Goal: Task Accomplishment & Management: Manage account settings

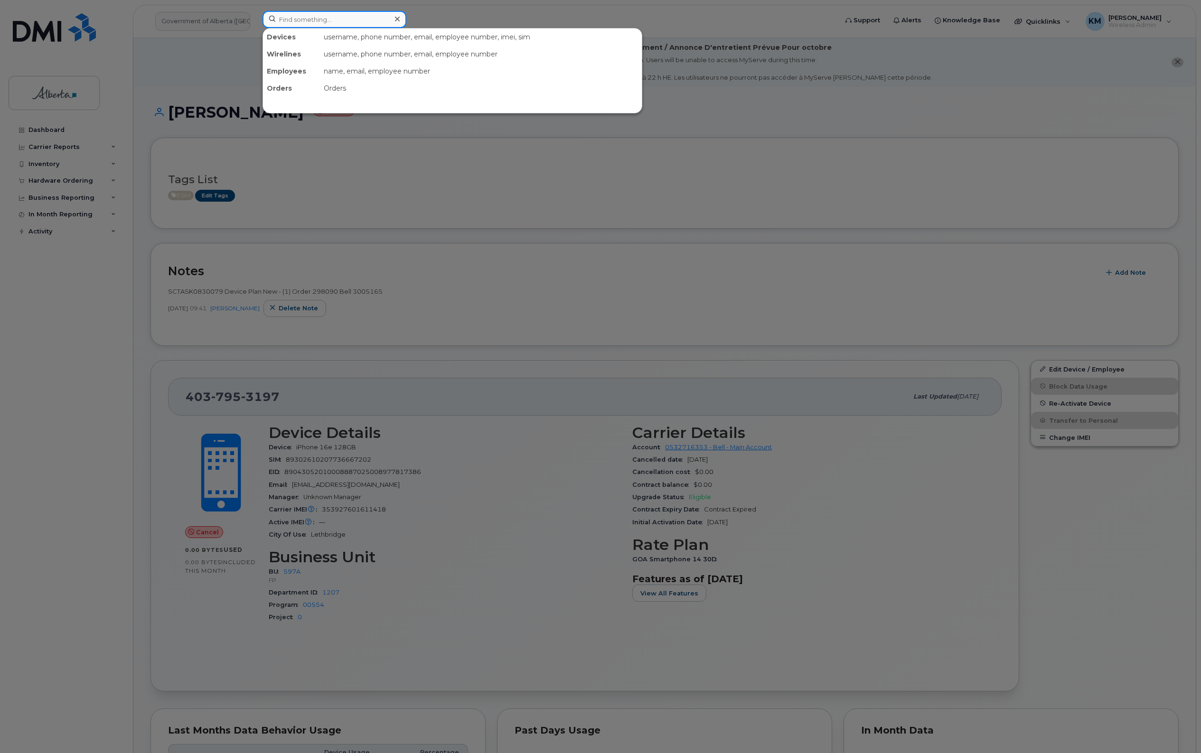
click at [309, 24] on input at bounding box center [334, 19] width 144 height 17
type input "5873386036"
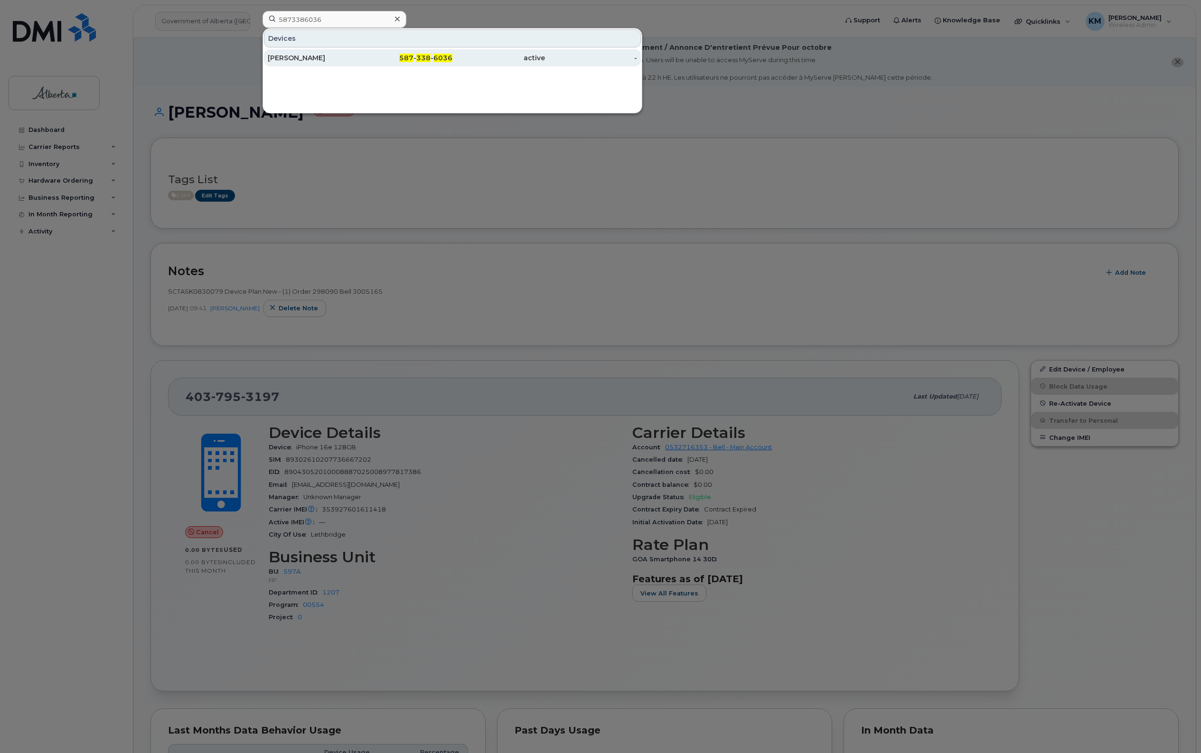
click at [323, 60] on div "Valery Frenette" at bounding box center [314, 57] width 93 height 9
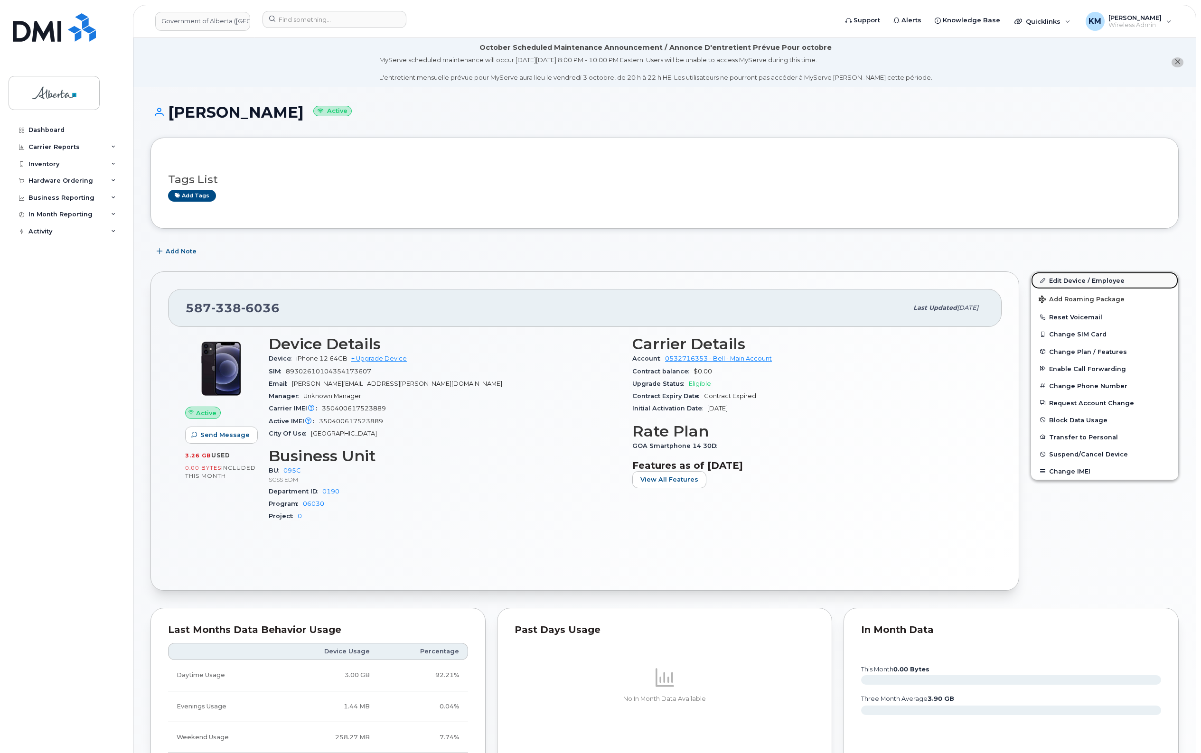
click at [1064, 278] on link "Edit Device / Employee" at bounding box center [1104, 280] width 147 height 17
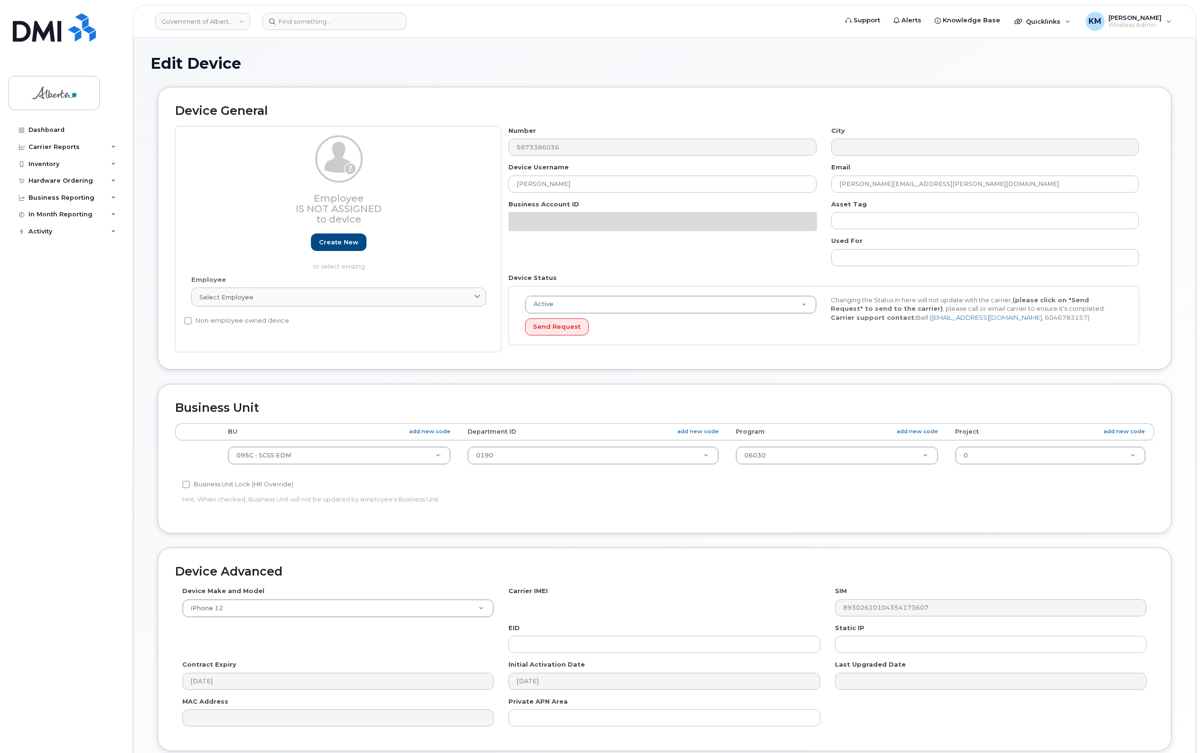
select select "4749748"
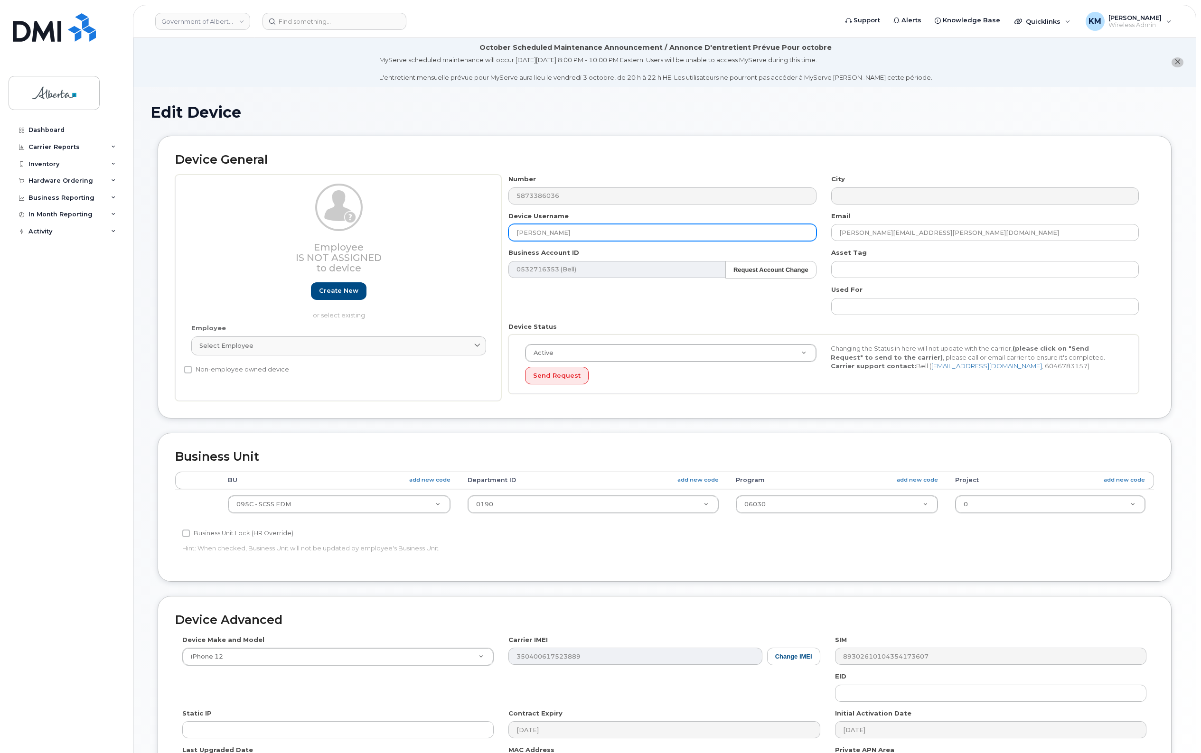
drag, startPoint x: 580, startPoint y: 232, endPoint x: 474, endPoint y: 235, distance: 106.8
click at [474, 235] on div "Employee Is not assigned to device Create new or select existing Employee Selec…" at bounding box center [664, 288] width 979 height 226
paste input "Disability Services Caseworker 1"
click at [532, 230] on input "Disability Services Caseworker 1" at bounding box center [662, 232] width 308 height 17
click at [611, 233] on input "Disability Services Caseworker 1" at bounding box center [662, 232] width 308 height 17
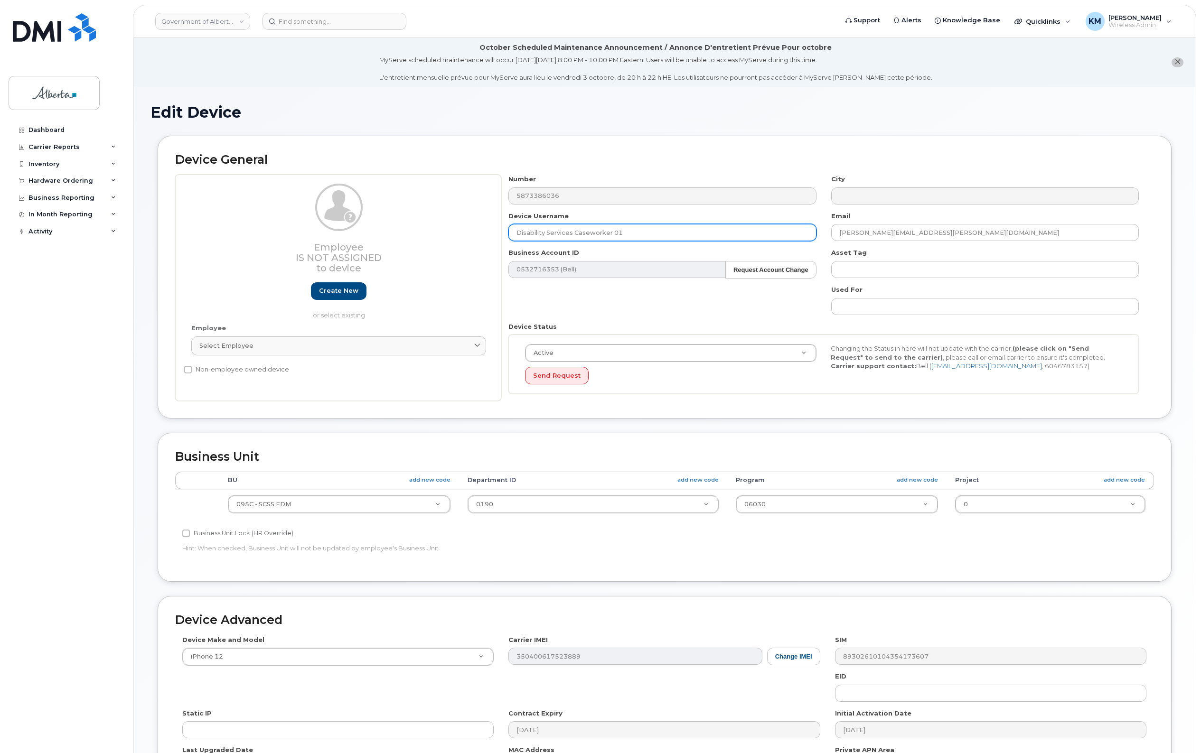
click at [667, 236] on input "Disability Services Caseworker 01" at bounding box center [662, 232] width 308 height 17
type input "Disability Services Caseworker 01 Vacant"
type input "M"
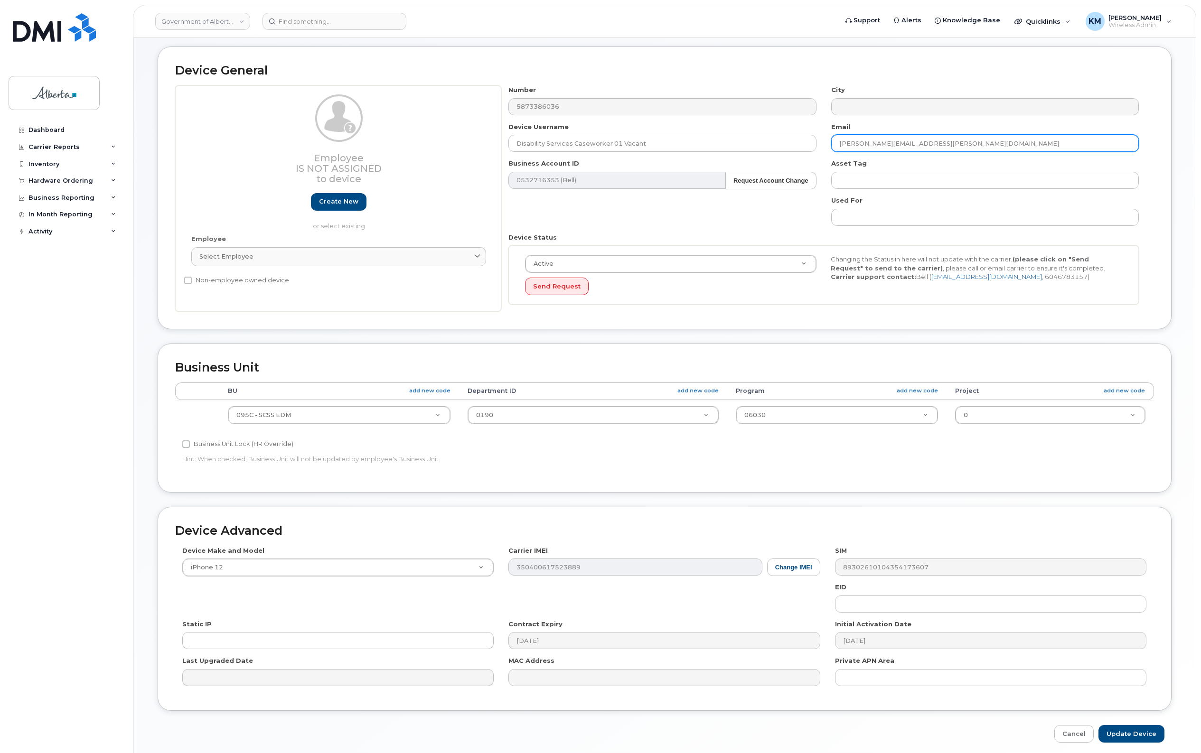
scroll to position [128, 0]
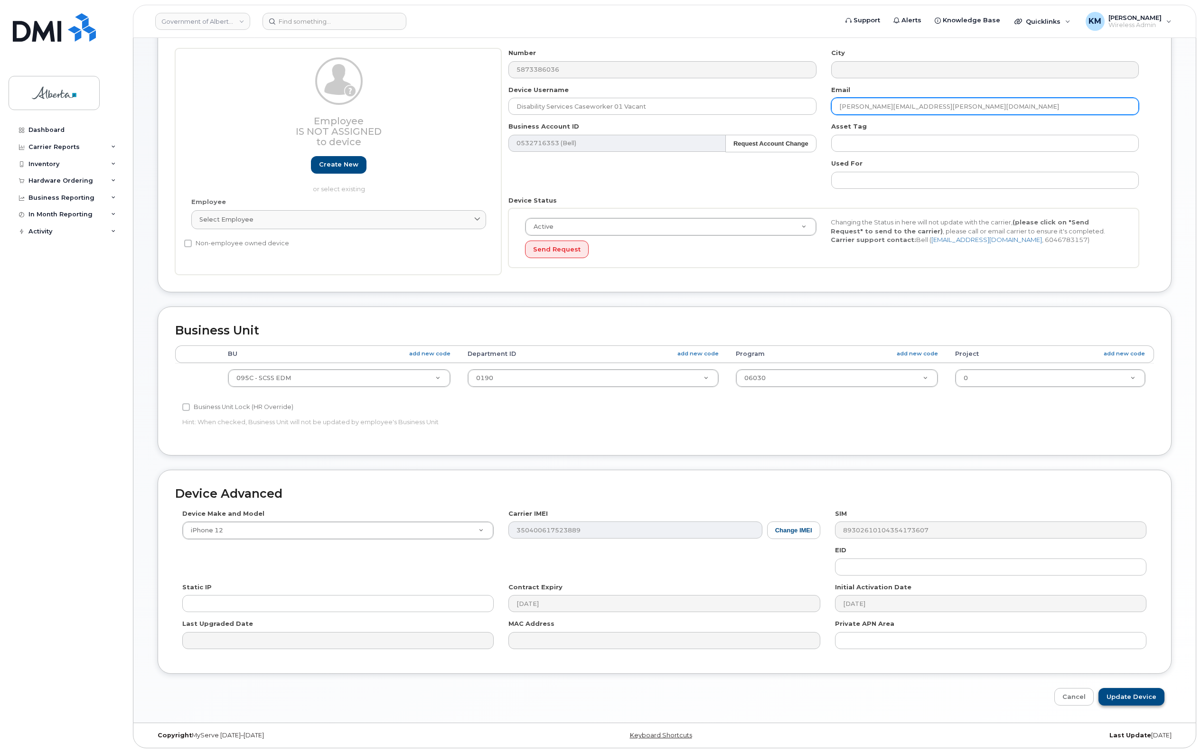
type input "[PERSON_NAME][EMAIL_ADDRESS][PERSON_NAME][DOMAIN_NAME]"
click at [1139, 698] on input "Update Device" at bounding box center [1131, 697] width 66 height 18
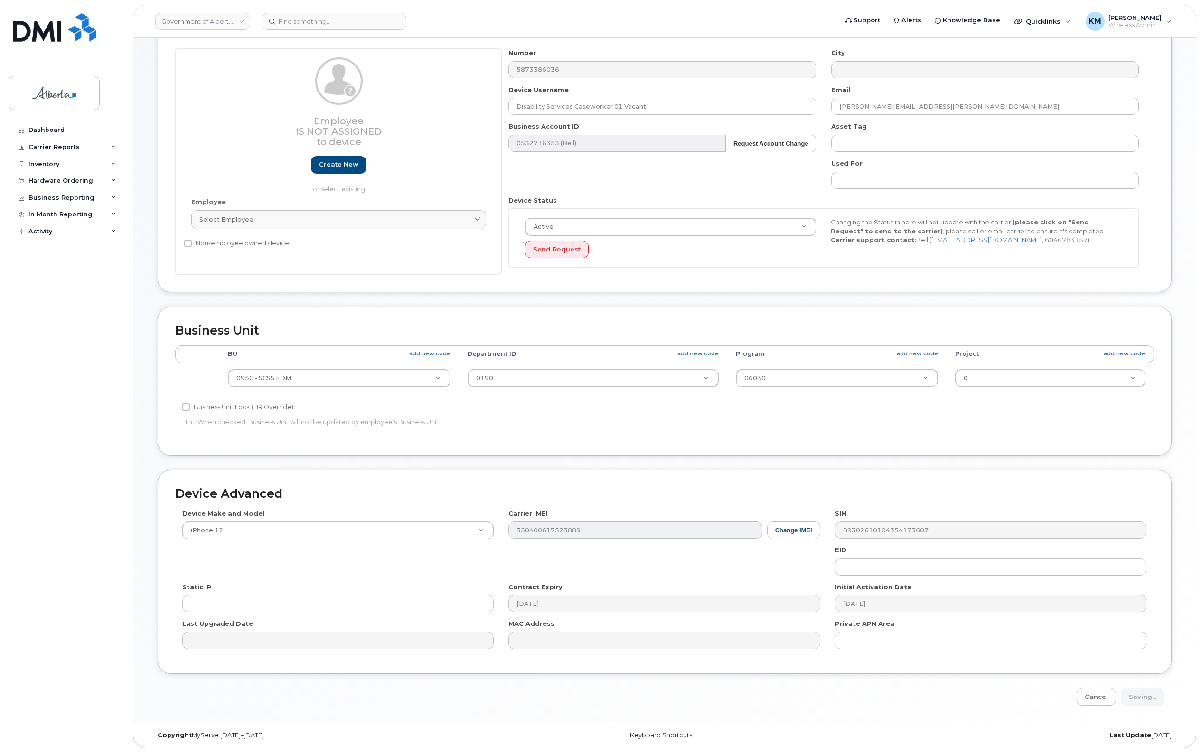
type input "Saving..."
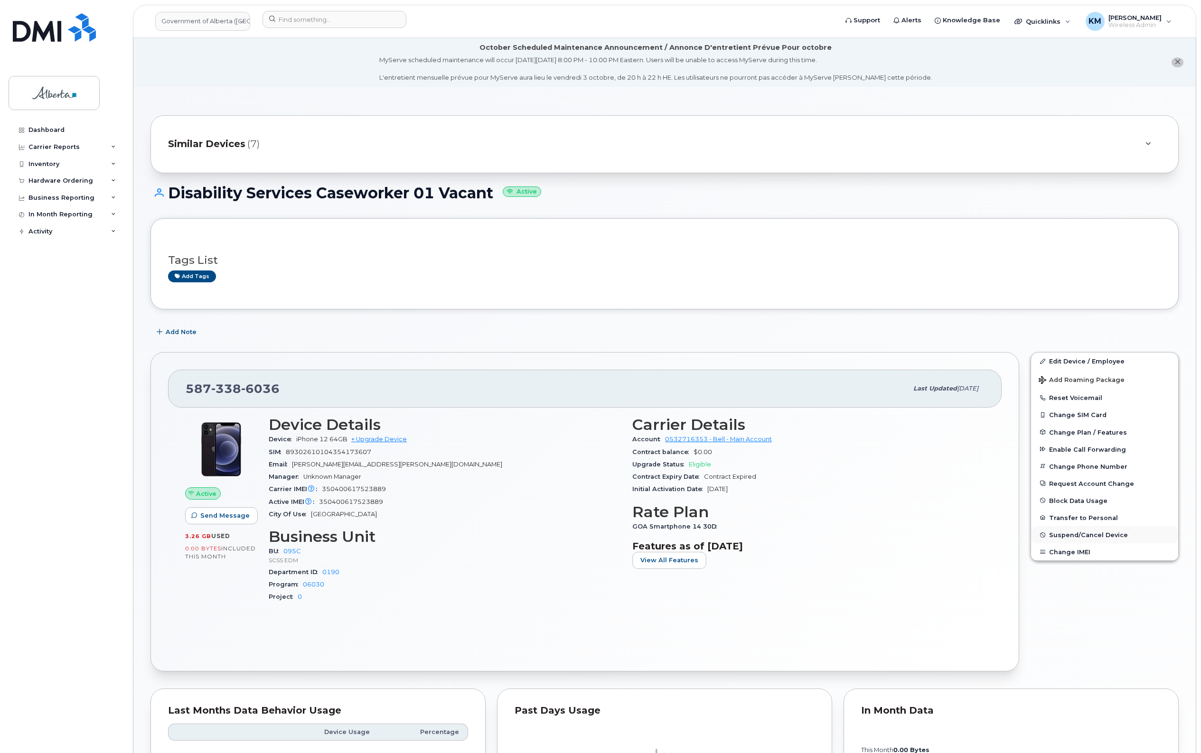
click at [1106, 534] on span "Suspend/Cancel Device" at bounding box center [1088, 535] width 79 height 7
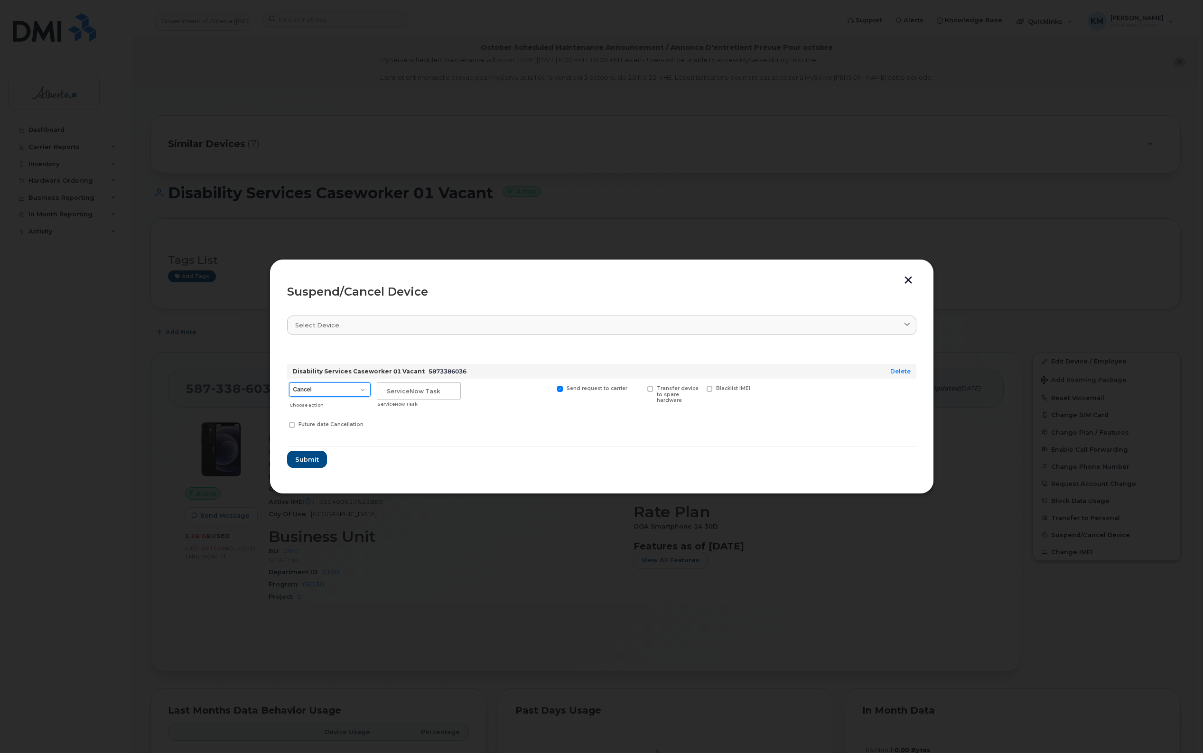
click at [361, 392] on select "Cancel Suspend - Extend Suspension Suspend - Reduced Rate Suspend - Lost Device…" at bounding box center [330, 390] width 82 height 14
select select "[object Object]"
click at [289, 383] on select "Cancel Suspend - Extend Suspension Suspend - Reduced Rate Suspend - Lost Device…" at bounding box center [330, 390] width 82 height 14
click at [406, 397] on input "text" at bounding box center [419, 391] width 84 height 17
type input "SCTASK0858497"
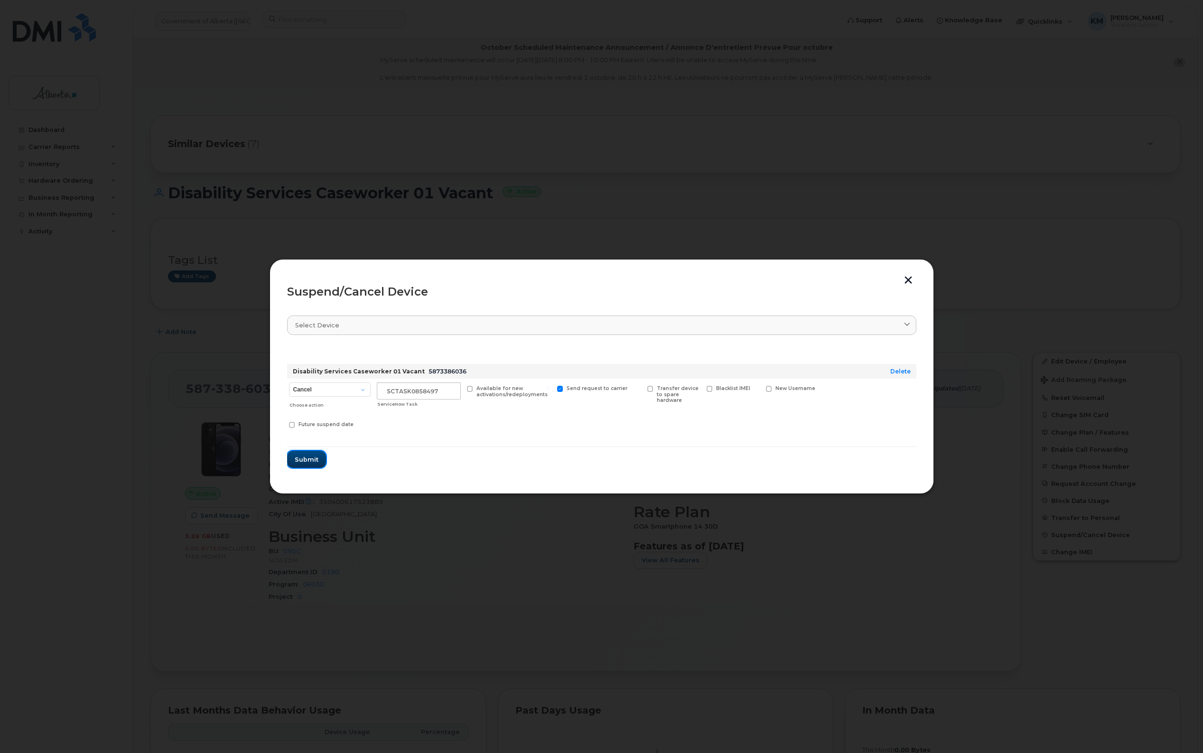
click at [309, 462] on span "Submit" at bounding box center [307, 459] width 24 height 9
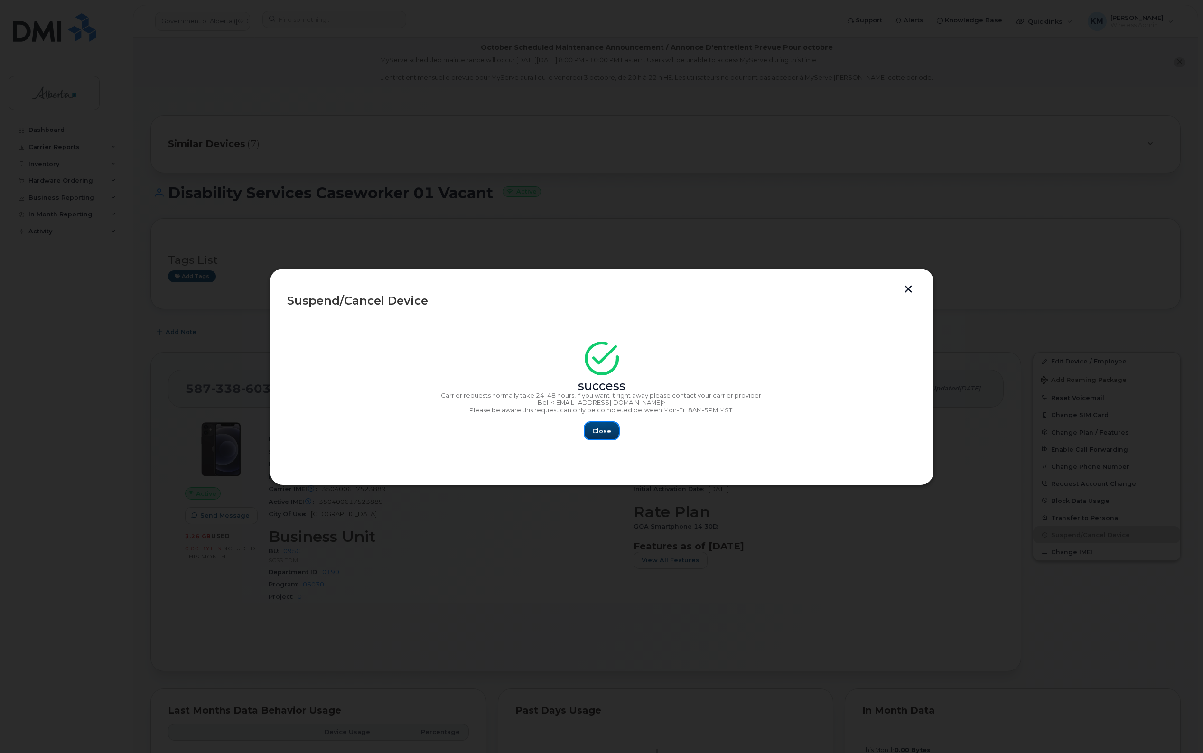
click at [590, 432] on button "Close" at bounding box center [602, 430] width 34 height 17
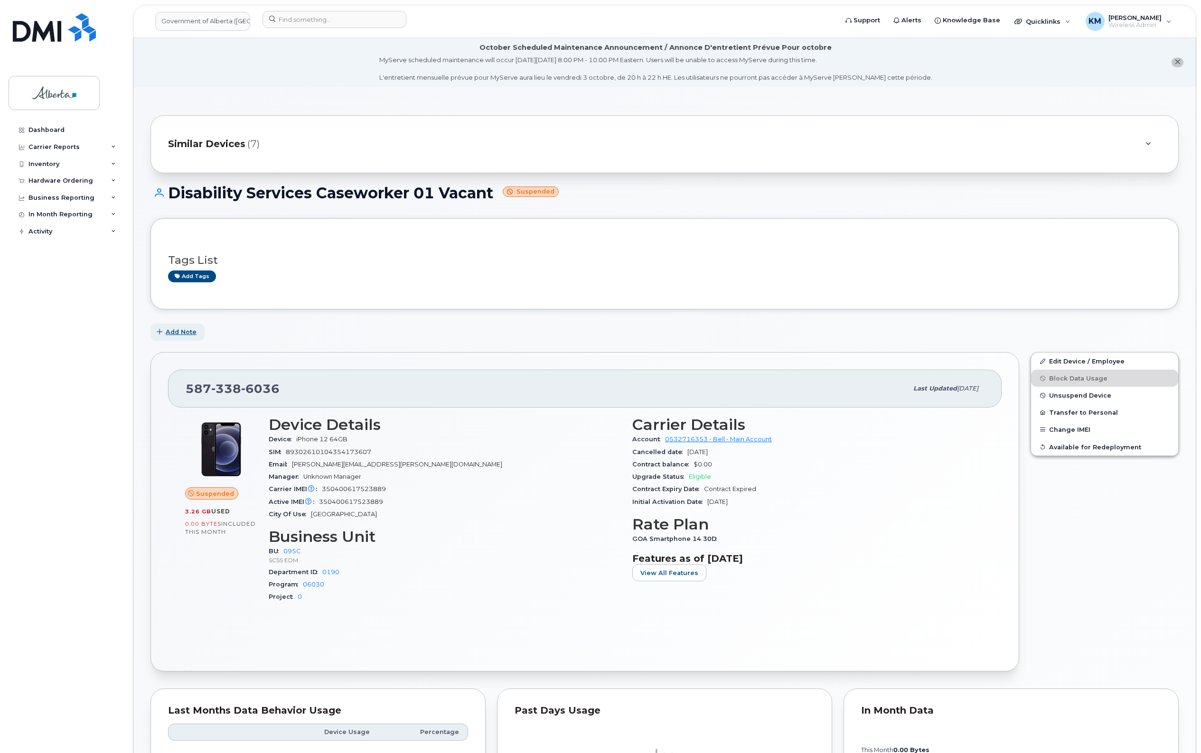
click at [165, 331] on button "Add Note" at bounding box center [177, 332] width 54 height 17
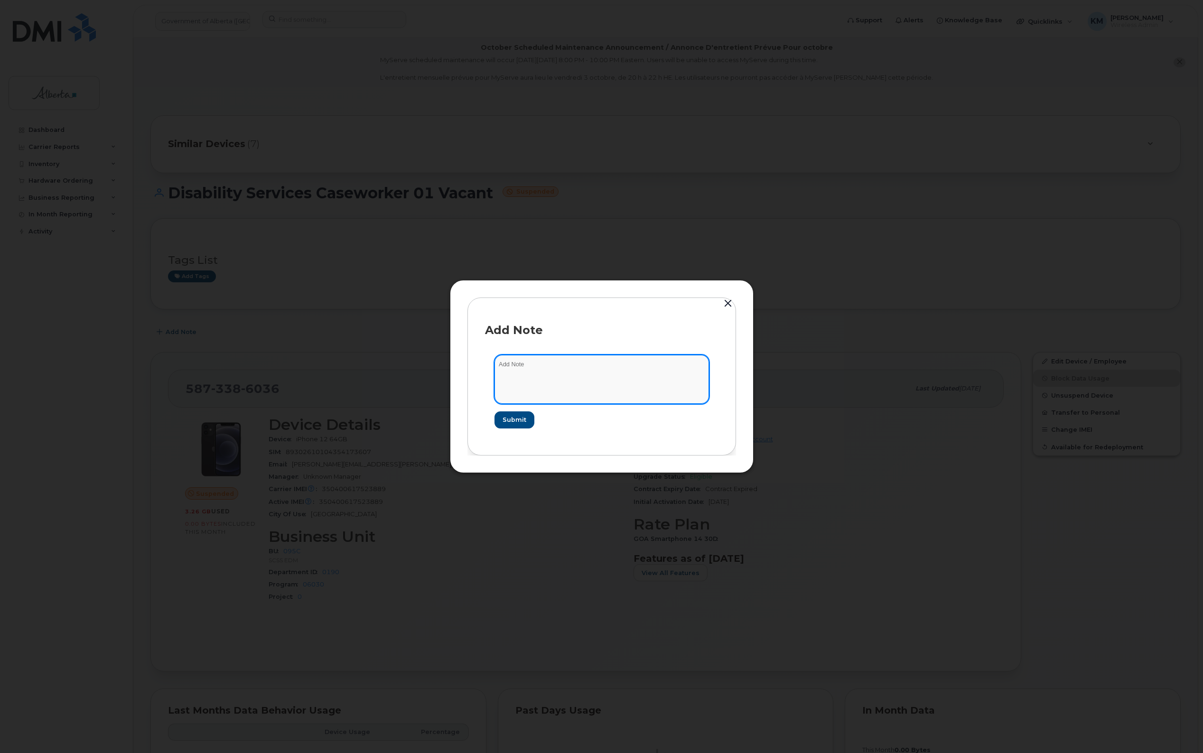
click at [588, 364] on textarea at bounding box center [602, 379] width 215 height 48
type textarea "s"
click at [620, 373] on textarea "SCTASK0858497 -" at bounding box center [602, 379] width 215 height 48
paste textarea "Plan Suspend - (1)"
type textarea "SCTASK0858497 - Plan Suspend - (1)"
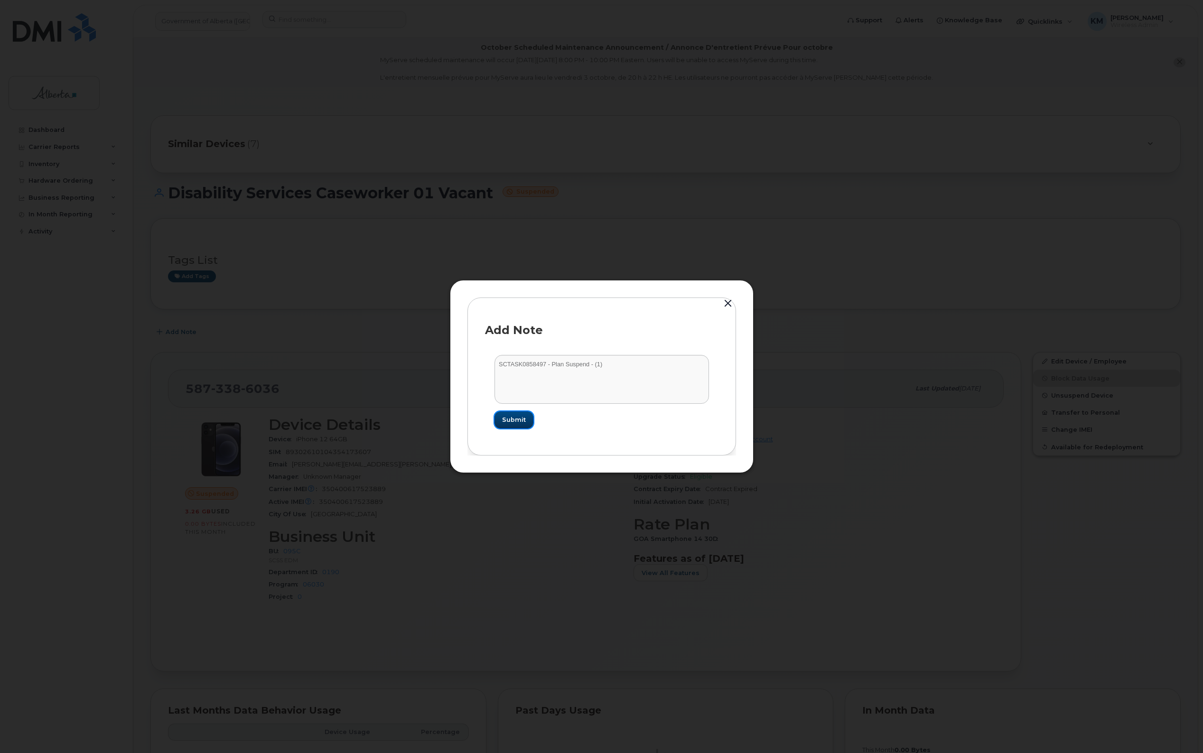
click at [525, 423] on button "Submit" at bounding box center [514, 419] width 39 height 17
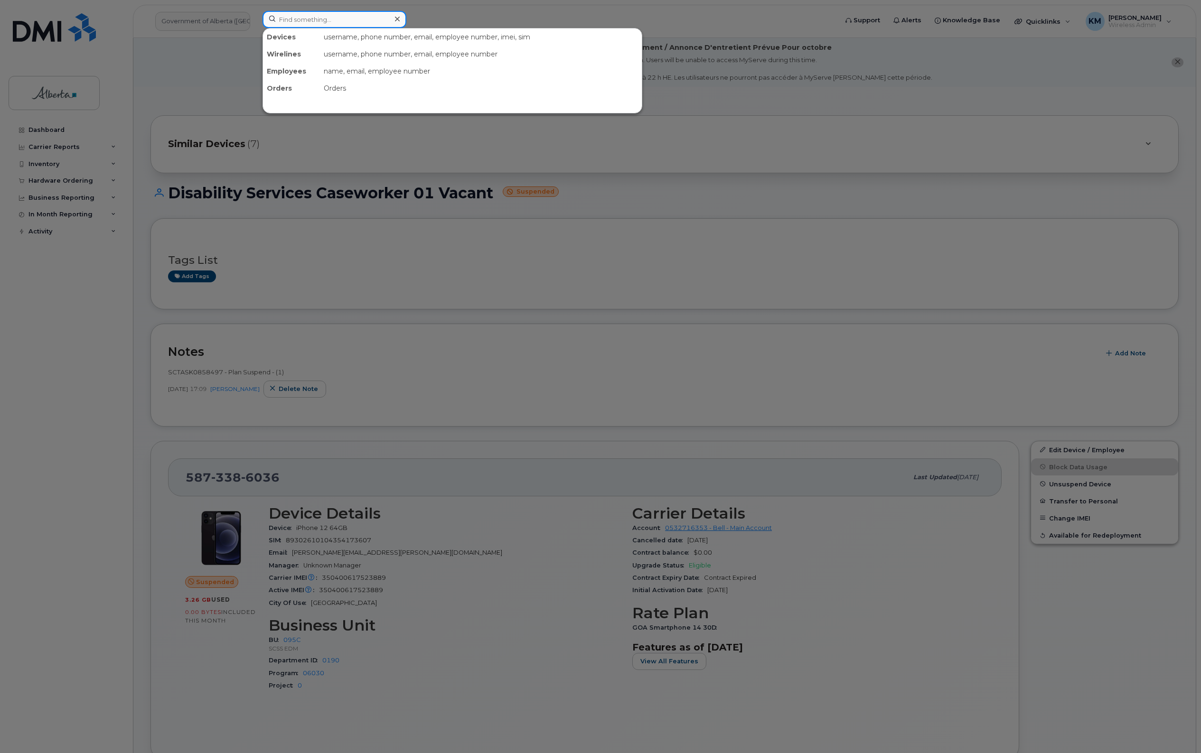
click at [311, 20] on input at bounding box center [334, 19] width 144 height 17
drag, startPoint x: 338, startPoint y: 20, endPoint x: 264, endPoint y: 22, distance: 73.6
click at [264, 22] on input "78098223525" at bounding box center [334, 19] width 144 height 17
type input "7809823525"
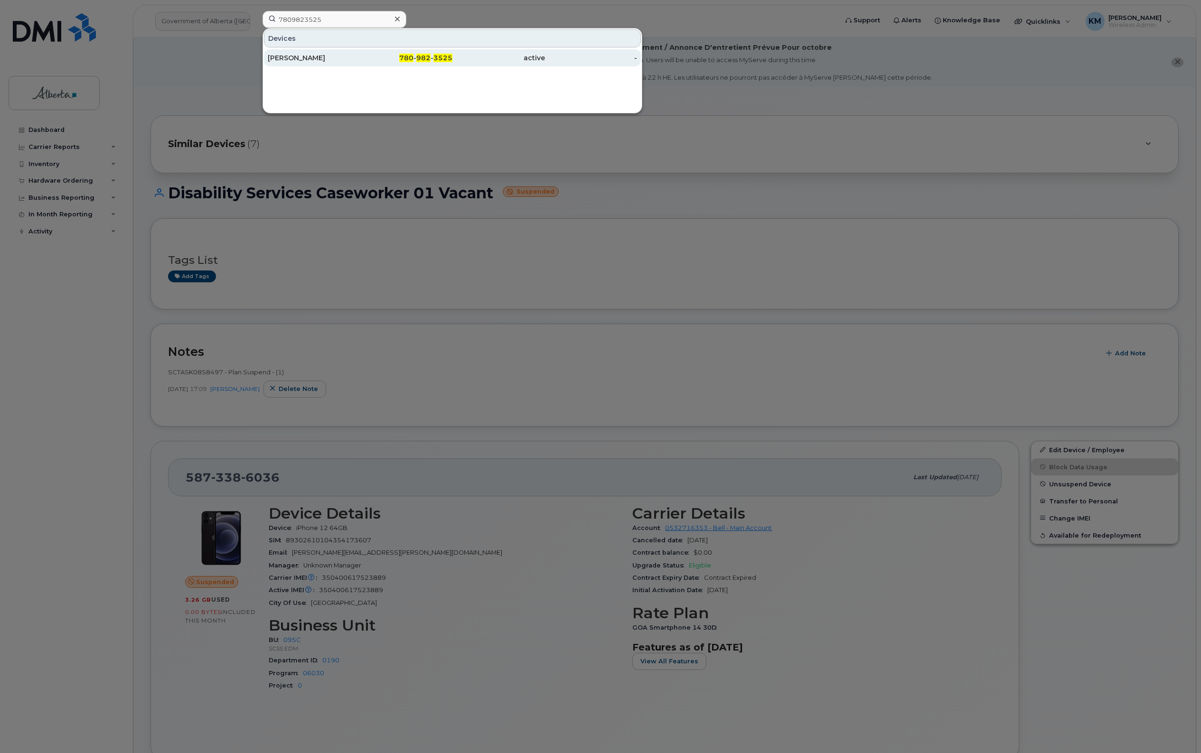
click at [287, 60] on div "[PERSON_NAME]" at bounding box center [314, 57] width 93 height 9
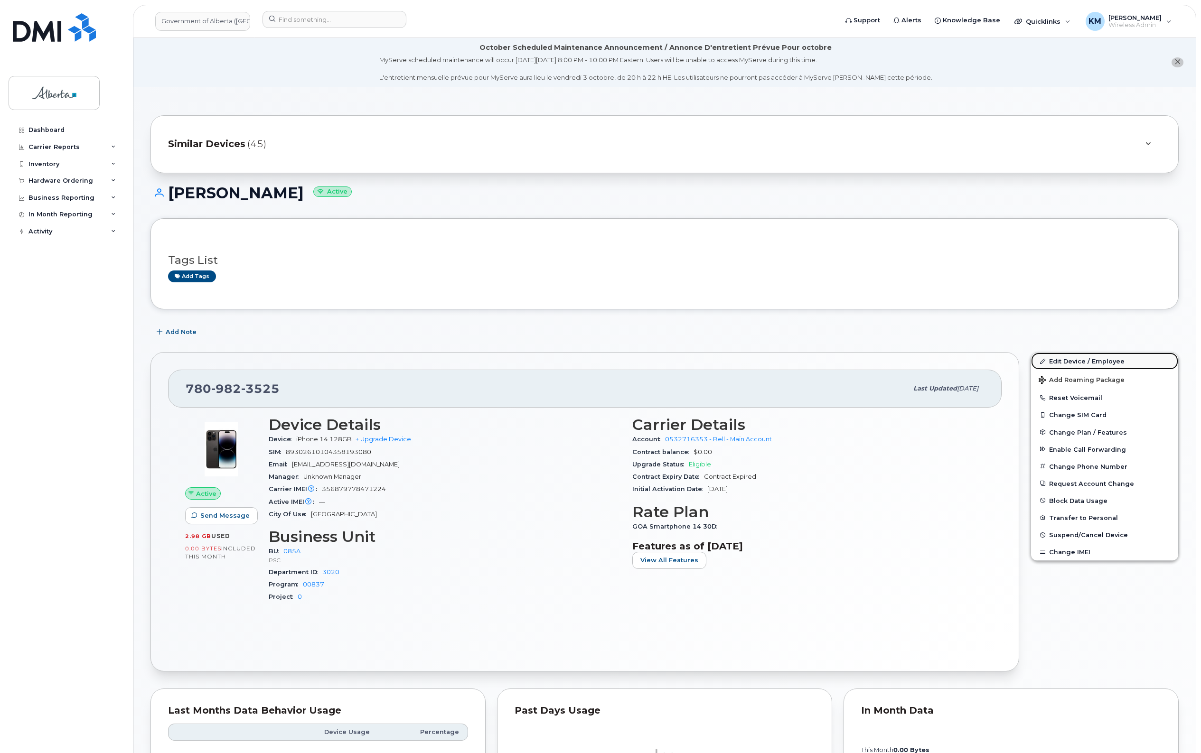
click at [1086, 357] on link "Edit Device / Employee" at bounding box center [1104, 361] width 147 height 17
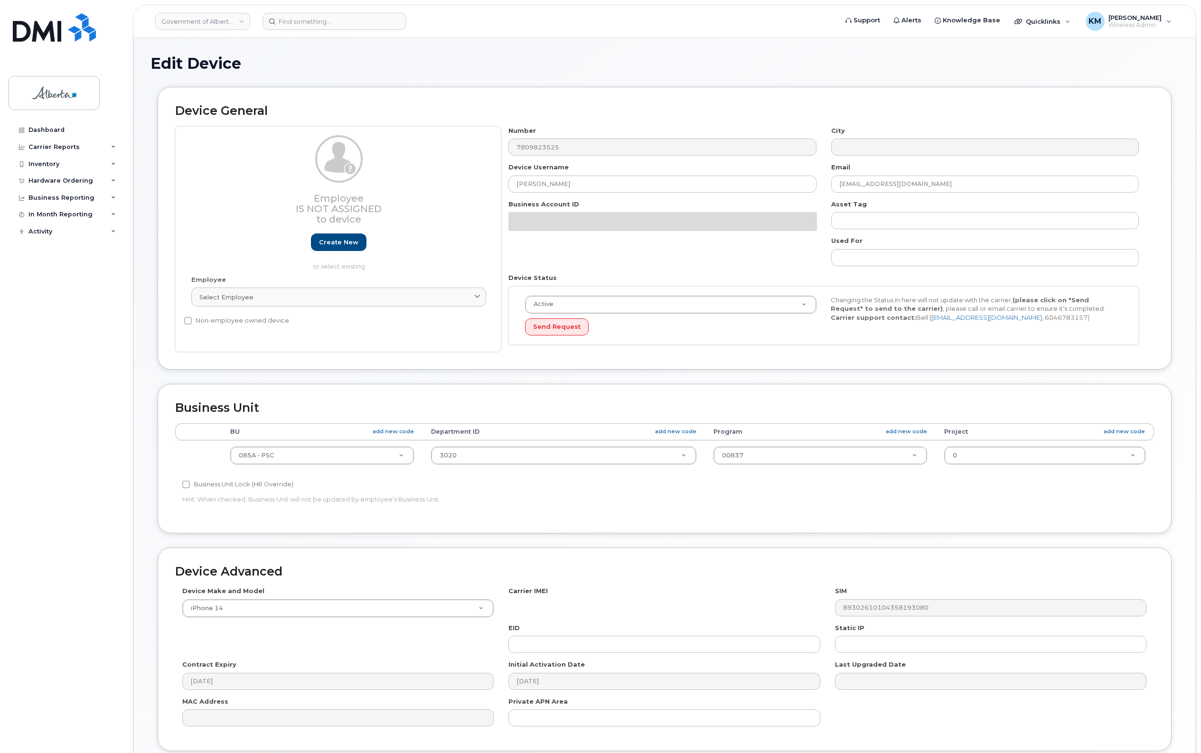
select select "4749745"
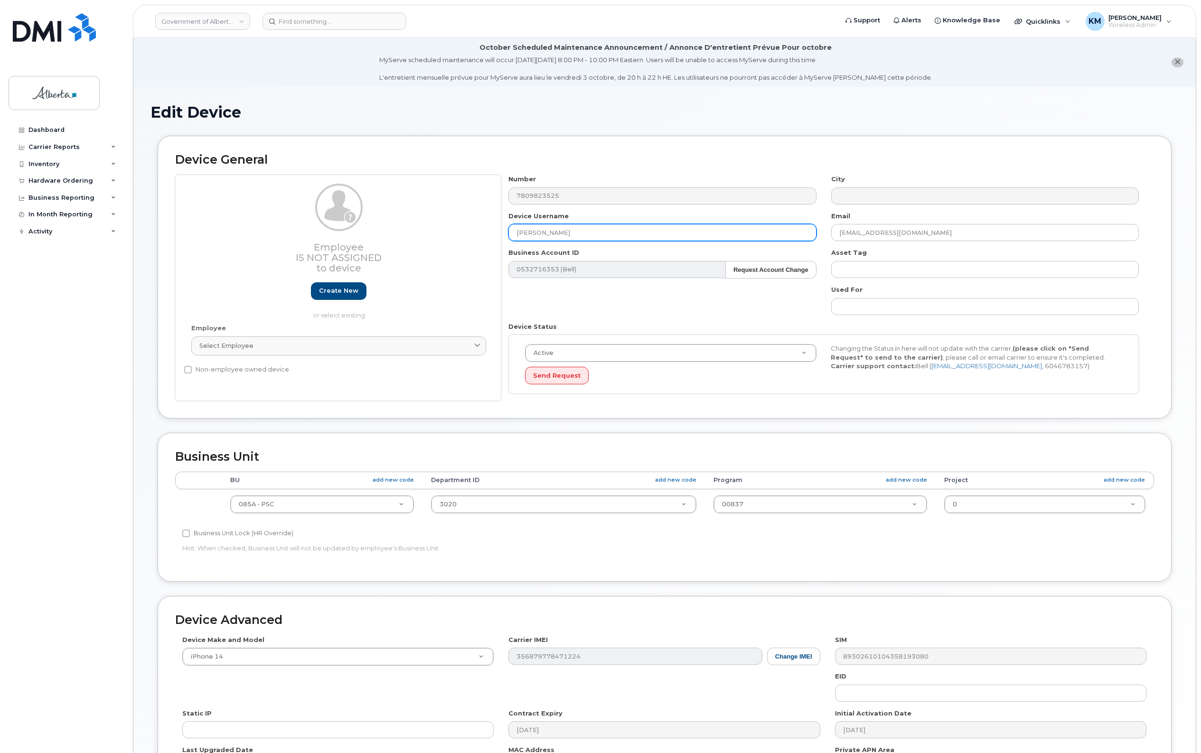
drag, startPoint x: 575, startPoint y: 234, endPoint x: 490, endPoint y: 235, distance: 85.0
click at [490, 235] on div "Employee Is not assigned to device Create new or select existing Employee Selec…" at bounding box center [664, 288] width 979 height 226
type input "Talent Acquisition Services Consultant Vacant"
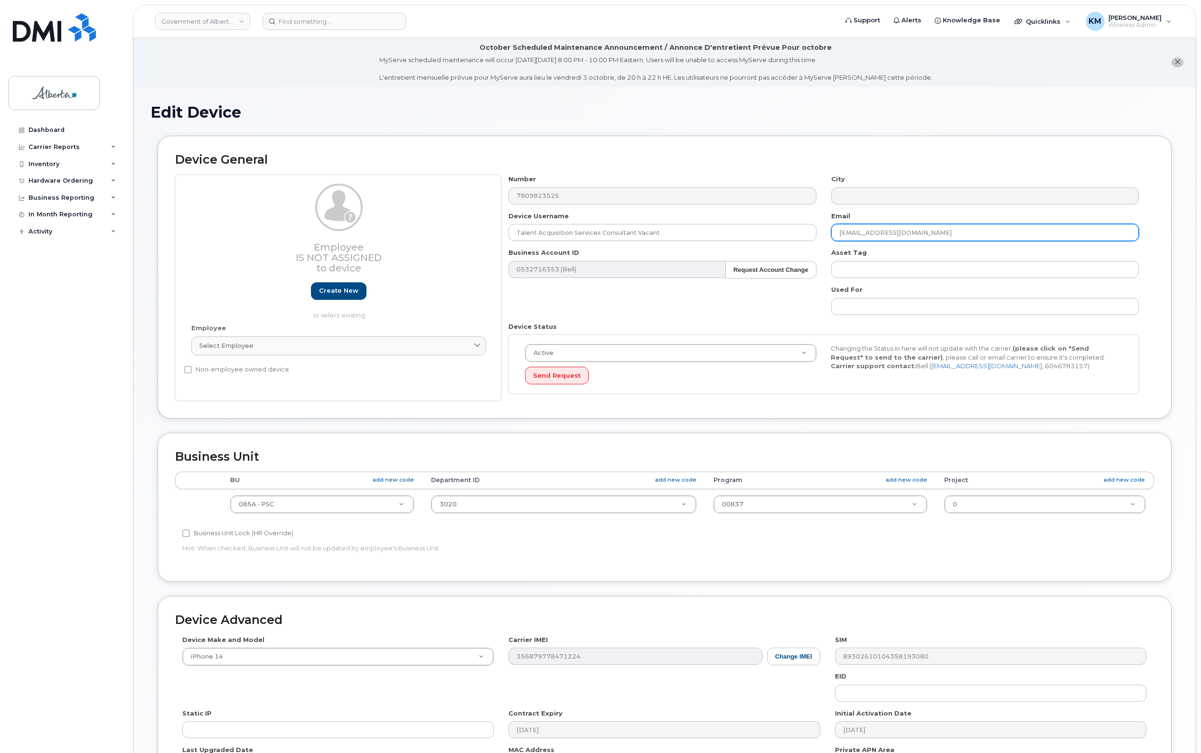
click at [1002, 233] on input "damilola.adebayo@gov.ab.ca" at bounding box center [985, 232] width 308 height 17
drag, startPoint x: 931, startPoint y: 236, endPoint x: 827, endPoint y: 233, distance: 104.0
click at [827, 233] on div "Email damilola.adebayo@gov.ab.ca" at bounding box center [985, 227] width 322 height 30
paste input "Dorota.Bagienska@gov.ab.ca"
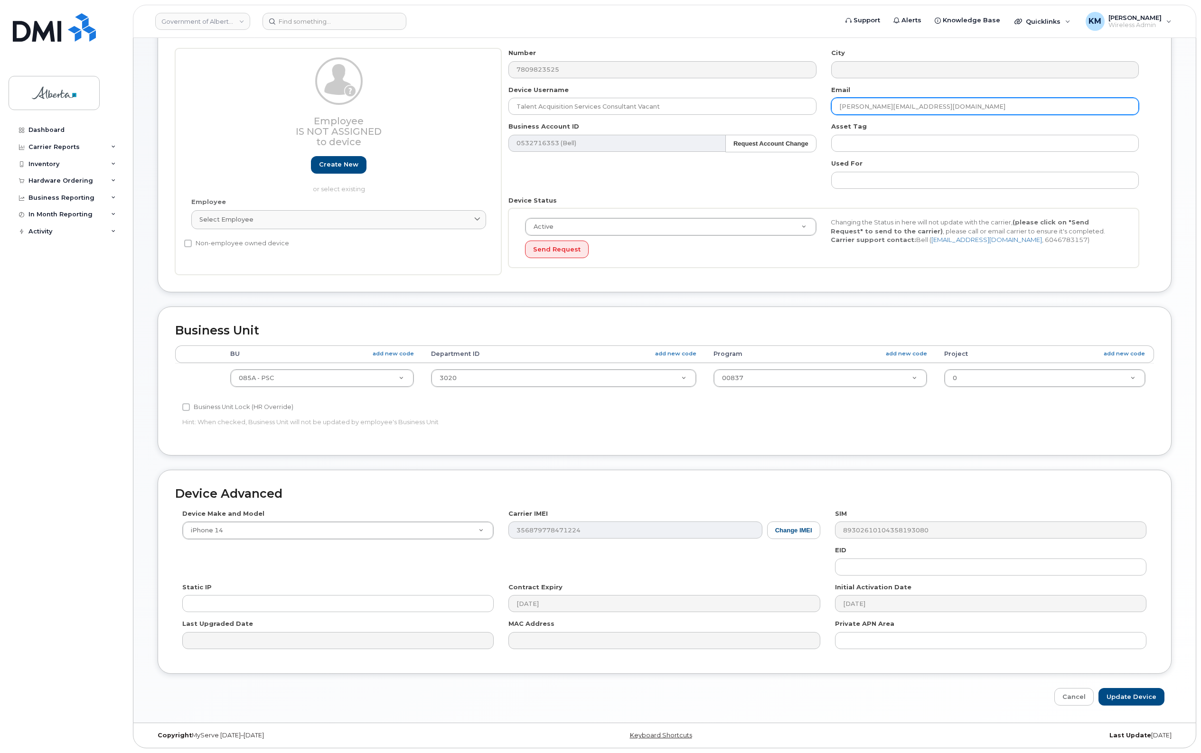
scroll to position [128, 0]
type input "Dorota.Bagienska@gov.ab.ca"
click at [1123, 695] on input "Update Device" at bounding box center [1131, 697] width 66 height 18
type input "Saving..."
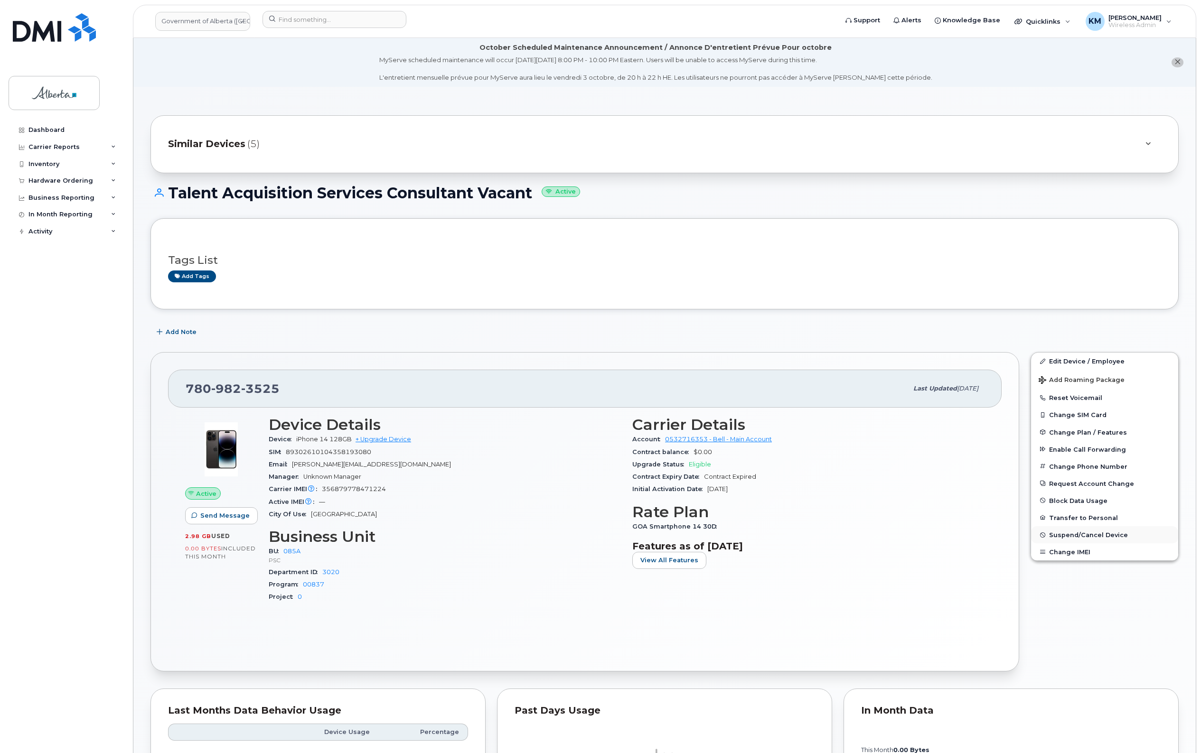
click at [1116, 534] on span "Suspend/Cancel Device" at bounding box center [1088, 535] width 79 height 7
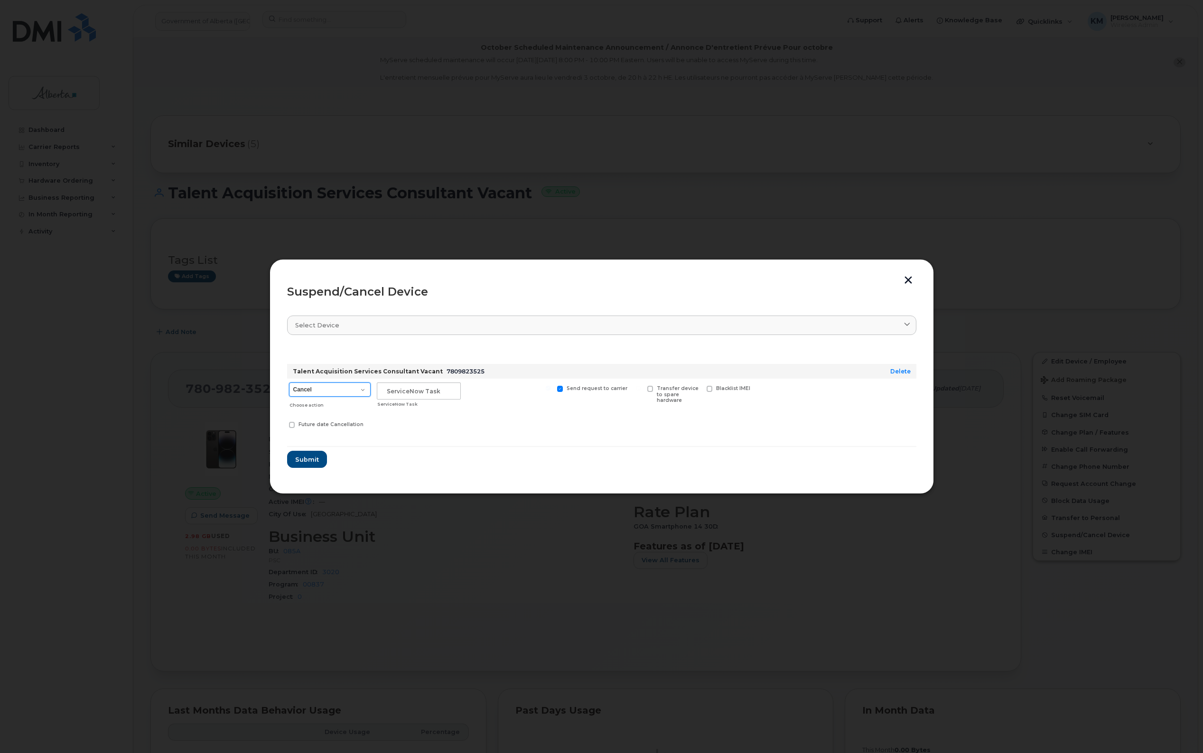
click at [364, 391] on select "Cancel Suspend - Extend Suspension Suspend - Reduced Rate Suspend - Lost Device…" at bounding box center [330, 390] width 82 height 14
select select "[object Object]"
click at [289, 383] on select "Cancel Suspend - Extend Suspension Suspend - Reduced Rate Suspend - Lost Device…" at bounding box center [330, 390] width 82 height 14
click at [413, 394] on input "text" at bounding box center [419, 391] width 84 height 17
type input "SCTASK0859491"
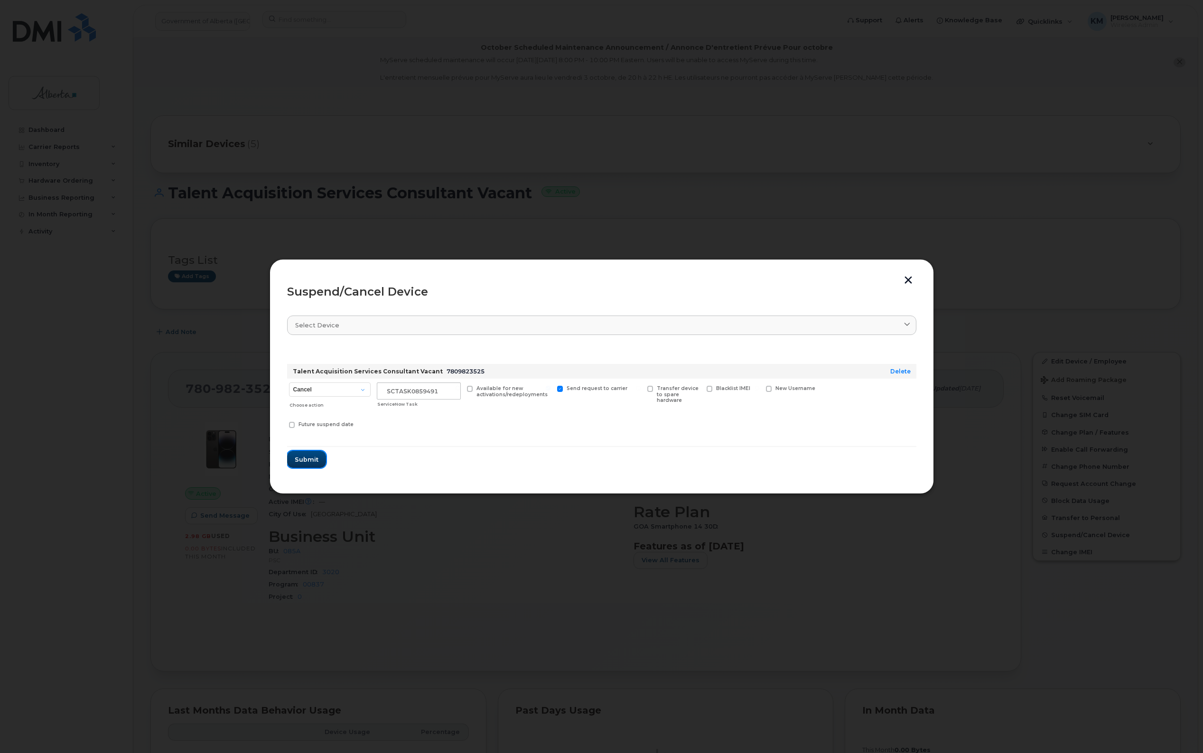
click at [312, 453] on button "Submit" at bounding box center [306, 459] width 39 height 17
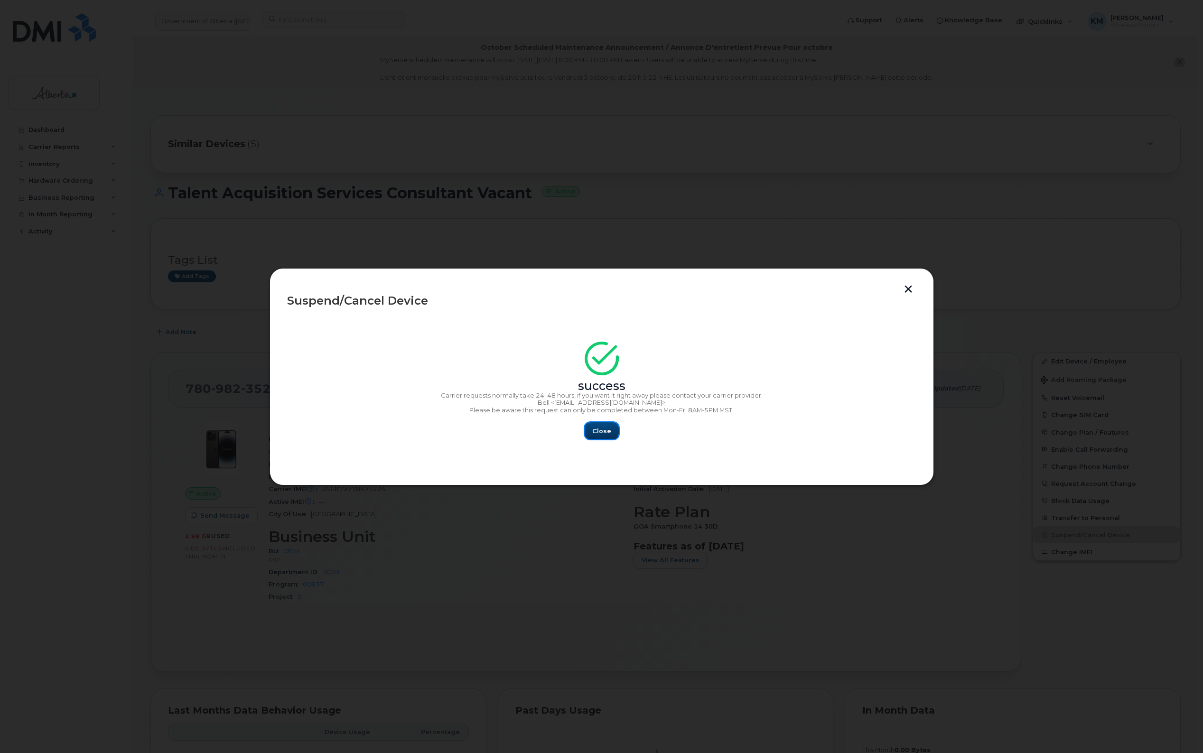
click at [604, 430] on span "Close" at bounding box center [601, 431] width 19 height 9
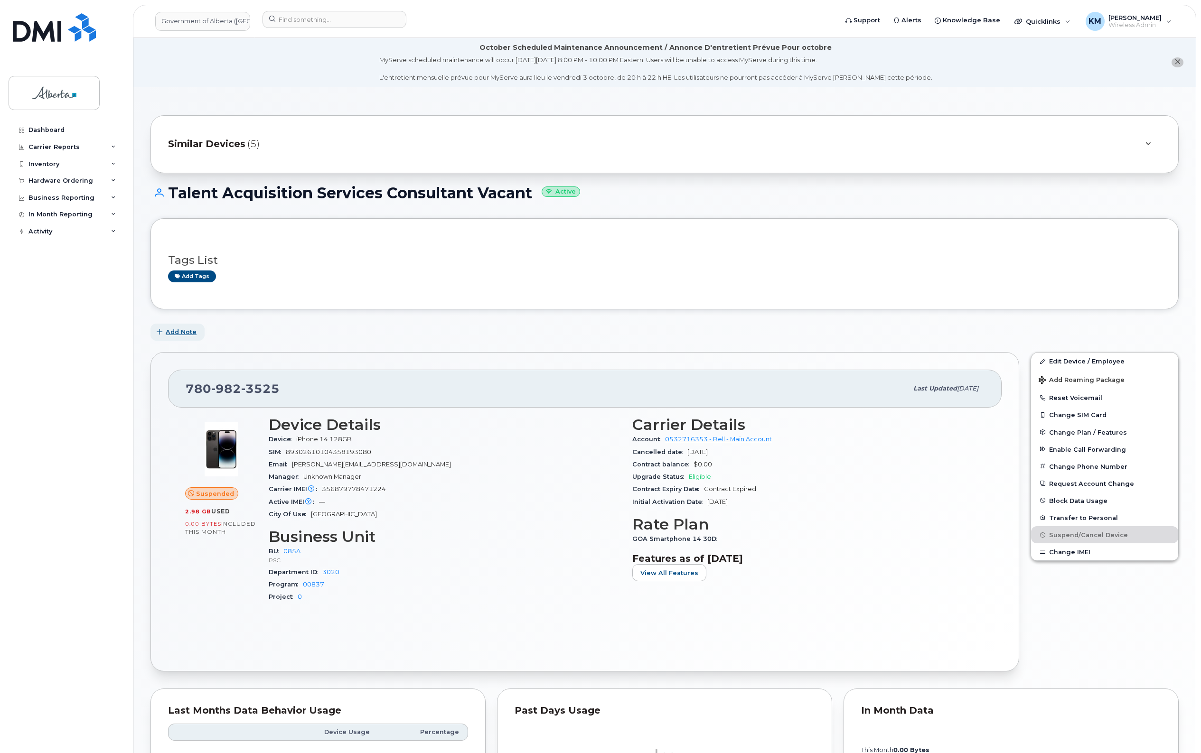
click at [187, 333] on span "Add Note" at bounding box center [181, 331] width 31 height 9
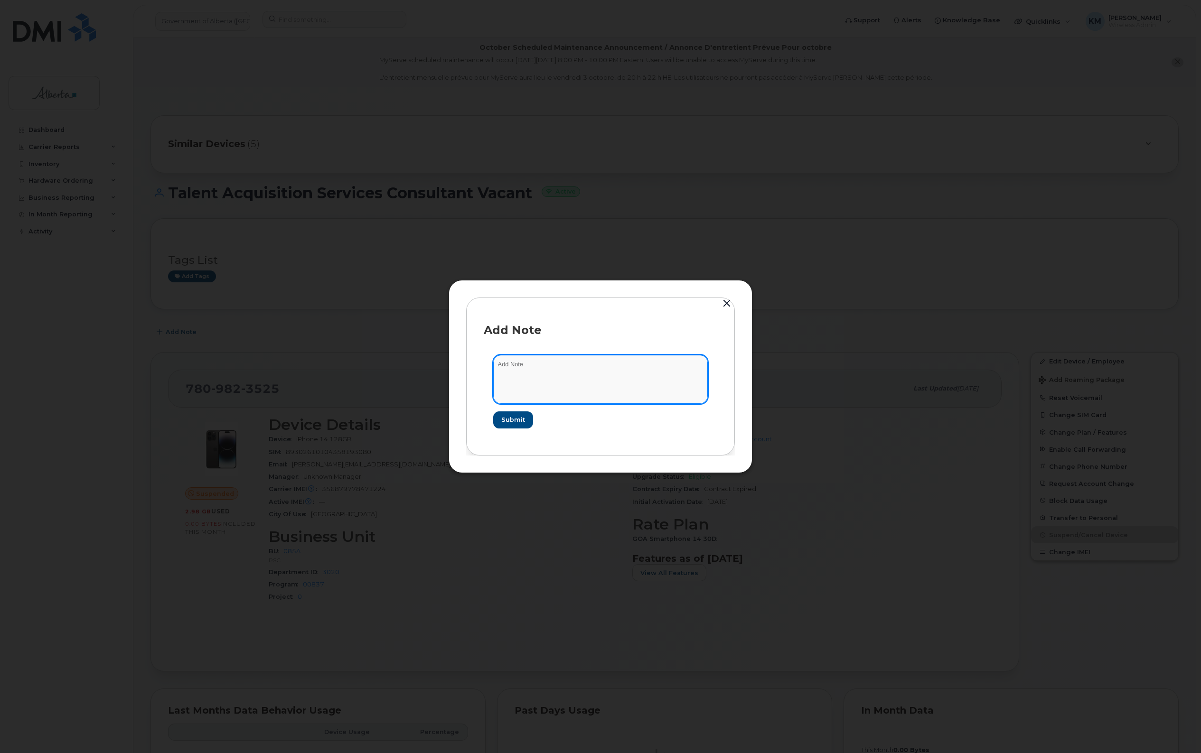
click at [523, 365] on textarea at bounding box center [600, 379] width 215 height 48
type textarea "s"
click at [603, 364] on textarea "SCTASK0859491 -" at bounding box center [600, 379] width 215 height 48
paste textarea "Plan Suspend - (1)"
type textarea "SCTASK0859491 - Plan Suspend - (1)"
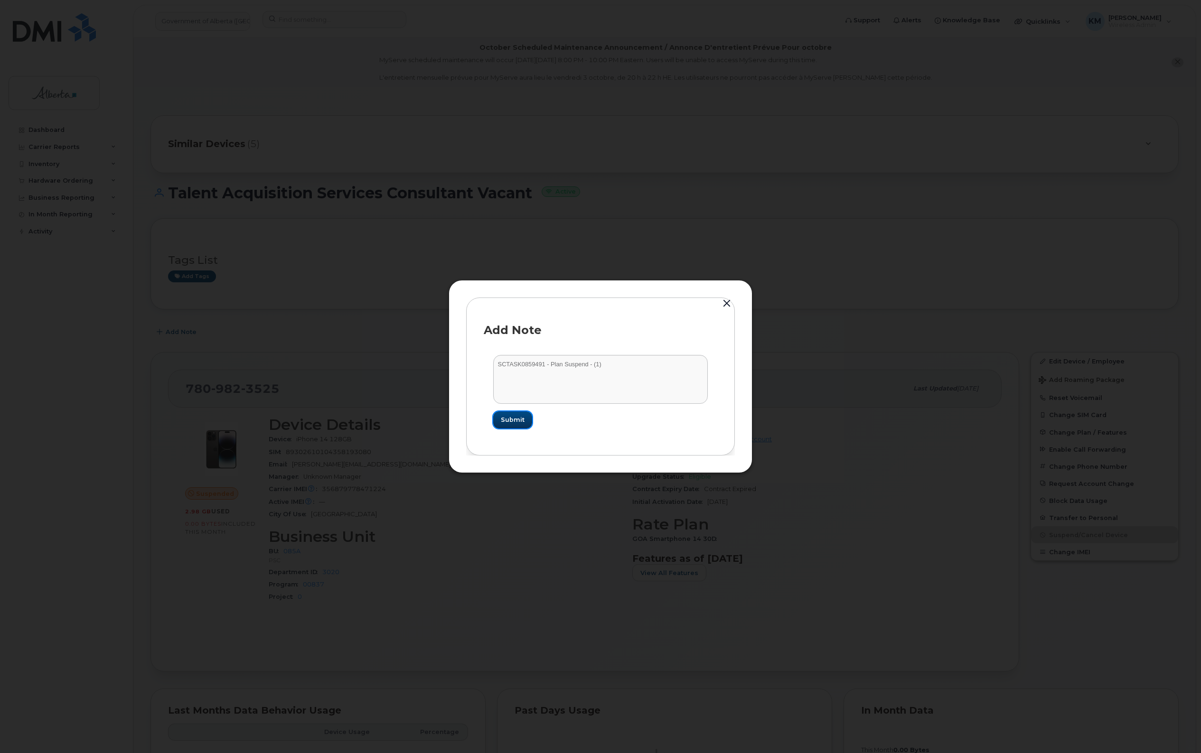
click at [514, 418] on span "Submit" at bounding box center [513, 419] width 24 height 9
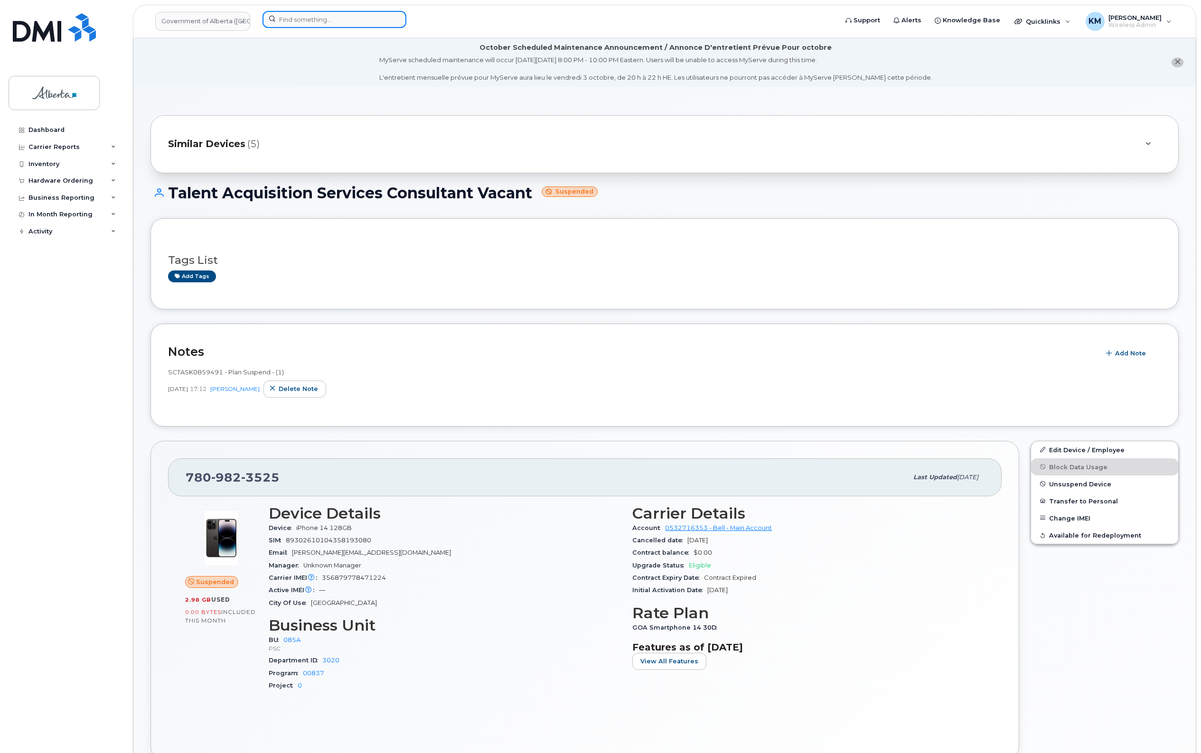
click at [314, 24] on input at bounding box center [334, 19] width 144 height 17
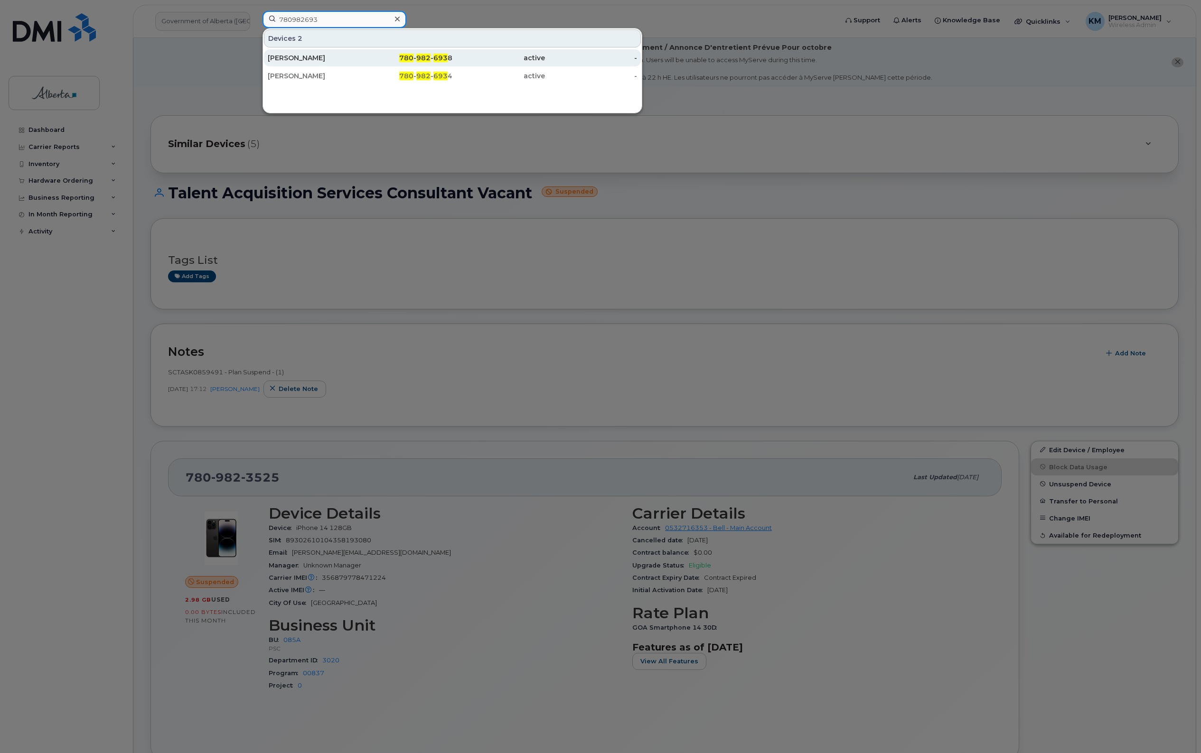
type input "780982693"
click at [327, 56] on div "Kristin Coutts" at bounding box center [314, 57] width 93 height 9
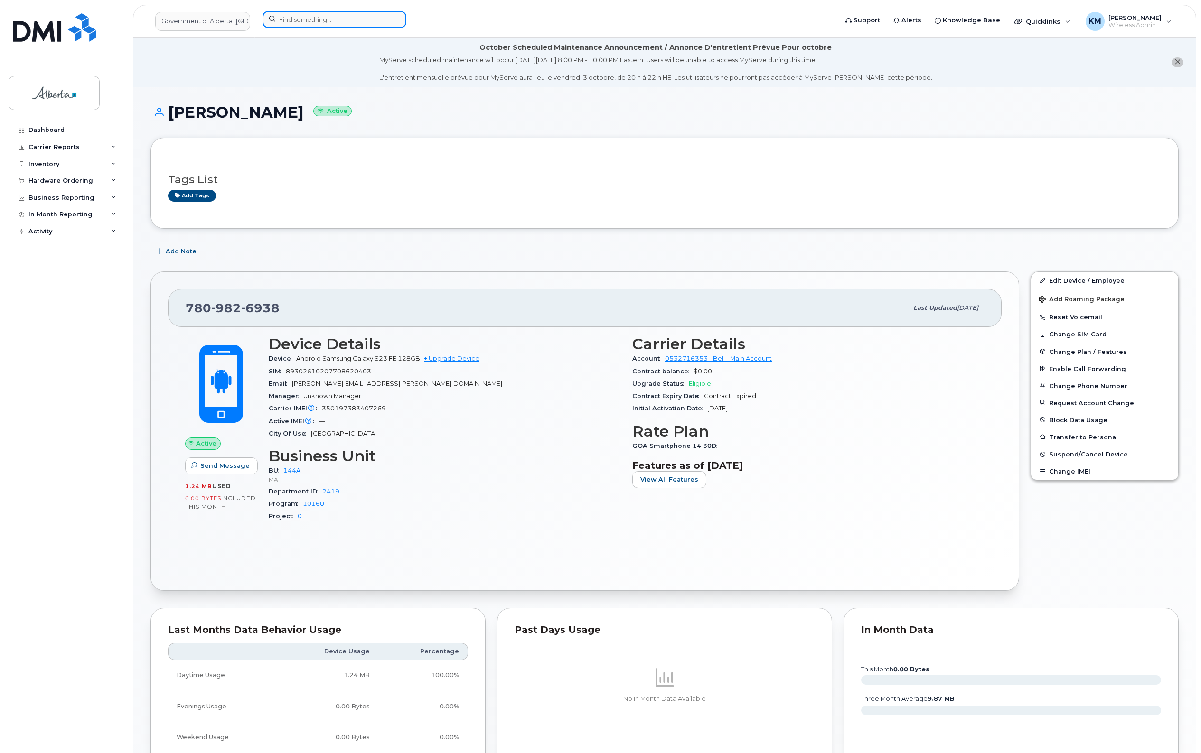
click at [311, 18] on input at bounding box center [334, 19] width 144 height 17
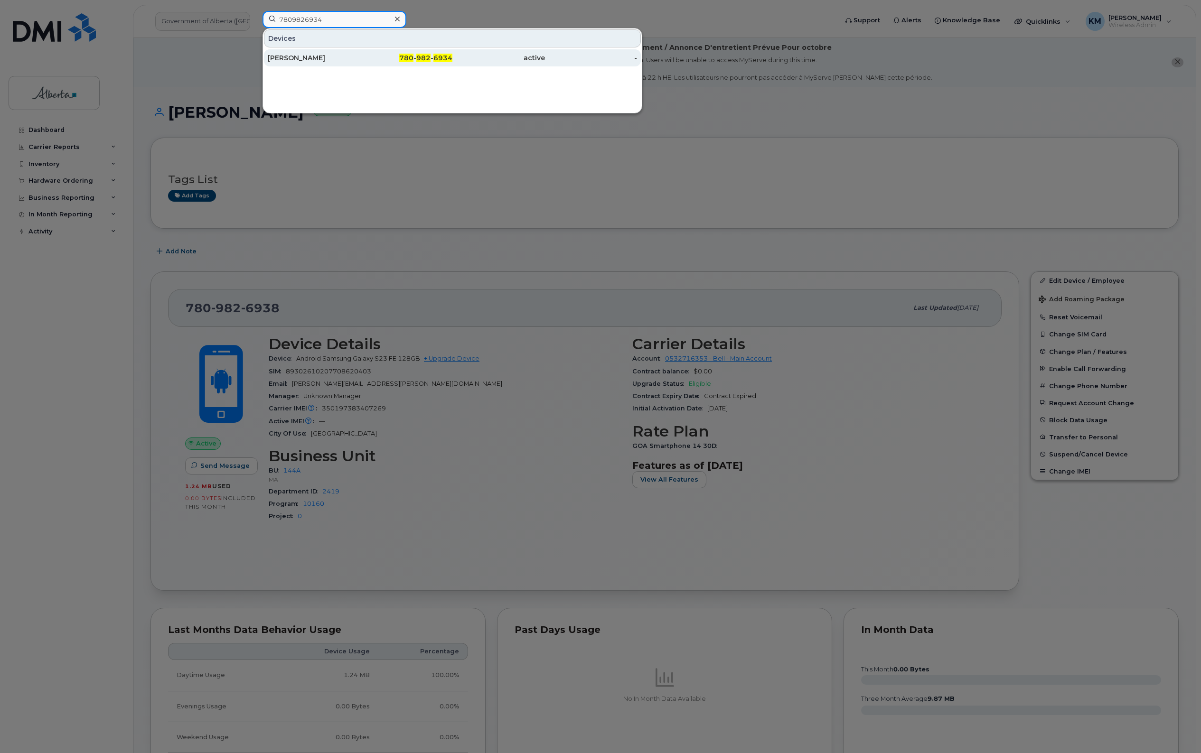
type input "7809826934"
click at [341, 60] on div "[PERSON_NAME]" at bounding box center [314, 57] width 93 height 9
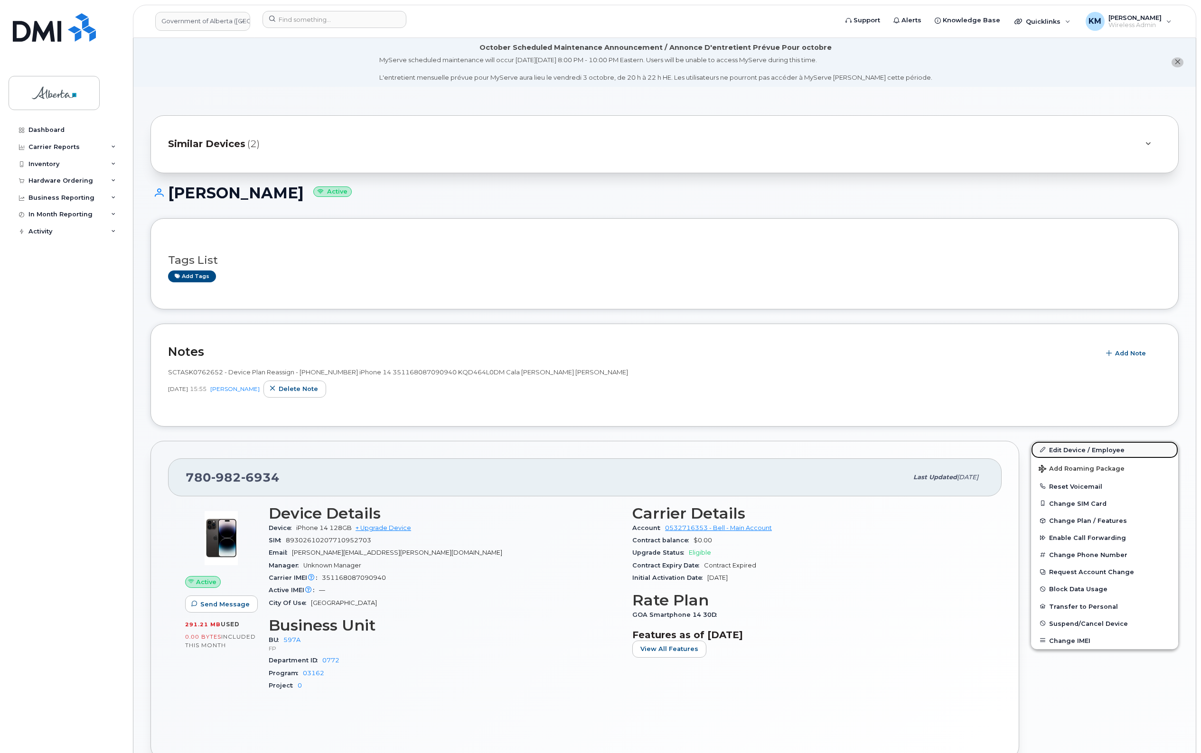
click at [1074, 445] on link "Edit Device / Employee" at bounding box center [1104, 449] width 147 height 17
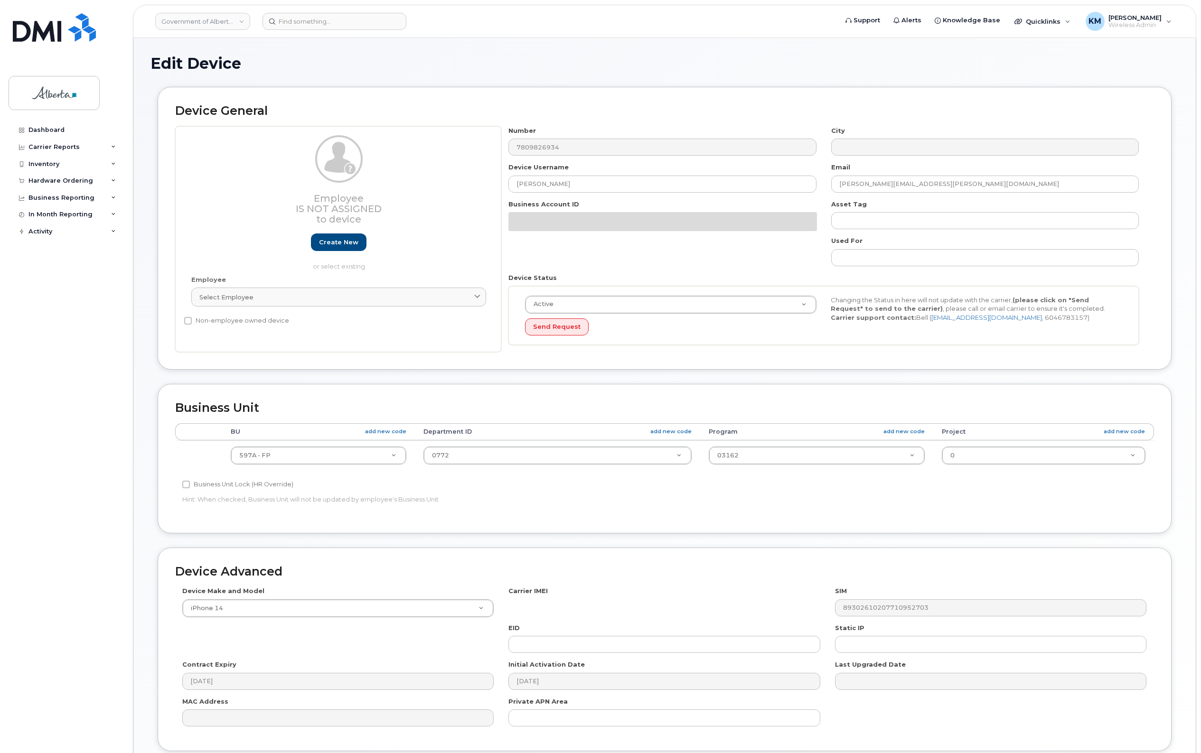
select select "4797726"
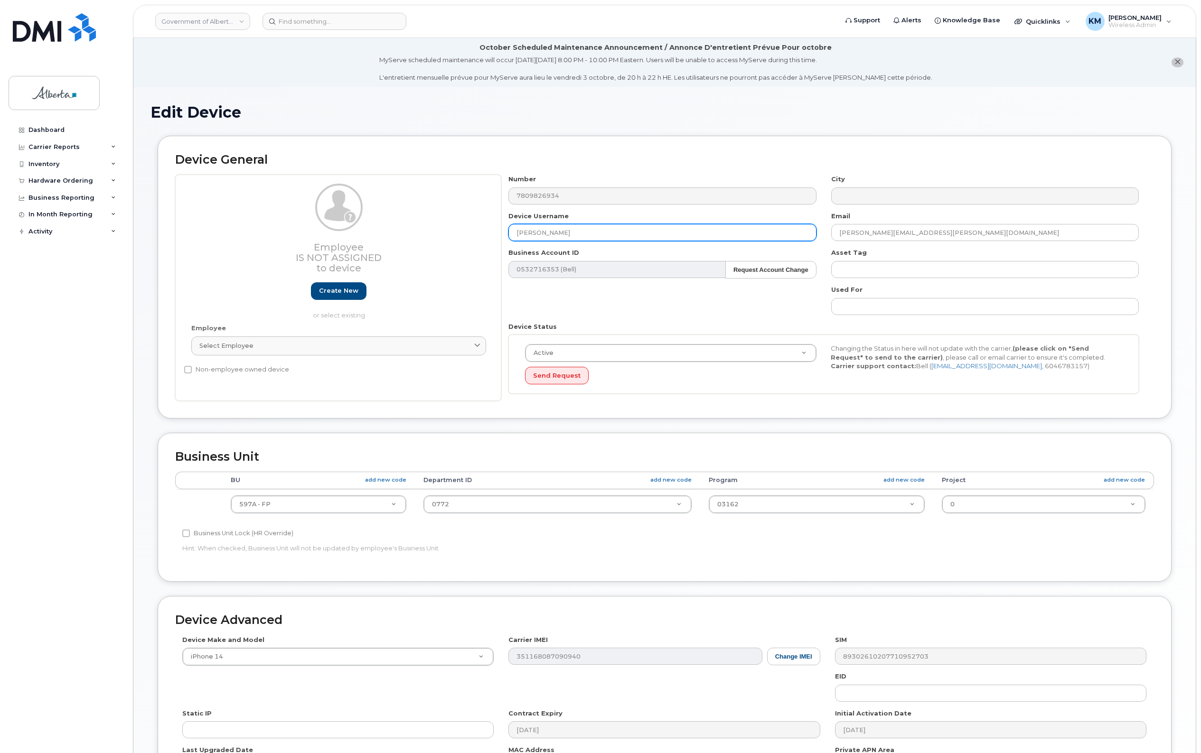
drag, startPoint x: 589, startPoint y: 230, endPoint x: 474, endPoint y: 230, distance: 115.3
click at [474, 230] on div "Employee Is not assigned to device Create new or select existing Employee Selec…" at bounding box center [664, 288] width 979 height 226
type input "Information Officer Vacant"
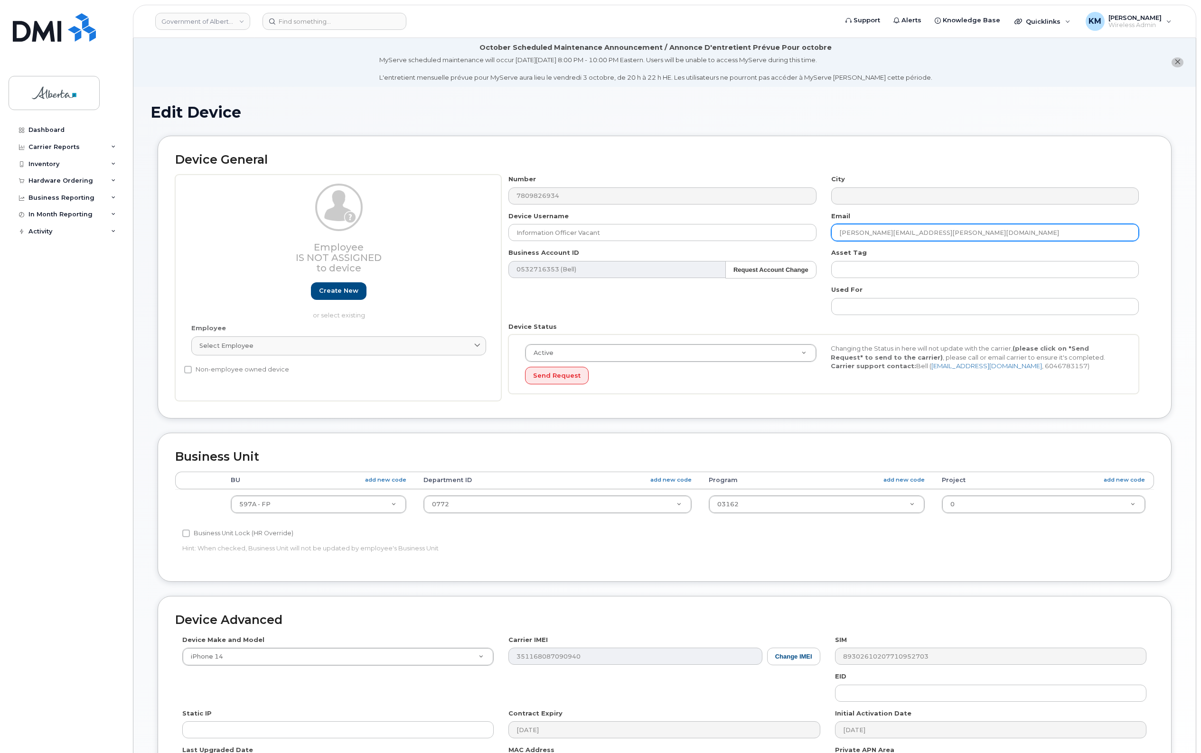
click at [946, 236] on input "Sophia.Konrad@gov.ab.ca" at bounding box center [985, 232] width 308 height 17
drag, startPoint x: 946, startPoint y: 236, endPoint x: 826, endPoint y: 231, distance: 120.2
click at [826, 231] on div "Email Sophia.Konrad@gov.ab.ca" at bounding box center [985, 227] width 322 height 30
paste input "Christie Tucker."
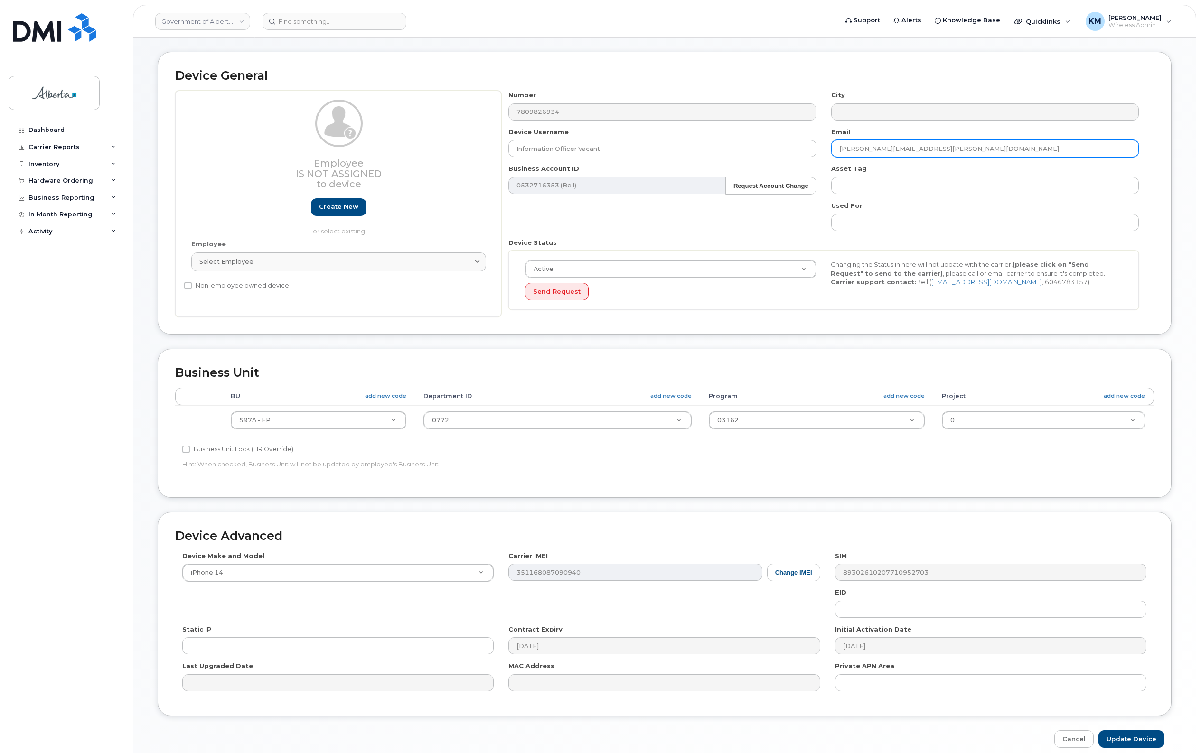
scroll to position [128, 0]
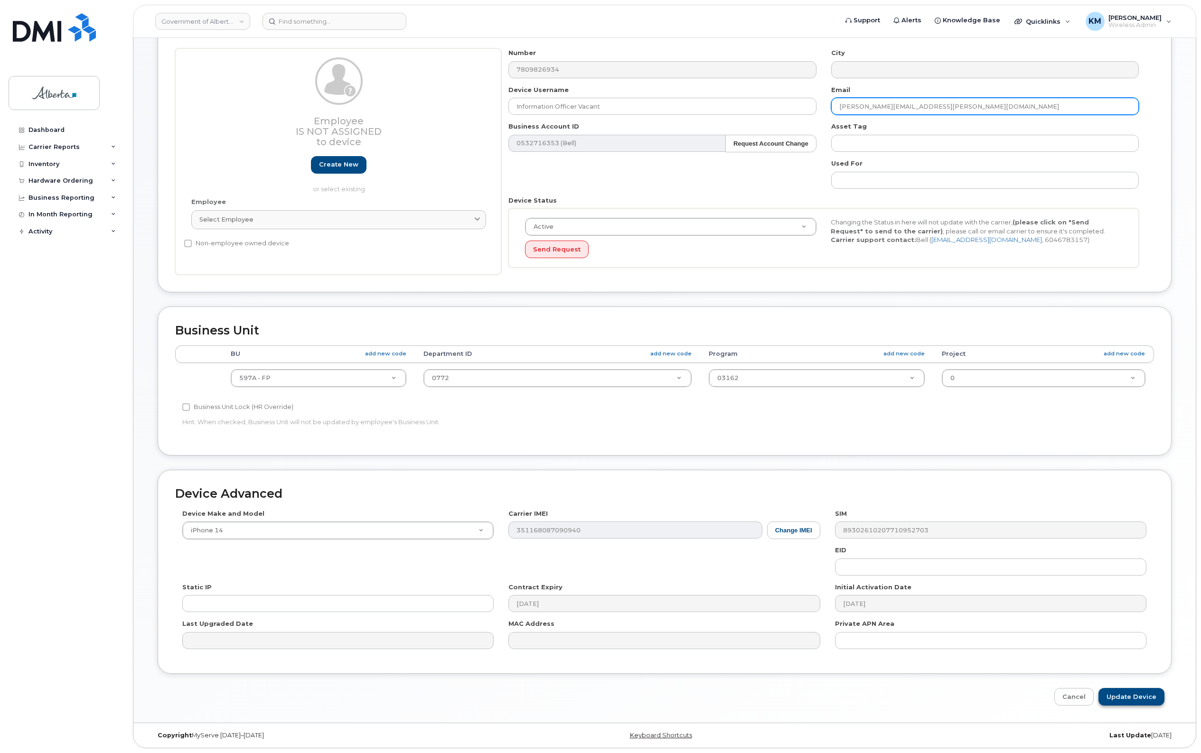
type input "Christie.Tucker@gov.ab.ca"
click at [1126, 693] on input "Update Device" at bounding box center [1131, 697] width 66 height 18
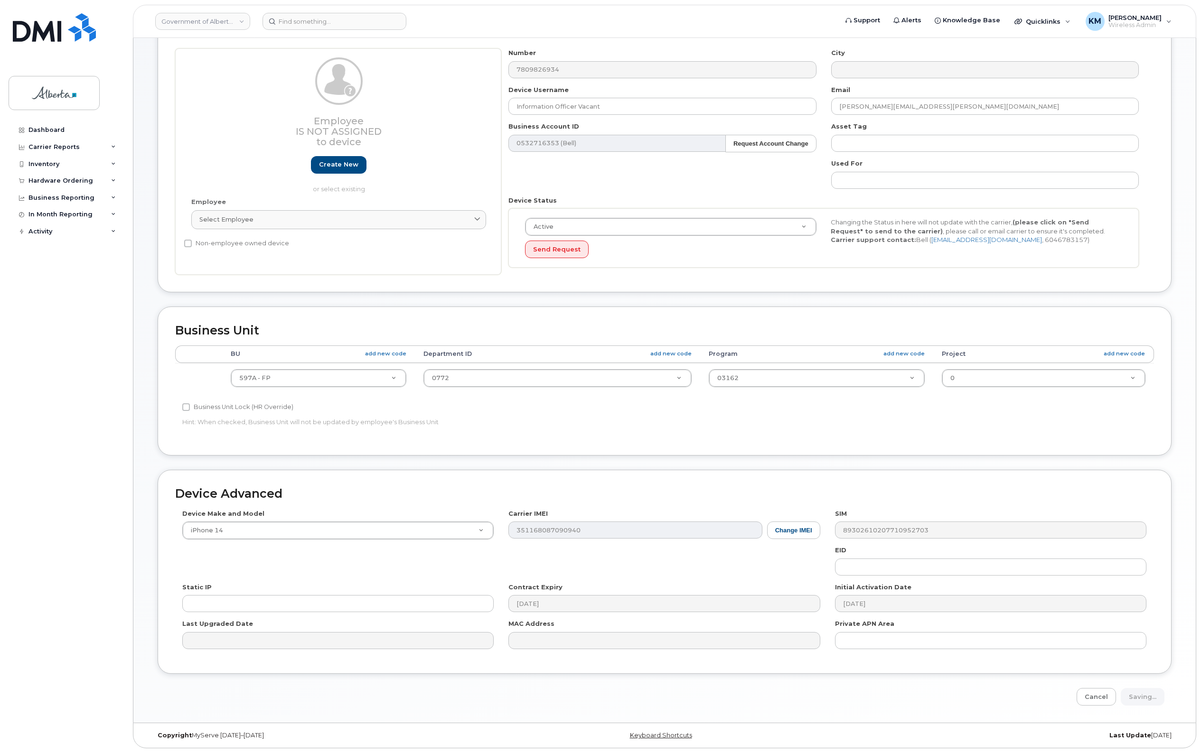
type input "Saving..."
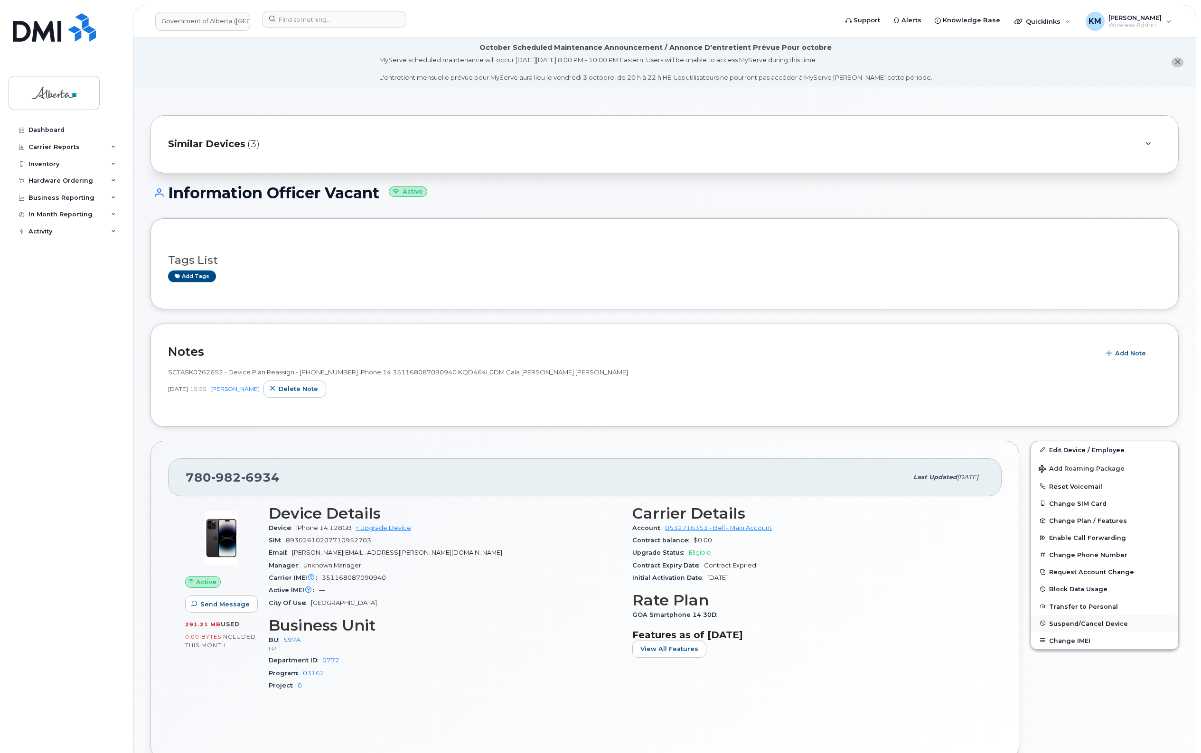
click at [1104, 625] on span "Suspend/Cancel Device" at bounding box center [1088, 623] width 79 height 7
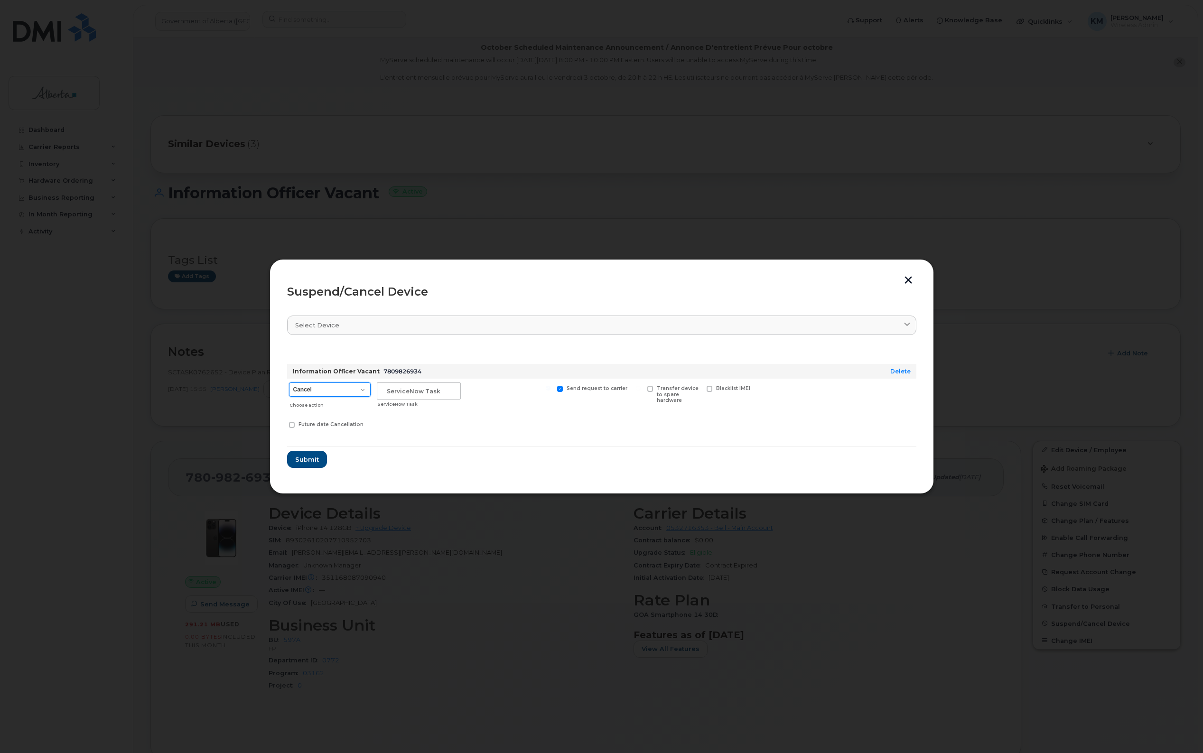
click at [364, 393] on select "Cancel Suspend - Extend Suspension Suspend - Reduced Rate Suspend - Lost Device…" at bounding box center [330, 390] width 82 height 14
select select "[object Object]"
click at [289, 383] on select "Cancel Suspend - Extend Suspension Suspend - Reduced Rate Suspend - Lost Device…" at bounding box center [330, 390] width 82 height 14
click at [416, 389] on input "text" at bounding box center [419, 391] width 84 height 17
type input "SCTASK0857103"
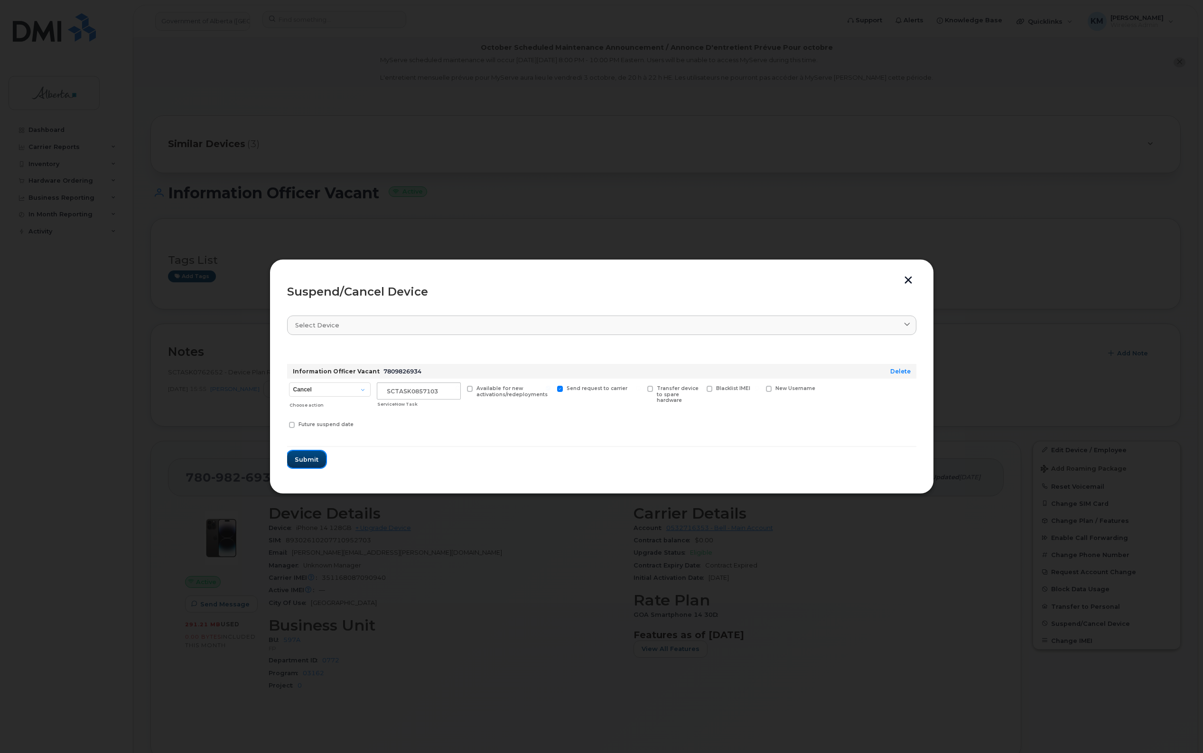
click at [315, 454] on button "Submit" at bounding box center [306, 459] width 39 height 17
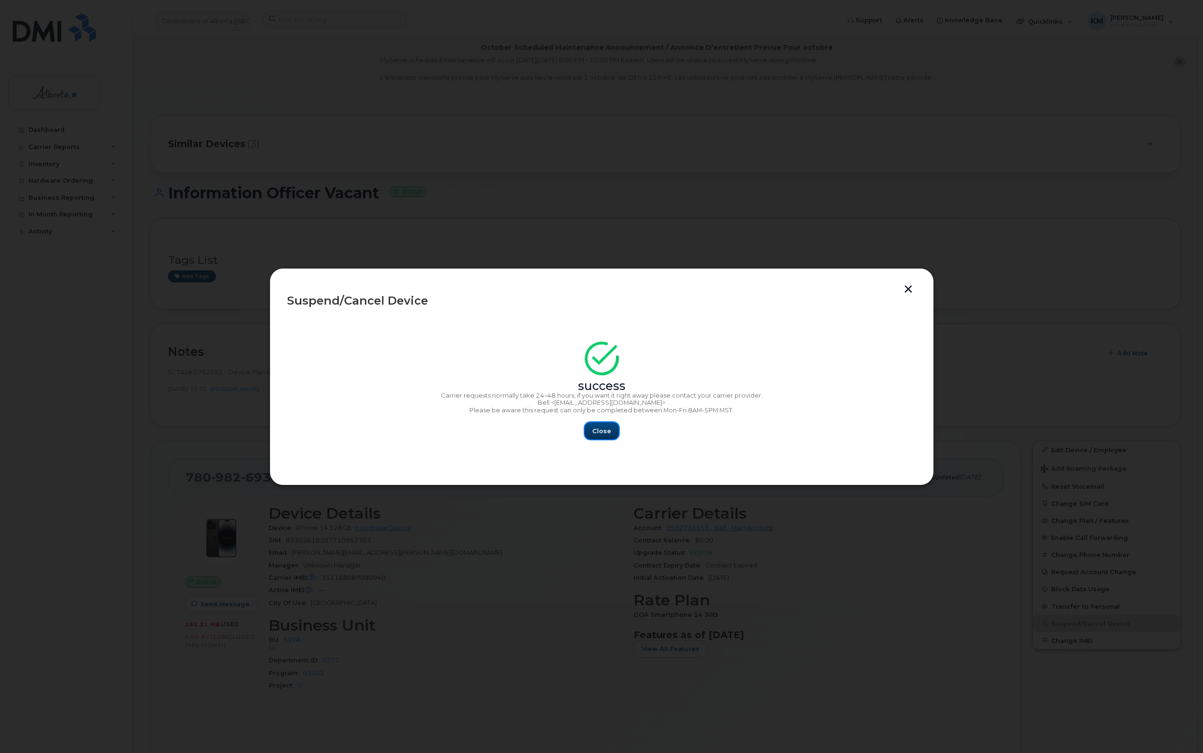
click at [600, 430] on span "Close" at bounding box center [601, 431] width 19 height 9
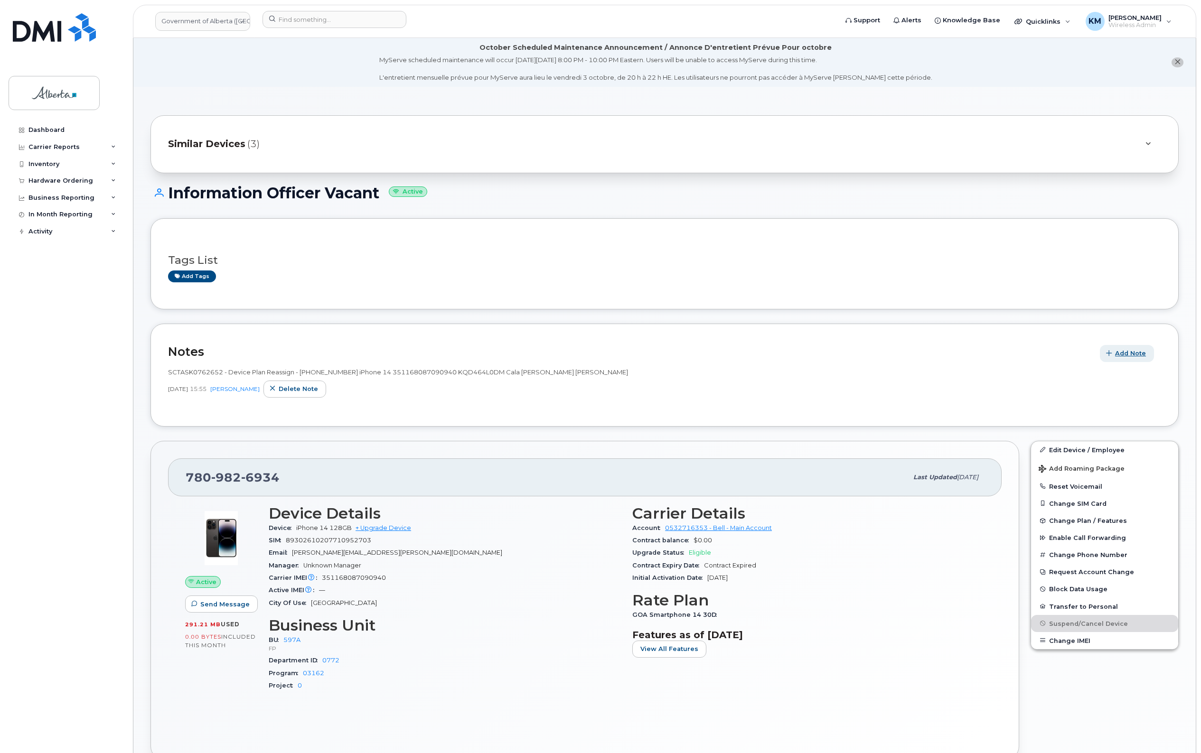
click at [1121, 356] on span "Add Note" at bounding box center [1130, 353] width 31 height 9
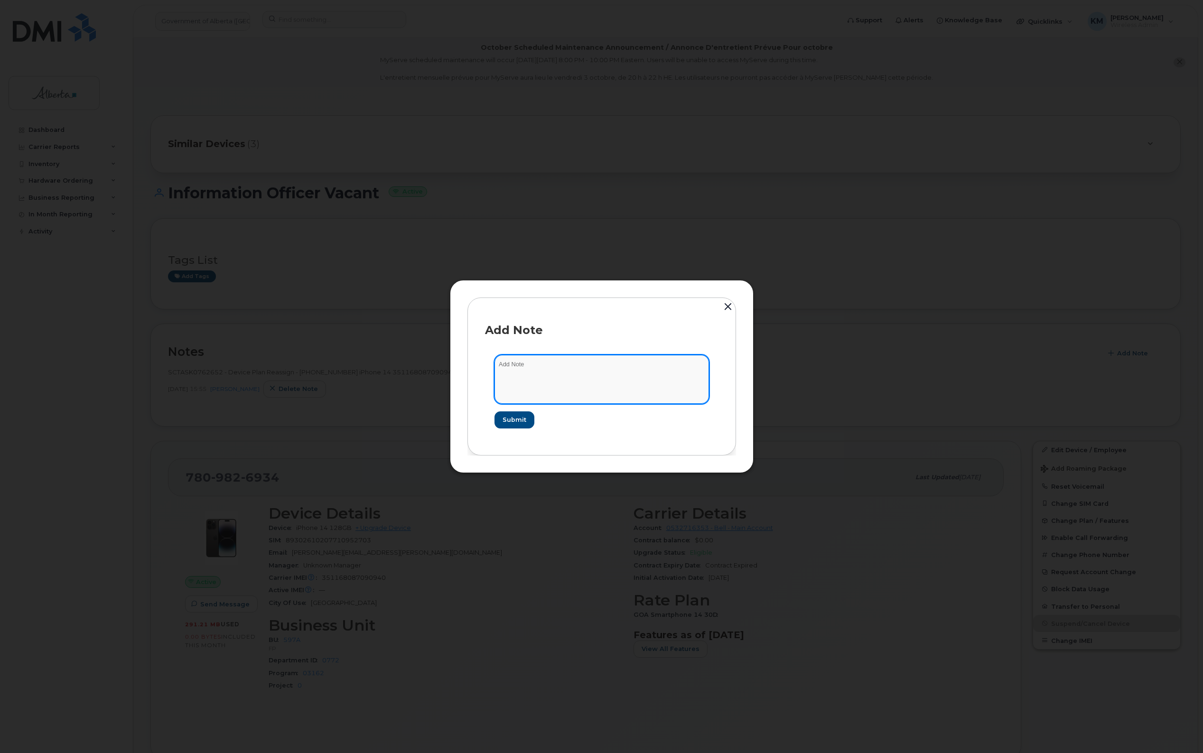
click at [598, 370] on textarea at bounding box center [602, 379] width 215 height 48
type textarea "s"
click at [582, 371] on textarea "SCTASK0857103 -" at bounding box center [602, 379] width 215 height 48
paste textarea "Plan Suspend - (2)"
type textarea "SCTASK0857103 - Plan Suspend - (2)"
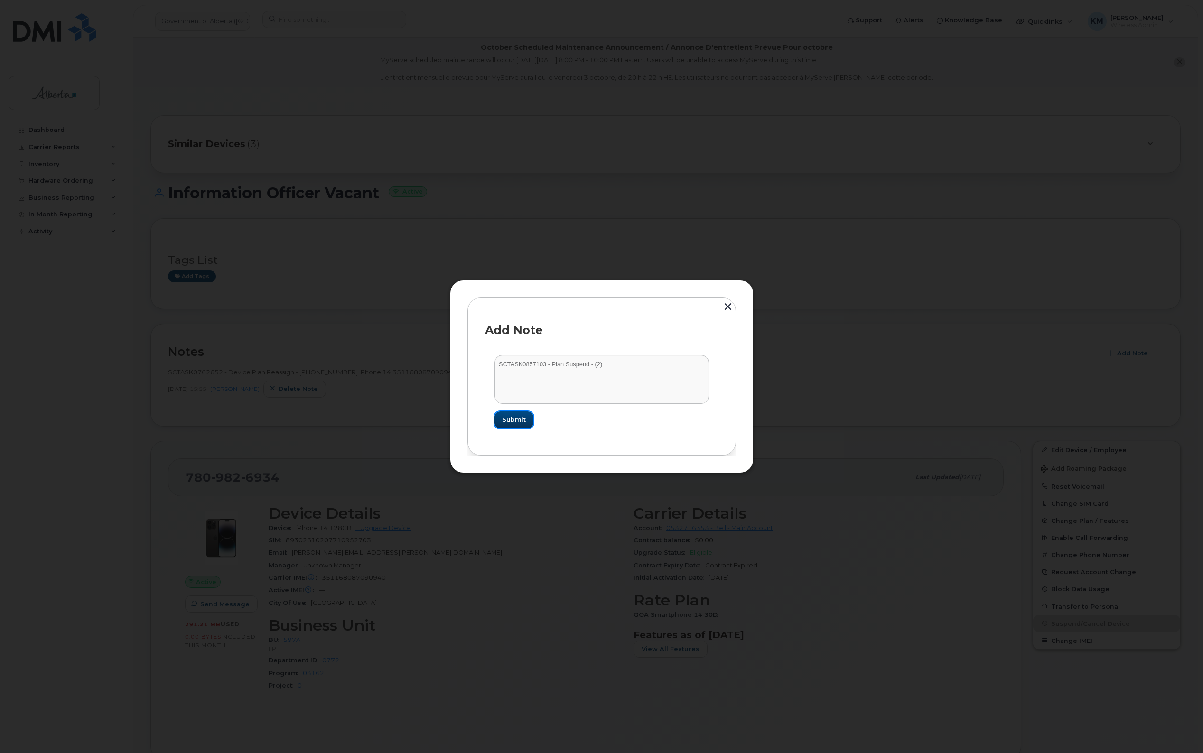
click at [527, 417] on button "Submit" at bounding box center [514, 419] width 39 height 17
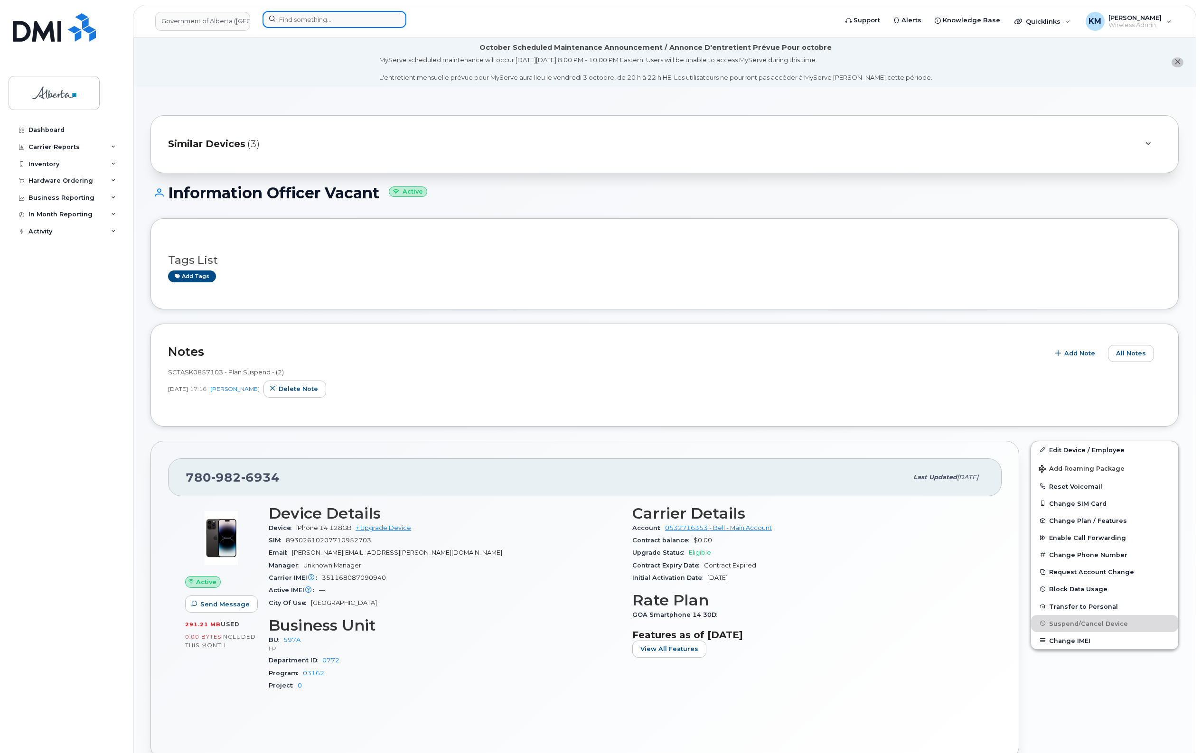
click at [327, 23] on input at bounding box center [334, 19] width 144 height 17
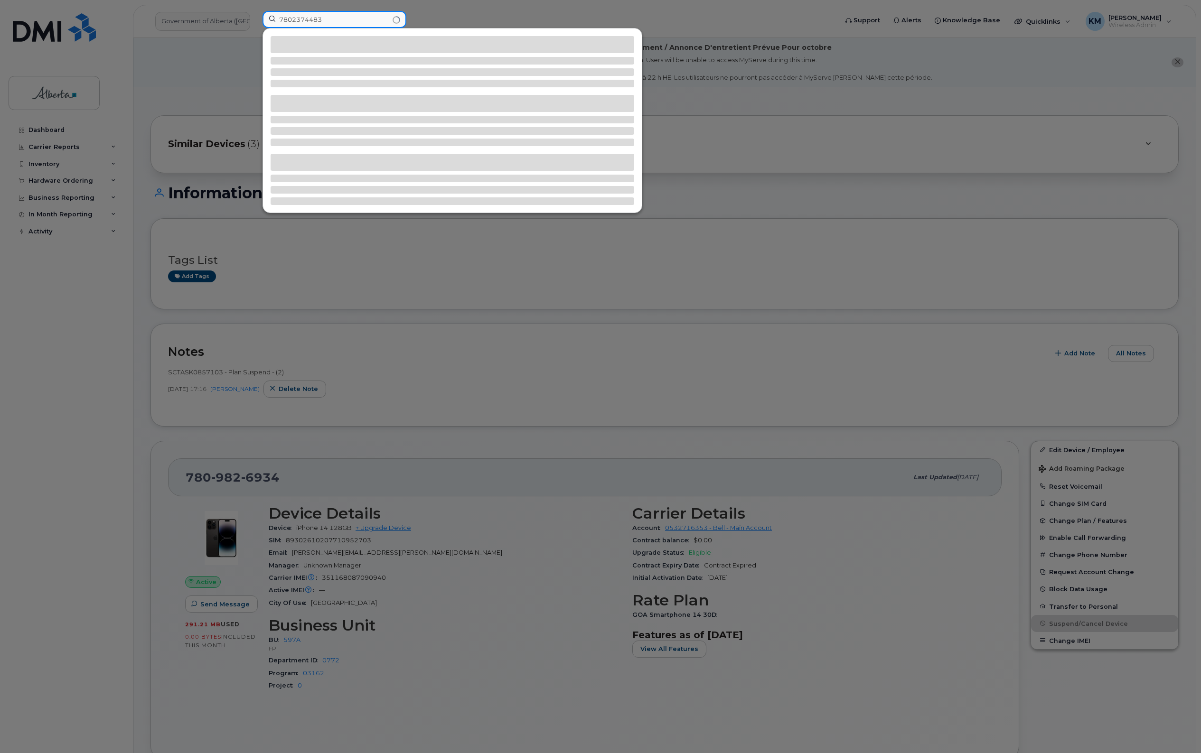
type input "7802374483"
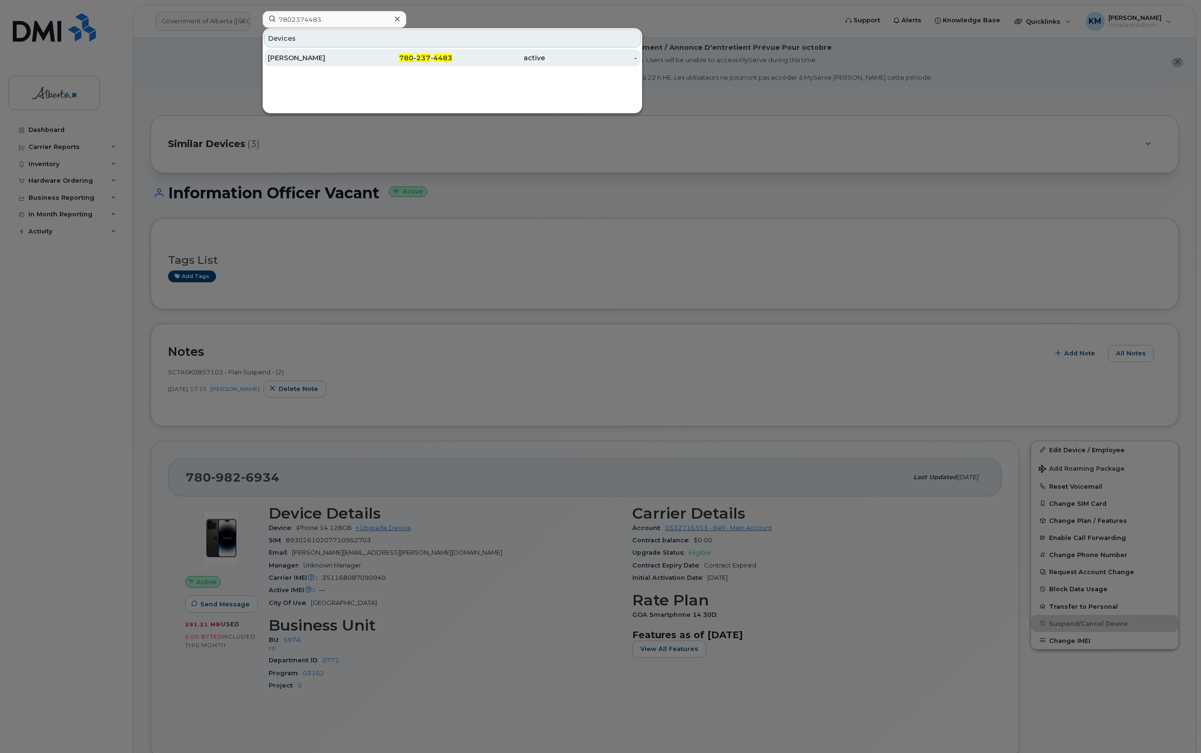
click at [337, 56] on div "[PERSON_NAME]" at bounding box center [314, 57] width 93 height 9
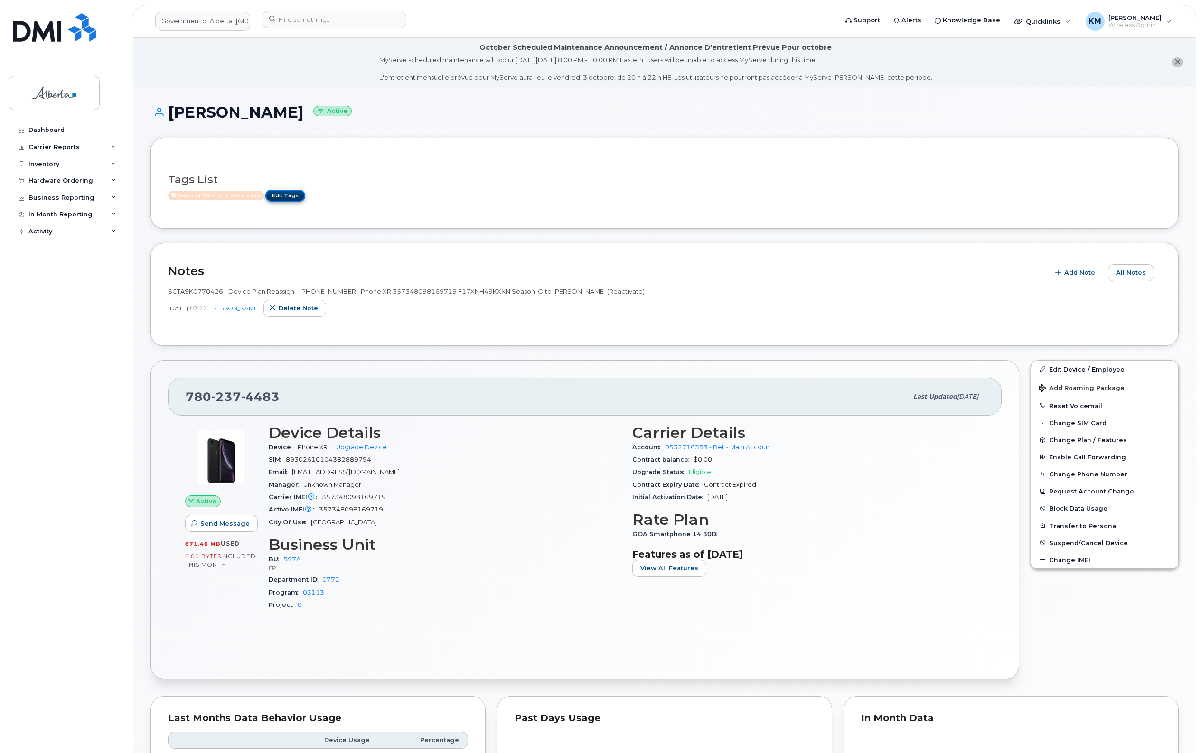
click at [295, 193] on link "Edit Tags" at bounding box center [285, 196] width 40 height 12
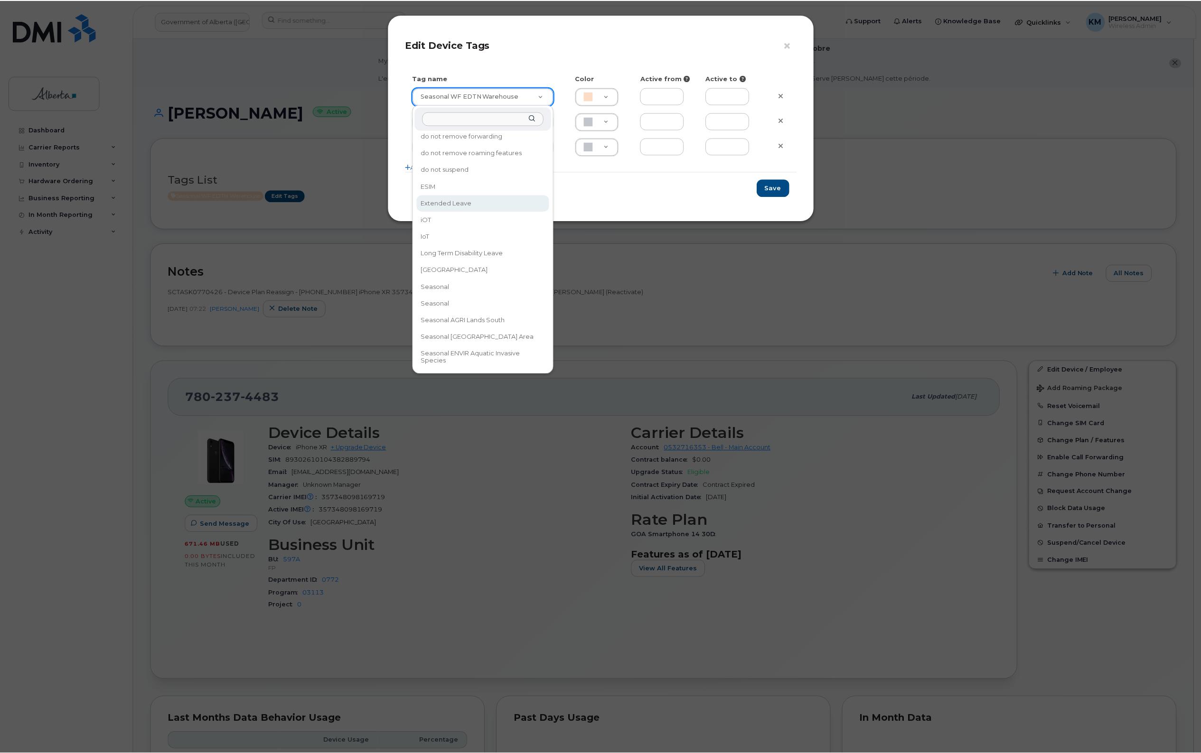
scroll to position [237, 0]
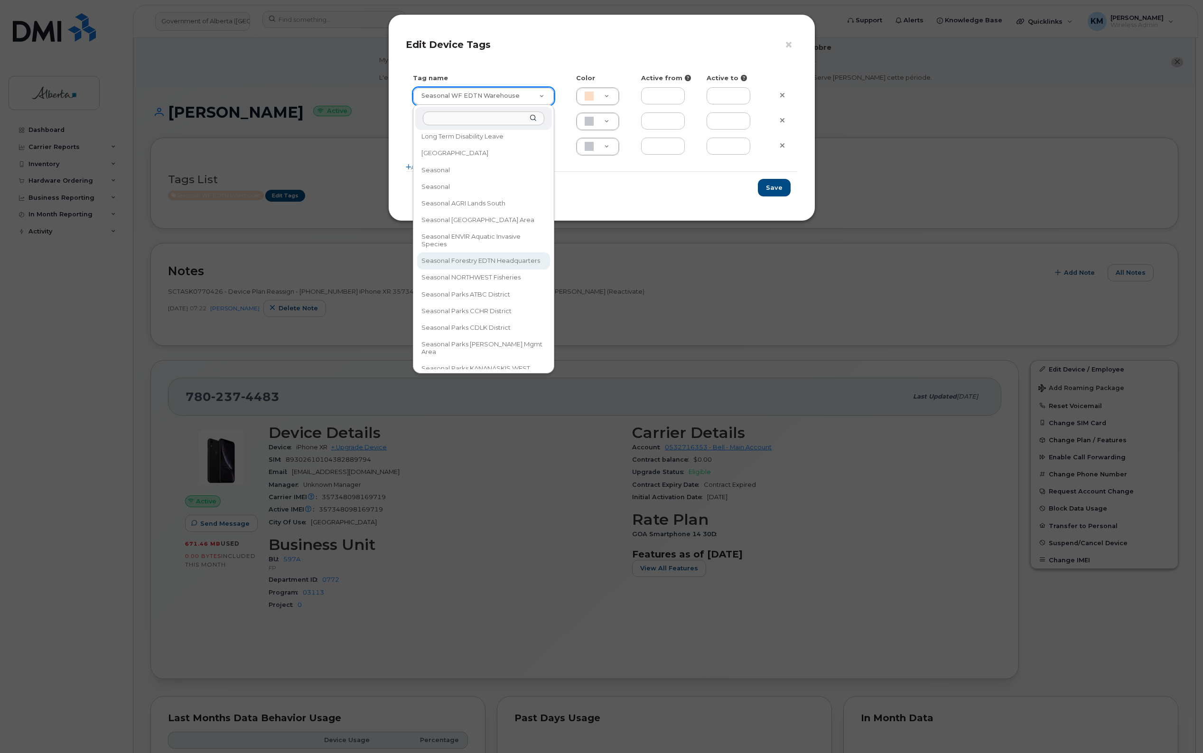
type input "Seasonal Forestry EDTN Headquarters"
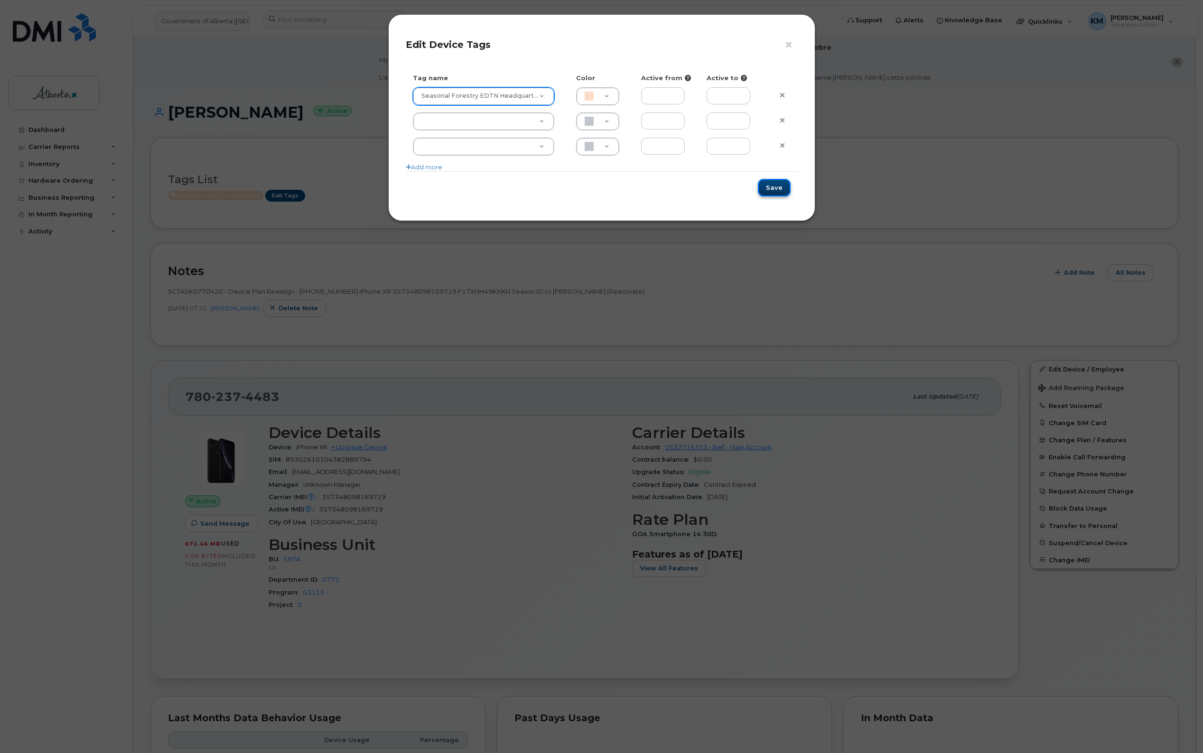
click at [778, 188] on button "Save" at bounding box center [774, 188] width 33 height 18
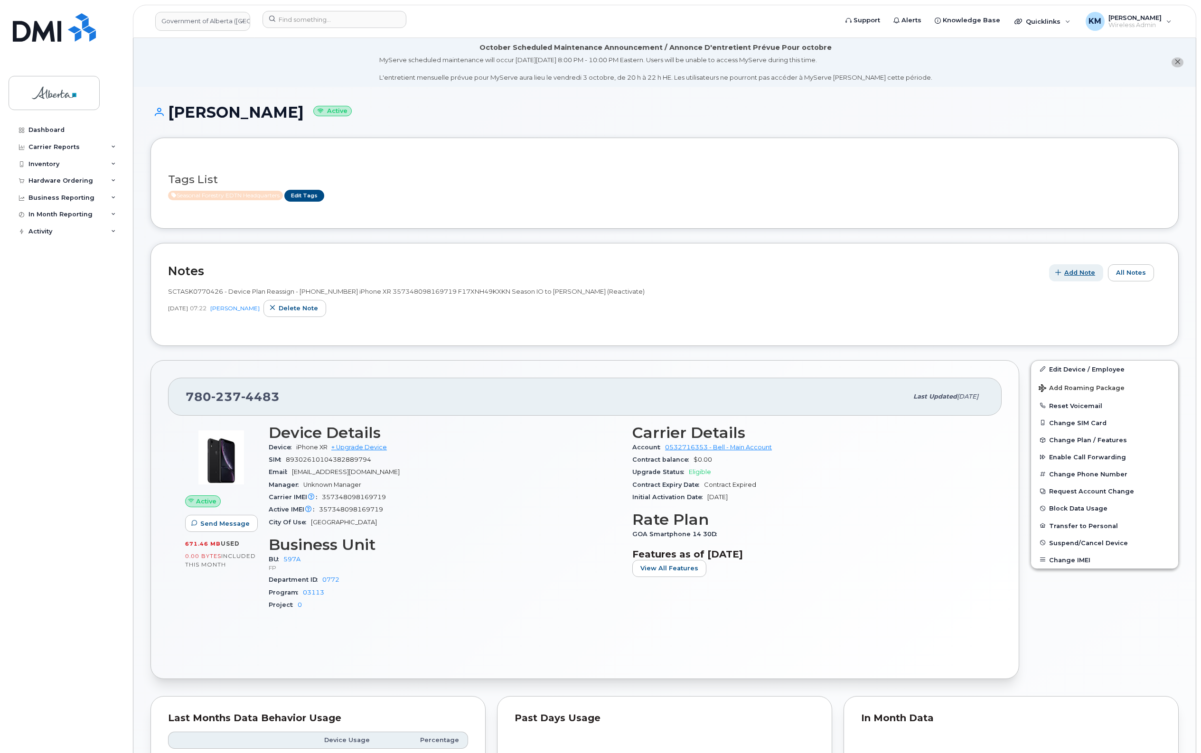
click at [1088, 276] on span "Add Note" at bounding box center [1079, 272] width 31 height 9
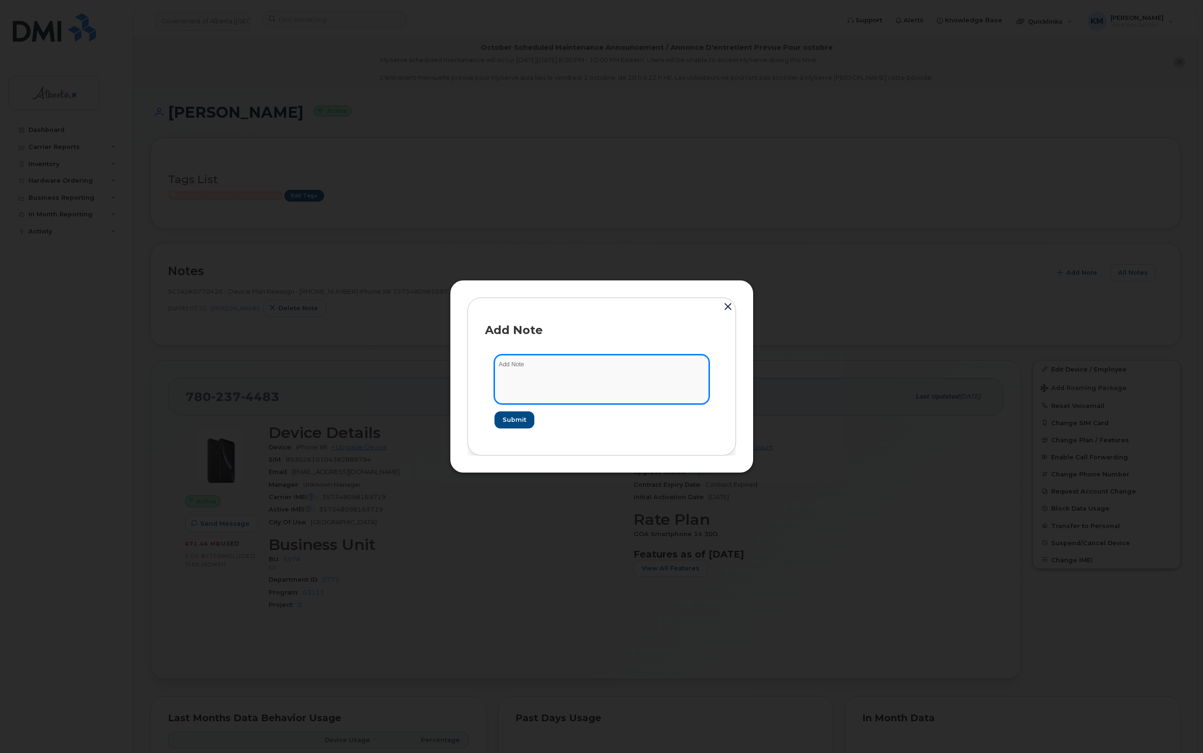
click at [551, 364] on textarea at bounding box center [602, 379] width 215 height 48
click at [574, 360] on textarea "SCTASK0857103 -" at bounding box center [602, 379] width 215 height 48
paste textarea "Plan Suspend - (2)"
type textarea "SCTASK0857103 - Plan Suspend - (2)"
click at [506, 415] on span "Submit" at bounding box center [514, 419] width 24 height 9
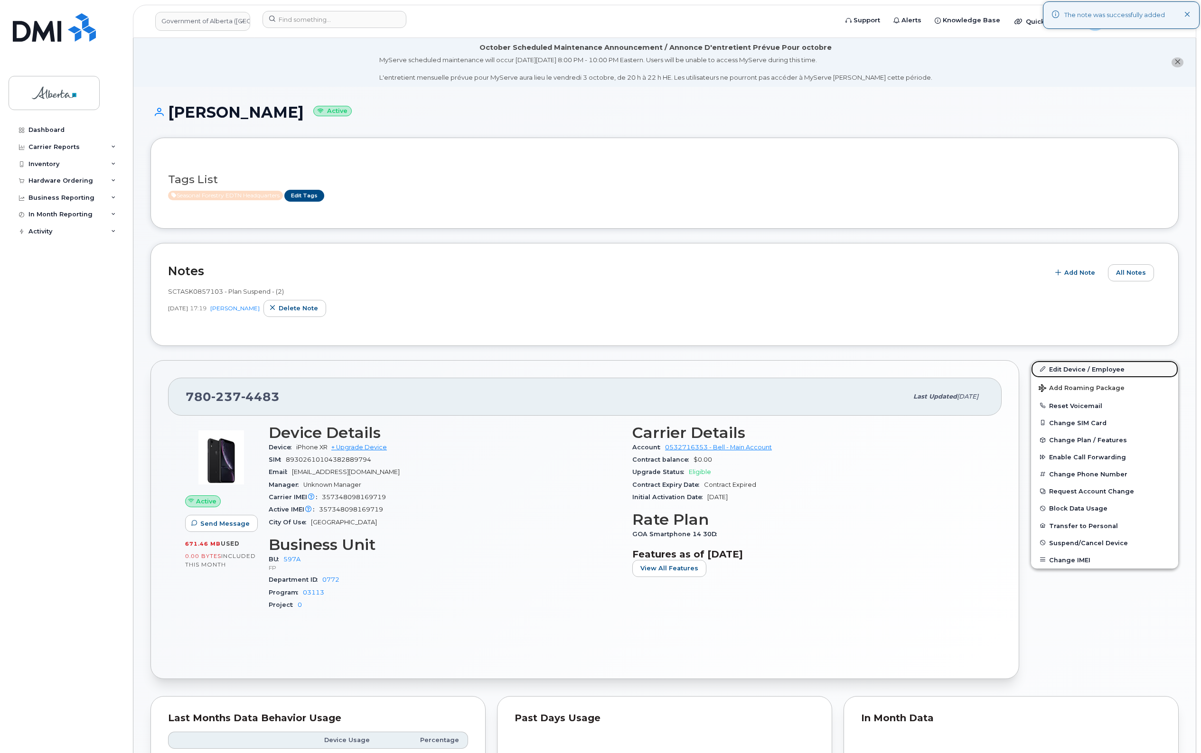
click at [1055, 364] on link "Edit Device / Employee" at bounding box center [1104, 369] width 147 height 17
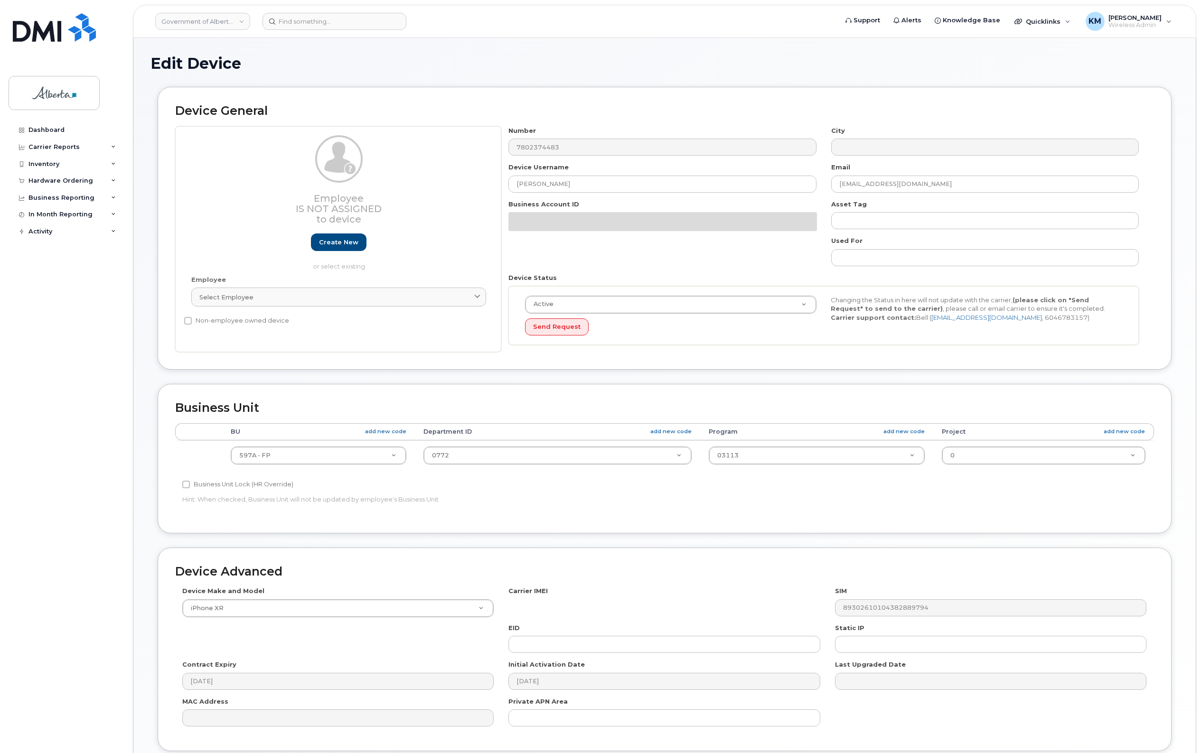
select select "4797726"
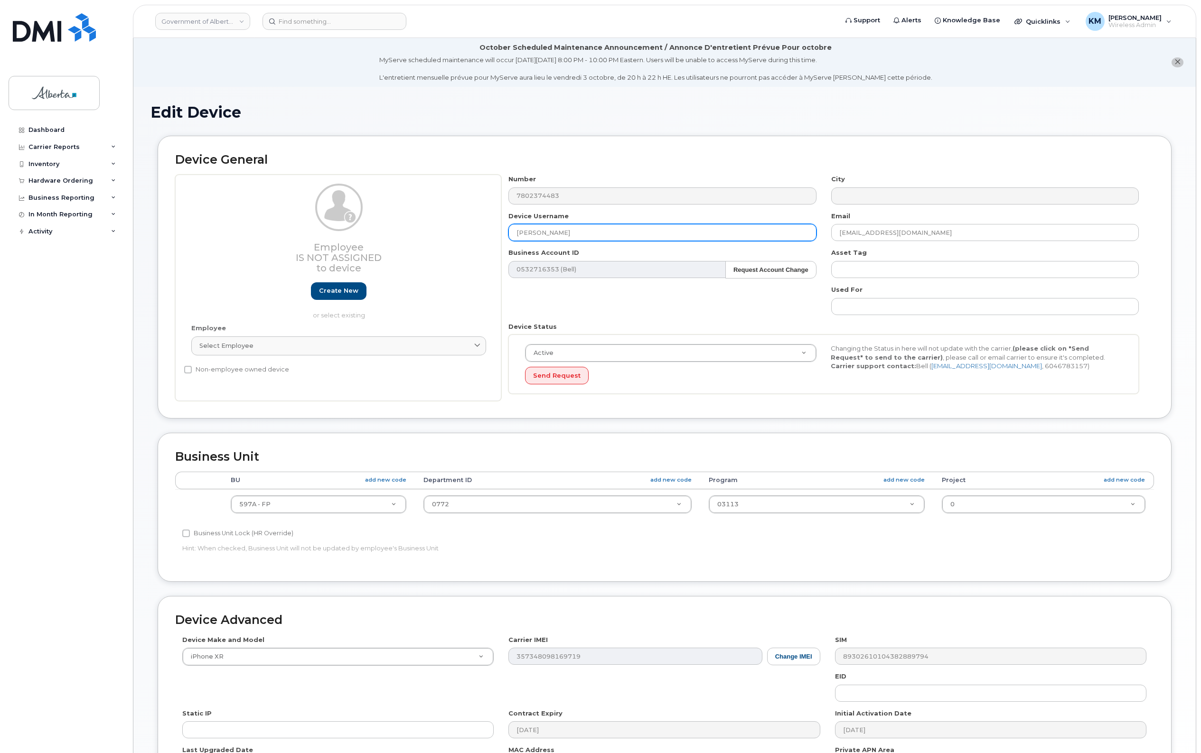
drag, startPoint x: 588, startPoint y: 235, endPoint x: 487, endPoint y: 236, distance: 100.6
click at [487, 236] on div "Employee Is not assigned to device Create new or select existing Employee Selec…" at bounding box center [664, 288] width 979 height 226
type input "i"
type input "Information Officer Vacant"
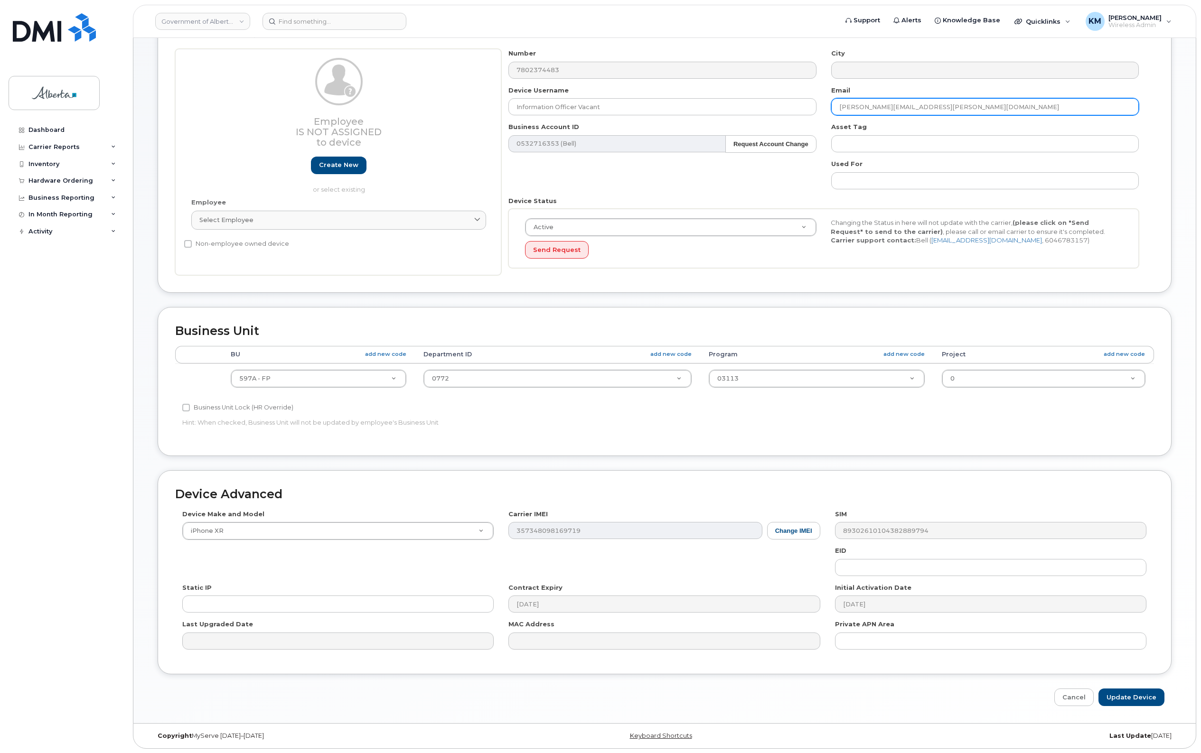
scroll to position [128, 0]
type input "[PERSON_NAME][EMAIL_ADDRESS][PERSON_NAME][DOMAIN_NAME]"
click at [1119, 697] on input "Update Device" at bounding box center [1131, 697] width 66 height 18
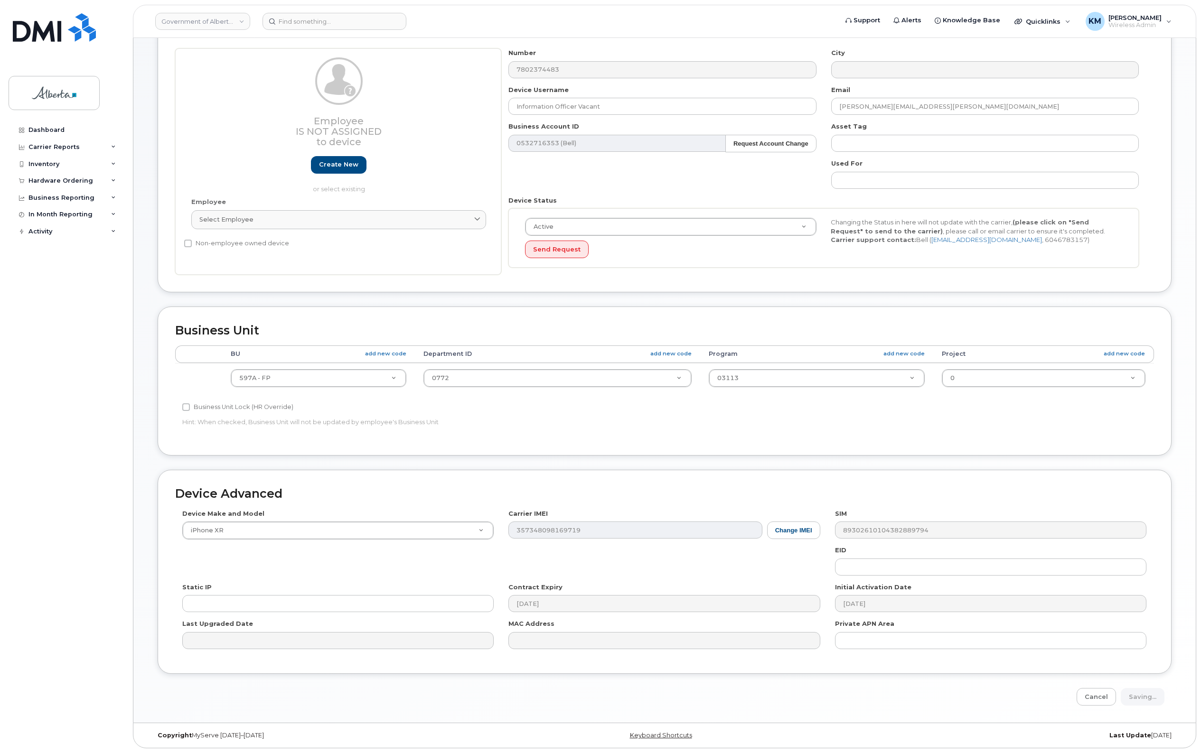
type input "Saving..."
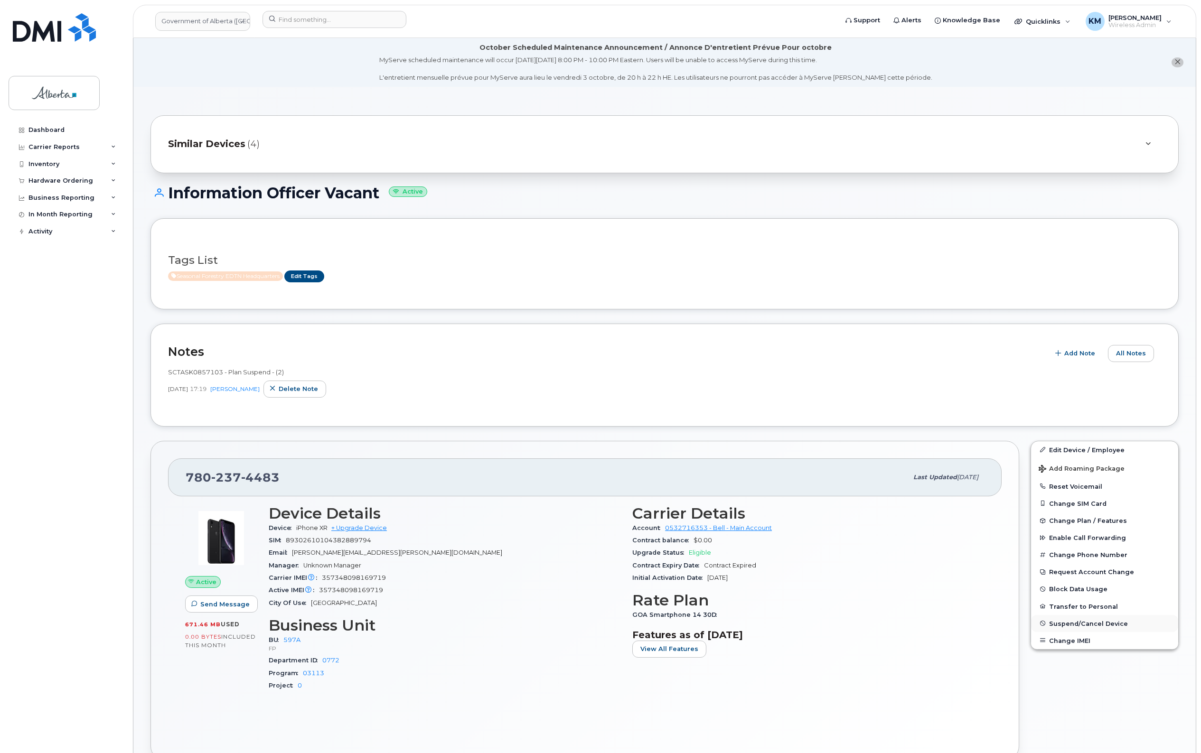
click at [1111, 625] on span "Suspend/Cancel Device" at bounding box center [1088, 623] width 79 height 7
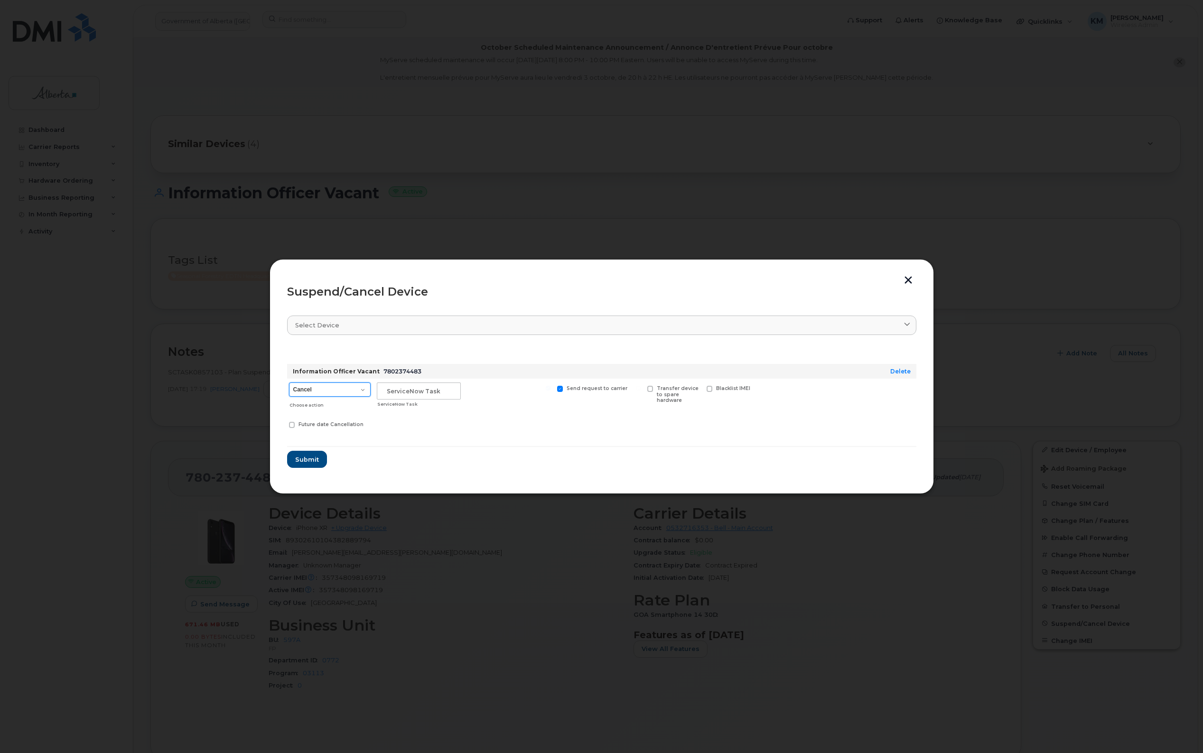
click at [358, 390] on select "Cancel Suspend - Extend Suspension Suspend - Reduced Rate Suspend - Lost Device…" at bounding box center [330, 390] width 82 height 14
select select "[object Object]"
click at [289, 383] on select "Cancel Suspend - Extend Suspension Suspend - Reduced Rate Suspend - Lost Device…" at bounding box center [330, 390] width 82 height 14
click at [419, 388] on input "text" at bounding box center [419, 391] width 84 height 17
type input "SCTASK0857103"
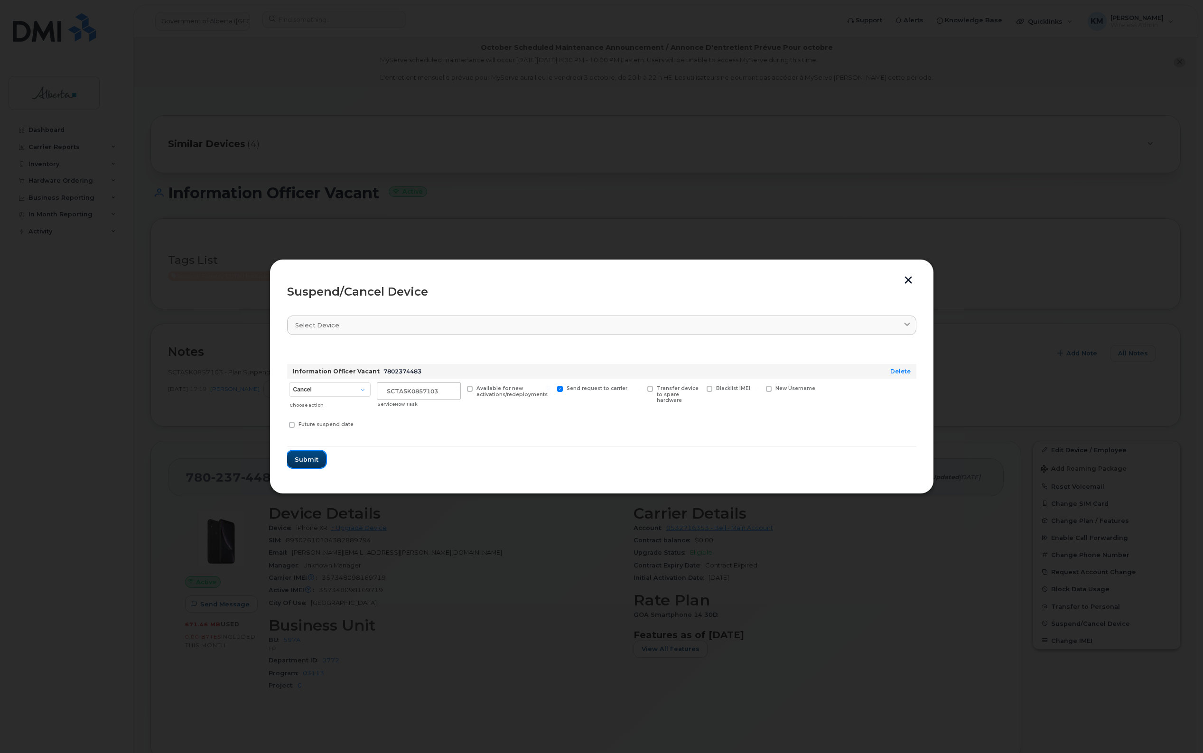
click at [321, 466] on button "Submit" at bounding box center [306, 459] width 39 height 17
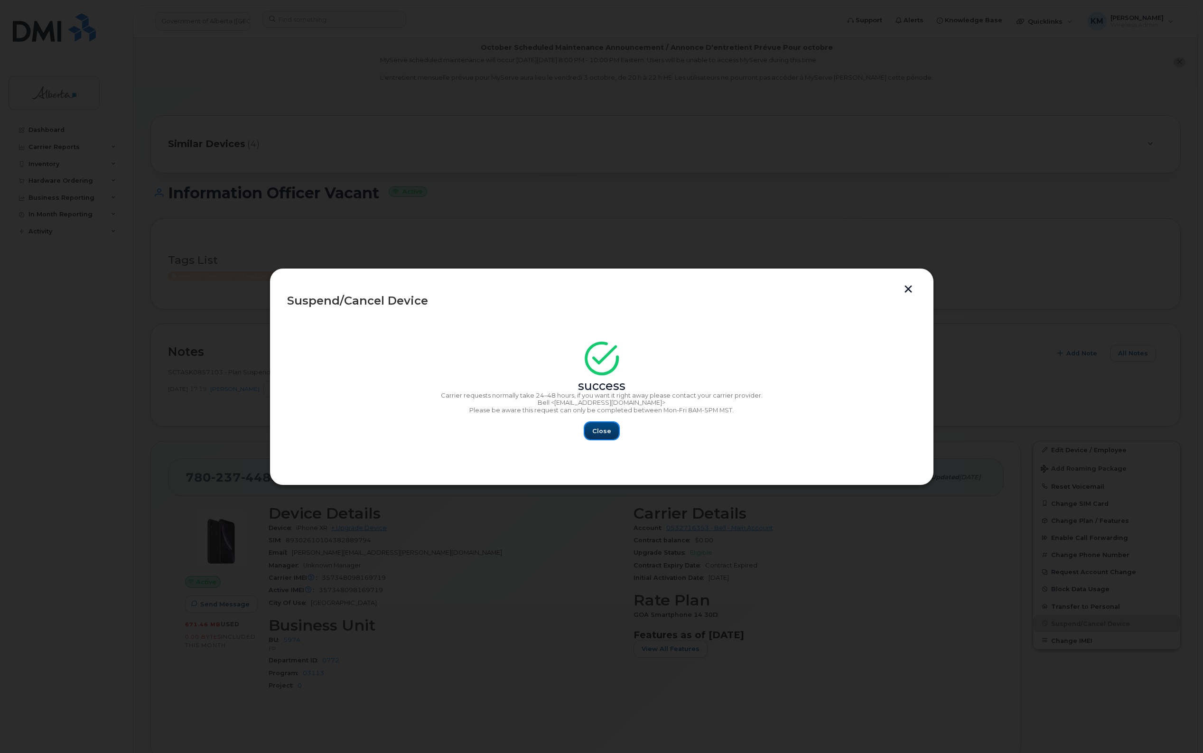
click at [606, 430] on span "Close" at bounding box center [601, 431] width 19 height 9
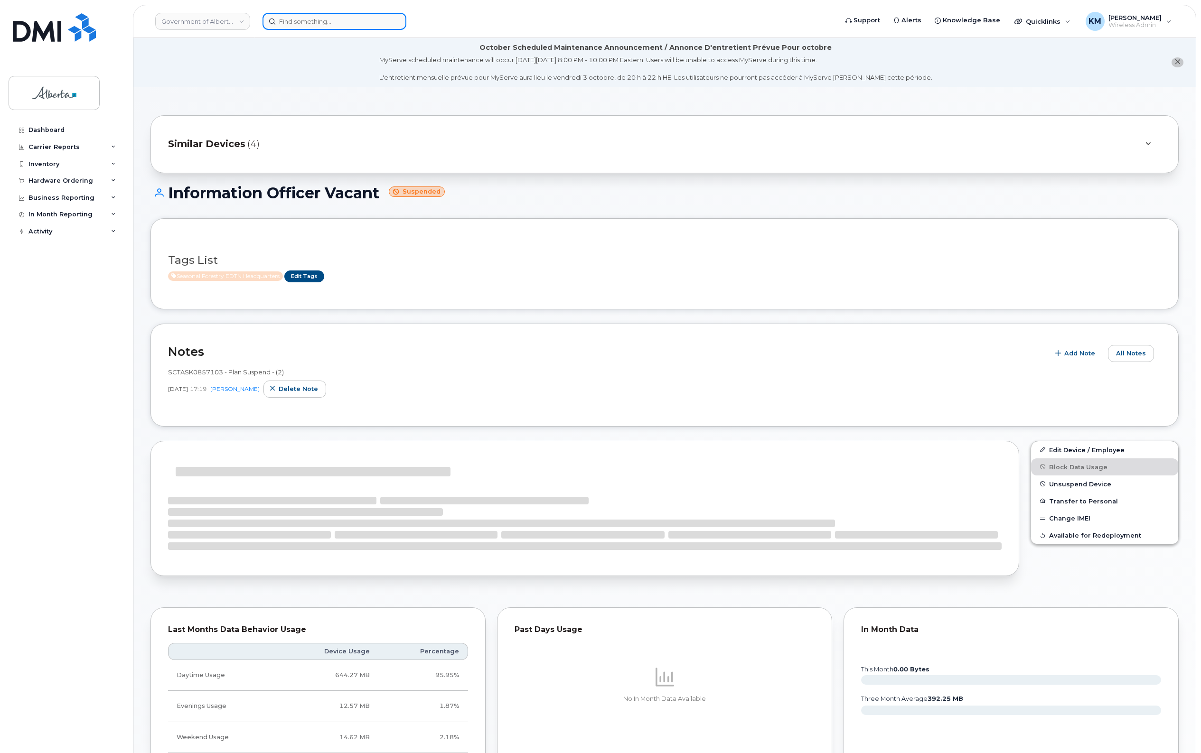
click at [288, 19] on input at bounding box center [334, 21] width 144 height 17
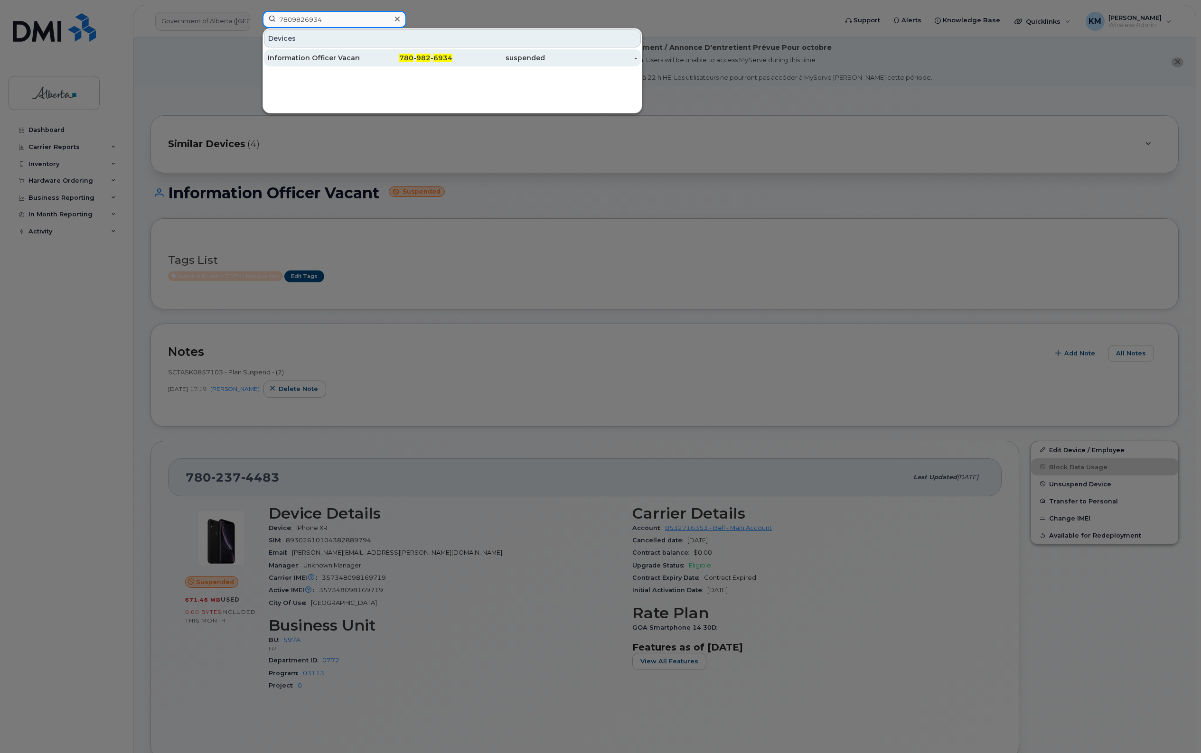
type input "7809826934"
click at [314, 56] on div "Information Officer Vacant" at bounding box center [314, 57] width 93 height 9
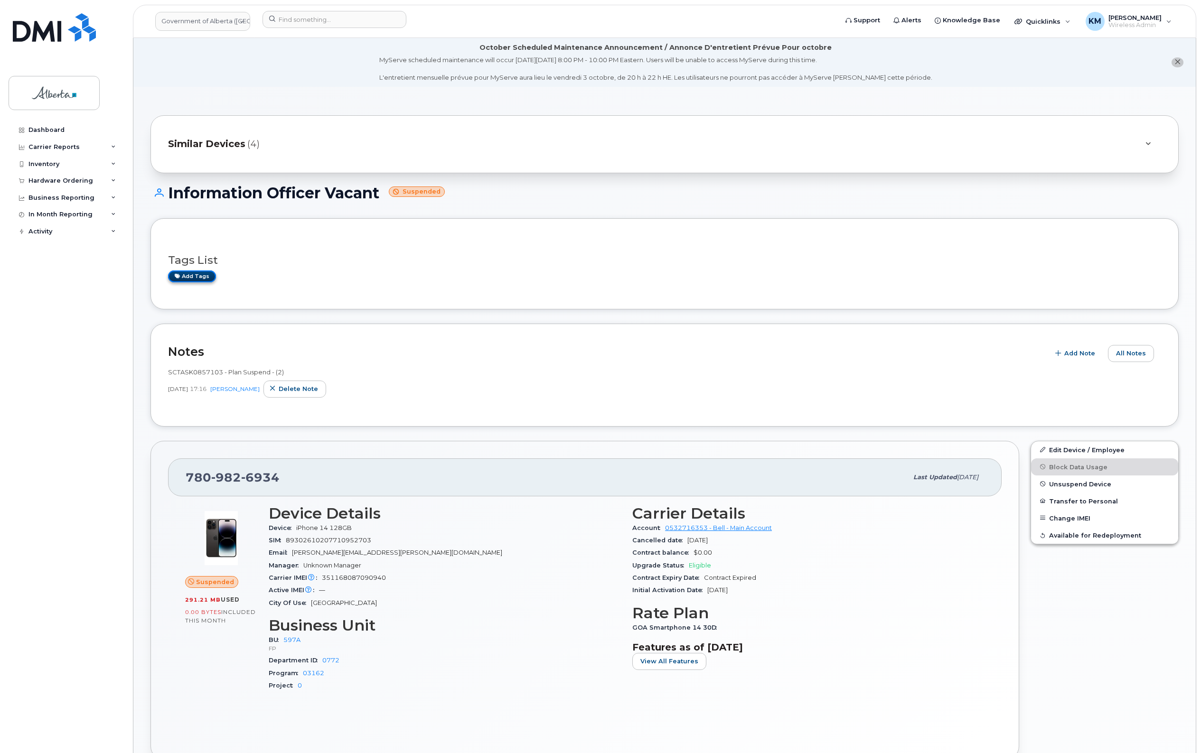
click at [195, 278] on link "Add tags" at bounding box center [192, 277] width 48 height 12
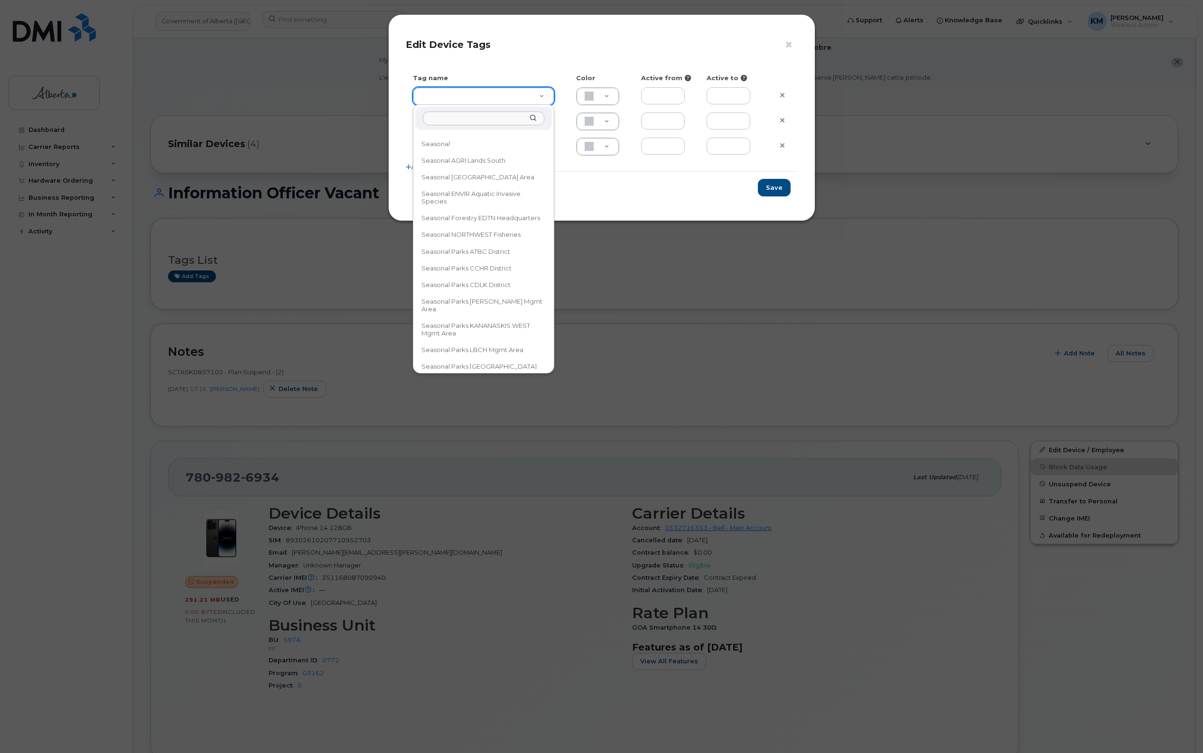
scroll to position [297, 0]
type input "Seasonal Forestry EDTN Headquarters"
type input "FDDCC5"
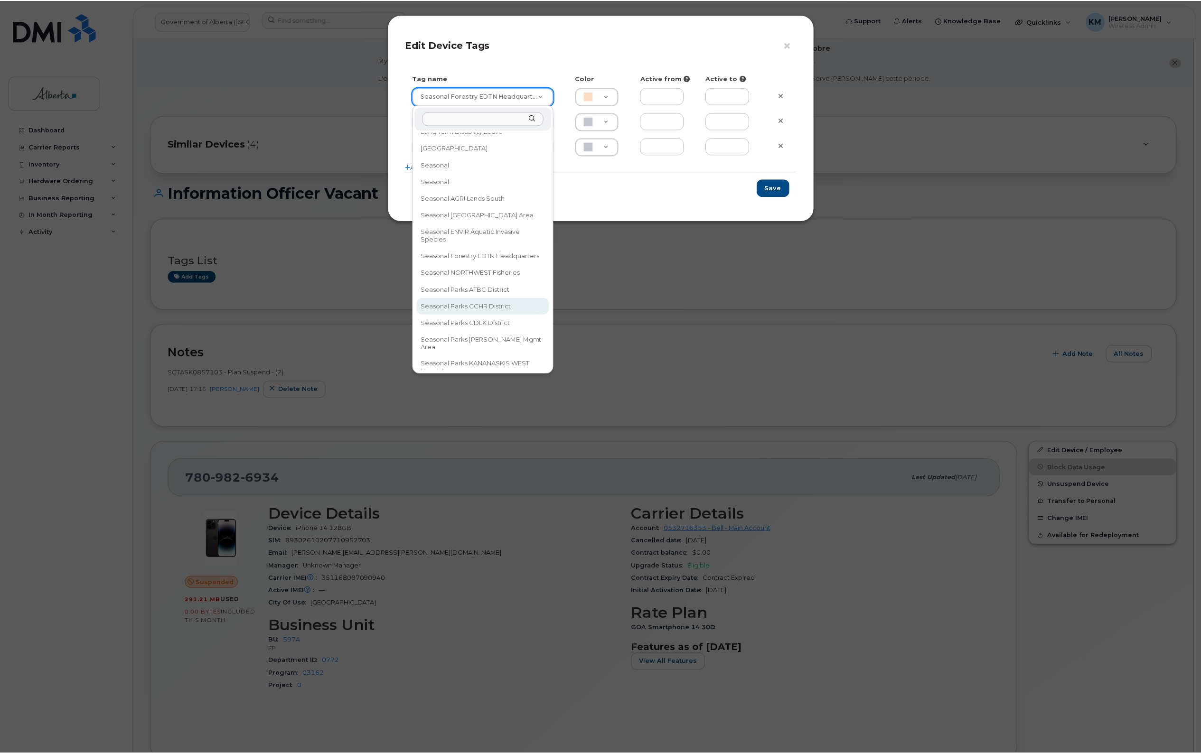
scroll to position [237, 0]
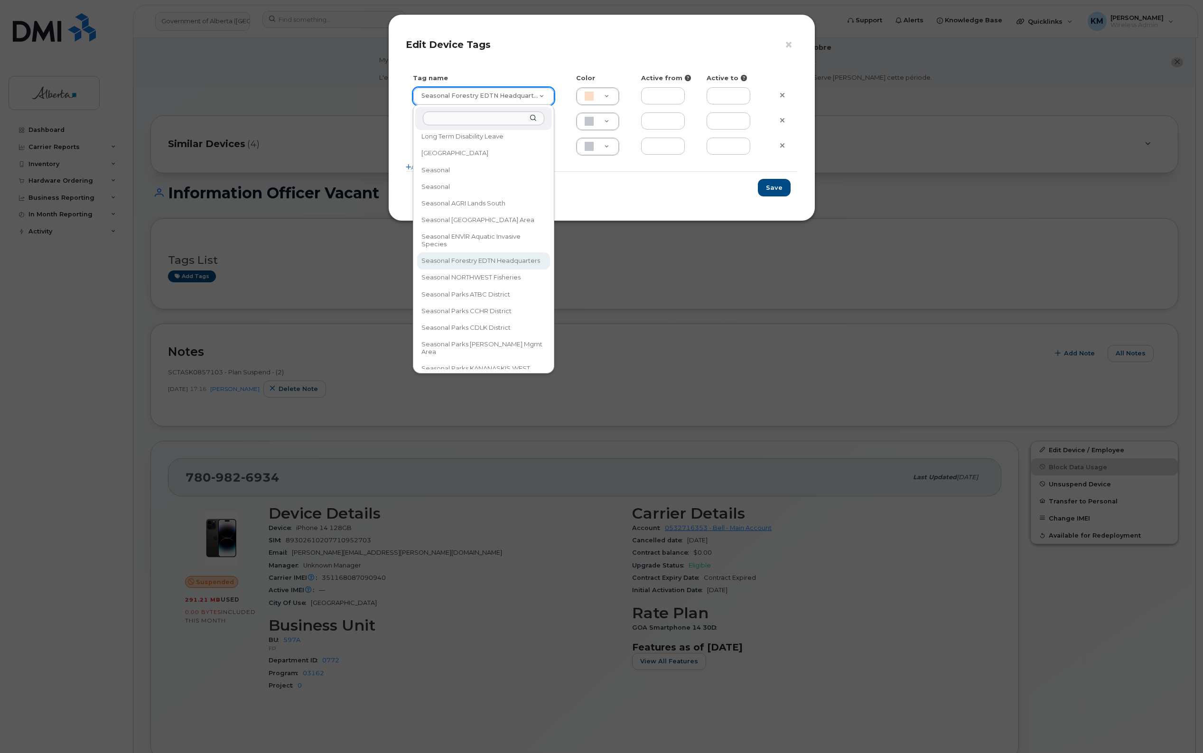
type input "Seasonal Forestry EDTN Headquarters"
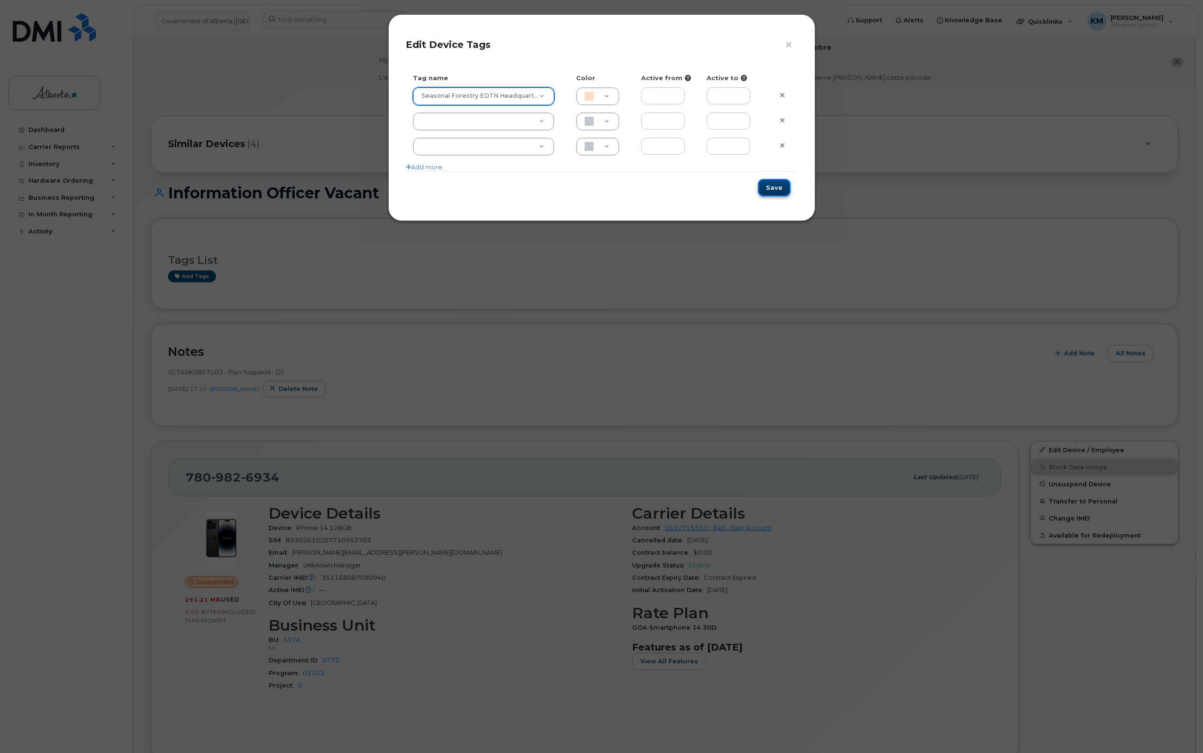
click at [774, 188] on button "Save" at bounding box center [774, 188] width 33 height 18
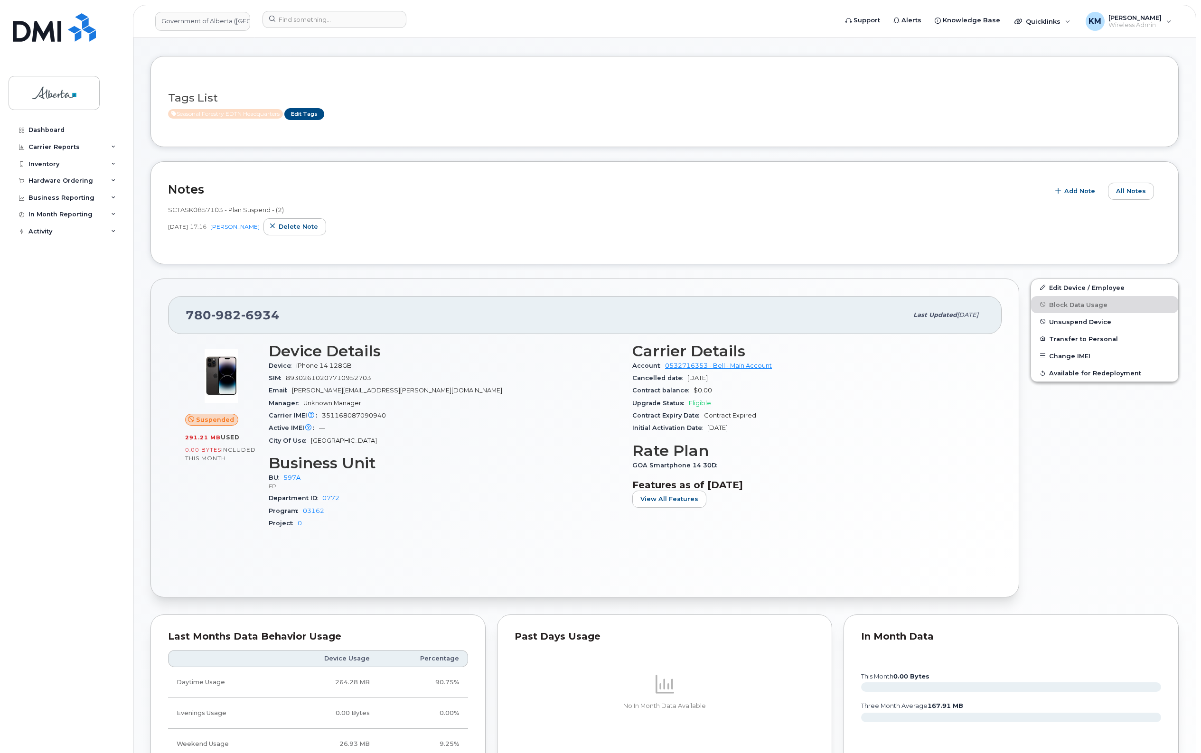
scroll to position [178, 0]
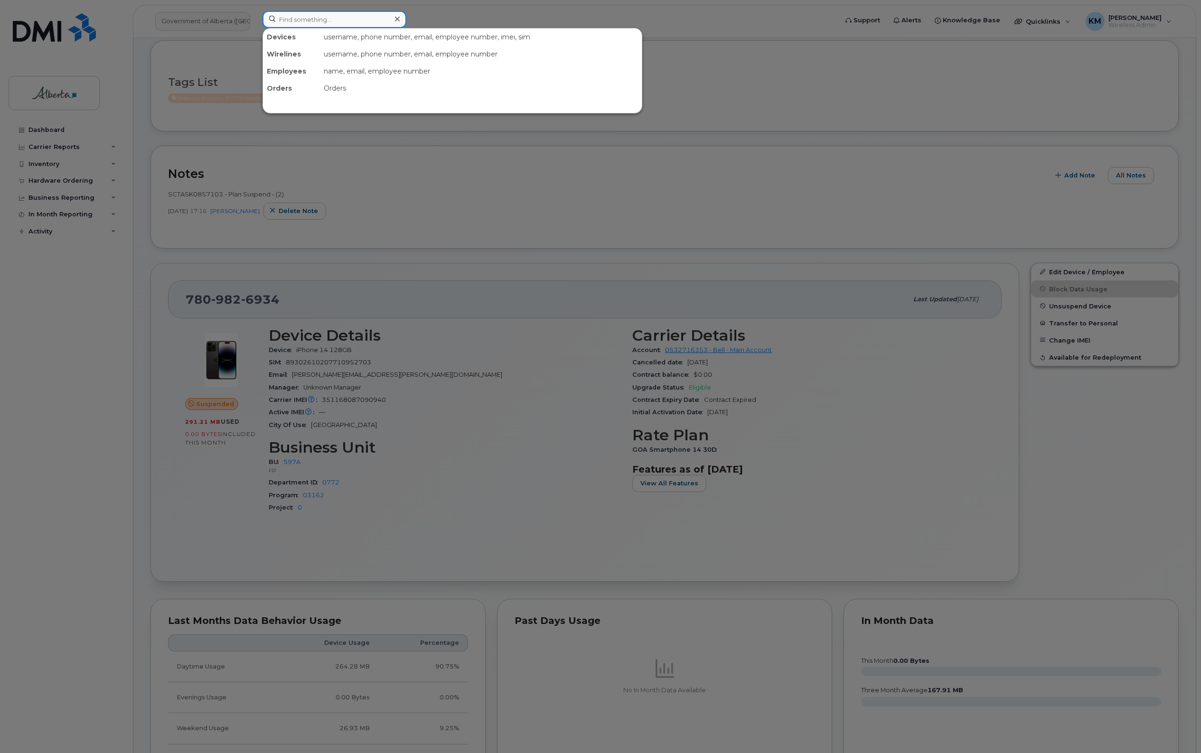
click at [313, 25] on input at bounding box center [334, 19] width 144 height 17
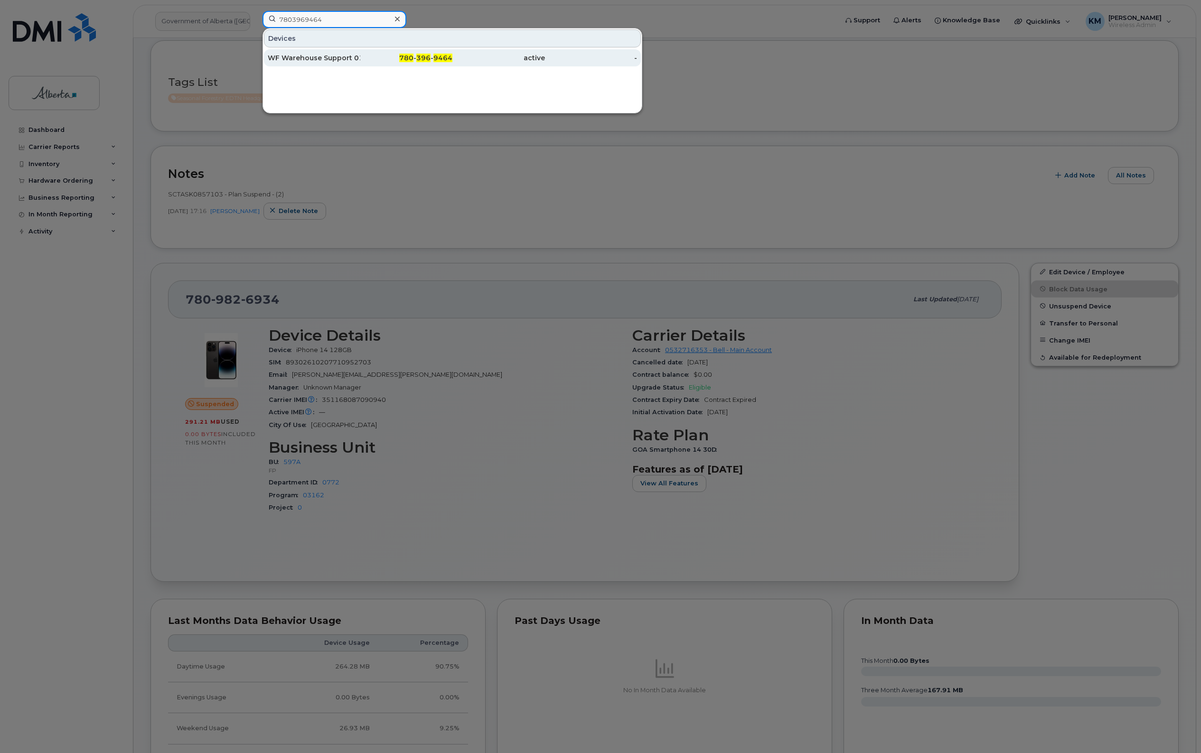
type input "7803969464"
click at [337, 56] on div "WF Warehouse Support 01" at bounding box center [314, 57] width 93 height 9
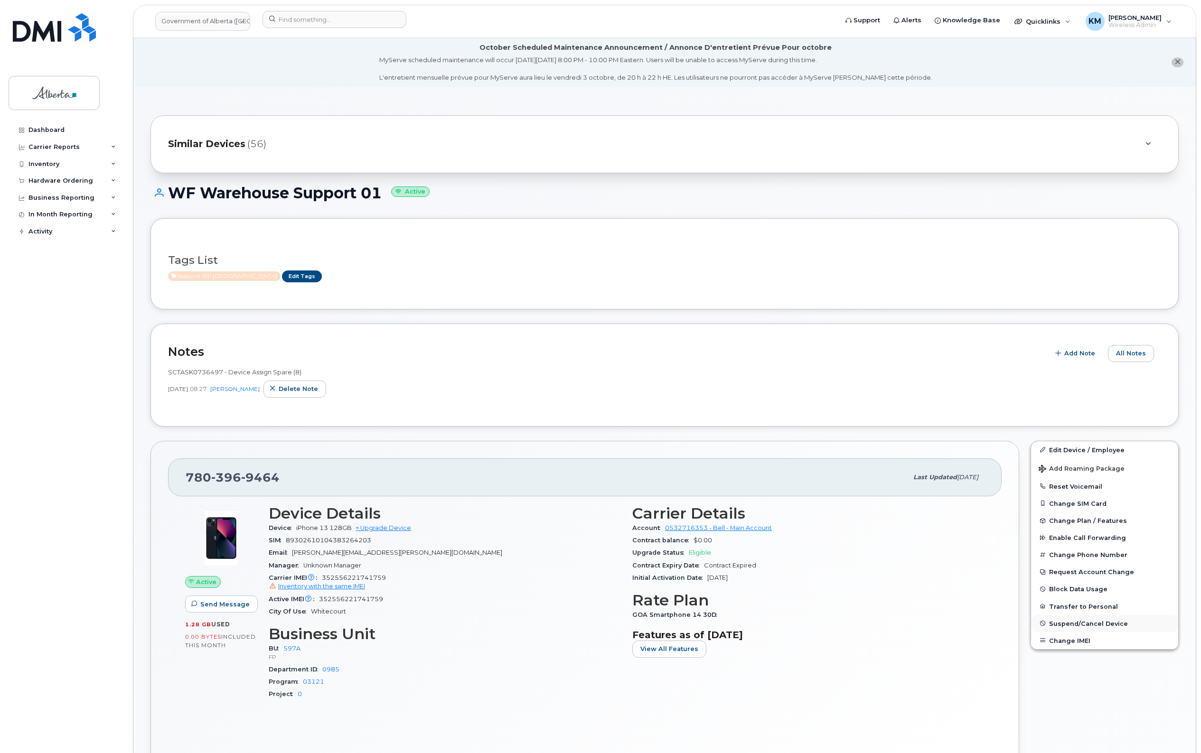
click at [1069, 623] on span "Suspend/Cancel Device" at bounding box center [1088, 623] width 79 height 7
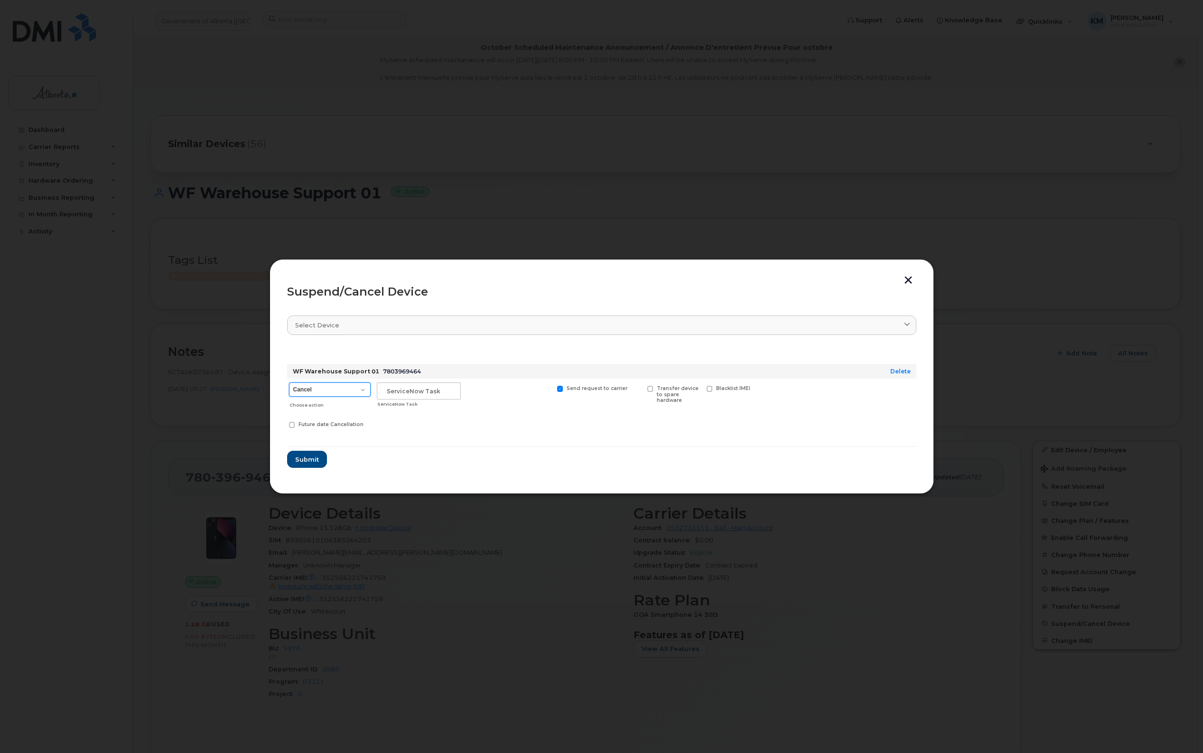
click at [364, 389] on select "Cancel Suspend - Extend Suspension Suspend - Reduced Rate Suspend - Lost Device…" at bounding box center [330, 390] width 82 height 14
select select "[object Object]"
click at [289, 383] on select "Cancel Suspend - Extend Suspension Suspend - Reduced Rate Suspend - Lost Device…" at bounding box center [330, 390] width 82 height 14
click at [413, 394] on input "text" at bounding box center [419, 391] width 84 height 17
type input "SCTASK0858260"
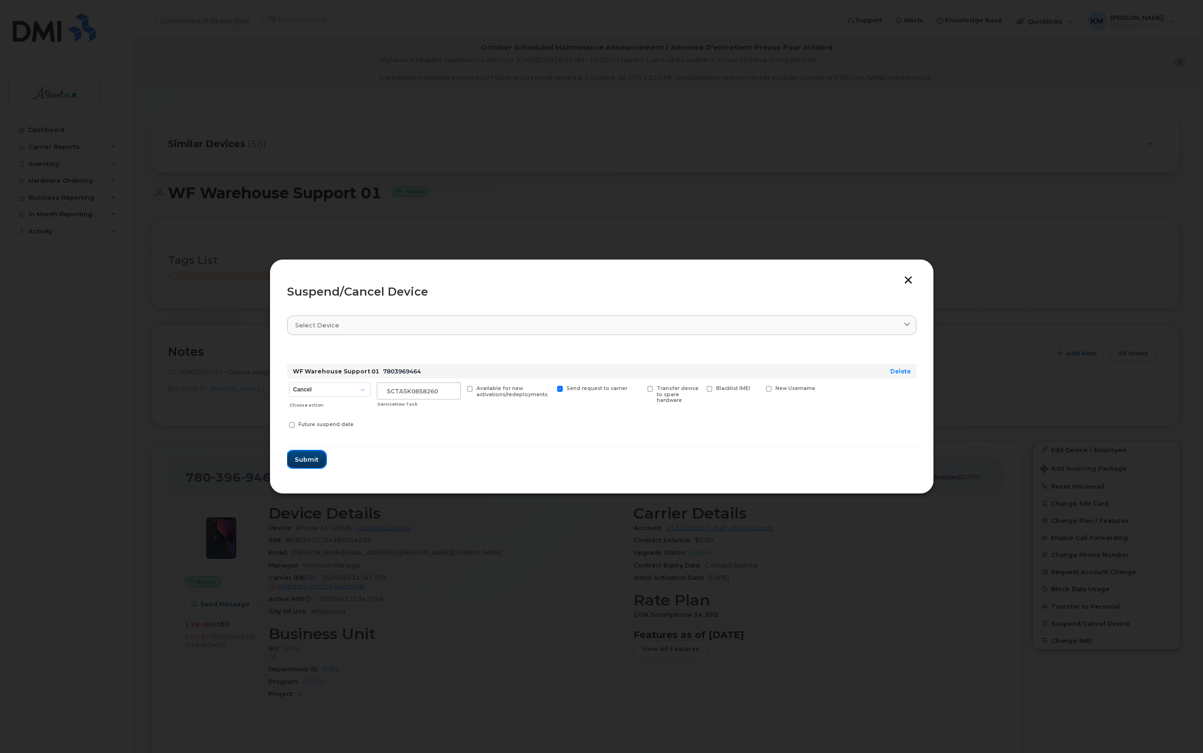
click at [297, 464] on span "Submit" at bounding box center [307, 459] width 24 height 9
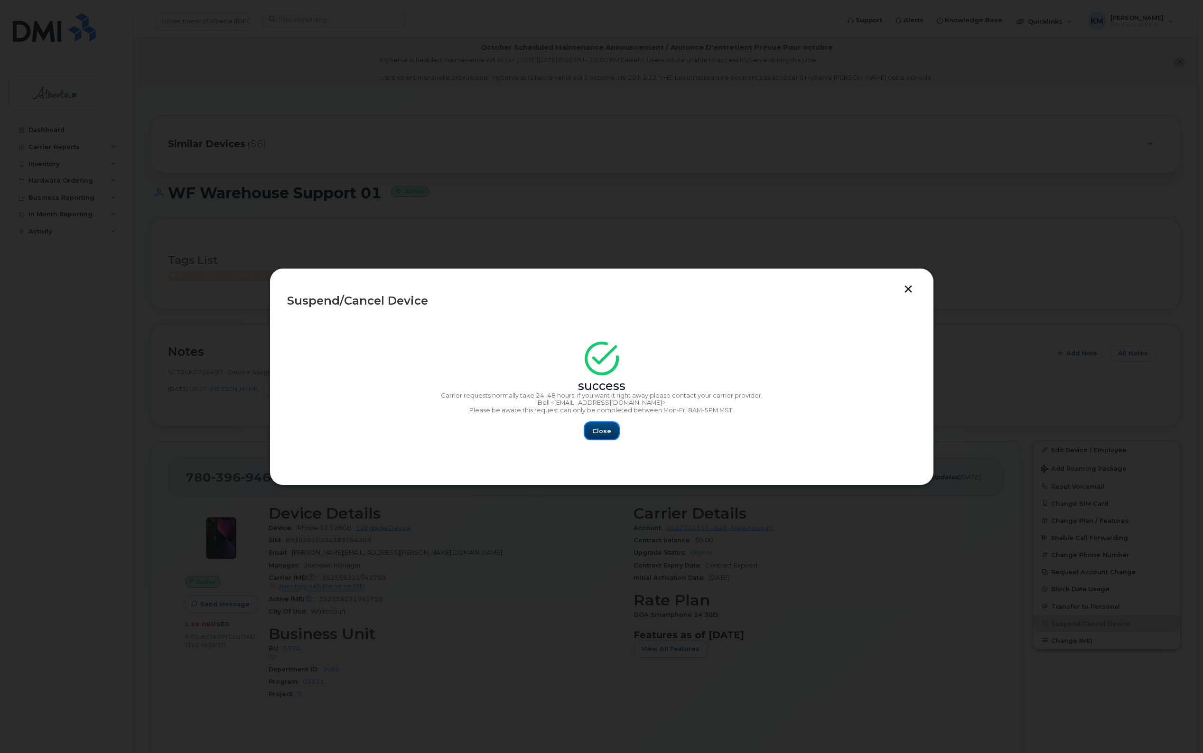
click at [599, 435] on span "Close" at bounding box center [601, 431] width 19 height 9
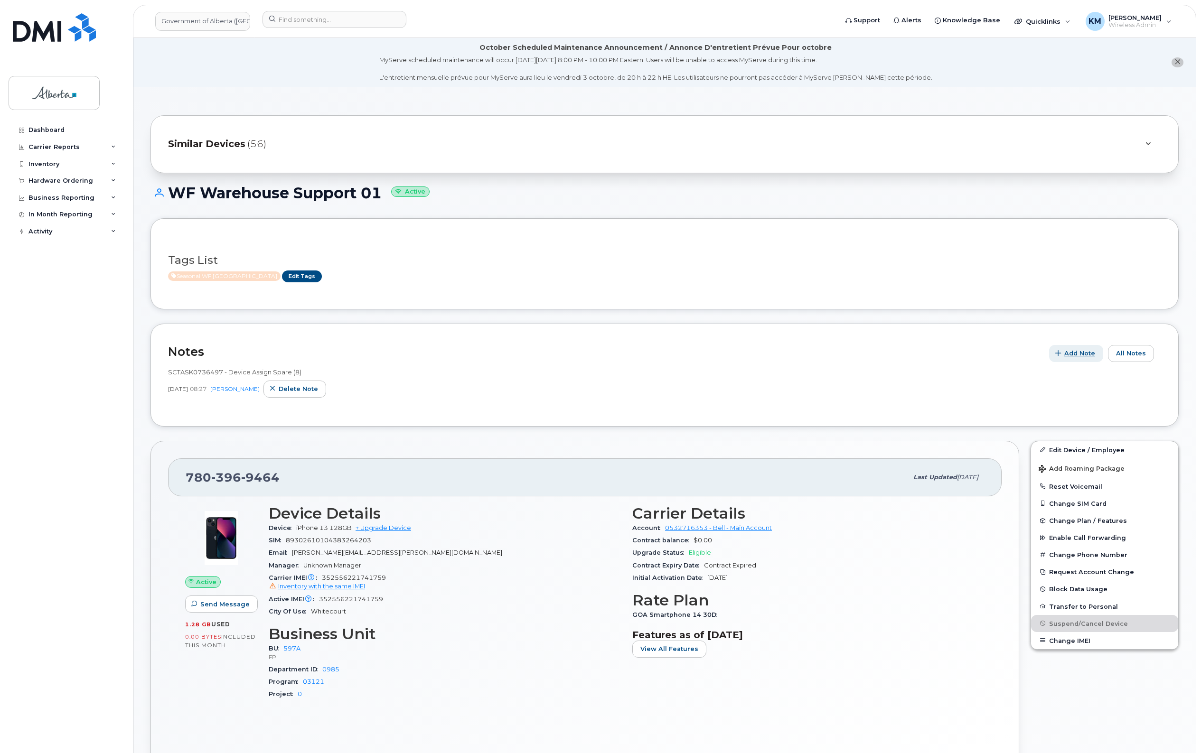
click at [1083, 355] on span "Add Note" at bounding box center [1079, 353] width 31 height 9
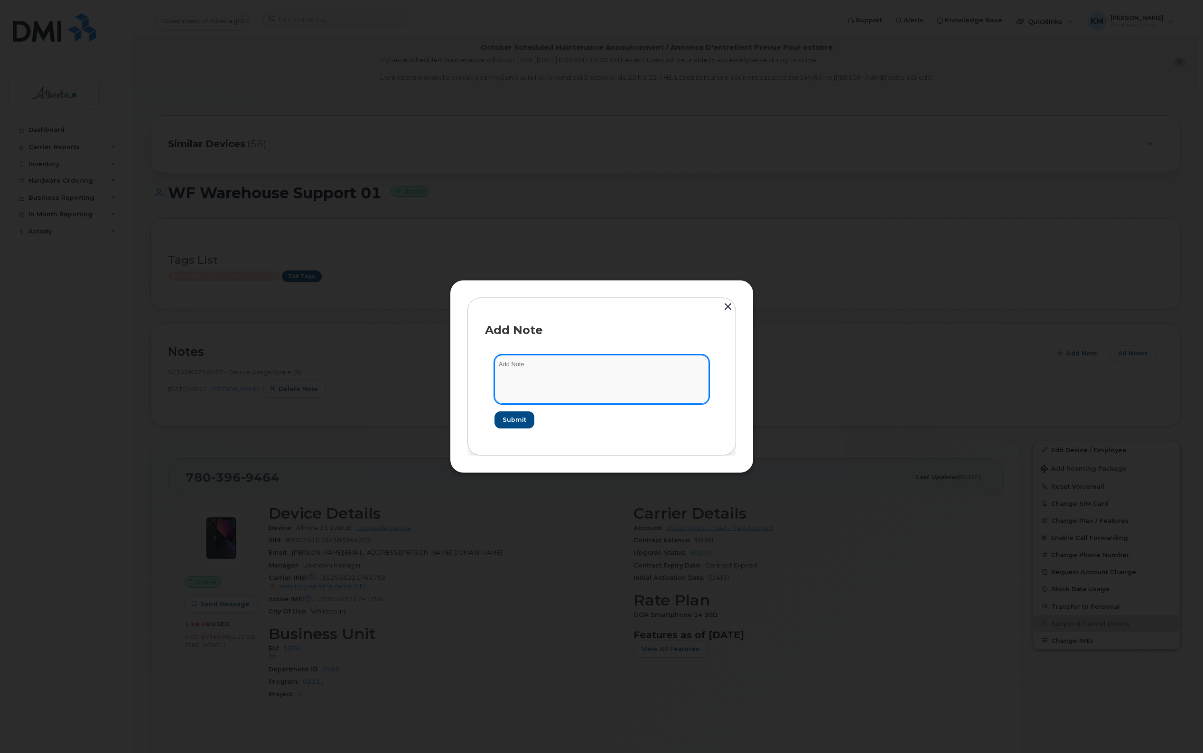
click at [596, 365] on textarea at bounding box center [602, 379] width 215 height 48
type textarea "s"
click at [596, 367] on textarea "SCTASK0858260 -" at bounding box center [602, 379] width 215 height 48
paste textarea "Plan Suspend - (5)"
type textarea "SCTASK0858260 - Plan Suspend - (5)"
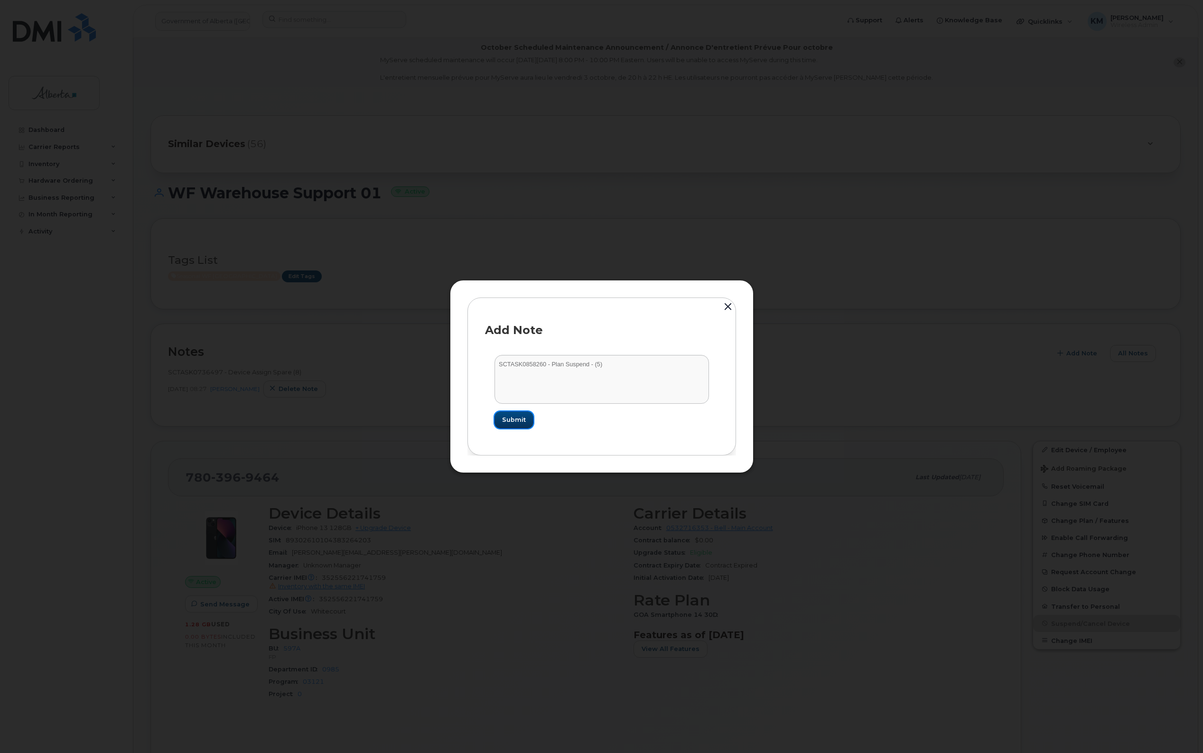
click at [521, 418] on span "Submit" at bounding box center [514, 419] width 24 height 9
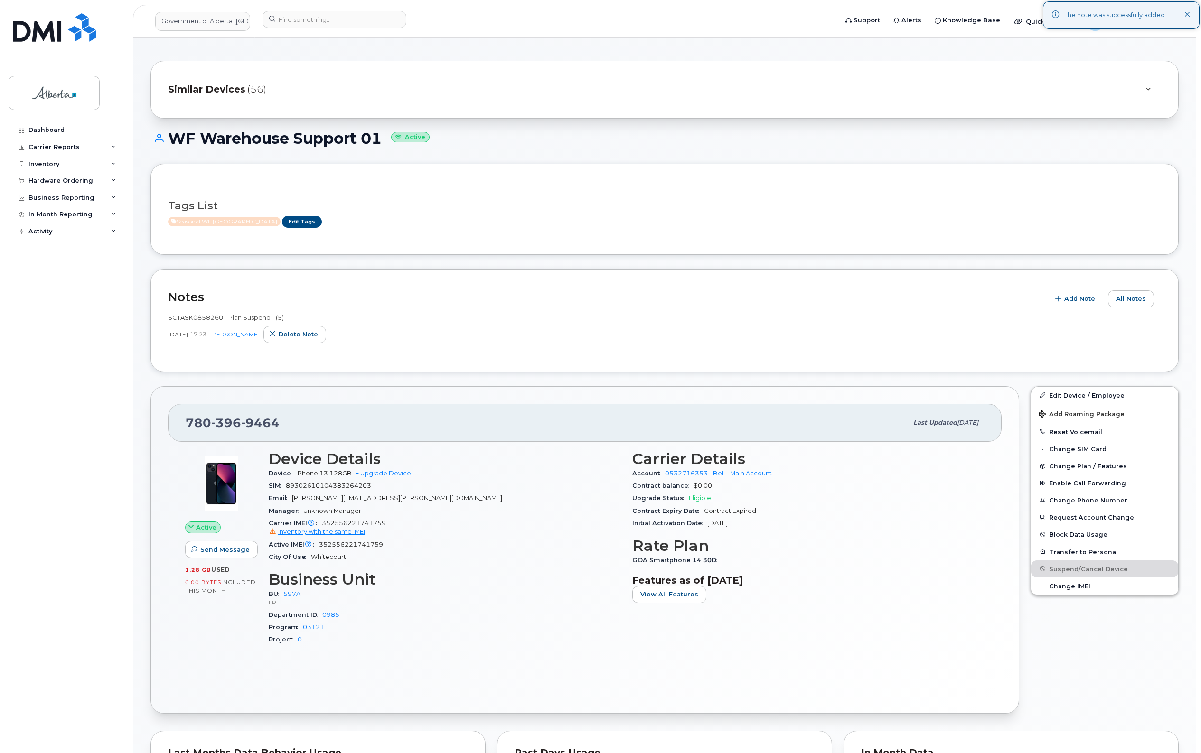
scroll to position [59, 0]
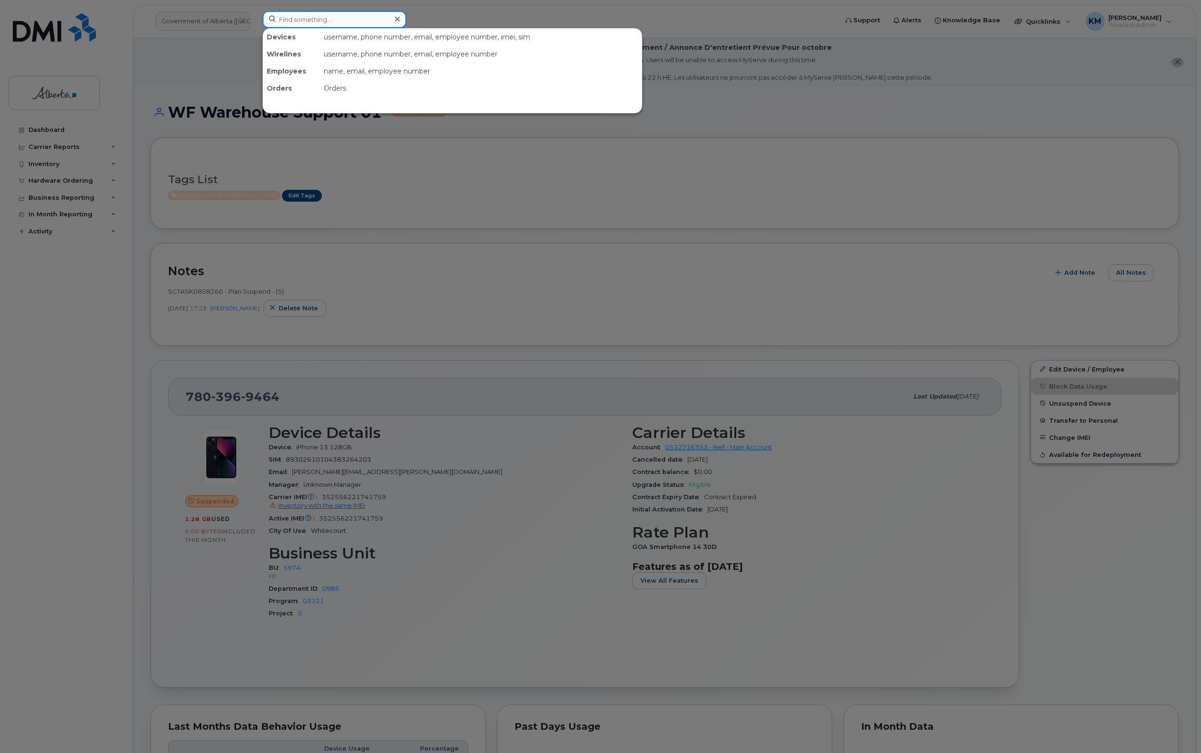
click at [312, 23] on input at bounding box center [334, 19] width 144 height 17
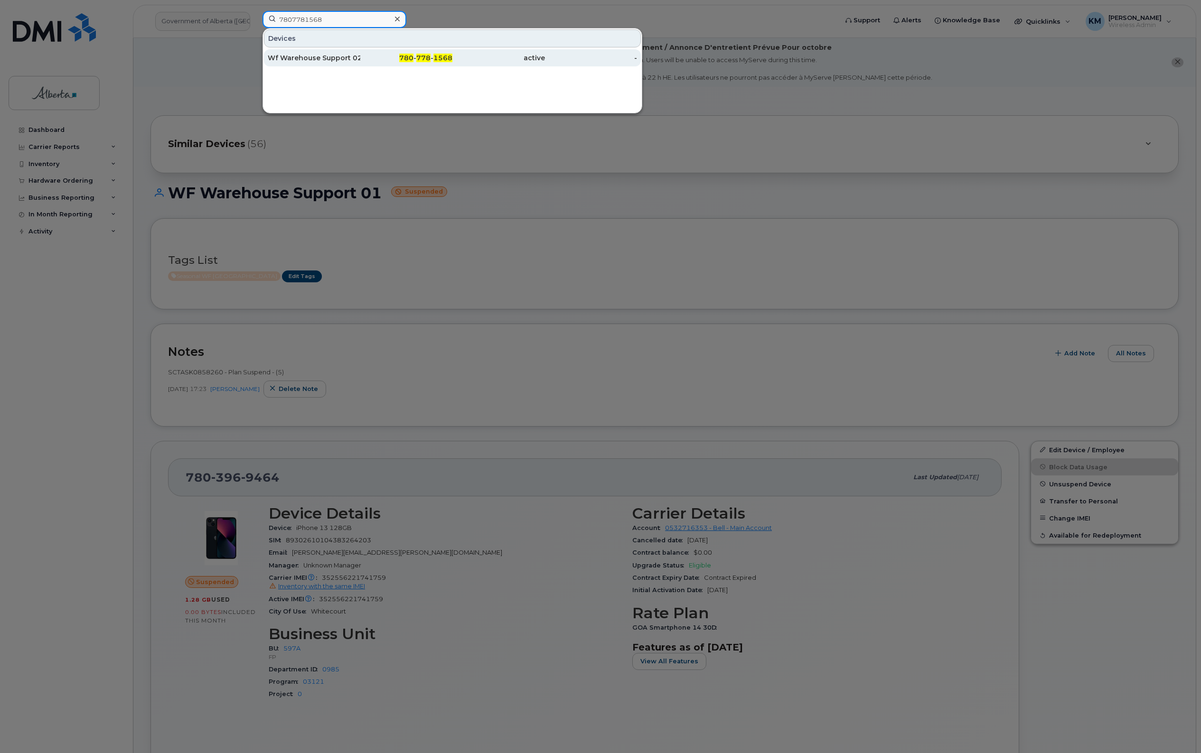
type input "7807781568"
click at [364, 56] on div "780 - 778 - 1568" at bounding box center [406, 57] width 93 height 9
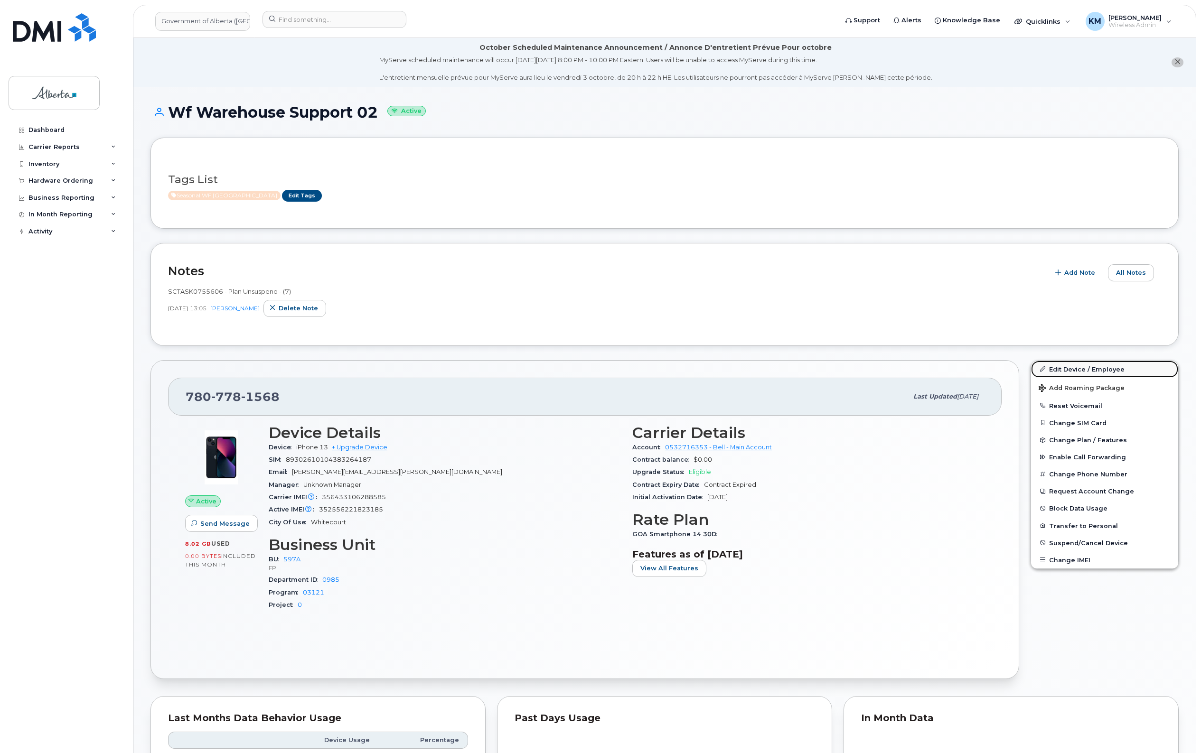
click at [1069, 364] on link "Edit Device / Employee" at bounding box center [1104, 369] width 147 height 17
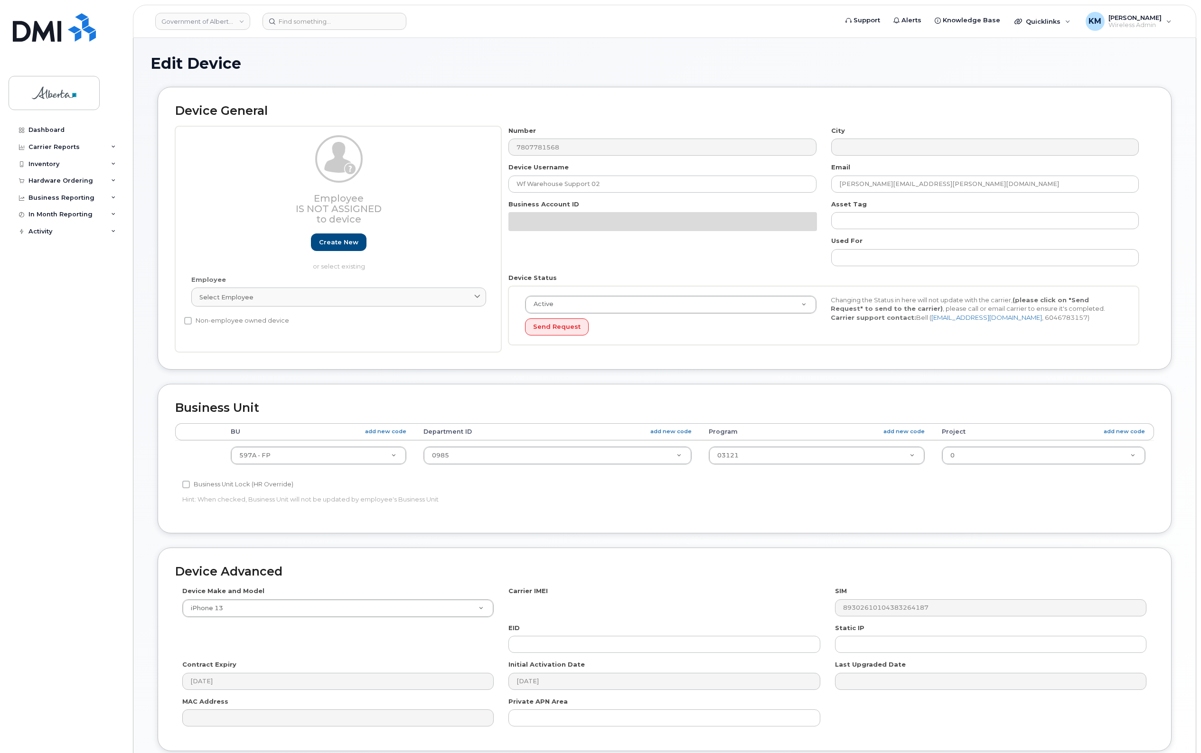
select select "4797726"
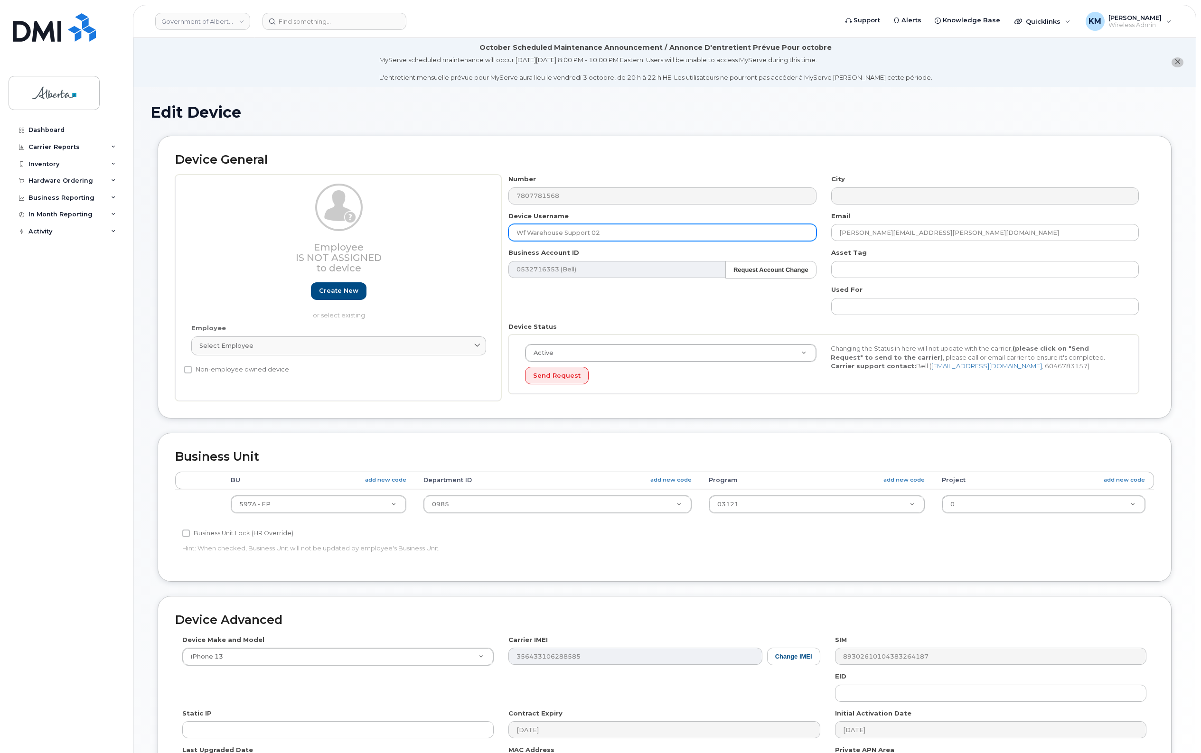
drag, startPoint x: 525, startPoint y: 233, endPoint x: 540, endPoint y: 240, distance: 16.0
click at [527, 233] on input "Wf Warehouse Support 02" at bounding box center [662, 232] width 308 height 17
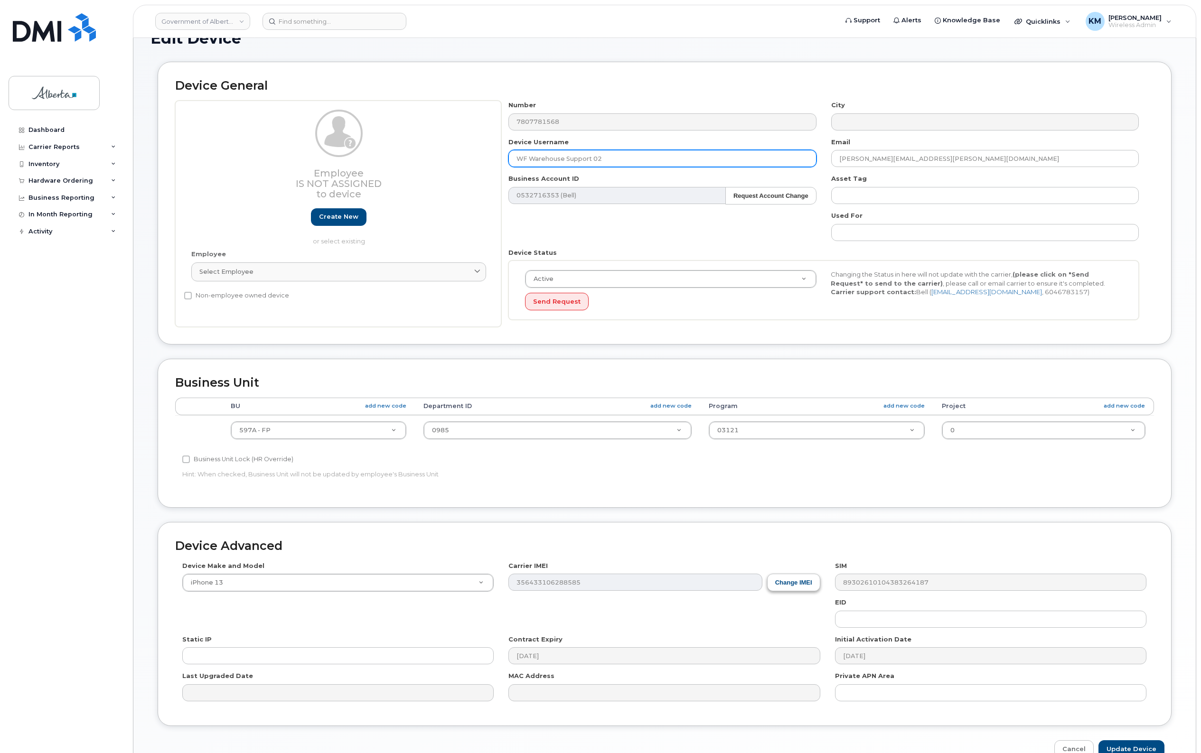
scroll to position [128, 0]
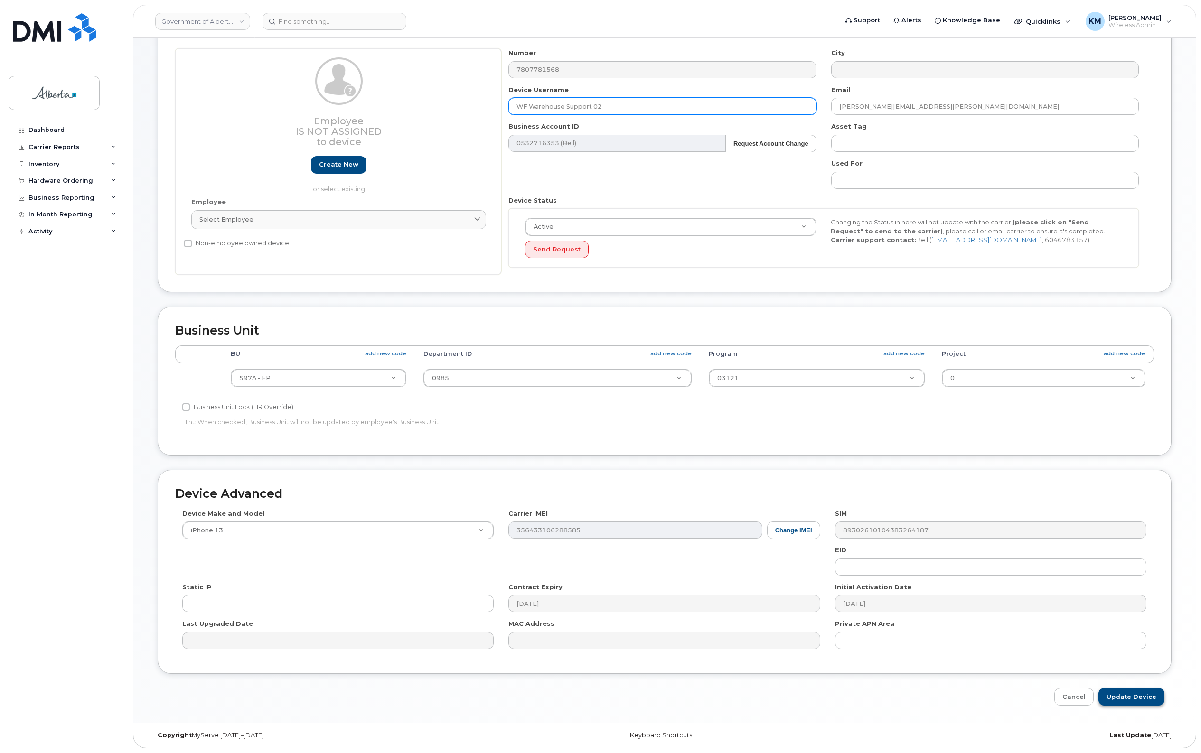
type input "WF Warehouse Support 02"
click at [1130, 696] on input "Update Device" at bounding box center [1131, 697] width 66 height 18
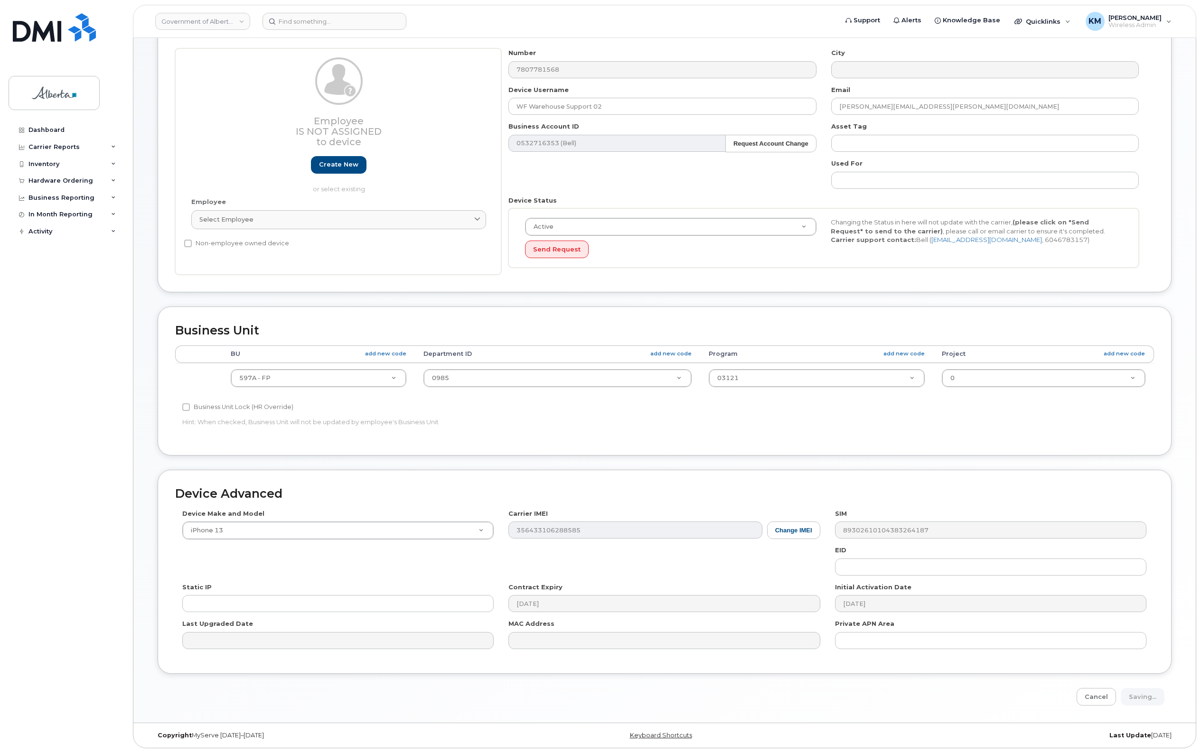
type input "Saving..."
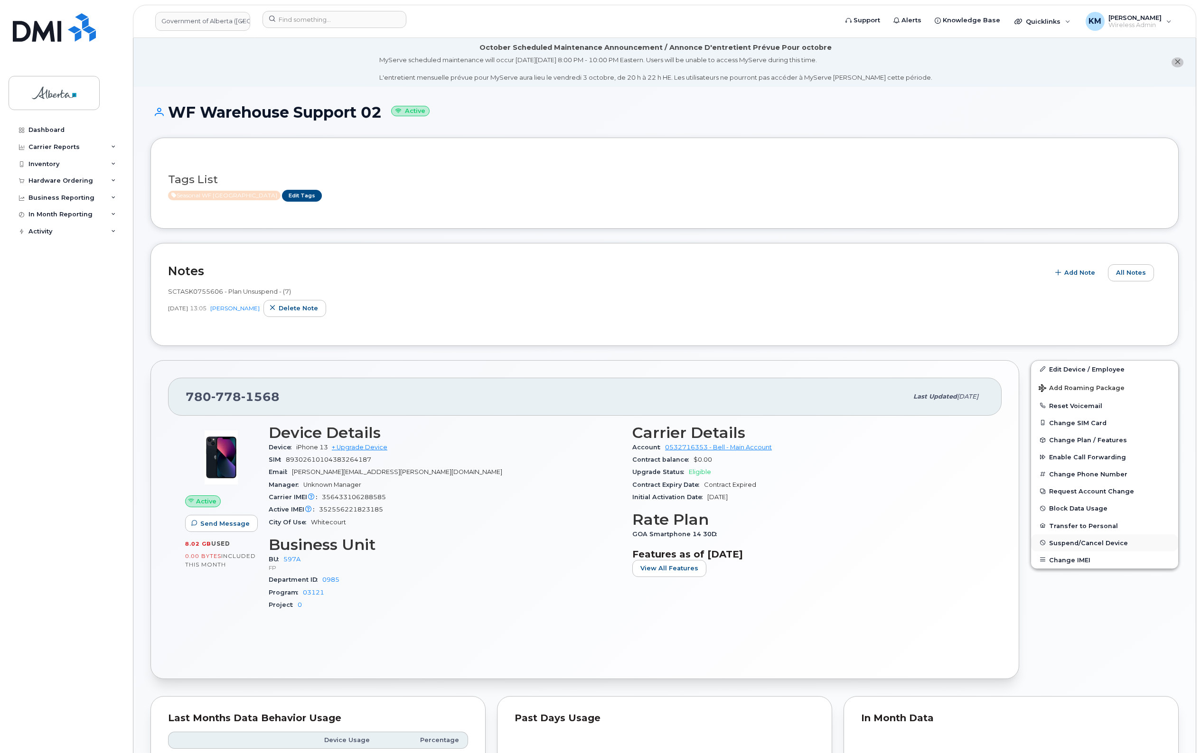
click at [1064, 544] on span "Suspend/Cancel Device" at bounding box center [1088, 542] width 79 height 7
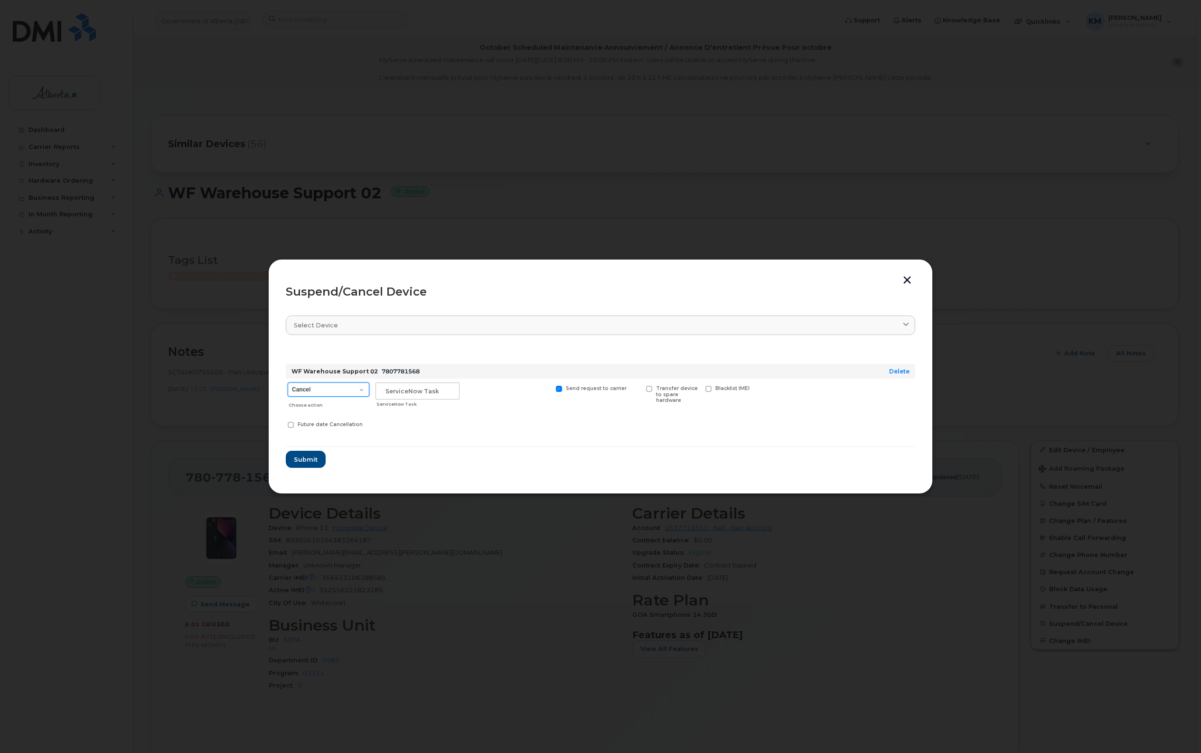
click at [350, 394] on select "Cancel Suspend - Extend Suspension Suspend - Reduced Rate Suspend - Lost Device…" at bounding box center [329, 390] width 82 height 14
select select "[object Object]"
click at [288, 383] on select "Cancel Suspend - Extend Suspension Suspend - Reduced Rate Suspend - Lost Device…" at bounding box center [329, 390] width 82 height 14
click at [402, 394] on input "text" at bounding box center [417, 391] width 84 height 17
type input "sCTASK0858260"
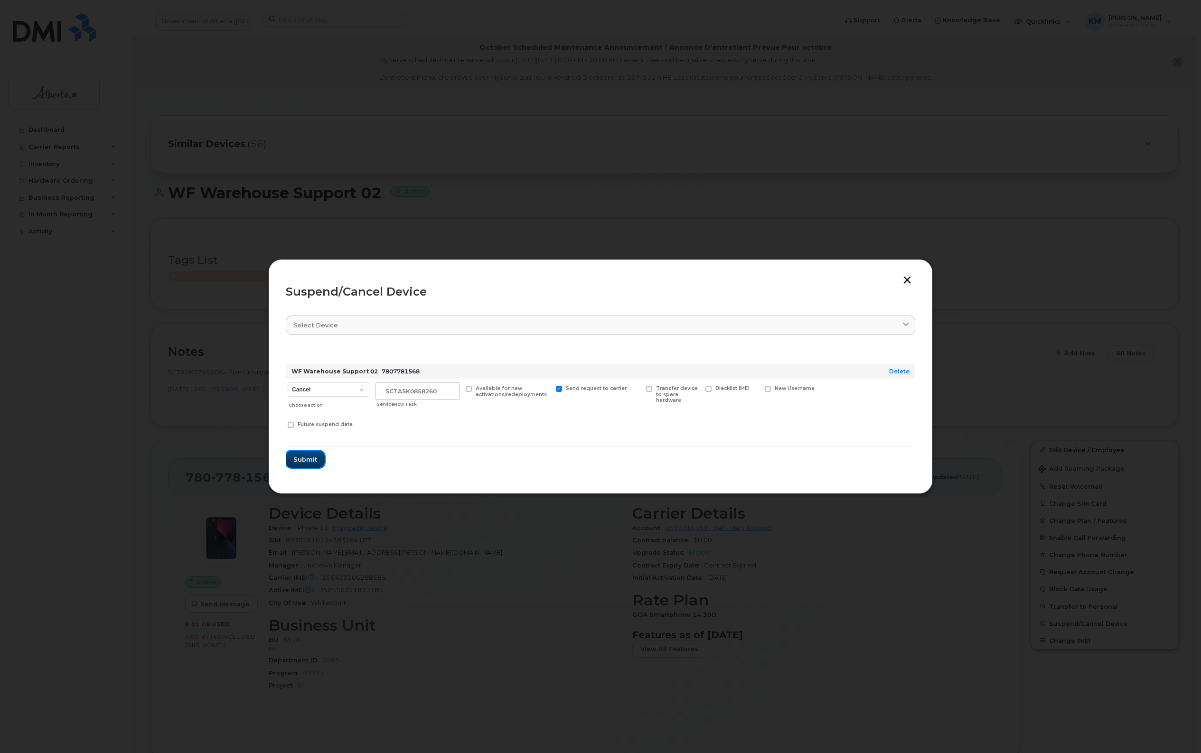
click at [302, 464] on button "Submit" at bounding box center [305, 459] width 39 height 17
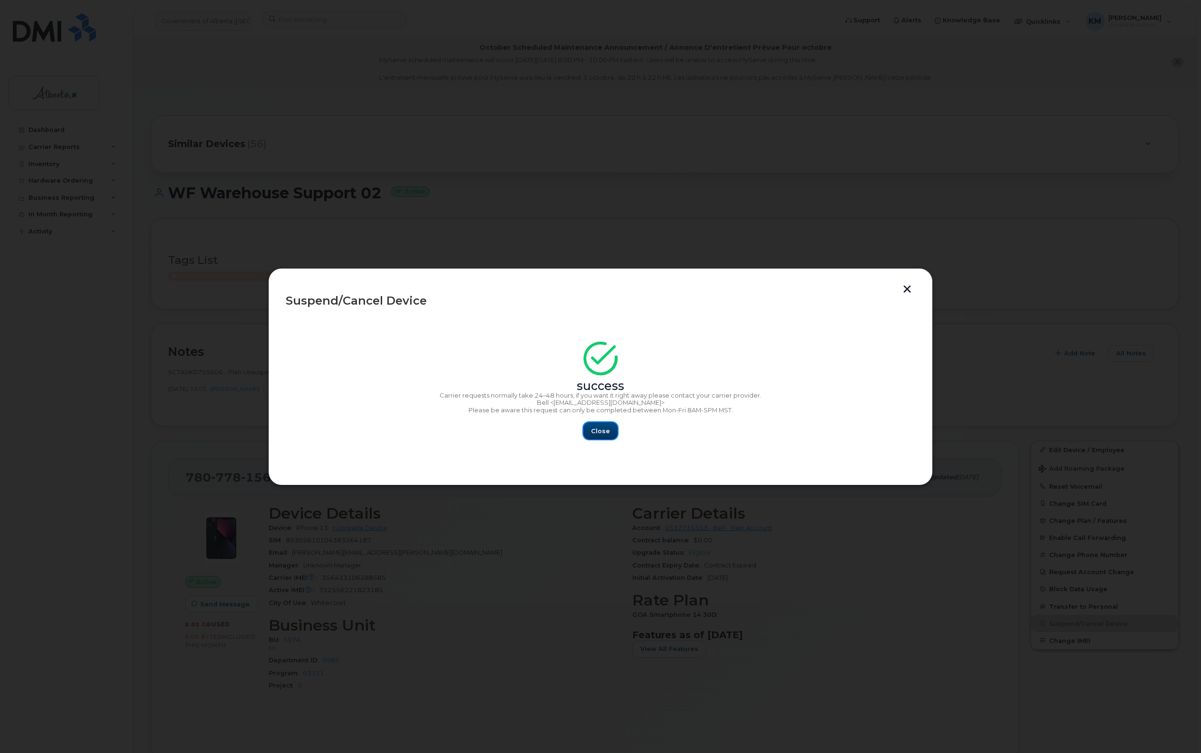
click at [596, 430] on span "Close" at bounding box center [600, 431] width 19 height 9
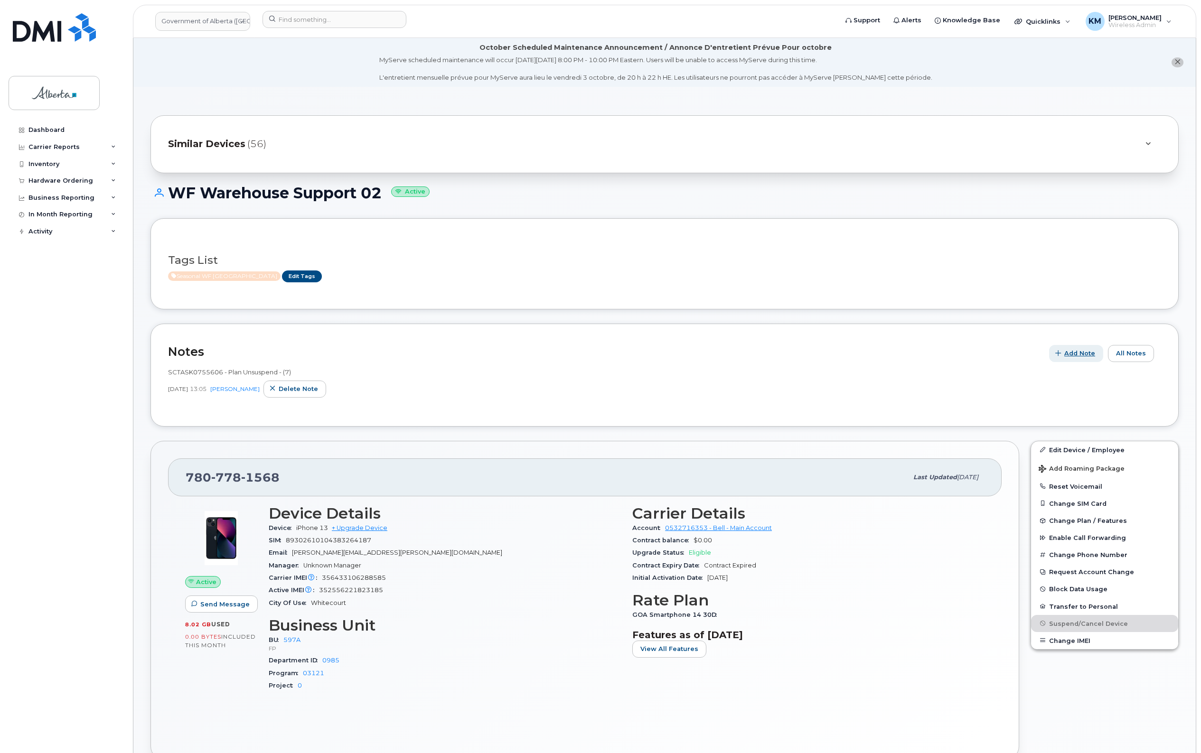
click at [1076, 350] on span "Add Note" at bounding box center [1079, 353] width 31 height 9
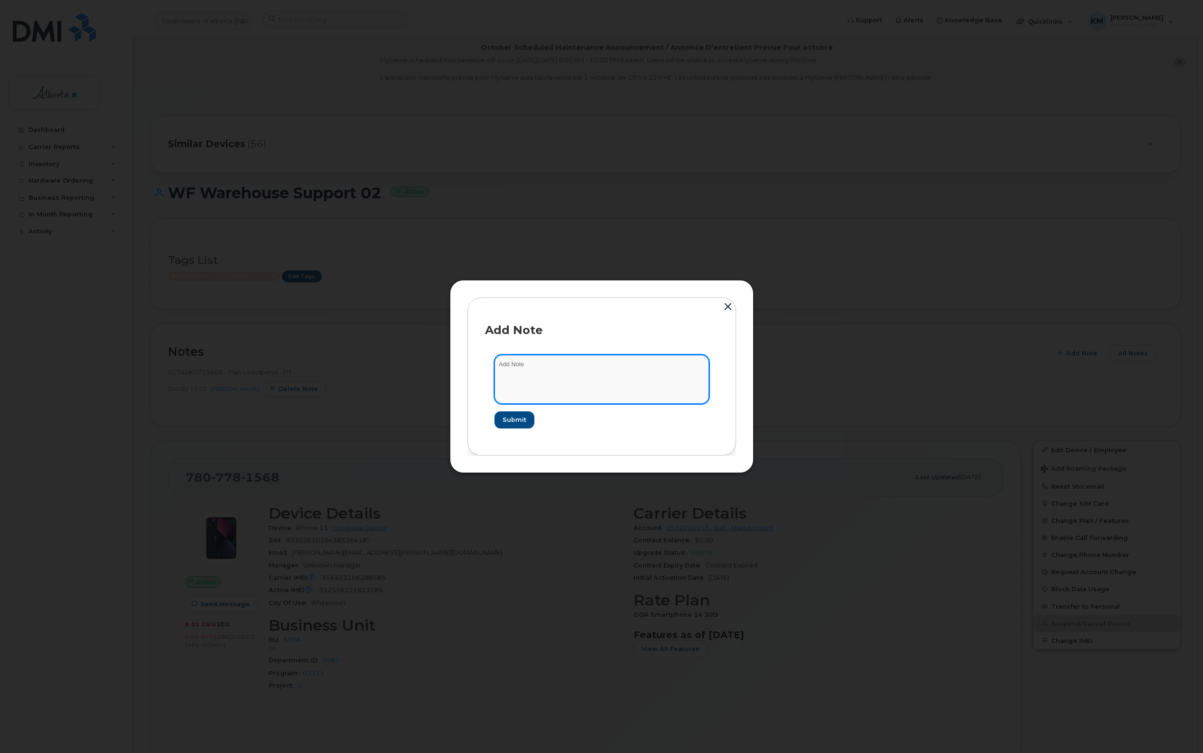
click at [564, 372] on textarea at bounding box center [602, 379] width 215 height 48
type textarea "s"
paste textarea "Plan Suspend - (5)"
type textarea "SCTASK0858260 - Plan Suspend - (5)"
click at [514, 421] on span "Submit" at bounding box center [514, 419] width 24 height 9
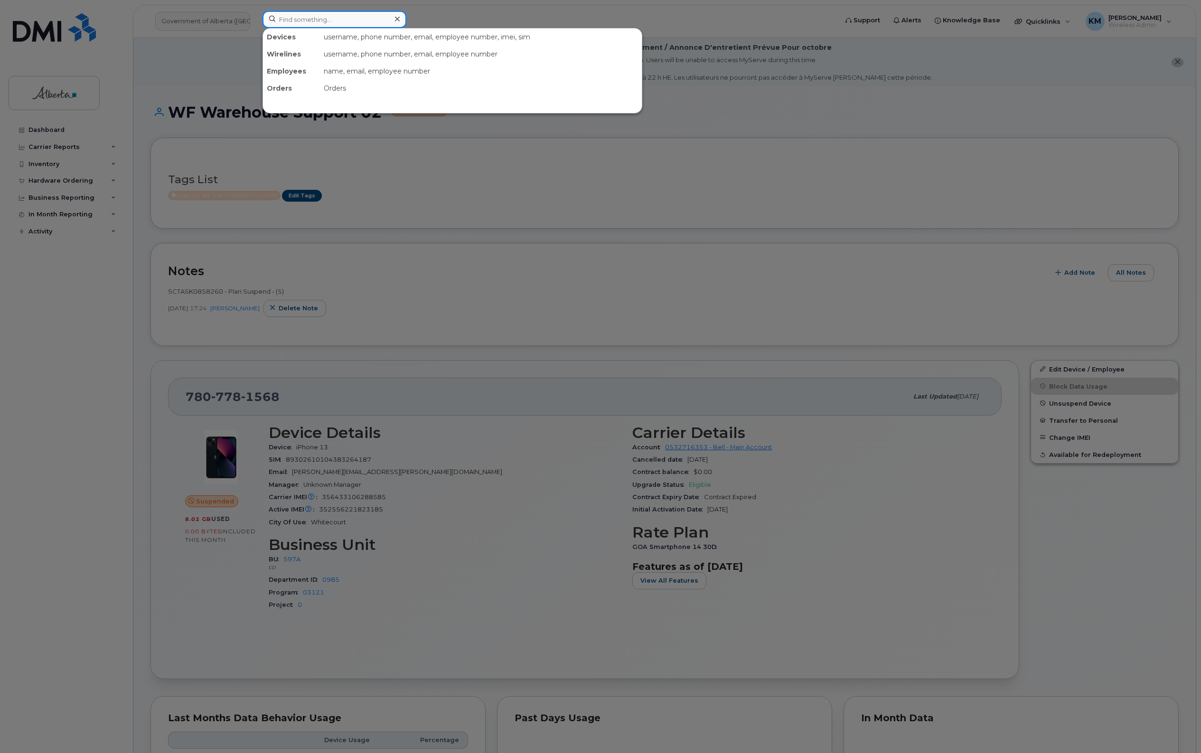
click at [323, 18] on input at bounding box center [334, 19] width 144 height 17
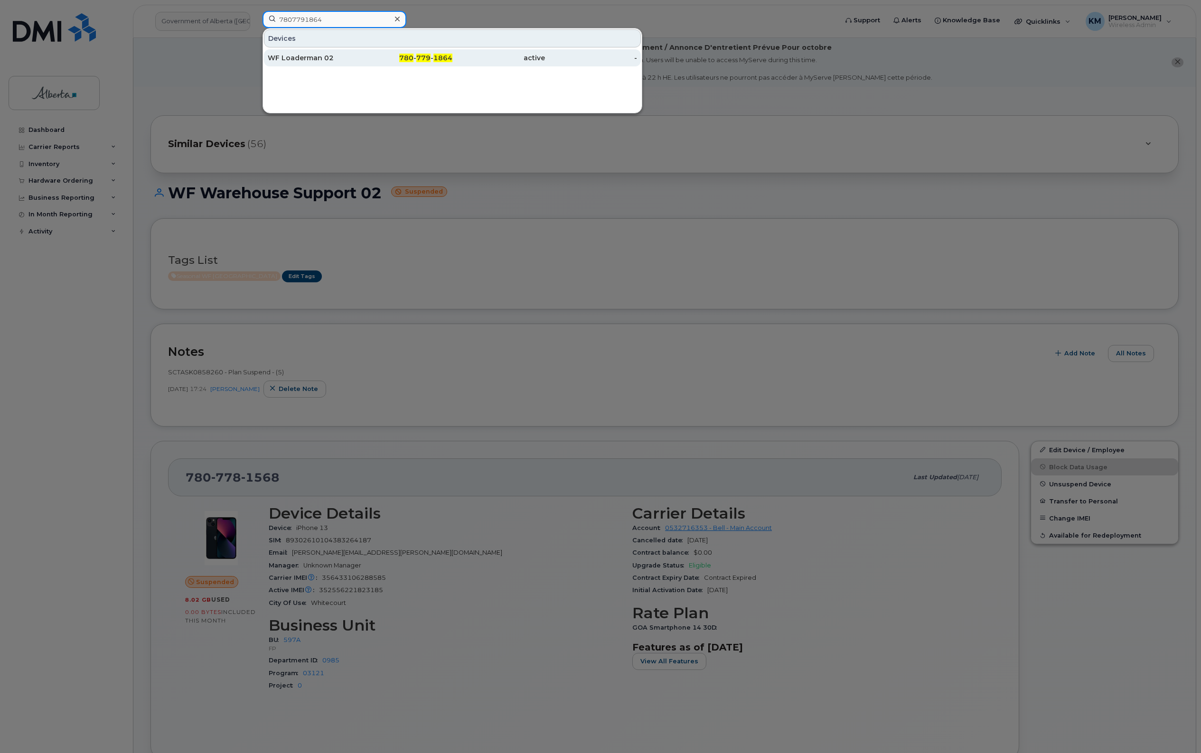
type input "7807791864"
click at [326, 56] on div "WF Loaderman 02" at bounding box center [314, 57] width 93 height 9
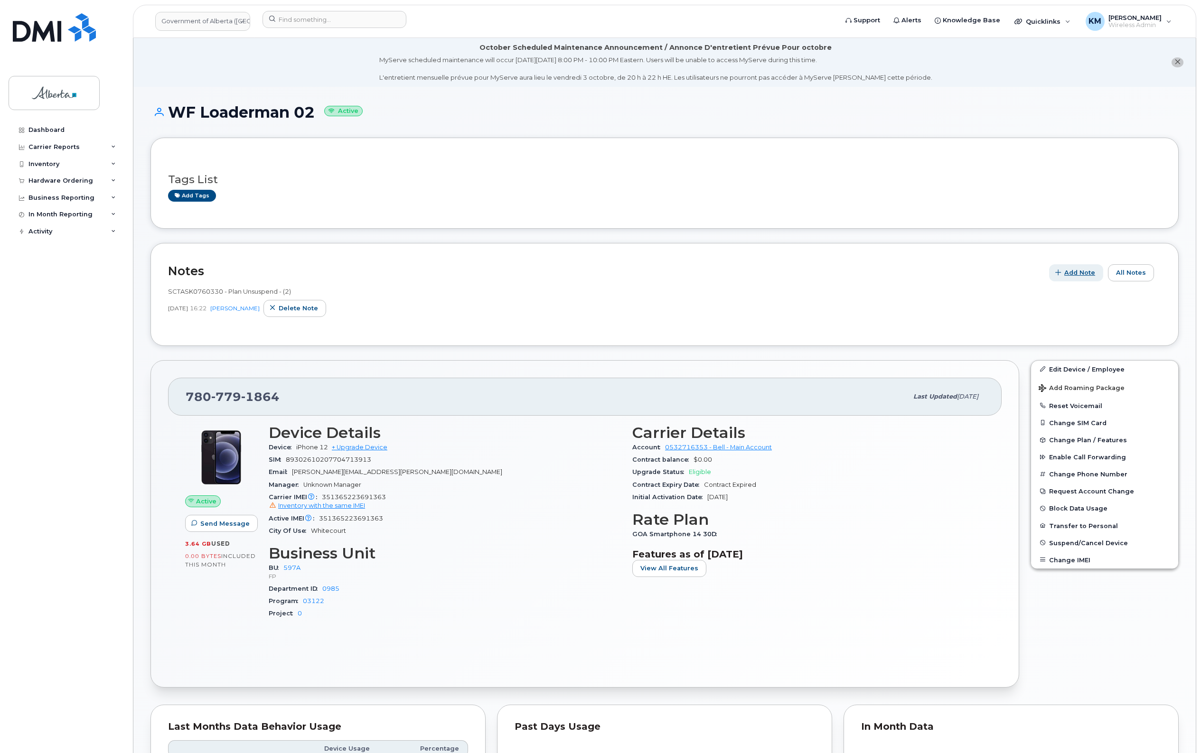
click at [1085, 271] on span "Add Note" at bounding box center [1079, 272] width 31 height 9
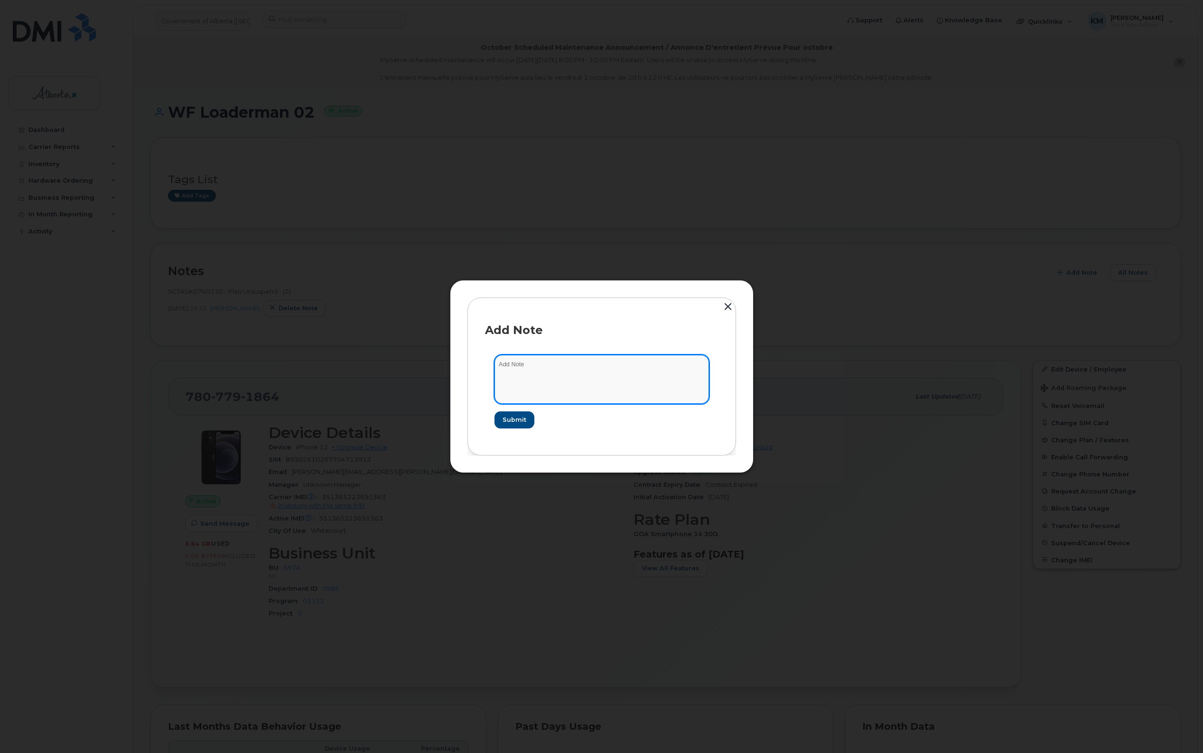
click at [575, 366] on textarea at bounding box center [602, 379] width 215 height 48
type textarea "s"
paste textarea "Plan Suspend - (5)"
type textarea "SCTASK0858260 - Plan Suspend - (5)"
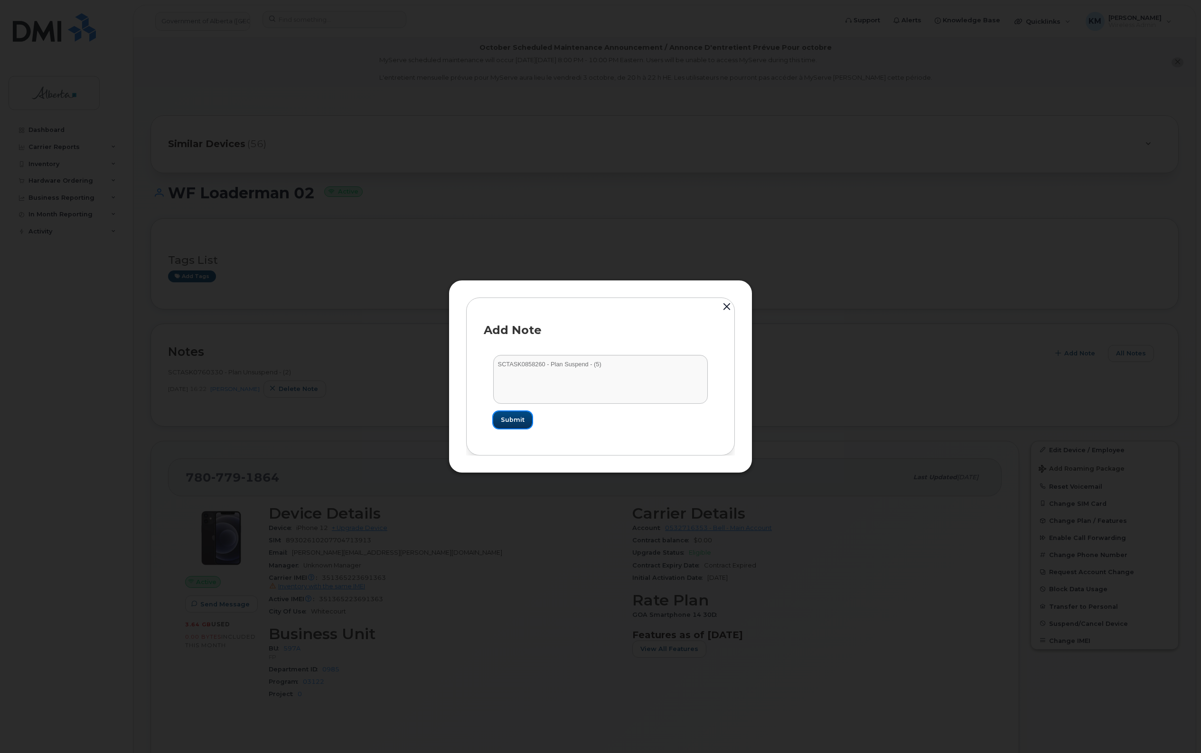
click at [514, 423] on span "Submit" at bounding box center [513, 419] width 24 height 9
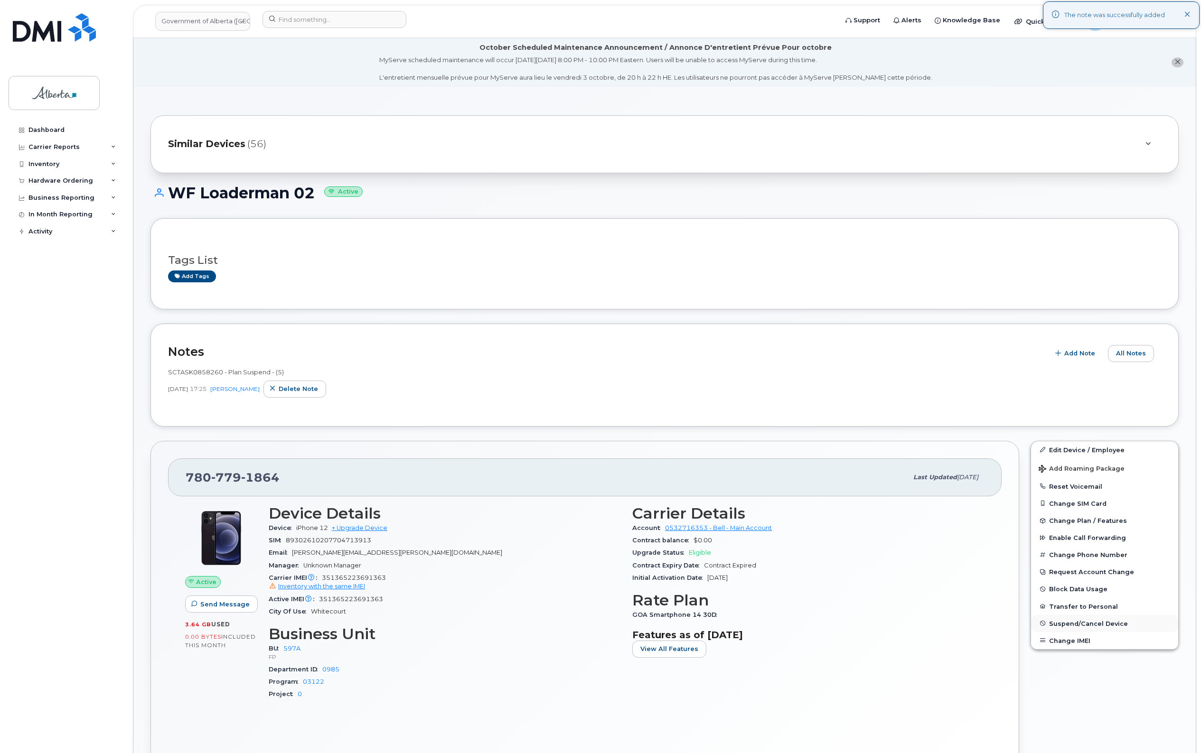
click at [1090, 624] on span "Suspend/Cancel Device" at bounding box center [1088, 623] width 79 height 7
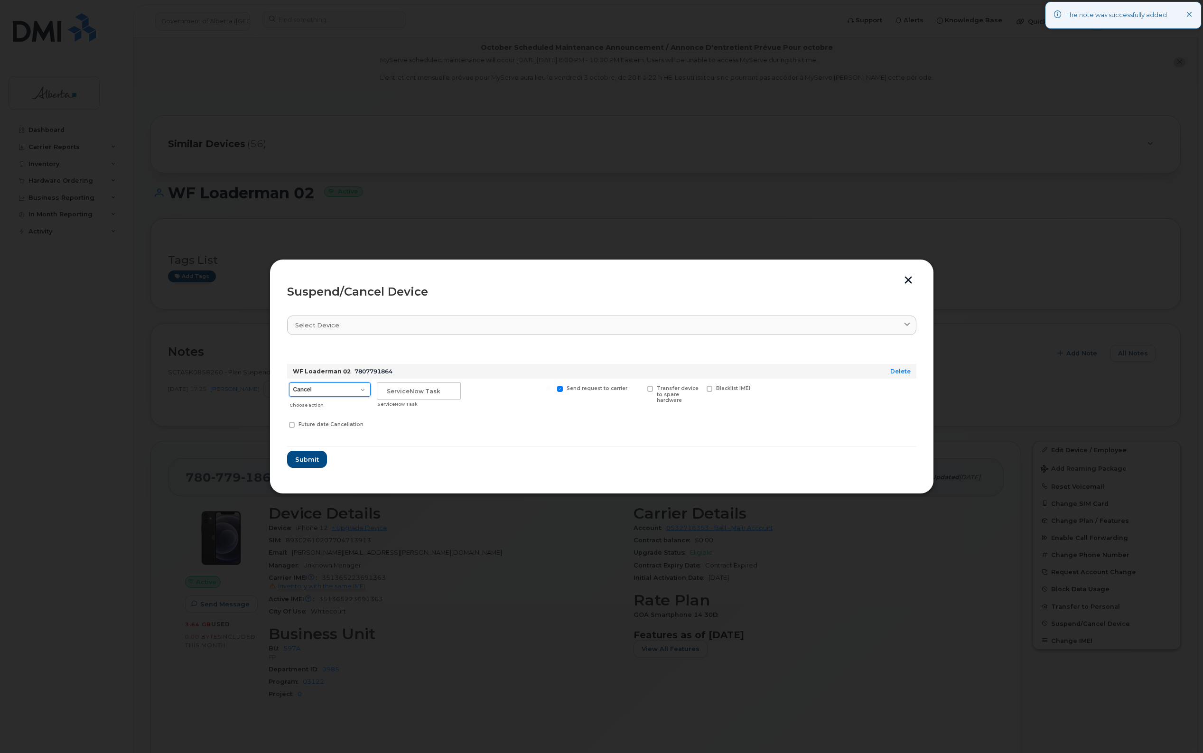
click at [363, 390] on select "Cancel Suspend - Extend Suspension Suspend - Reduced Rate Suspend - Lost Device…" at bounding box center [330, 390] width 82 height 14
select select "[object Object]"
click at [289, 383] on select "Cancel Suspend - Extend Suspension Suspend - Reduced Rate Suspend - Lost Device…" at bounding box center [330, 390] width 82 height 14
click at [429, 395] on input "text" at bounding box center [419, 391] width 84 height 17
type input "sCTASK0858260"
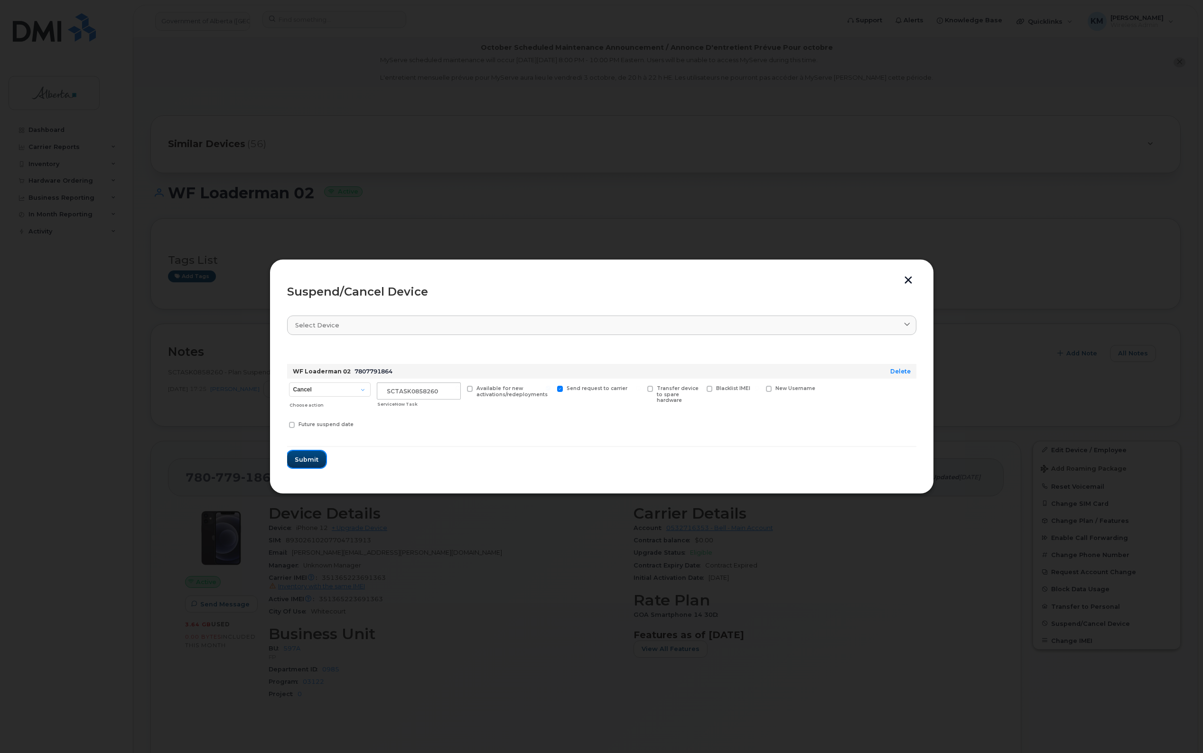
click at [314, 458] on span "Submit" at bounding box center [307, 459] width 24 height 9
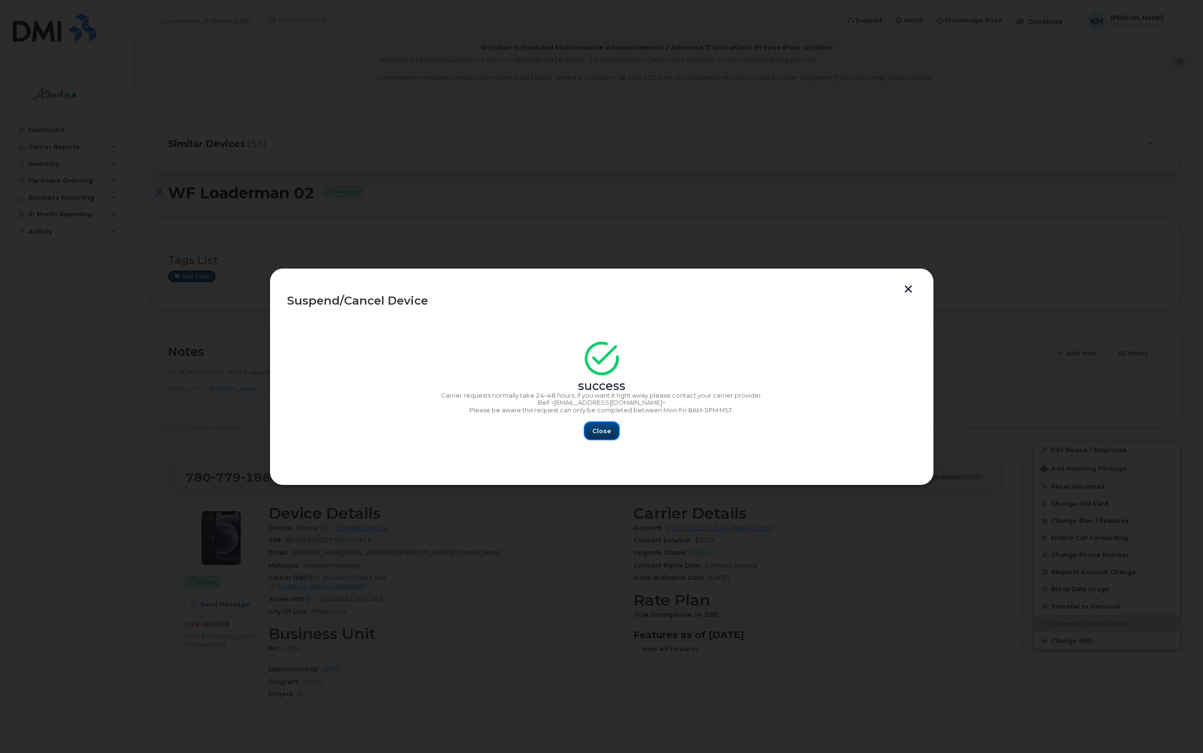
click at [610, 437] on button "Close" at bounding box center [602, 430] width 34 height 17
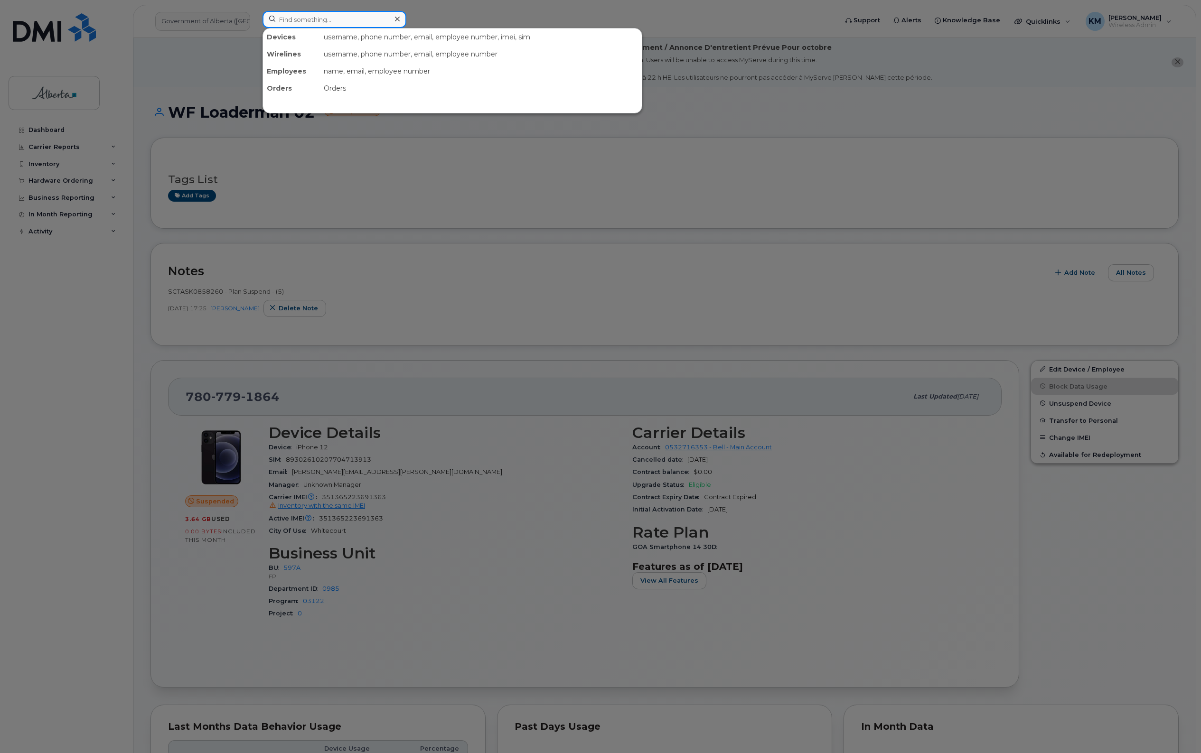
click at [321, 19] on input at bounding box center [334, 19] width 144 height 17
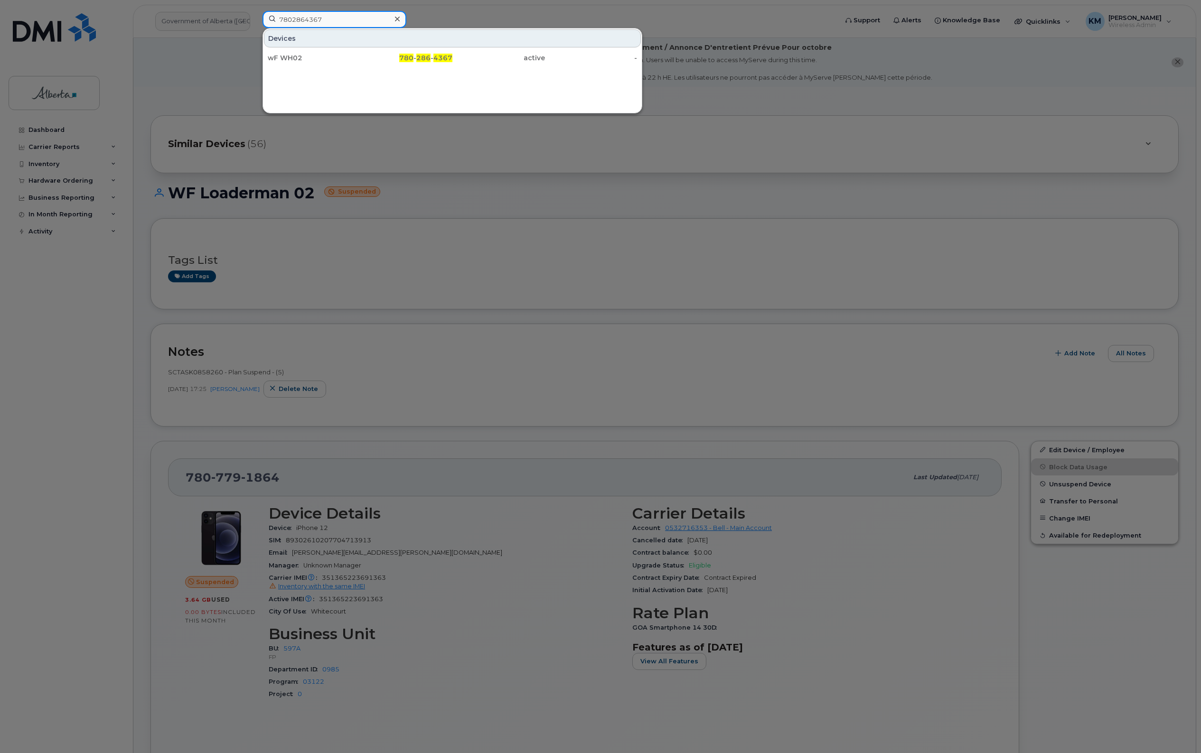
type input "7802864367"
click at [578, 379] on div at bounding box center [600, 376] width 1201 height 753
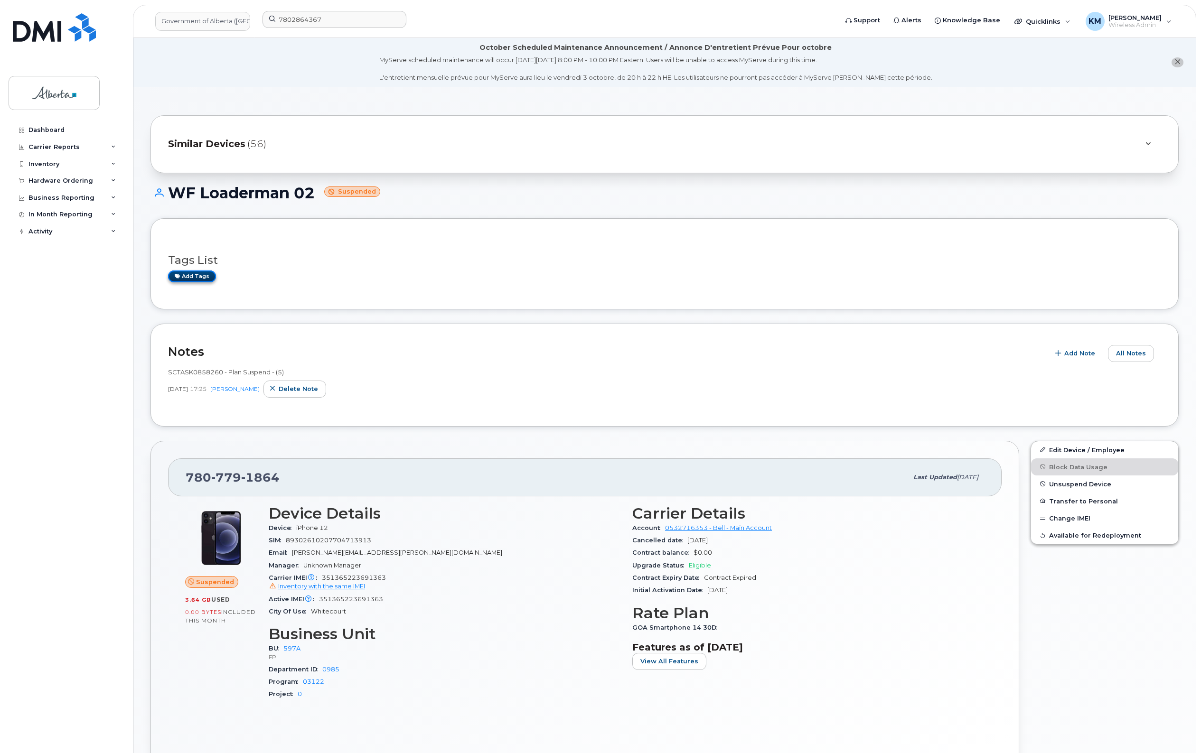
click at [197, 276] on link "Add tags" at bounding box center [192, 277] width 48 height 12
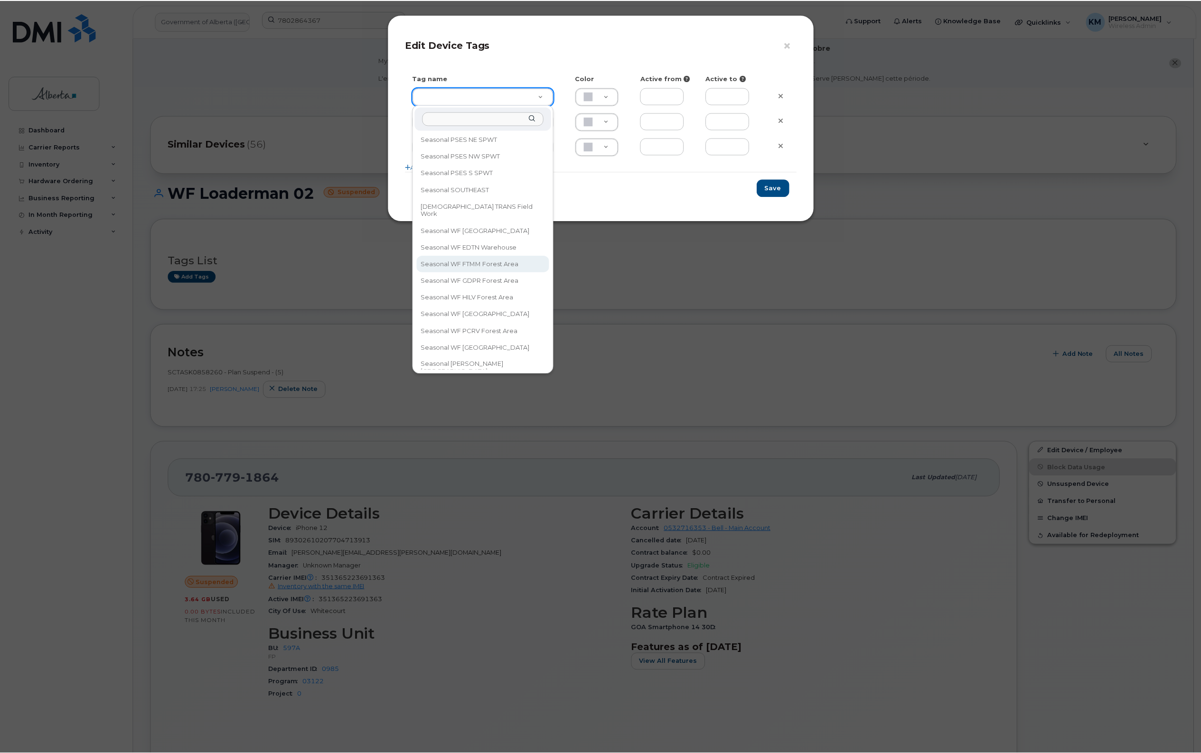
scroll to position [653, 0]
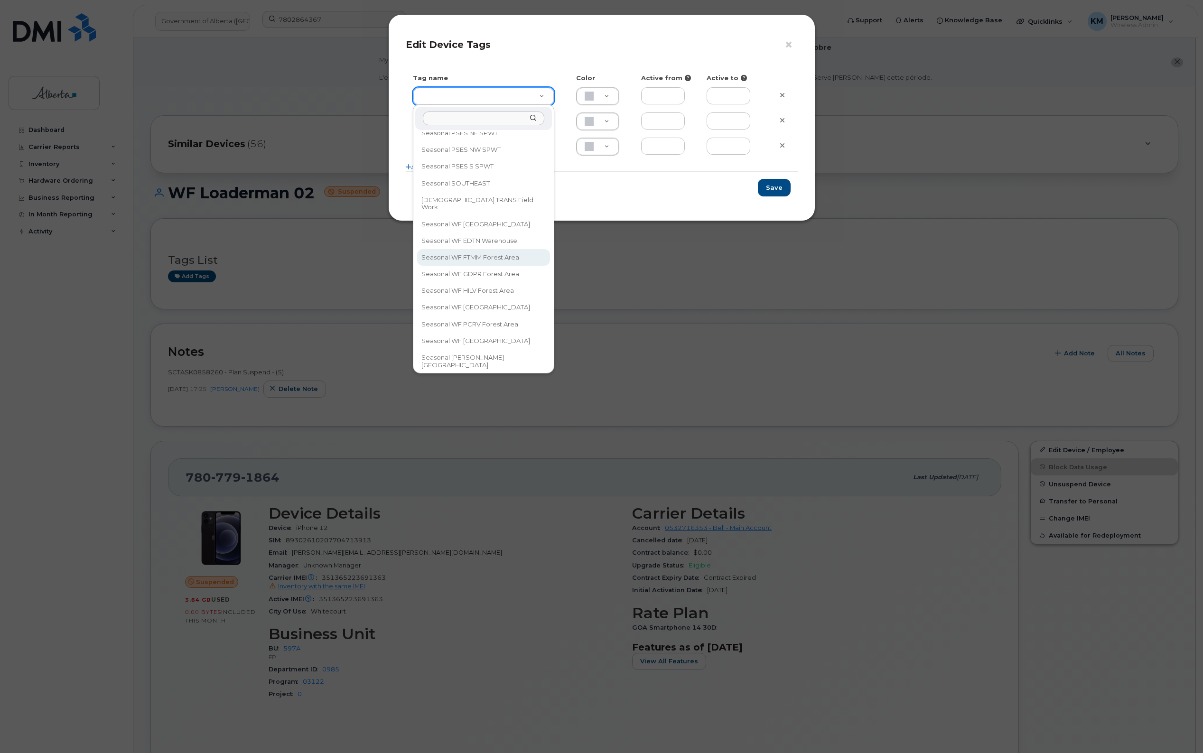
type input "Seasonal WF [GEOGRAPHIC_DATA]"
type input "FDDCC5"
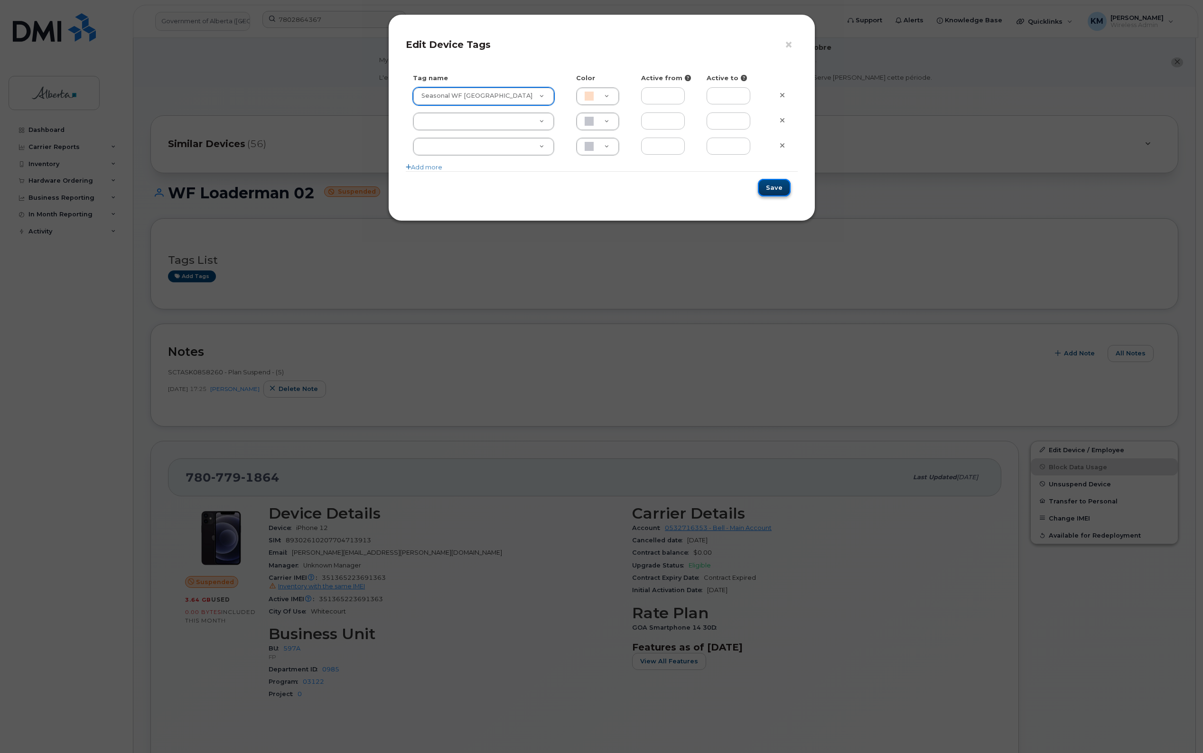
click at [770, 181] on button "Save" at bounding box center [774, 188] width 33 height 18
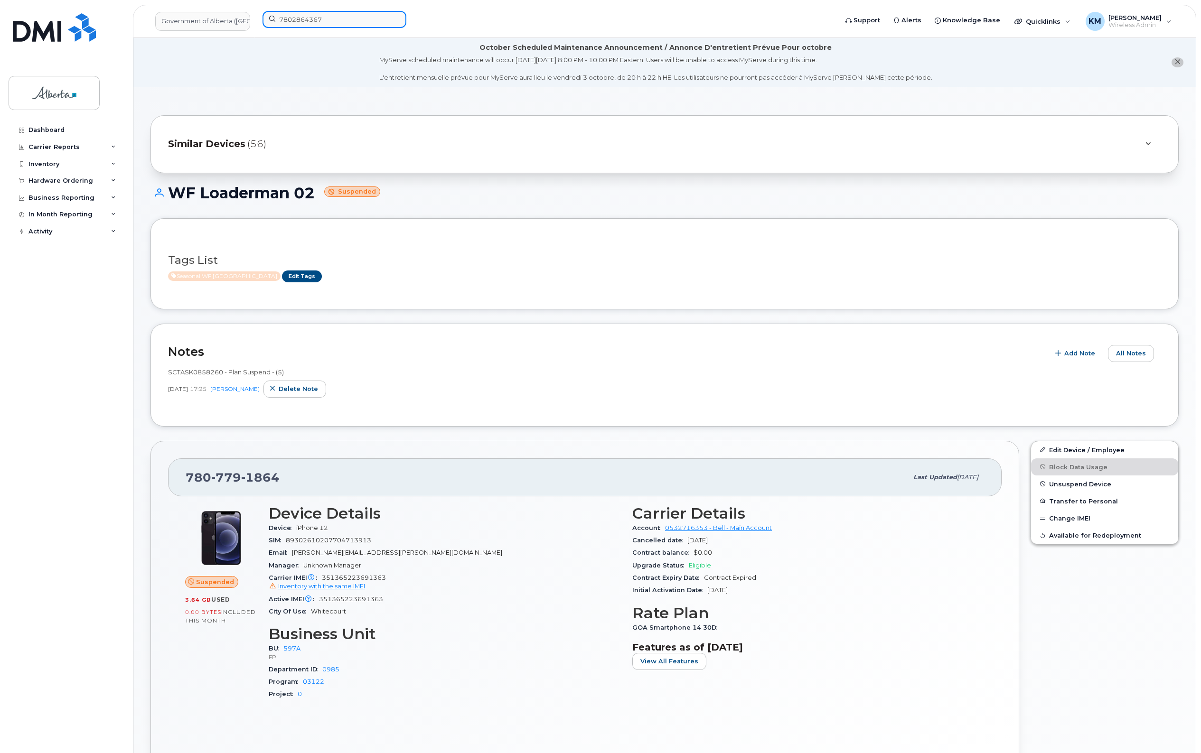
click at [312, 22] on input "7802864367" at bounding box center [334, 19] width 144 height 17
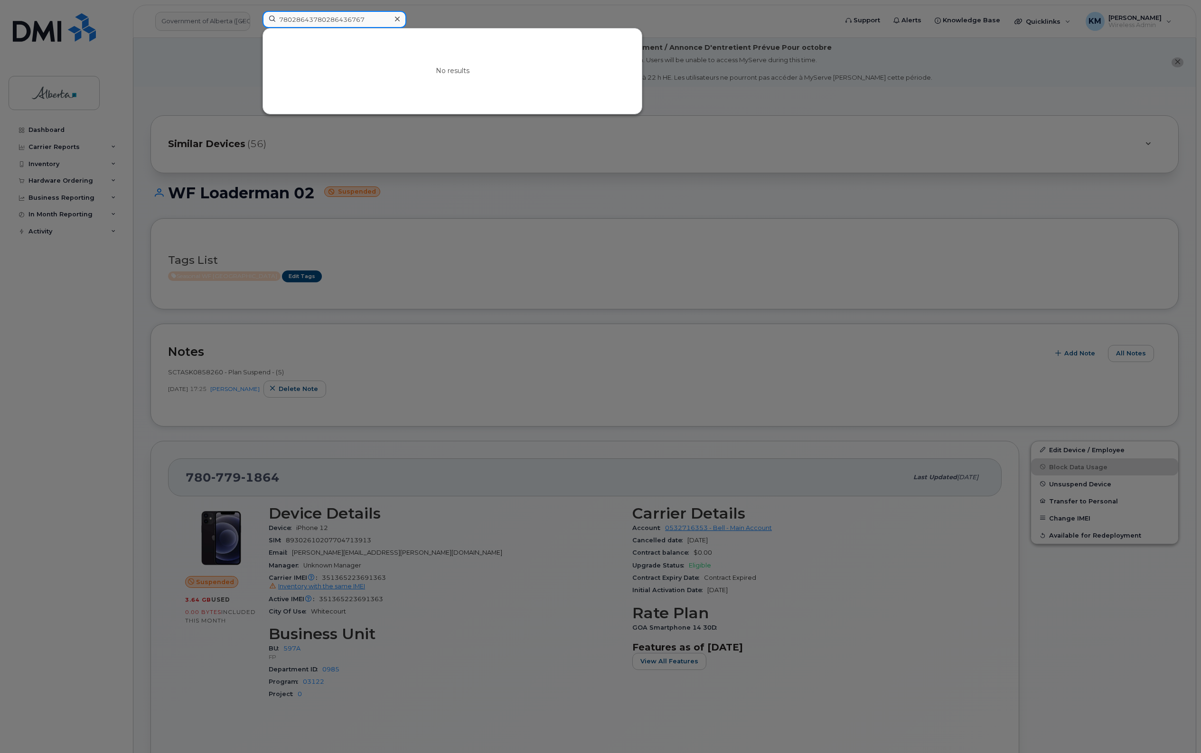
drag, startPoint x: 368, startPoint y: 18, endPoint x: 240, endPoint y: 22, distance: 128.7
click at [255, 22] on div "78028643780286436767 No results" at bounding box center [547, 21] width 584 height 21
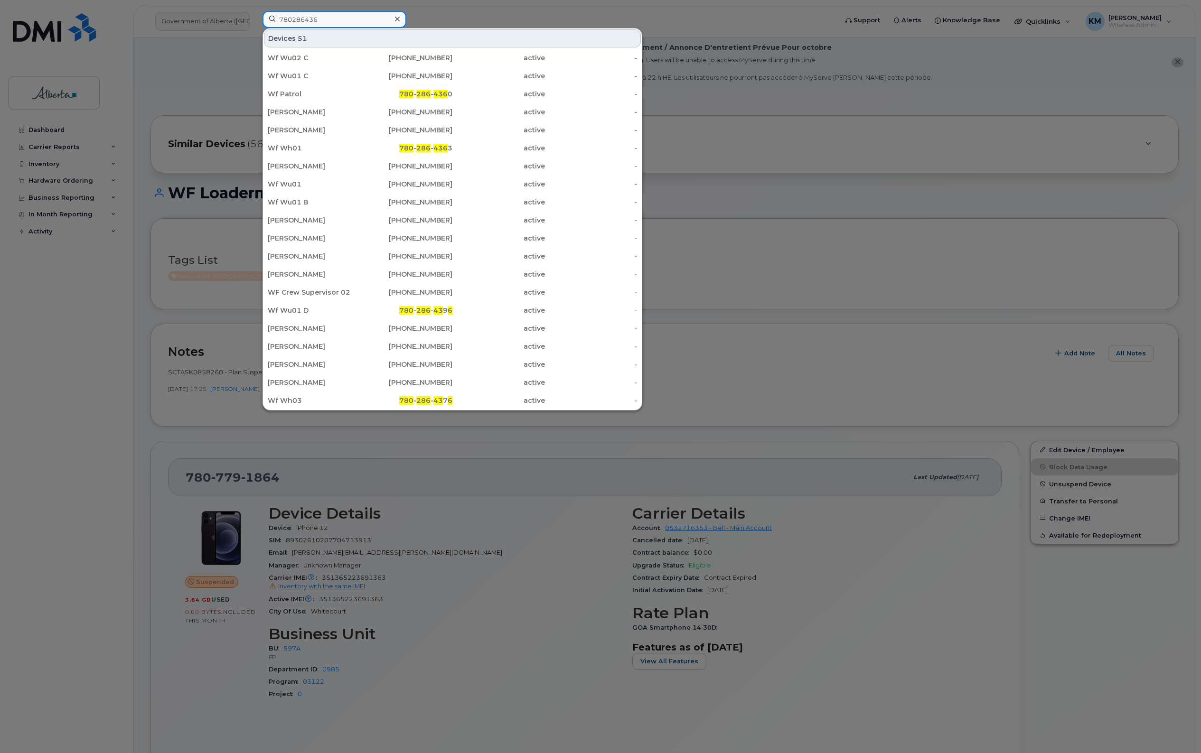
type input "7802864367"
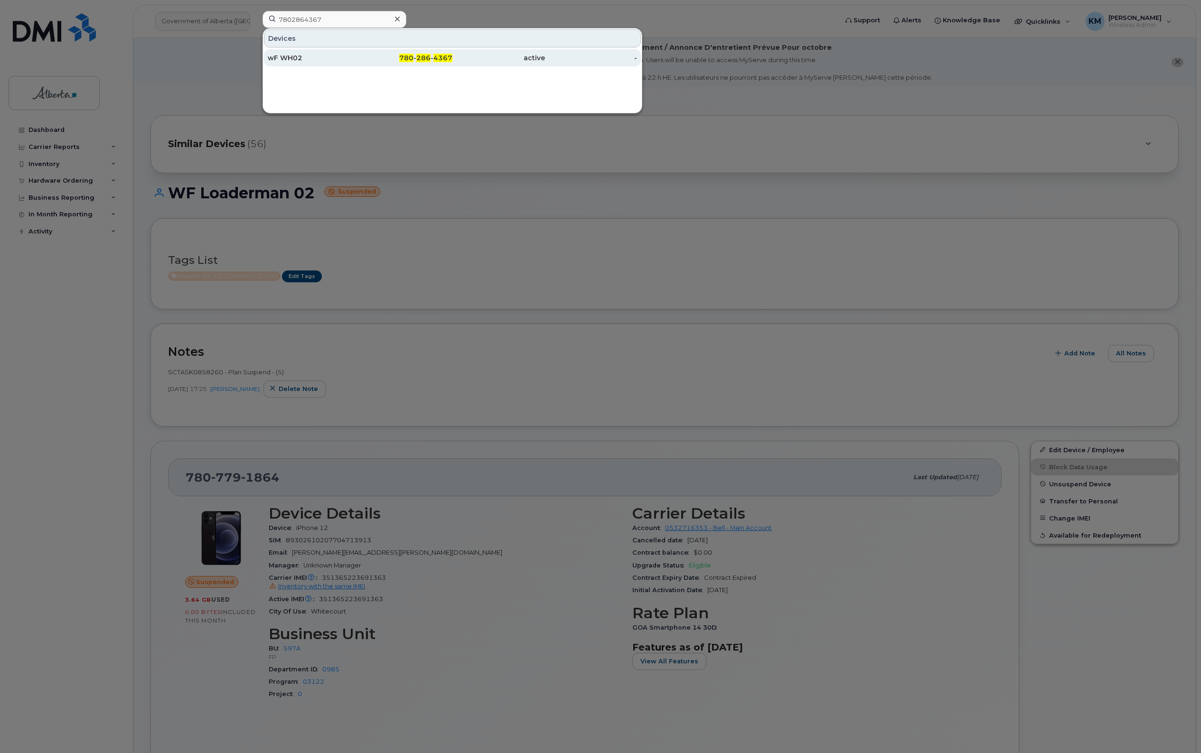
drag, startPoint x: 304, startPoint y: 42, endPoint x: 311, endPoint y: 53, distance: 13.3
click at [311, 53] on div "wF WH02" at bounding box center [314, 57] width 93 height 17
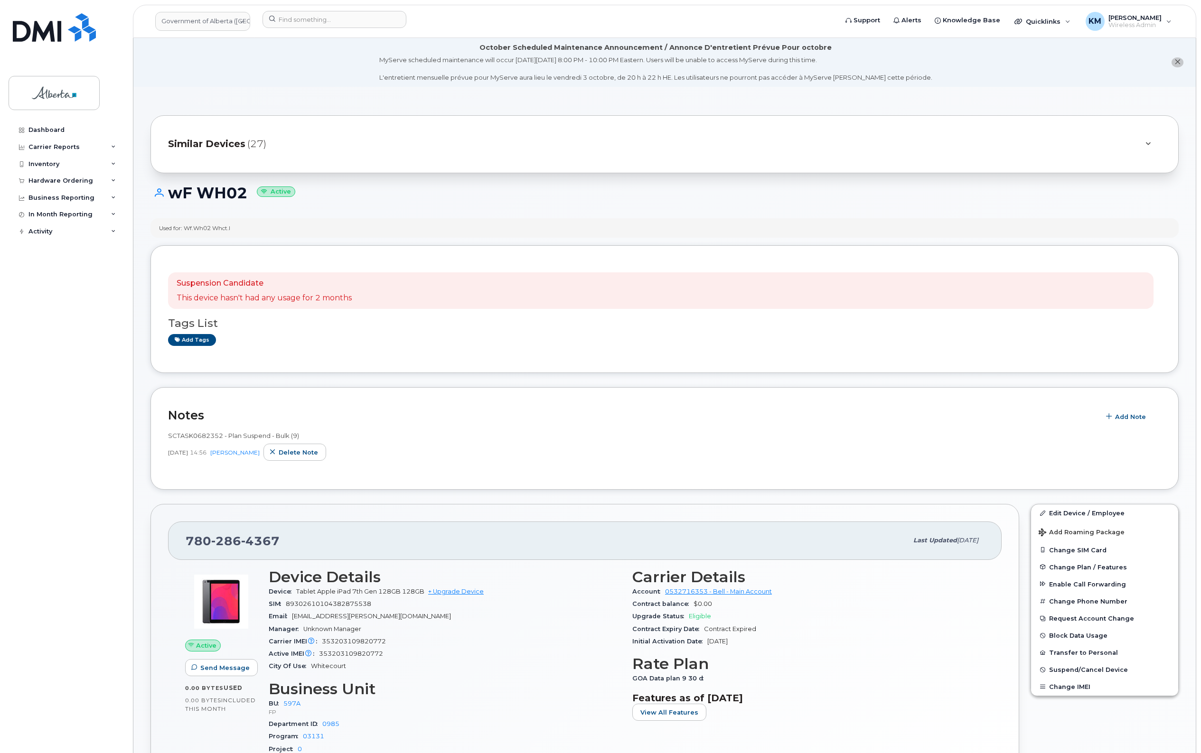
click at [1111, 432] on div "SCTASK0682352 - Plan Suspend - Bulk (9)" at bounding box center [664, 435] width 993 height 9
click at [1101, 511] on link "Edit Device / Employee" at bounding box center [1104, 512] width 147 height 17
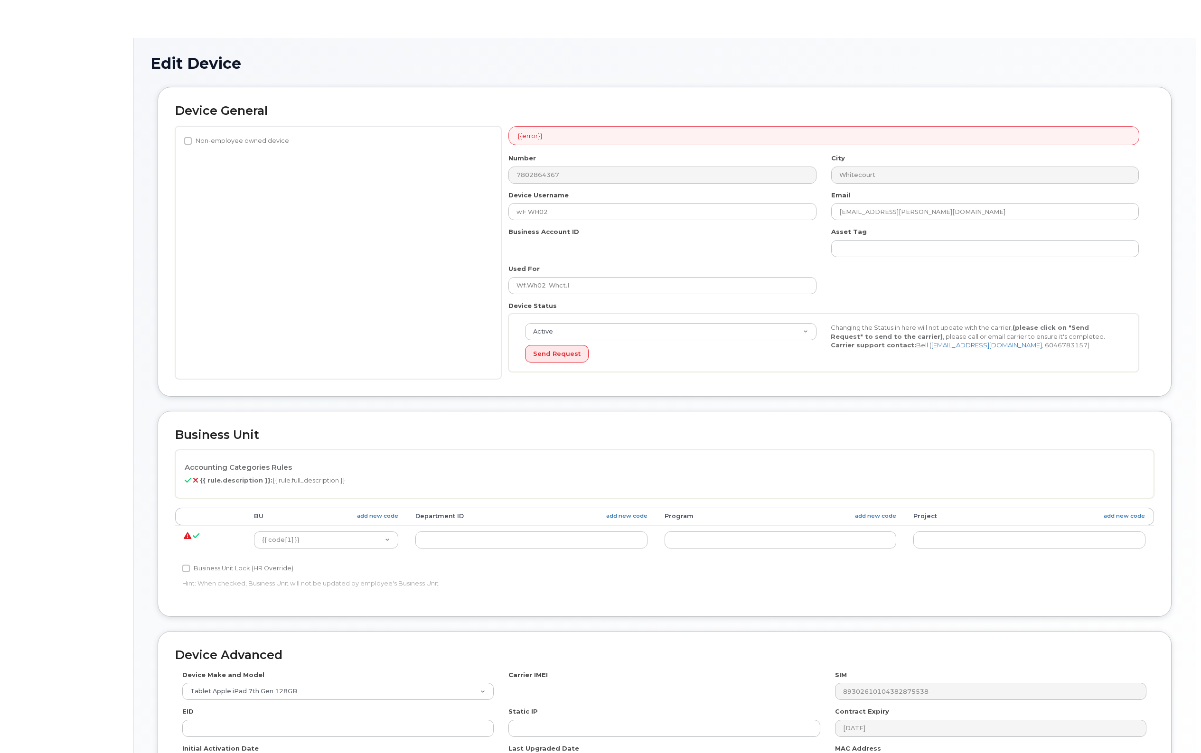
select select "4797726"
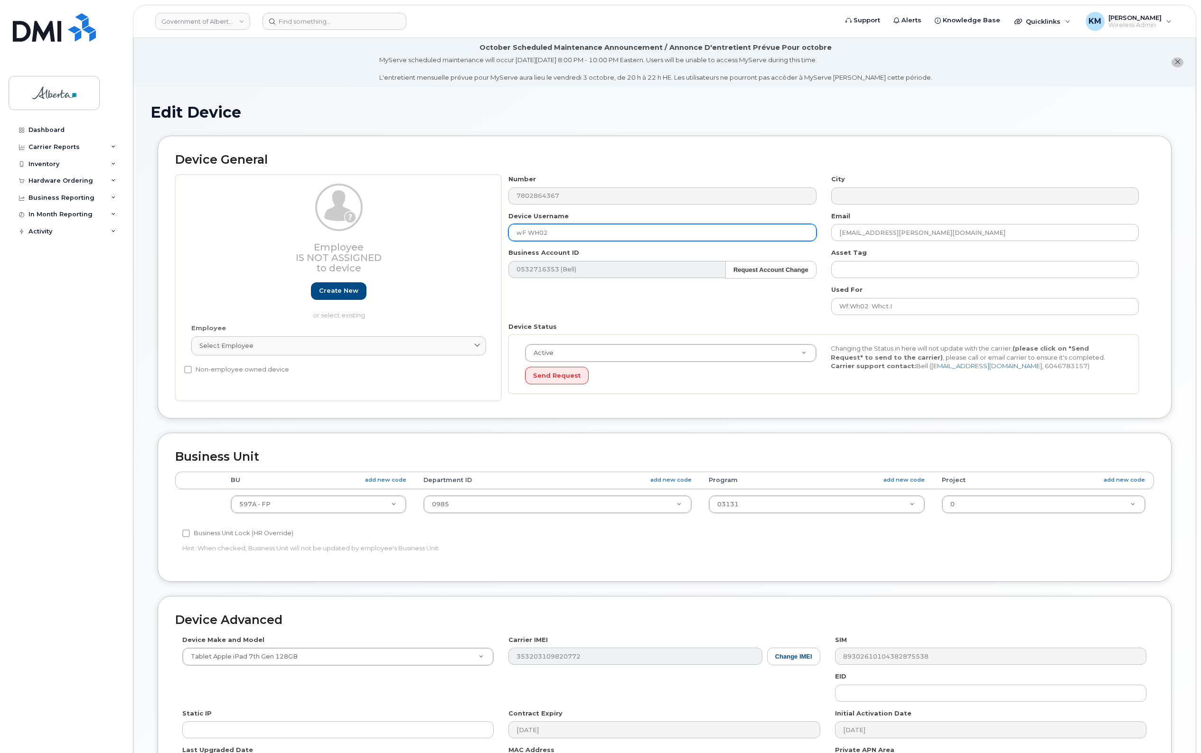
click at [523, 235] on input "wF WH02" at bounding box center [662, 232] width 308 height 17
type input "WF WH02"
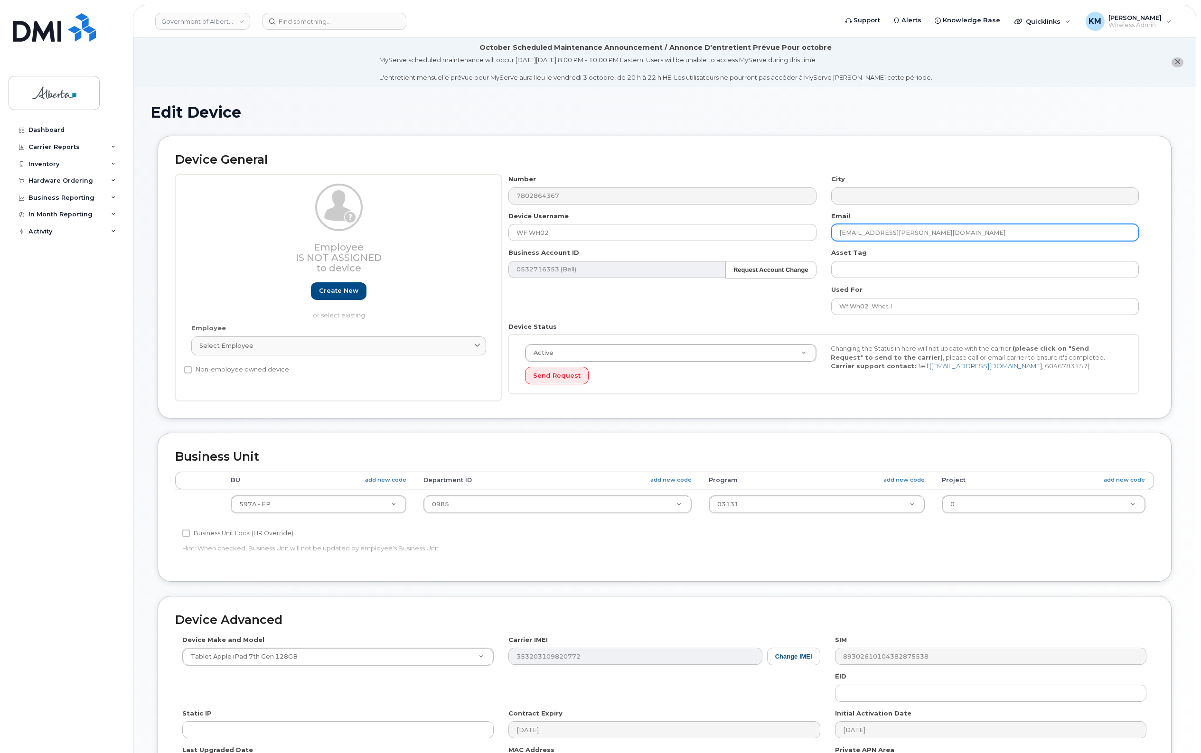
drag, startPoint x: 960, startPoint y: 230, endPoint x: 824, endPoint y: 227, distance: 136.2
click at [824, 227] on div "Email Sydney.Damberger@gov.ab.ca" at bounding box center [985, 227] width 322 height 30
type input "m"
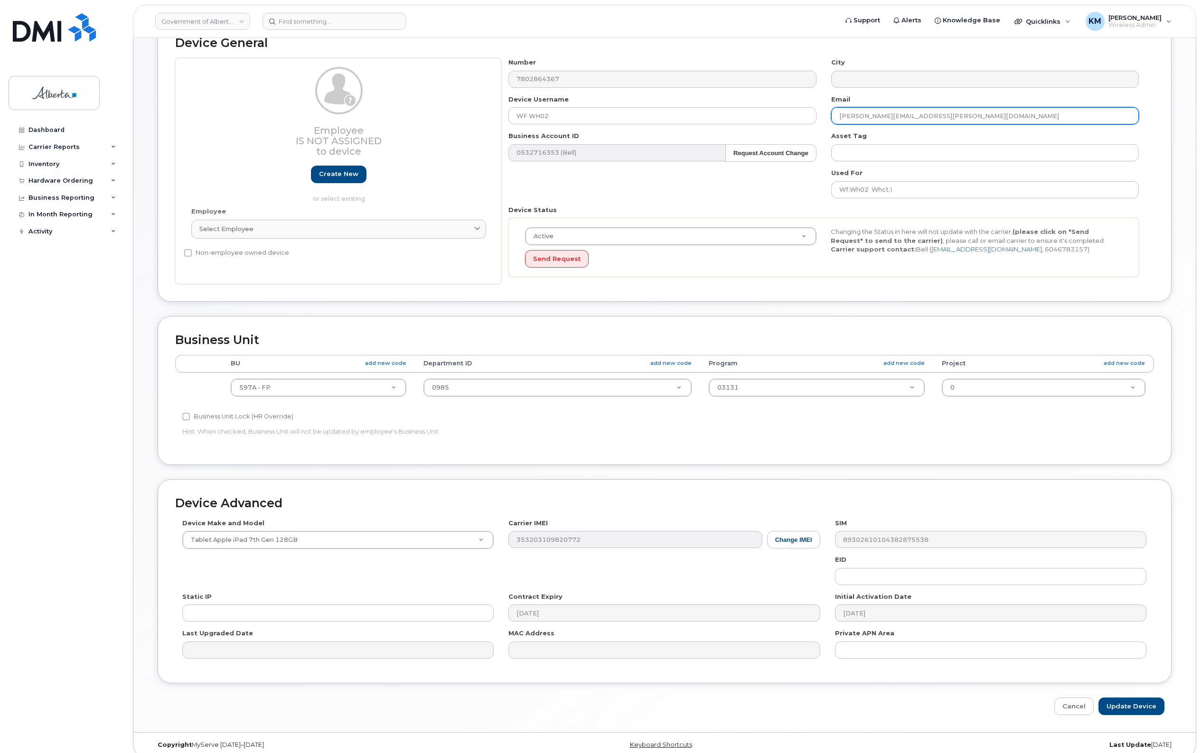
scroll to position [128, 0]
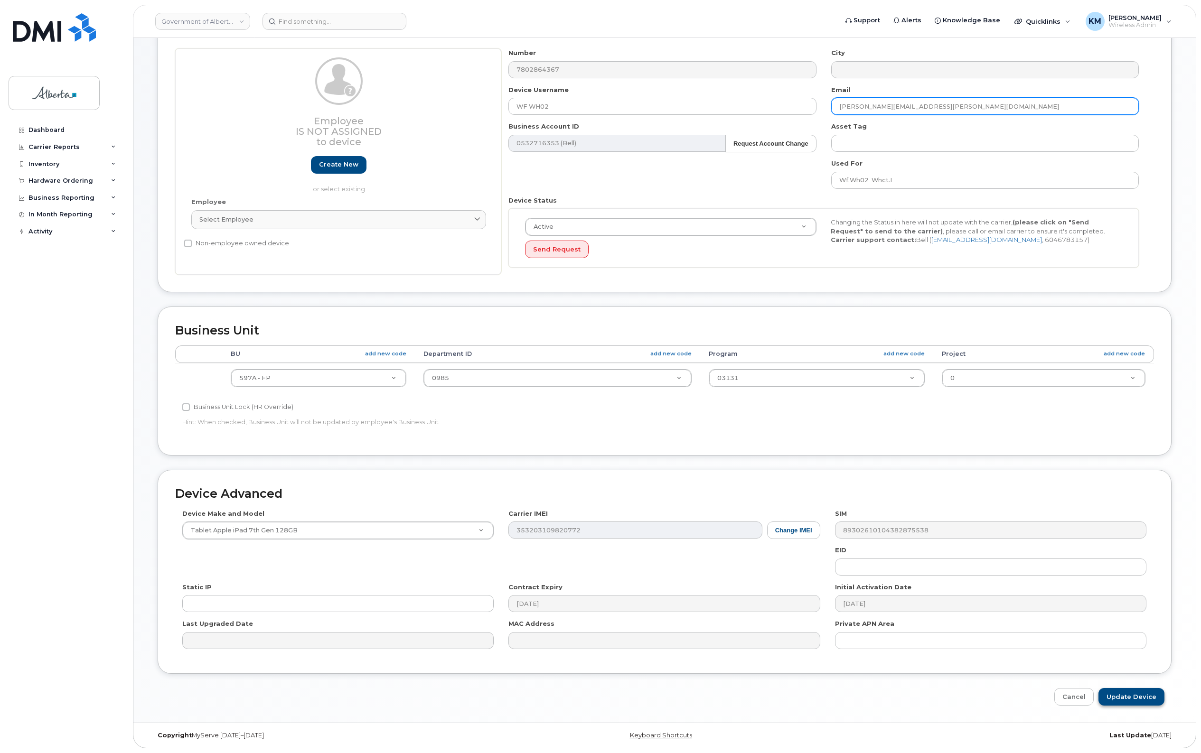
type input "[PERSON_NAME][EMAIL_ADDRESS][PERSON_NAME][DOMAIN_NAME]"
click at [1115, 694] on input "Update Device" at bounding box center [1131, 697] width 66 height 18
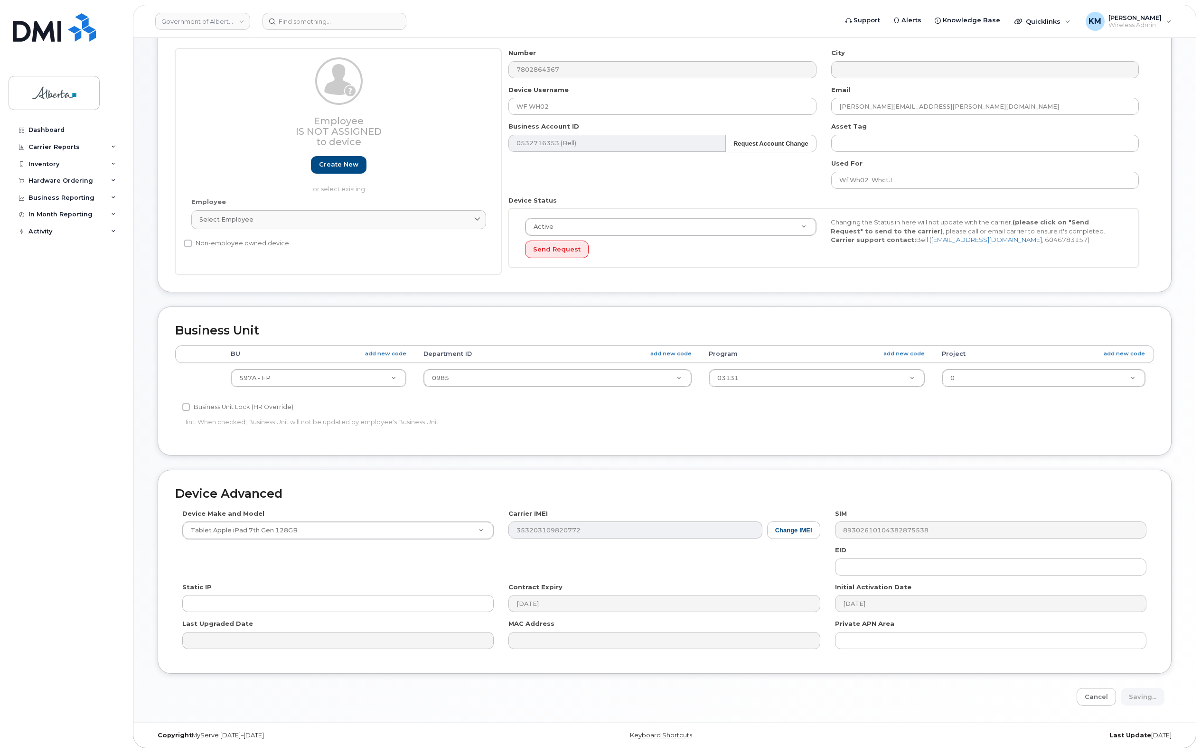
type input "Saving..."
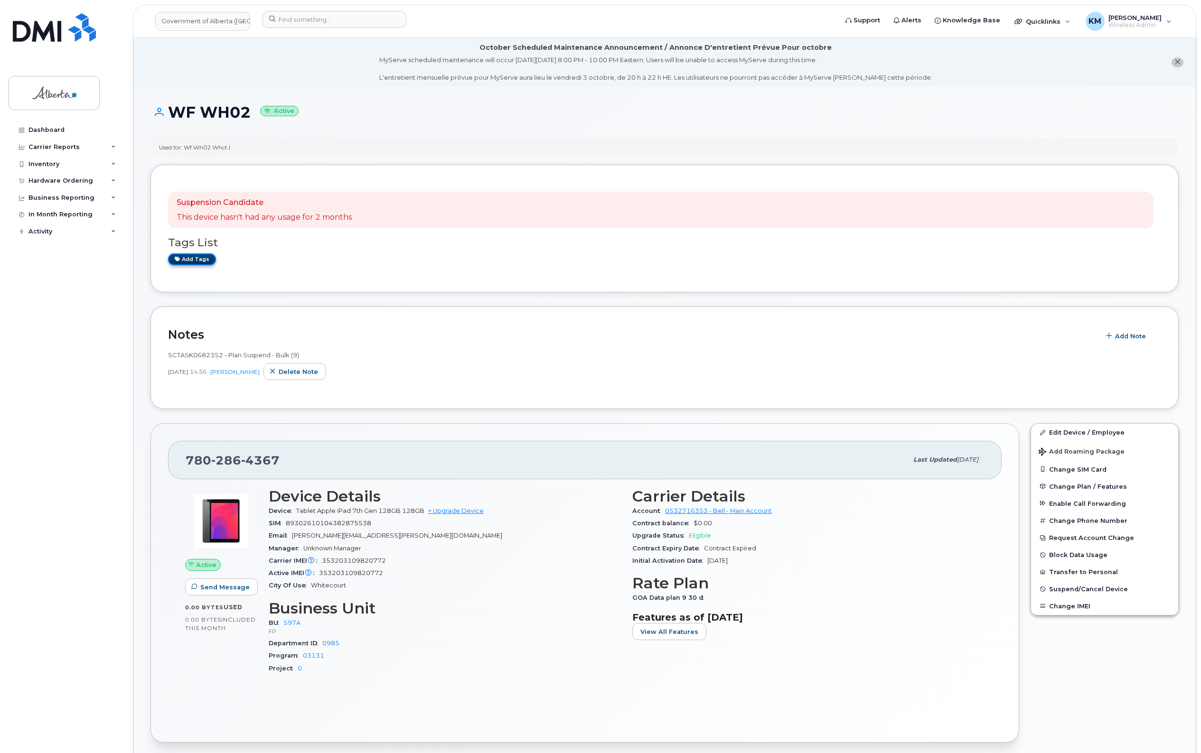
click at [190, 261] on link "Add tags" at bounding box center [192, 259] width 48 height 12
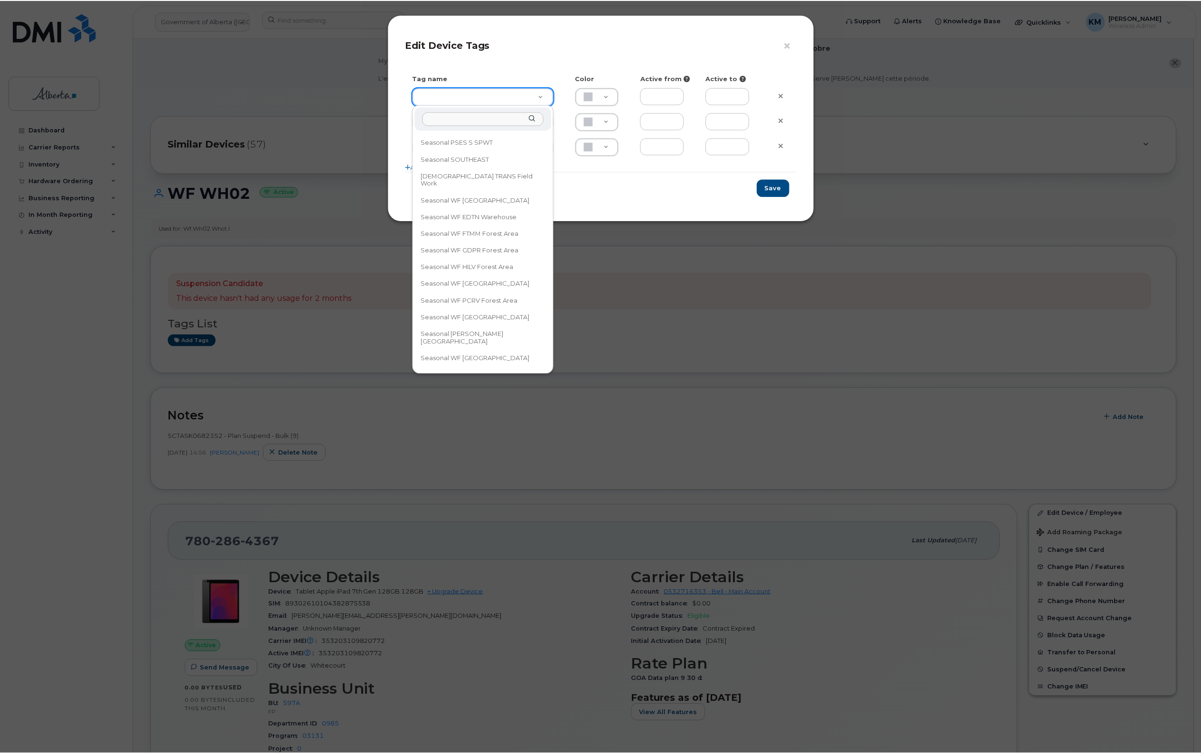
scroll to position [679, 0]
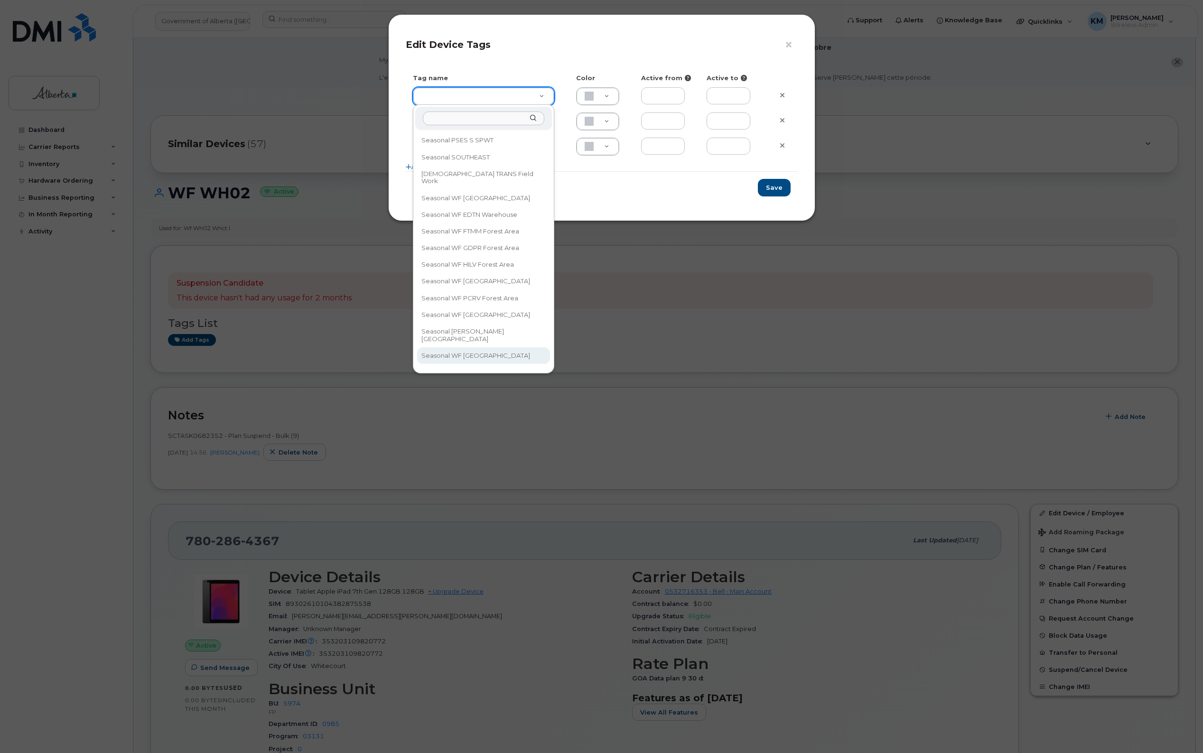
type input "Seasonal WF [GEOGRAPHIC_DATA]"
type input "FDDCC5"
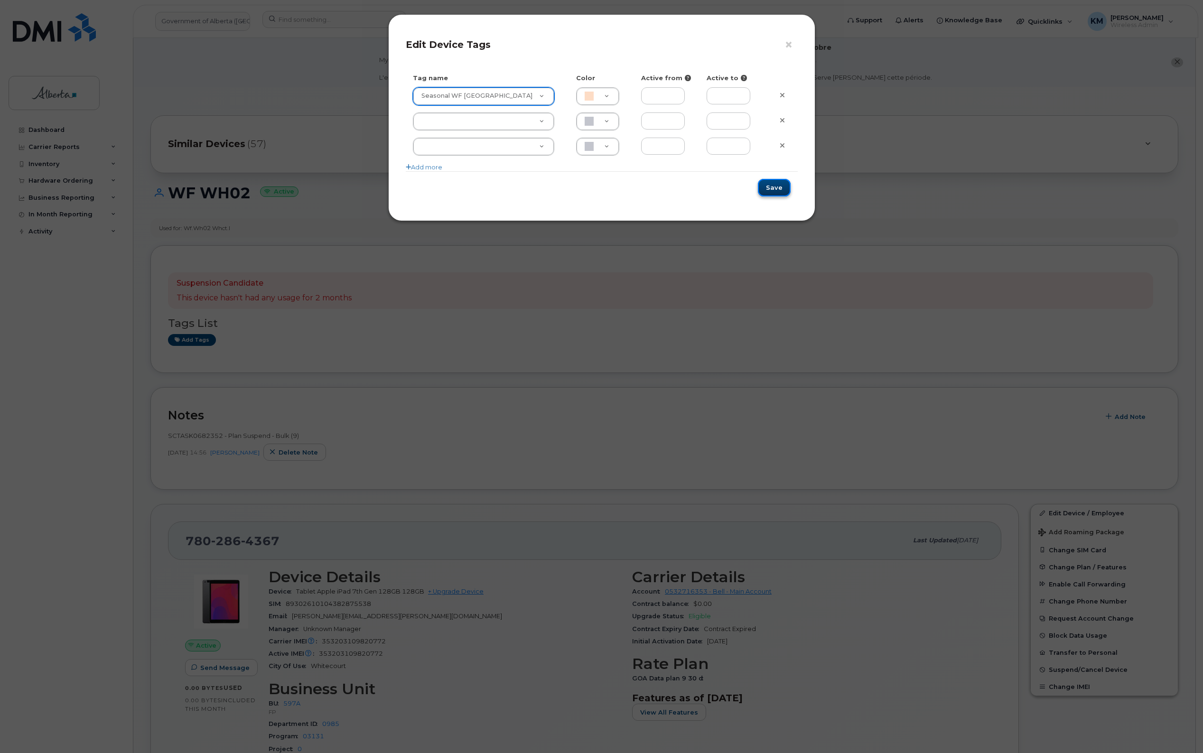
click at [772, 187] on button "Save" at bounding box center [774, 188] width 33 height 18
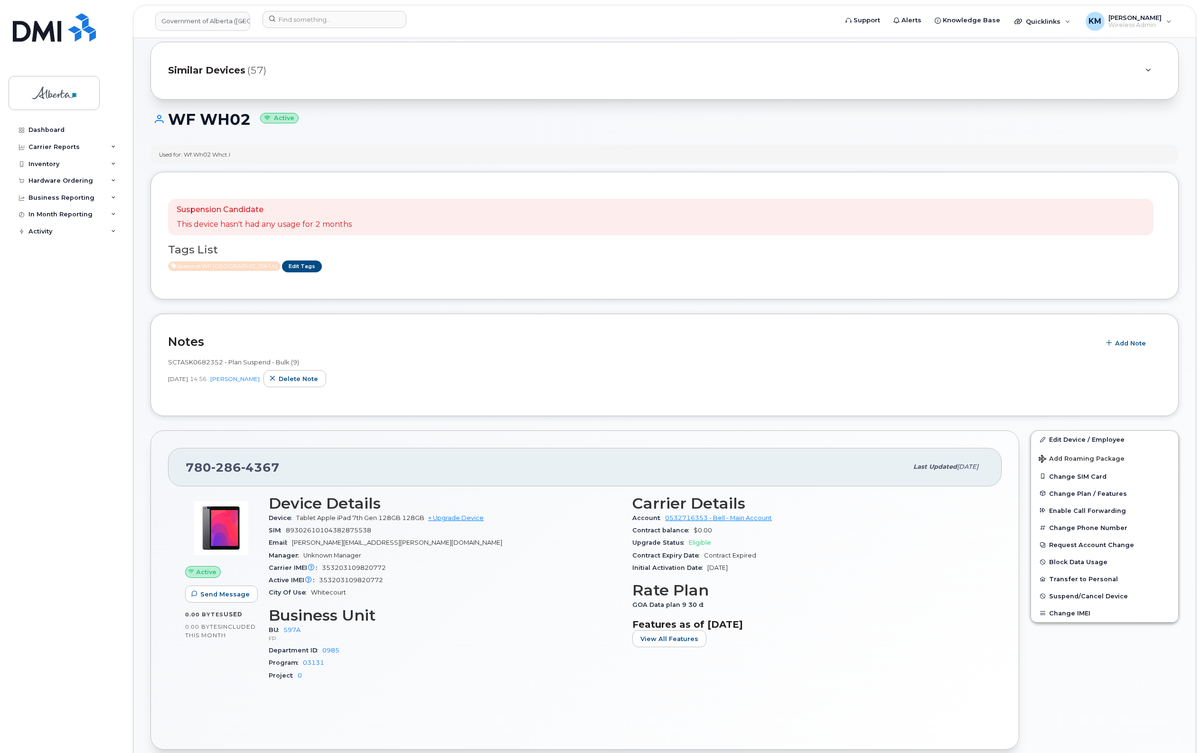
scroll to position [119, 0]
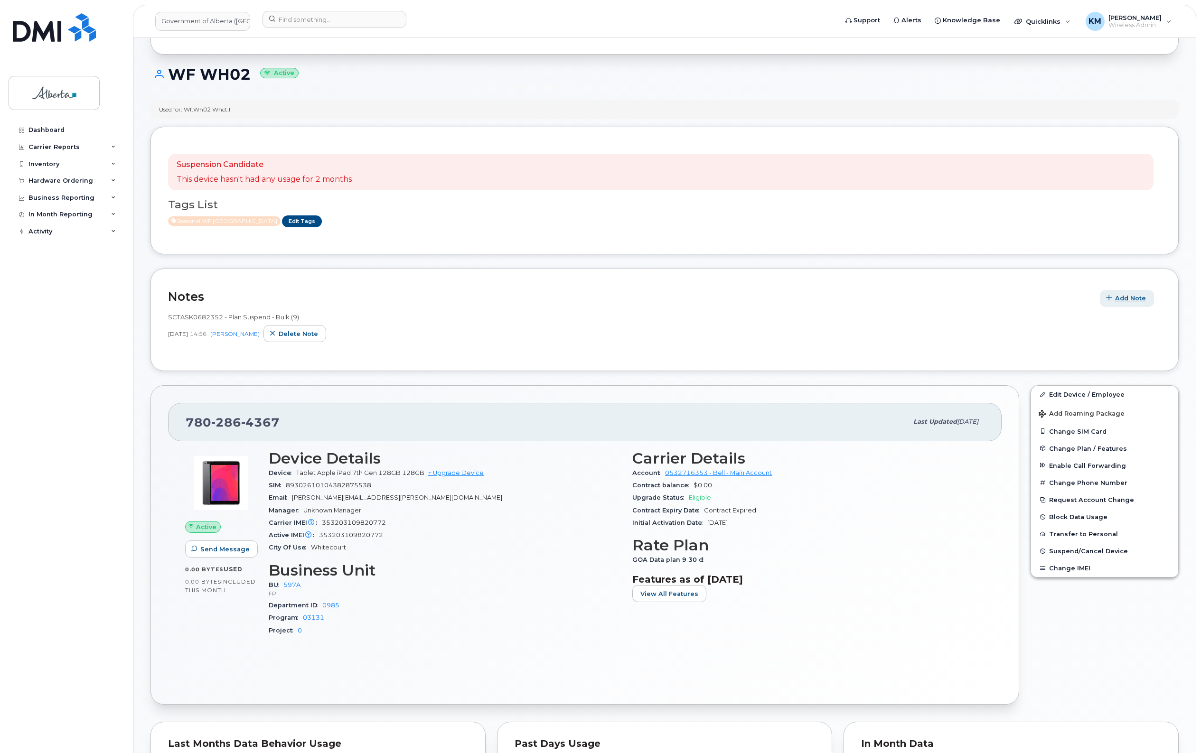
click at [1125, 301] on span "Add Note" at bounding box center [1130, 298] width 31 height 9
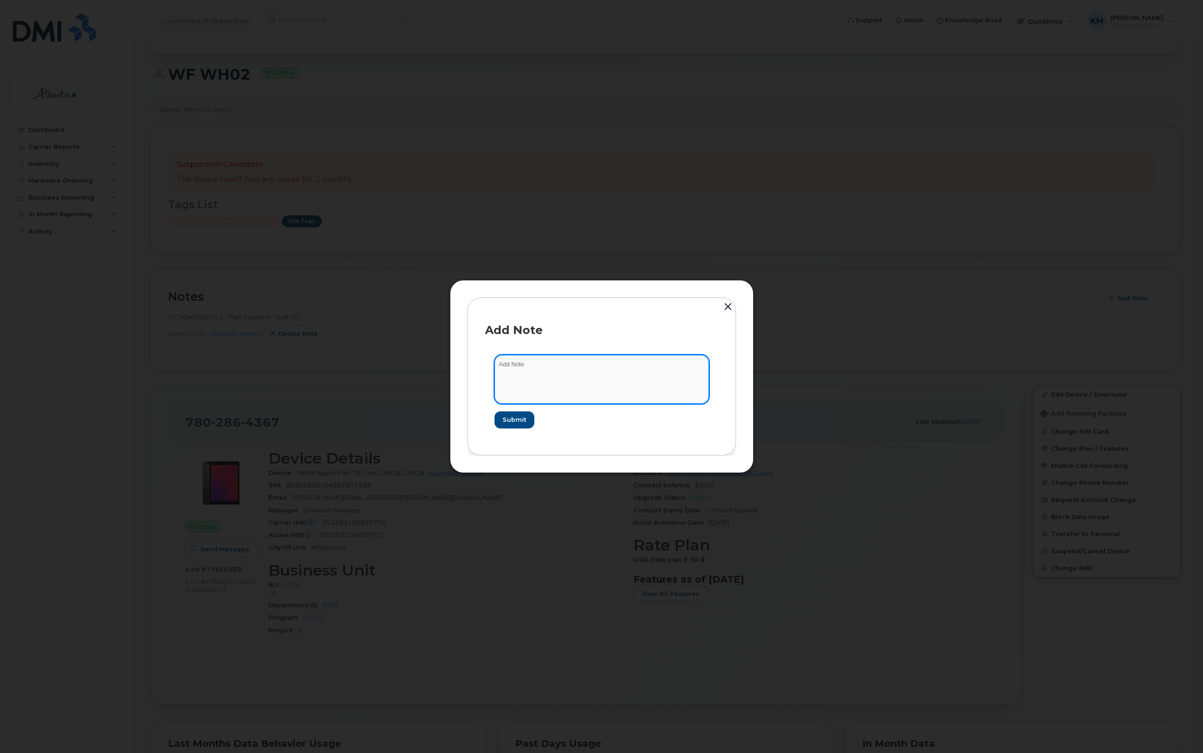
click at [617, 385] on textarea at bounding box center [602, 379] width 215 height 48
click at [603, 369] on textarea "SCTASK0858260 -" at bounding box center [602, 379] width 215 height 48
paste textarea "Plan Suspend - (5)"
type textarea "SCTASK0858260 - Plan Suspend - (5)"
click at [523, 420] on span "Submit" at bounding box center [514, 419] width 24 height 9
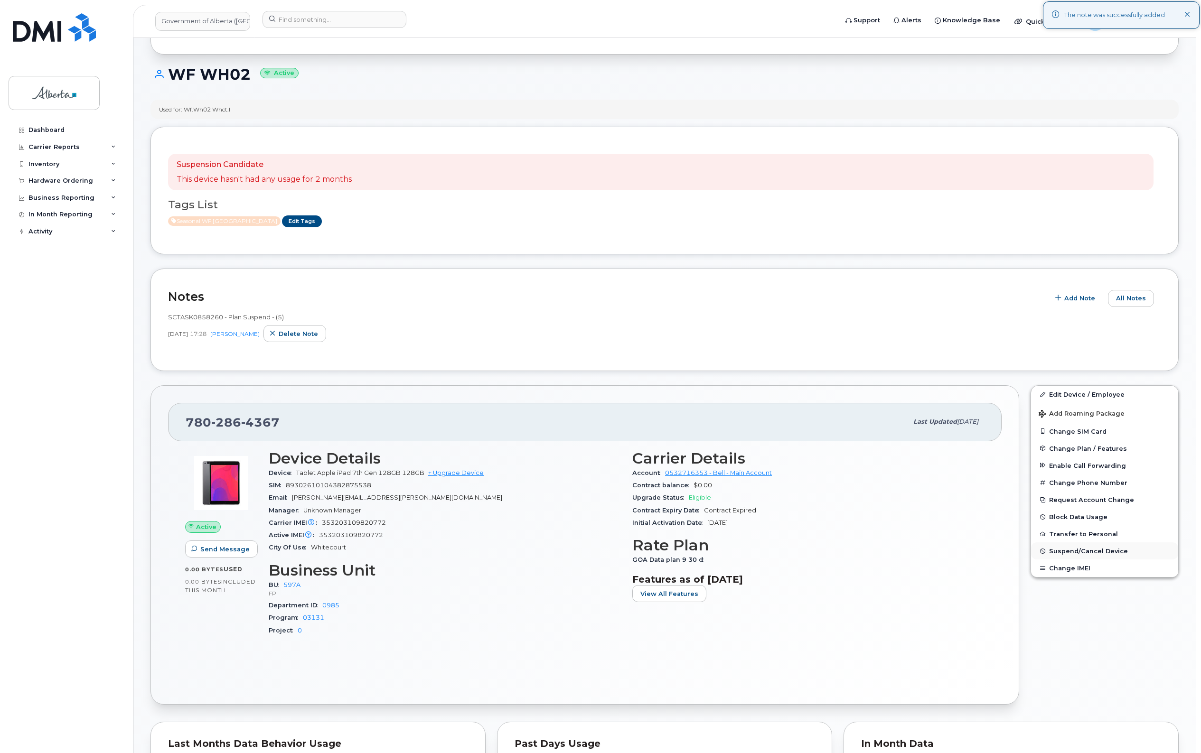
click at [1094, 548] on span "Suspend/Cancel Device" at bounding box center [1088, 551] width 79 height 7
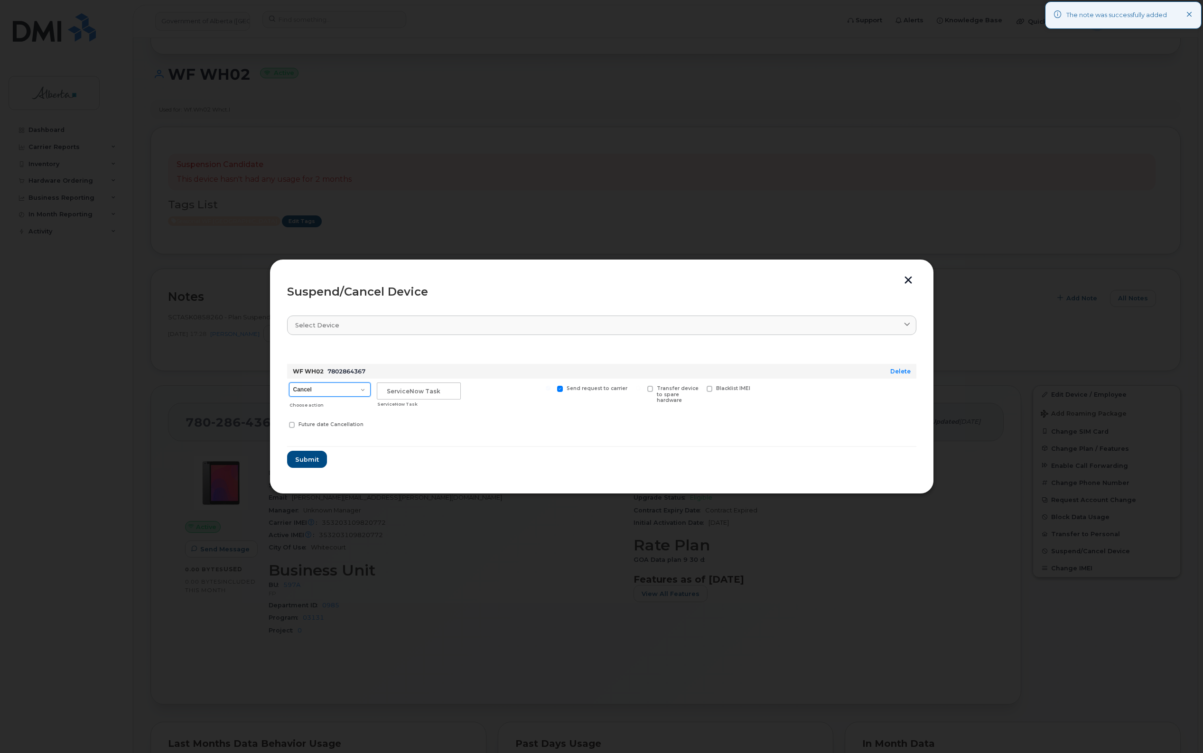
click at [364, 390] on select "Cancel Suspend - Extend Suspension Suspend - Reduced Rate Suspend - Lost Device…" at bounding box center [330, 390] width 82 height 14
select select "[object Object]"
click at [289, 383] on select "Cancel Suspend - Extend Suspension Suspend - Reduced Rate Suspend - Lost Device…" at bounding box center [330, 390] width 82 height 14
click at [392, 393] on input "text" at bounding box center [419, 391] width 84 height 17
type input "sCTASK0858260"
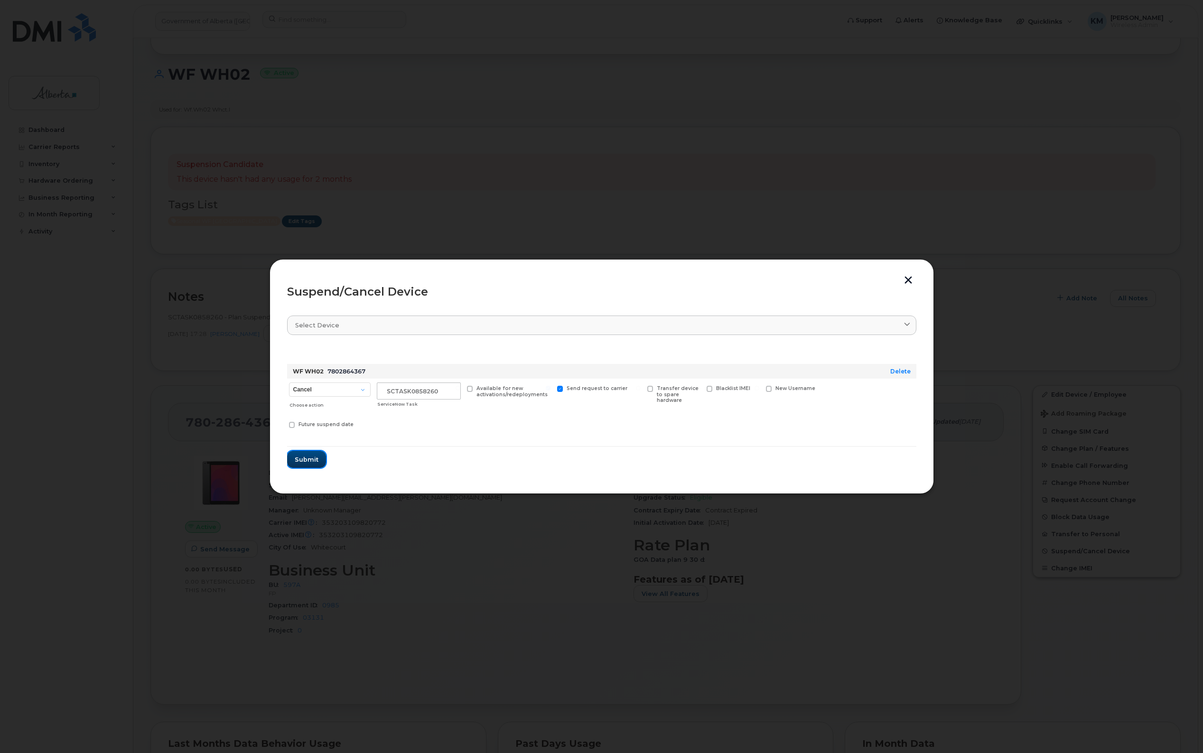
click at [292, 466] on button "Submit" at bounding box center [306, 459] width 39 height 17
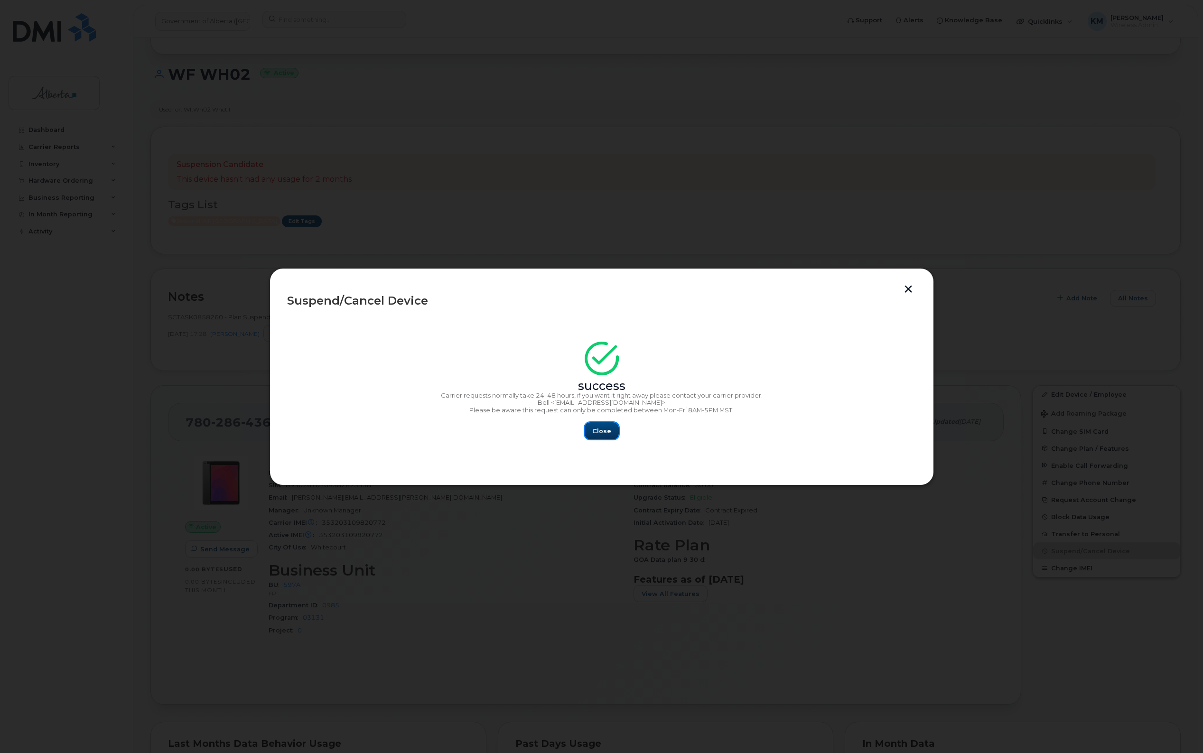
click at [604, 424] on button "Close" at bounding box center [602, 430] width 34 height 17
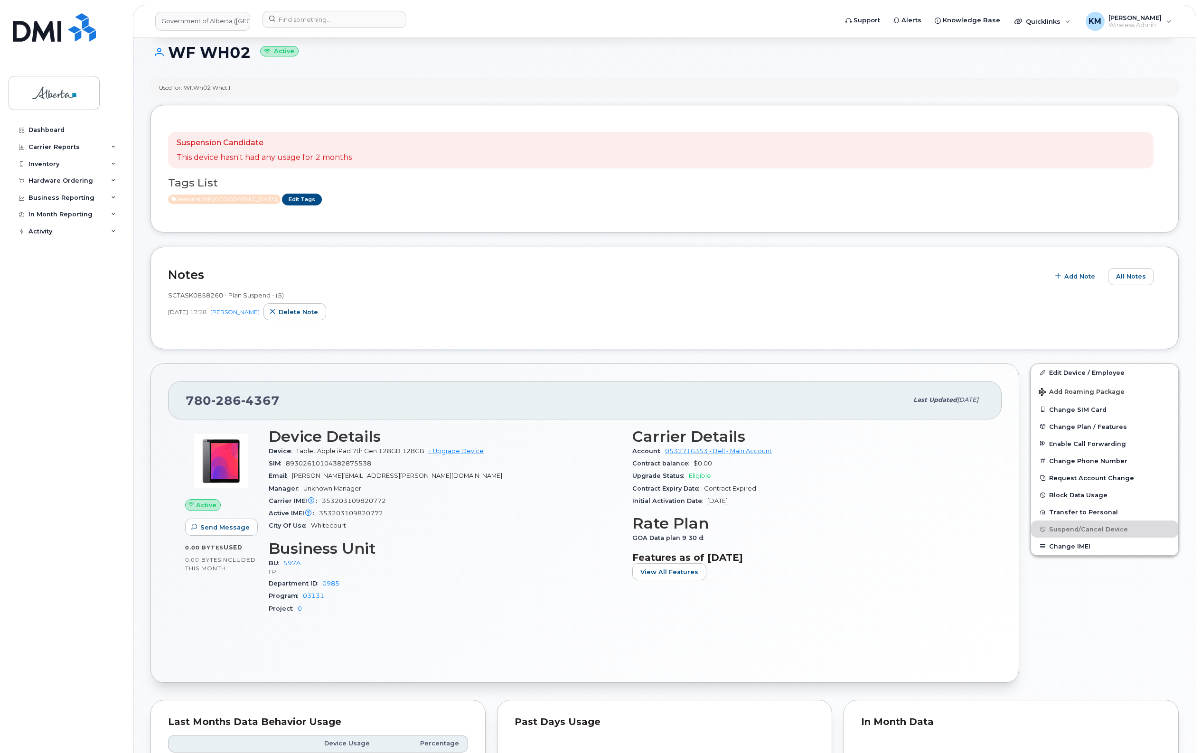
scroll to position [178, 0]
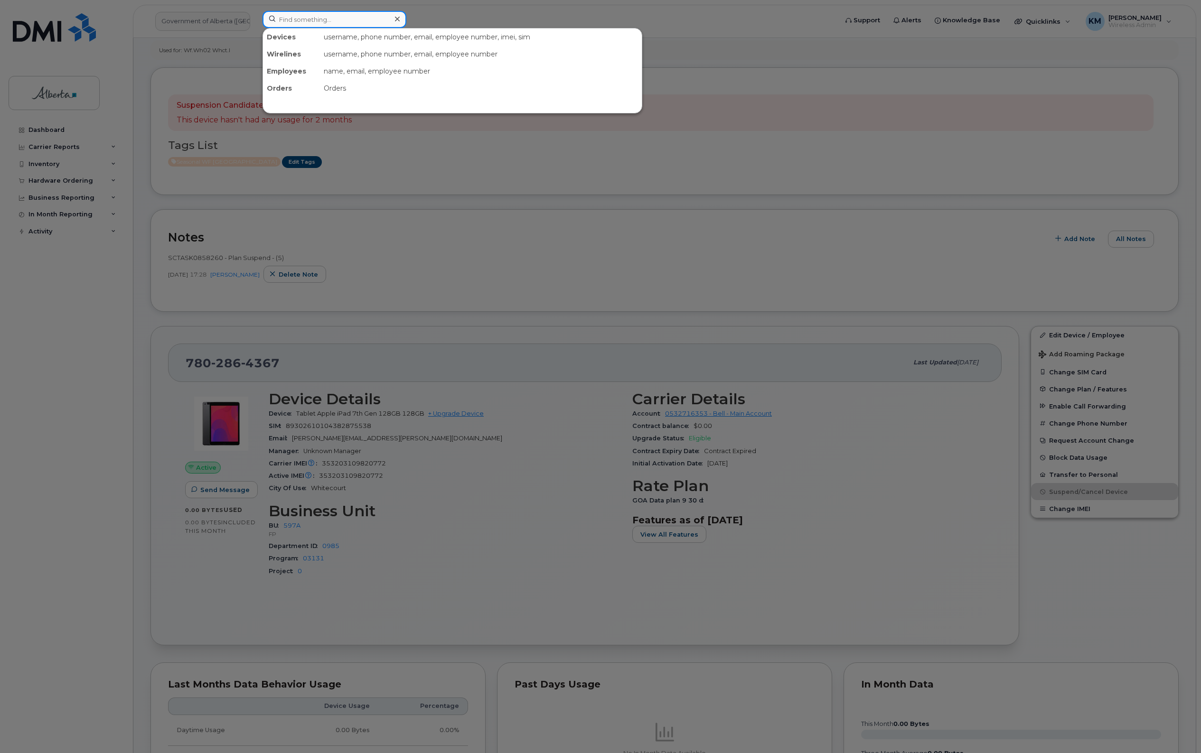
click at [329, 20] on input at bounding box center [334, 19] width 144 height 17
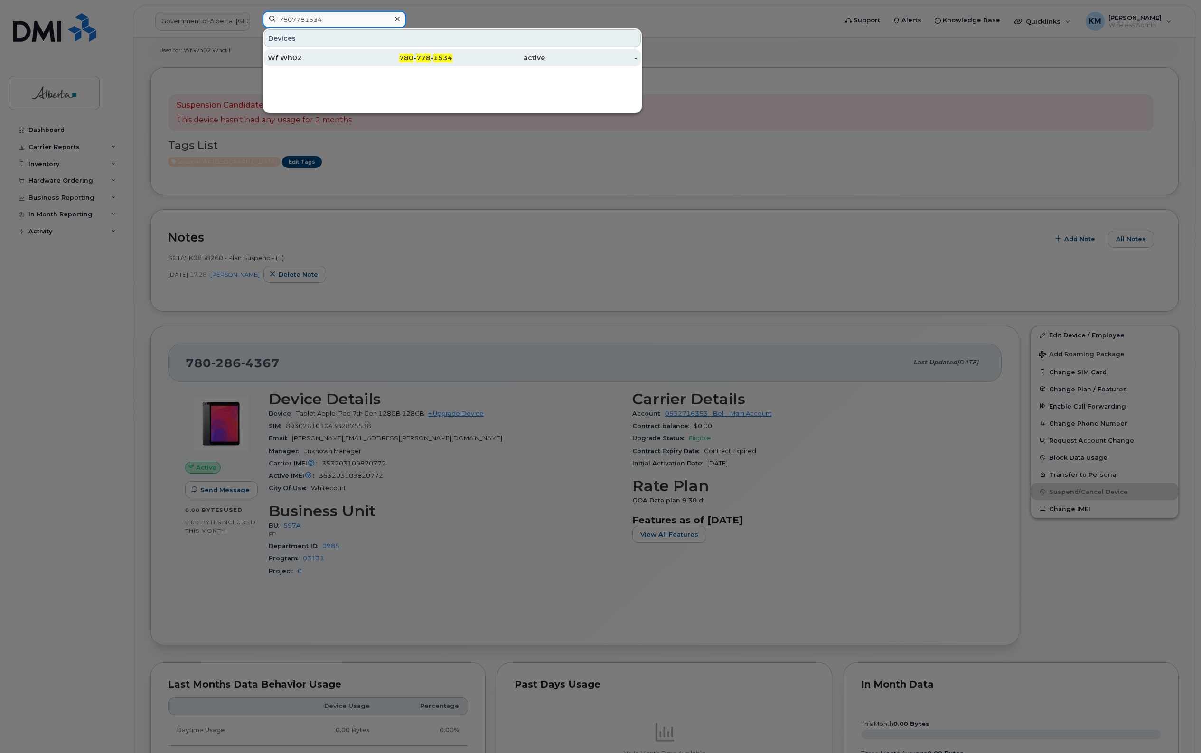
type input "7807781534"
click at [342, 64] on div "Wf Wh02" at bounding box center [314, 57] width 93 height 17
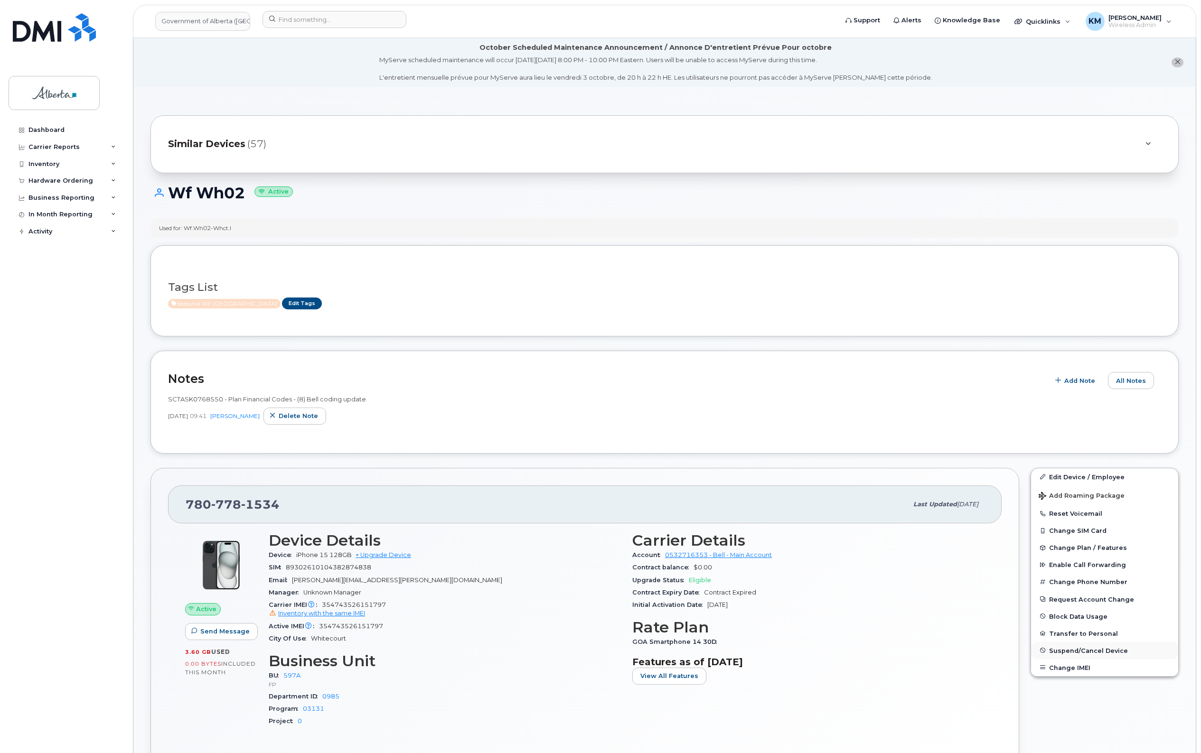
click at [1081, 644] on button "Suspend/Cancel Device" at bounding box center [1104, 650] width 147 height 17
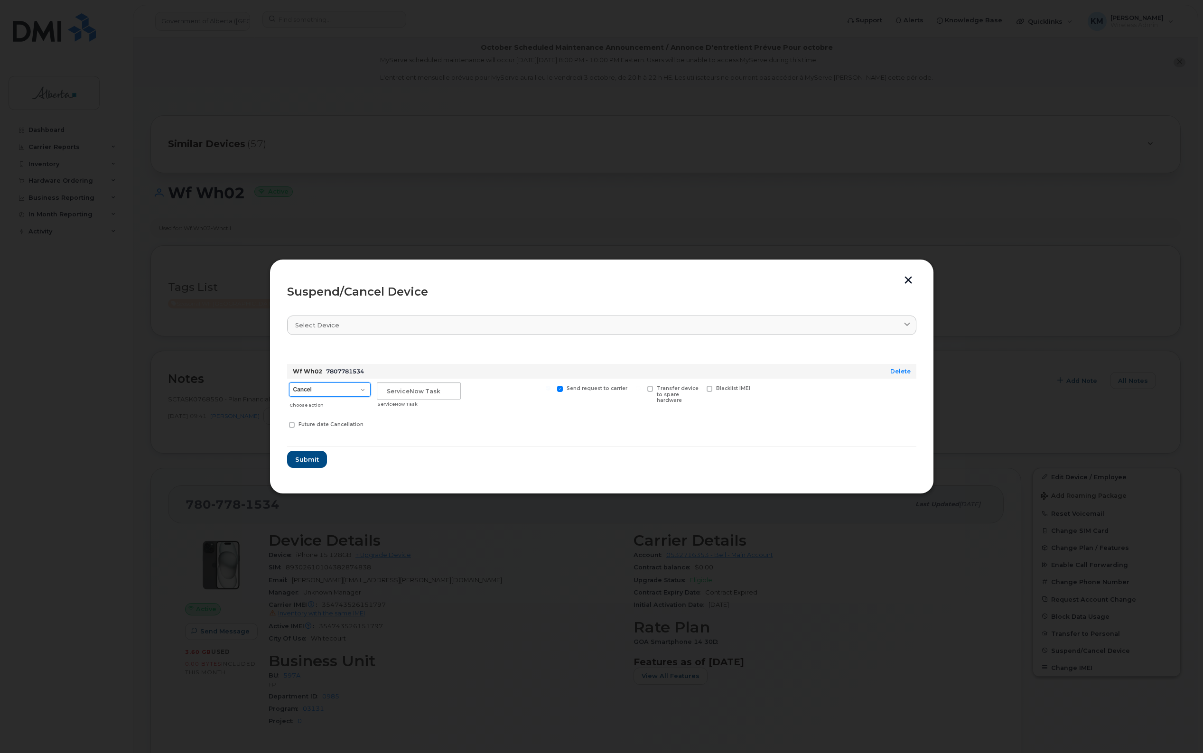
click at [357, 390] on select "Cancel Suspend - Extend Suspension Suspend - Reduced Rate Suspend - Lost Device…" at bounding box center [330, 390] width 82 height 14
select select "[object Object]"
click at [289, 383] on select "Cancel Suspend - Extend Suspension Suspend - Reduced Rate Suspend - Lost Device…" at bounding box center [330, 390] width 82 height 14
click at [404, 394] on input "text" at bounding box center [419, 391] width 84 height 17
type input "sCTASK0858260"
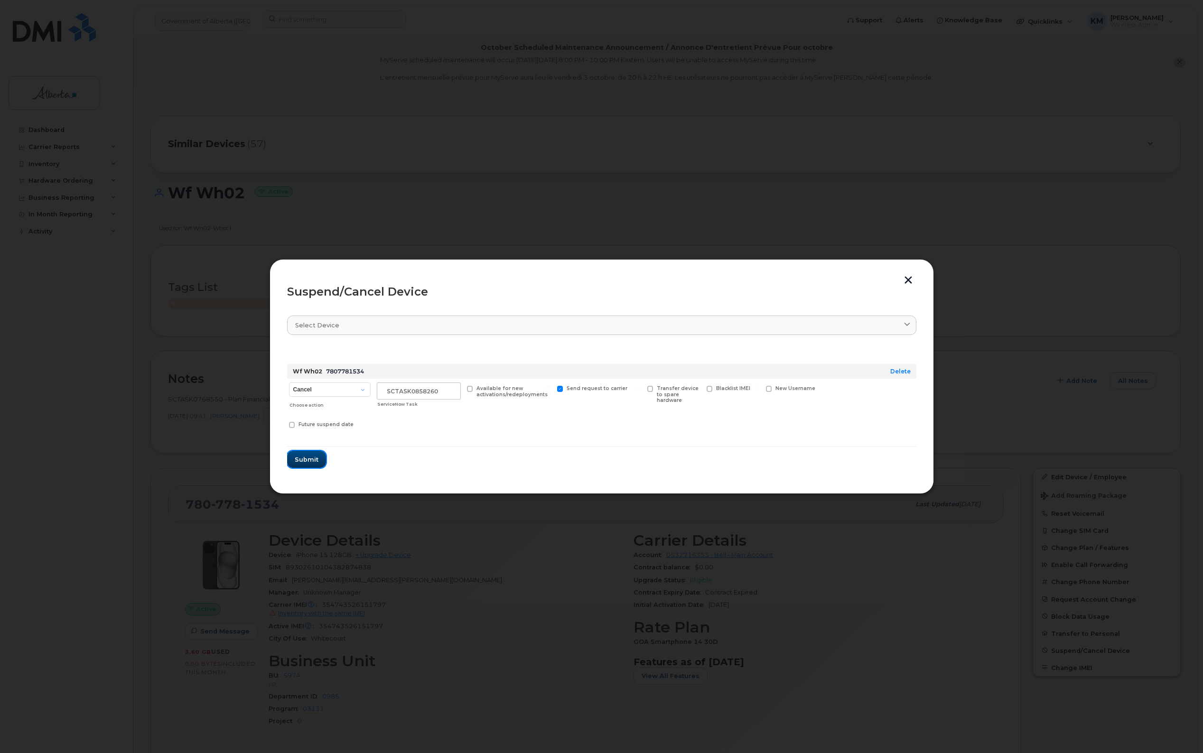
click at [311, 458] on span "Submit" at bounding box center [307, 459] width 24 height 9
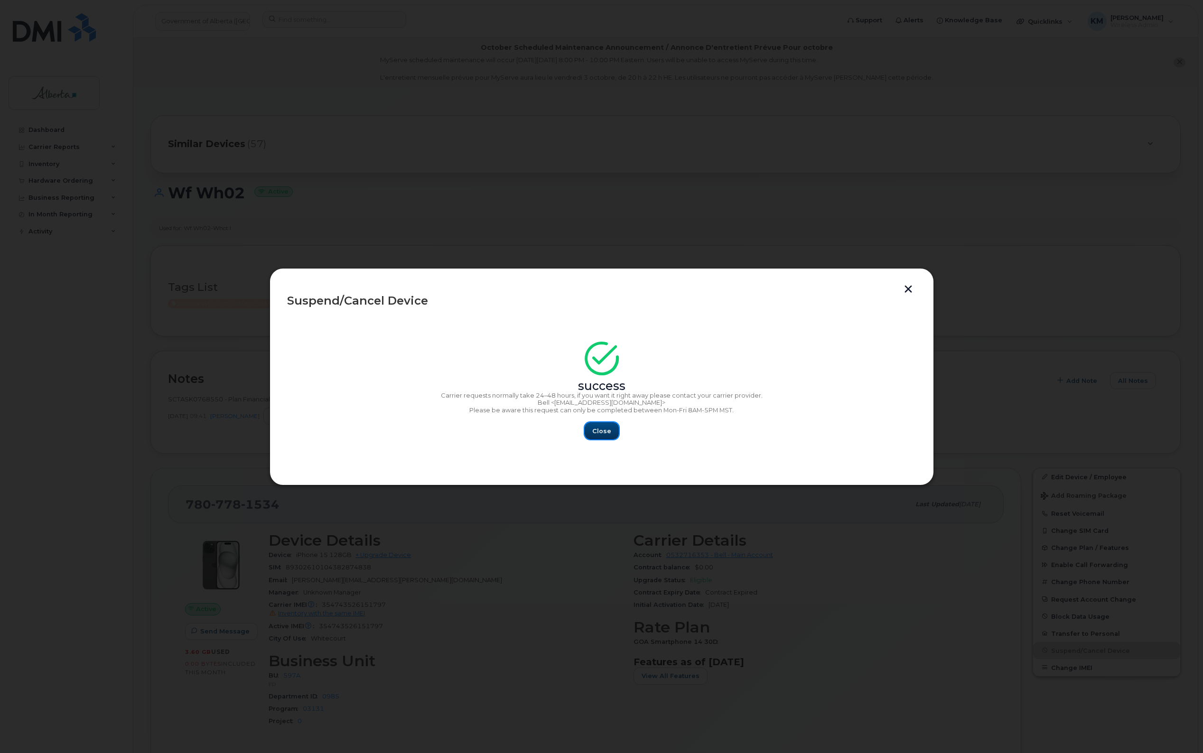
click at [603, 425] on button "Close" at bounding box center [602, 430] width 34 height 17
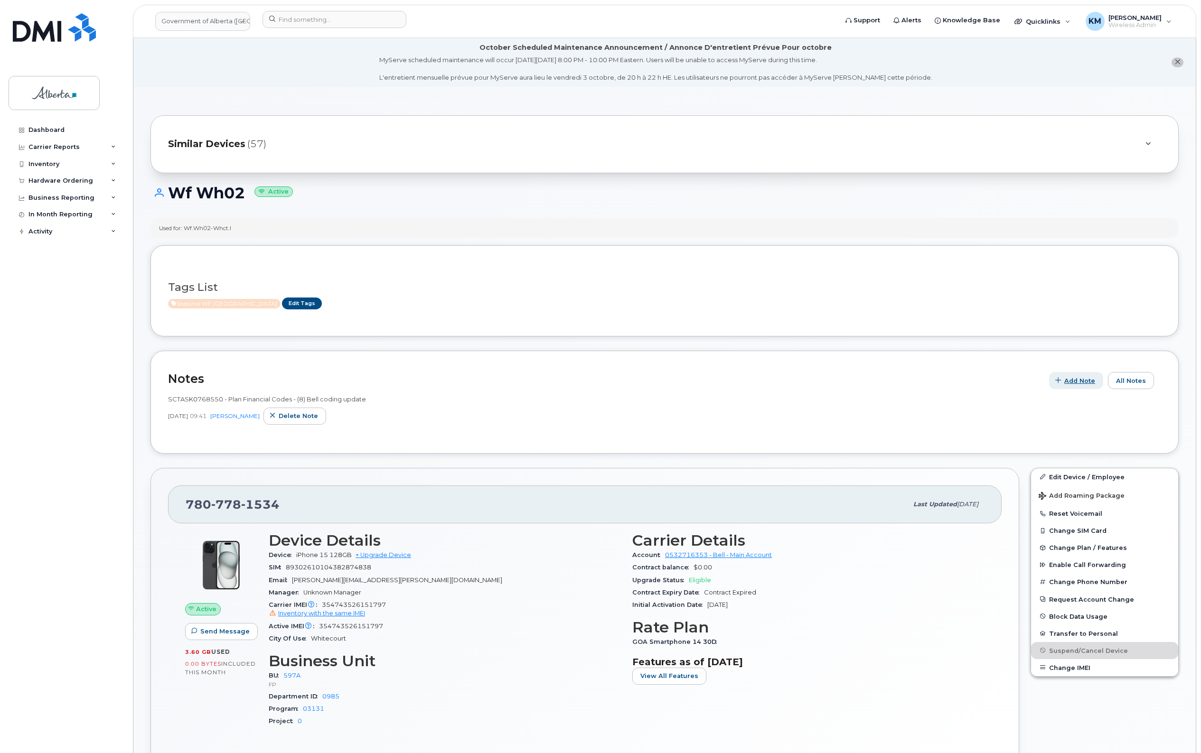
click at [1063, 378] on span "button" at bounding box center [1058, 380] width 9 height 9
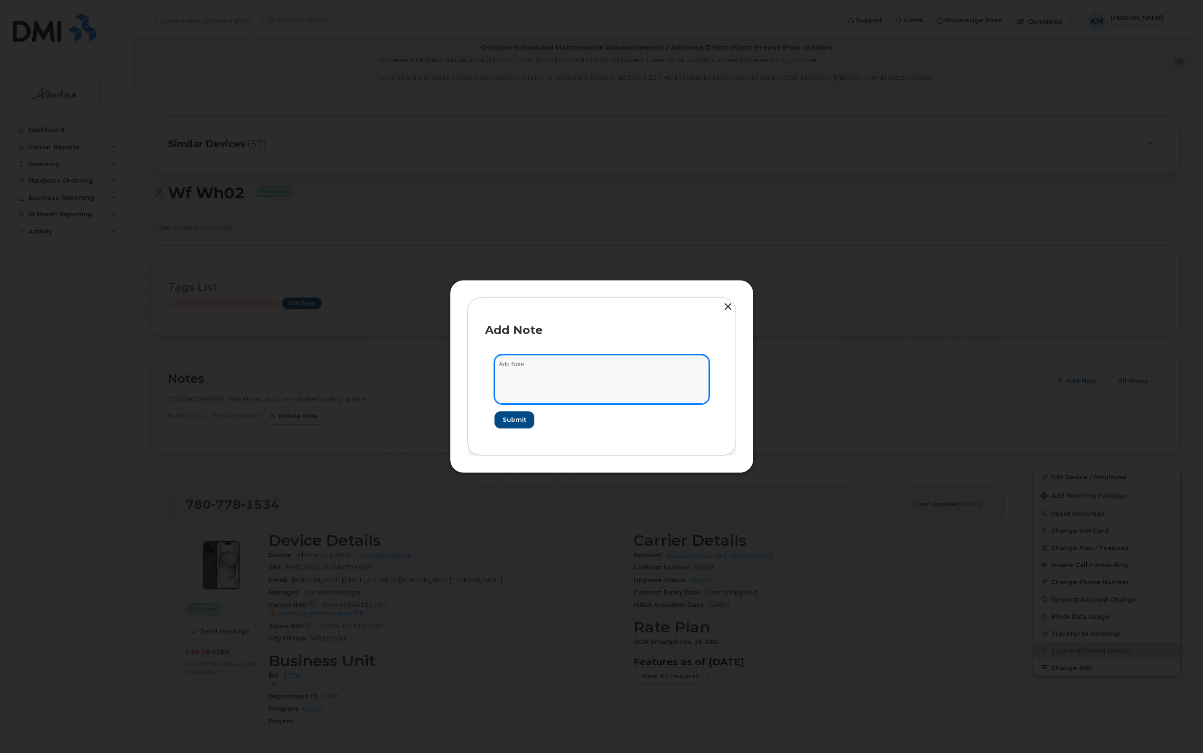
click at [641, 387] on textarea at bounding box center [602, 379] width 215 height 48
type textarea "s"
click at [659, 373] on textarea "SCTASK0858260 -" at bounding box center [602, 379] width 215 height 48
paste textarea "Plan Suspend - (5)"
type textarea "SCTASK0858260 - Plan Suspend - (5)"
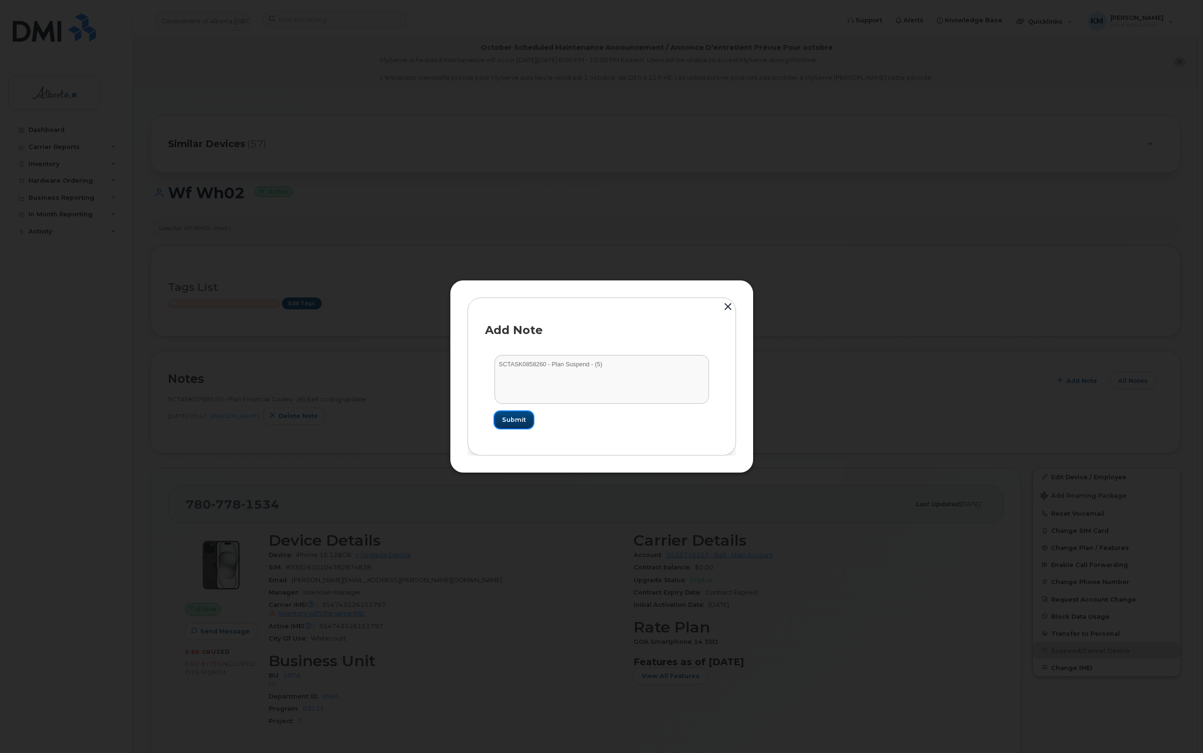
click at [501, 419] on button "Submit" at bounding box center [514, 419] width 39 height 17
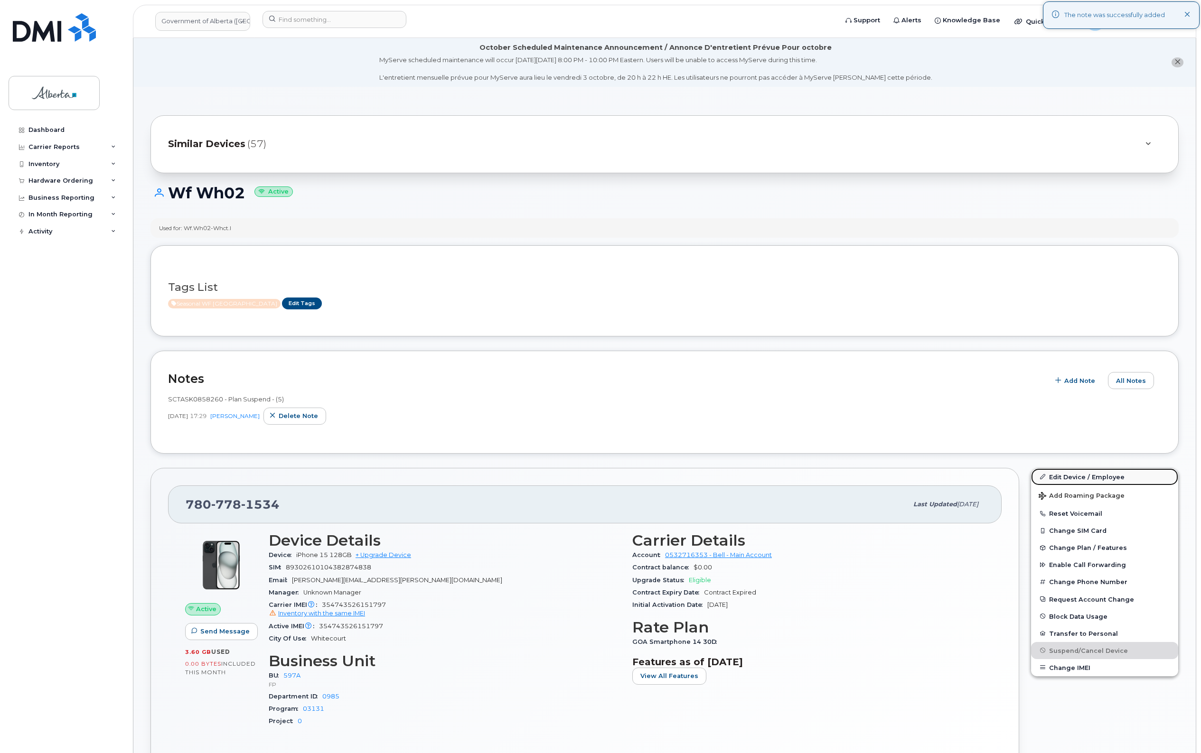
click at [1049, 474] on link "Edit Device / Employee" at bounding box center [1104, 476] width 147 height 17
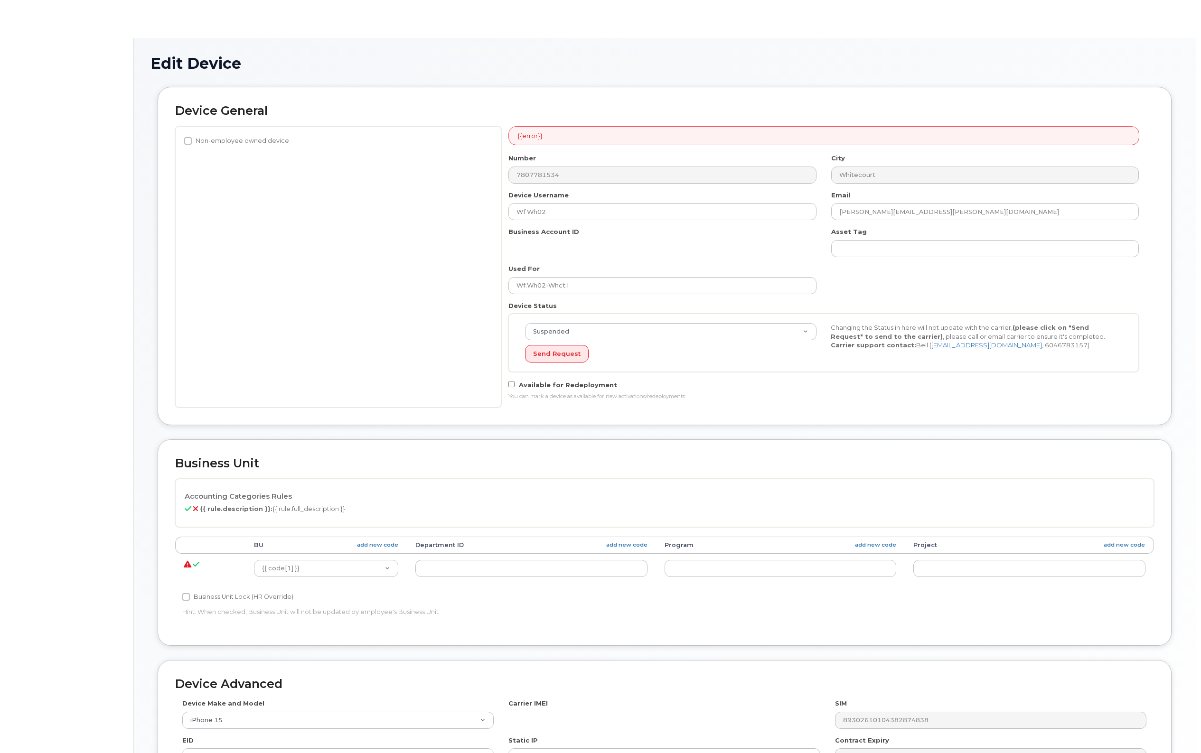
select select "4797726"
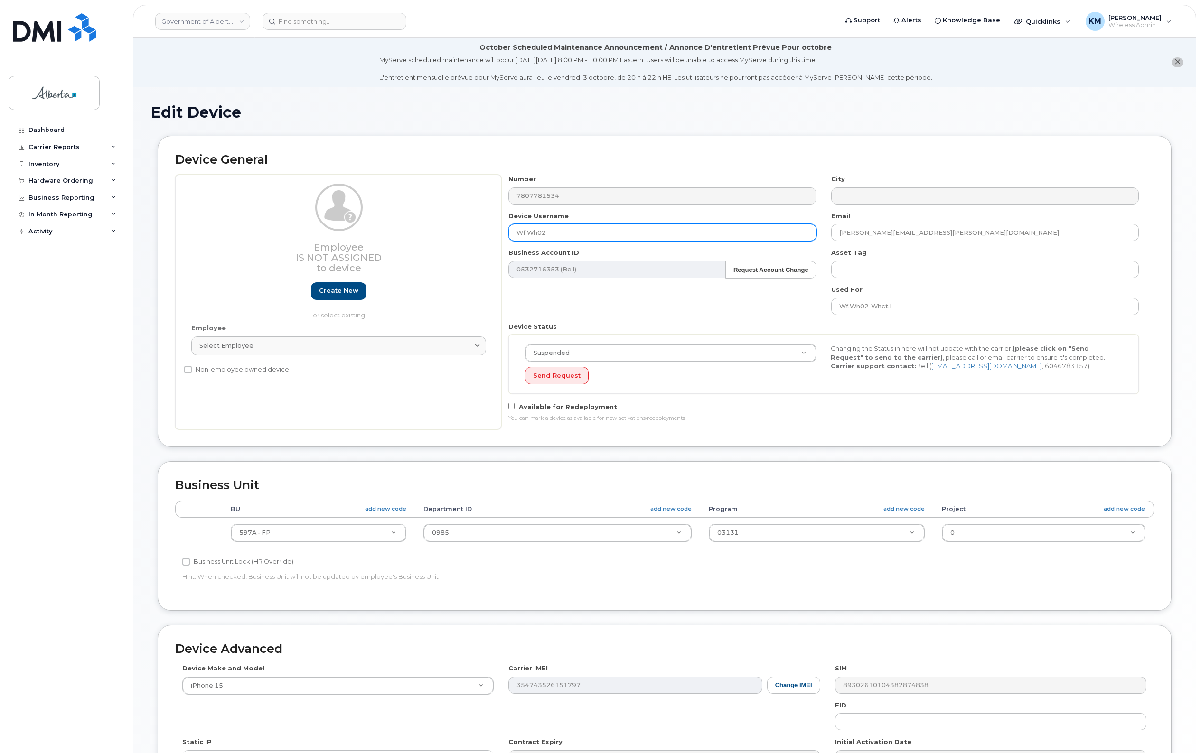
click at [525, 231] on input "Wf Wh02" at bounding box center [662, 232] width 308 height 17
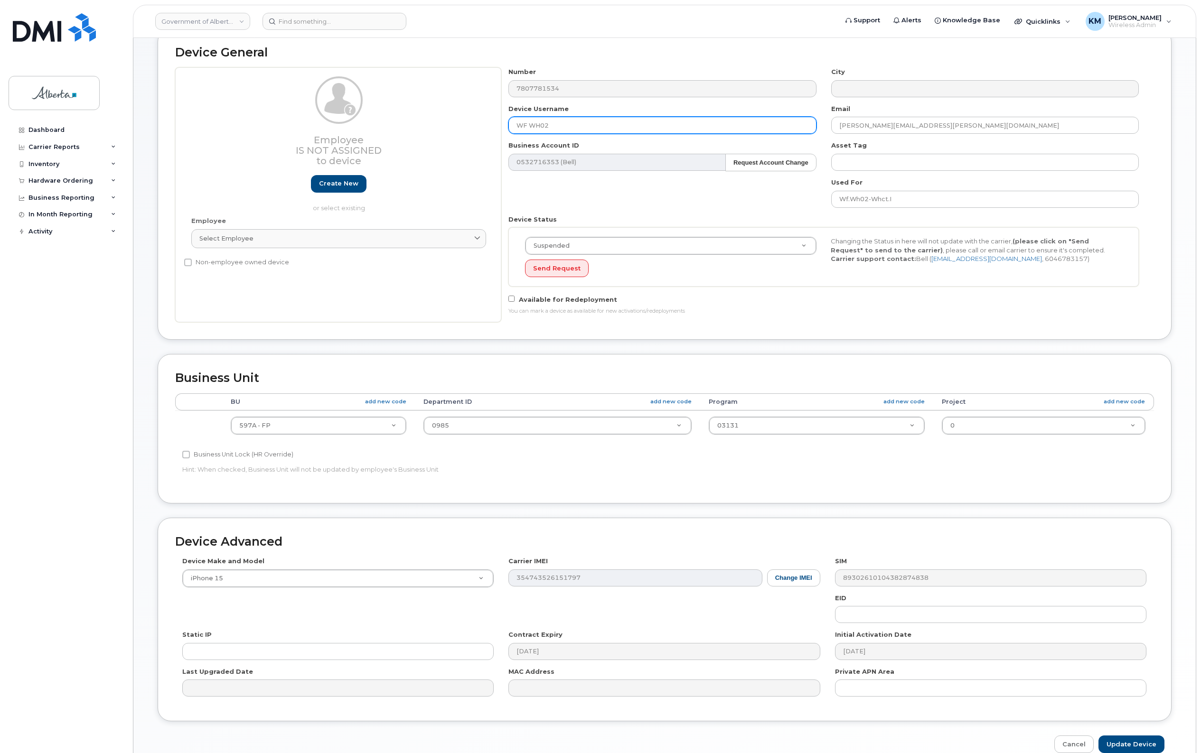
scroll to position [158, 0]
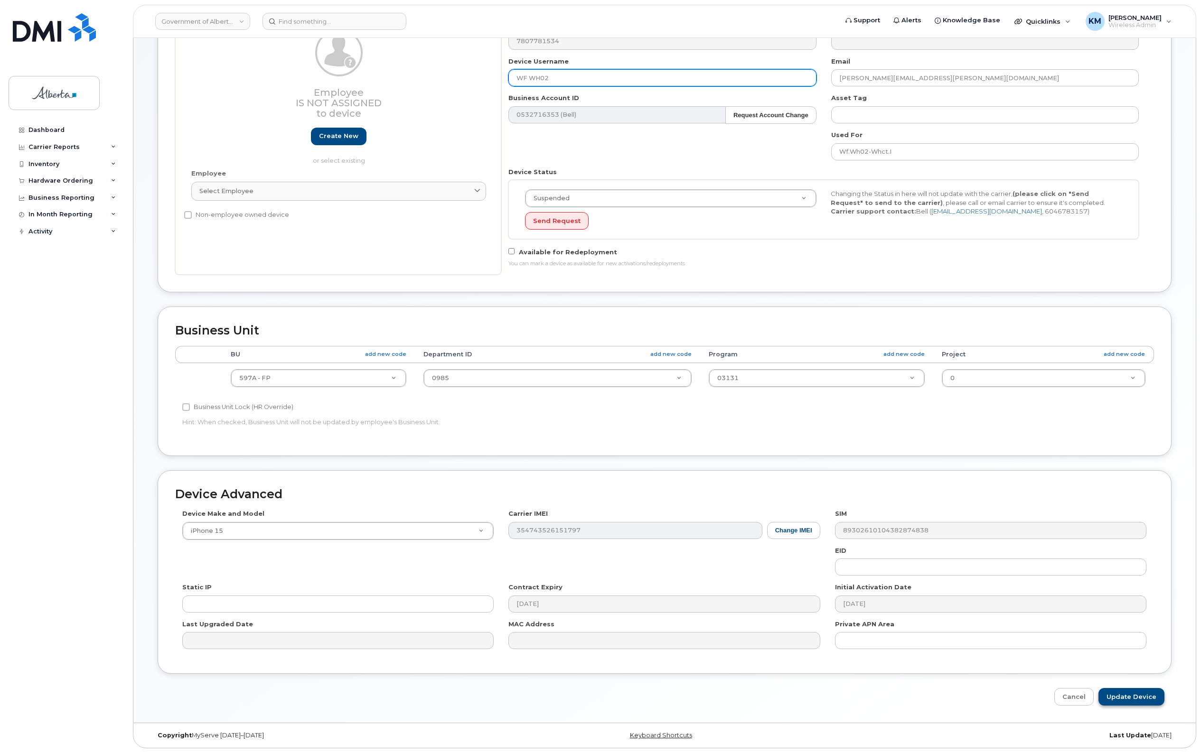
type input "WF WH02"
click at [1127, 698] on input "Update Device" at bounding box center [1131, 697] width 66 height 18
type input "Saving..."
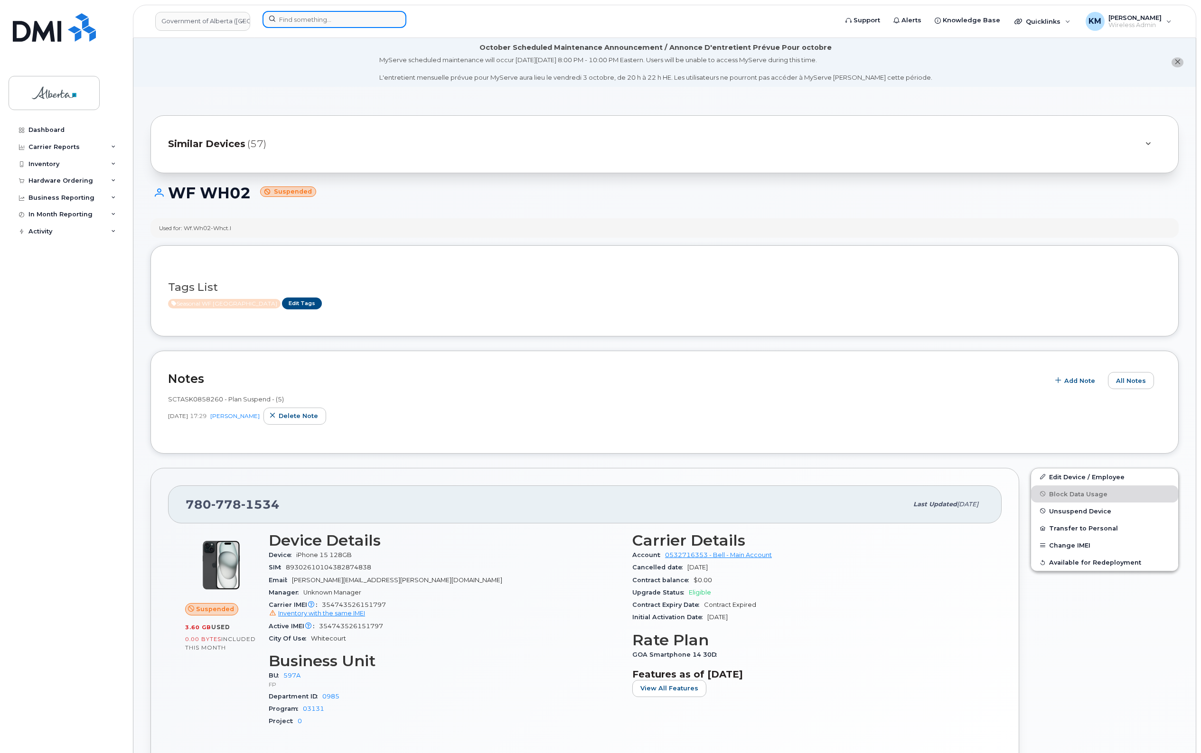
click at [338, 22] on input at bounding box center [334, 19] width 144 height 17
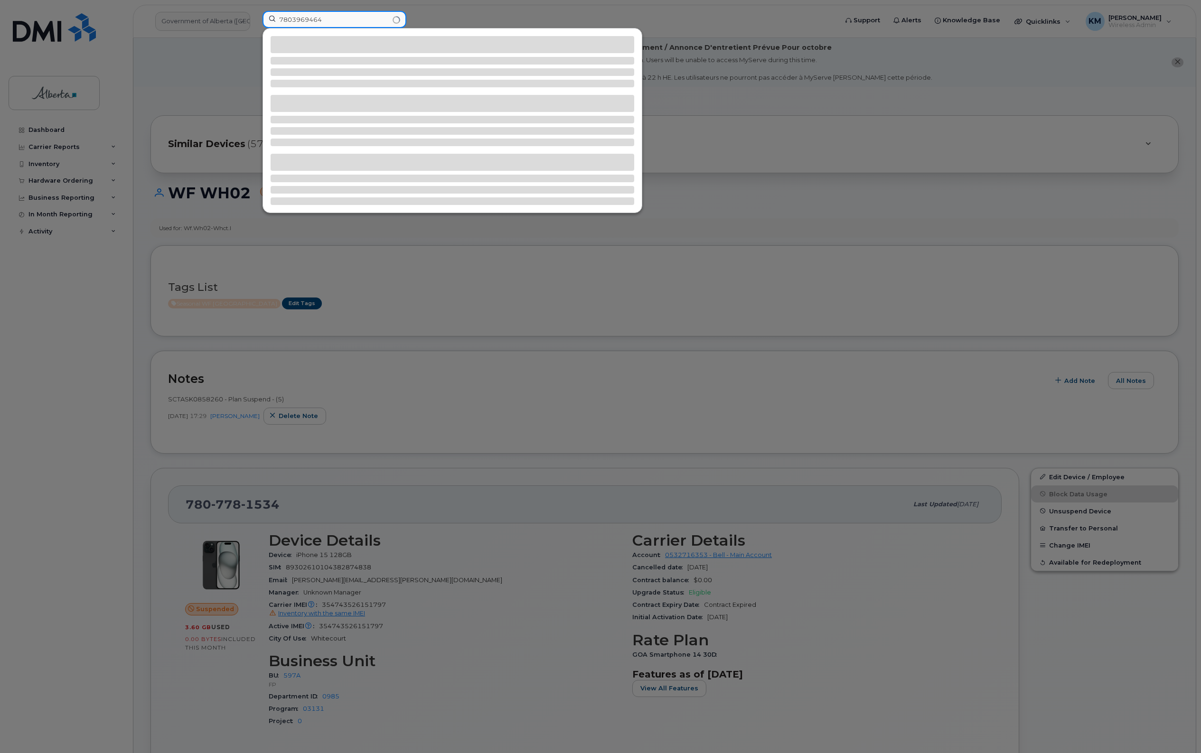
type input "7803969464"
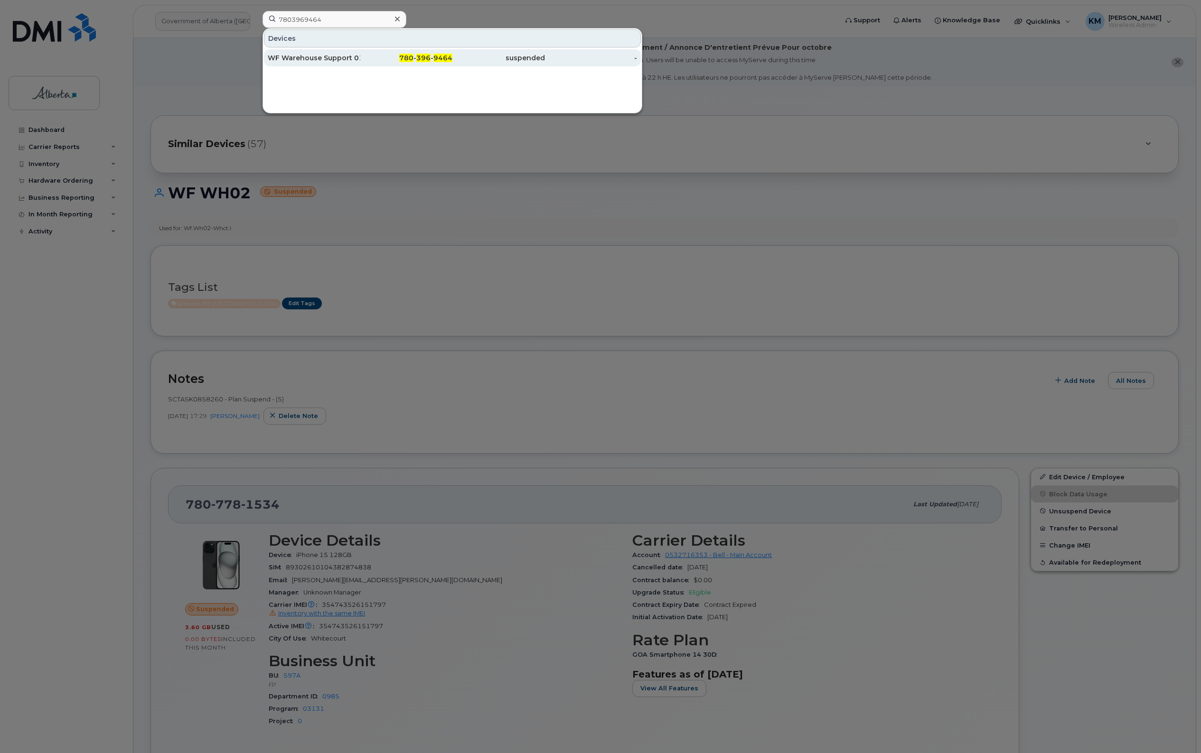
click at [344, 52] on div "WF Warehouse Support 01" at bounding box center [314, 57] width 93 height 17
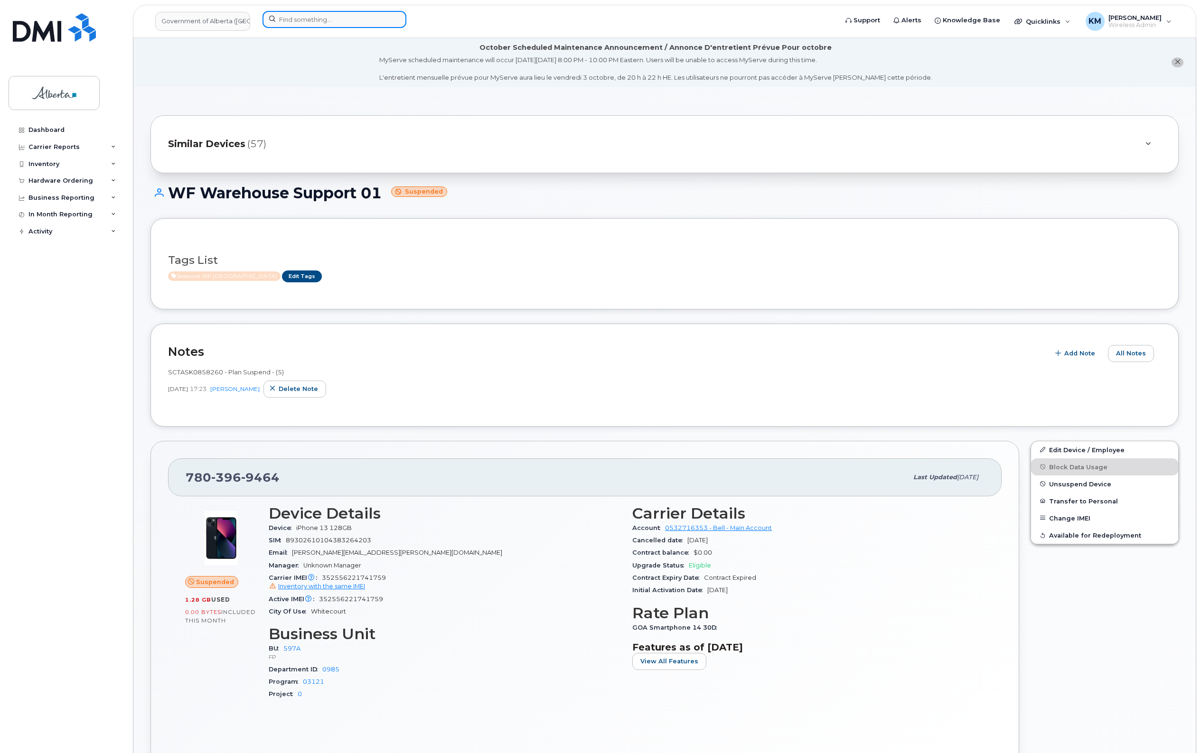
click at [297, 21] on input at bounding box center [334, 19] width 144 height 17
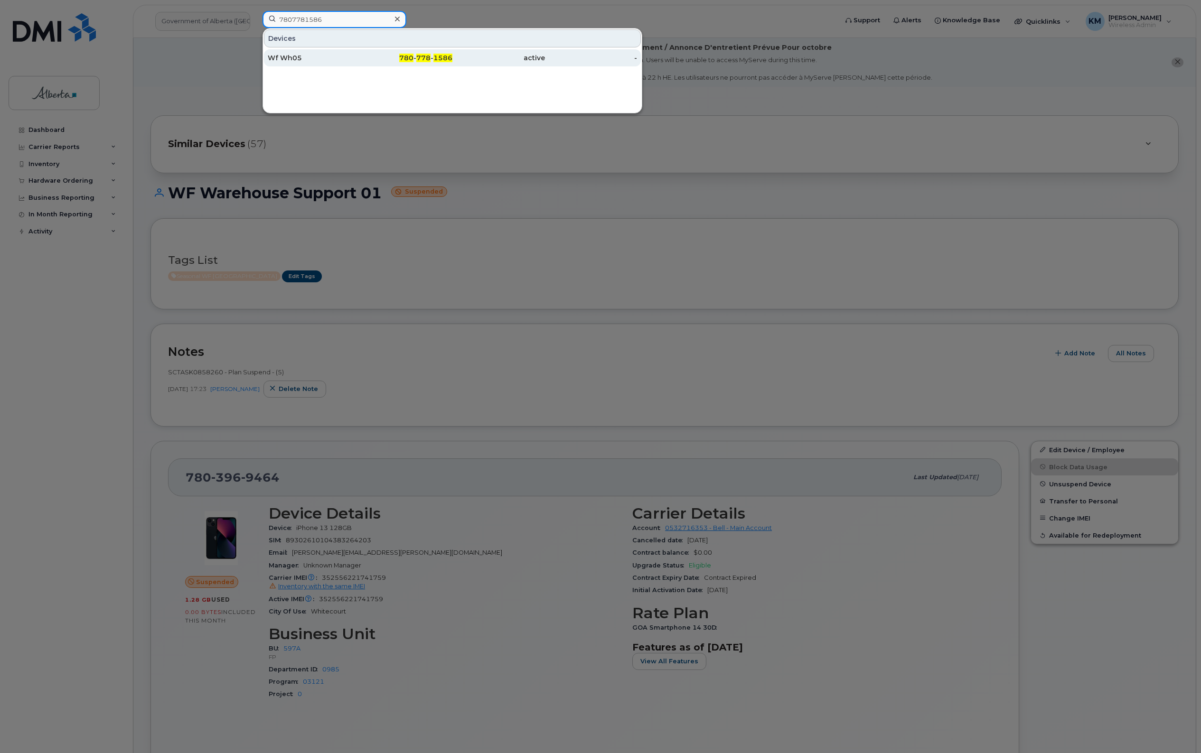
type input "7807781586"
click at [318, 56] on div "Wf Wh05" at bounding box center [314, 57] width 93 height 9
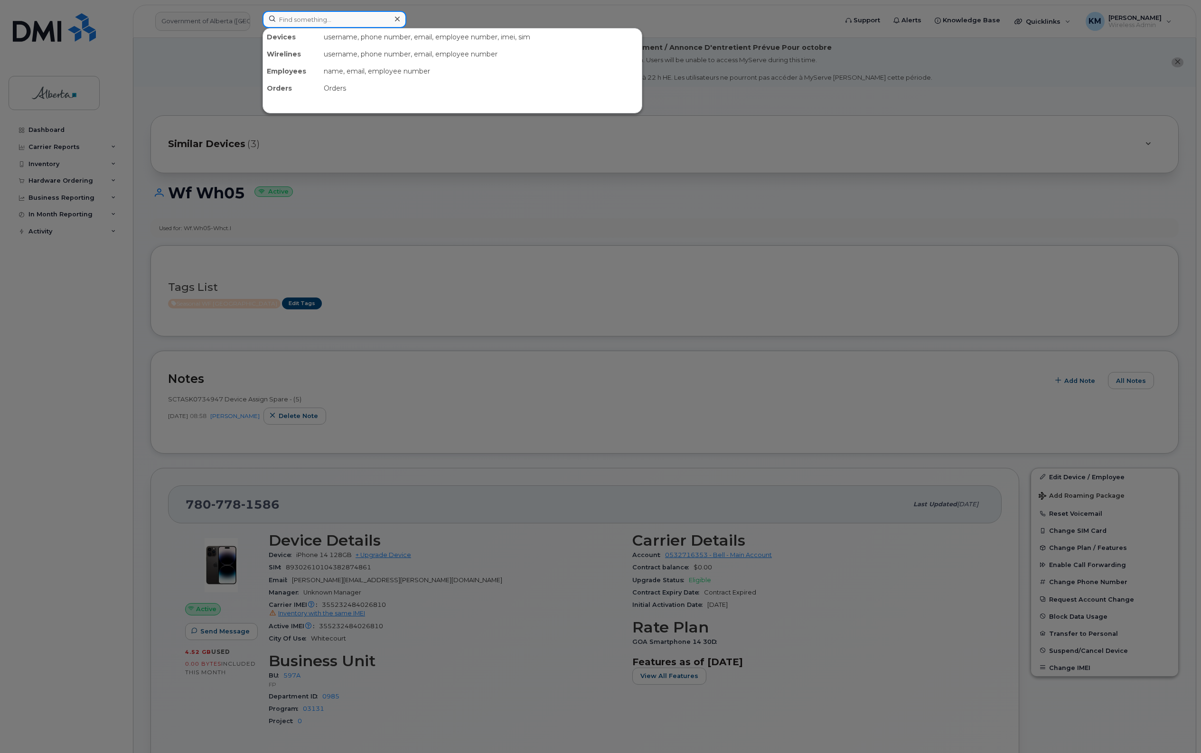
click at [356, 22] on input at bounding box center [334, 19] width 144 height 17
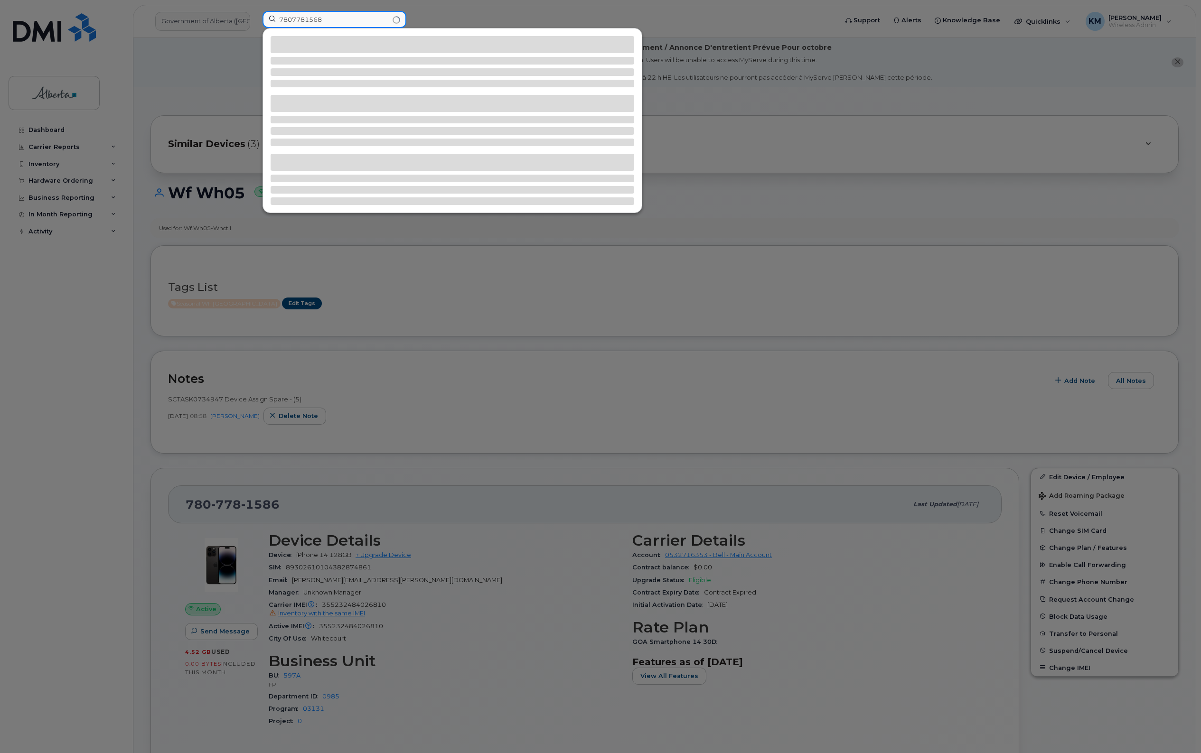
type input "7807781568"
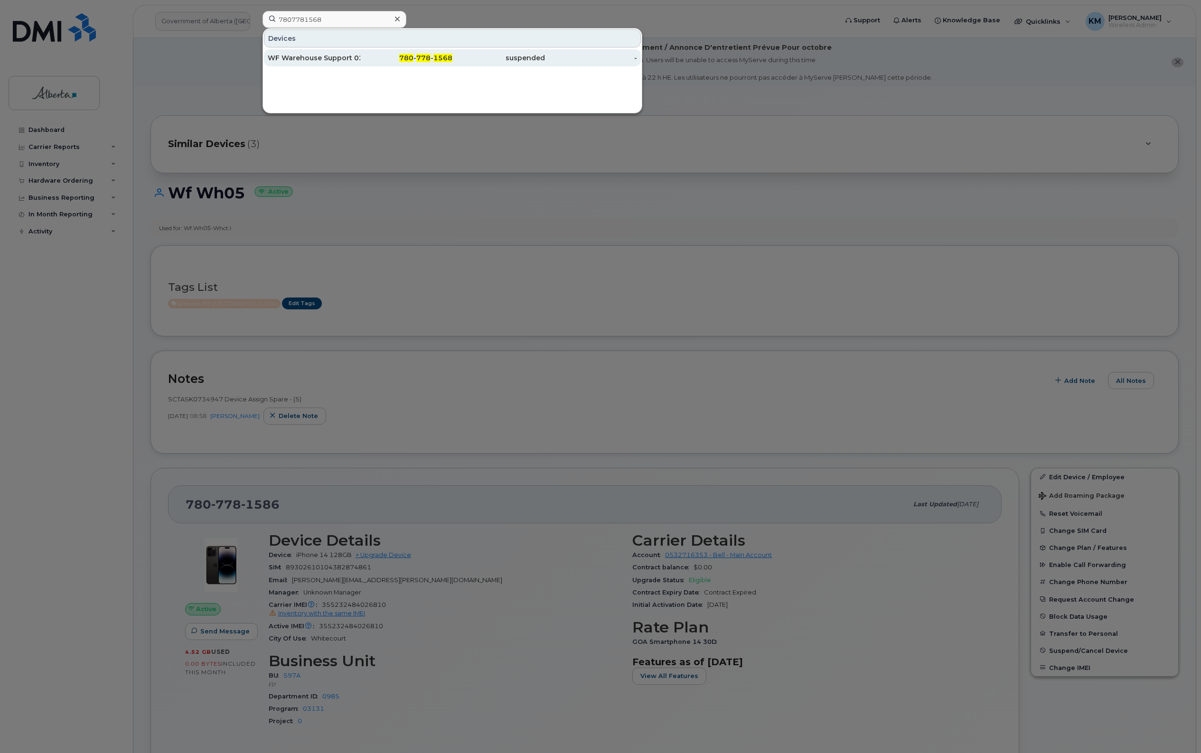
click at [356, 56] on div "WF Warehouse Support 02" at bounding box center [314, 57] width 93 height 9
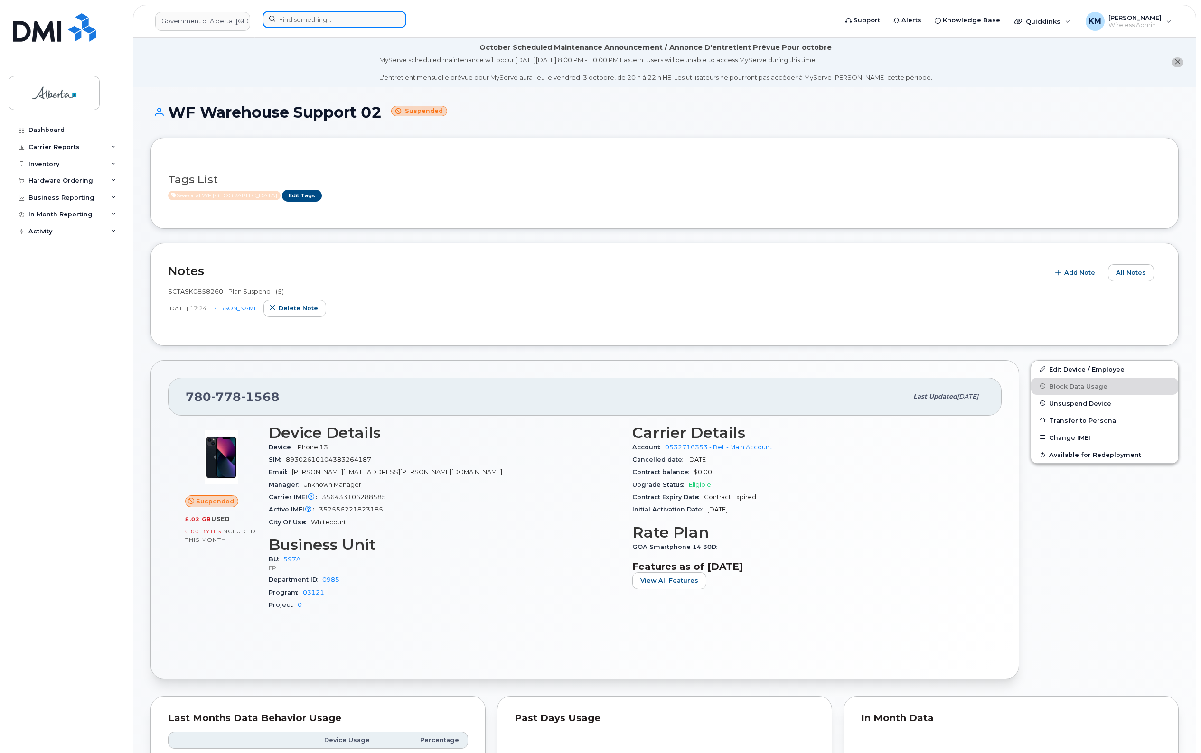
click at [333, 19] on input at bounding box center [334, 19] width 144 height 17
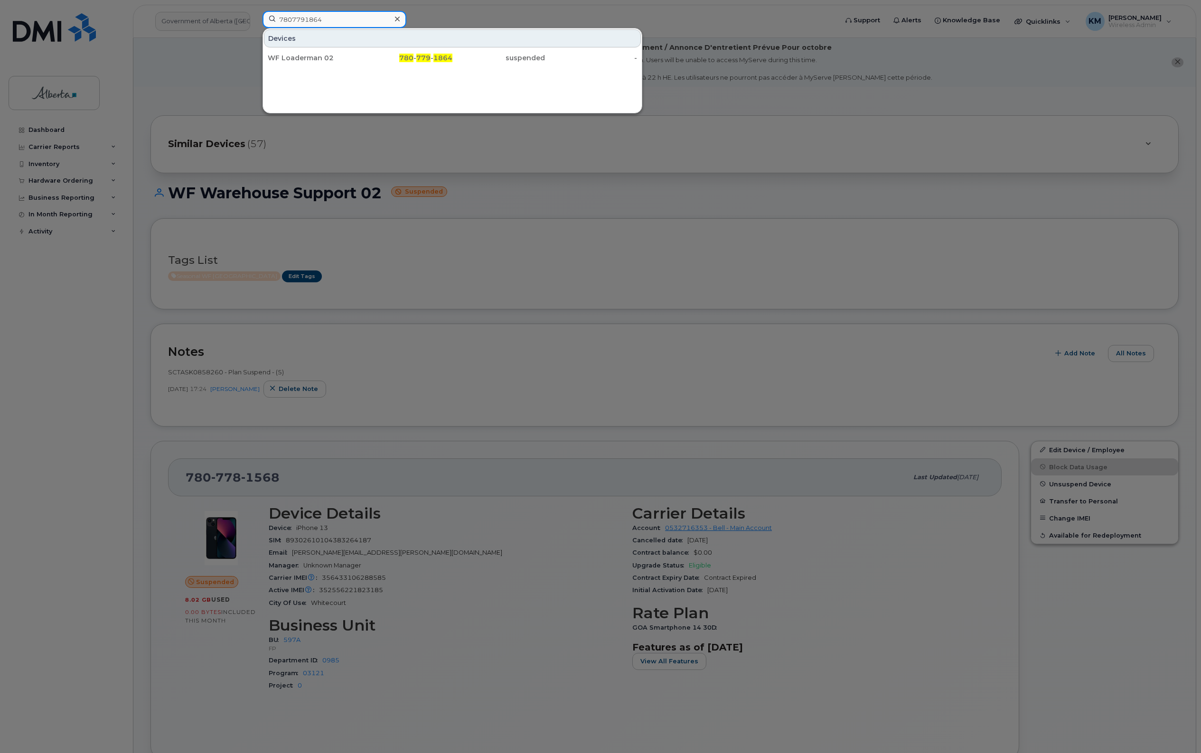
type input "7807791864"
click at [333, 56] on div "WF Loaderman 02" at bounding box center [314, 57] width 93 height 9
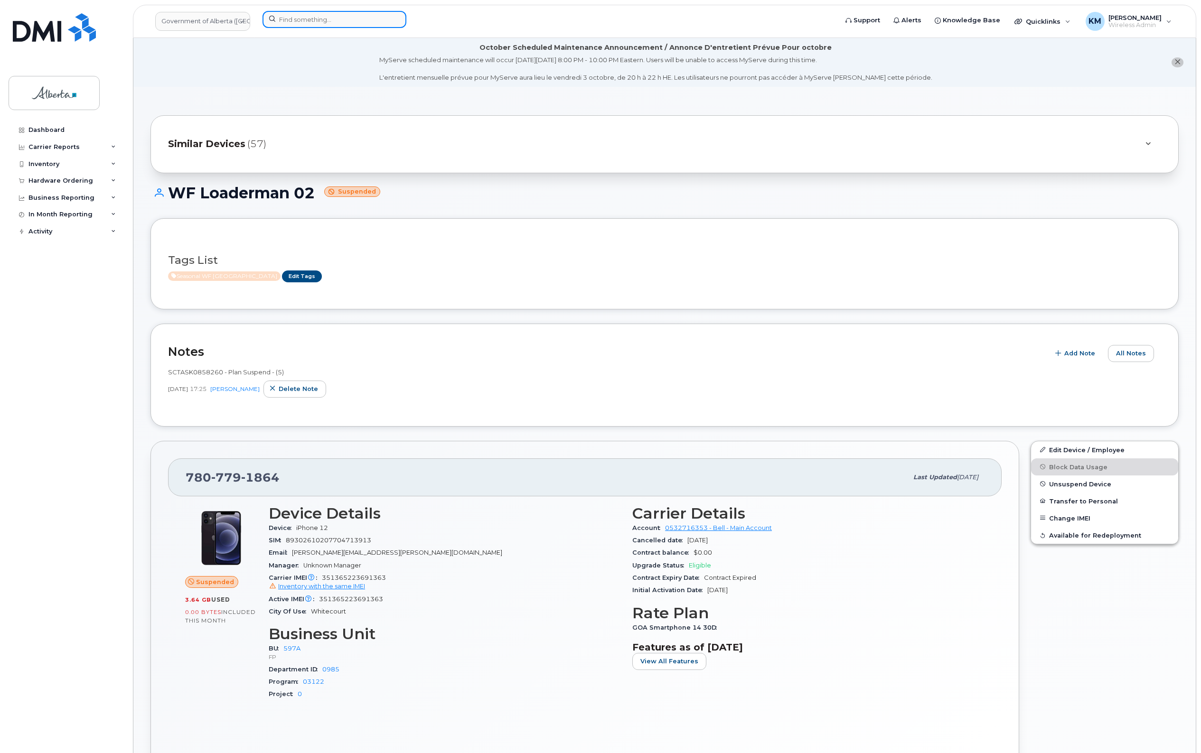
click at [316, 19] on input at bounding box center [334, 19] width 144 height 17
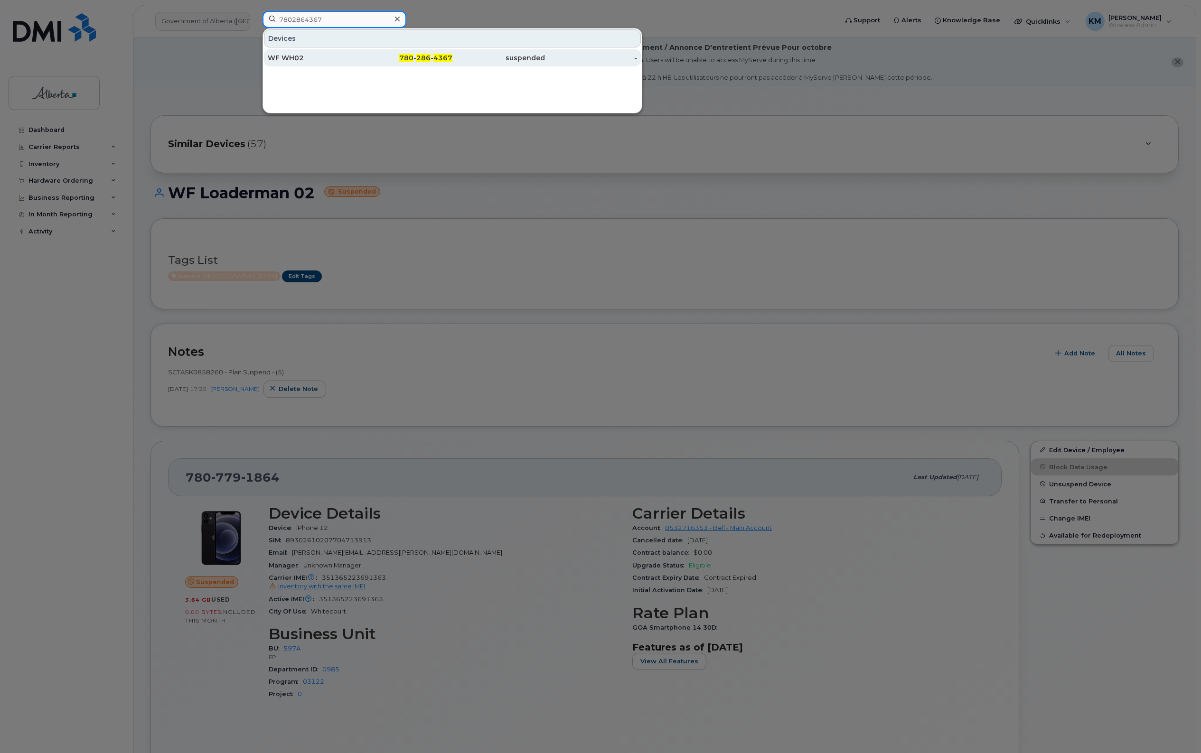
type input "7802864367"
click at [322, 55] on div "WF WH02" at bounding box center [314, 57] width 93 height 9
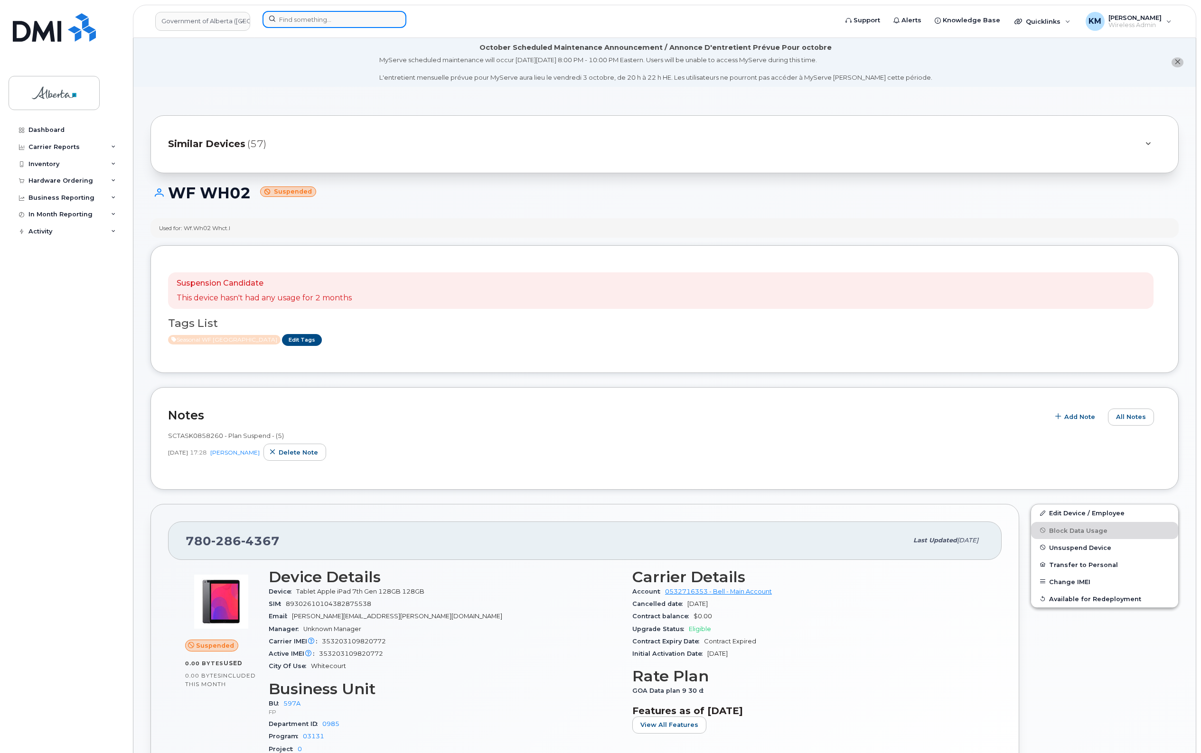
click at [304, 19] on input at bounding box center [334, 19] width 144 height 17
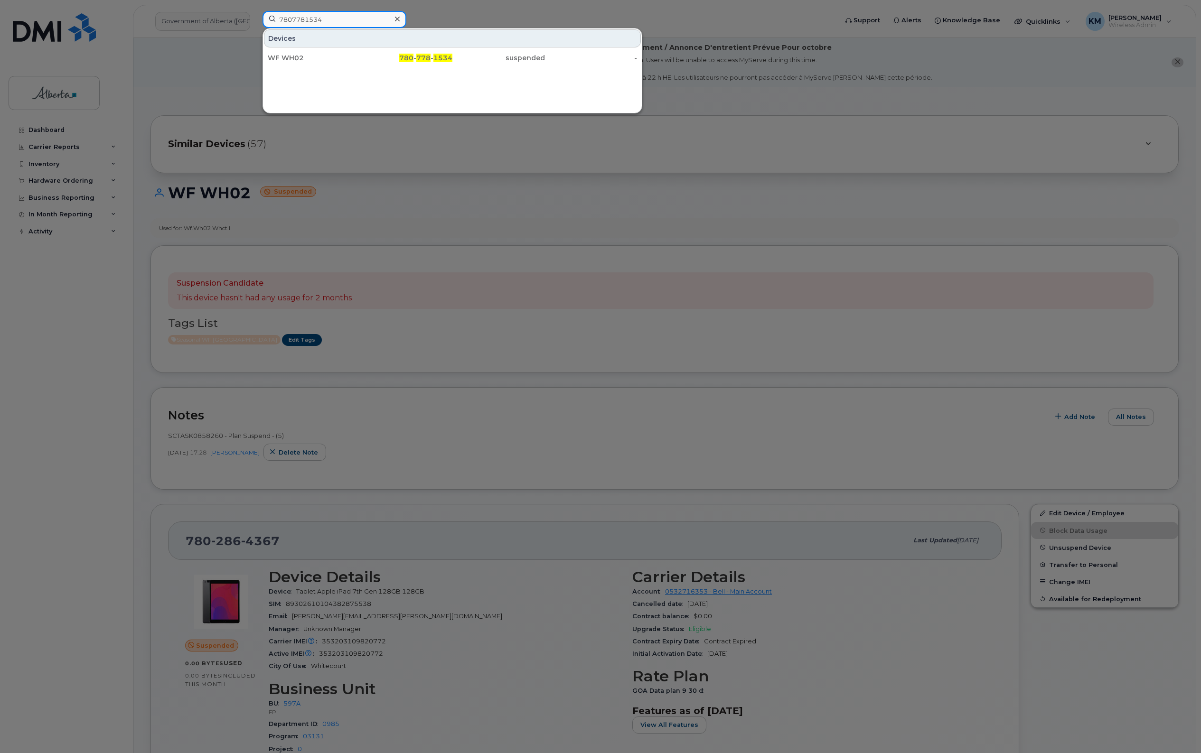
type input "7807781534"
click at [307, 61] on div "WF WH02" at bounding box center [314, 57] width 93 height 9
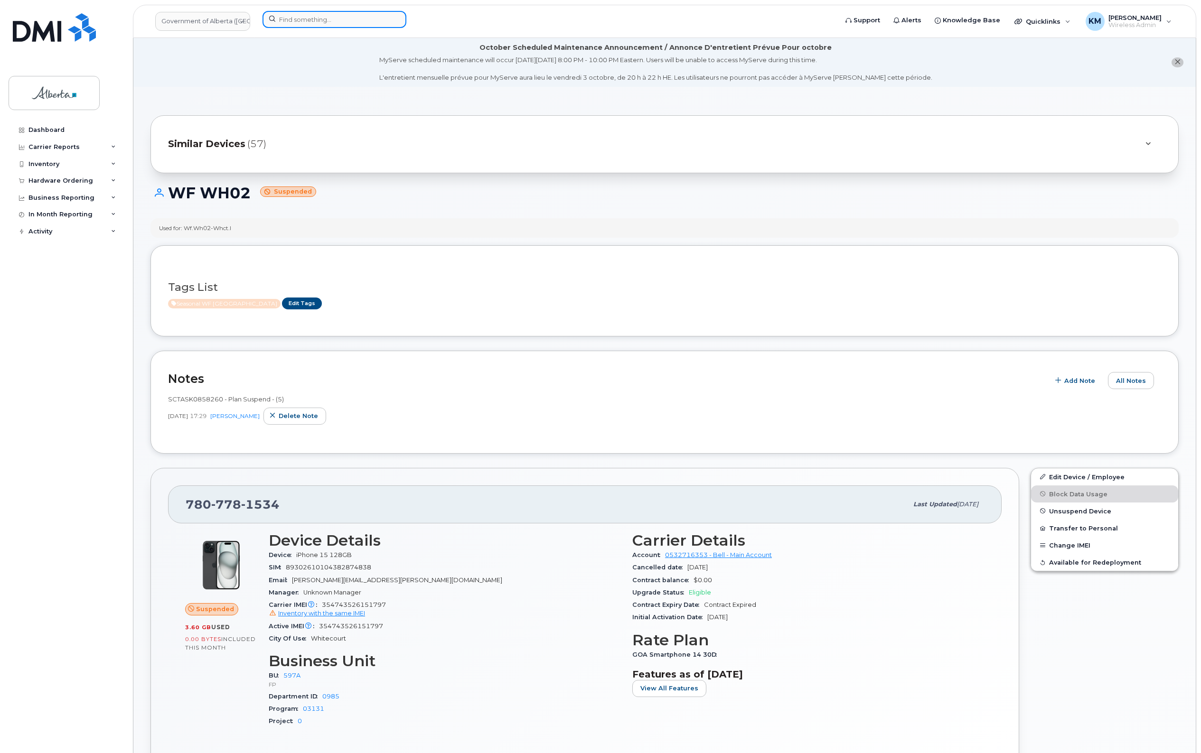
click at [302, 20] on input at bounding box center [334, 19] width 144 height 17
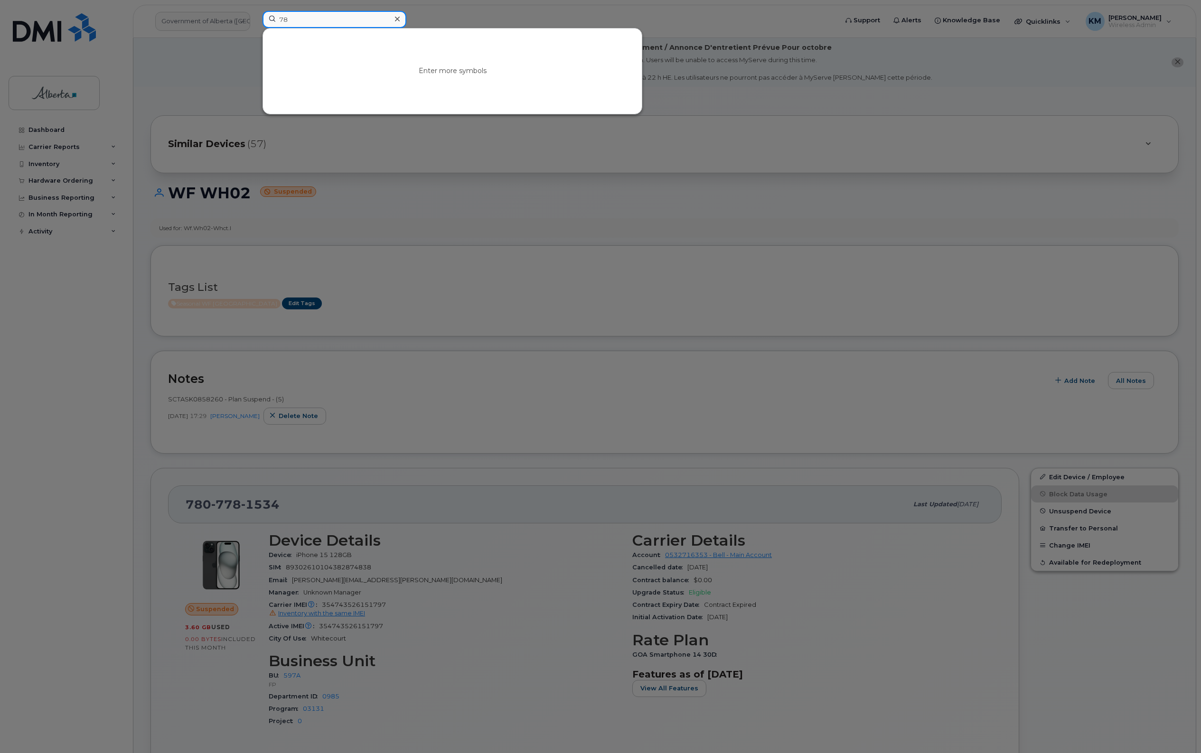
type input "7"
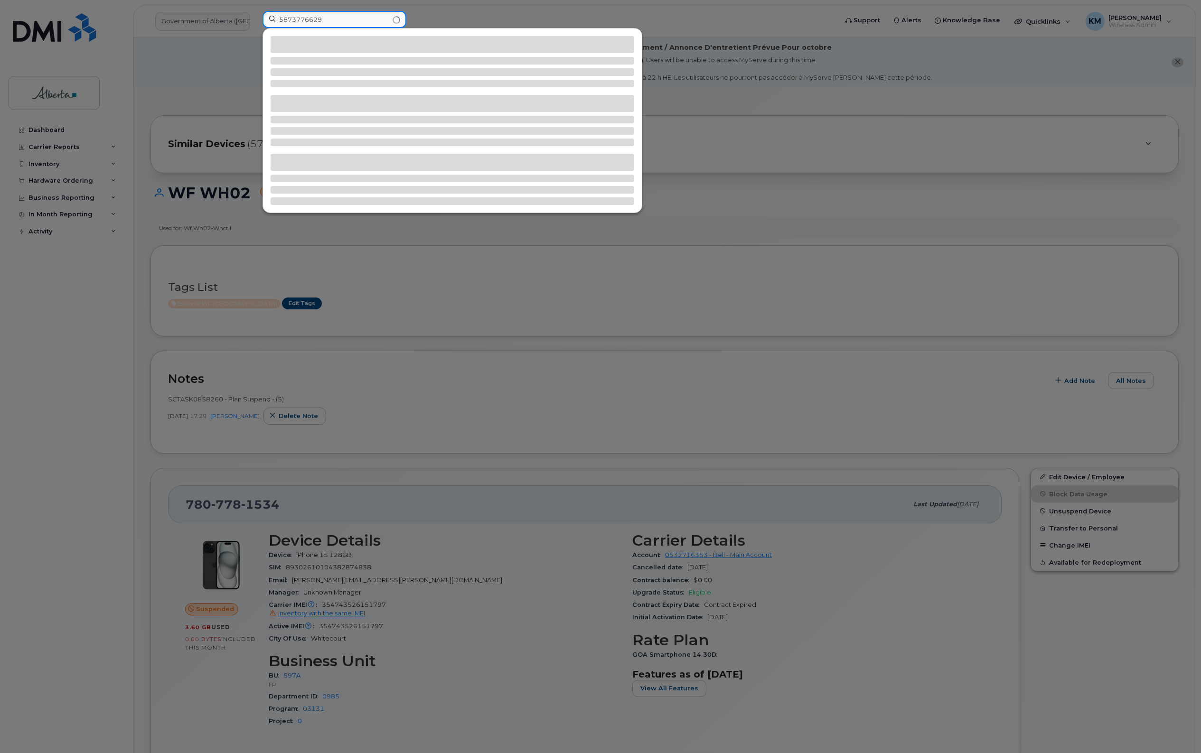
type input "5873776629"
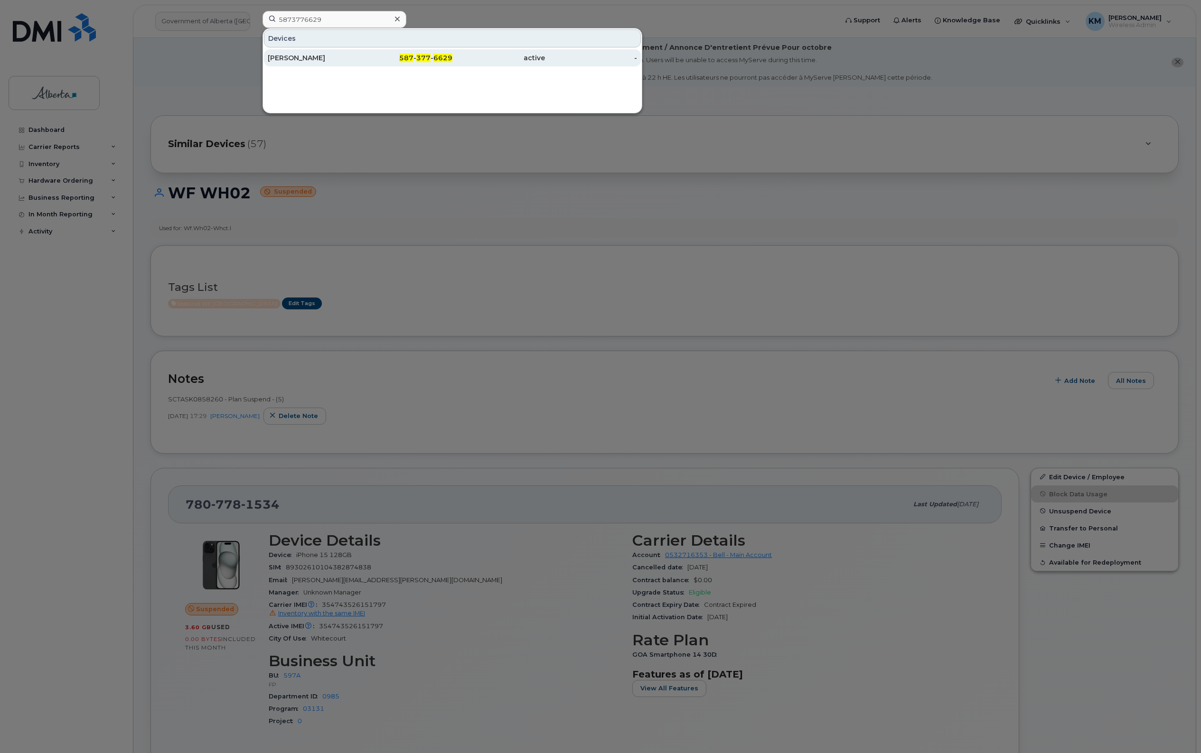
click at [281, 62] on div "[PERSON_NAME]" at bounding box center [314, 57] width 93 height 9
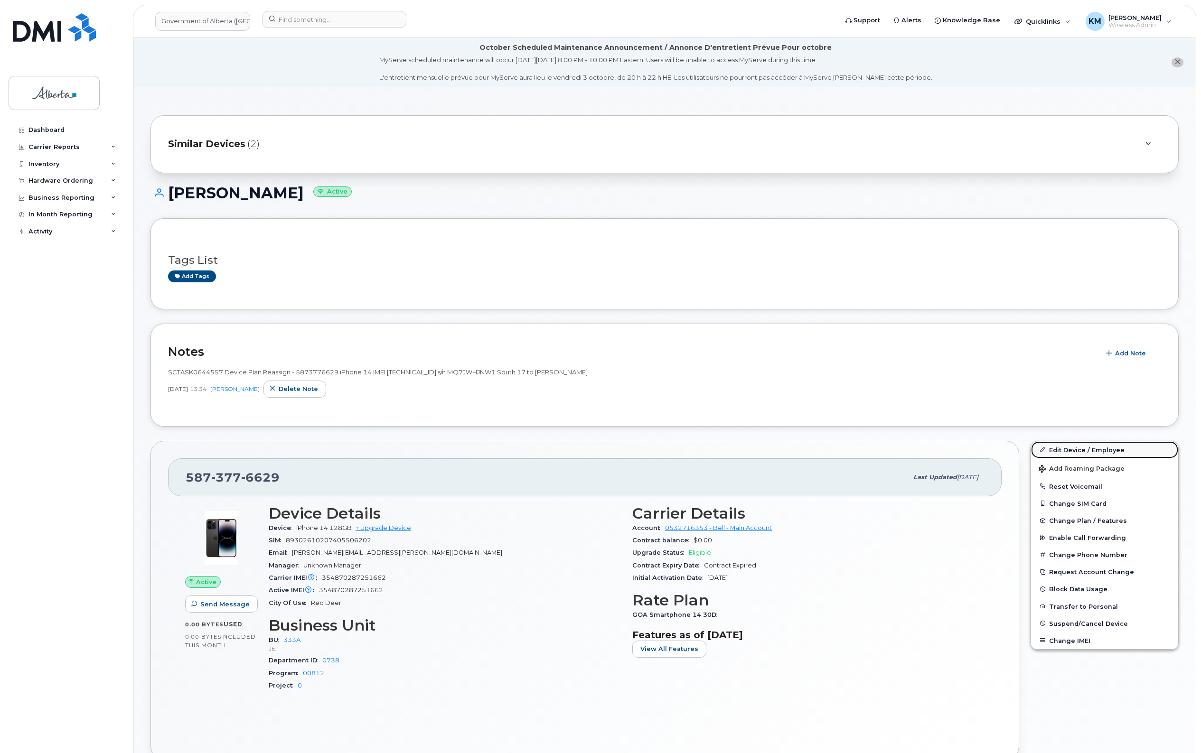
click at [1073, 448] on link "Edit Device / Employee" at bounding box center [1104, 449] width 147 height 17
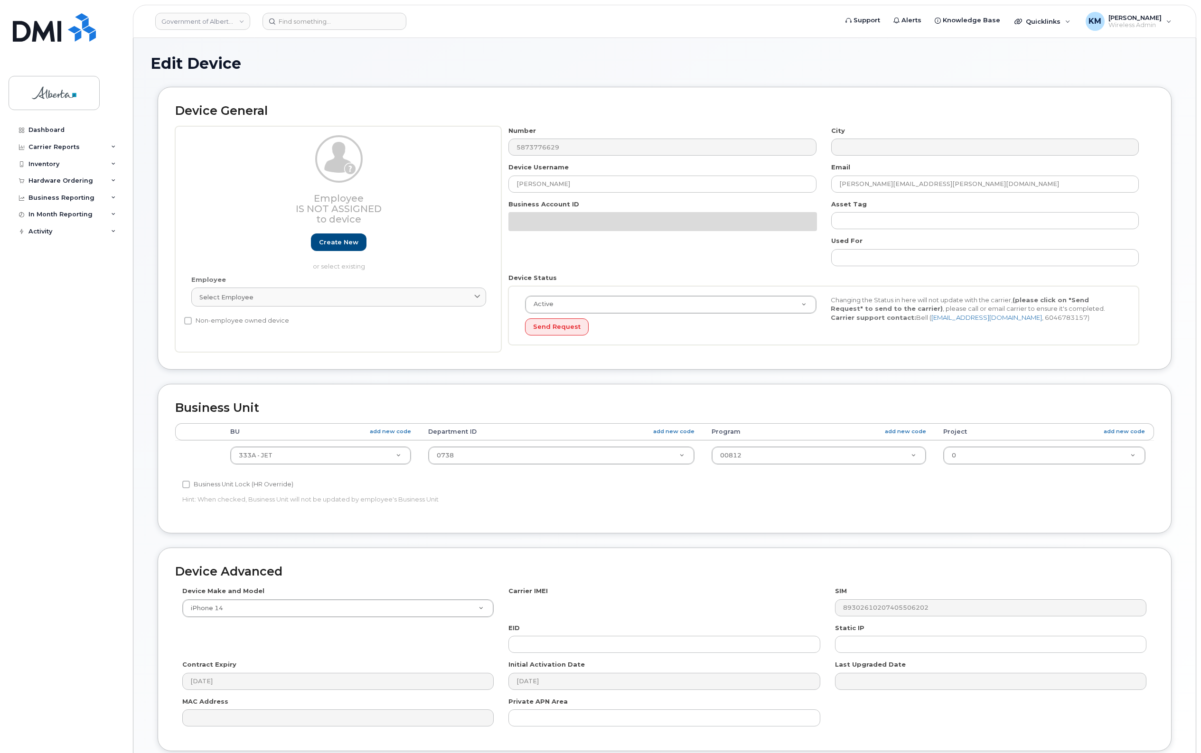
select select "4206363"
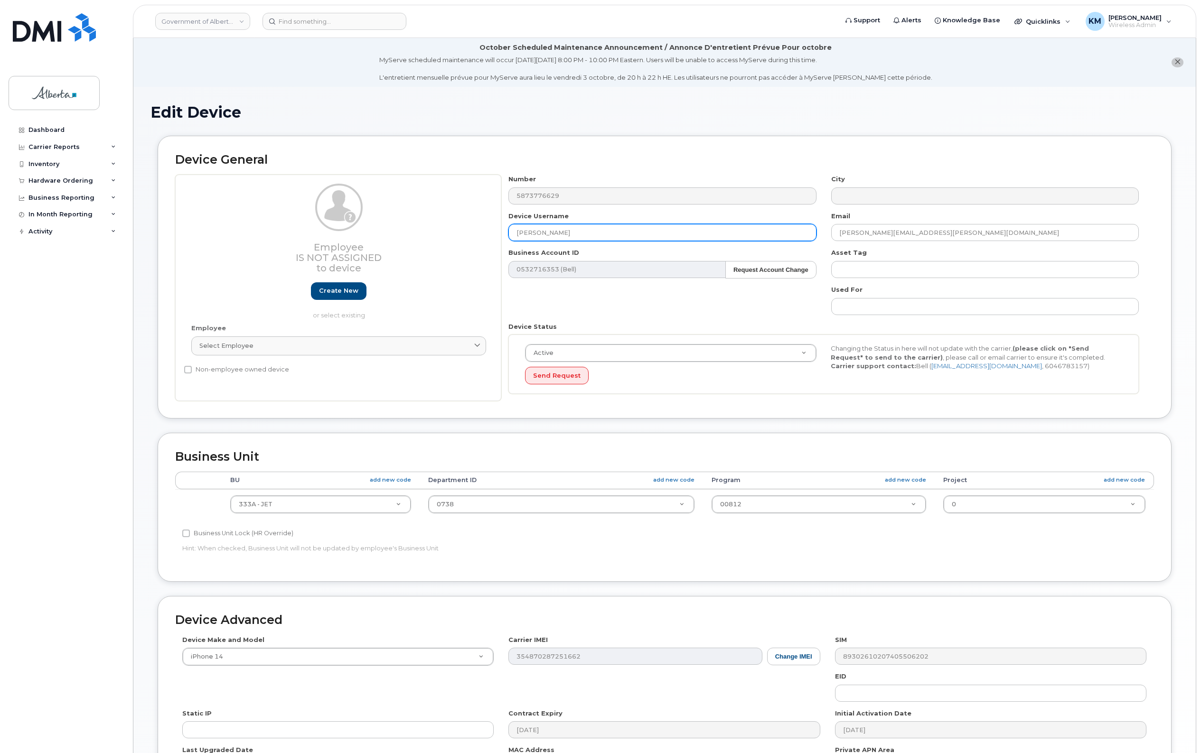
drag, startPoint x: 580, startPoint y: 231, endPoint x: 508, endPoint y: 228, distance: 72.7
click at [508, 228] on div "Device Username [PERSON_NAME]" at bounding box center [662, 227] width 322 height 30
paste input "Yvann Coroza"
type input "Yvann Coroza"
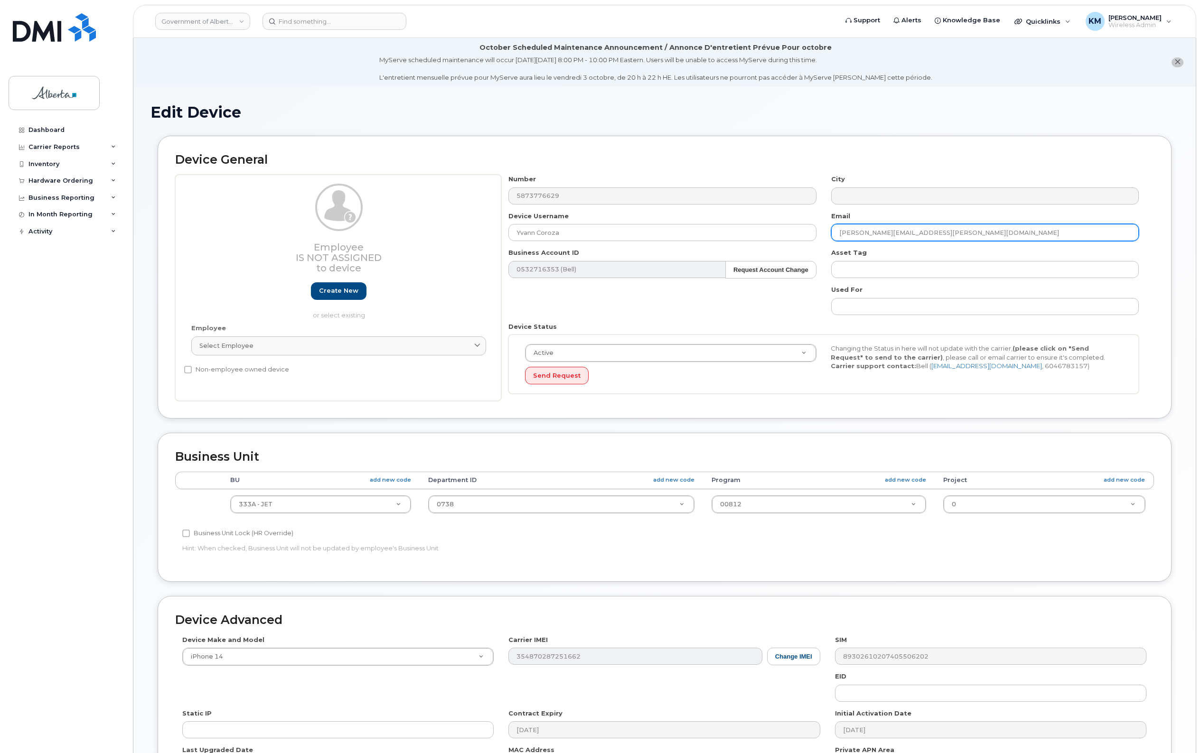
drag, startPoint x: 946, startPoint y: 234, endPoint x: 836, endPoint y: 231, distance: 110.1
click at [836, 231] on input "[PERSON_NAME][EMAIL_ADDRESS][PERSON_NAME][DOMAIN_NAME]" at bounding box center [985, 232] width 308 height 17
paste input "Yvann.Coroza"
type input "[EMAIL_ADDRESS][DOMAIN_NAME]"
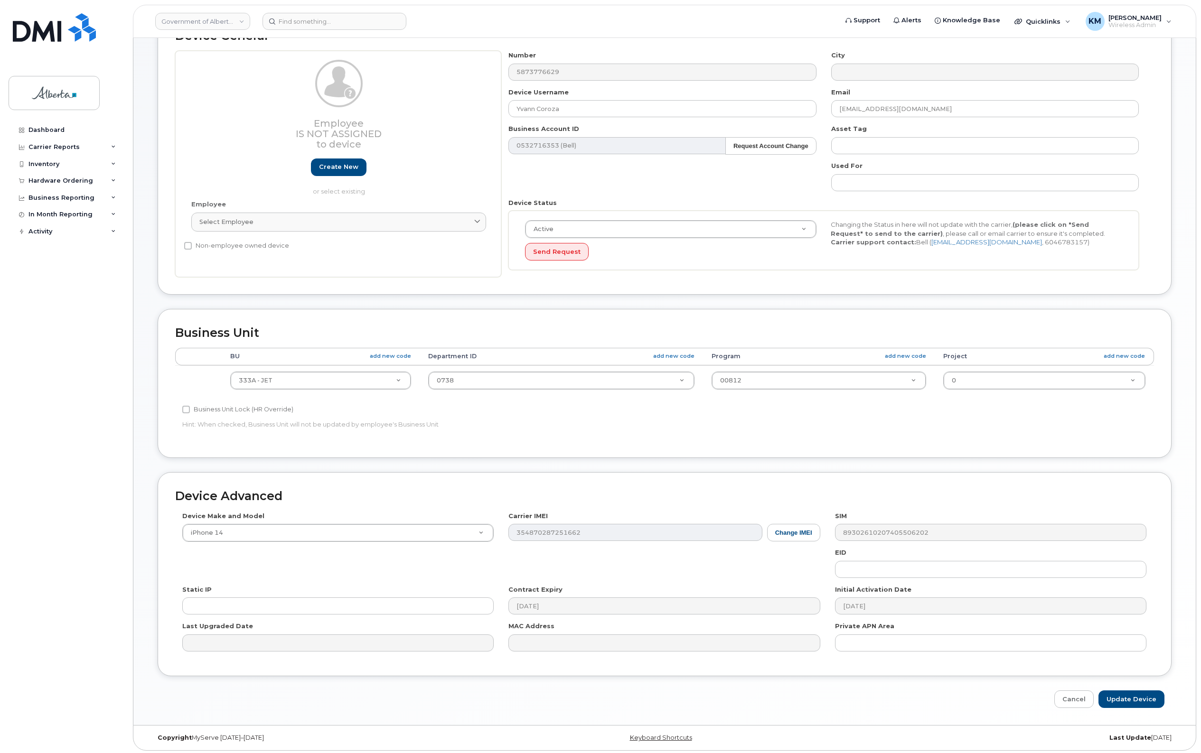
scroll to position [128, 0]
click at [1148, 690] on input "Update Device" at bounding box center [1131, 697] width 66 height 18
type input "Saving..."
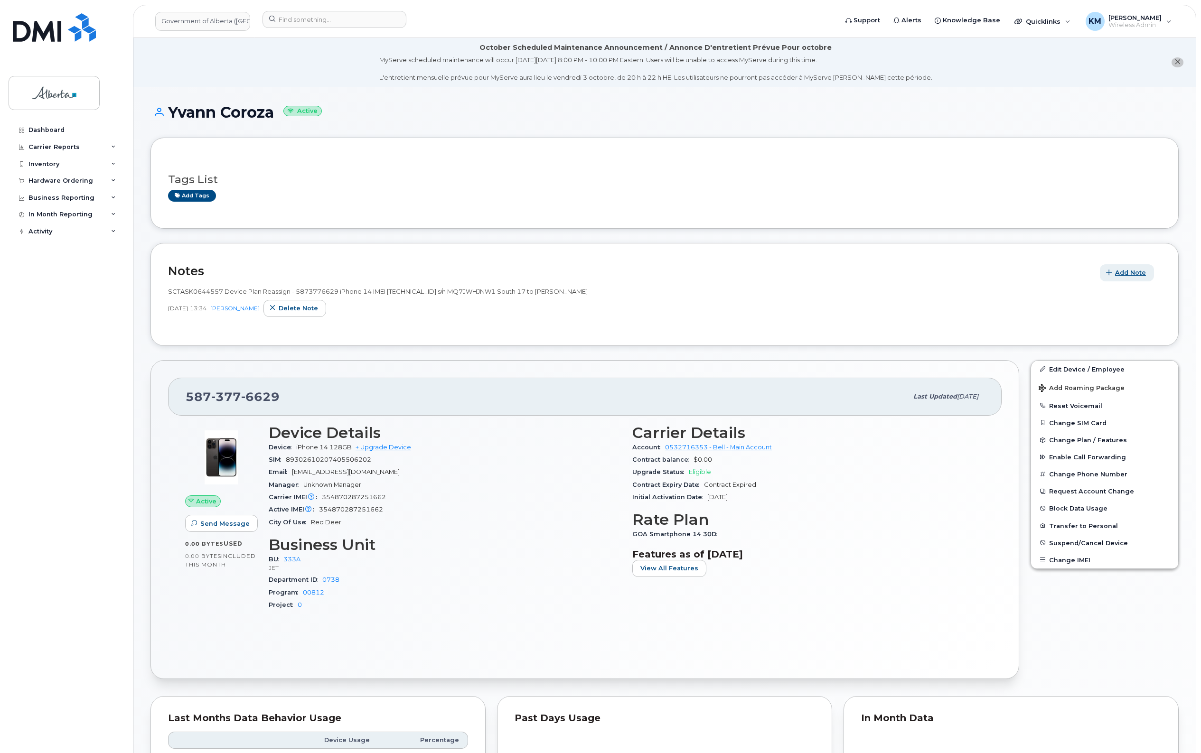
click at [1135, 267] on button "Add Note" at bounding box center [1127, 272] width 54 height 17
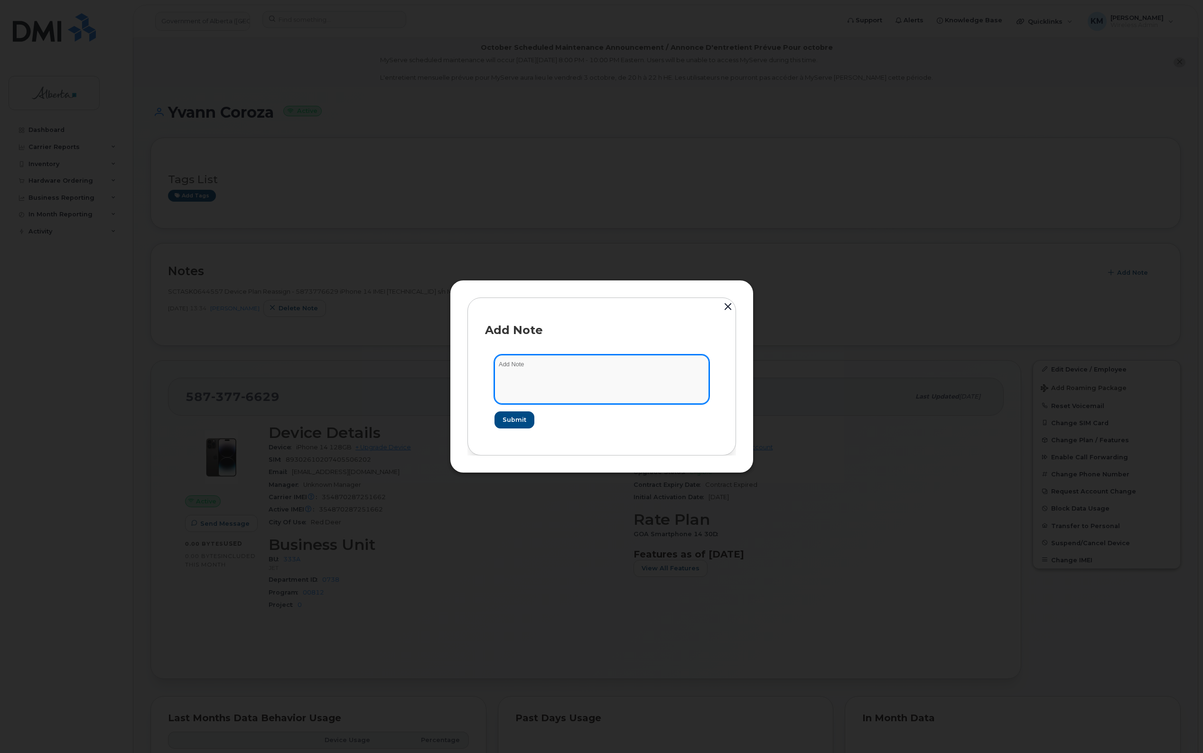
click at [549, 381] on textarea at bounding box center [602, 379] width 215 height 48
click at [576, 368] on textarea "SCTASK0859897 -" at bounding box center [602, 379] width 215 height 48
paste textarea "Device Plan Reassign - (1)"
type textarea "SCTASK0859897 - Device Plan Reassign - (1)"
click at [516, 425] on button "Submit" at bounding box center [514, 419] width 39 height 17
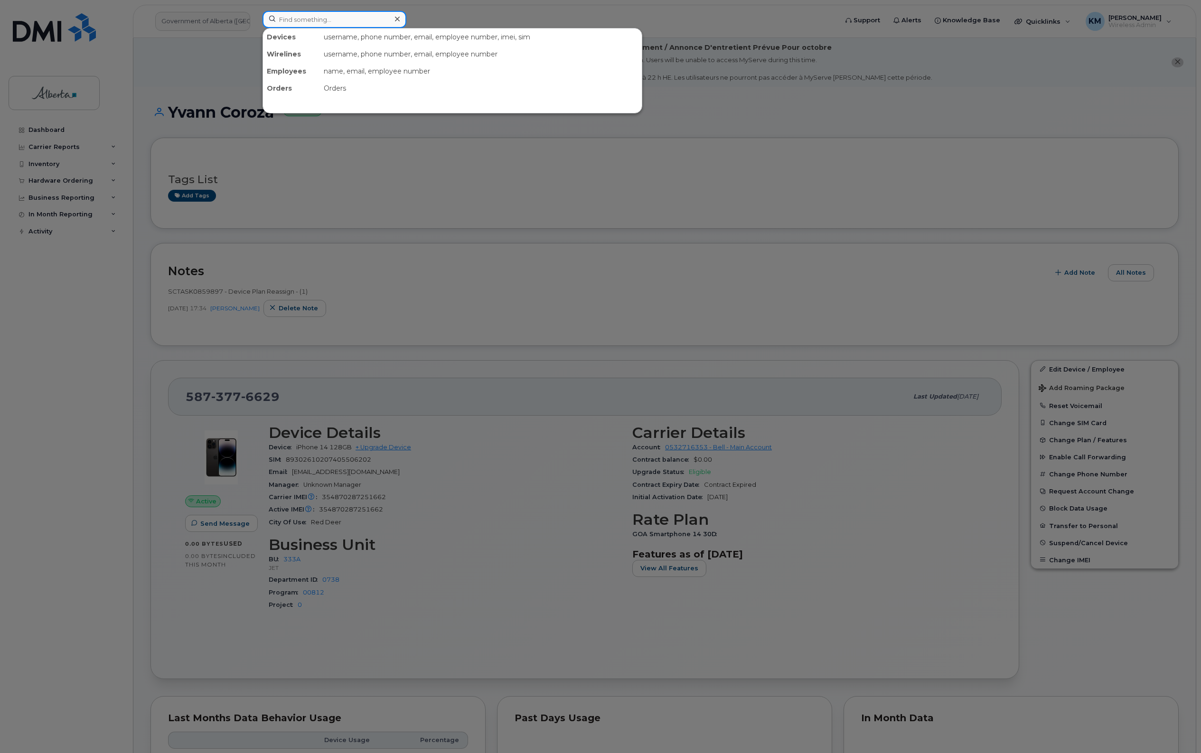
click at [312, 24] on input at bounding box center [334, 19] width 144 height 17
type input "5"
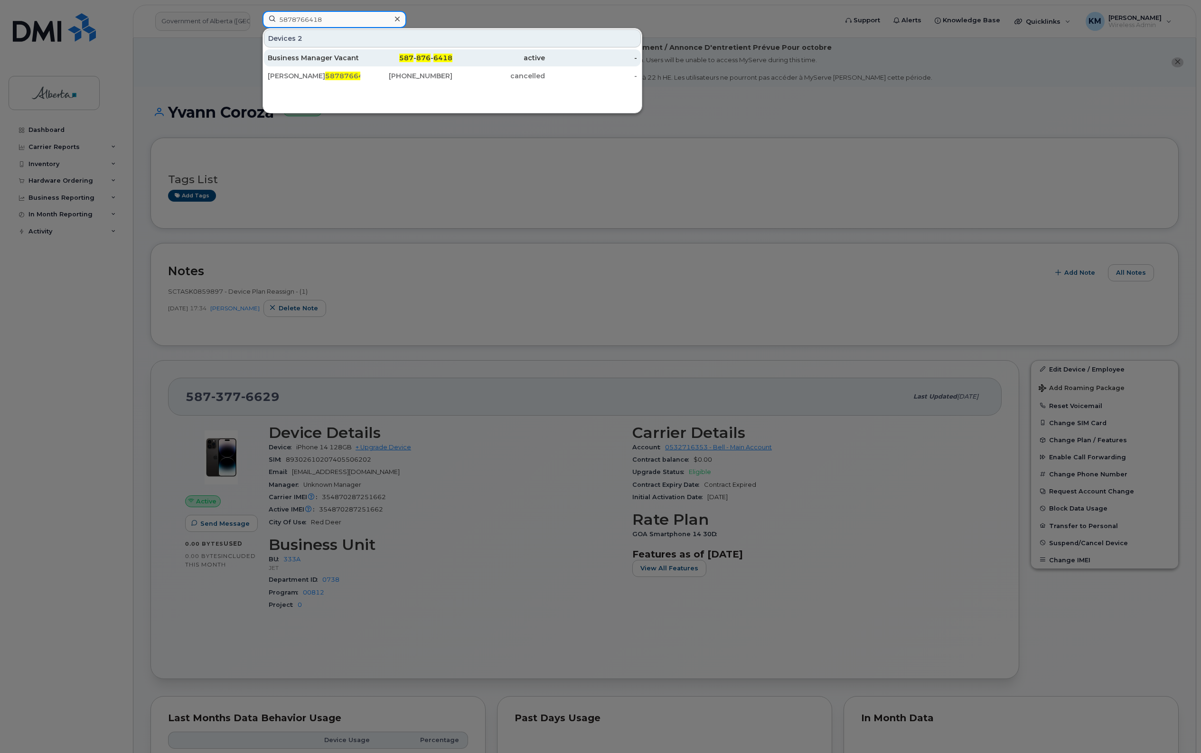
type input "5878766418"
click at [332, 58] on div "Business Manager Vacant" at bounding box center [314, 57] width 93 height 9
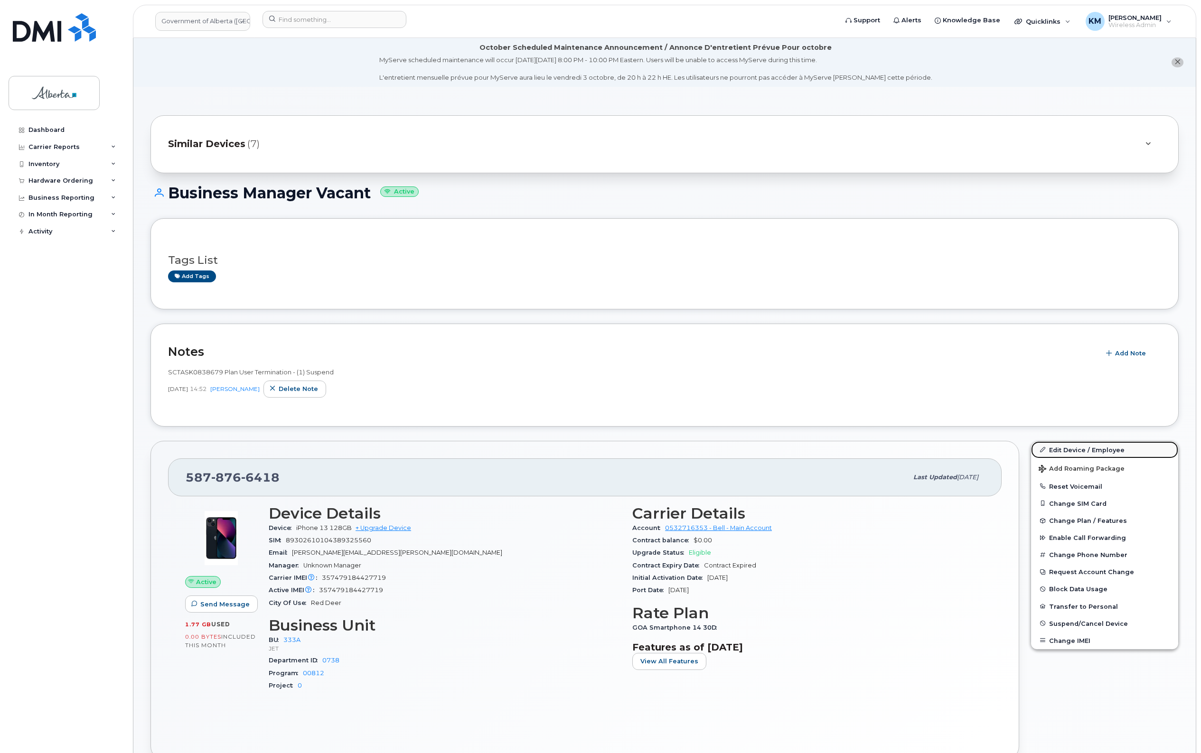
click at [1055, 445] on link "Edit Device / Employee" at bounding box center [1104, 449] width 147 height 17
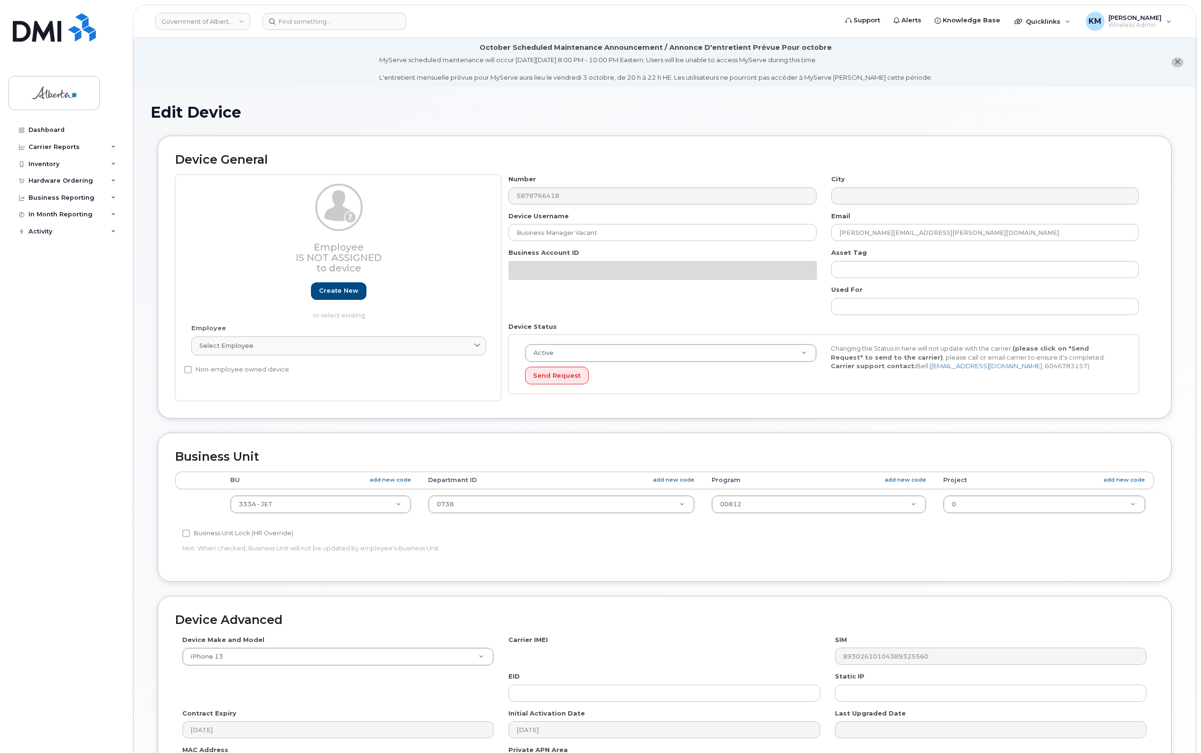
select select "4206363"
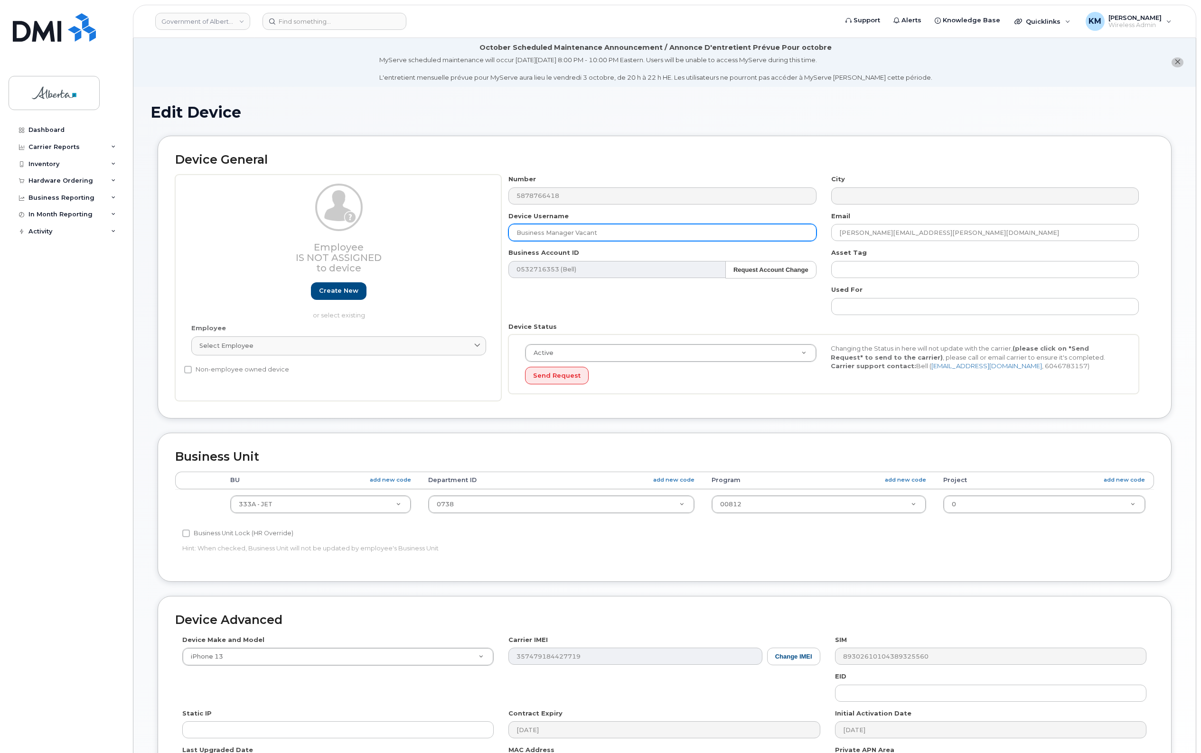
drag, startPoint x: 606, startPoint y: 236, endPoint x: 517, endPoint y: 234, distance: 88.3
click at [517, 234] on input "Business Manager Vacant" at bounding box center [662, 232] width 308 height 17
paste input "[PERSON_NAME]"
type input "[PERSON_NAME]"
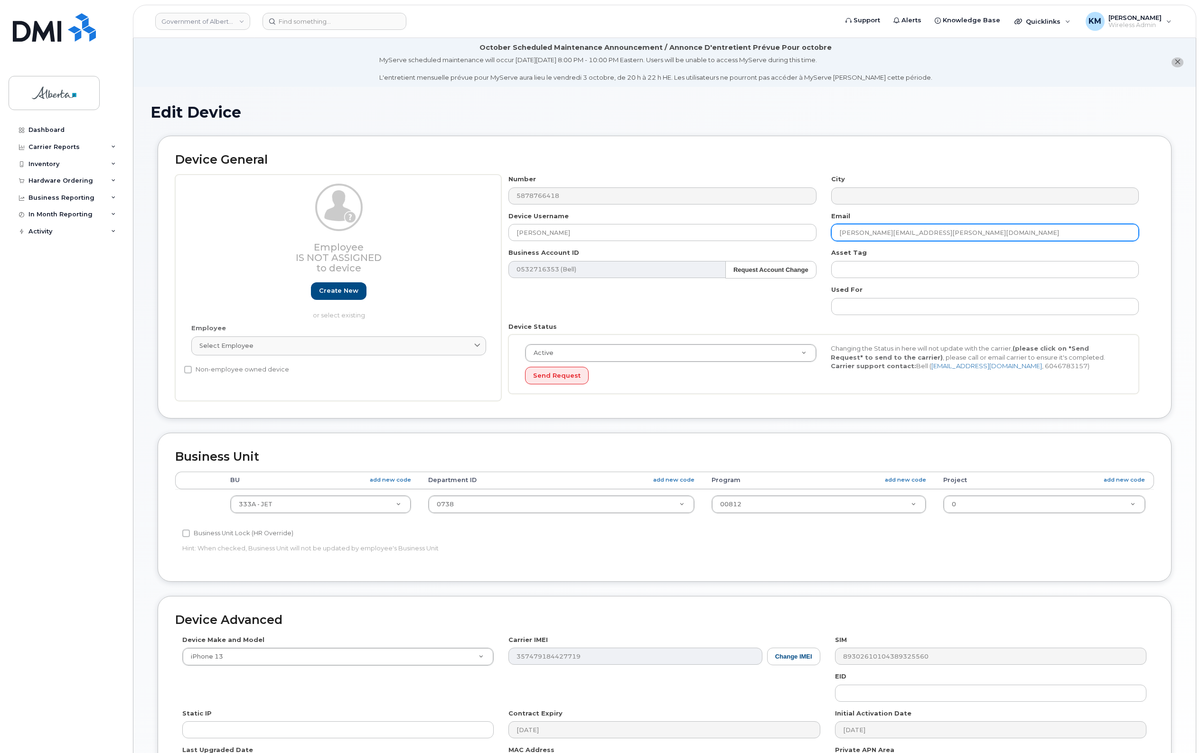
drag, startPoint x: 924, startPoint y: 237, endPoint x: 833, endPoint y: 235, distance: 90.7
click at [833, 235] on input "[PERSON_NAME][EMAIL_ADDRESS][PERSON_NAME][DOMAIN_NAME]" at bounding box center [985, 232] width 308 height 17
paste input "[PERSON_NAME].[PERSON_NAME]"
type input "[PERSON_NAME][EMAIL_ADDRESS][PERSON_NAME][DOMAIN_NAME]"
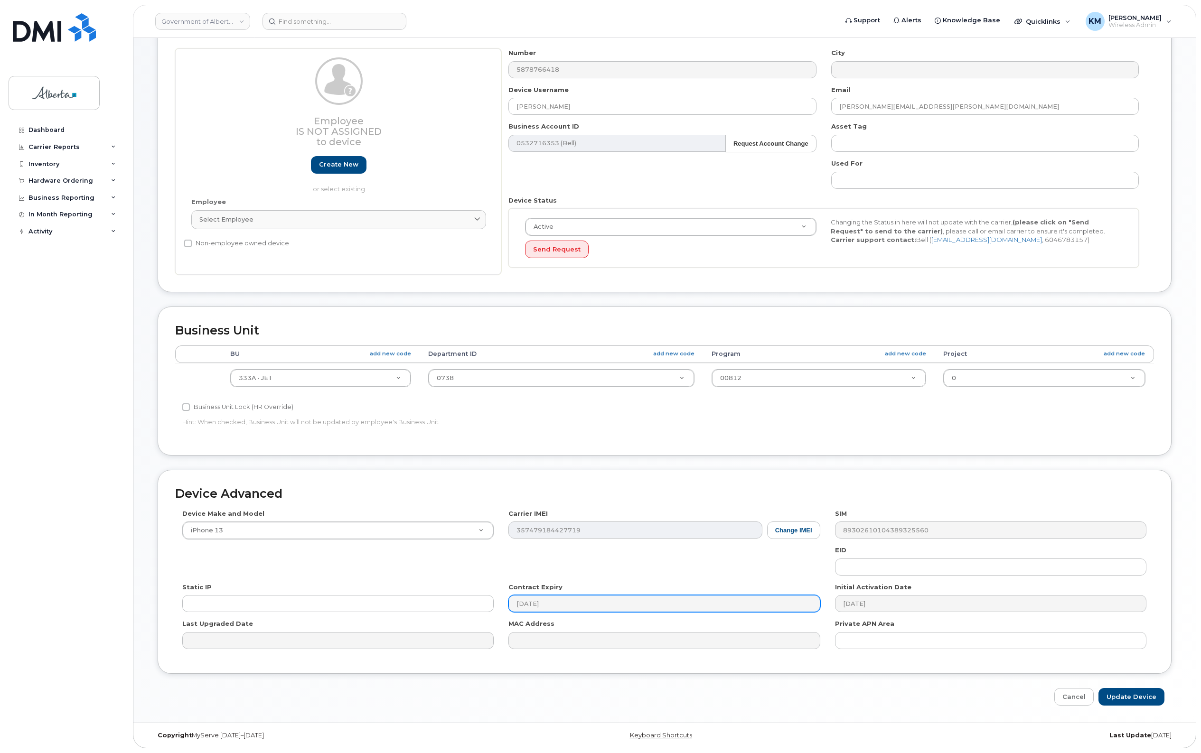
scroll to position [128, 0]
click at [1117, 695] on input "Update Device" at bounding box center [1131, 697] width 66 height 18
type input "Saving..."
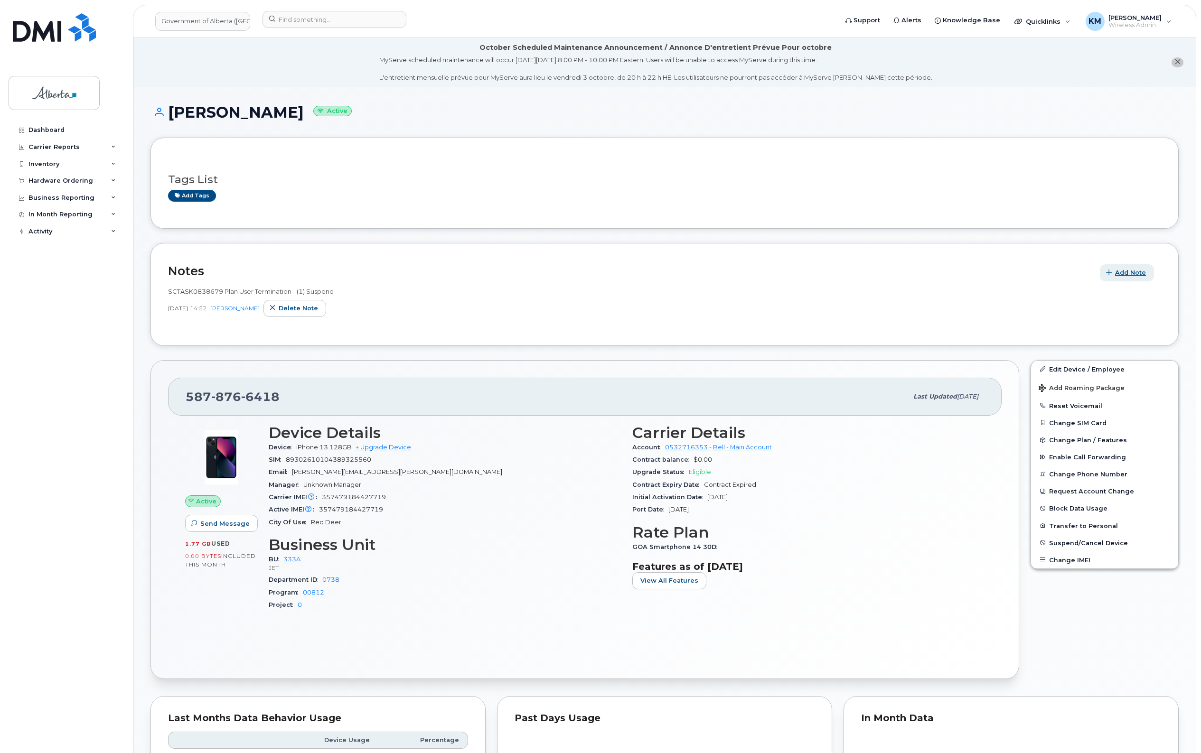
click at [1135, 272] on span "Add Note" at bounding box center [1130, 272] width 31 height 9
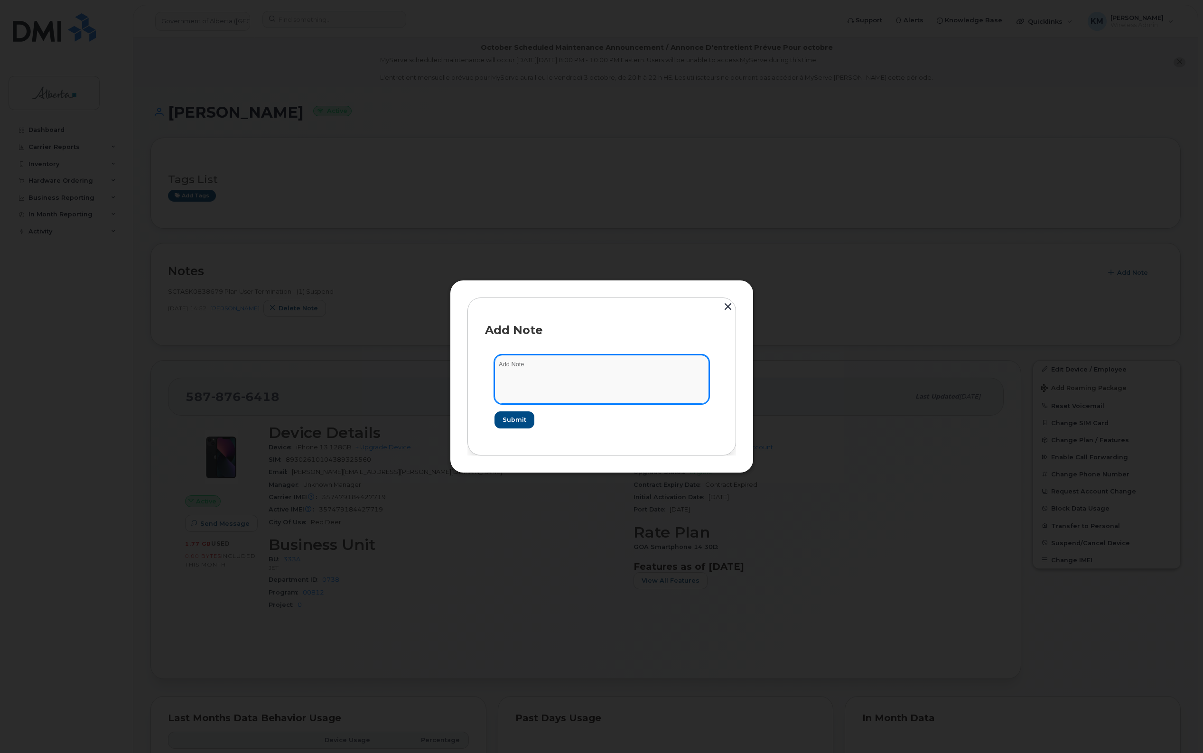
click at [648, 369] on textarea at bounding box center [602, 379] width 215 height 48
click at [584, 361] on textarea "SCTASK0859838 -" at bounding box center [602, 379] width 215 height 48
paste textarea "Device Plan Reassign - (1)"
type textarea "SCTASK0859838 - Device Plan Reassign - (1)"
click at [520, 422] on span "Submit" at bounding box center [514, 419] width 24 height 9
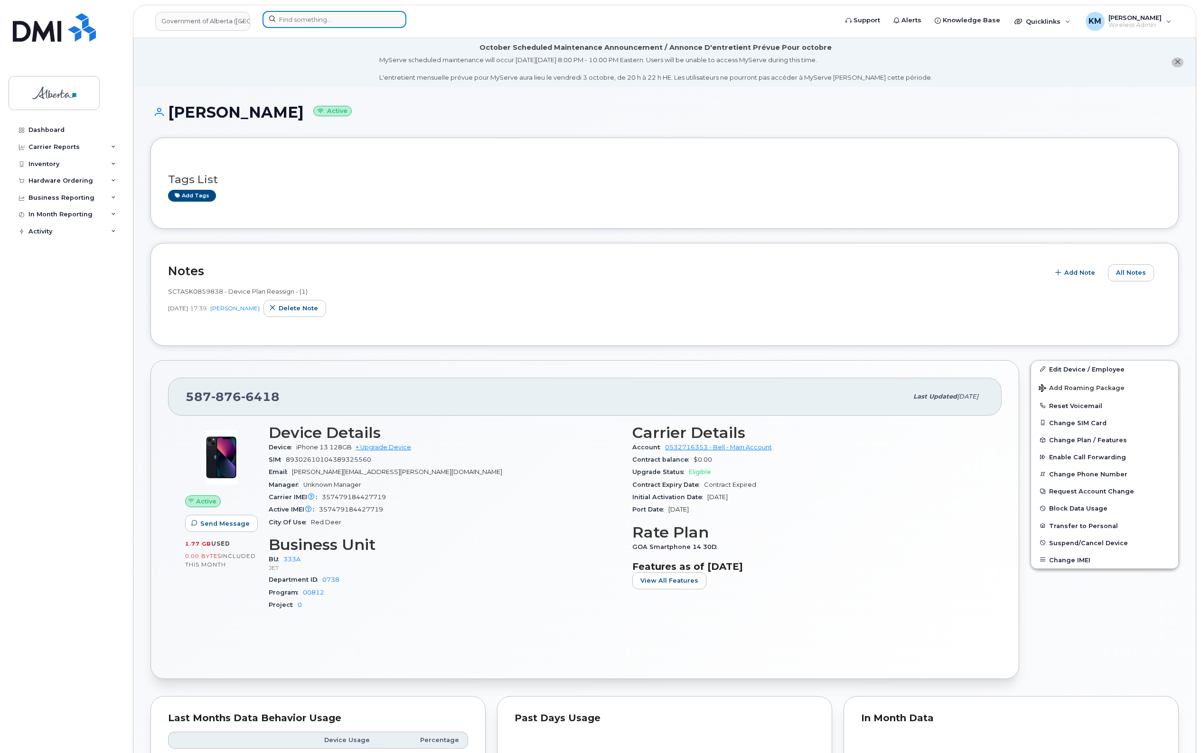
click at [318, 24] on input at bounding box center [334, 19] width 144 height 17
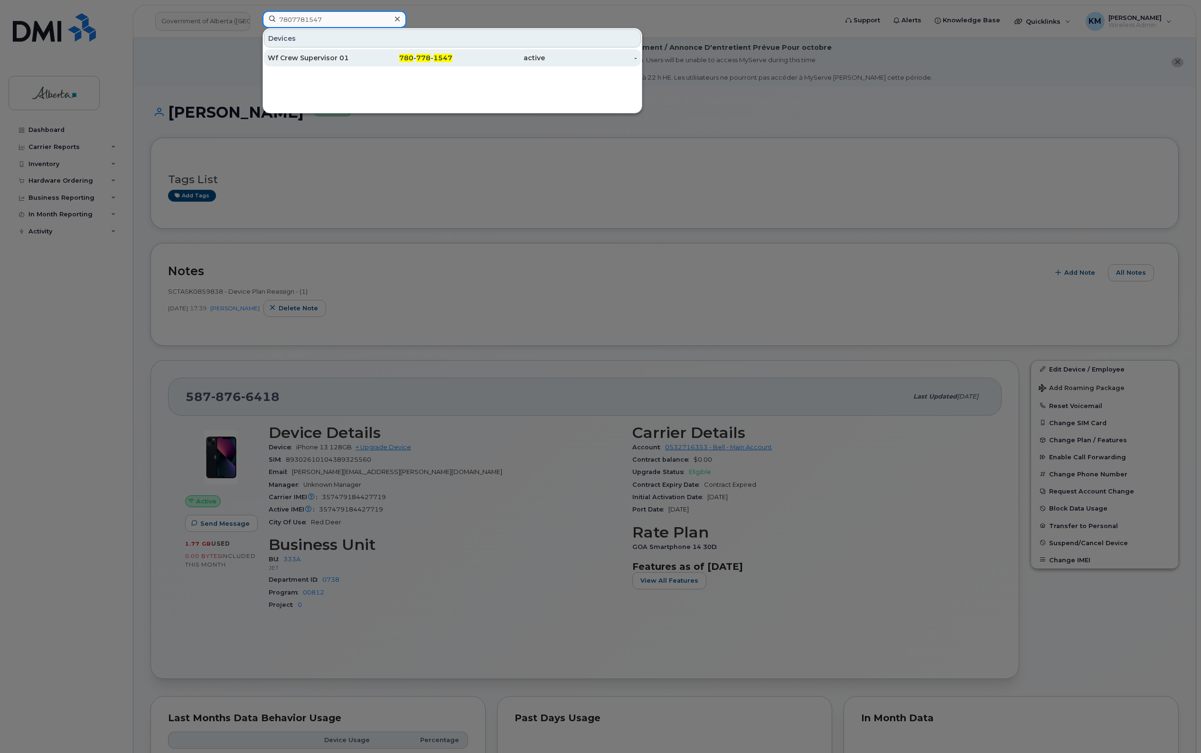
type input "7807781547"
click at [321, 62] on div "Wf Crew Supervisor 01" at bounding box center [314, 57] width 93 height 9
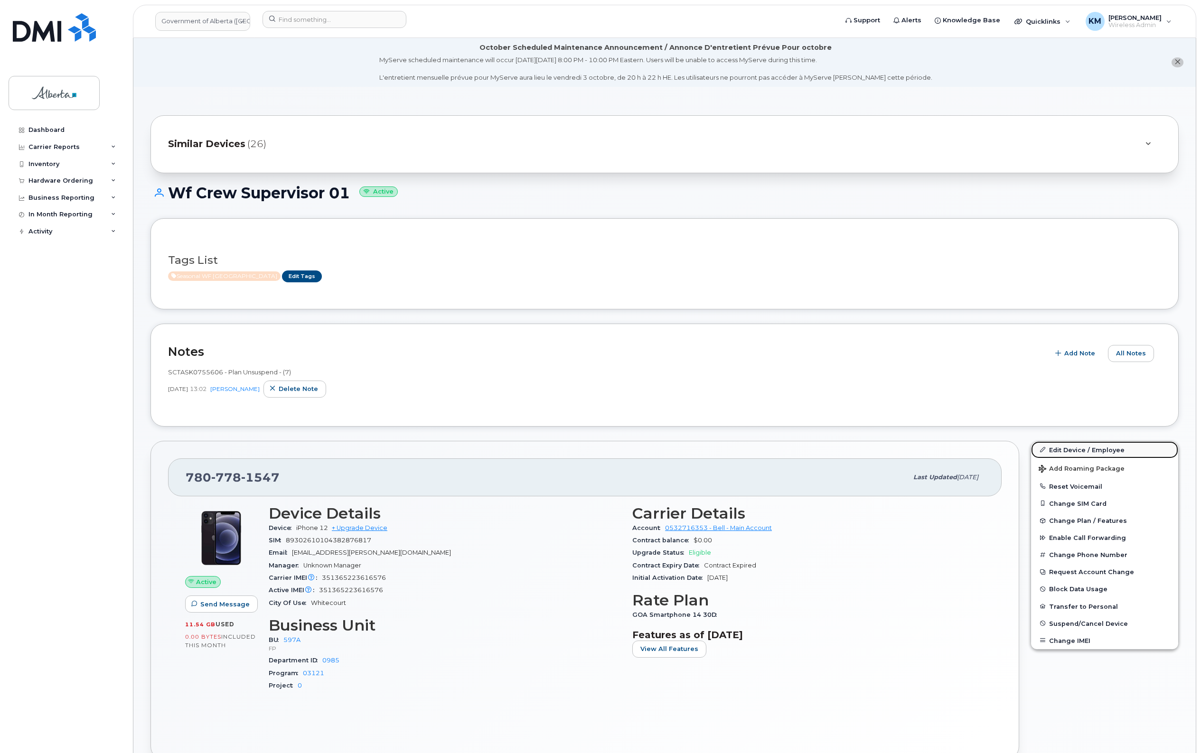
click at [1074, 447] on link "Edit Device / Employee" at bounding box center [1104, 449] width 147 height 17
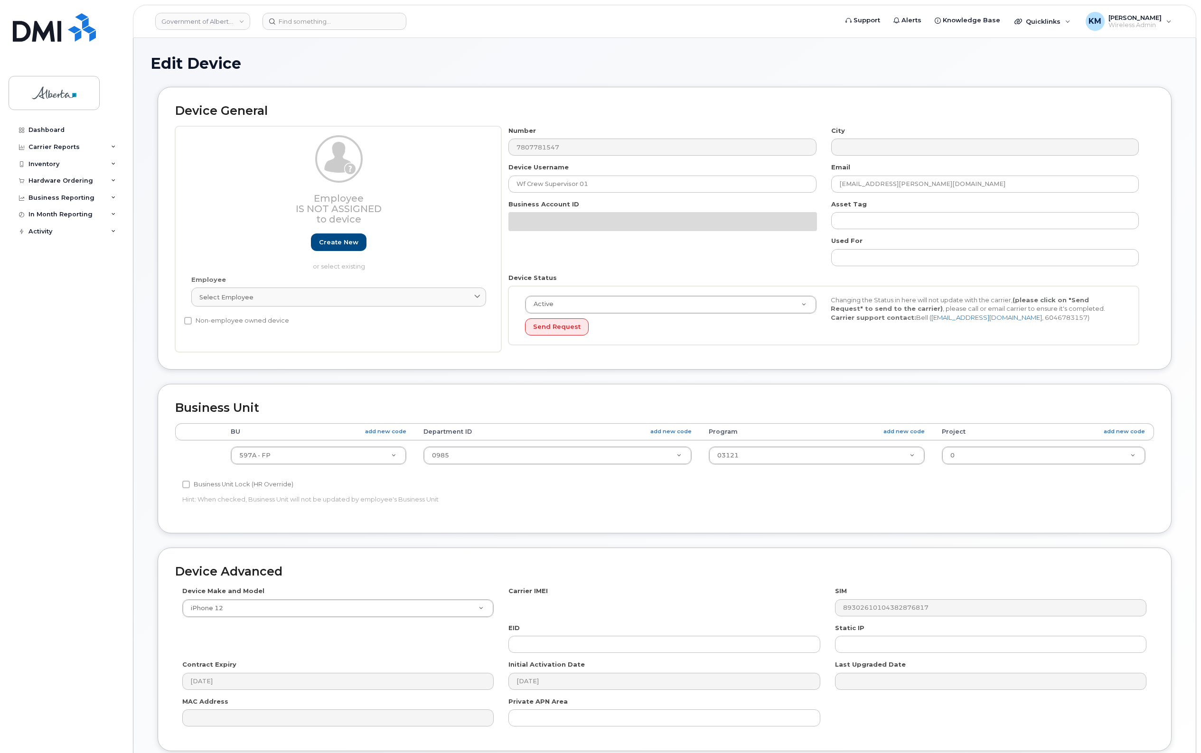
select select "4797726"
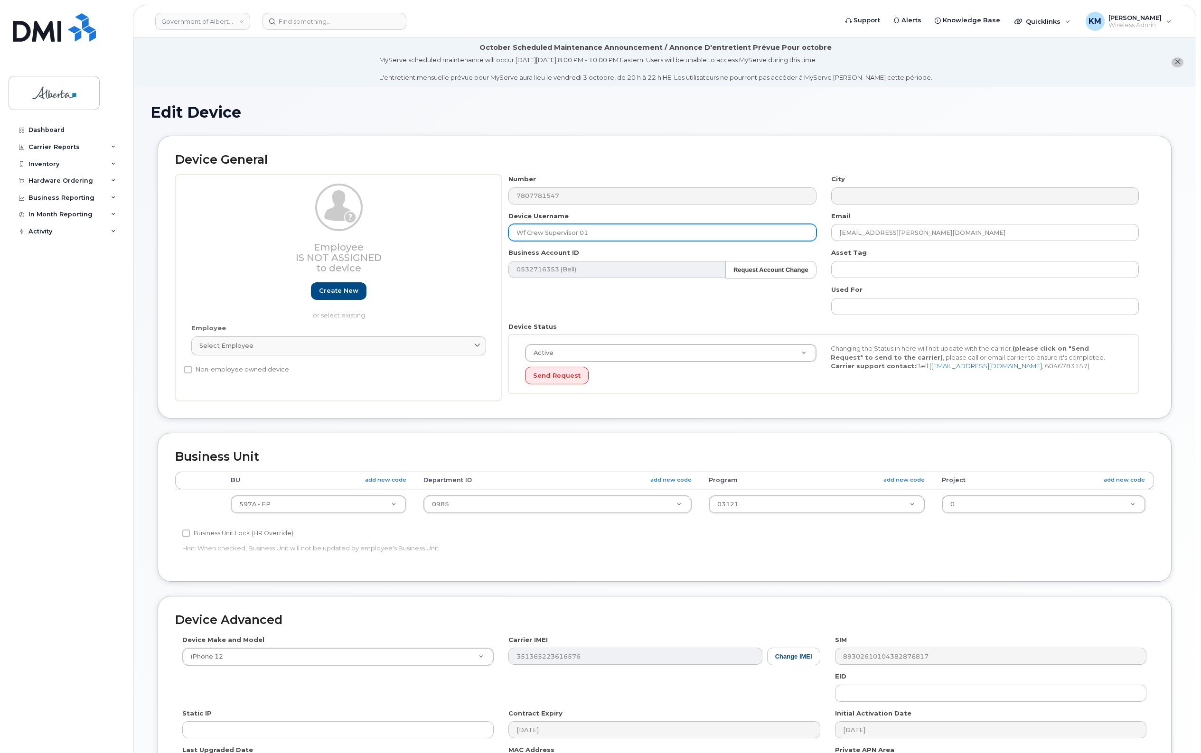
click at [525, 231] on input "Wf Crew Supervisor 01" at bounding box center [662, 232] width 308 height 17
type input "WF Crew Supervisor 01"
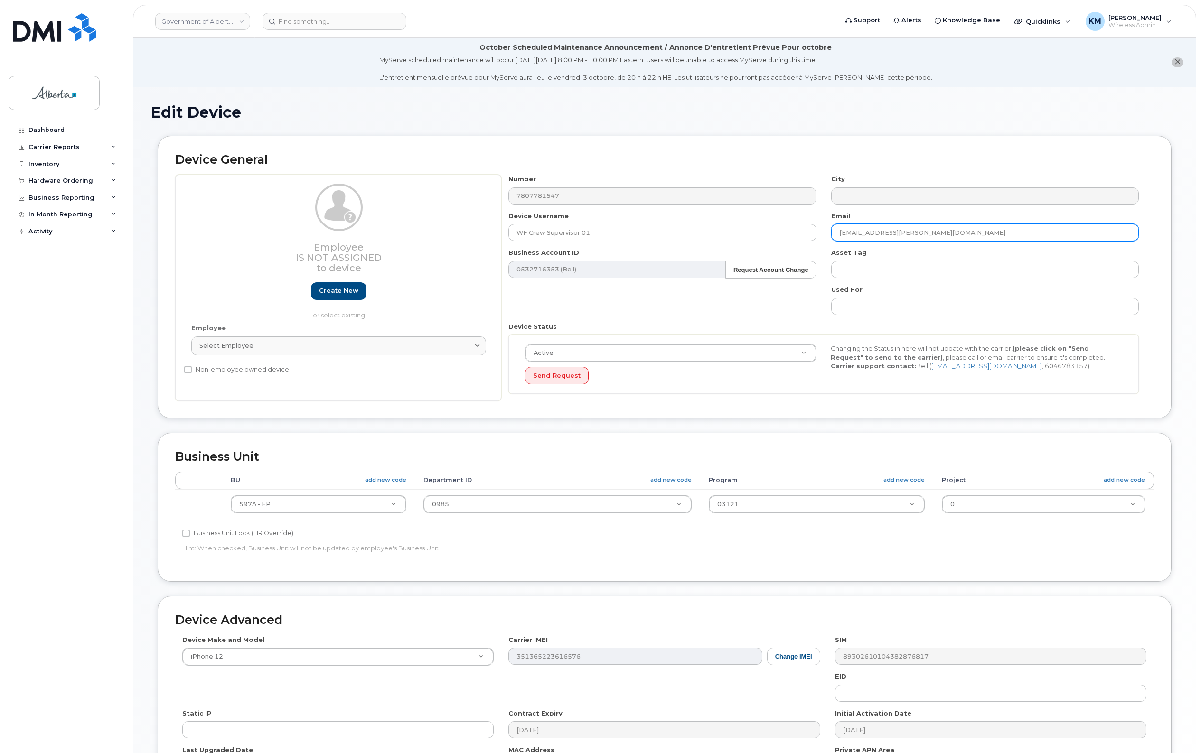
drag, startPoint x: 944, startPoint y: 229, endPoint x: 817, endPoint y: 231, distance: 127.7
click at [817, 231] on div "Number 7807781547 City Device Username WF Crew Supervisor 01 Email [EMAIL_ADDRE…" at bounding box center [823, 288] width 645 height 226
type input "m"
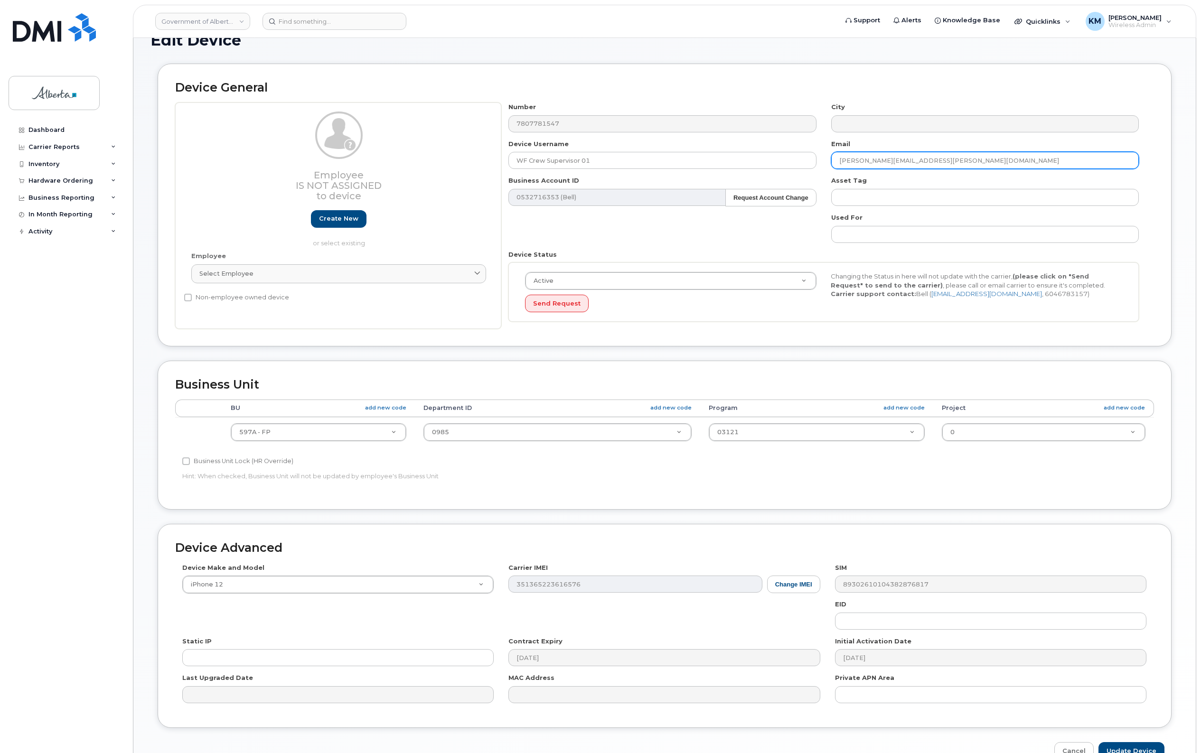
scroll to position [128, 0]
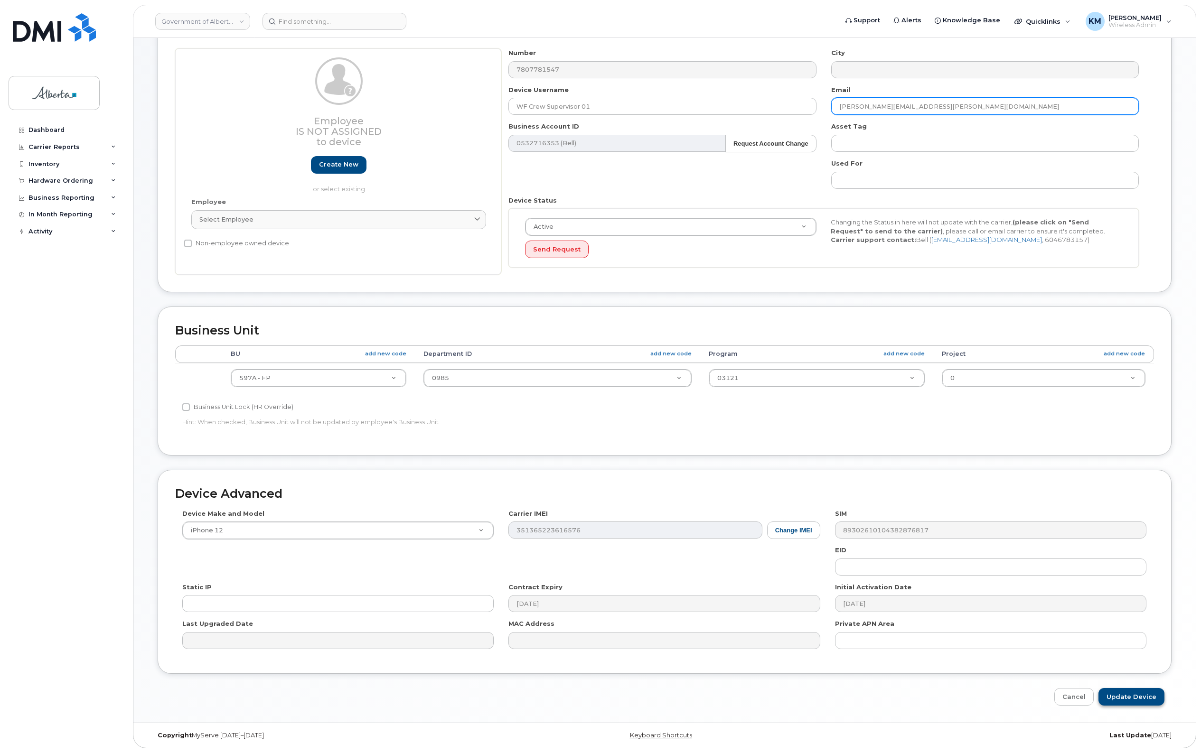
type input "[PERSON_NAME][EMAIL_ADDRESS][PERSON_NAME][DOMAIN_NAME]"
click at [1111, 694] on input "Update Device" at bounding box center [1131, 697] width 66 height 18
type input "Saving..."
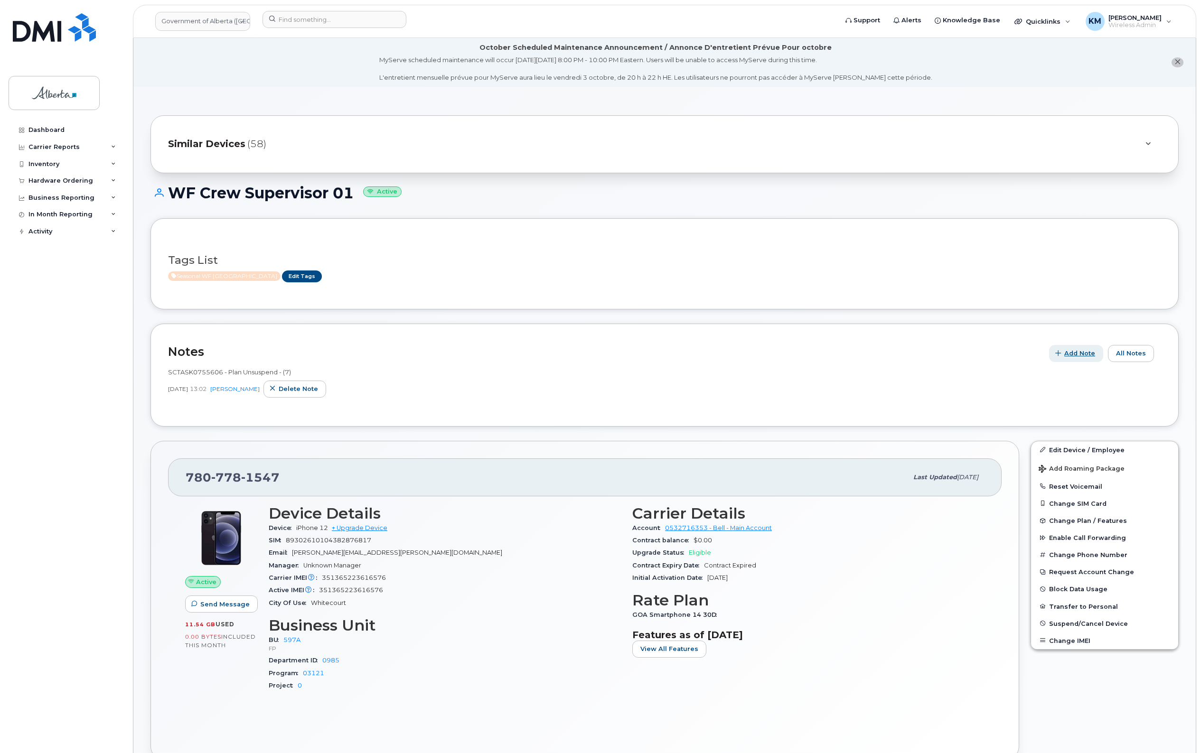
click at [1079, 348] on button "Add Note" at bounding box center [1076, 353] width 54 height 17
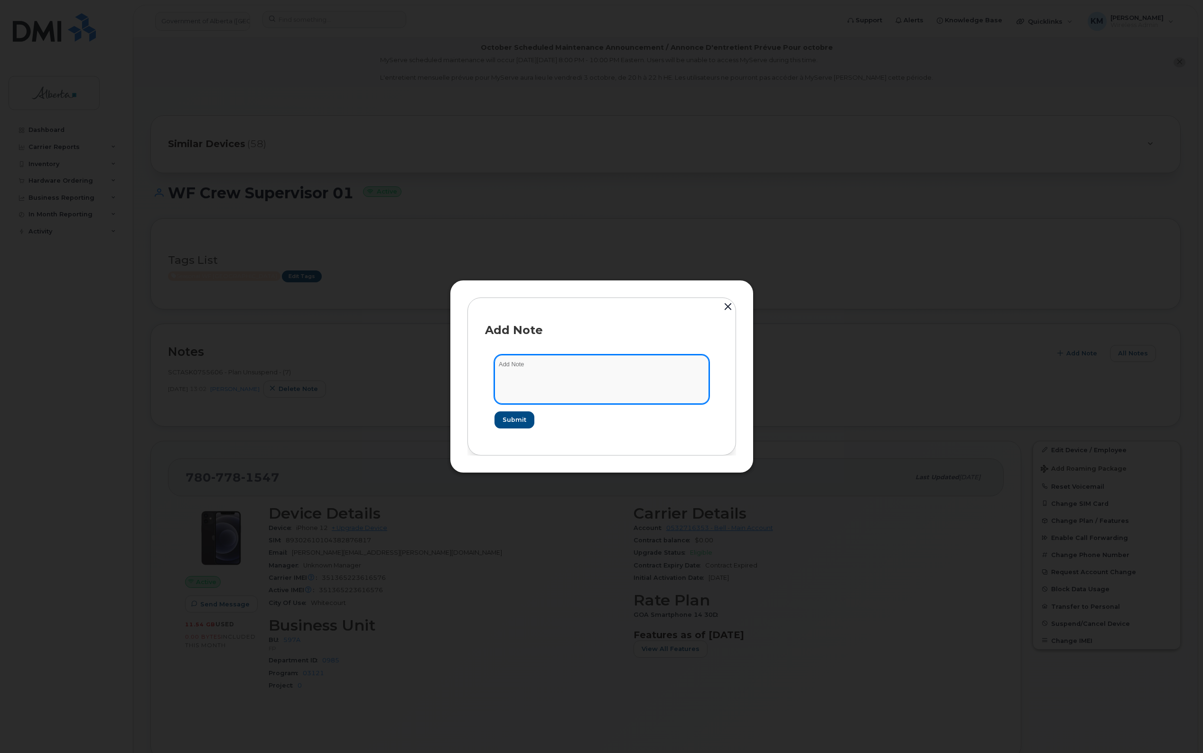
click at [644, 357] on textarea at bounding box center [602, 379] width 215 height 48
click at [572, 362] on textarea "SCTASK0856354 -" at bounding box center [602, 379] width 215 height 48
paste textarea "Plan Suspend - (5)"
type textarea "SCTASK0856354 - Plan Suspend - (5)"
click at [518, 421] on span "Submit" at bounding box center [514, 419] width 24 height 9
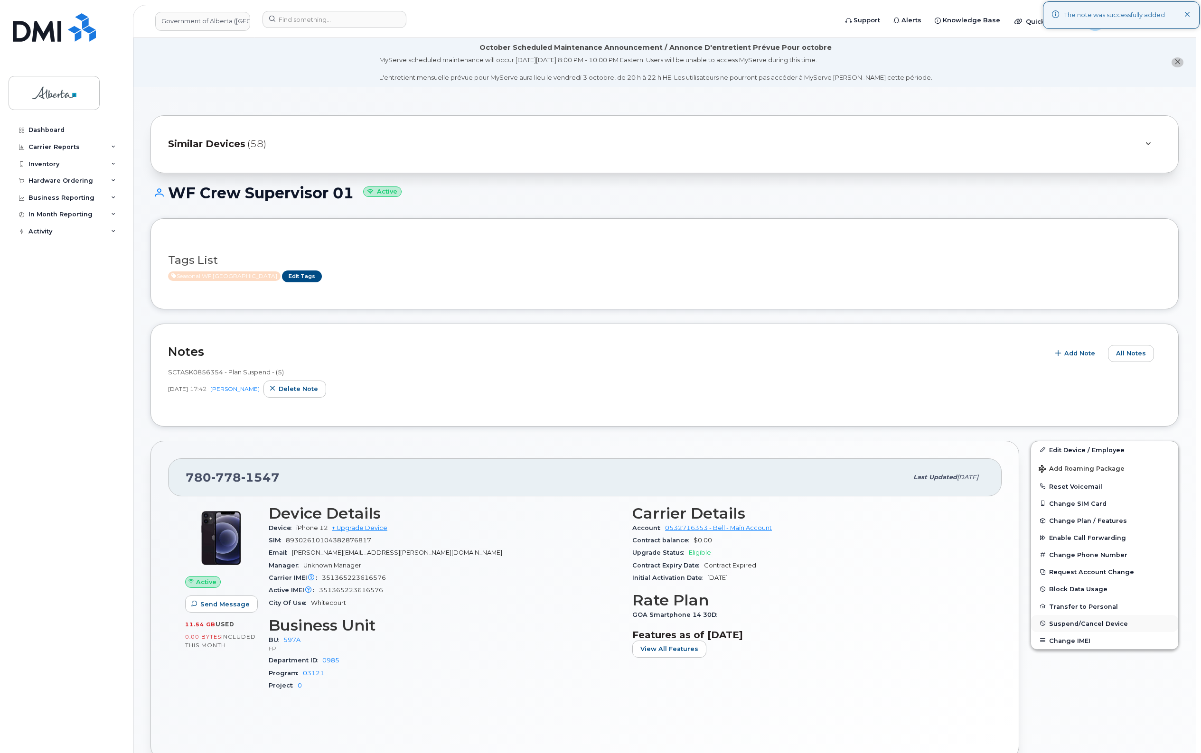
click at [1102, 620] on span "Suspend/Cancel Device" at bounding box center [1088, 623] width 79 height 7
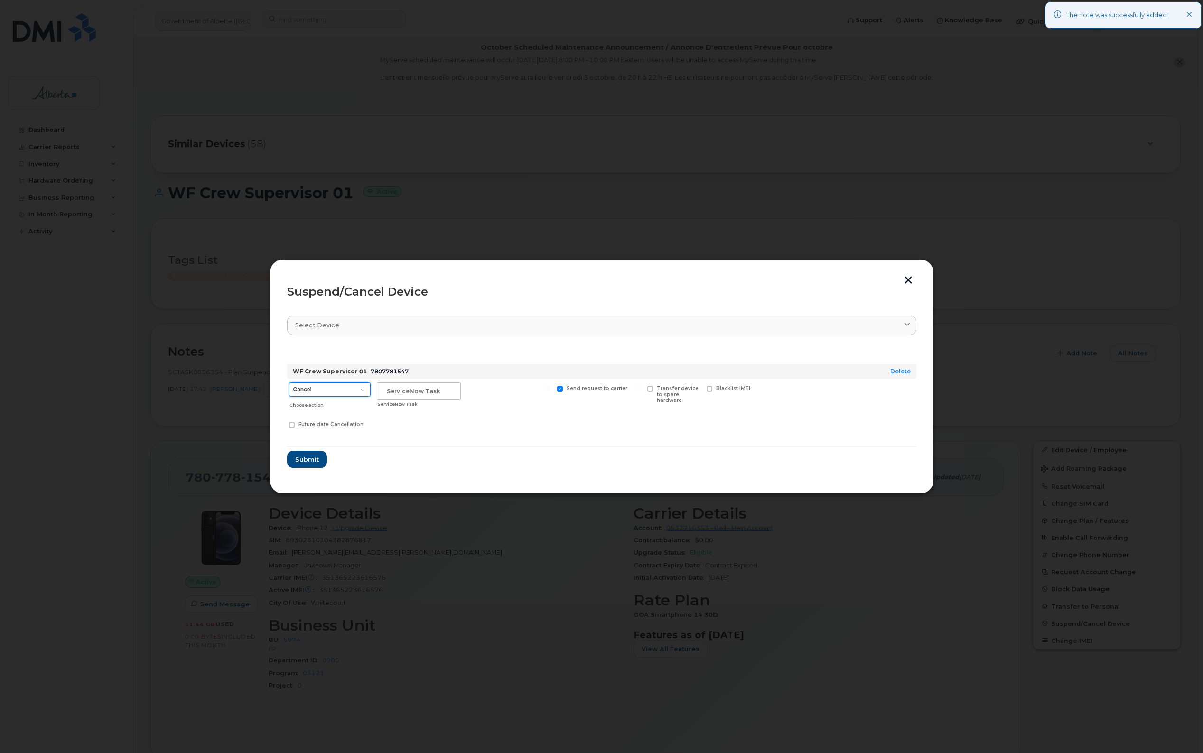
click at [364, 391] on select "Cancel Suspend - Extend Suspension Suspend - Reduced Rate Suspend - Lost Device…" at bounding box center [330, 390] width 82 height 14
select select "[object Object]"
click at [289, 383] on select "Cancel Suspend - Extend Suspension Suspend - Reduced Rate Suspend - Lost Device…" at bounding box center [330, 390] width 82 height 14
click at [403, 392] on input "text" at bounding box center [419, 391] width 84 height 17
type input "sCTASK0856354"
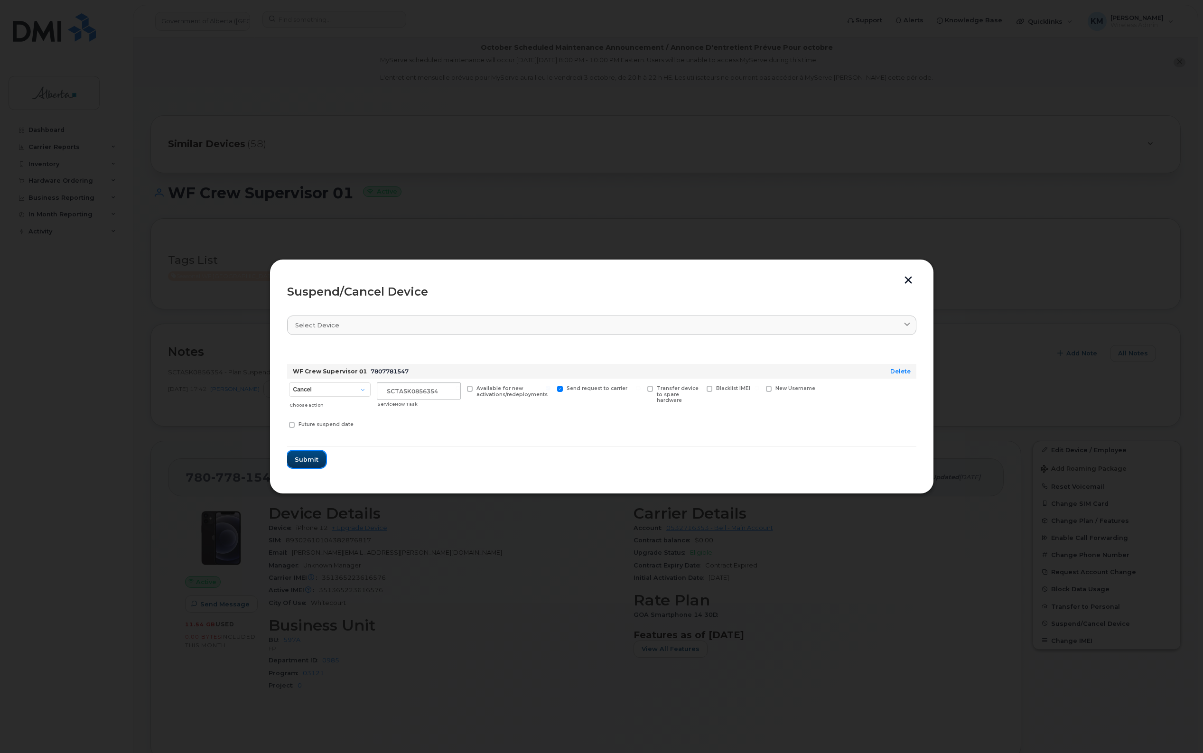
click at [309, 459] on span "Submit" at bounding box center [307, 459] width 24 height 9
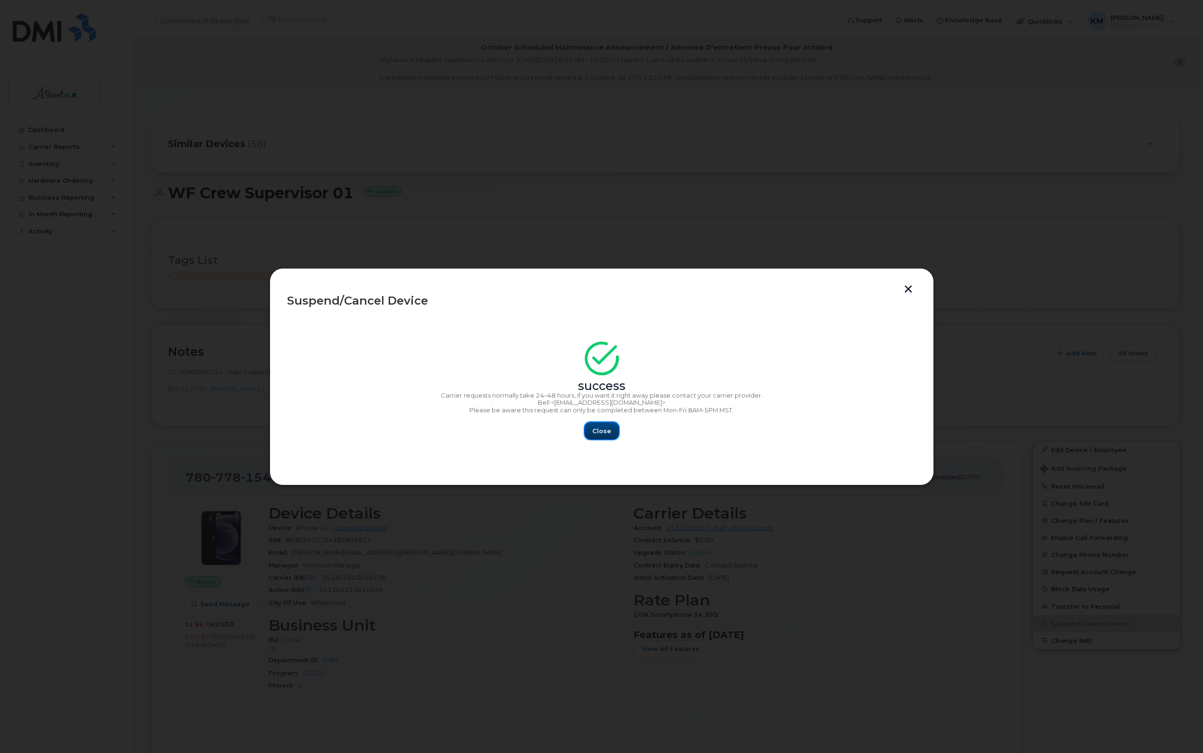
click at [604, 428] on span "Close" at bounding box center [601, 431] width 19 height 9
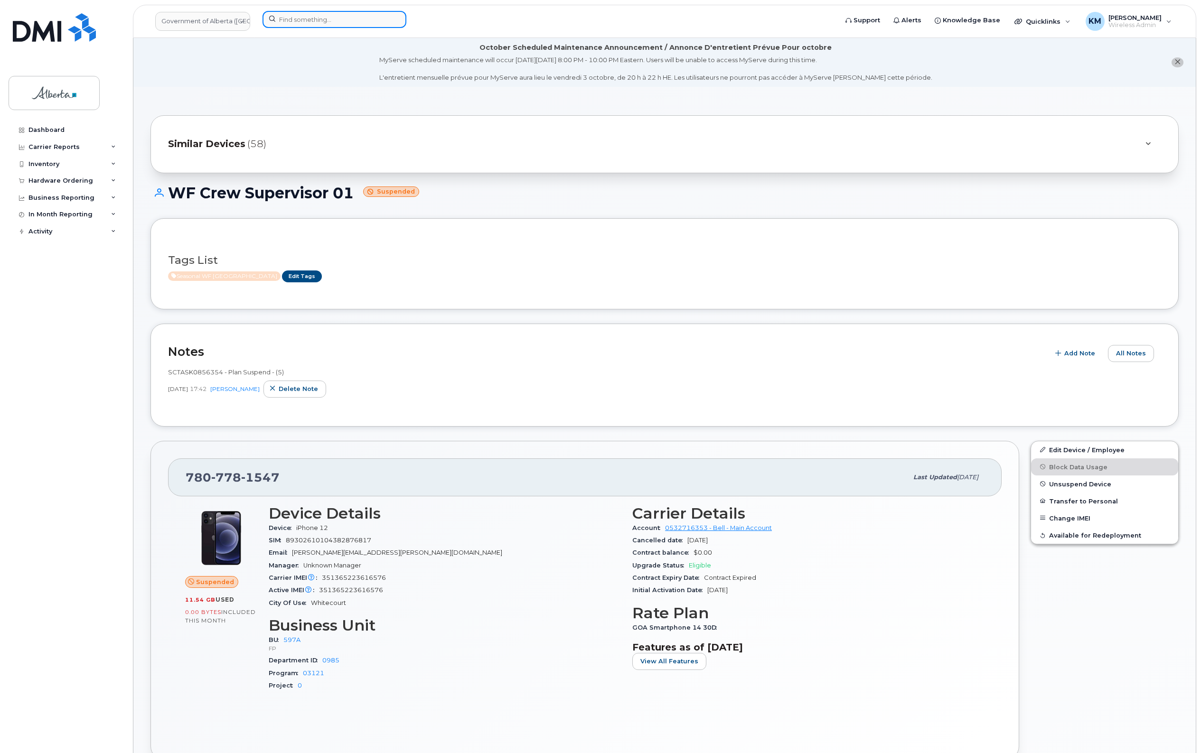
click at [311, 23] on input at bounding box center [334, 19] width 144 height 17
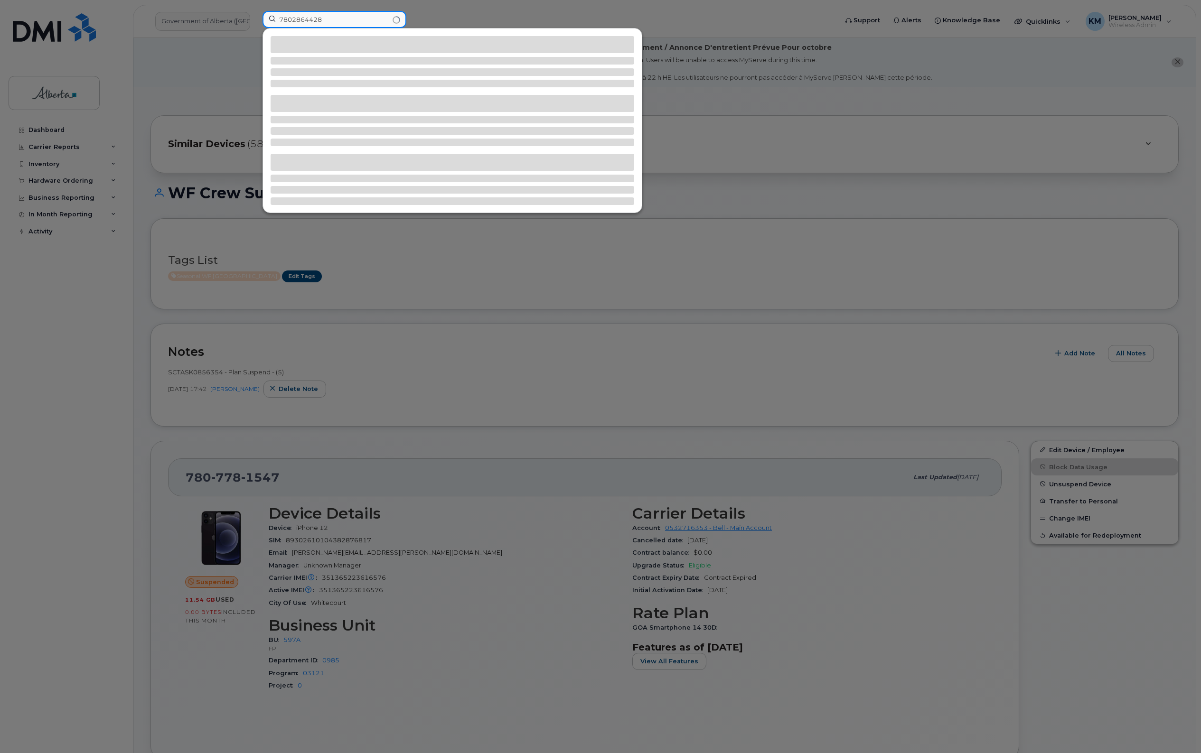
type input "7802864428"
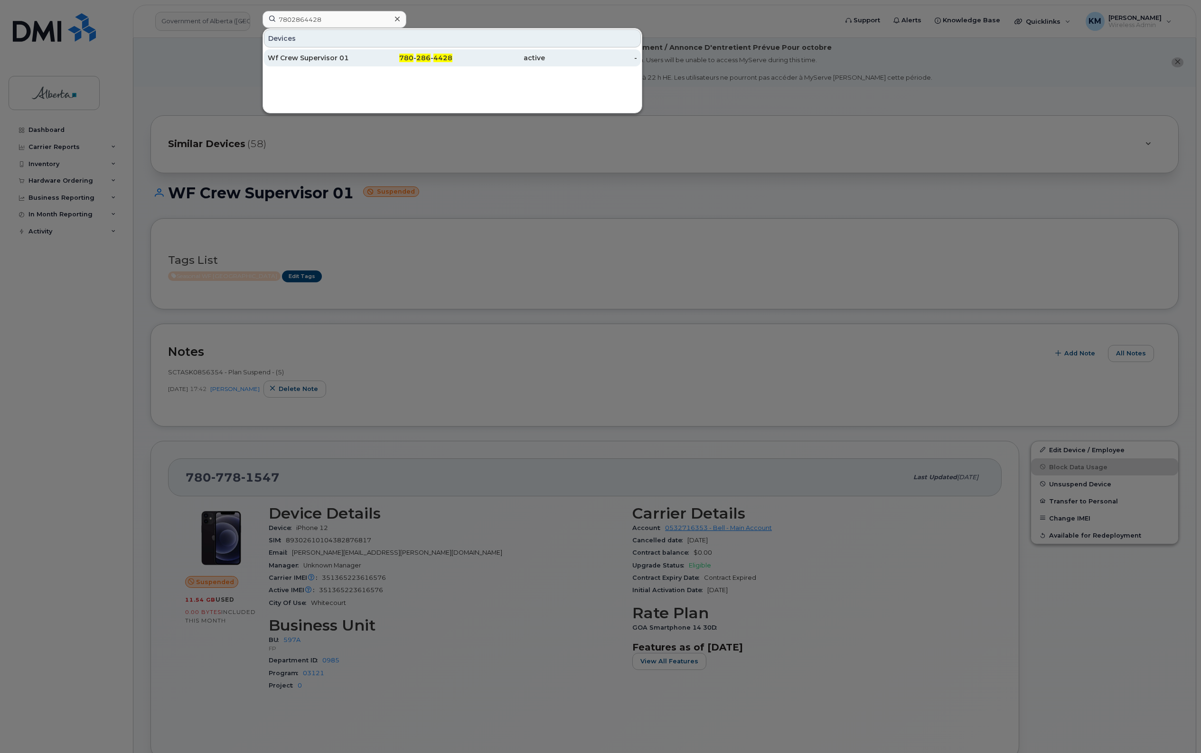
click at [316, 53] on div "Wf Crew Supervisor 01" at bounding box center [314, 57] width 93 height 17
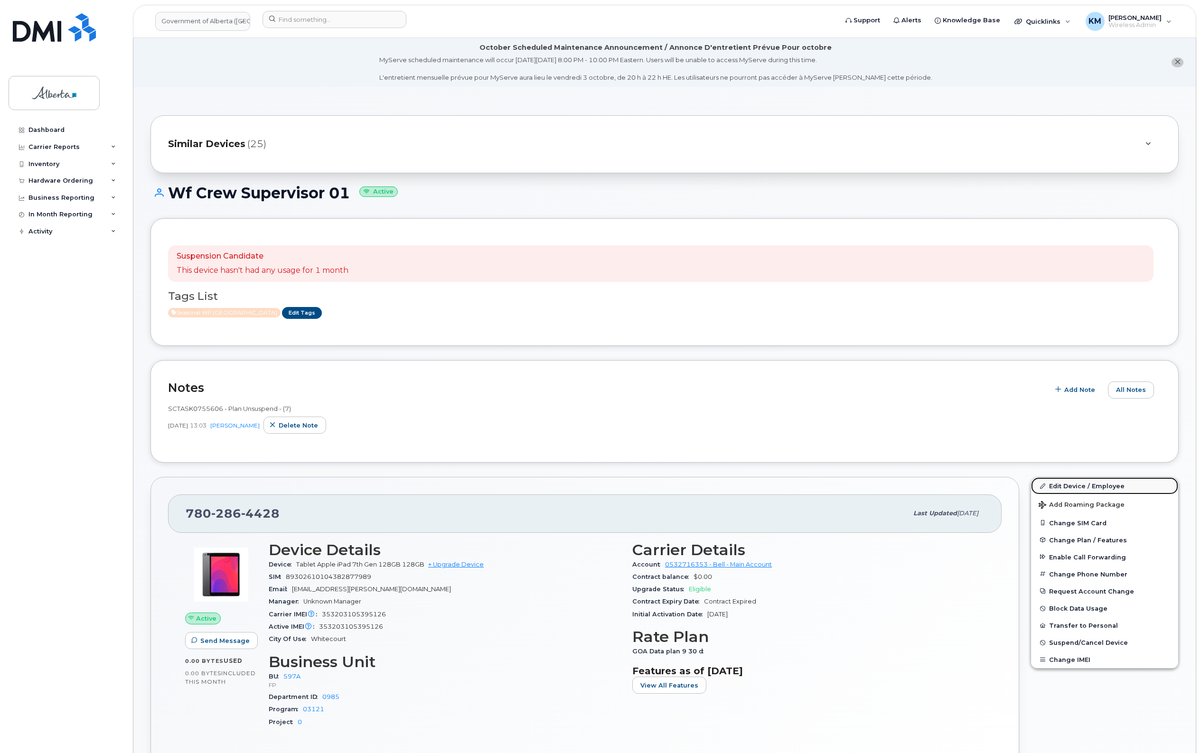
click at [1079, 486] on link "Edit Device / Employee" at bounding box center [1104, 485] width 147 height 17
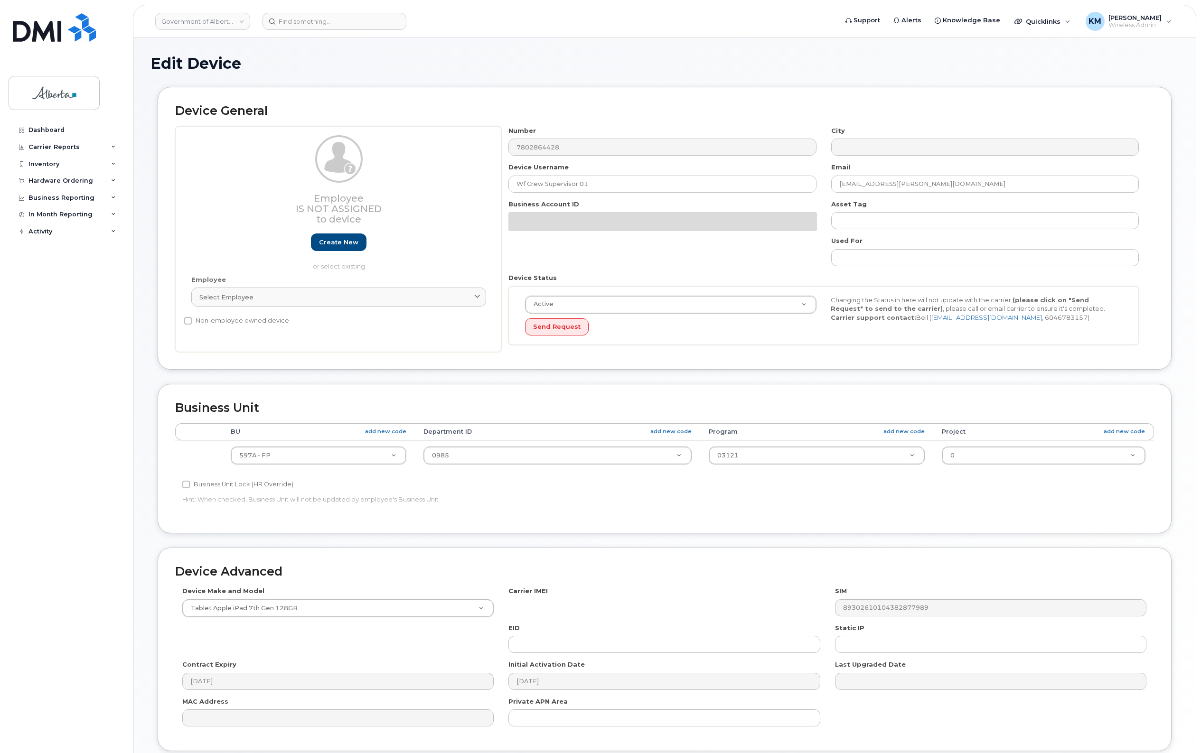
select select "4797726"
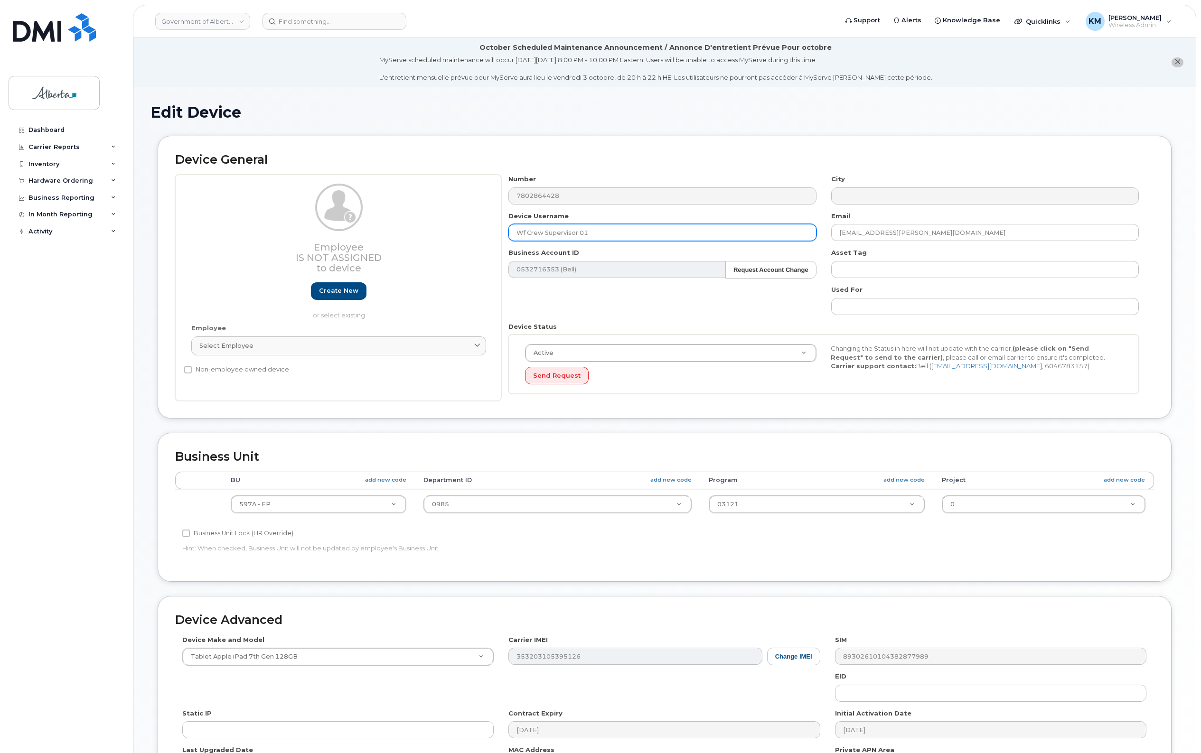
click at [526, 231] on input "Wf Crew Supervisor 01" at bounding box center [662, 232] width 308 height 17
type input "WF Crew Supervisor 01"
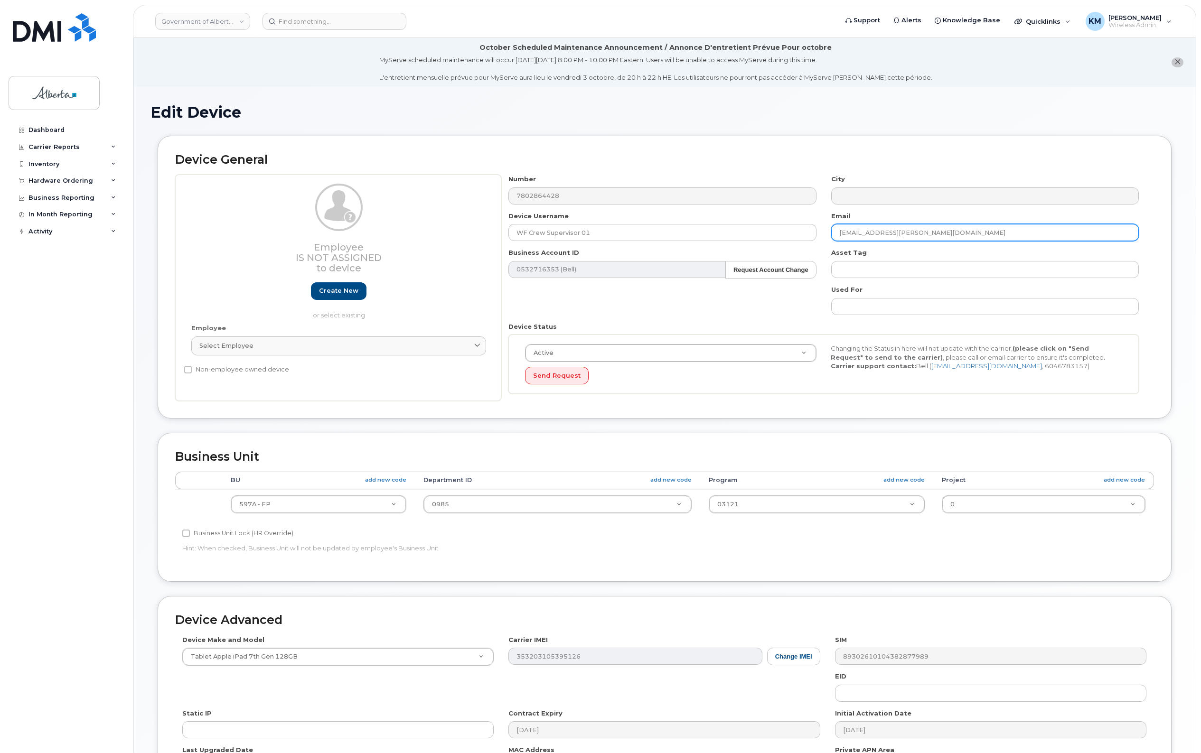
drag, startPoint x: 949, startPoint y: 233, endPoint x: 773, endPoint y: 250, distance: 177.3
click at [773, 250] on div "Number 7802864428 City Device Username WF Crew Supervisor 01 Email Sydney.Dambe…" at bounding box center [823, 288] width 645 height 226
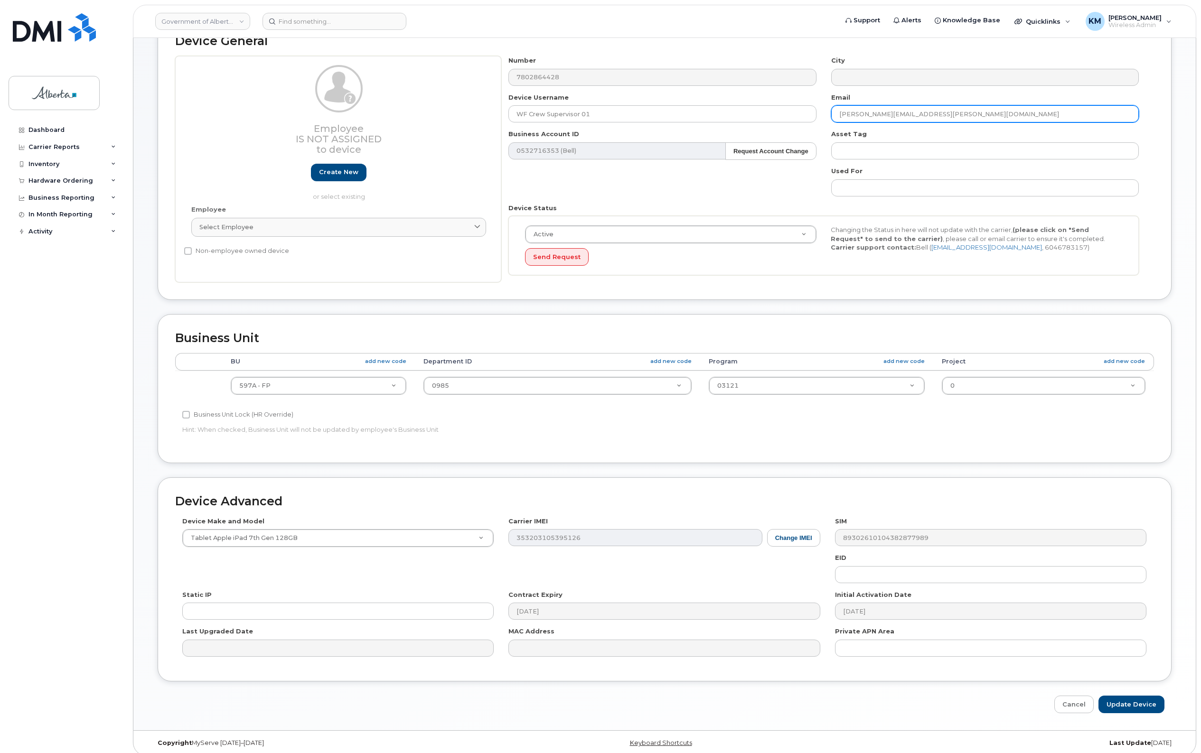
scroll to position [128, 0]
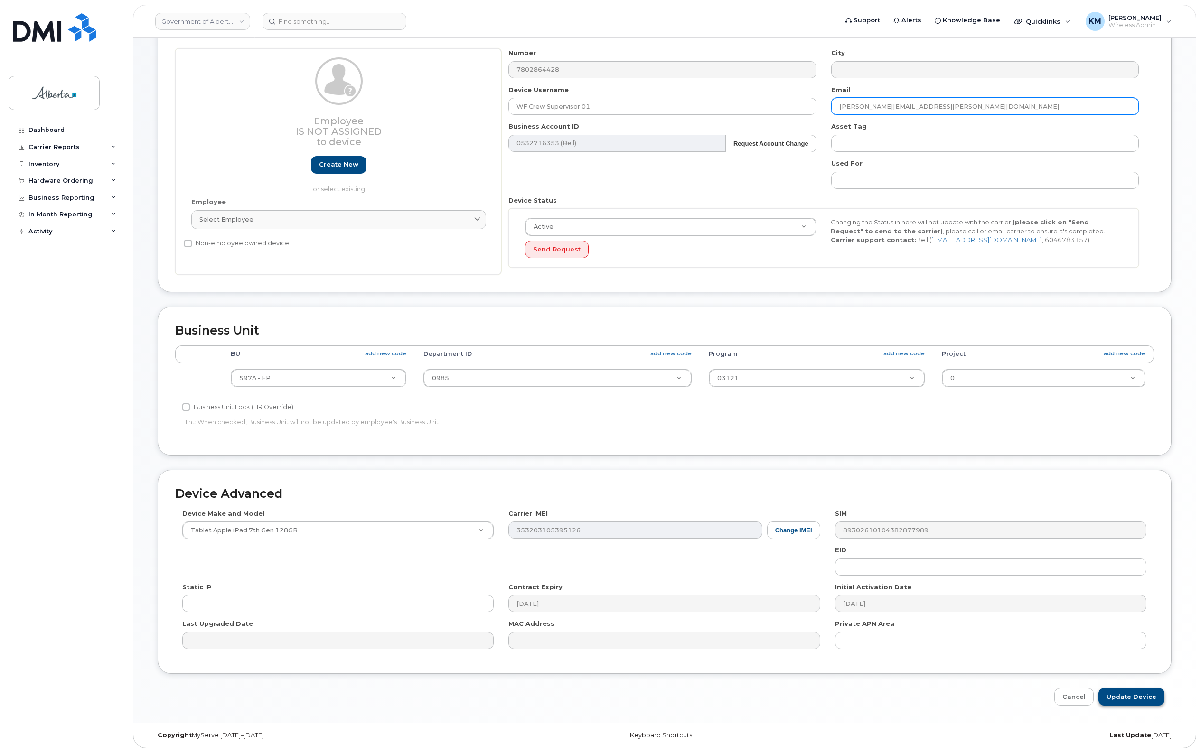
type input "[PERSON_NAME][EMAIL_ADDRESS][PERSON_NAME][DOMAIN_NAME]"
click at [1136, 691] on input "Update Device" at bounding box center [1131, 697] width 66 height 18
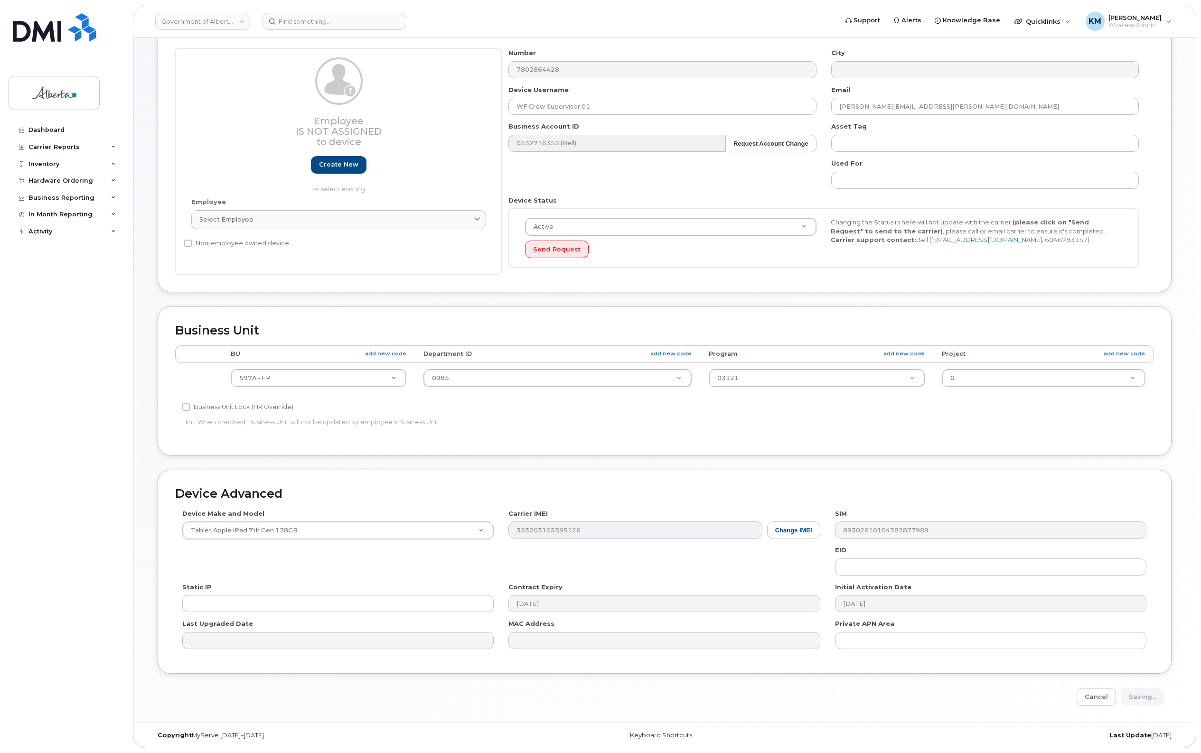
type input "Saving..."
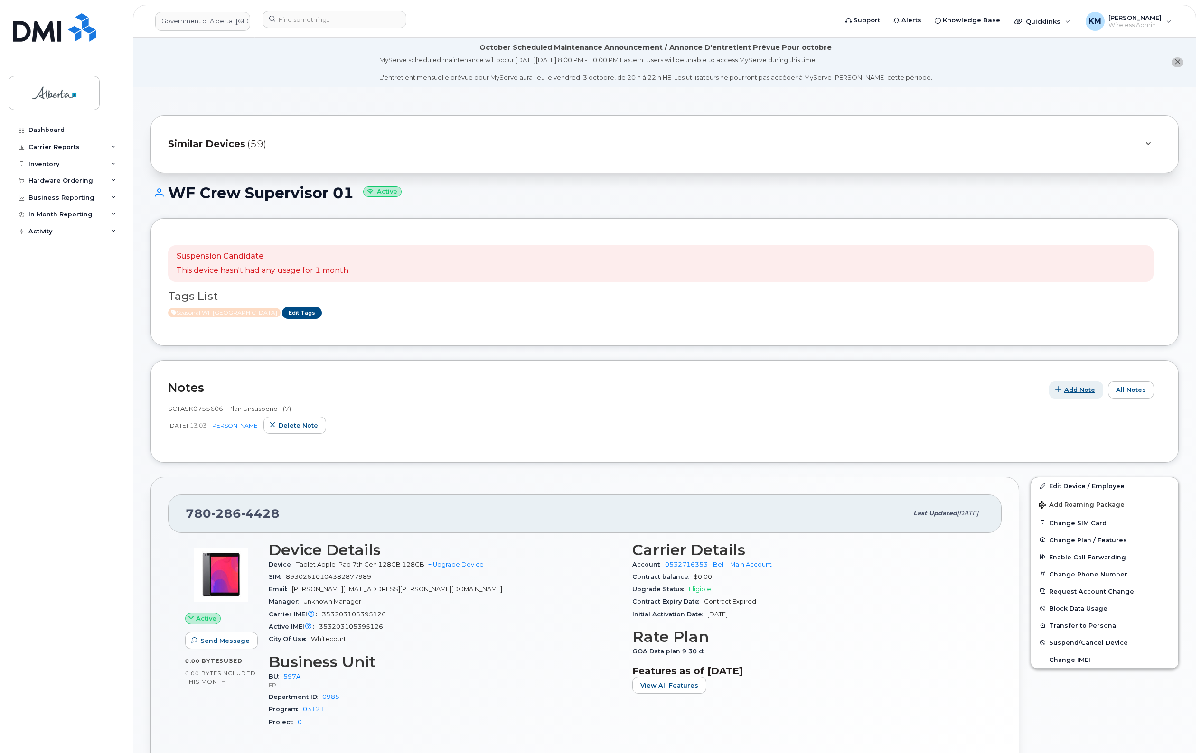
click at [1082, 392] on span "Add Note" at bounding box center [1079, 389] width 31 height 9
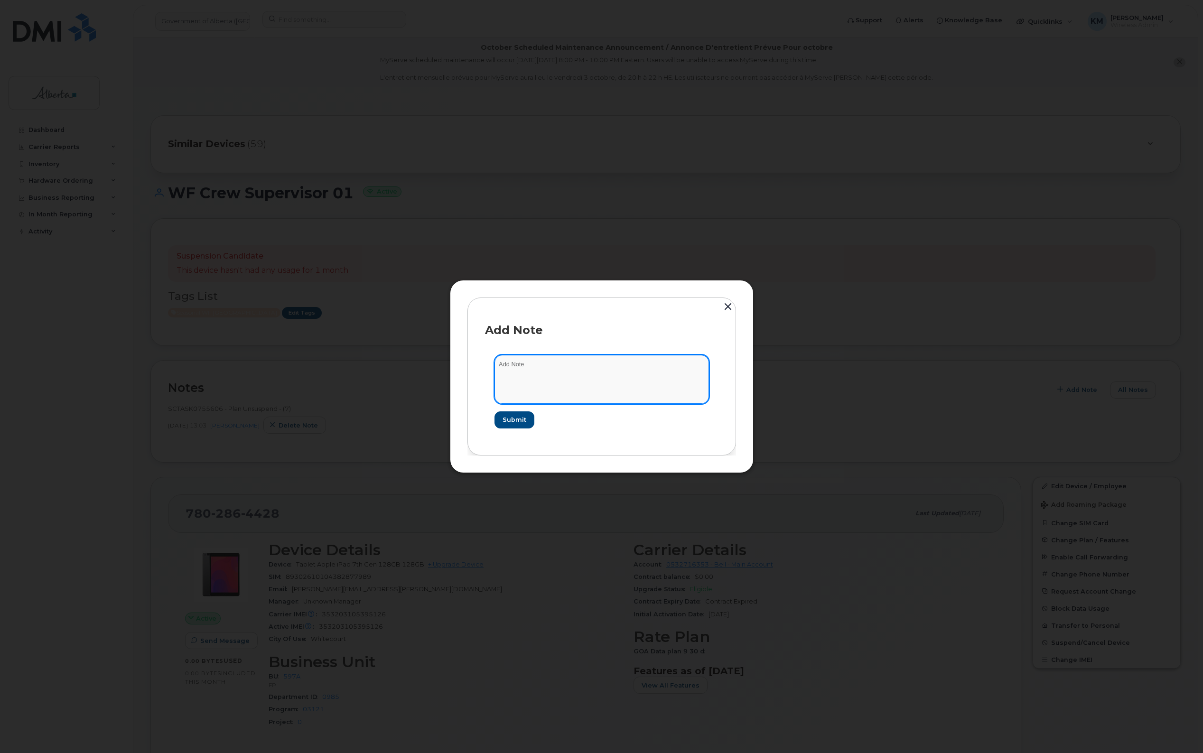
click at [653, 384] on textarea at bounding box center [602, 379] width 215 height 48
paste textarea "Plan Suspend - (5)"
type textarea "SCTASK0856354 - Plan Suspend - (5)"
click at [521, 419] on span "Submit" at bounding box center [514, 419] width 24 height 9
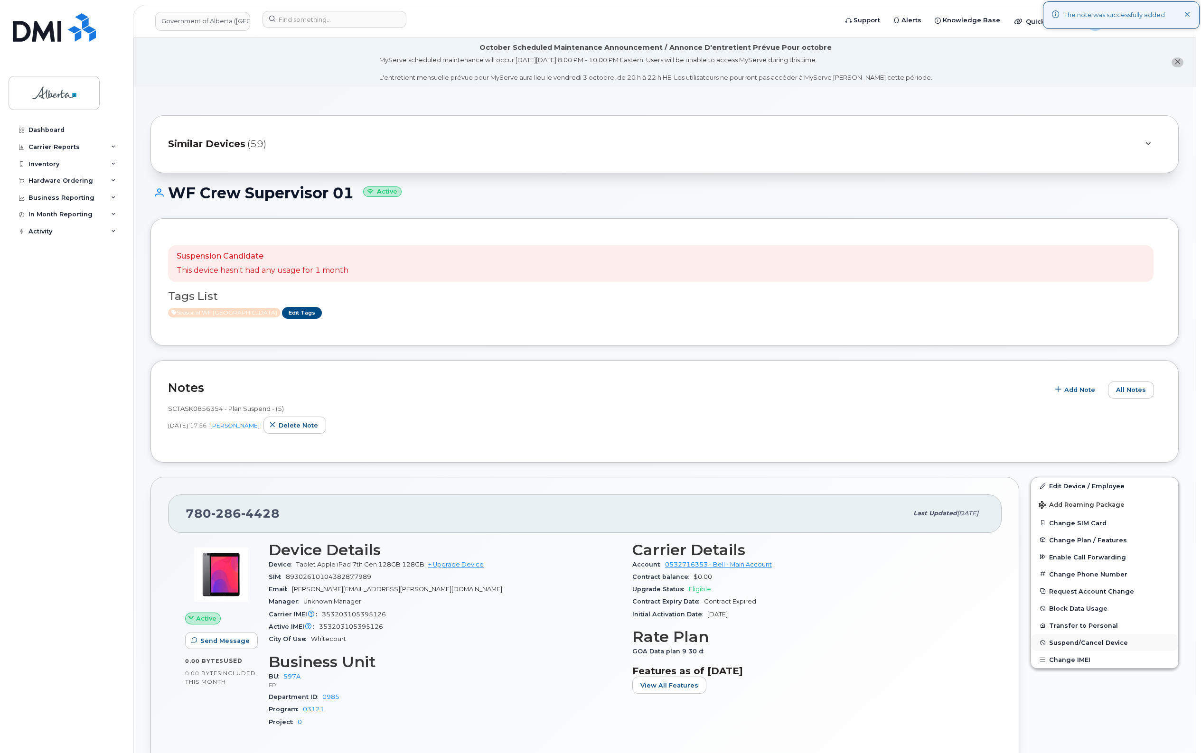
click at [1063, 642] on span "Suspend/Cancel Device" at bounding box center [1088, 642] width 79 height 7
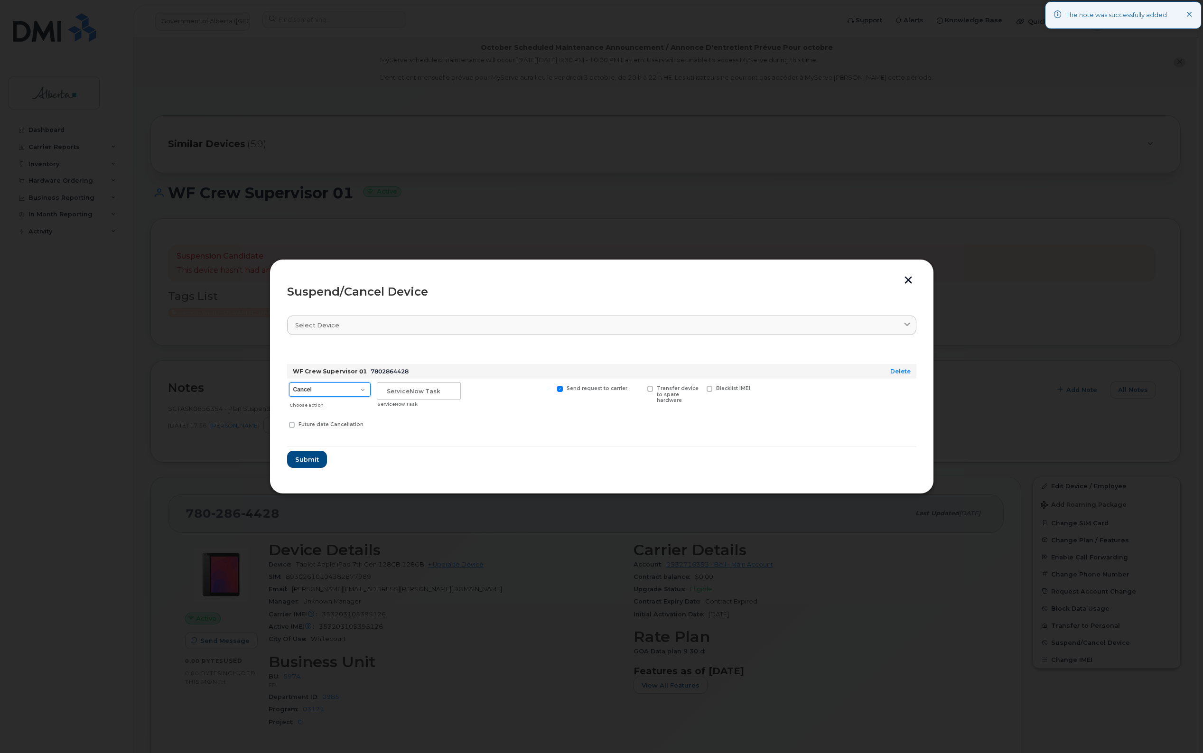
click at [360, 390] on select "Cancel Suspend - Extend Suspension Suspend - Reduced Rate Suspend - Lost Device…" at bounding box center [330, 390] width 82 height 14
select select "[object Object]"
click at [289, 383] on select "Cancel Suspend - Extend Suspension Suspend - Reduced Rate Suspend - Lost Device…" at bounding box center [330, 390] width 82 height 14
click at [407, 394] on input "text" at bounding box center [419, 391] width 84 height 17
type input "sCTASK0856354"
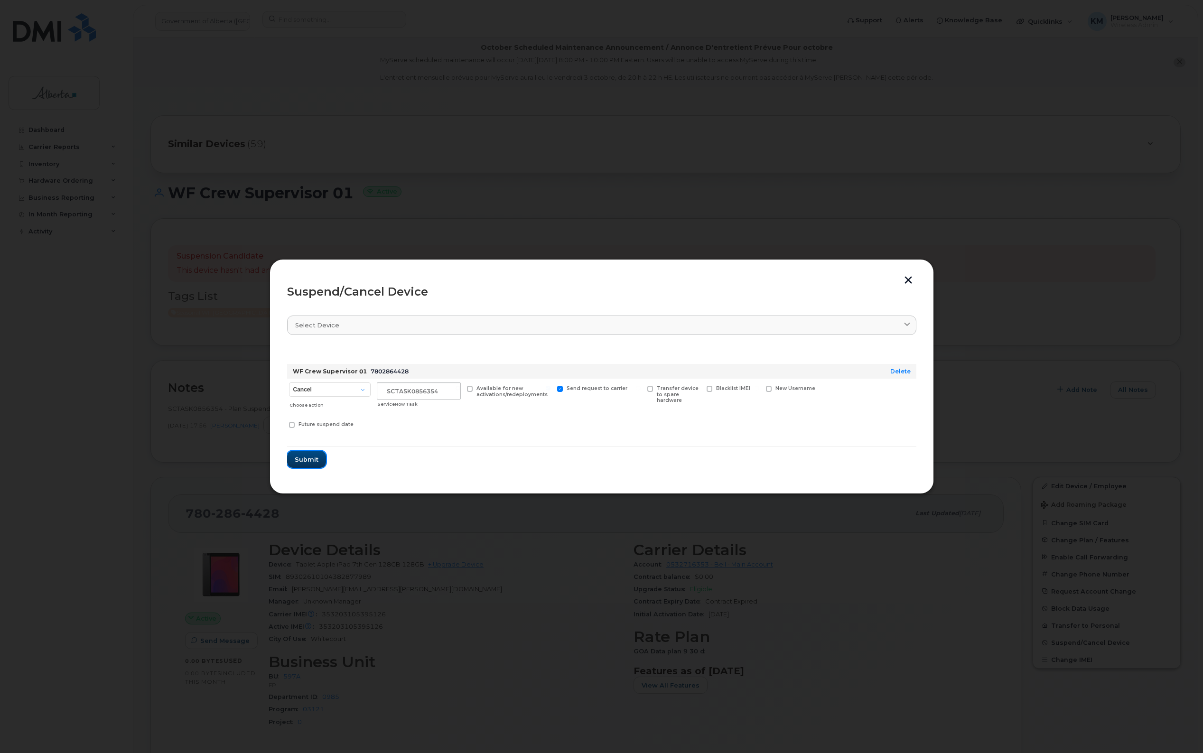
click at [305, 456] on span "Submit" at bounding box center [307, 459] width 24 height 9
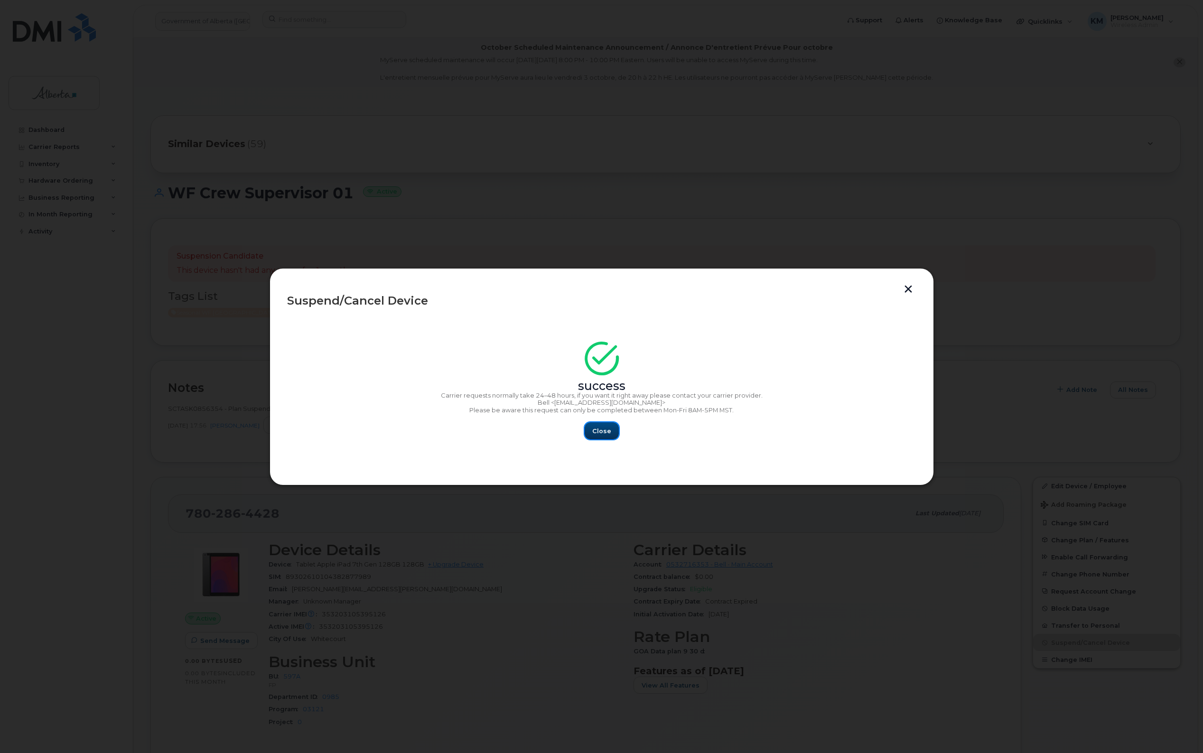
click at [602, 432] on span "Close" at bounding box center [601, 431] width 19 height 9
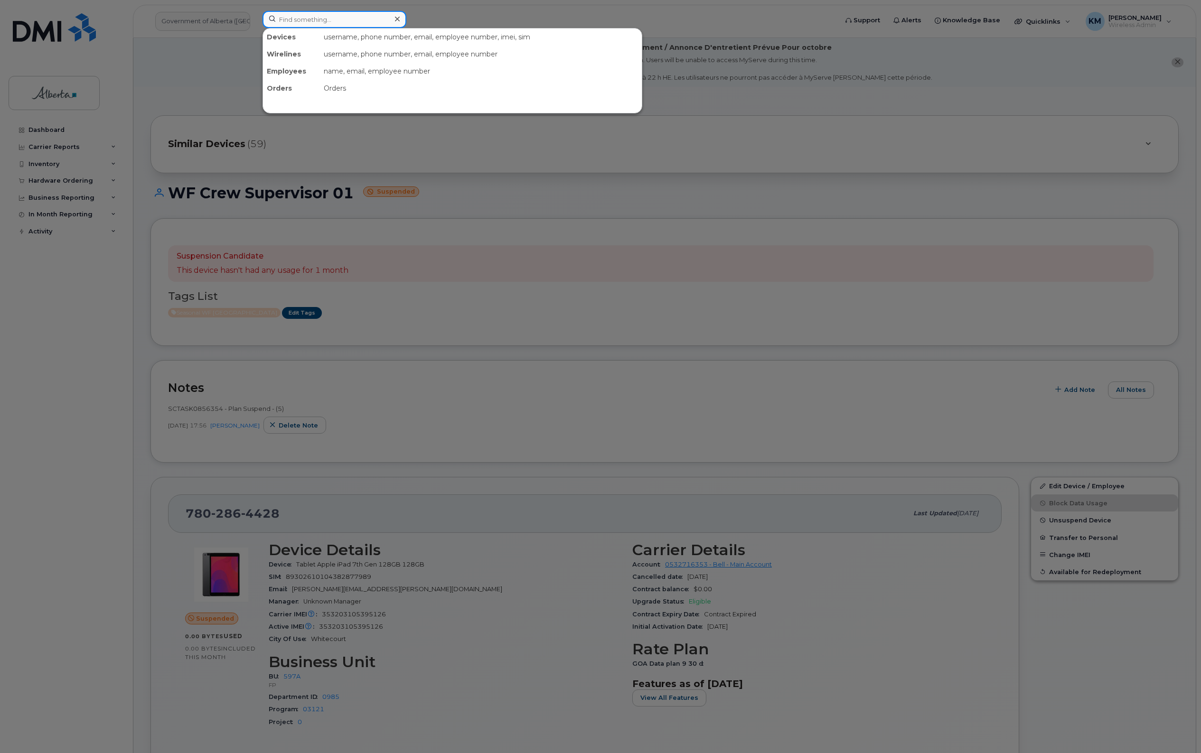
click at [303, 21] on input at bounding box center [334, 19] width 144 height 17
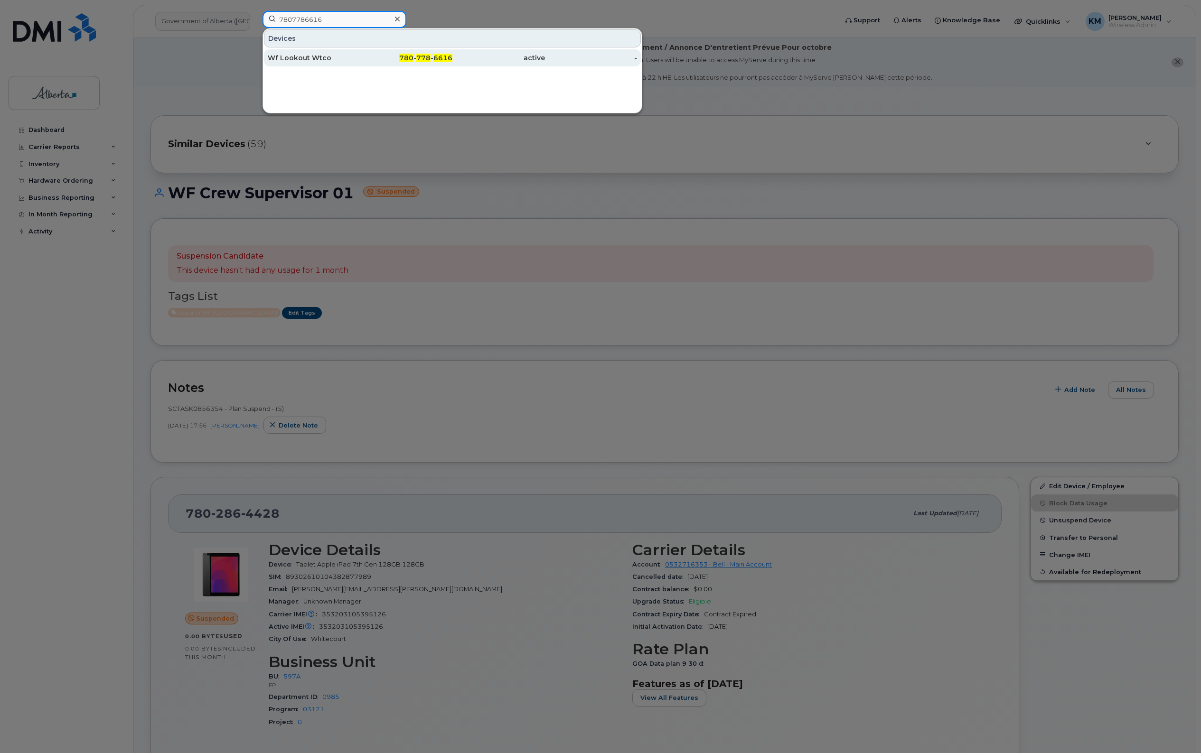
type input "7807786616"
click at [316, 63] on div "Wf Lookout Wtco" at bounding box center [314, 57] width 93 height 17
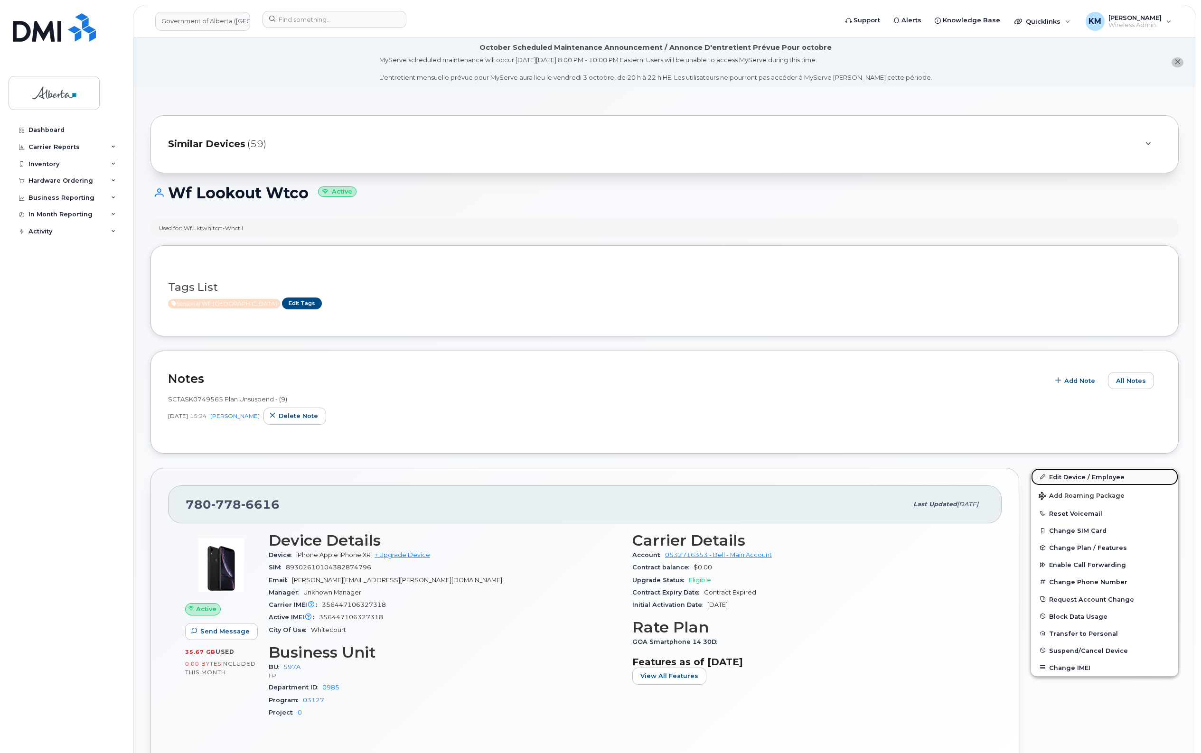
click at [1105, 478] on link "Edit Device / Employee" at bounding box center [1104, 476] width 147 height 17
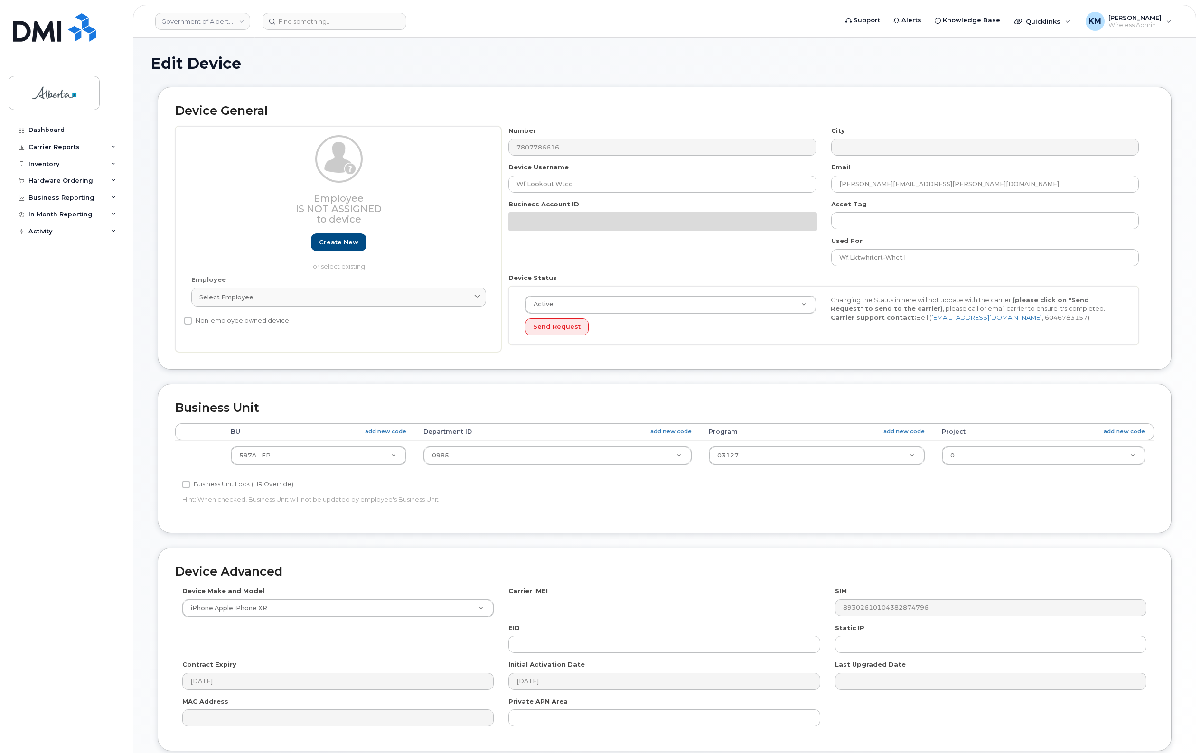
select select "4797726"
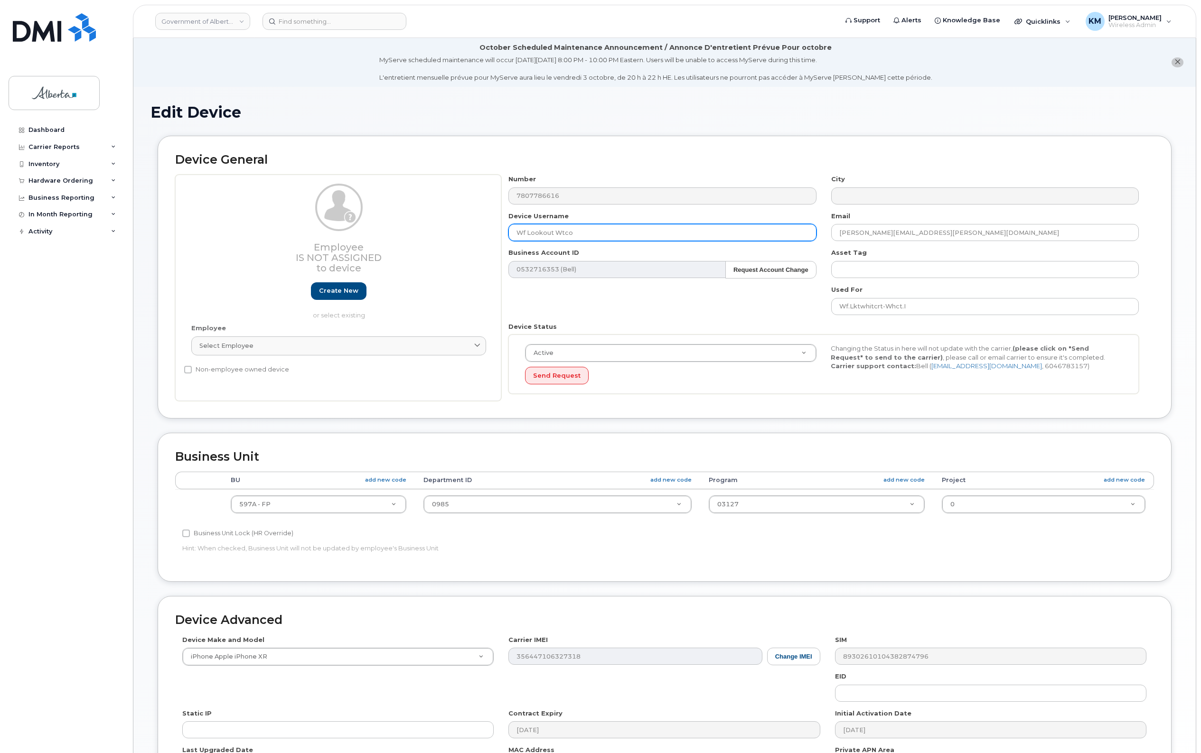
click at [525, 232] on input "Wf Lookout Wtco" at bounding box center [662, 232] width 308 height 17
type input "WF Lookout WTCO"
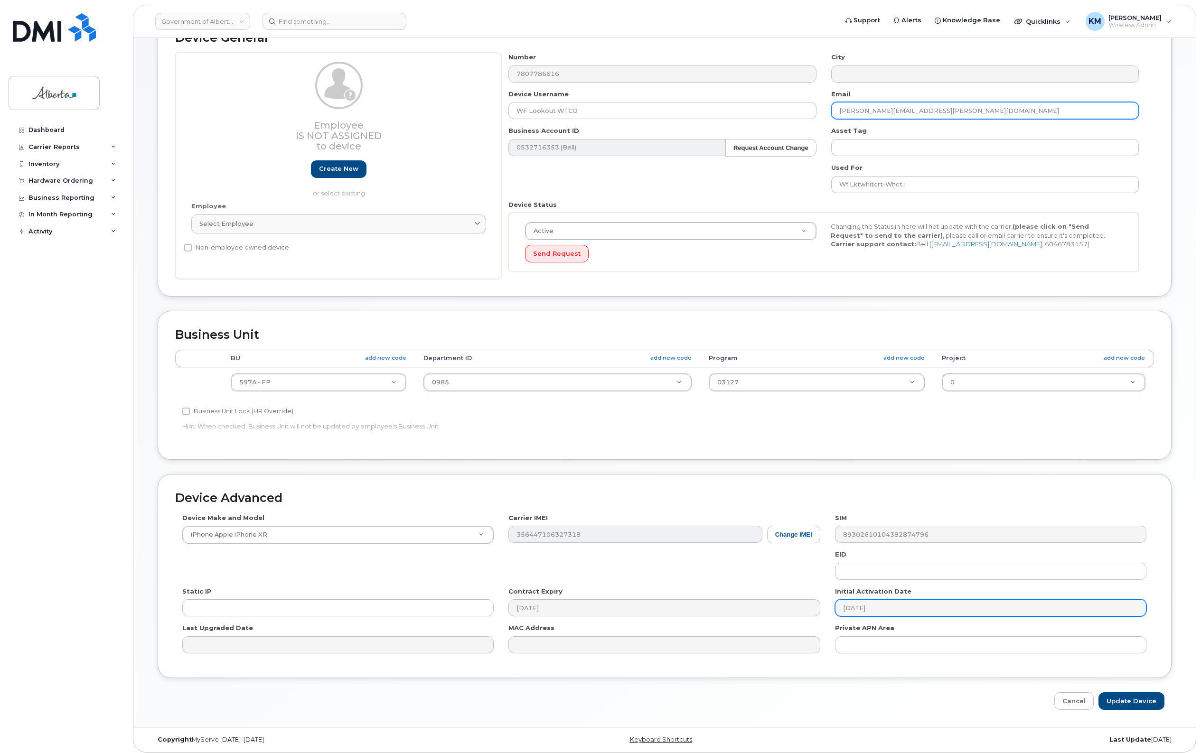
scroll to position [128, 0]
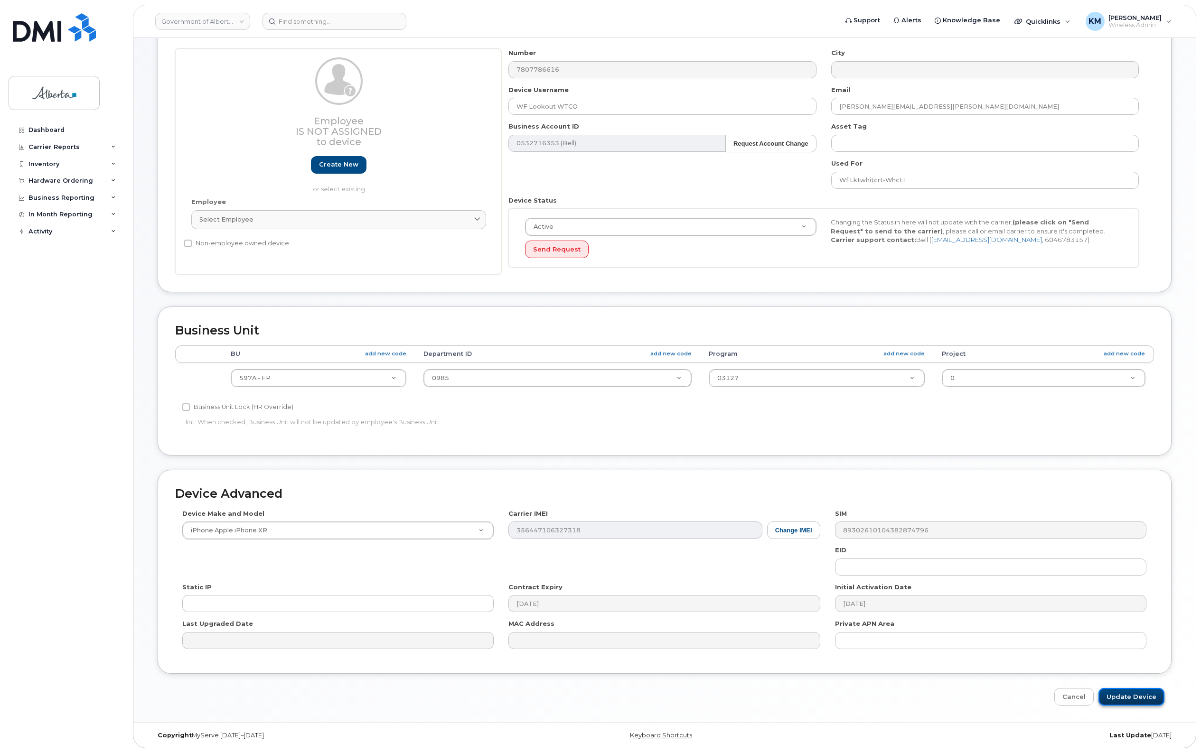
click at [1148, 694] on input "Update Device" at bounding box center [1131, 697] width 66 height 18
type input "Saving..."
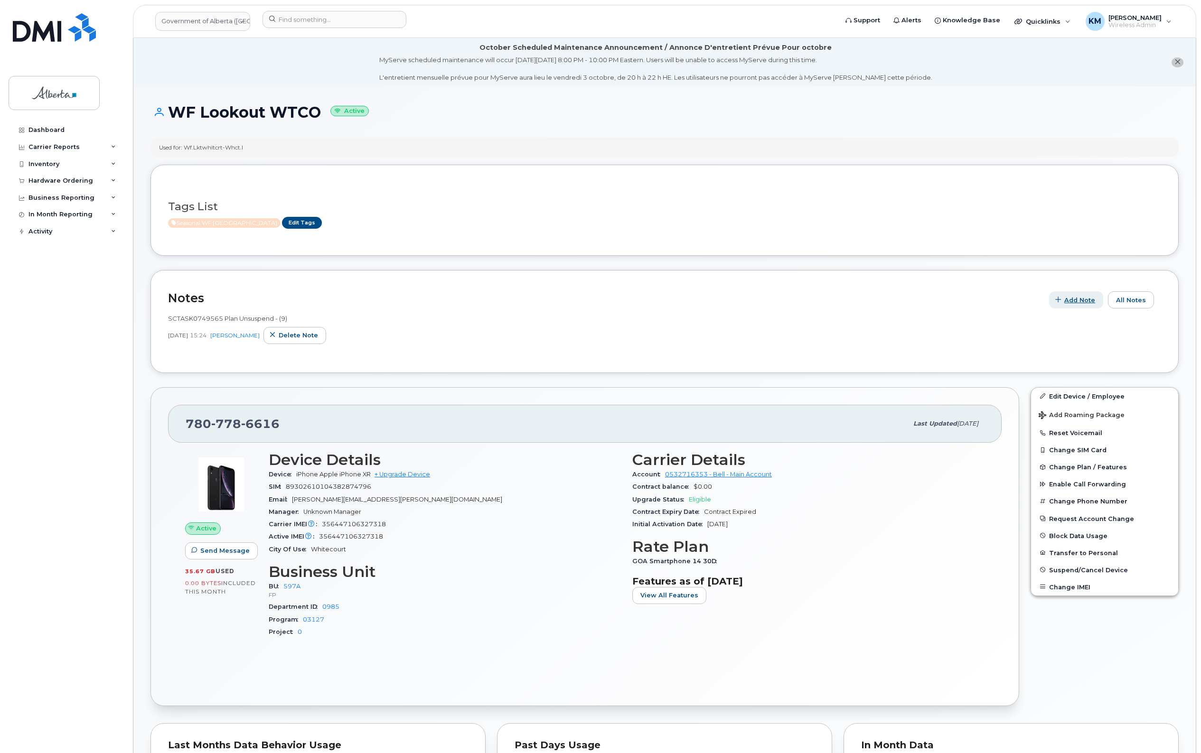
click at [1069, 300] on span "Add Note" at bounding box center [1079, 300] width 31 height 9
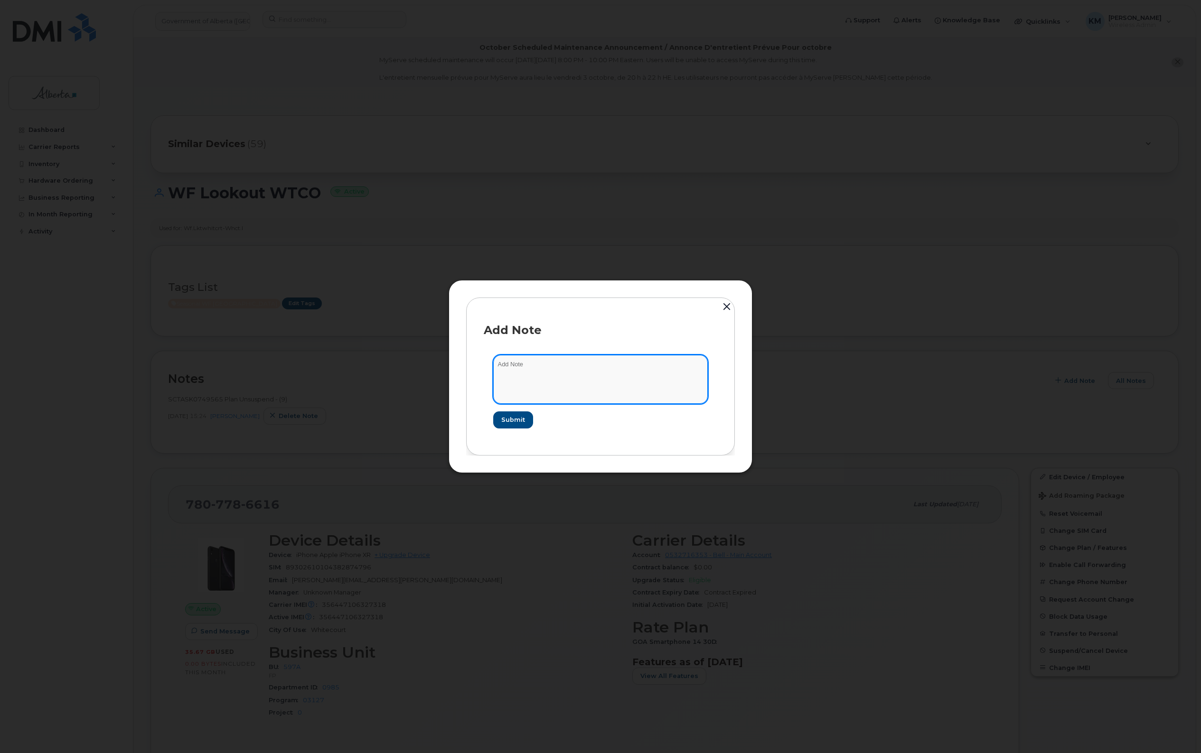
click at [520, 368] on textarea at bounding box center [600, 379] width 215 height 48
type textarea "s"
click at [588, 363] on textarea "SCTASK0856354 -" at bounding box center [600, 379] width 215 height 48
paste textarea "Plan Suspend - (5)"
type textarea "SCTASK0856354 - Plan Suspend - (5)"
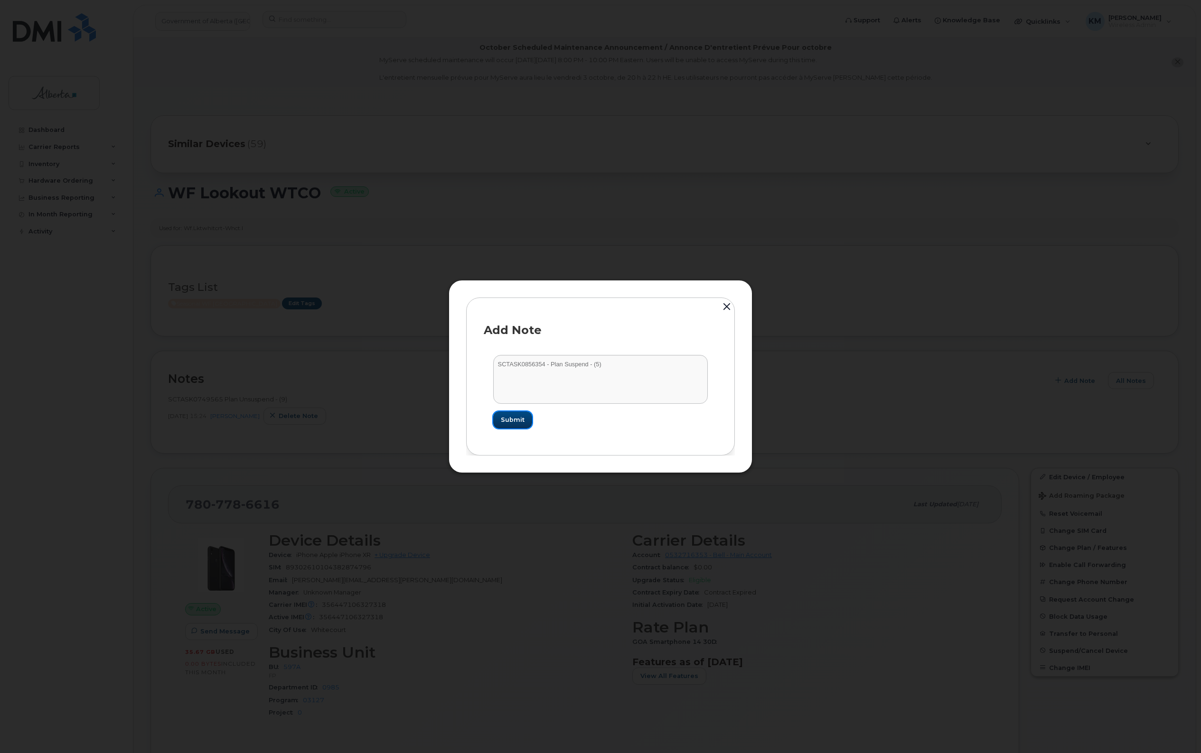
click at [501, 423] on button "Submit" at bounding box center [512, 419] width 39 height 17
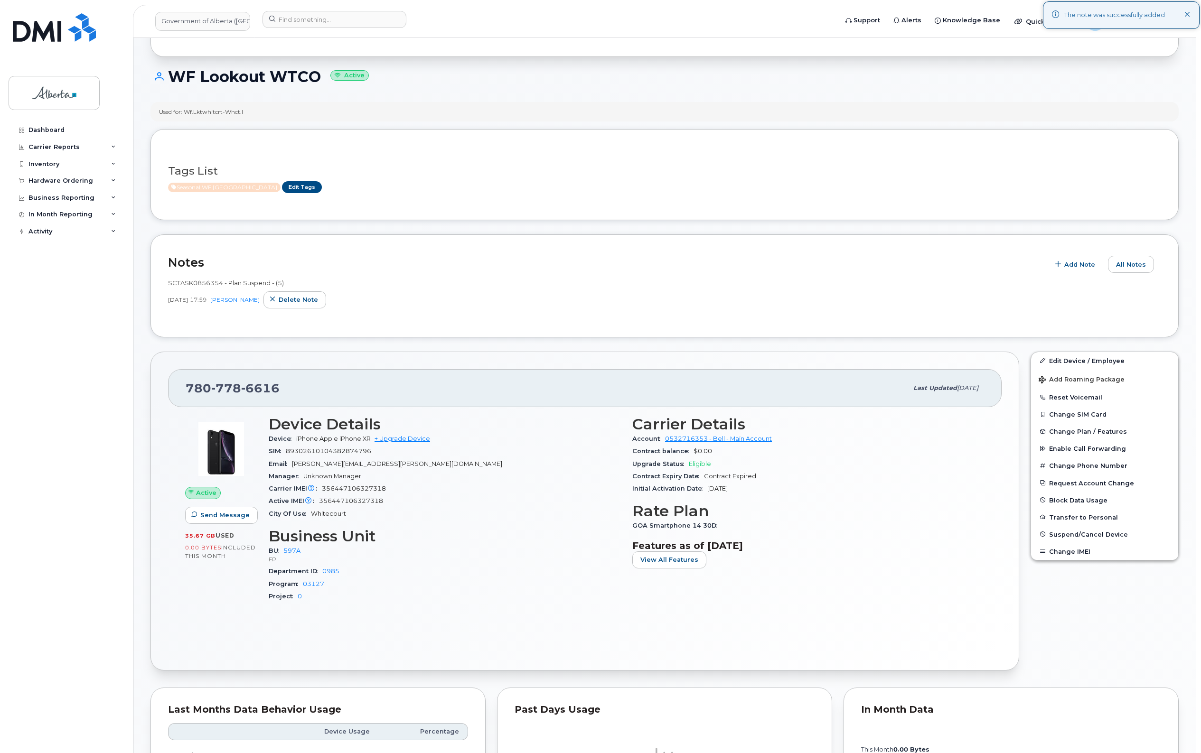
scroll to position [119, 0]
click at [1073, 528] on span "Suspend/Cancel Device" at bounding box center [1088, 531] width 79 height 7
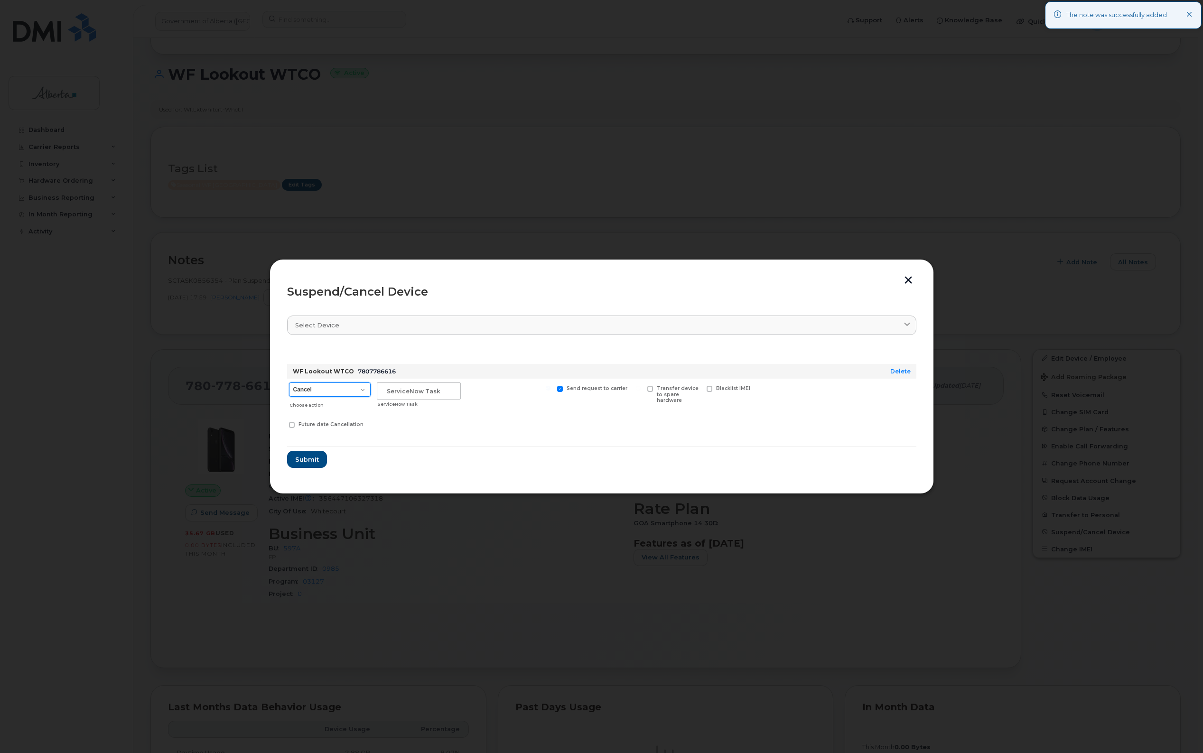
click at [362, 390] on select "Cancel Suspend - Extend Suspension Suspend - Reduced Rate Suspend - Lost Device…" at bounding box center [330, 390] width 82 height 14
select select "[object Object]"
click at [289, 383] on select "Cancel Suspend - Extend Suspension Suspend - Reduced Rate Suspend - Lost Device…" at bounding box center [330, 390] width 82 height 14
click at [418, 393] on input "text" at bounding box center [419, 391] width 84 height 17
type input "sCTASK0856354"
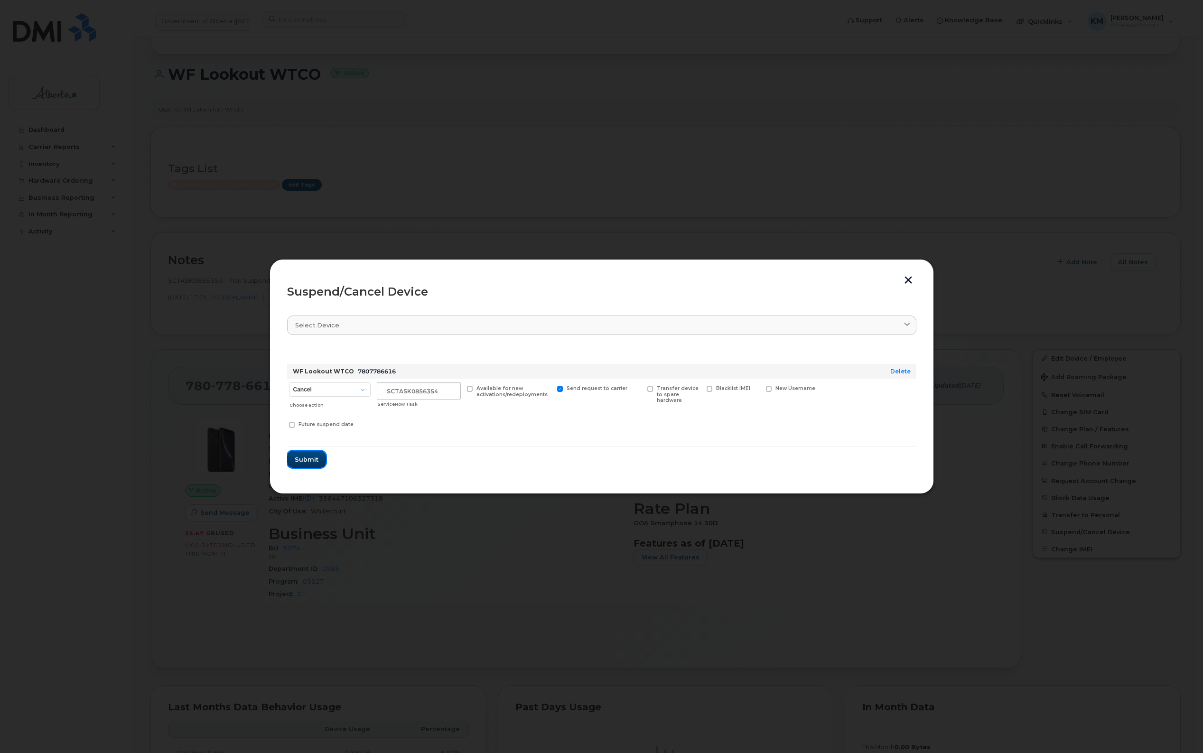
click at [323, 463] on button "Submit" at bounding box center [306, 459] width 39 height 17
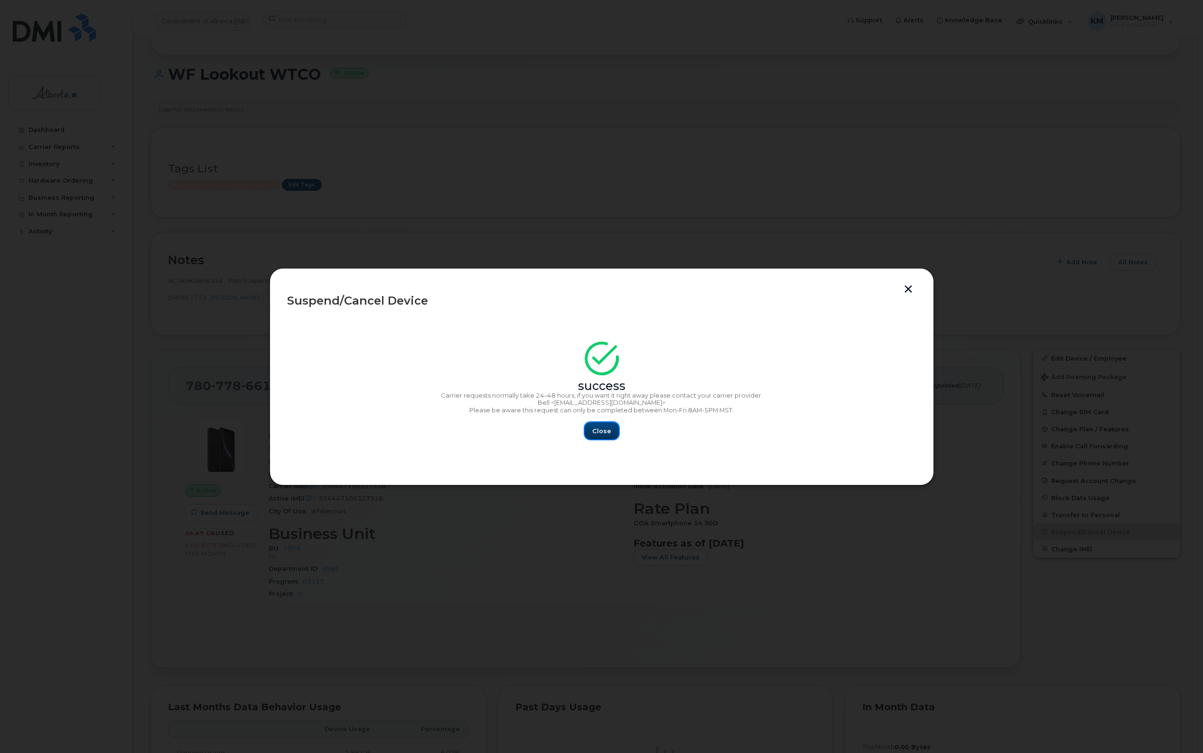
click at [596, 432] on span "Close" at bounding box center [601, 431] width 19 height 9
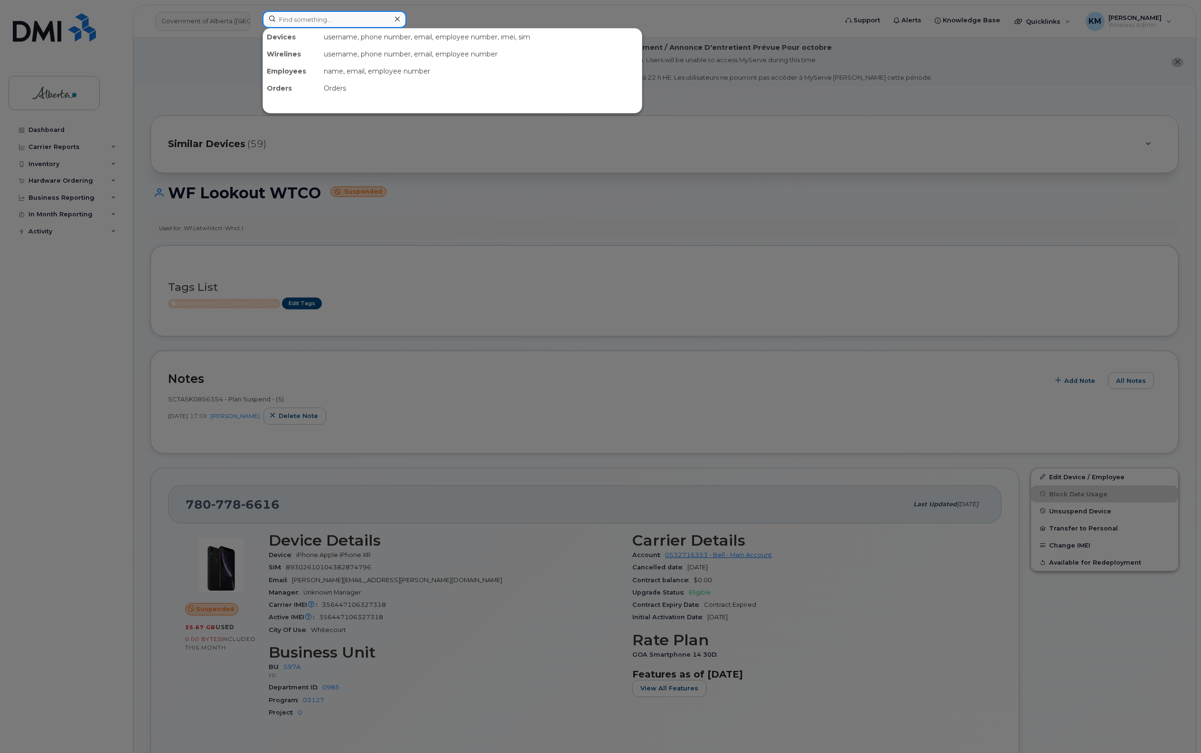
click at [343, 19] on input at bounding box center [334, 19] width 144 height 17
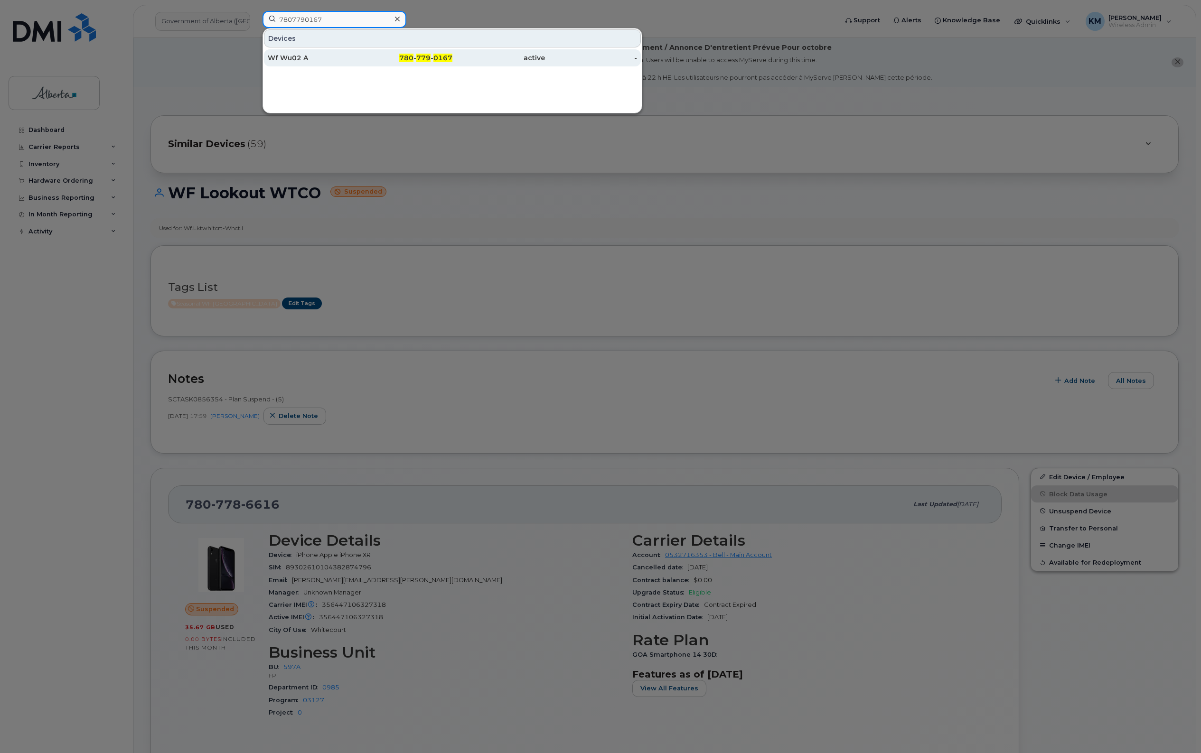
type input "7807790167"
click at [360, 63] on div "780 - 779 - 0167" at bounding box center [406, 57] width 93 height 17
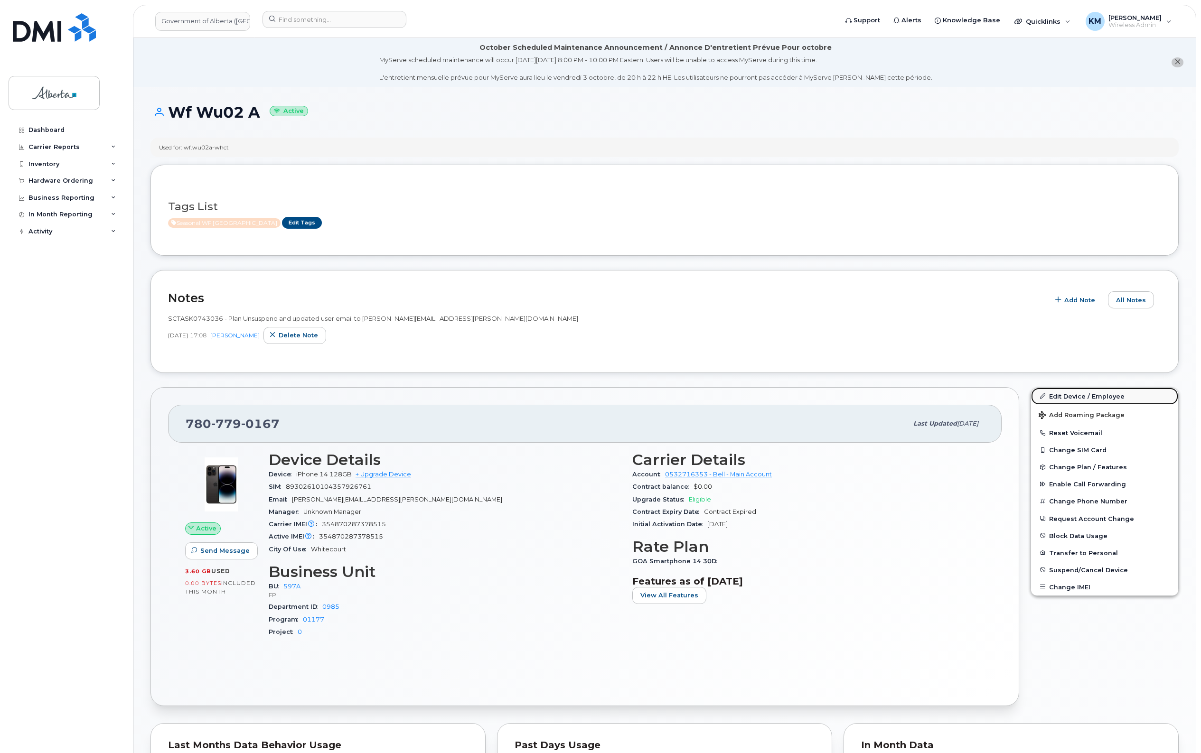
click at [1073, 392] on link "Edit Device / Employee" at bounding box center [1104, 396] width 147 height 17
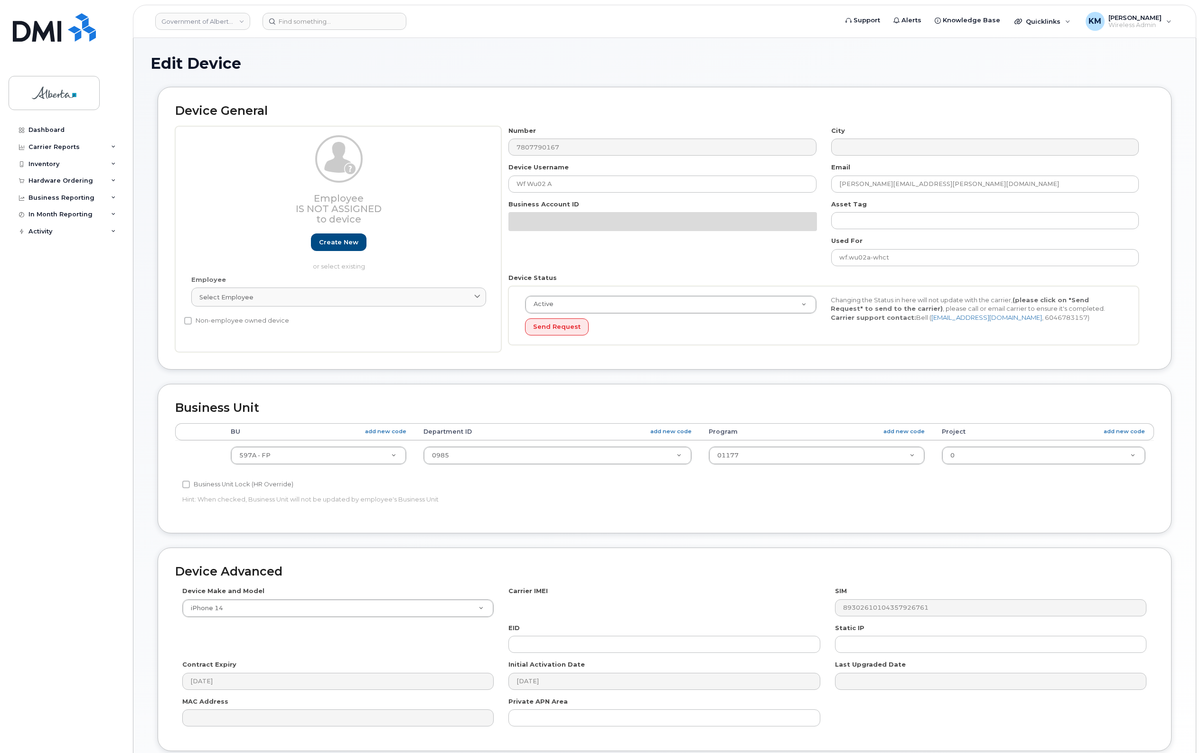
select select "4797726"
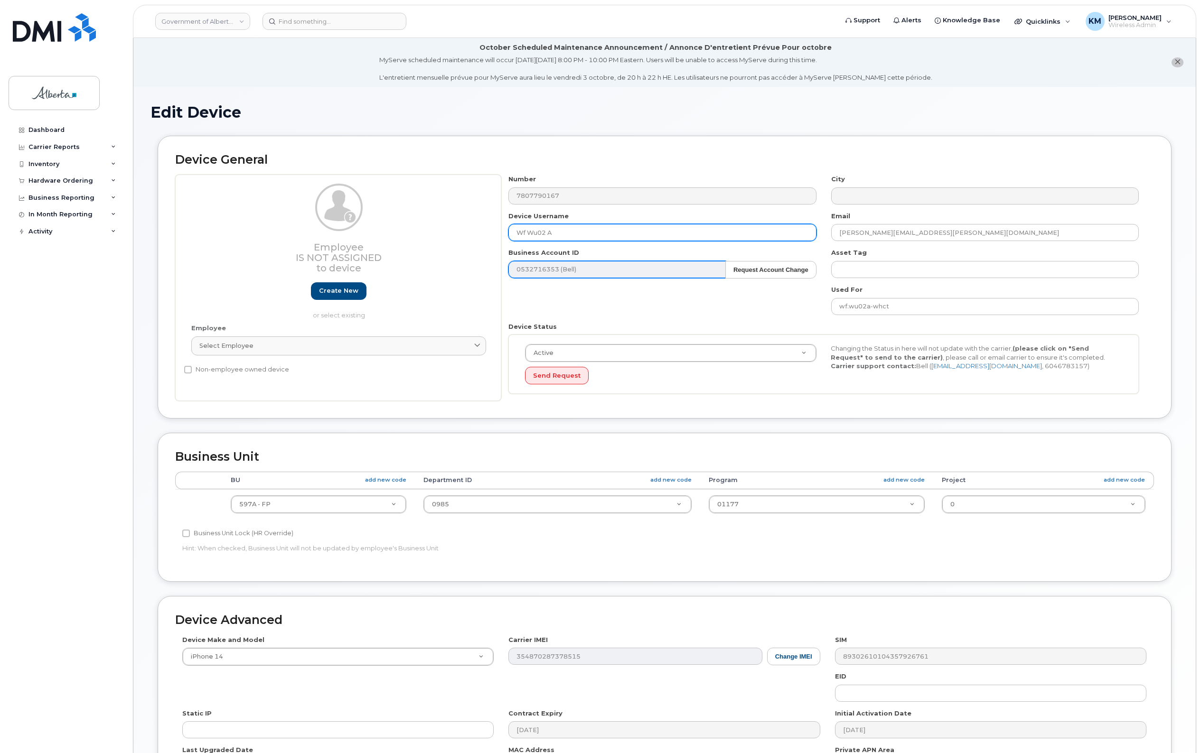
drag, startPoint x: 525, startPoint y: 233, endPoint x: 569, endPoint y: 261, distance: 51.5
click at [528, 235] on input "Wf Wu02 A" at bounding box center [662, 232] width 308 height 17
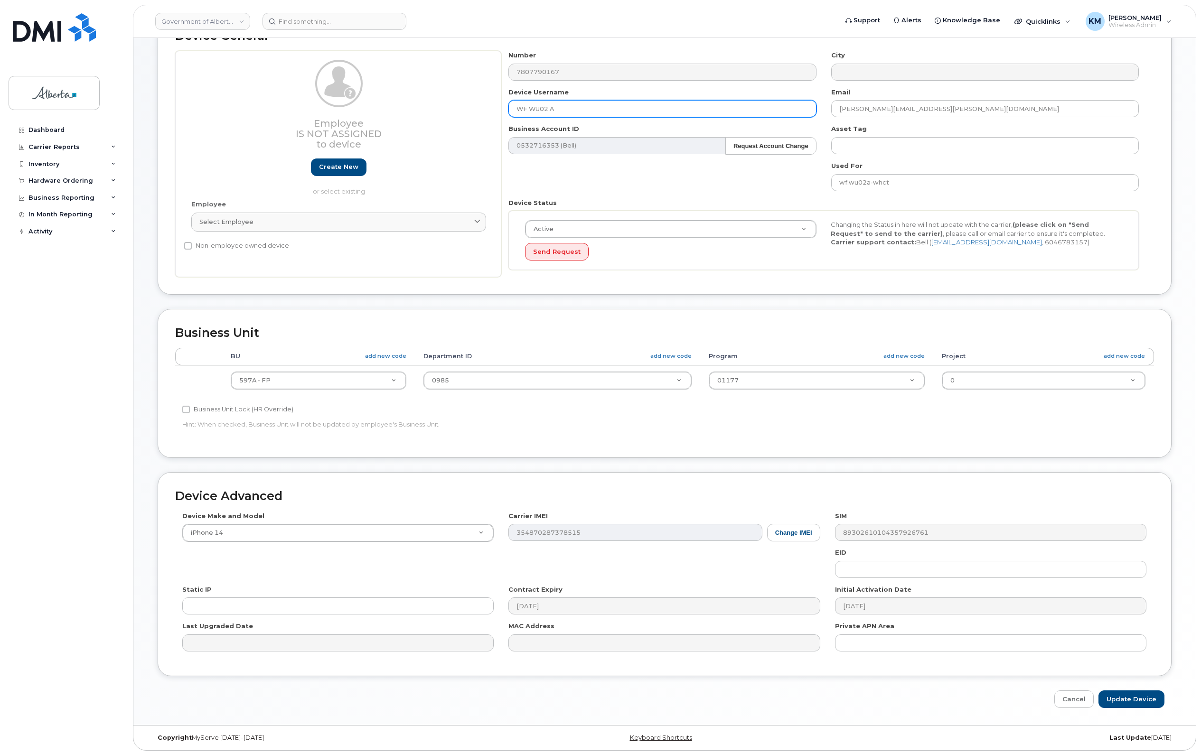
scroll to position [128, 0]
type input "WF WU02 A"
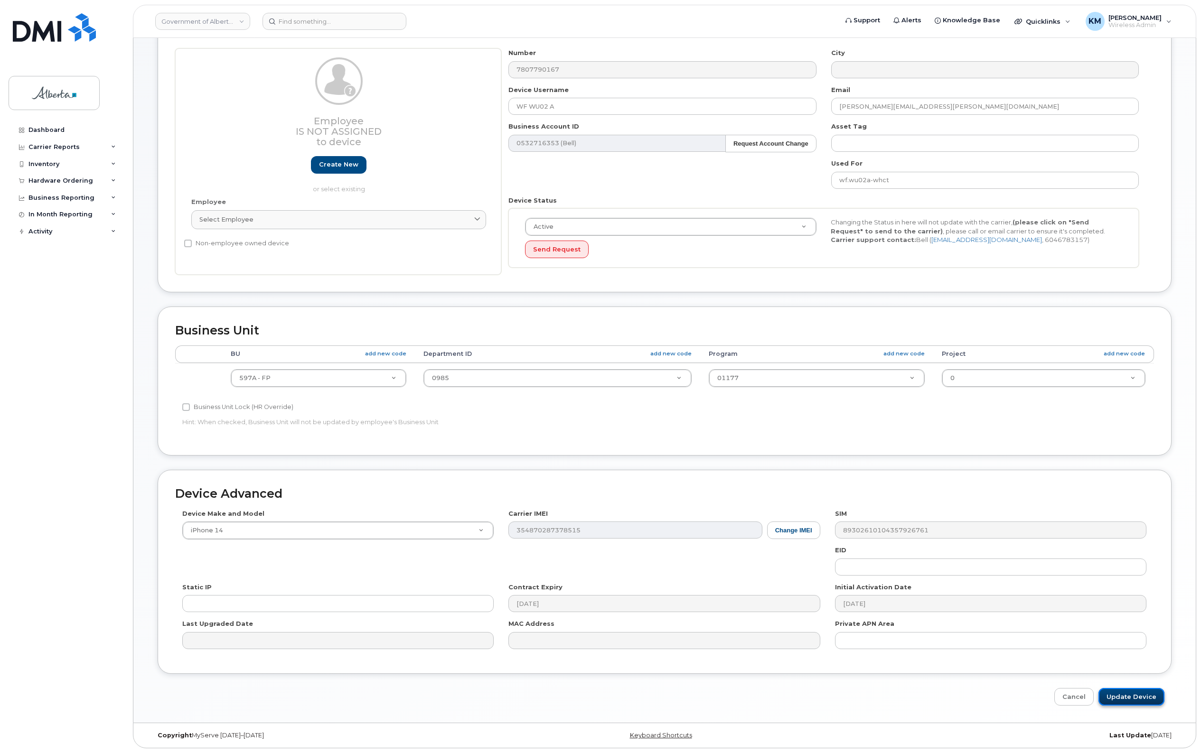
click at [1133, 698] on input "Update Device" at bounding box center [1131, 697] width 66 height 18
type input "Saving..."
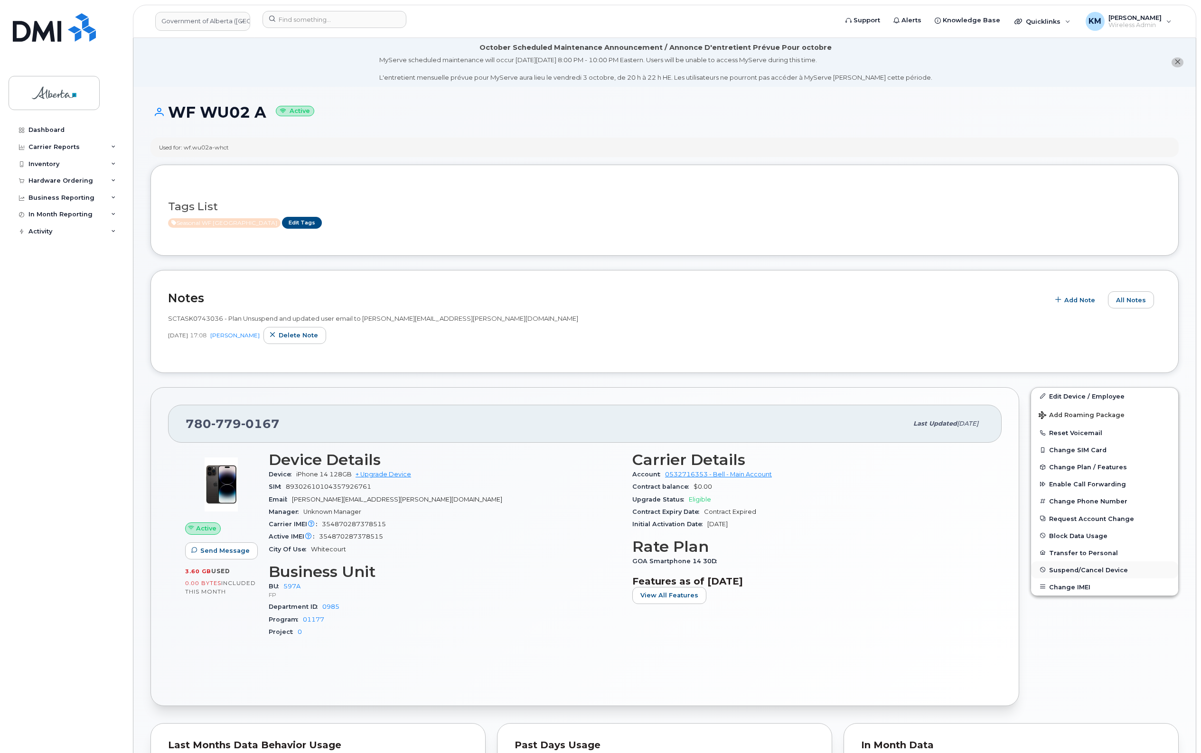
click at [1086, 566] on span "Suspend/Cancel Device" at bounding box center [1088, 569] width 79 height 7
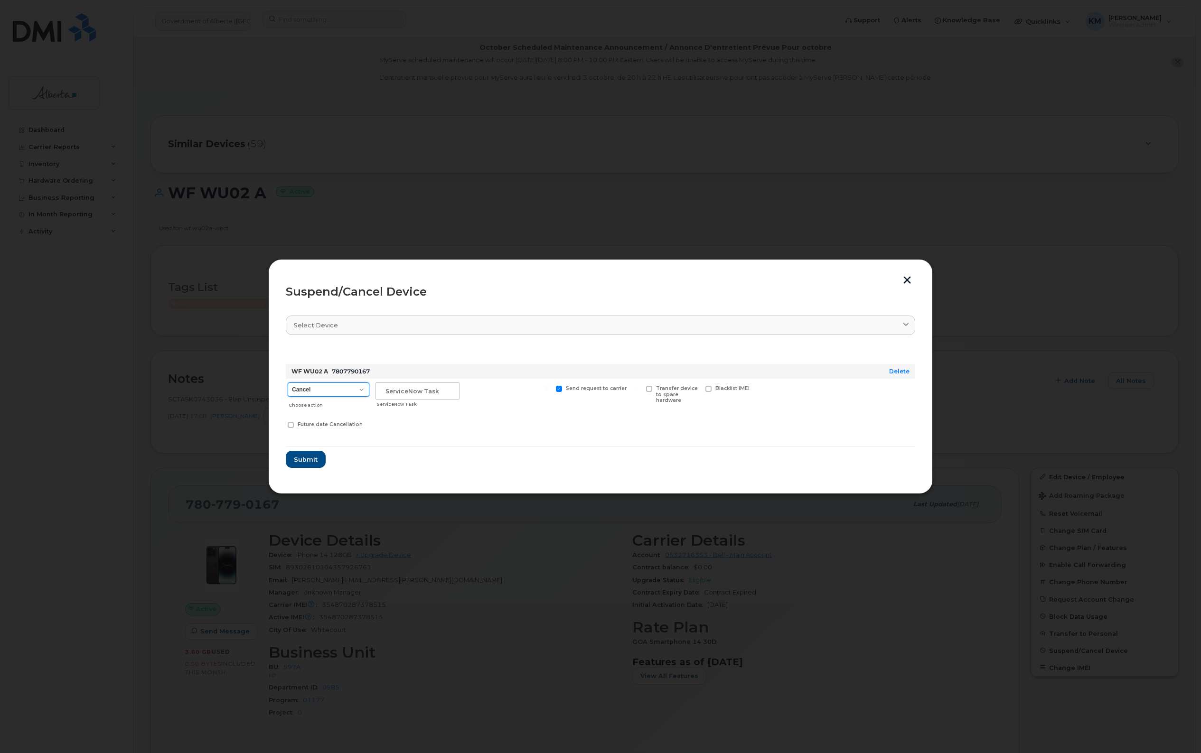
click at [345, 394] on select "Cancel Suspend - Extend Suspension Suspend - Reduced Rate Suspend - Lost Device…" at bounding box center [329, 390] width 82 height 14
select select "[object Object]"
click at [288, 383] on select "Cancel Suspend - Extend Suspension Suspend - Reduced Rate Suspend - Lost Device…" at bounding box center [329, 390] width 82 height 14
click at [395, 392] on input "text" at bounding box center [417, 391] width 84 height 17
type input "sCTASK0856354"
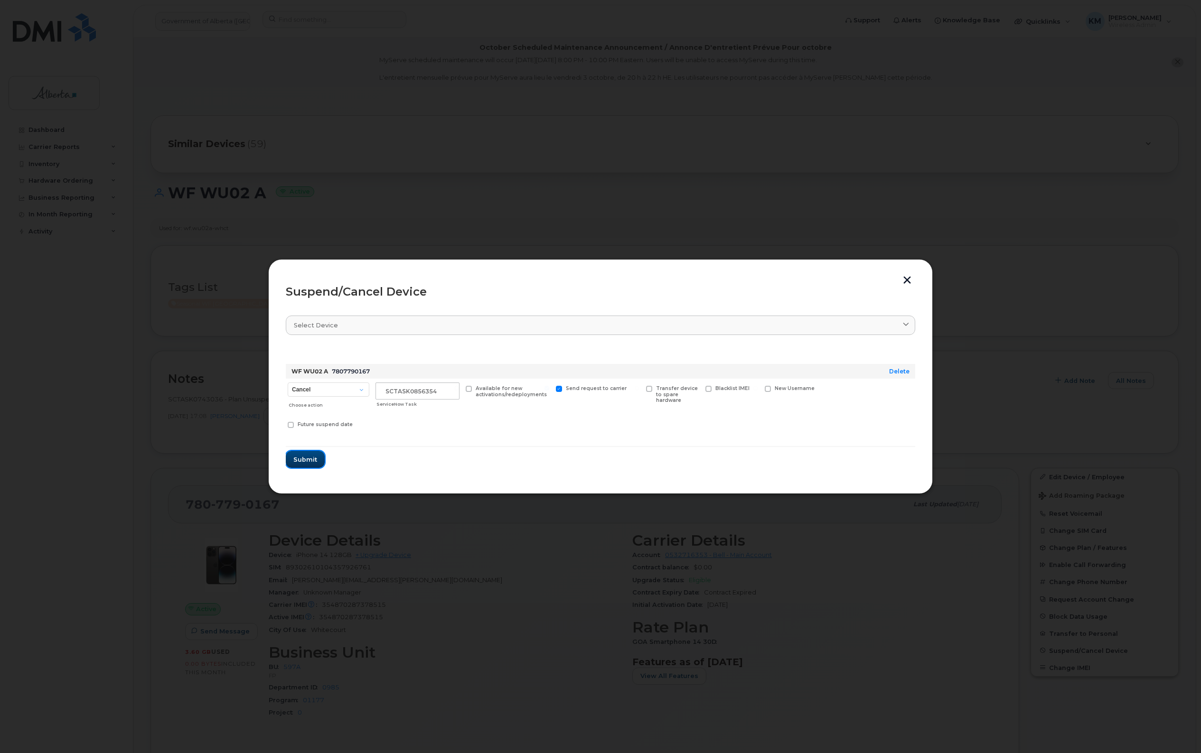
click at [316, 458] on span "Submit" at bounding box center [305, 459] width 24 height 9
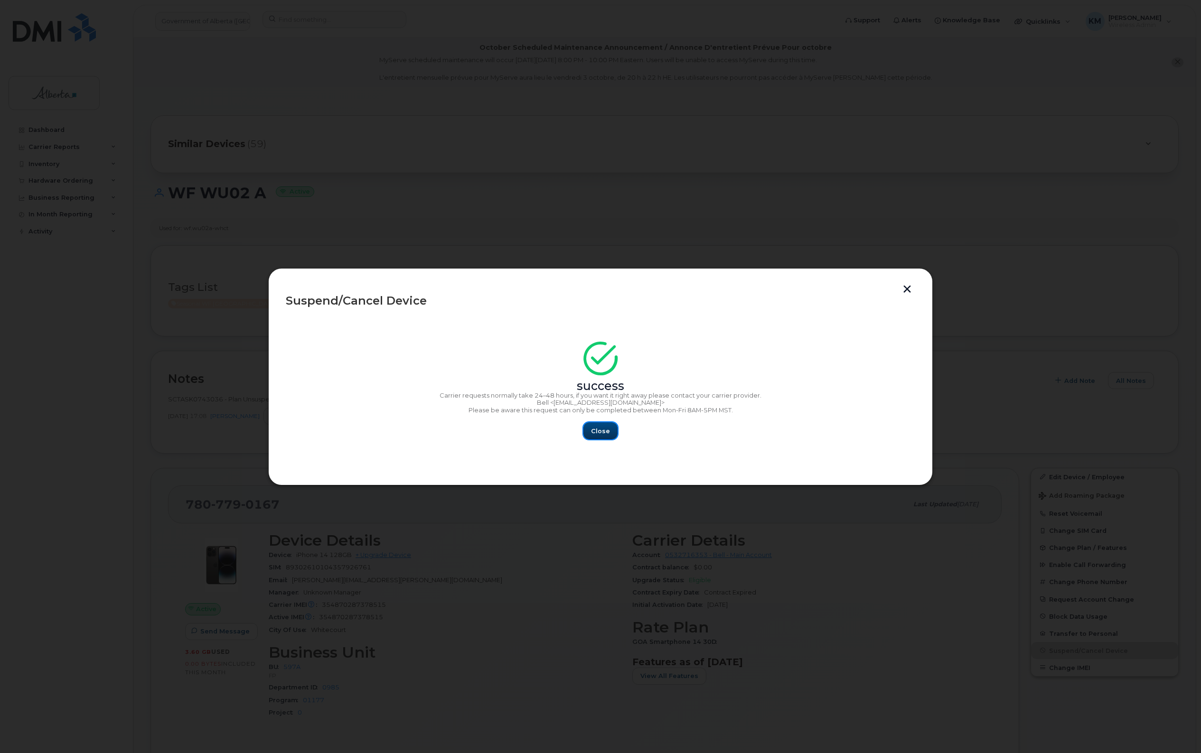
click at [598, 430] on span "Close" at bounding box center [600, 431] width 19 height 9
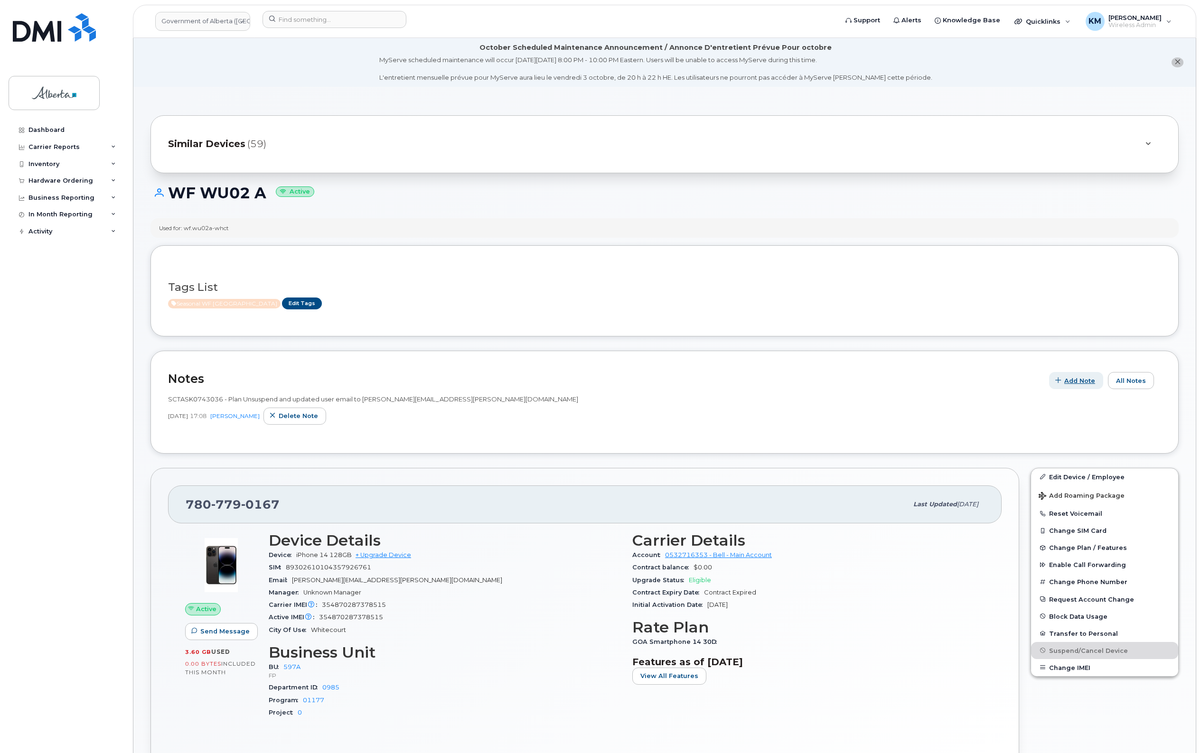
click at [1088, 381] on span "Add Note" at bounding box center [1079, 380] width 31 height 9
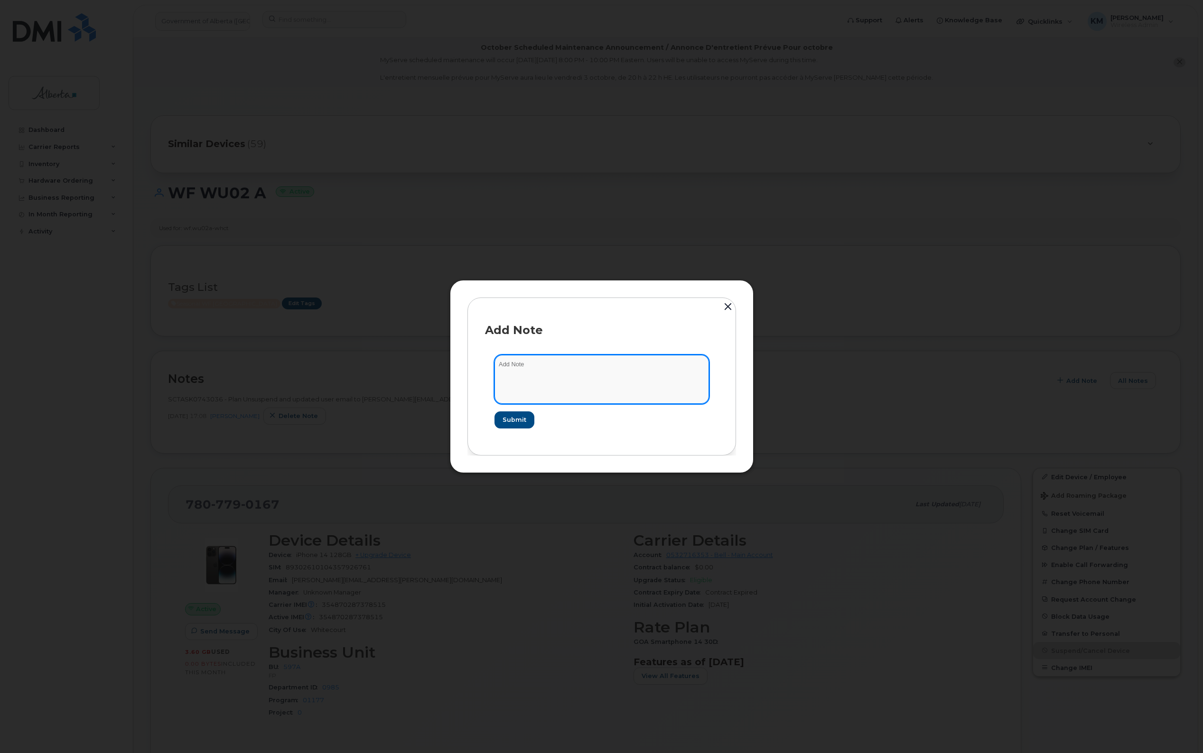
click at [553, 371] on textarea at bounding box center [602, 379] width 215 height 48
type textarea "s"
click at [641, 369] on textarea "SCTASK0856354 -" at bounding box center [602, 379] width 215 height 48
paste textarea "Plan Suspend - (5)"
type textarea "SCTASK0856354 - Plan Suspend - (5)"
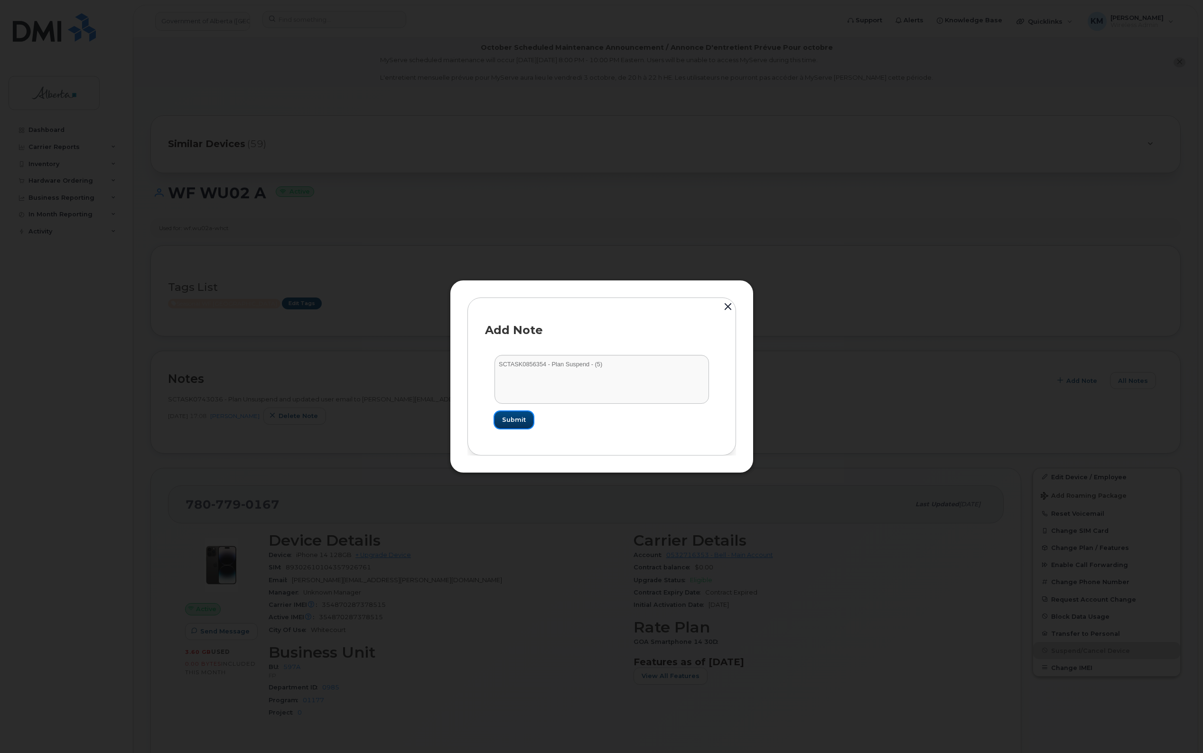
click at [520, 414] on button "Submit" at bounding box center [514, 419] width 39 height 17
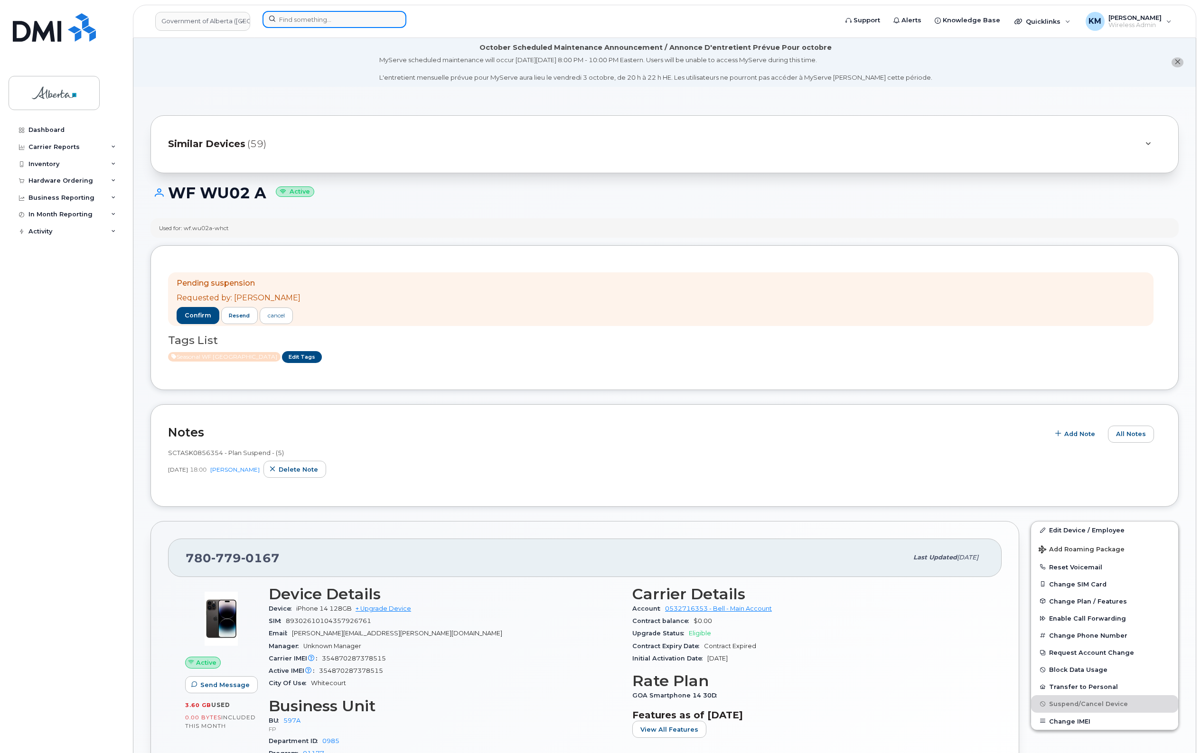
click at [318, 20] on input at bounding box center [334, 19] width 144 height 17
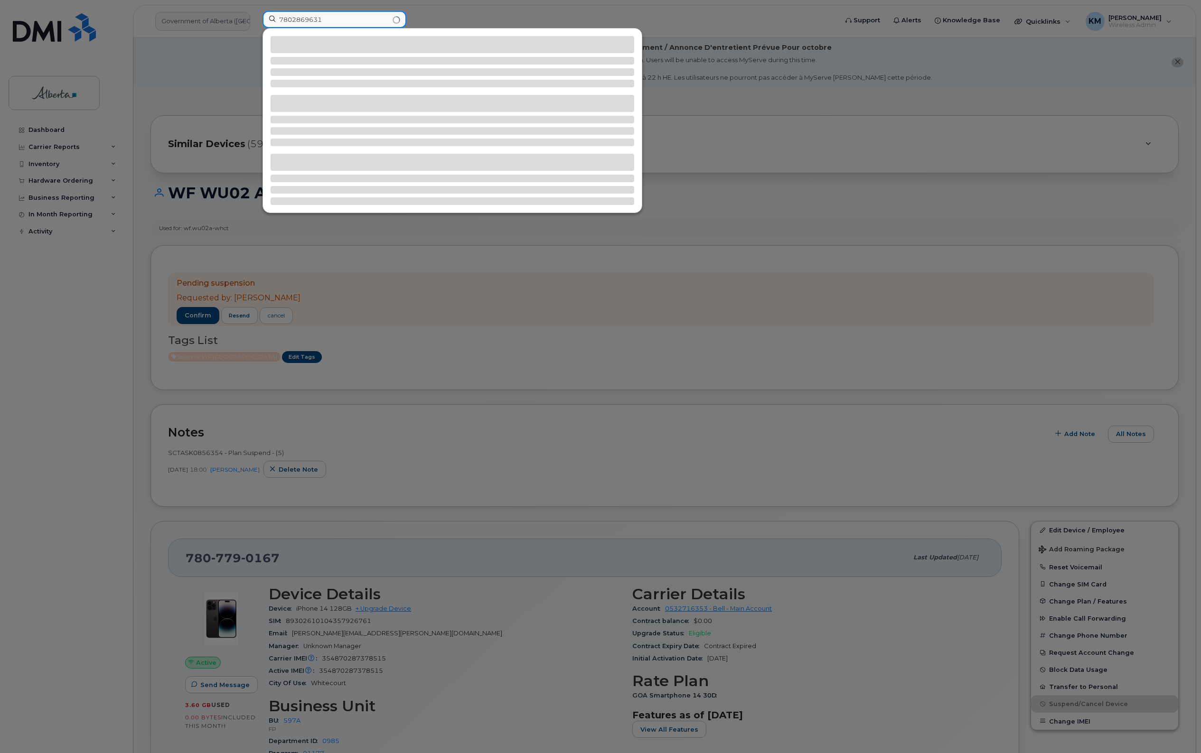
type input "7802869631"
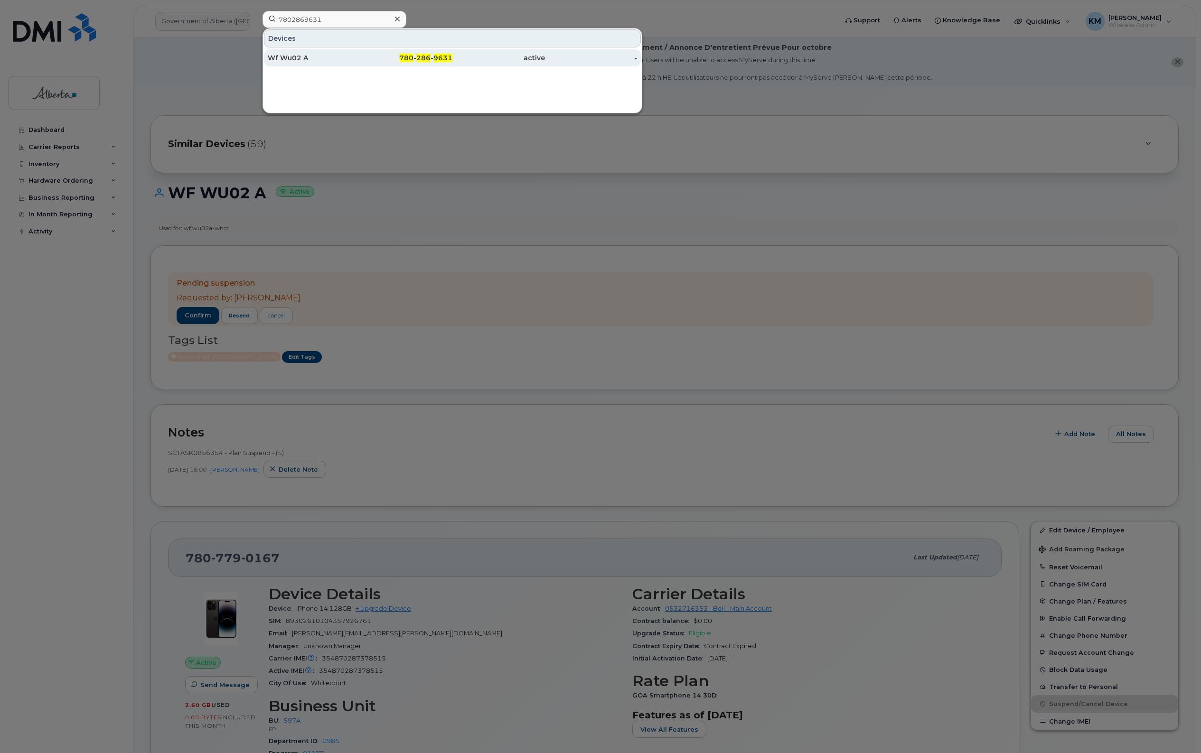
click at [359, 58] on div "Wf Wu02 A" at bounding box center [314, 57] width 93 height 9
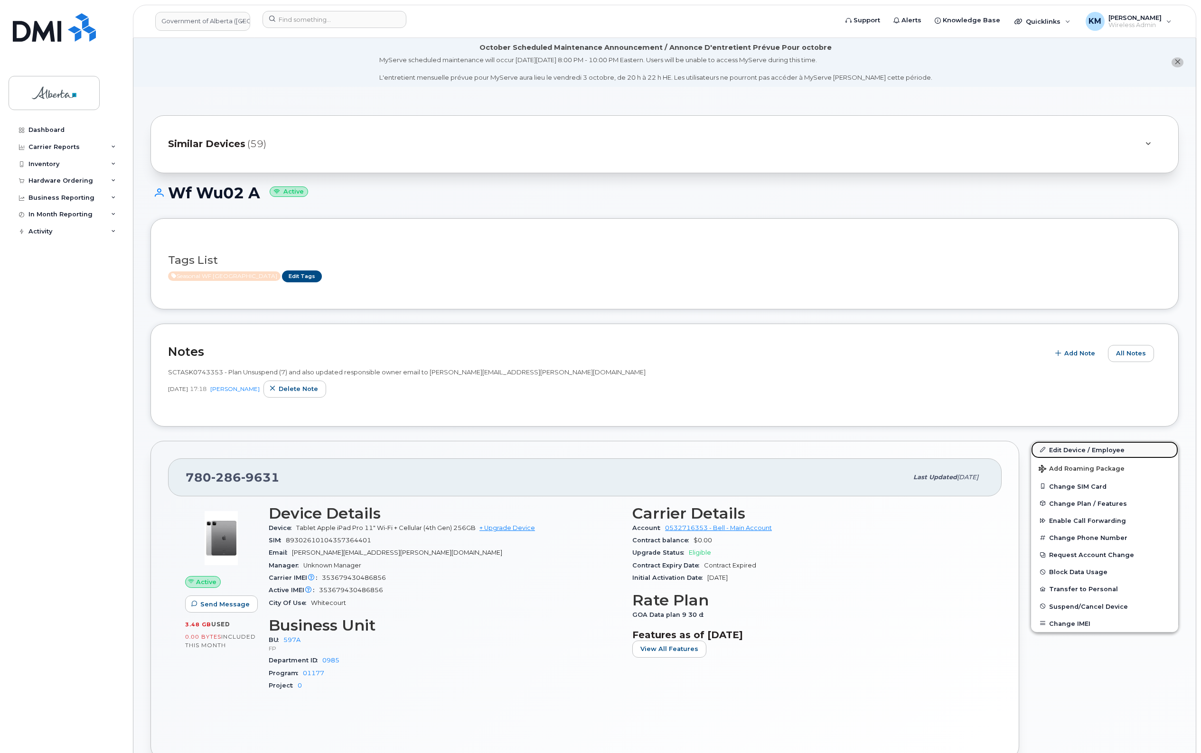
click at [1067, 449] on link "Edit Device / Employee" at bounding box center [1104, 449] width 147 height 17
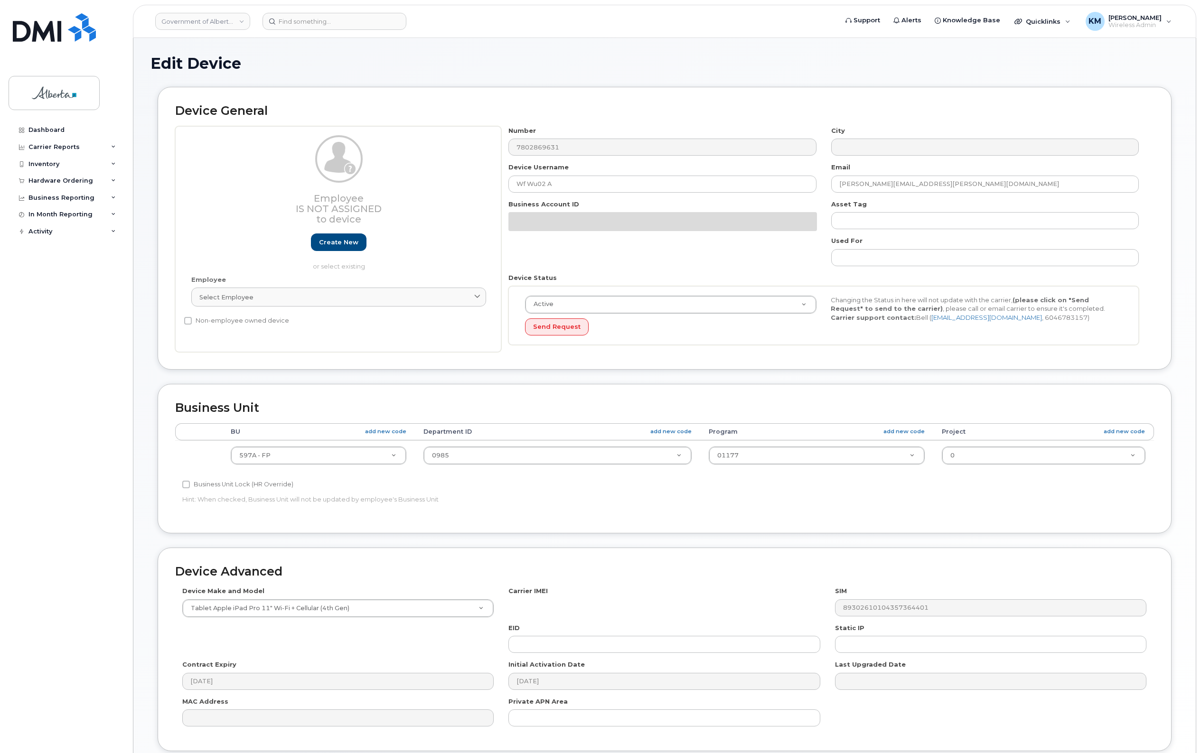
select select "4797726"
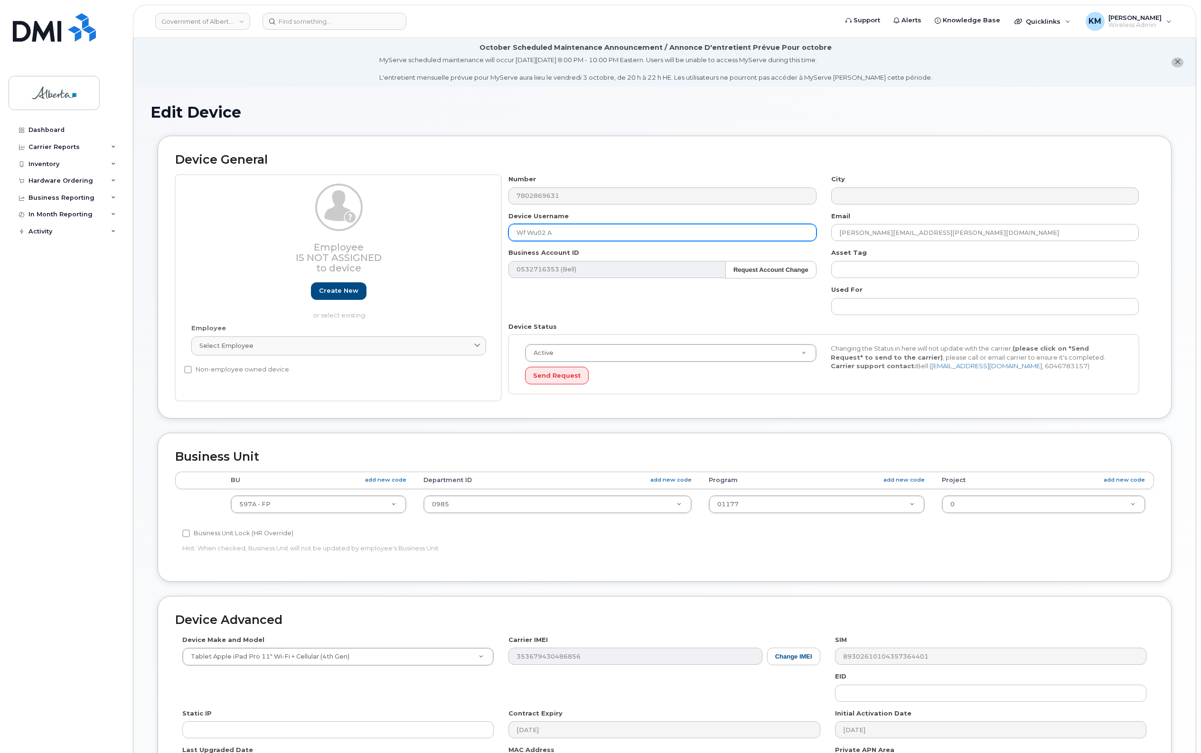
click at [527, 233] on input "Wf Wu02 A" at bounding box center [662, 232] width 308 height 17
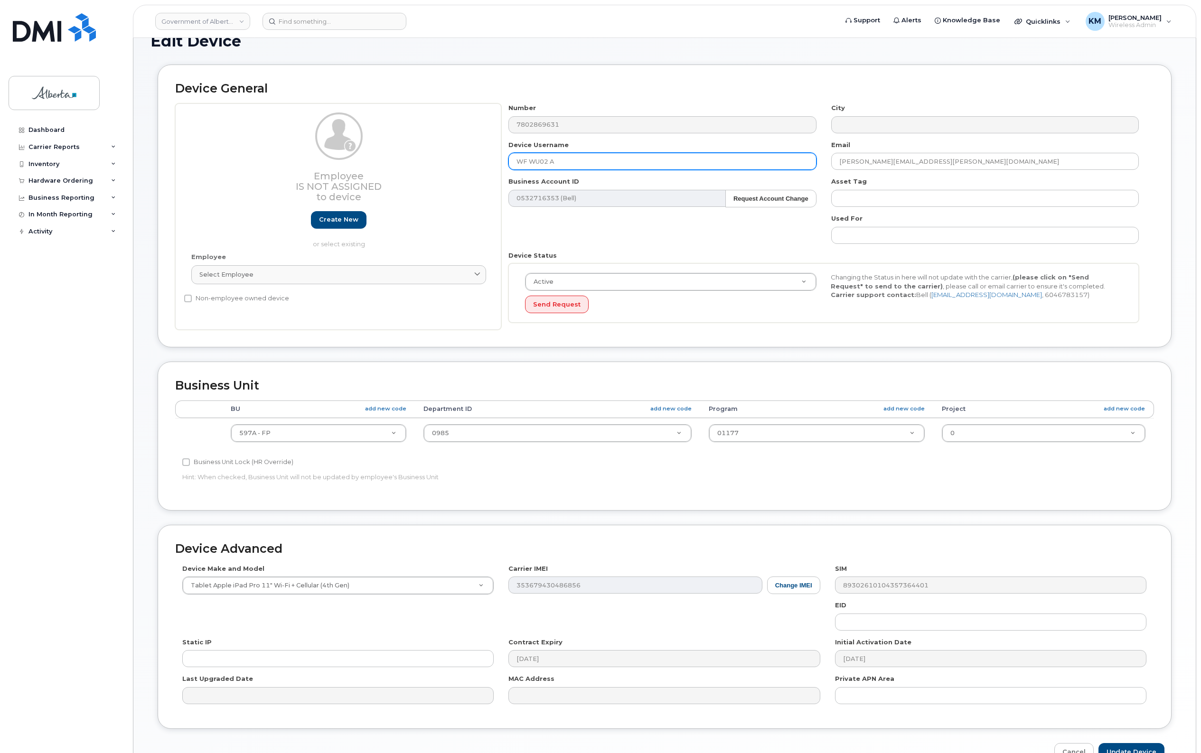
scroll to position [128, 0]
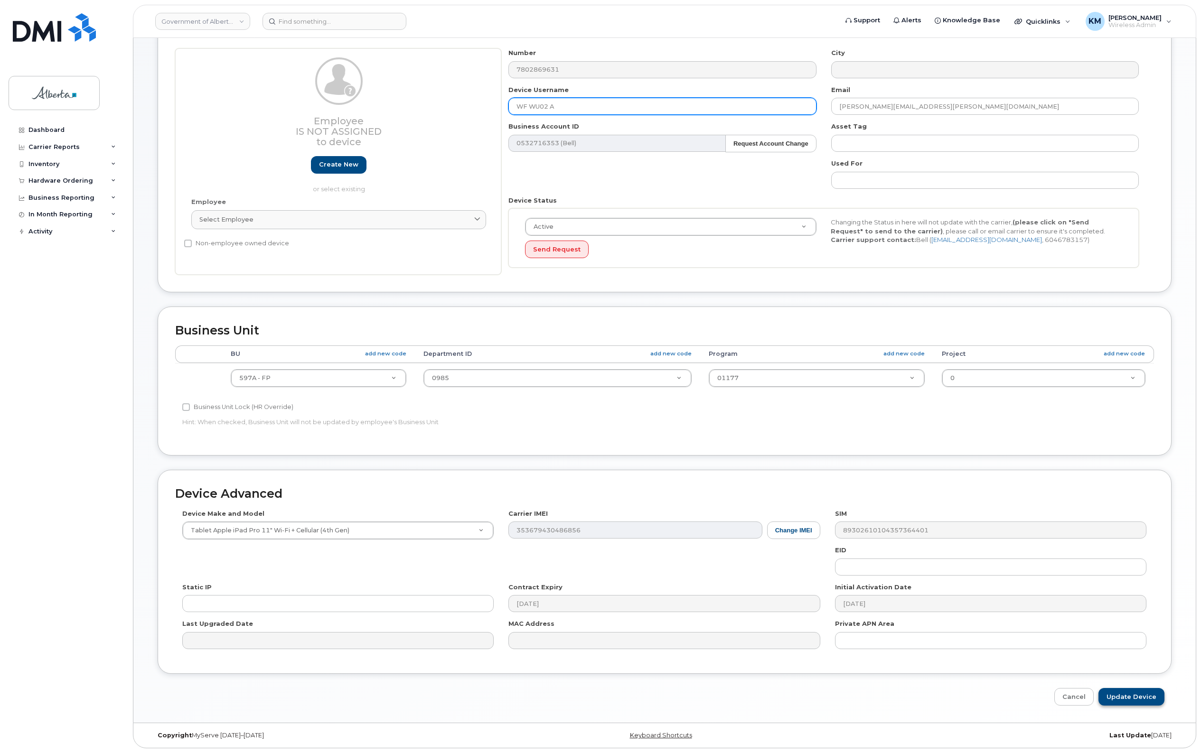
type input "WF WU02 A"
click at [1126, 698] on input "Update Device" at bounding box center [1131, 697] width 66 height 18
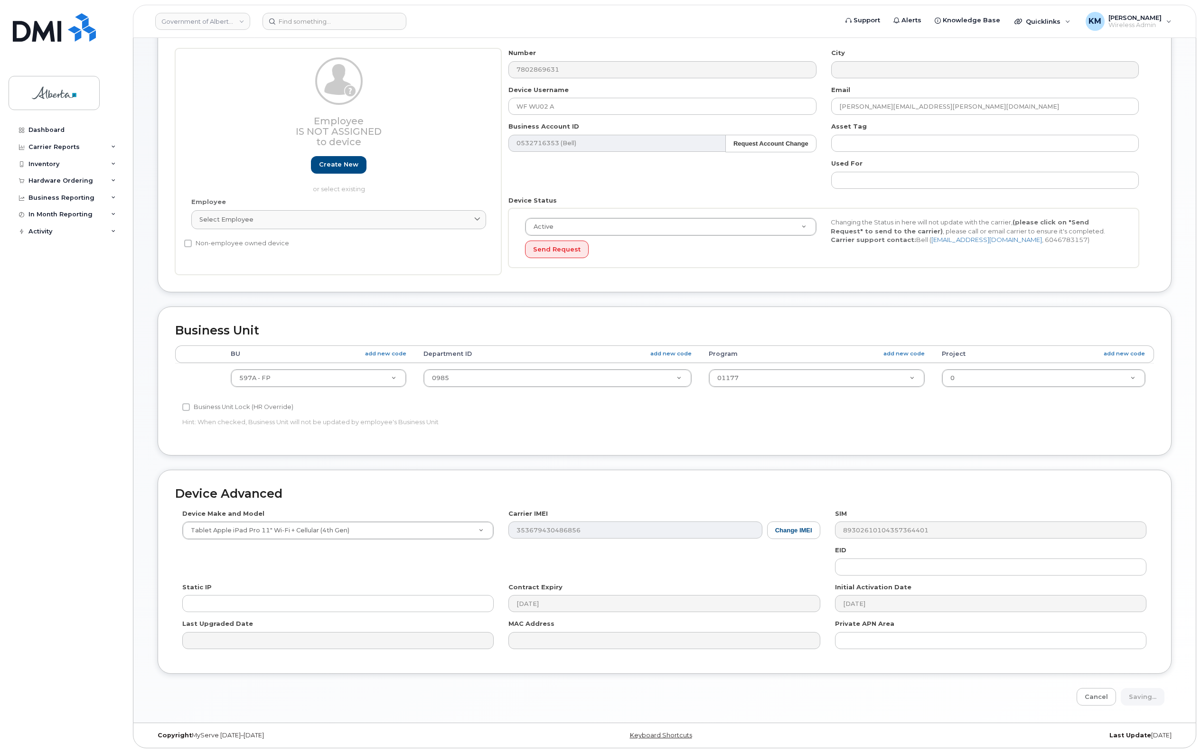
type input "Saving..."
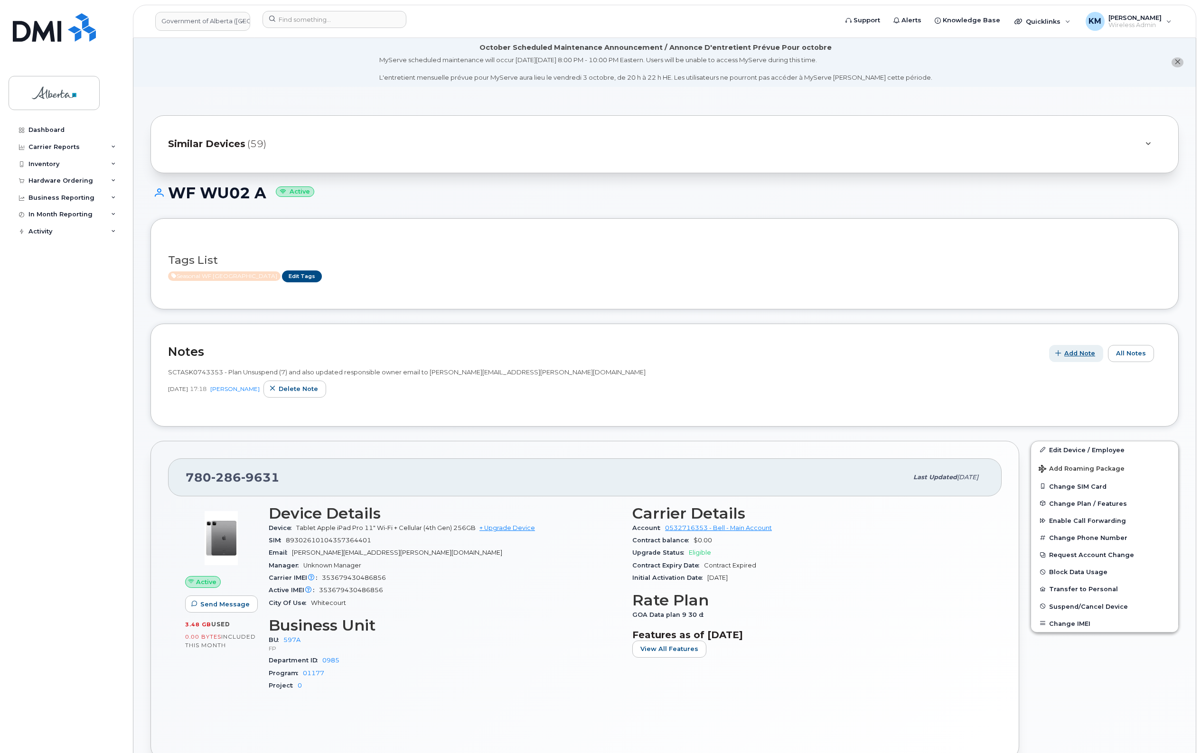
click at [1068, 353] on span "Add Note" at bounding box center [1079, 353] width 31 height 9
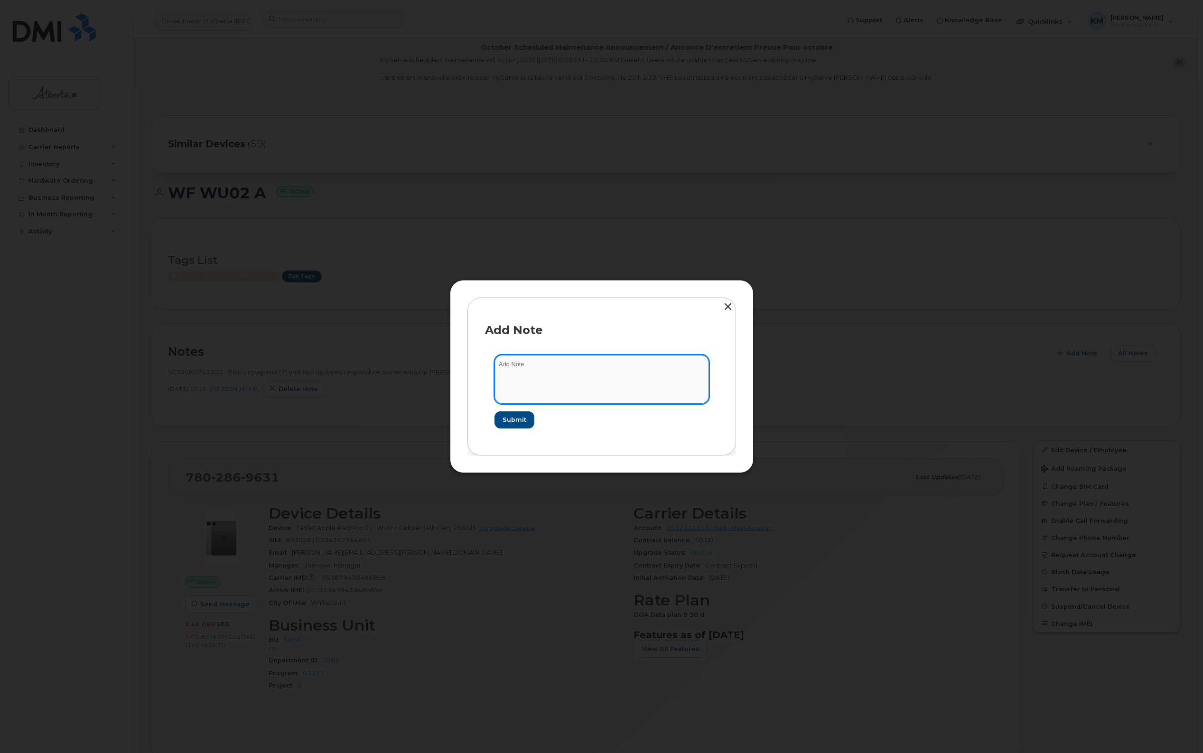
click at [603, 376] on textarea at bounding box center [602, 379] width 215 height 48
type textarea "s"
click at [589, 368] on textarea "SCTASK0856354 -" at bounding box center [602, 379] width 215 height 48
drag, startPoint x: 589, startPoint y: 368, endPoint x: 592, endPoint y: 373, distance: 5.7
paste textarea "Plan Suspend - (5)"
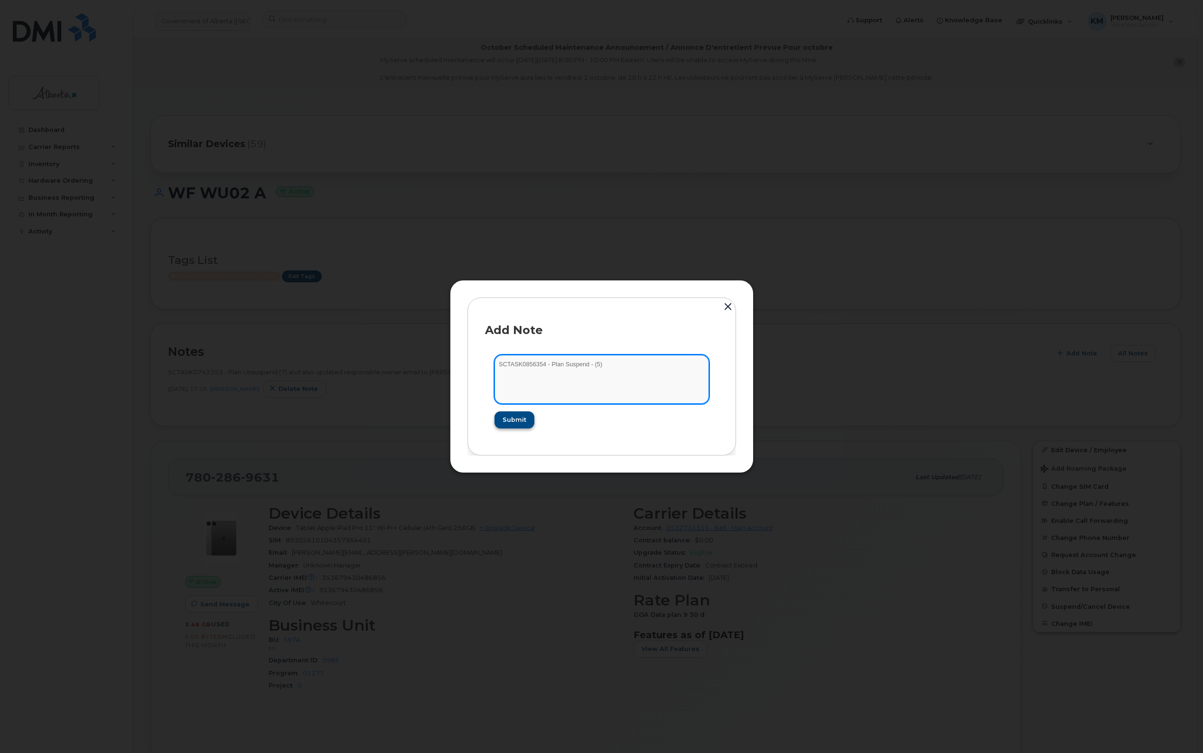
type textarea "SCTASK0856354 - Plan Suspend - (5)"
click at [512, 411] on button "Submit" at bounding box center [514, 419] width 39 height 17
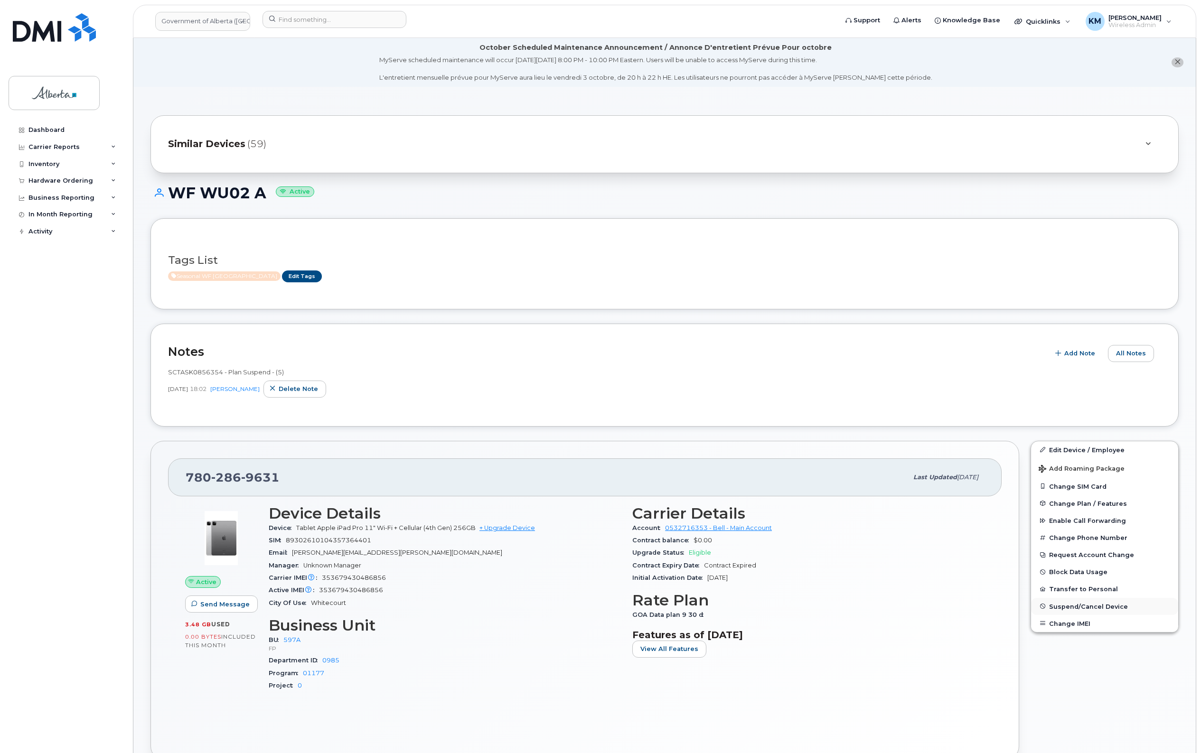
click at [1094, 524] on span "Enable Call Forwarding" at bounding box center [1087, 520] width 77 height 7
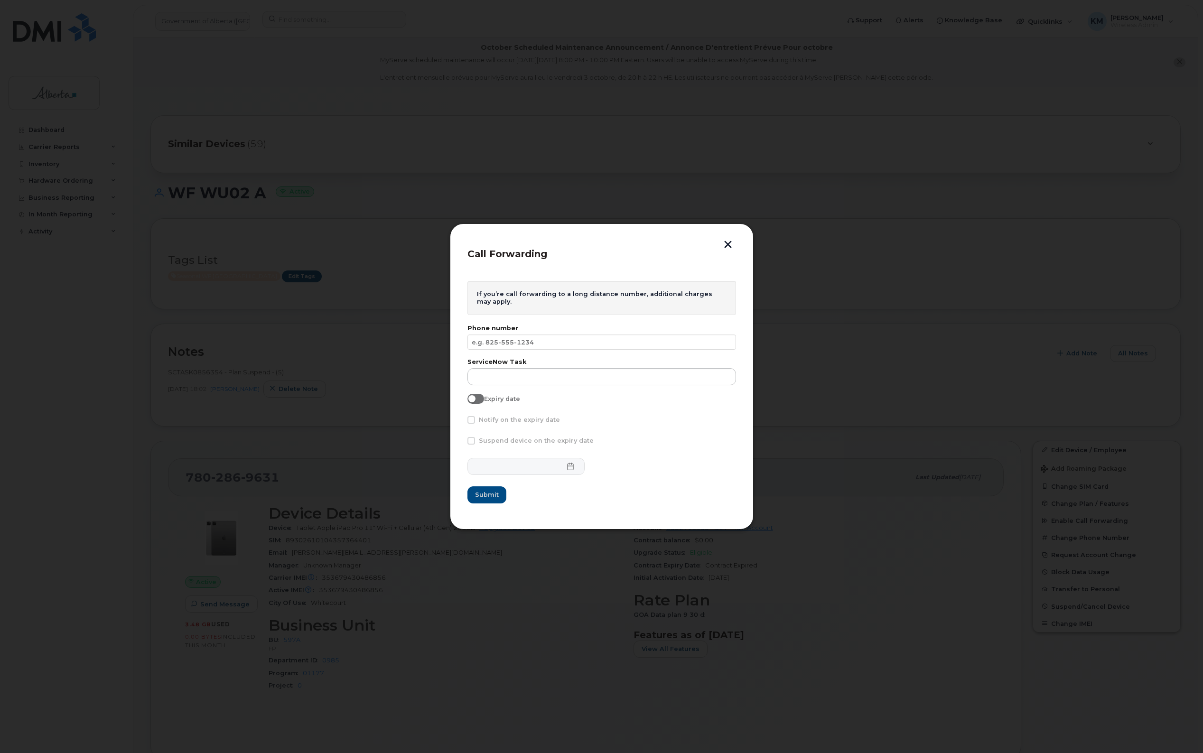
click at [728, 241] on button "button" at bounding box center [728, 246] width 14 height 10
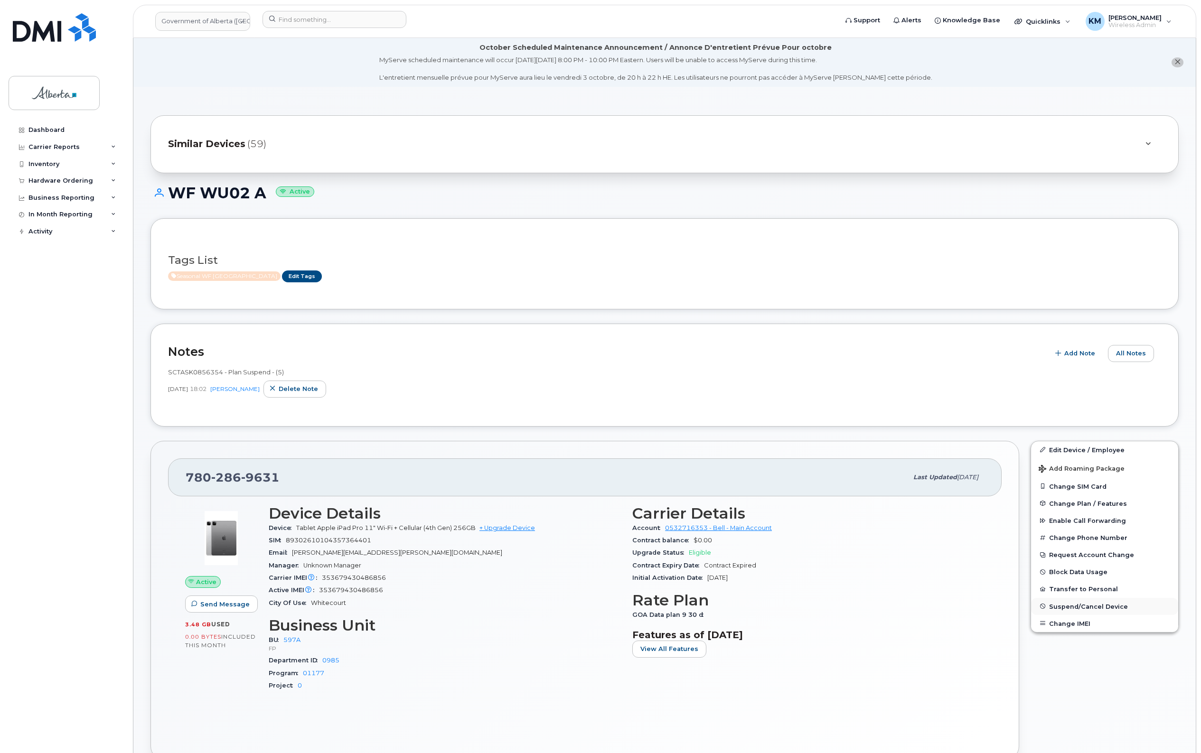
click at [1090, 606] on span "Suspend/Cancel Device" at bounding box center [1088, 606] width 79 height 7
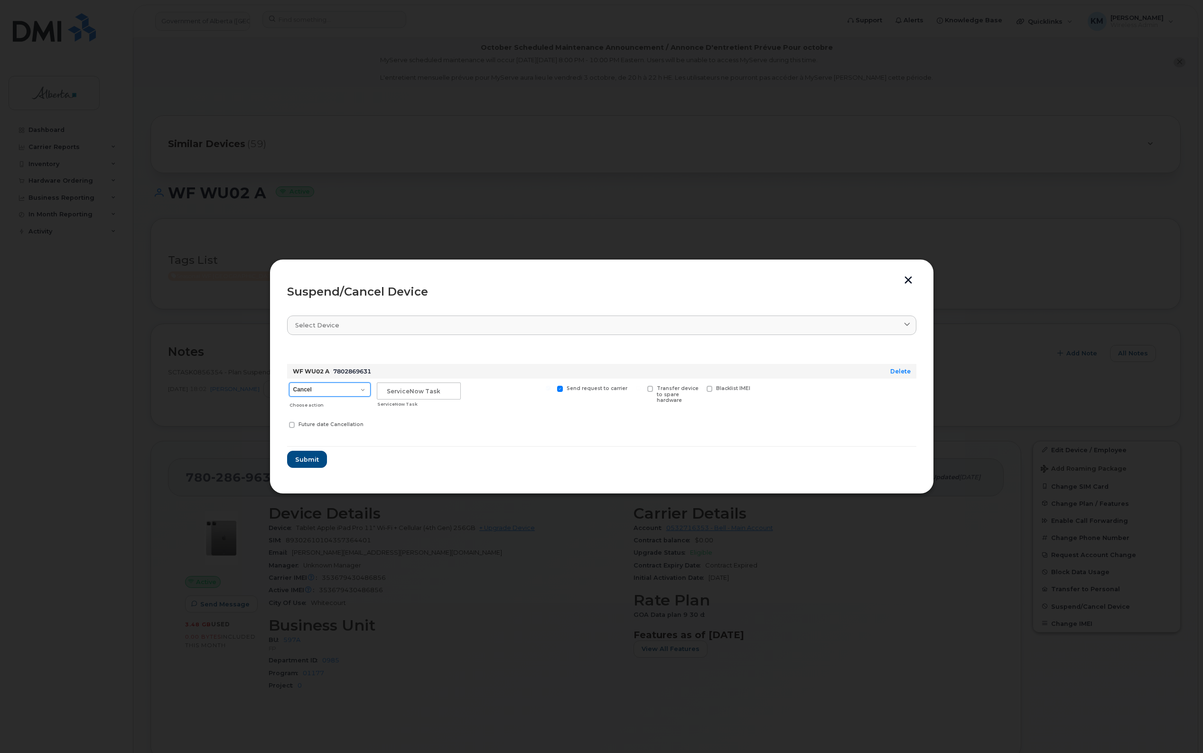
click at [359, 390] on select "Cancel Suspend - Extend Suspension Suspend - Reduced Rate Suspend - Lost Device…" at bounding box center [330, 390] width 82 height 14
select select "[object Object]"
click at [289, 383] on select "Cancel Suspend - Extend Suspension Suspend - Reduced Rate Suspend - Lost Device…" at bounding box center [330, 390] width 82 height 14
click at [414, 392] on input "text" at bounding box center [419, 391] width 84 height 17
type input "sCTASK0856354"
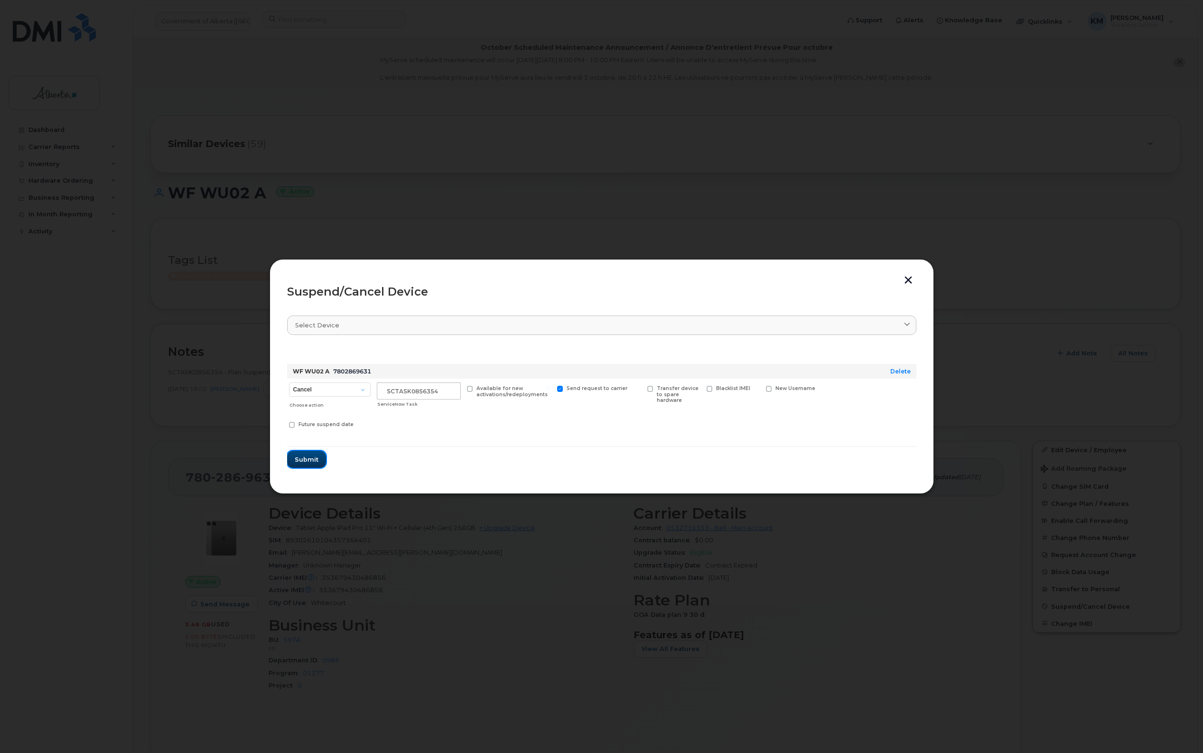
click at [308, 457] on span "Submit" at bounding box center [307, 459] width 24 height 9
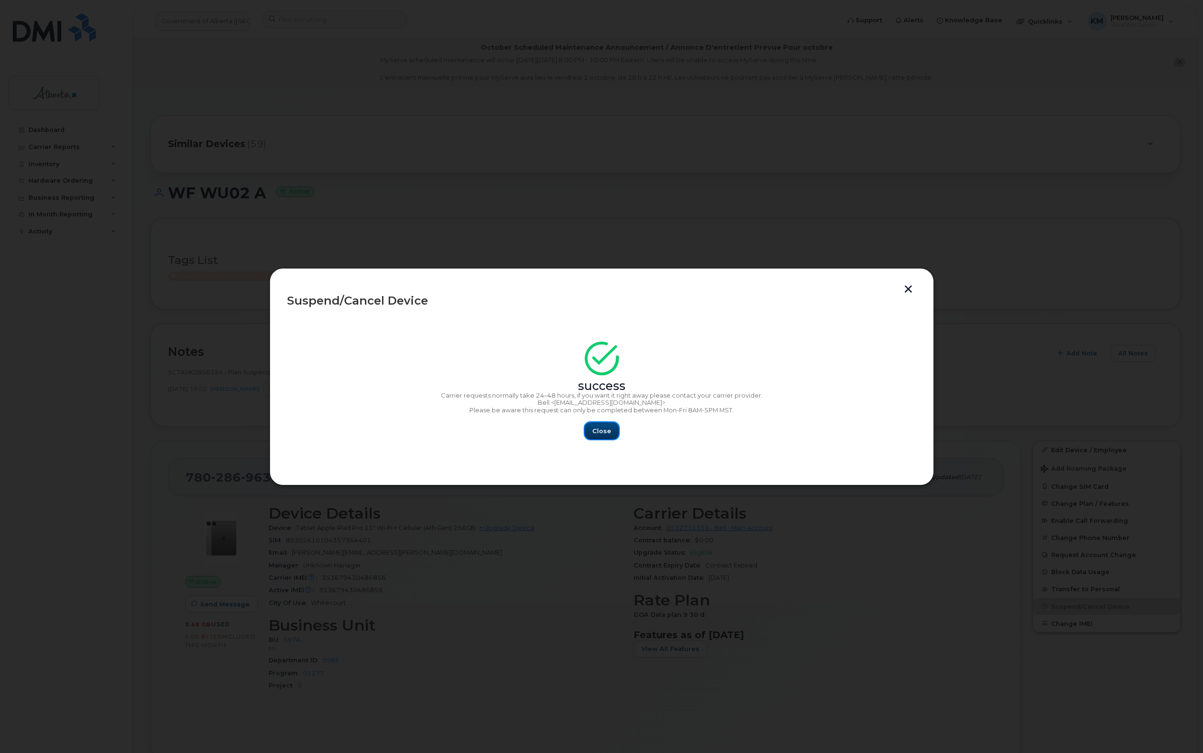
click at [590, 430] on button "Close" at bounding box center [602, 430] width 34 height 17
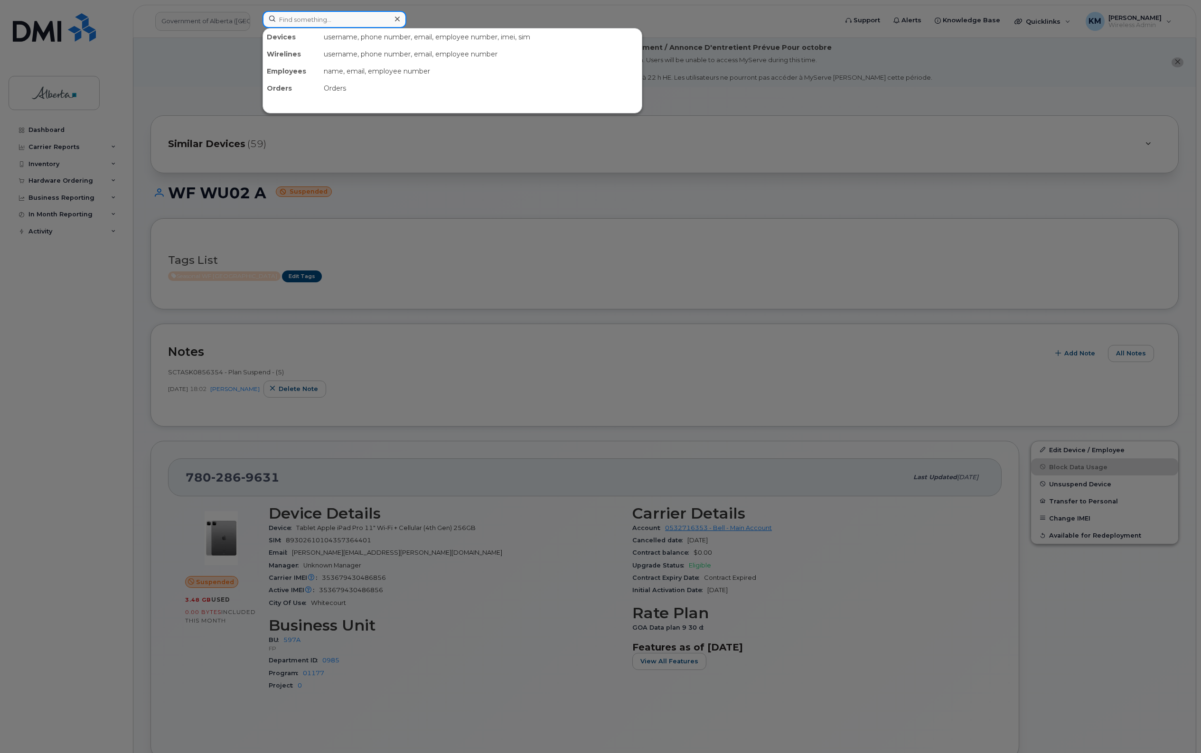
click at [318, 21] on input at bounding box center [334, 19] width 144 height 17
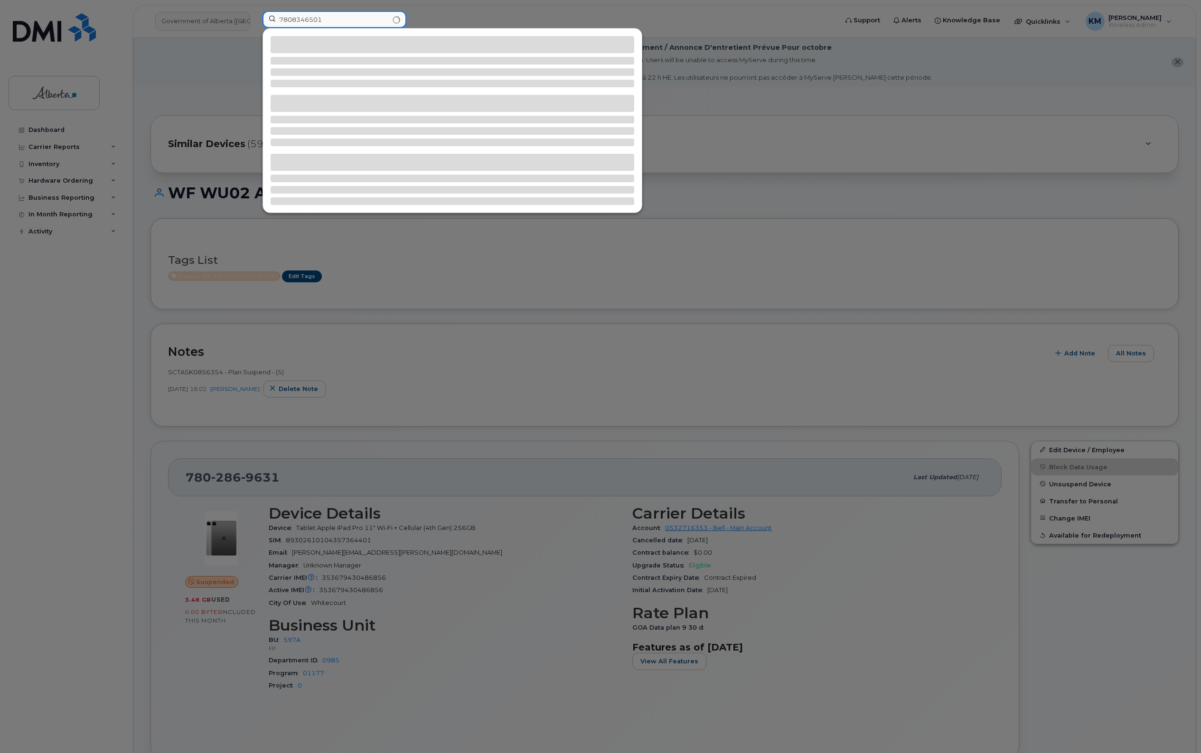
type input "7808346501"
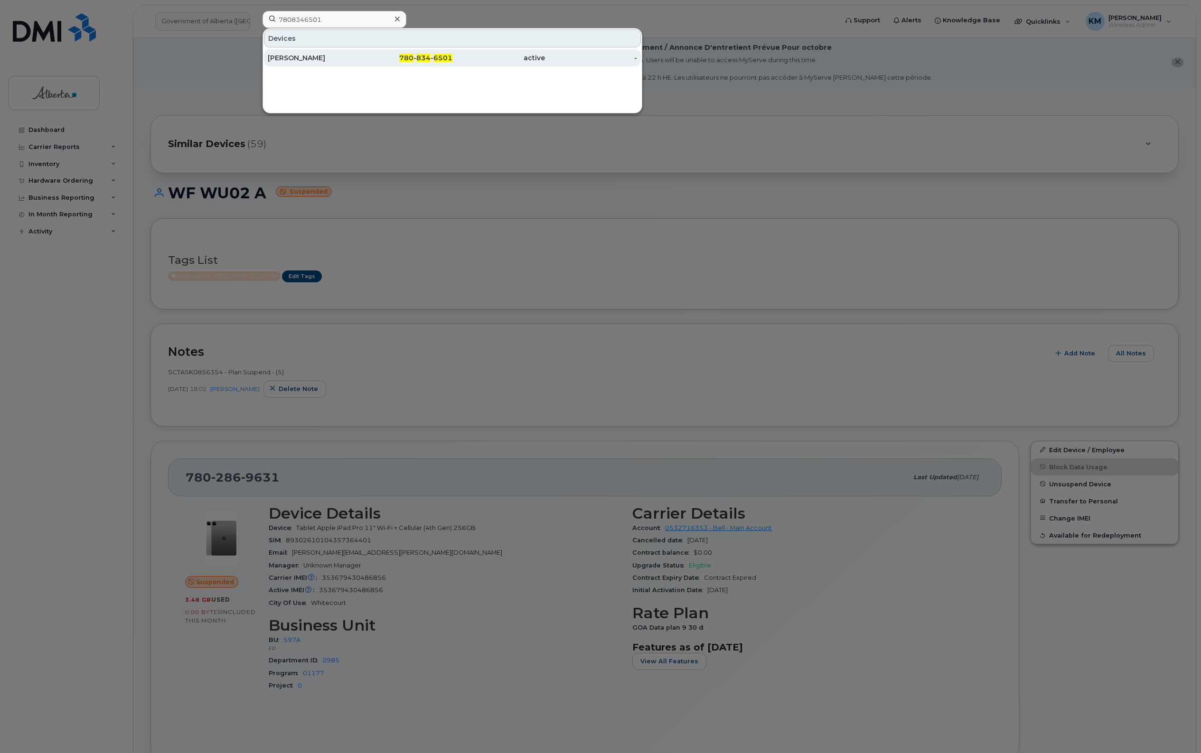
click at [319, 58] on div "[PERSON_NAME]" at bounding box center [314, 57] width 93 height 9
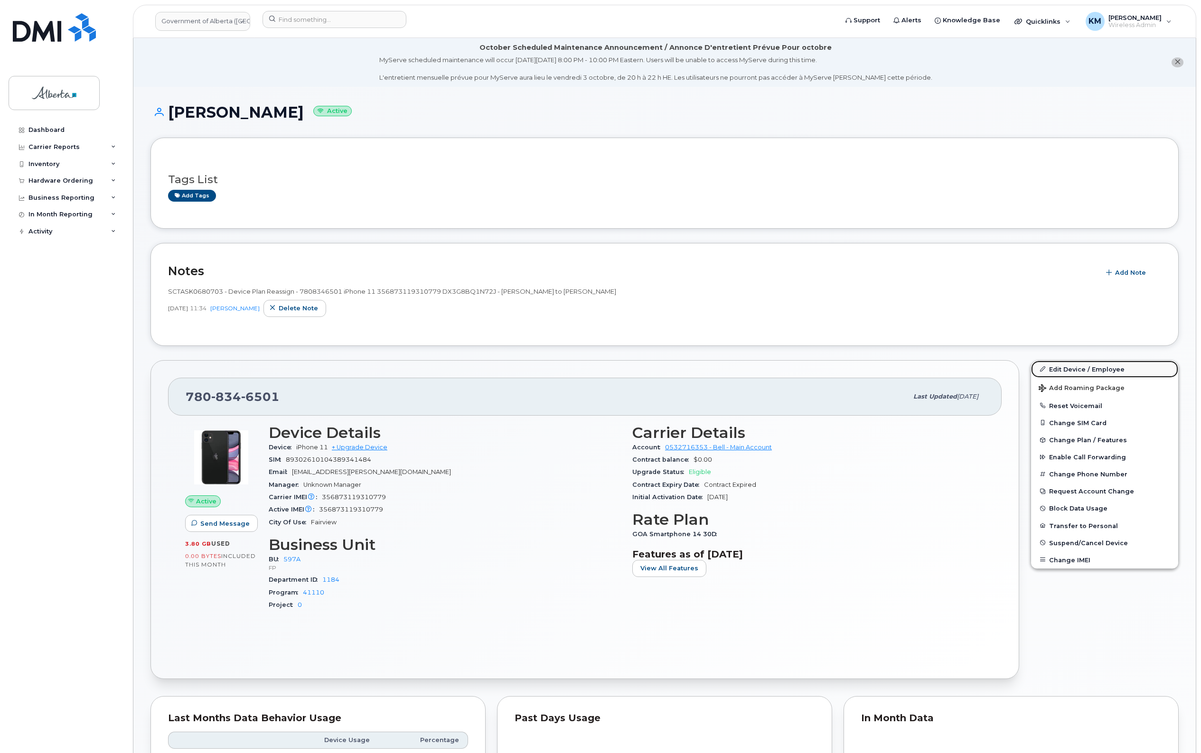
click at [1062, 364] on link "Edit Device / Employee" at bounding box center [1104, 369] width 147 height 17
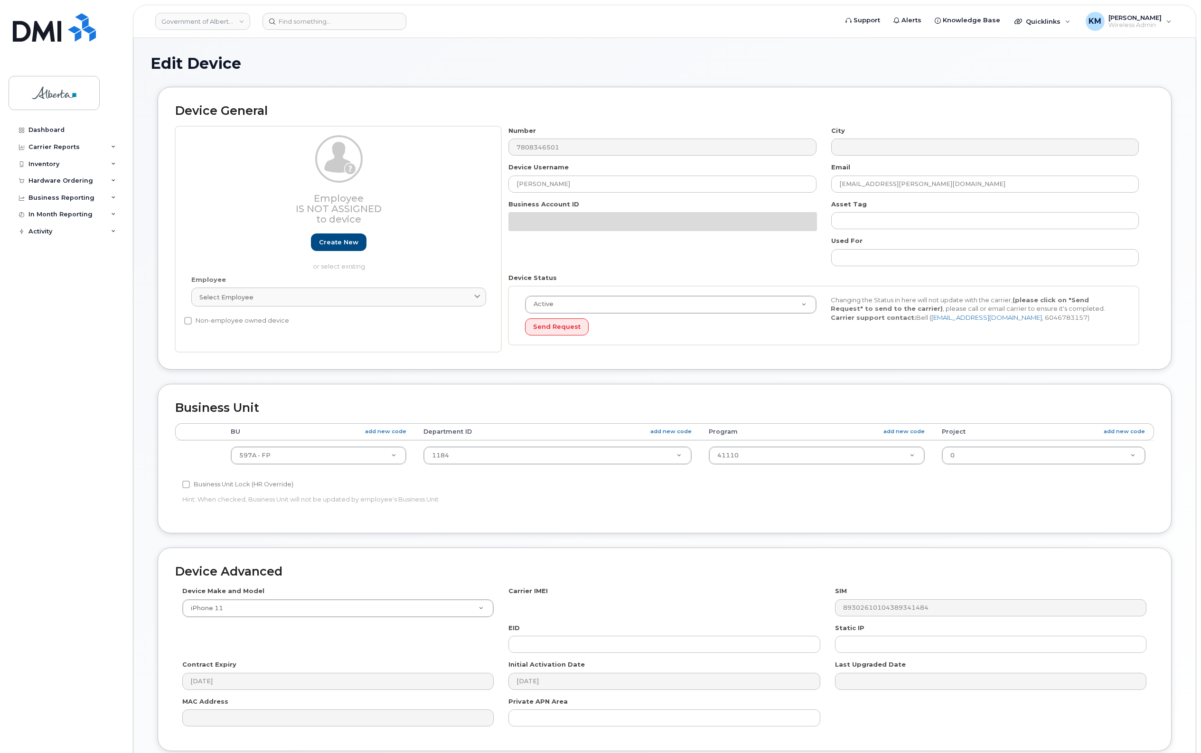
select select "4797726"
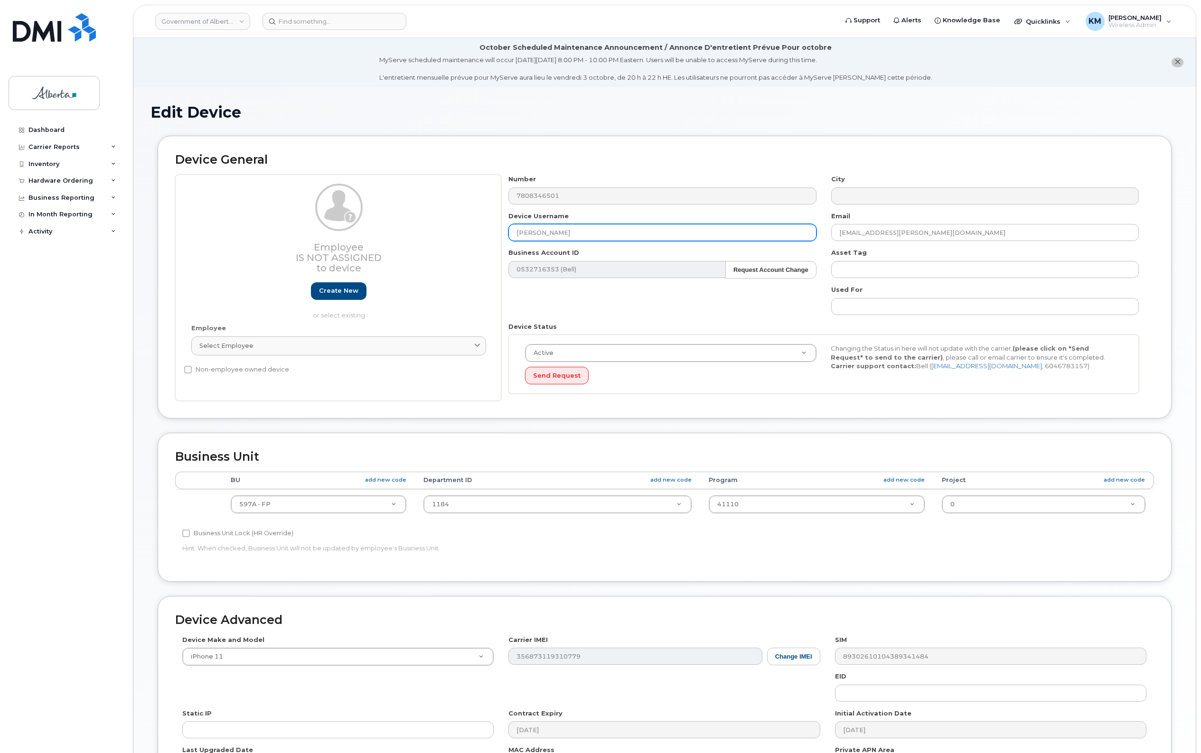
drag, startPoint x: 571, startPoint y: 236, endPoint x: 497, endPoint y: 236, distance: 74.0
click at [497, 236] on div "Employee Is not assigned to device Create new or select existing Employee Selec…" at bounding box center [664, 288] width 979 height 226
paste input "Rangeland Agrologist"
type input "Rangeland Agrologist Vacant"
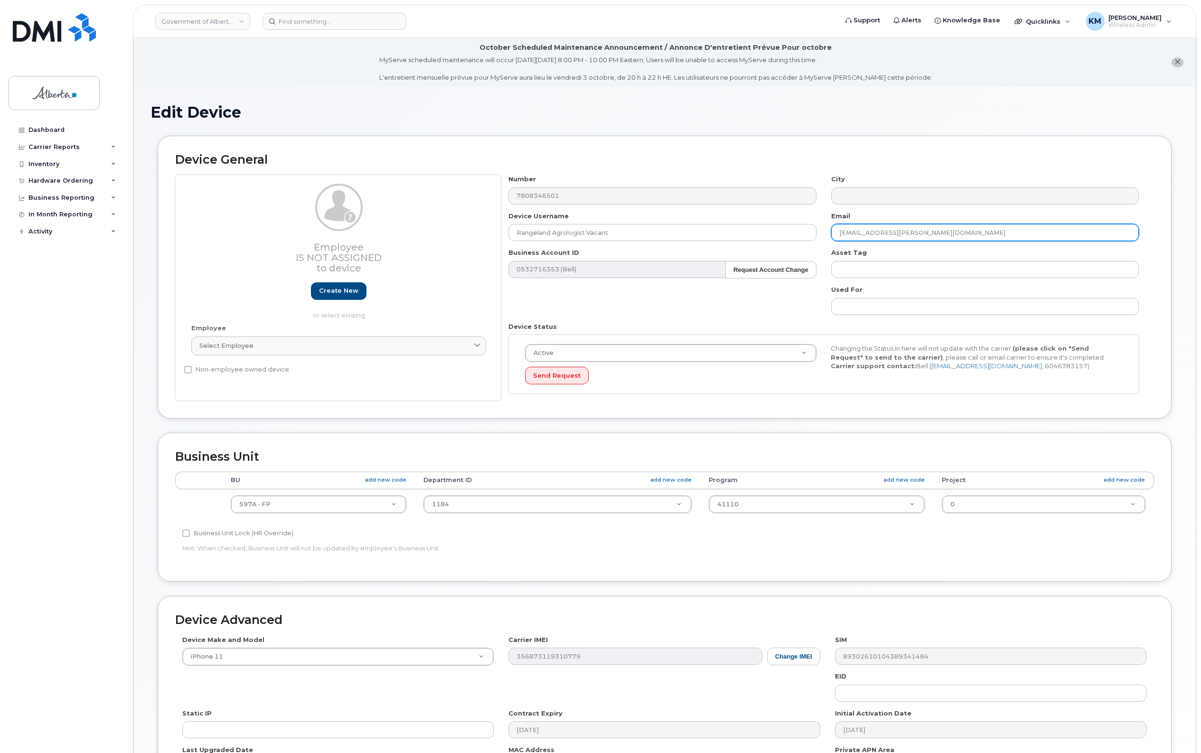
drag, startPoint x: 936, startPoint y: 233, endPoint x: 833, endPoint y: 233, distance: 103.0
click at [833, 233] on input "Dallas.Bouma@gov.ab.ca" at bounding box center [985, 232] width 308 height 17
paste input "Tanya.Sharko"
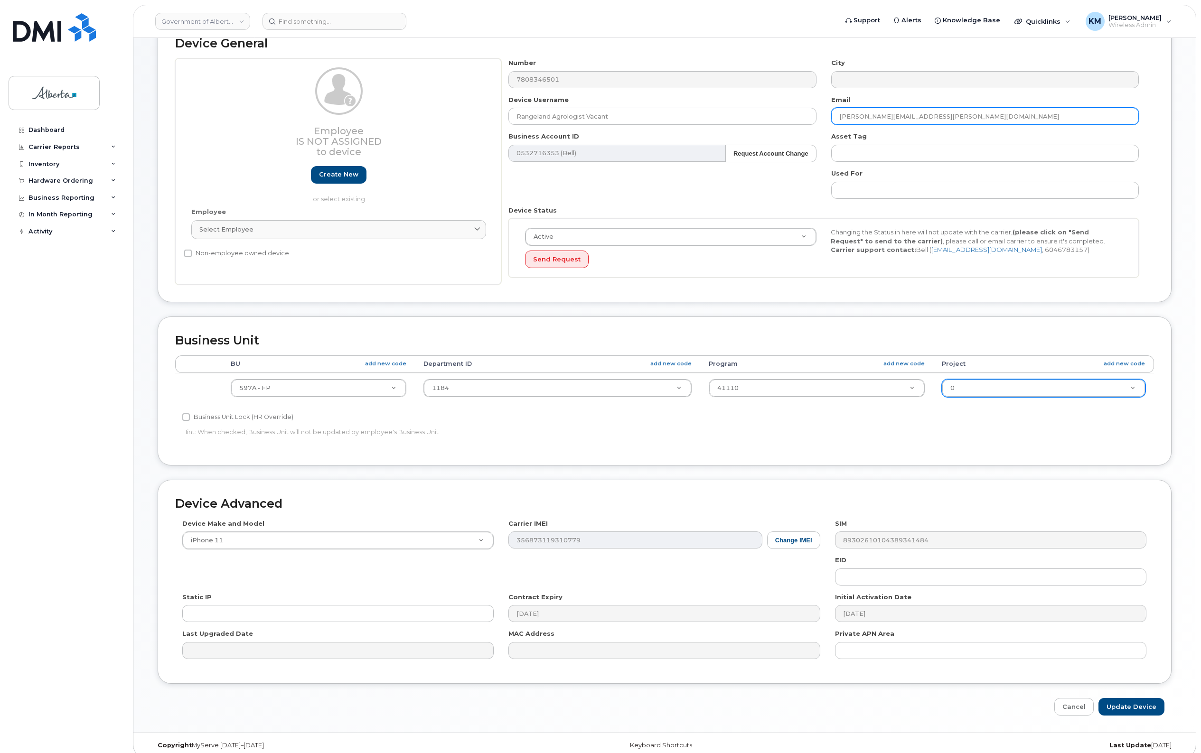
scroll to position [128, 0]
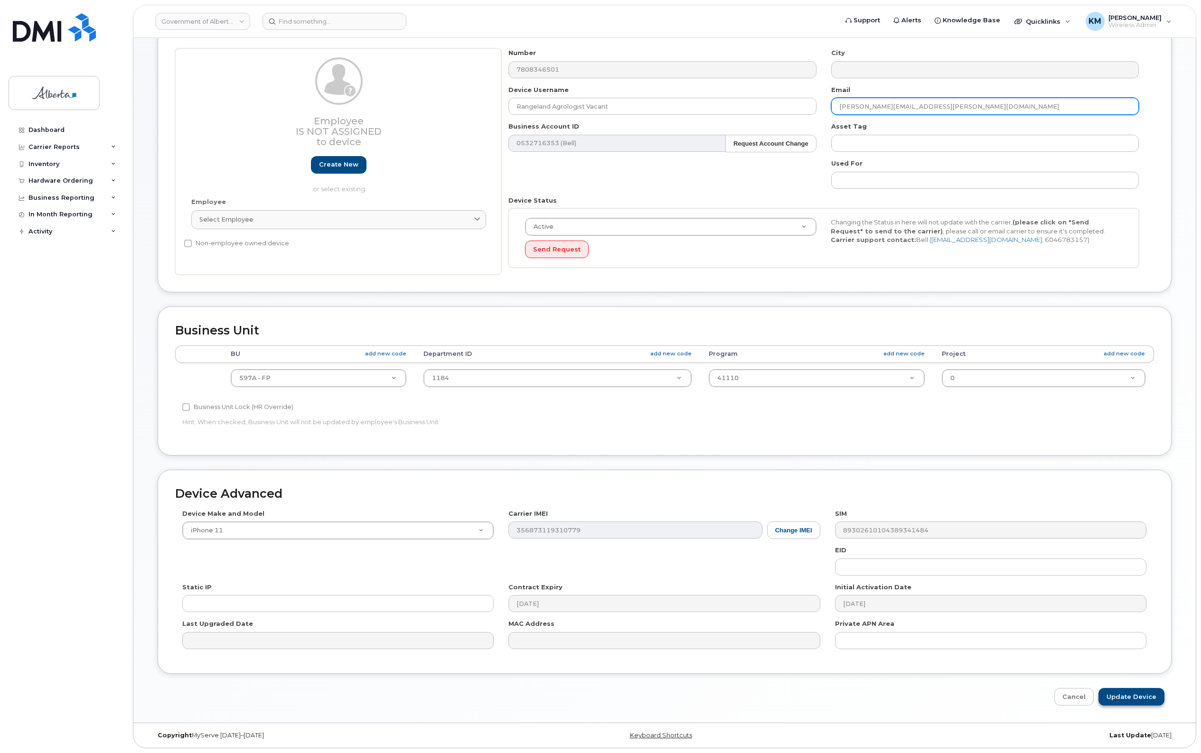
type input "[PERSON_NAME][EMAIL_ADDRESS][PERSON_NAME][DOMAIN_NAME]"
click at [1160, 694] on input "Update Device" at bounding box center [1131, 697] width 66 height 18
type input "Saving..."
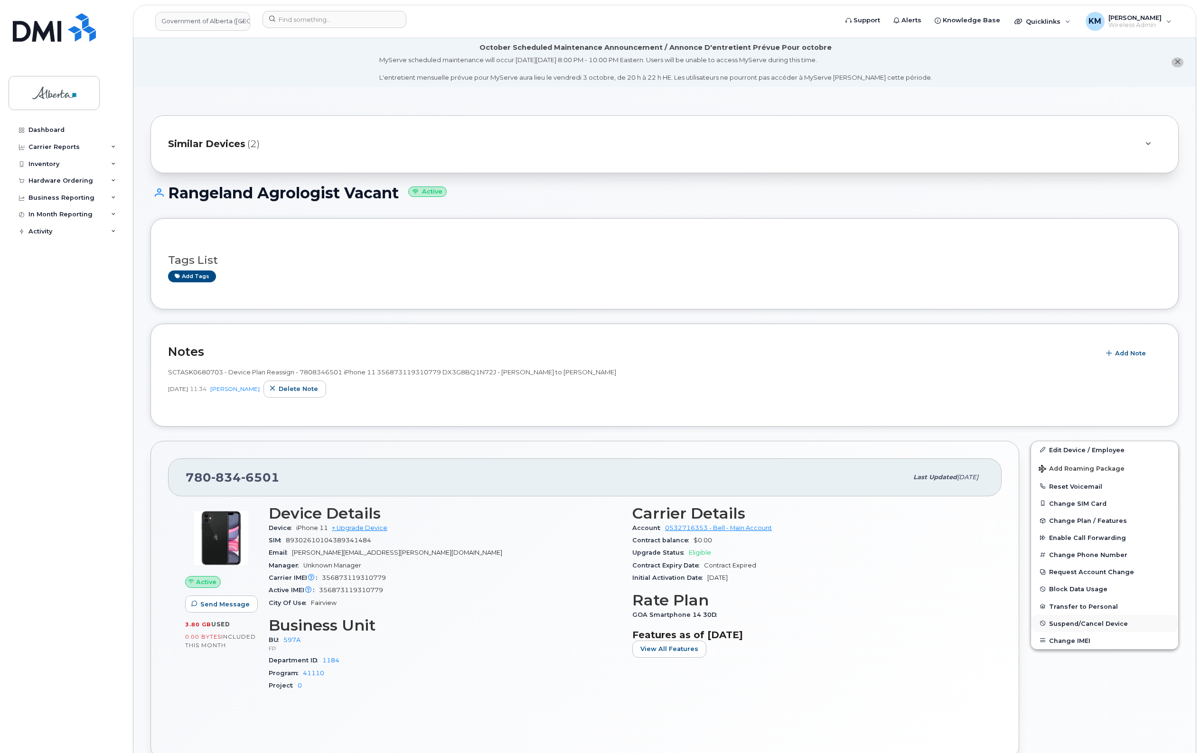
click at [1062, 622] on span "Suspend/Cancel Device" at bounding box center [1088, 623] width 79 height 7
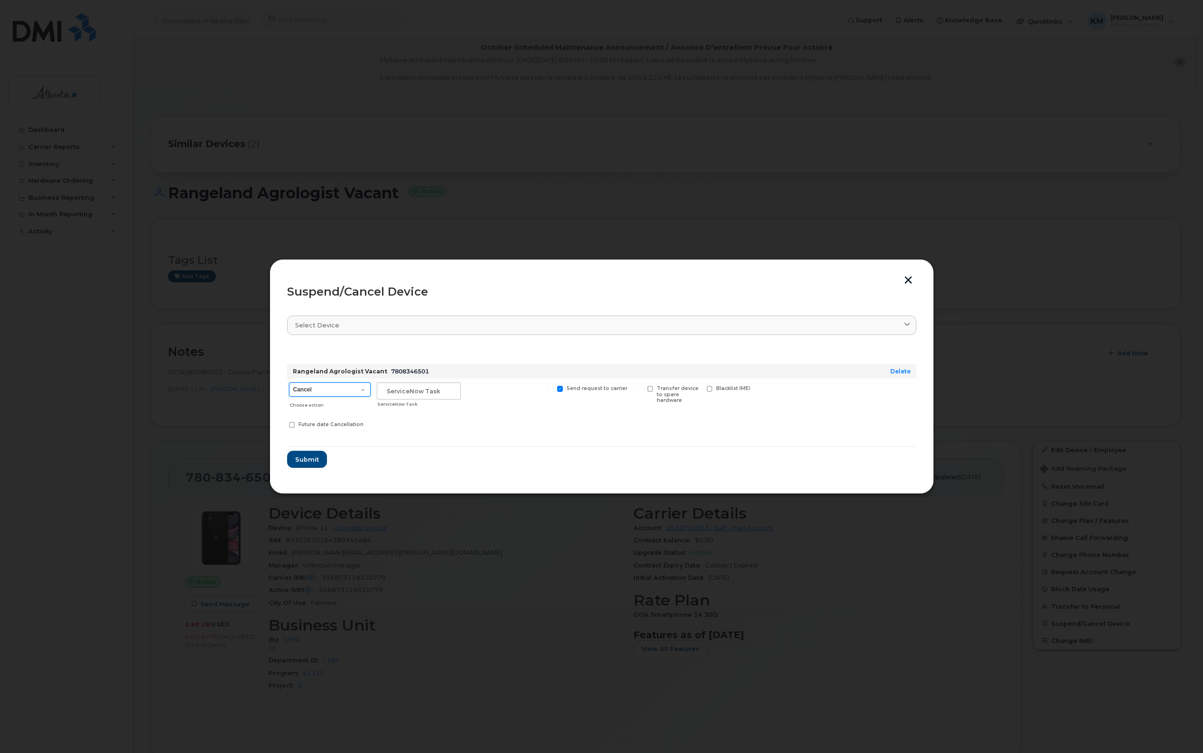
click at [362, 392] on select "Cancel Suspend - Extend Suspension Suspend - Reduced Rate Suspend - Lost Device…" at bounding box center [330, 390] width 82 height 14
select select "[object Object]"
click at [289, 383] on select "Cancel Suspend - Extend Suspension Suspend - Reduced Rate Suspend - Lost Device…" at bounding box center [330, 390] width 82 height 14
click at [404, 395] on input "text" at bounding box center [419, 391] width 84 height 17
type input "SCTASK0860153"
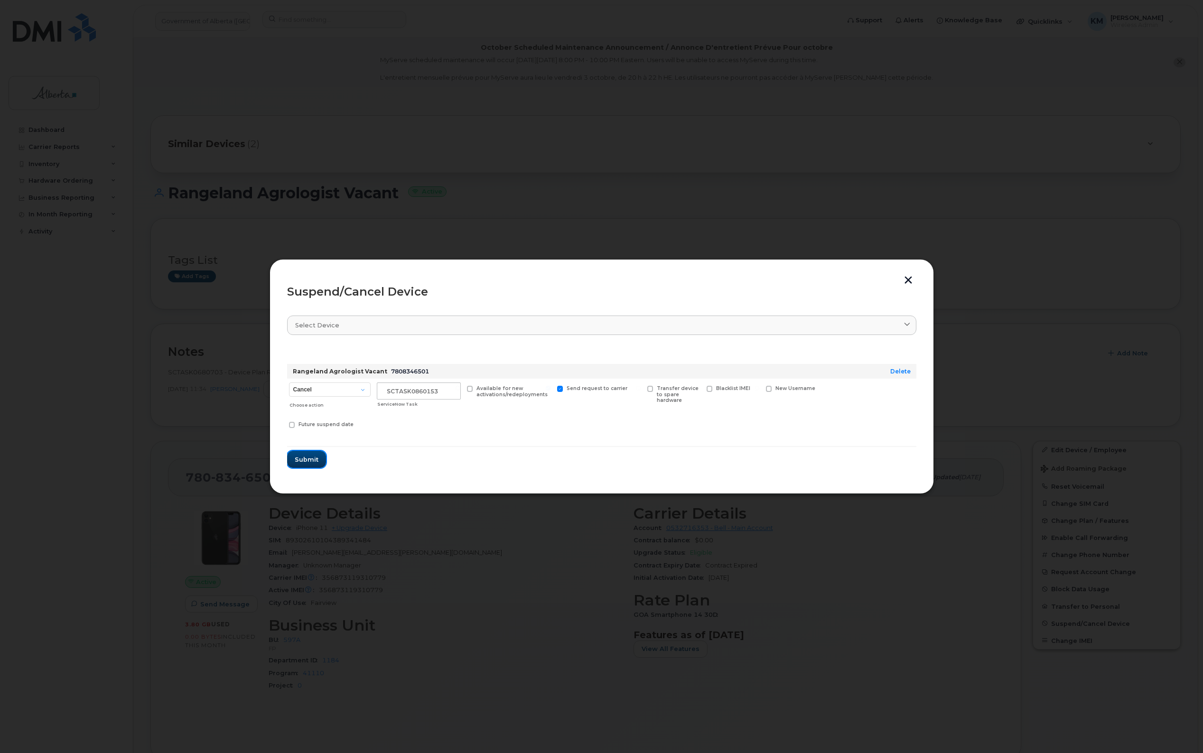
click at [311, 463] on span "Submit" at bounding box center [307, 459] width 24 height 9
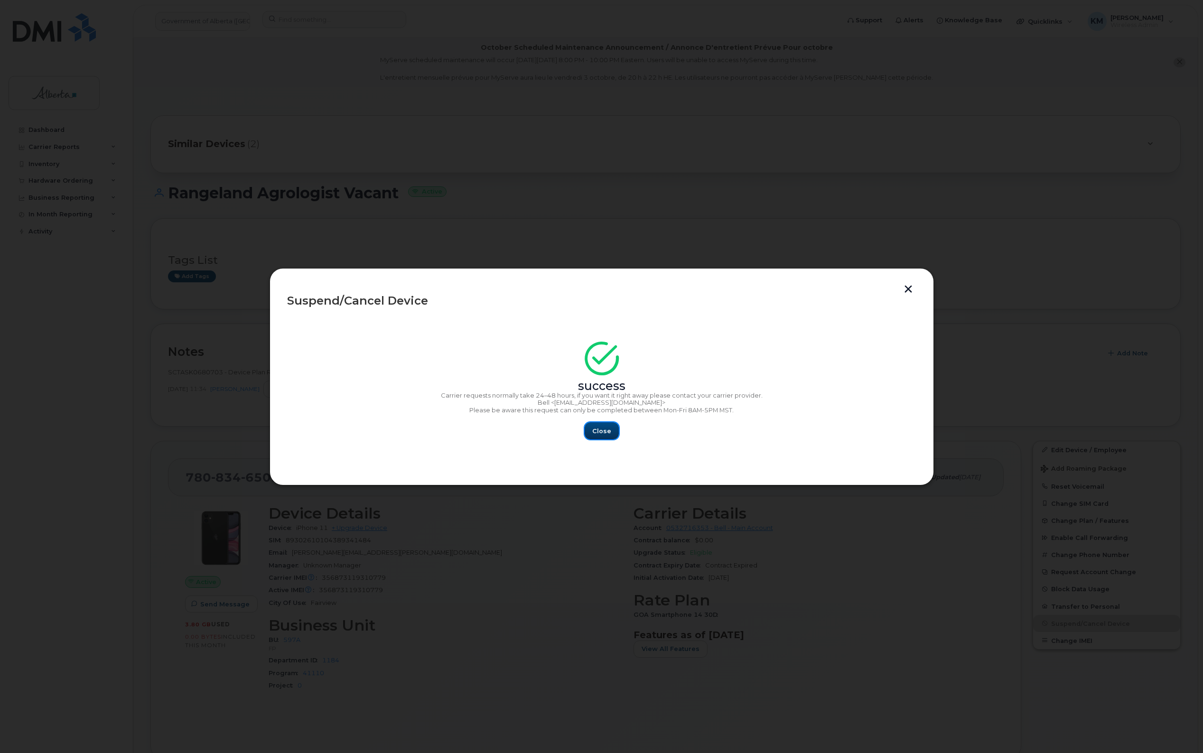
click at [608, 428] on span "Close" at bounding box center [601, 431] width 19 height 9
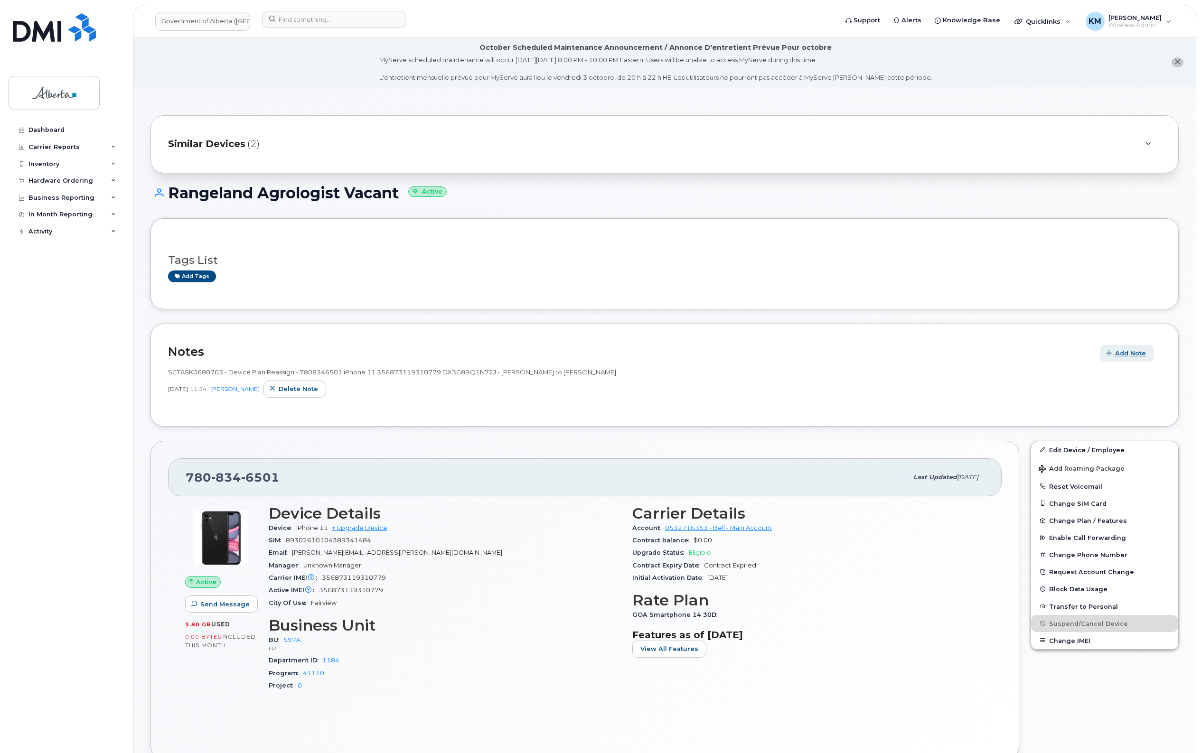
click at [1124, 354] on span "Add Note" at bounding box center [1130, 353] width 31 height 9
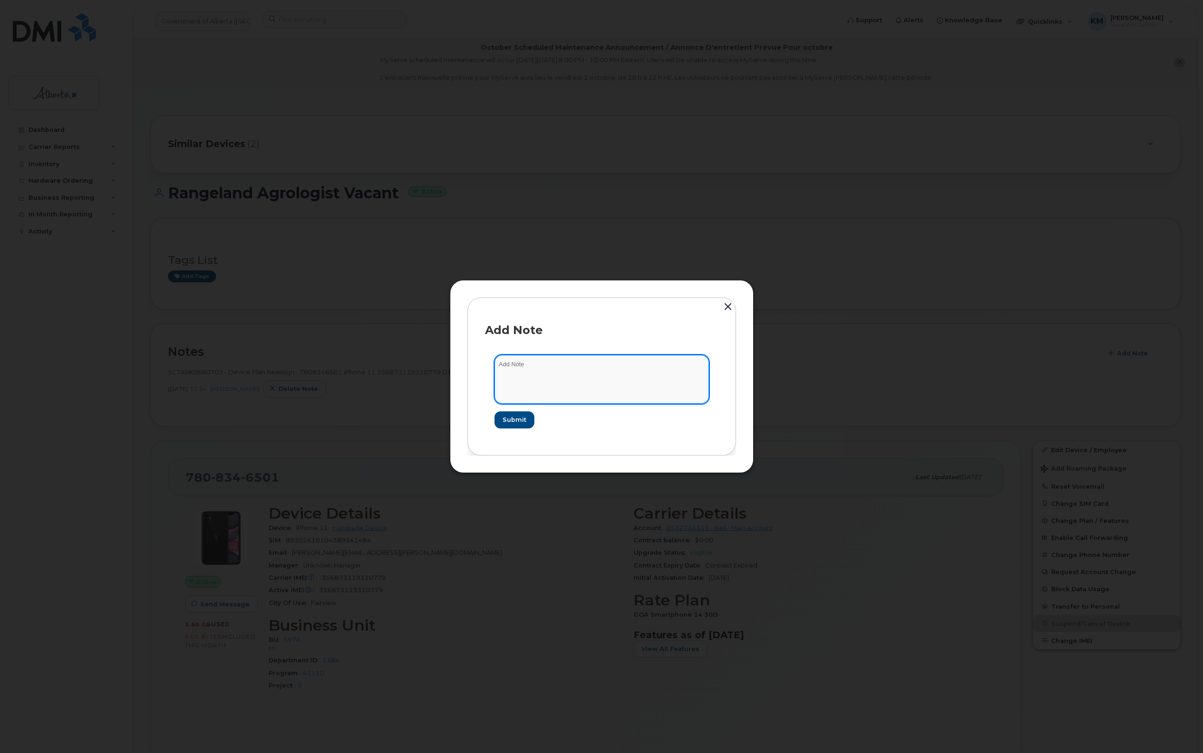
click at [583, 375] on textarea at bounding box center [602, 379] width 215 height 48
type textarea "s"
click at [660, 362] on textarea "SCTASK0860153 -" at bounding box center [602, 379] width 215 height 48
drag, startPoint x: 660, startPoint y: 362, endPoint x: 661, endPoint y: 367, distance: 4.8
paste textarea "Plan Suspend - (1)"
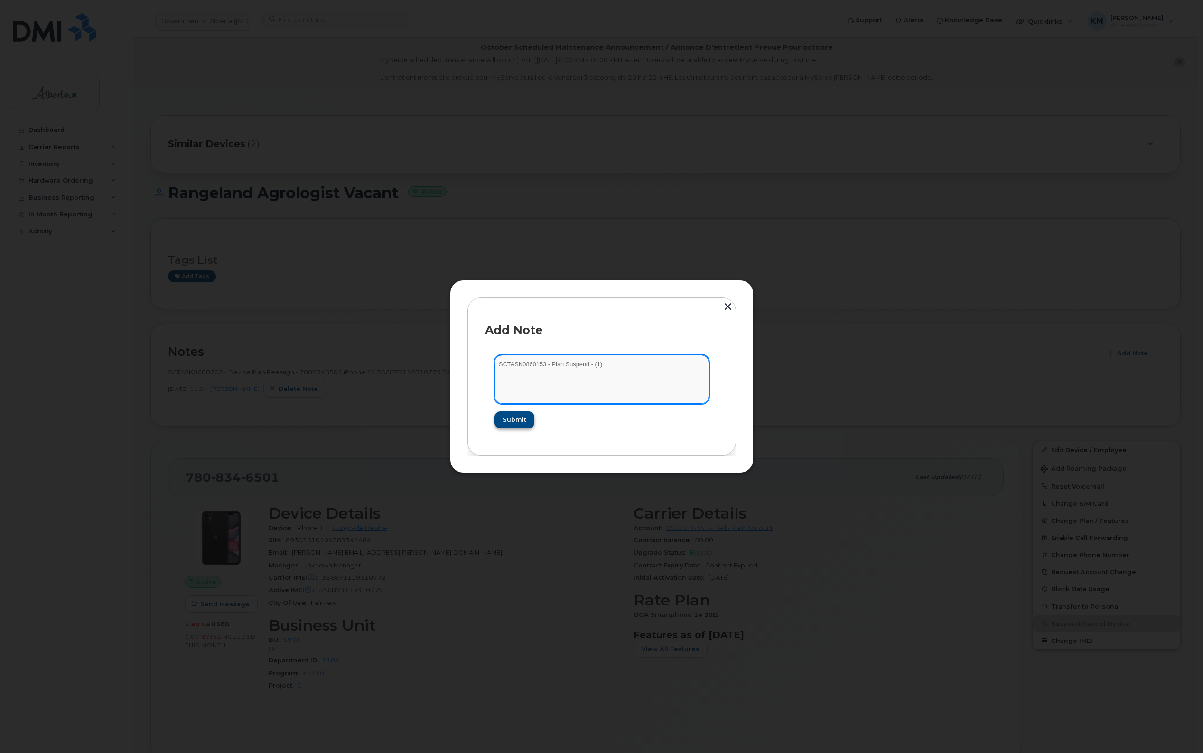
type textarea "SCTASK0860153 - Plan Suspend - (1)"
click at [525, 421] on button "Submit" at bounding box center [514, 419] width 39 height 17
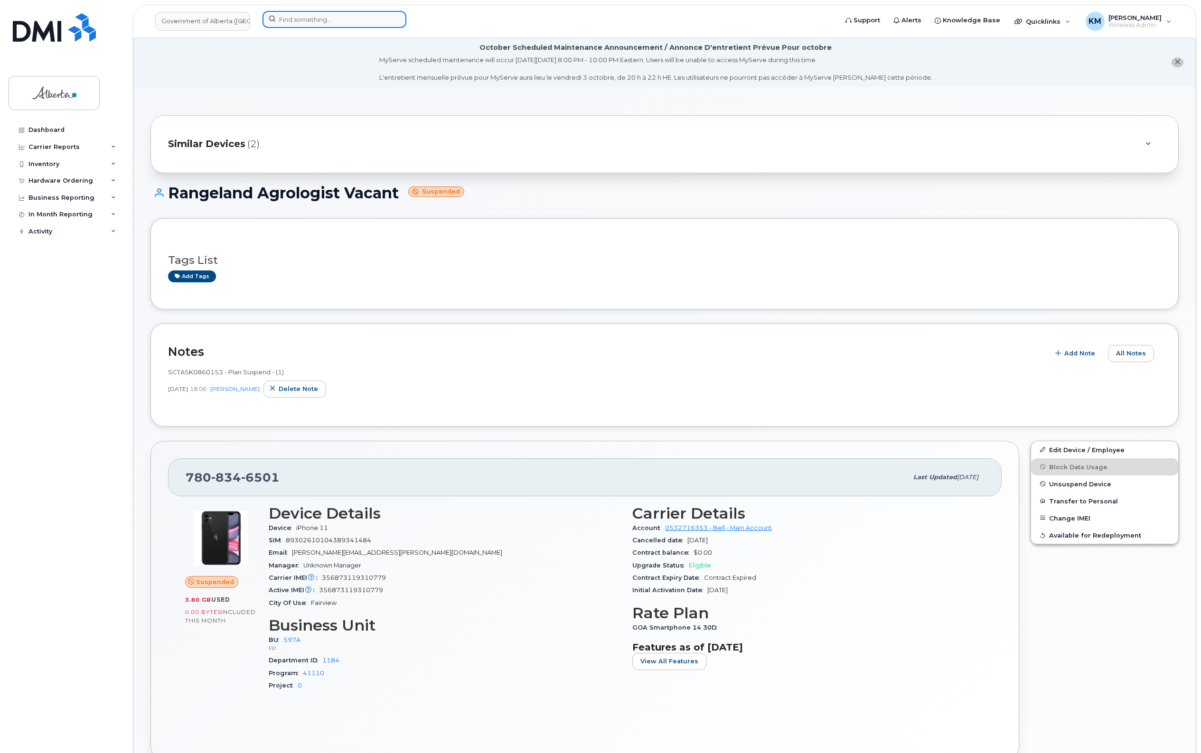
click at [335, 22] on input at bounding box center [334, 19] width 144 height 17
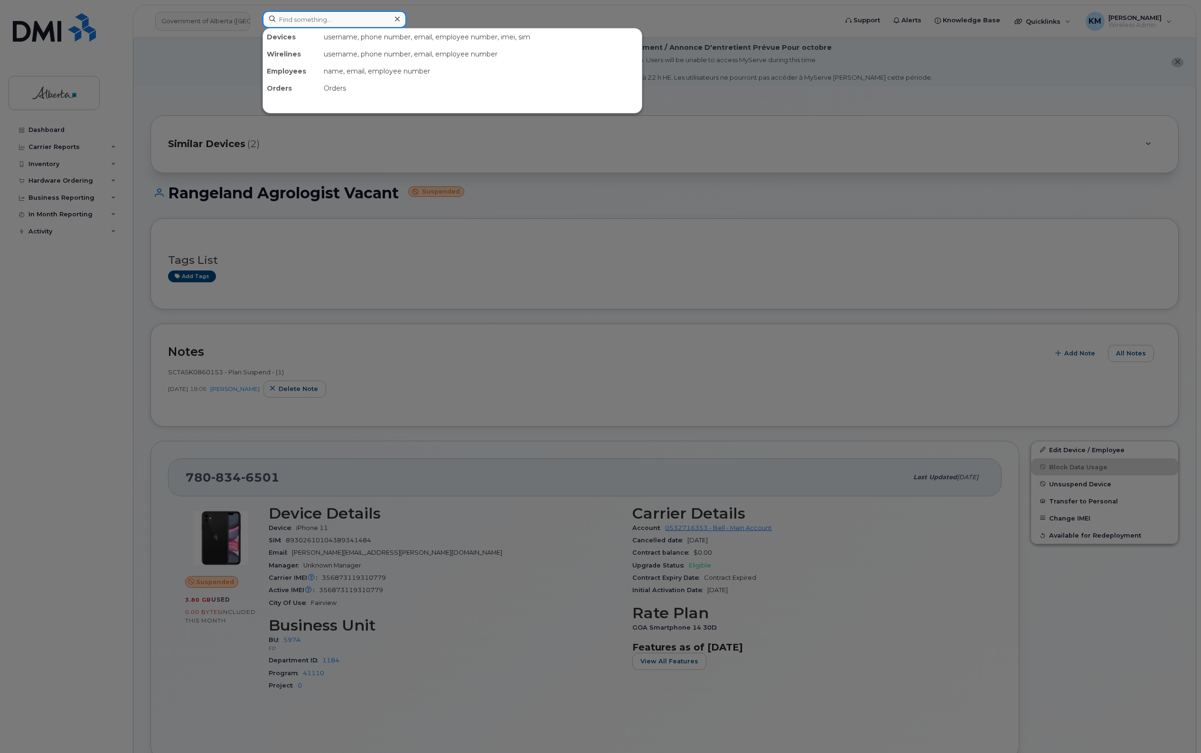
type input "7"
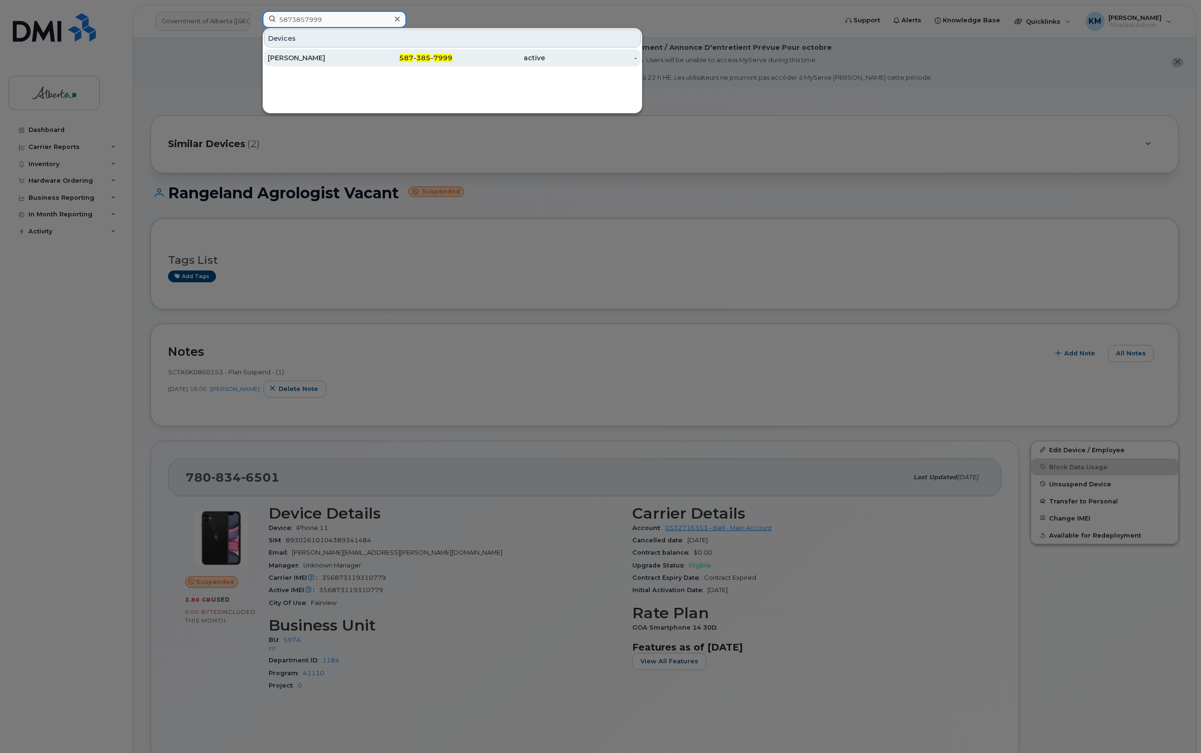
type input "5873857999"
click at [338, 58] on div "[PERSON_NAME]" at bounding box center [314, 57] width 93 height 9
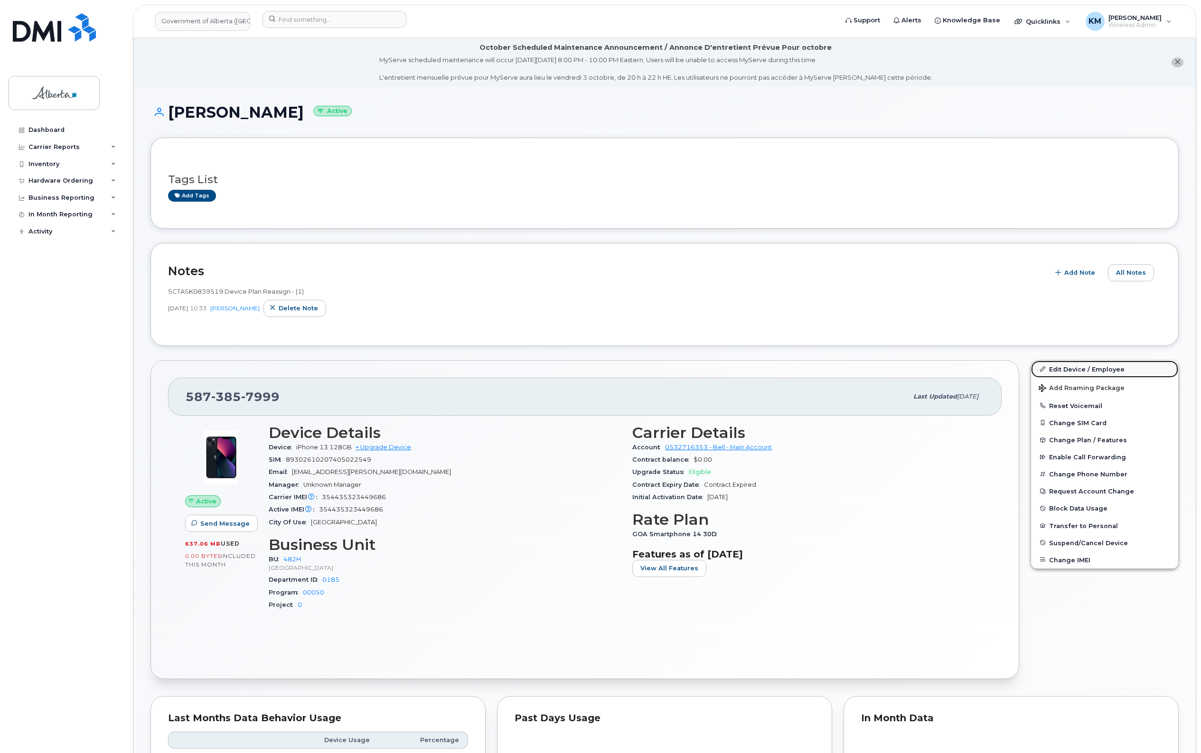
click at [1100, 368] on link "Edit Device / Employee" at bounding box center [1104, 369] width 147 height 17
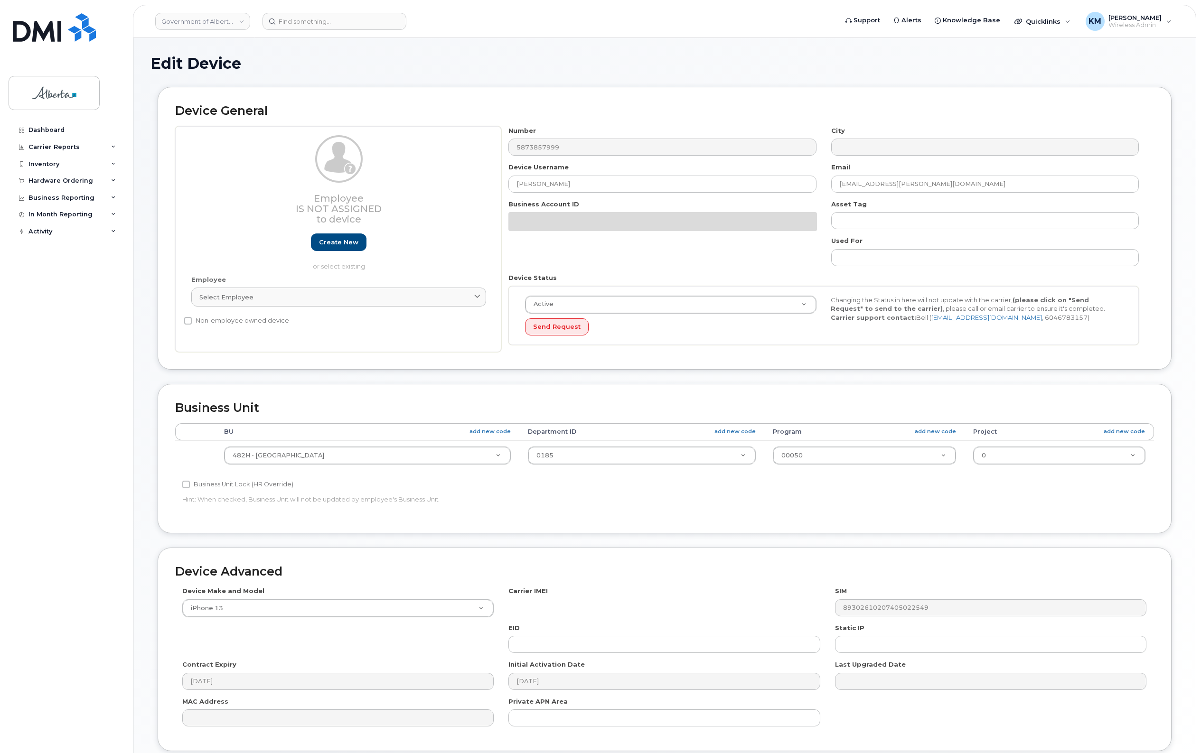
select select "29588065"
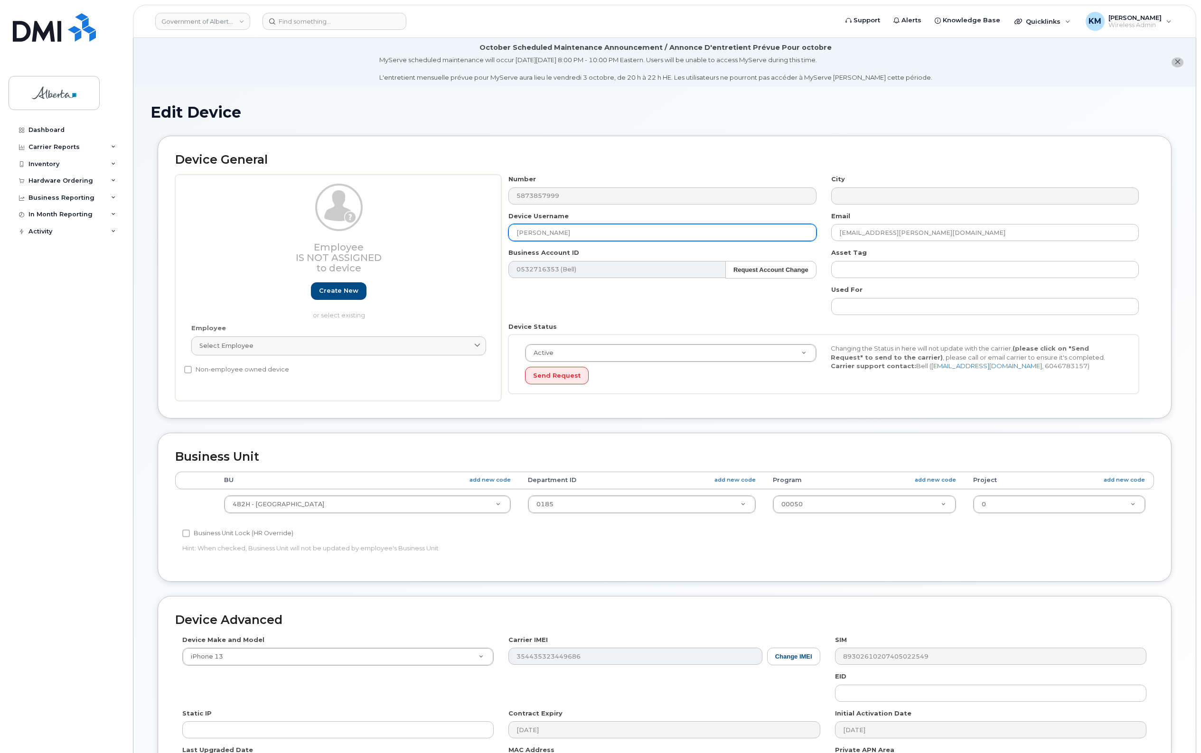
drag, startPoint x: 598, startPoint y: 238, endPoint x: 496, endPoint y: 240, distance: 102.1
click at [496, 240] on div "Employee Is not assigned to device Create new or select existing Employee Selec…" at bounding box center [664, 288] width 979 height 226
type input "Nurse Vacant"
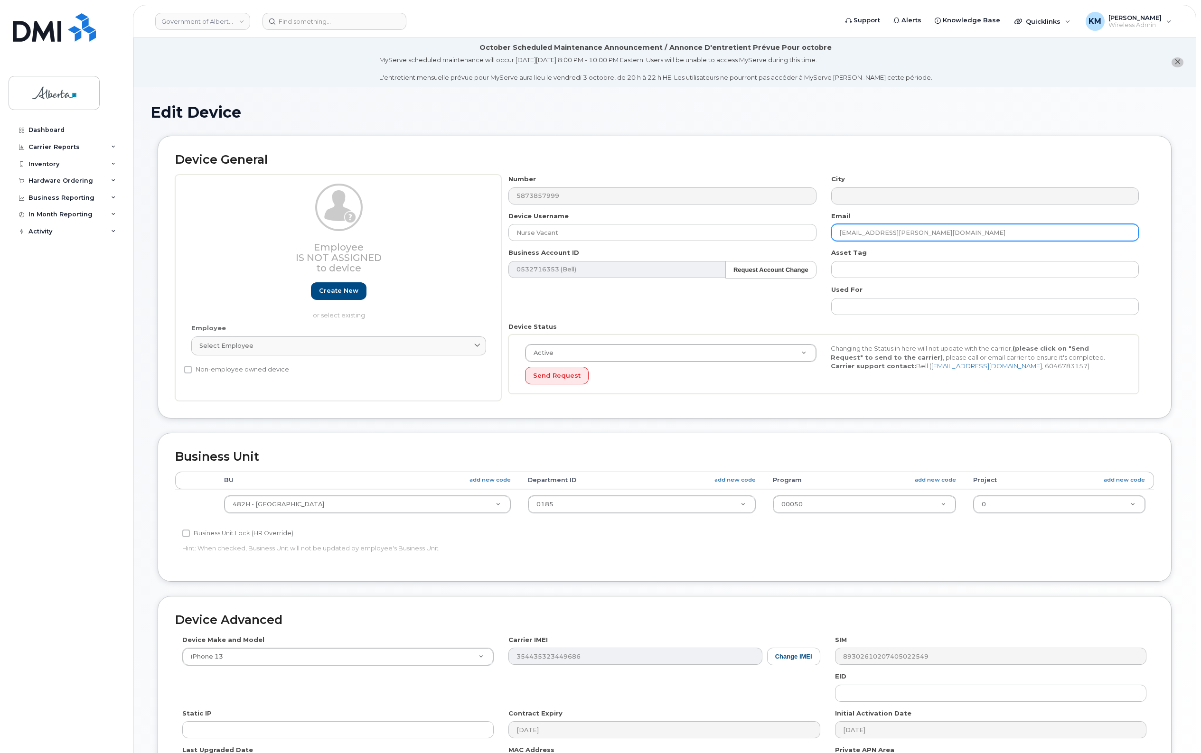
click at [909, 233] on input "Jordan.Cruz@gov.ab.ca" at bounding box center [985, 232] width 308 height 17
type input "J"
paste input "[PERSON_NAME][EMAIL_ADDRESS][PERSON_NAME][DOMAIN_NAME]"
click at [852, 234] on input "[PERSON_NAME][EMAIL_ADDRESS][PERSON_NAME][DOMAIN_NAME]" at bounding box center [985, 232] width 308 height 17
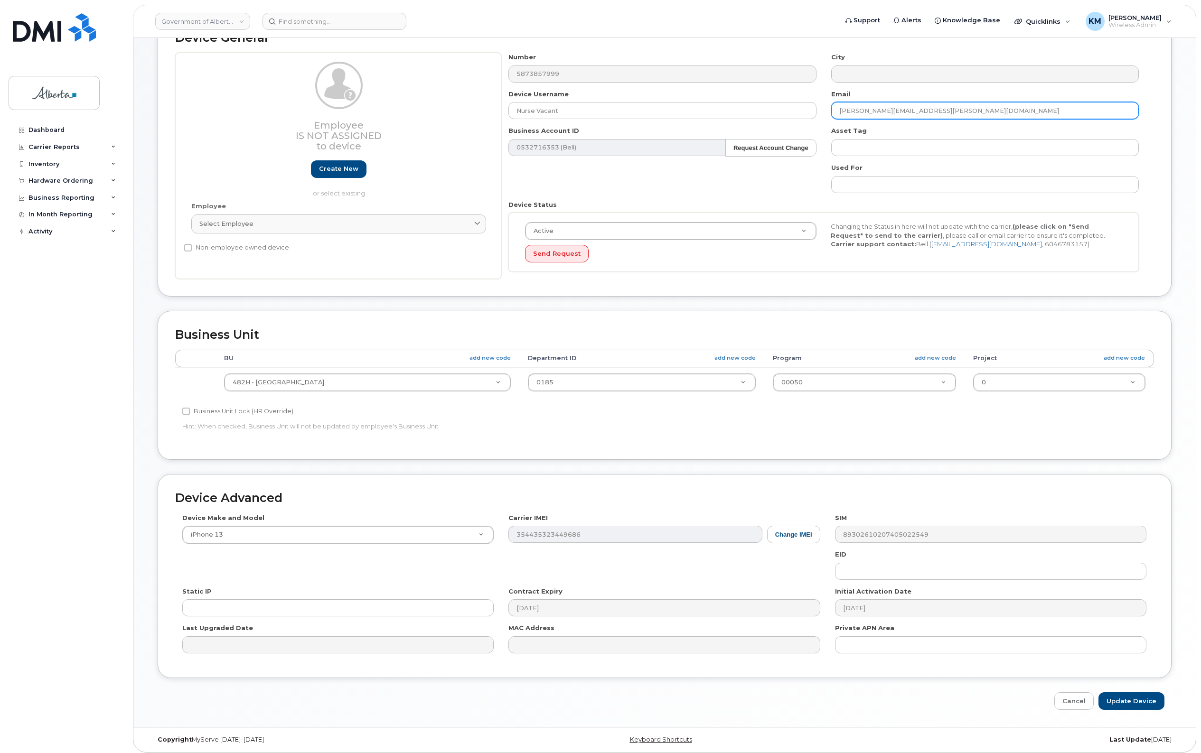
scroll to position [128, 0]
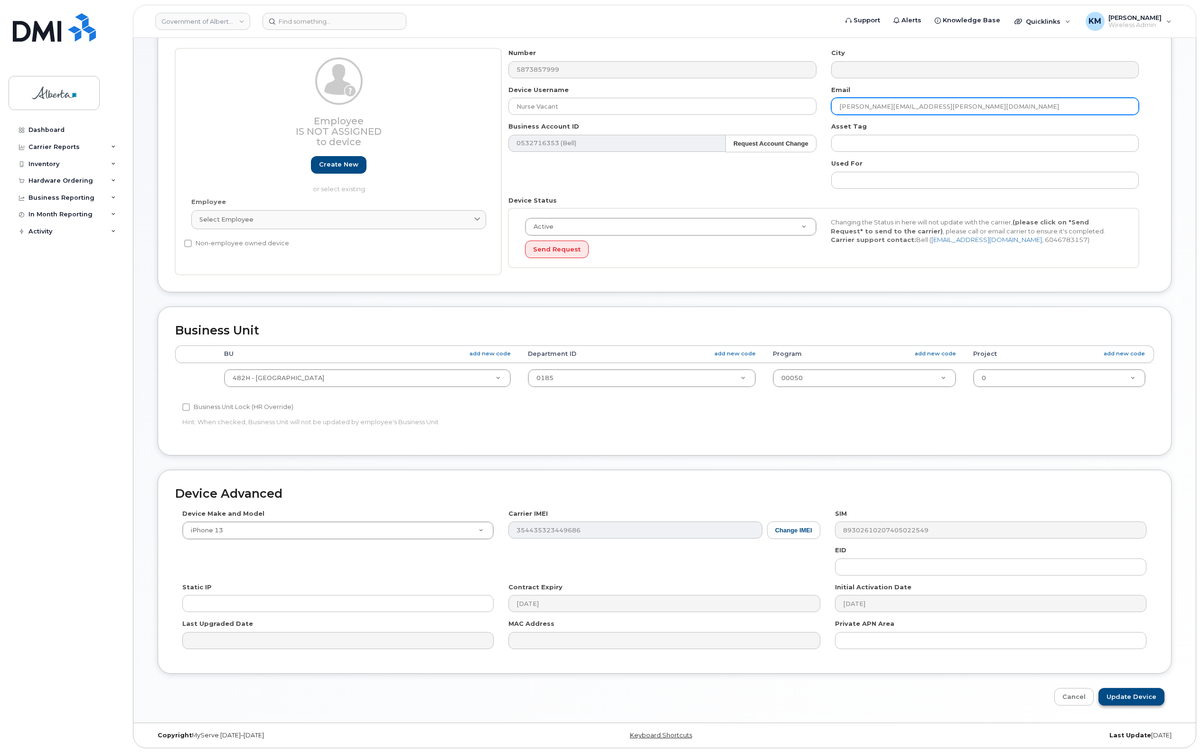
type input "Karen.Lewiski@gov.ab.ca"
click at [1121, 696] on input "Update Device" at bounding box center [1131, 697] width 66 height 18
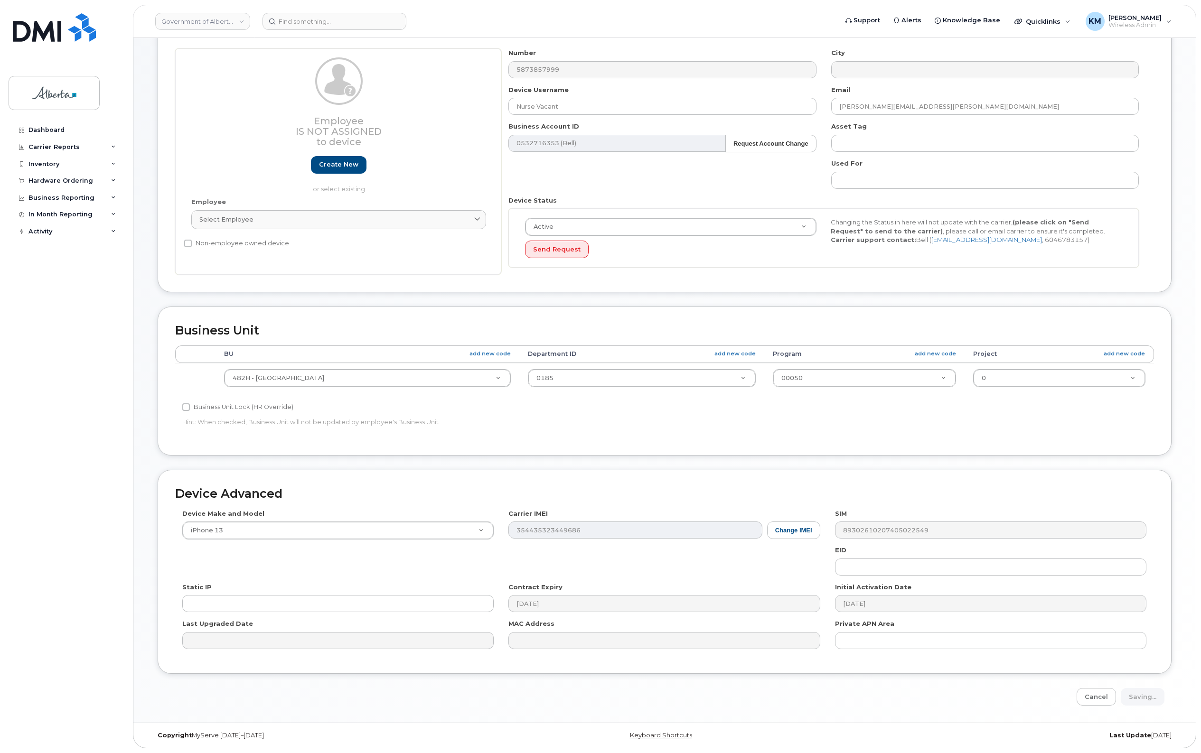
type input "Saving..."
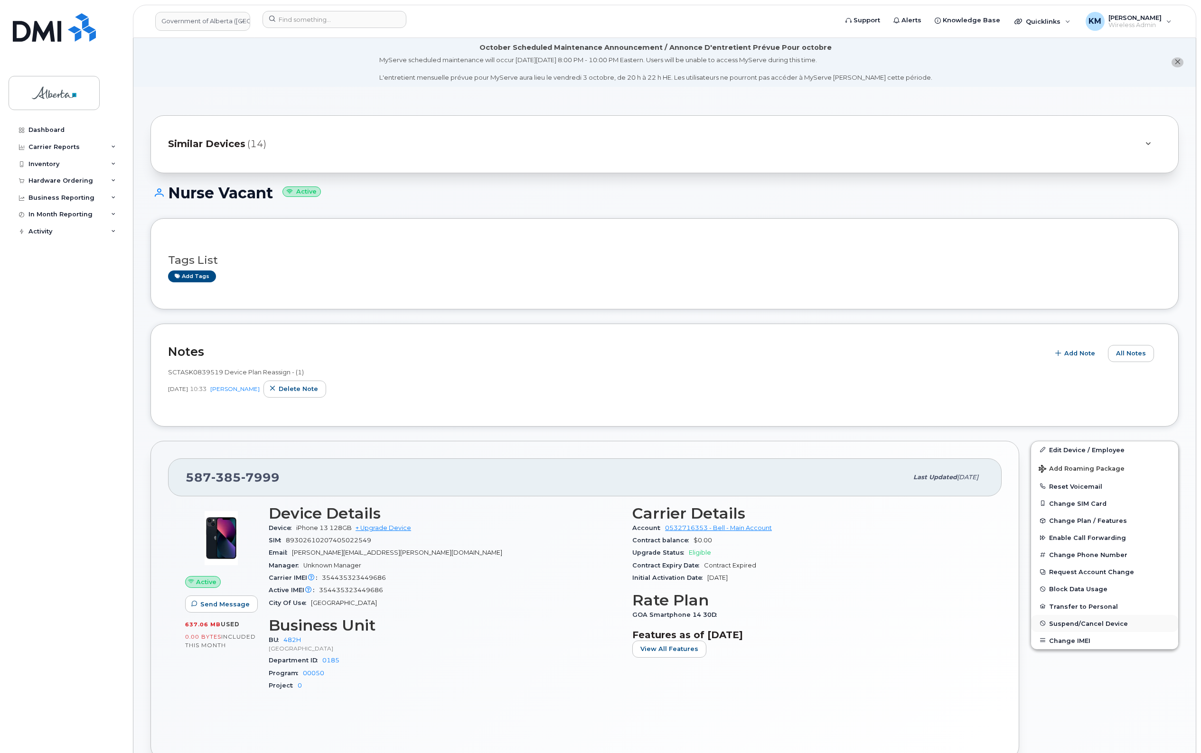
click at [1091, 622] on span "Suspend/Cancel Device" at bounding box center [1088, 623] width 79 height 7
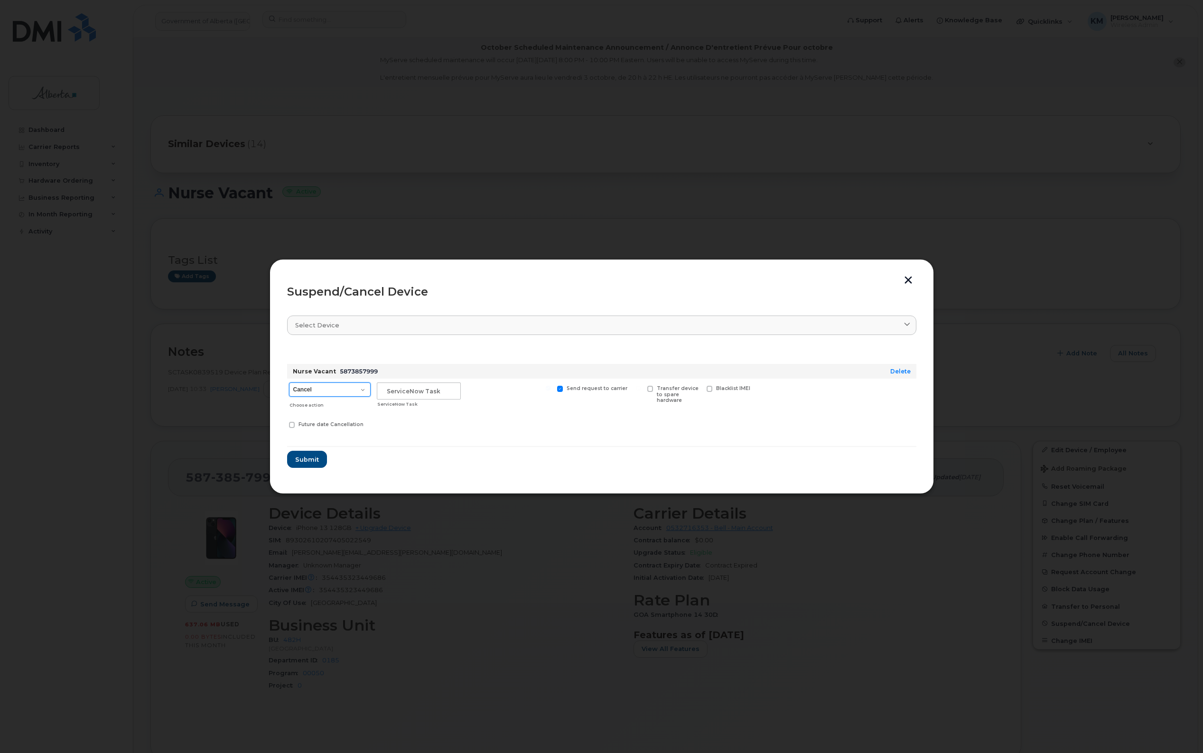
click at [363, 391] on select "Cancel Suspend - Extend Suspension Suspend - Reduced Rate Suspend - Lost Device…" at bounding box center [330, 390] width 82 height 14
select select "[object Object]"
click at [289, 383] on select "Cancel Suspend - Extend Suspension Suspend - Reduced Rate Suspend - Lost Device…" at bounding box center [330, 390] width 82 height 14
click at [421, 390] on input "text" at bounding box center [419, 391] width 84 height 17
type input "SCTASK0856338"
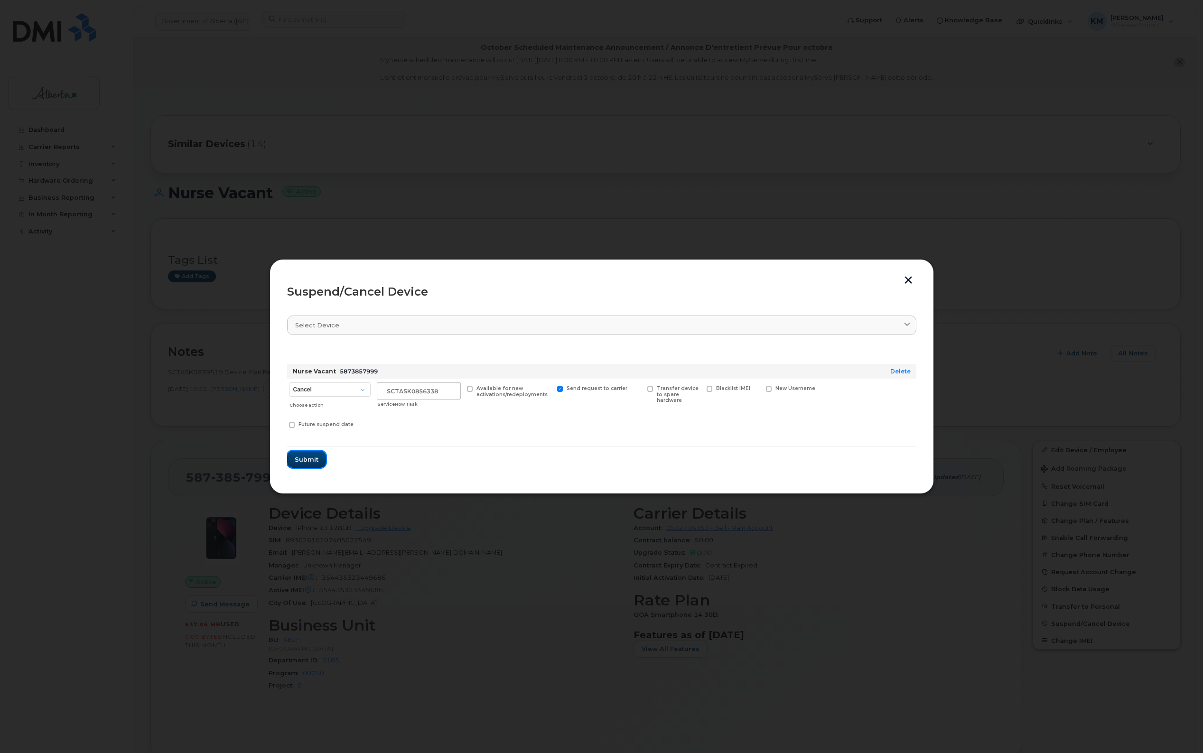
click at [311, 452] on button "Submit" at bounding box center [306, 459] width 39 height 17
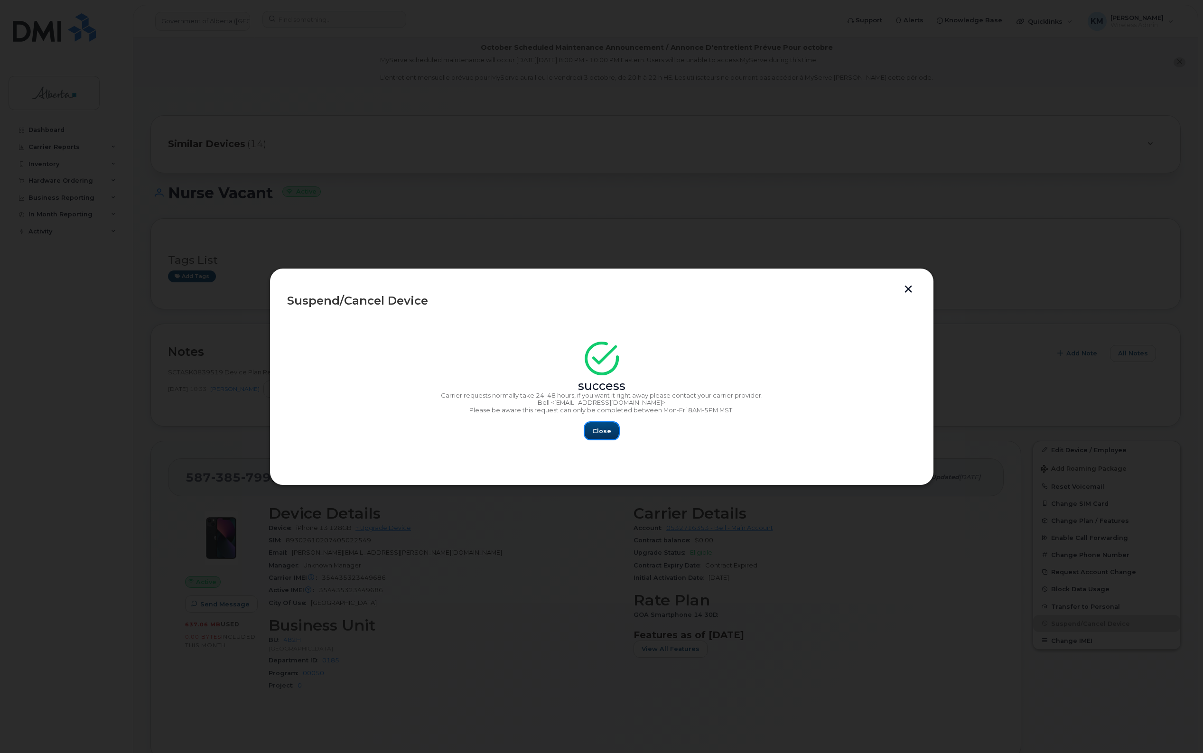
click at [590, 427] on button "Close" at bounding box center [602, 430] width 34 height 17
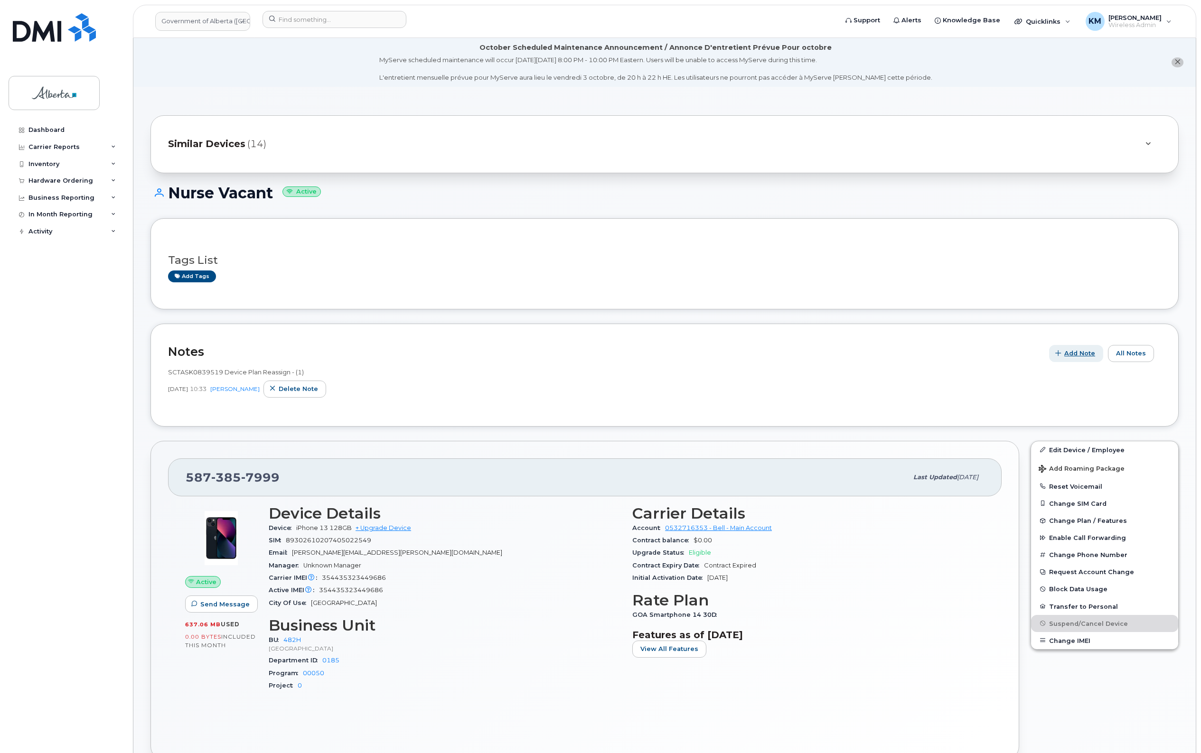
click at [1088, 355] on span "Add Note" at bounding box center [1079, 353] width 31 height 9
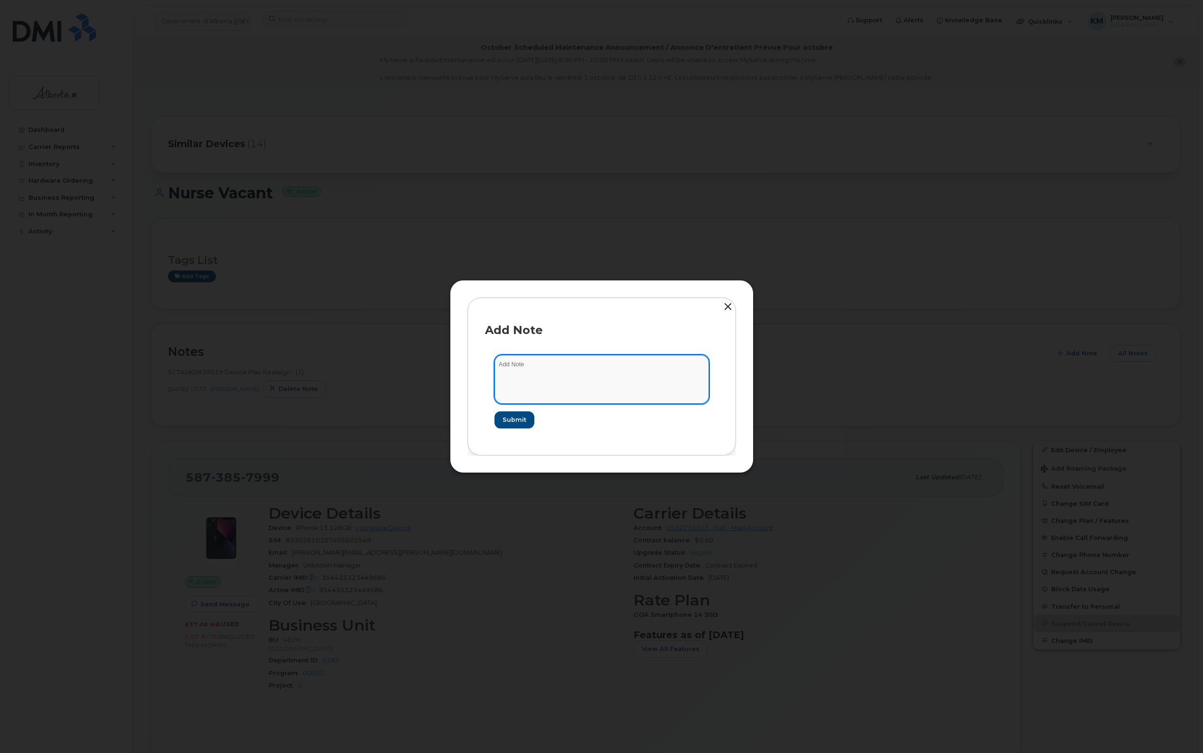
click at [618, 376] on textarea at bounding box center [602, 379] width 215 height 48
type textarea "s"
click at [626, 364] on textarea "SCTASK0856338 -" at bounding box center [602, 379] width 215 height 48
paste textarea "Plan Suspend - (1)"
type textarea "SCTASK0856338 - Plan Suspend - (1)"
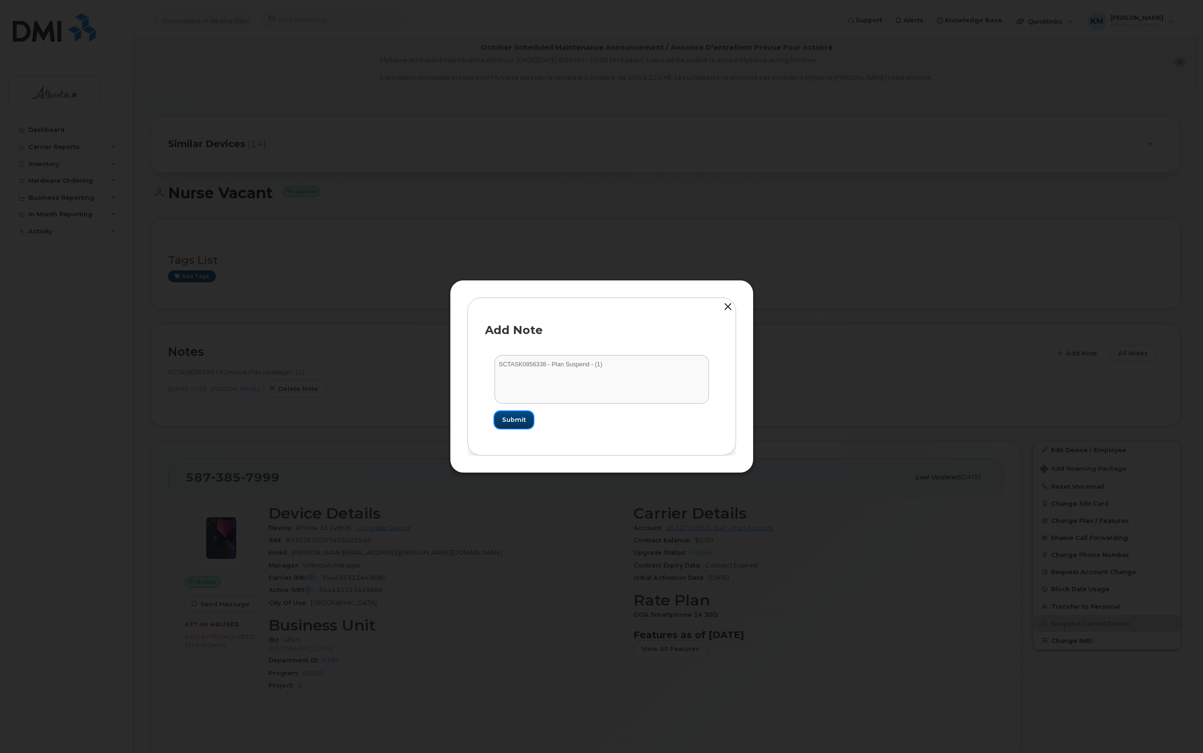
click at [503, 418] on span "Submit" at bounding box center [514, 419] width 24 height 9
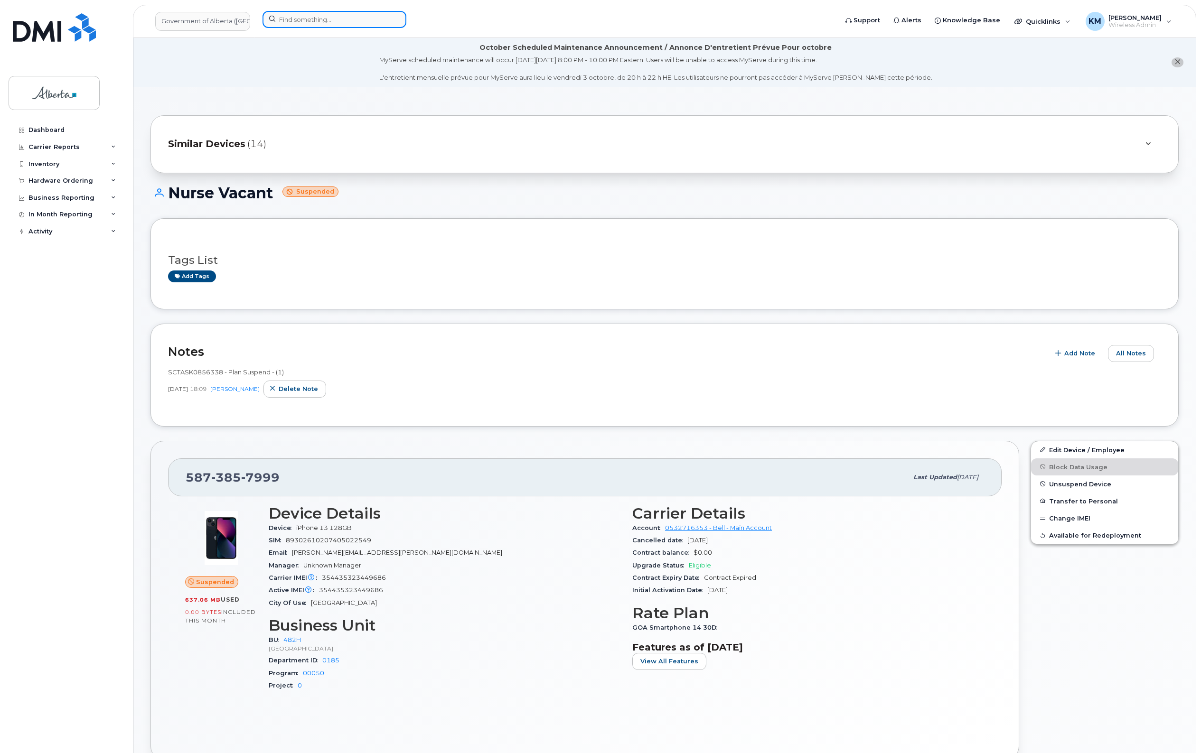
click at [328, 18] on input at bounding box center [334, 19] width 144 height 17
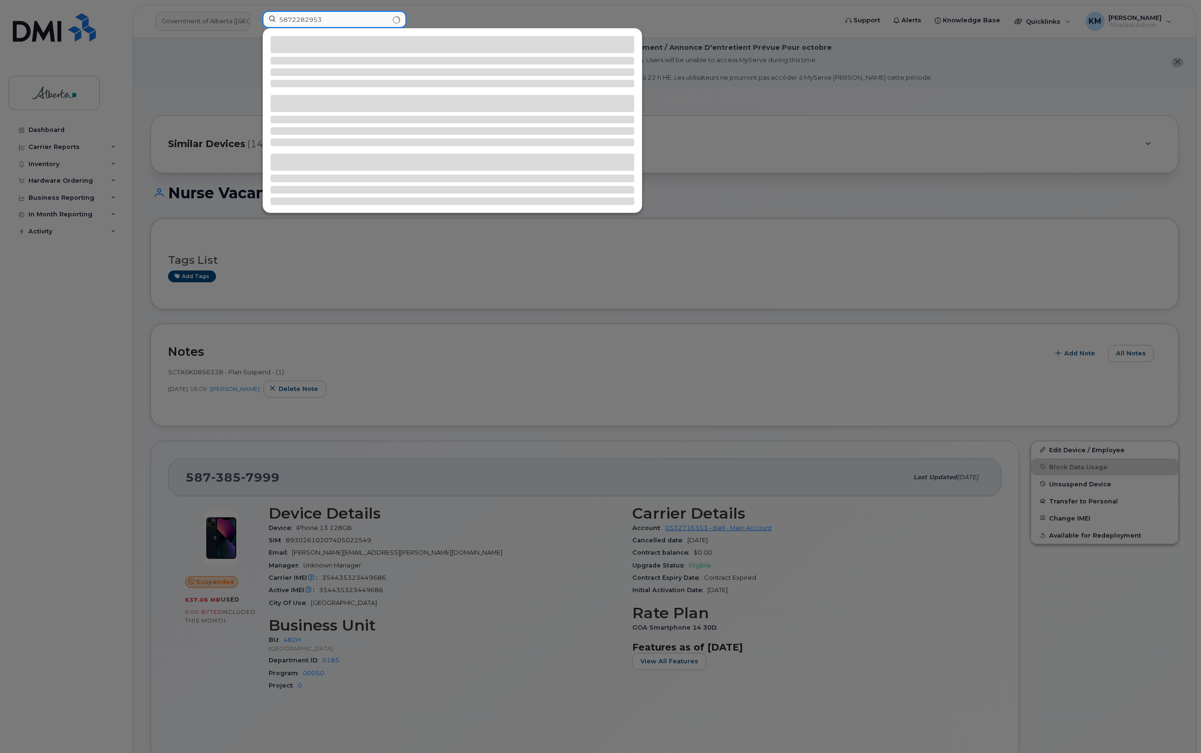
type input "5872282953"
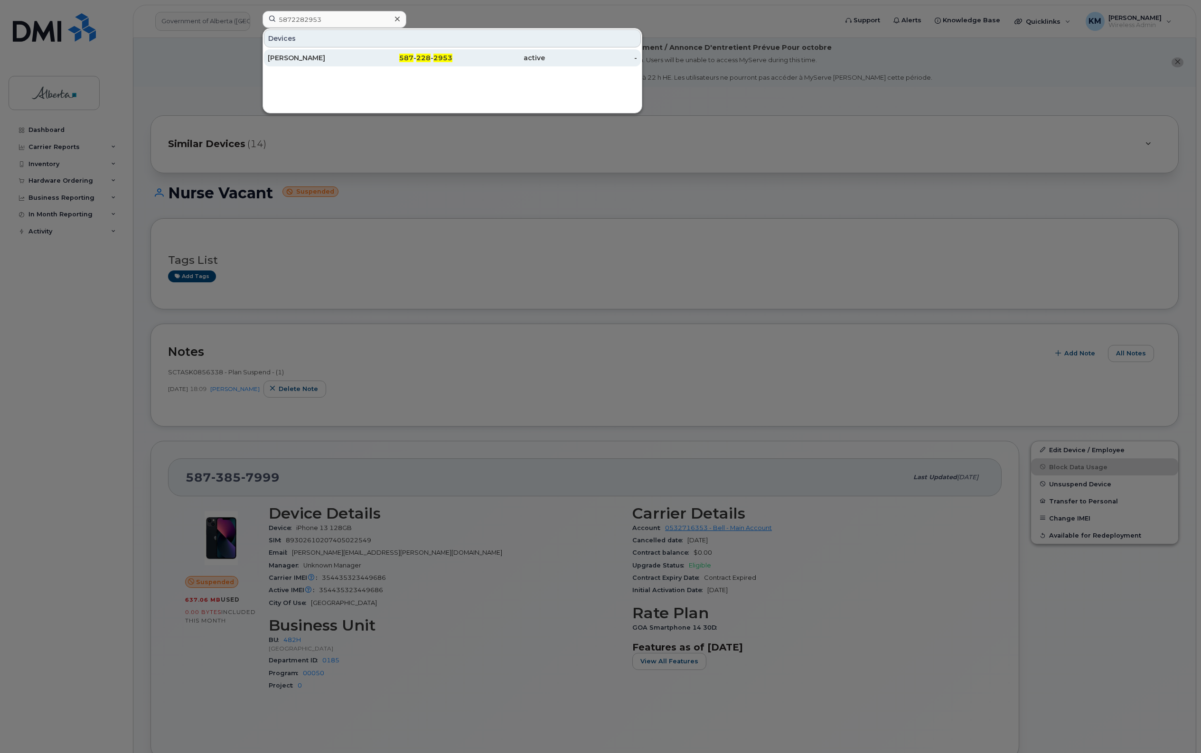
click at [312, 56] on div "[PERSON_NAME]" at bounding box center [314, 57] width 93 height 9
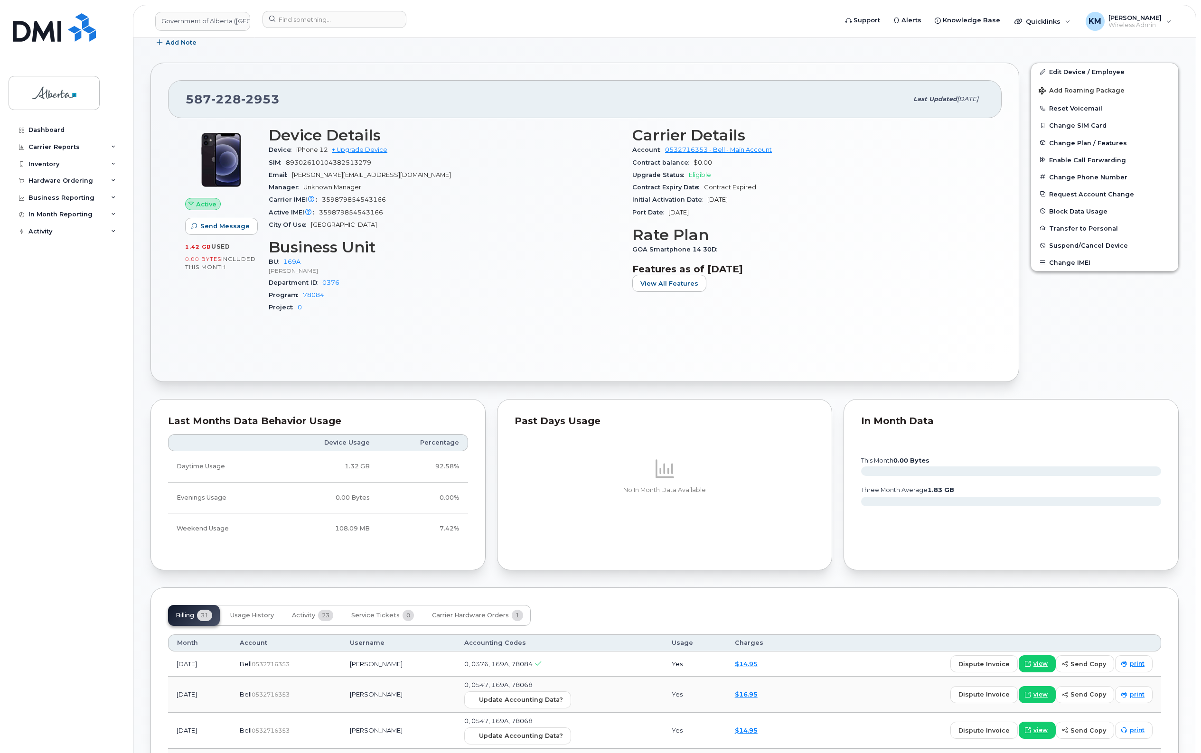
scroll to position [178, 0]
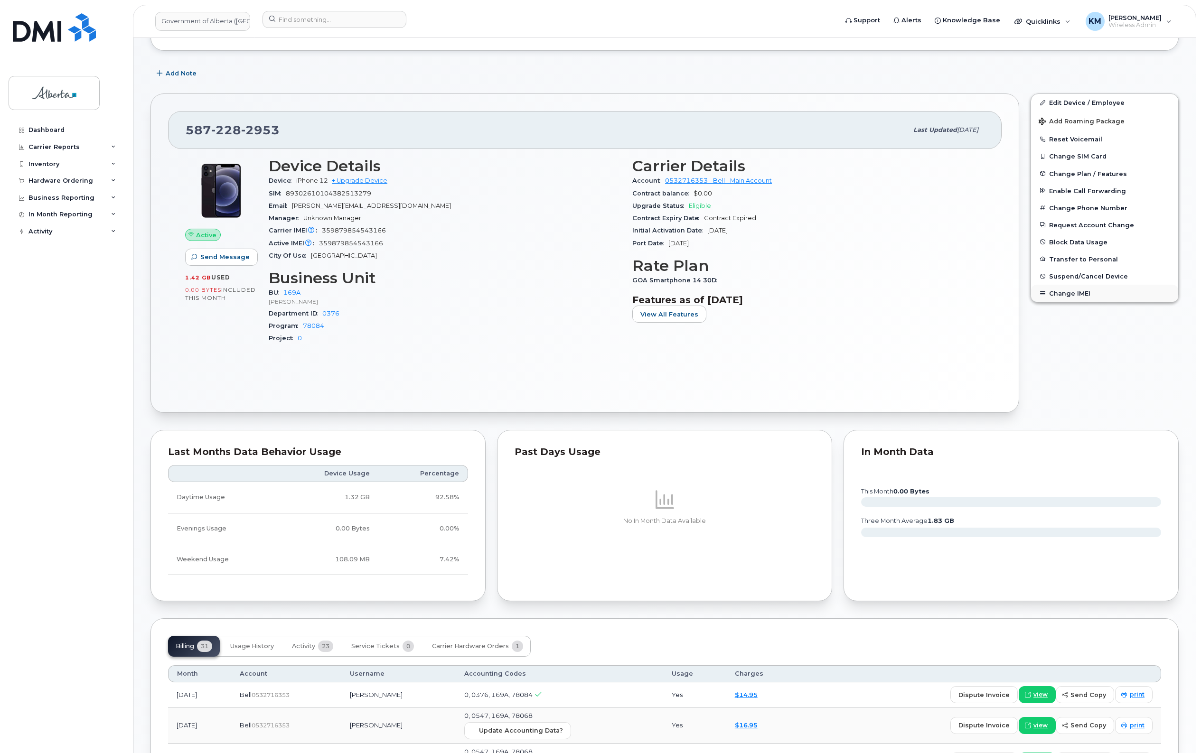
click at [1062, 294] on button "Change IMEI" at bounding box center [1104, 293] width 147 height 17
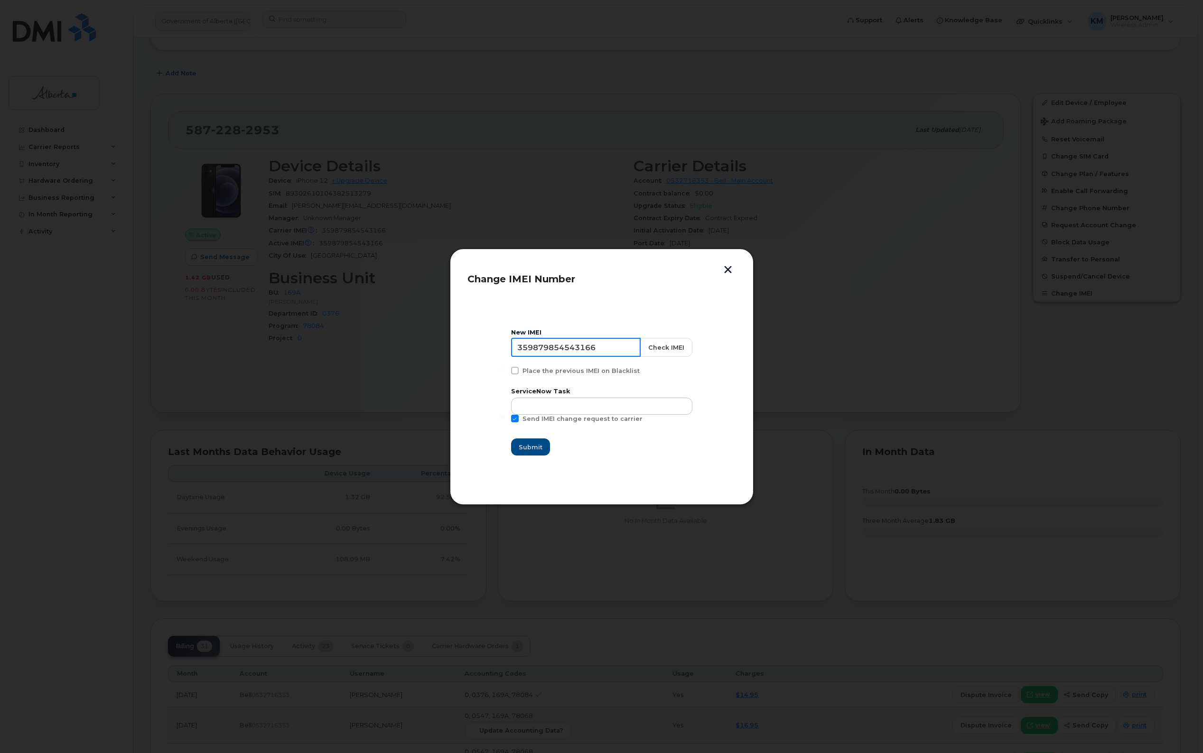
drag, startPoint x: 609, startPoint y: 345, endPoint x: 486, endPoint y: 353, distance: 122.7
click at [486, 353] on section "New IMEI 359879854543166 Check IMEI Place the previous IMEI on Blacklist Servic…" at bounding box center [601, 393] width 269 height 190
type input "3"
type input "356052197541205"
click at [552, 407] on input "text" at bounding box center [602, 406] width 180 height 17
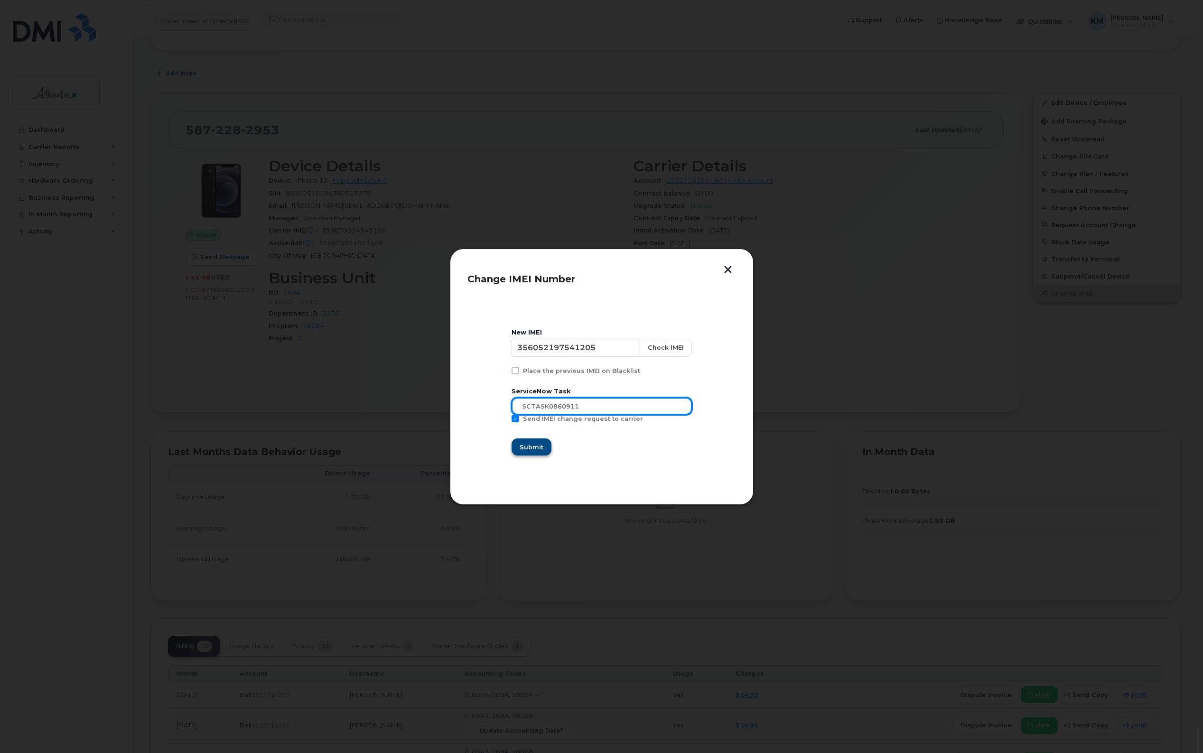
type input "sCTASK0860911"
click at [542, 450] on span "Submit" at bounding box center [531, 447] width 24 height 9
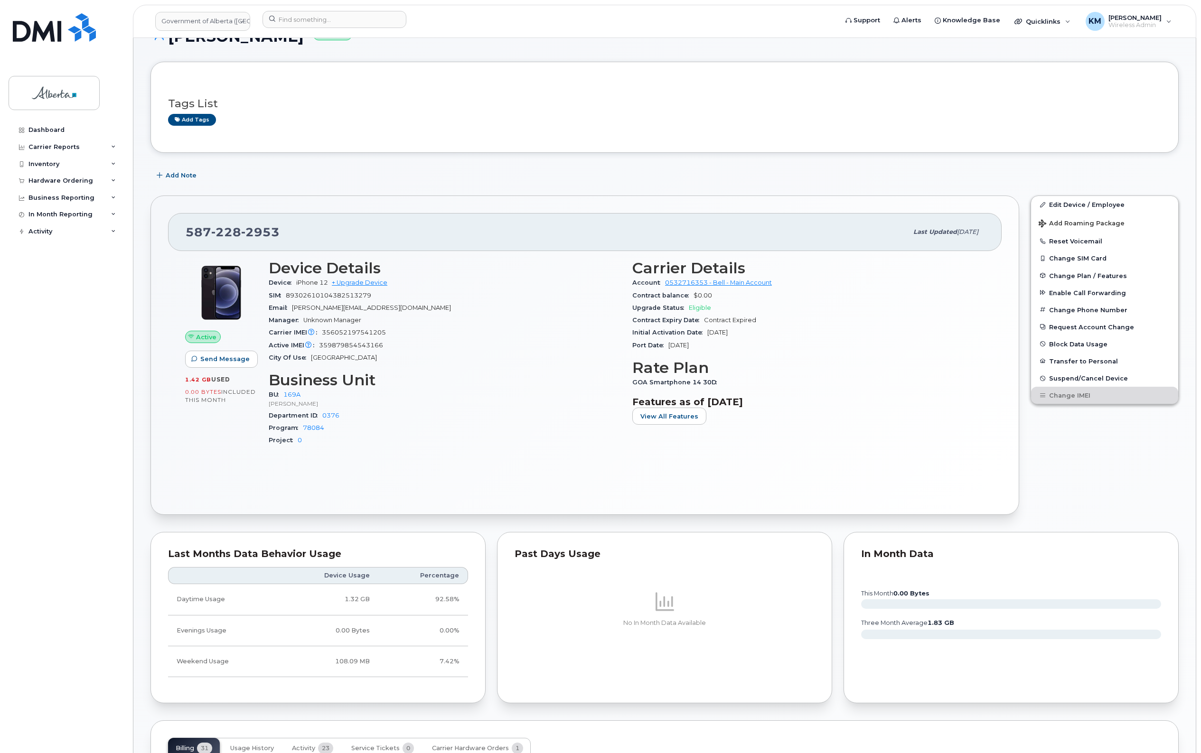
scroll to position [59, 0]
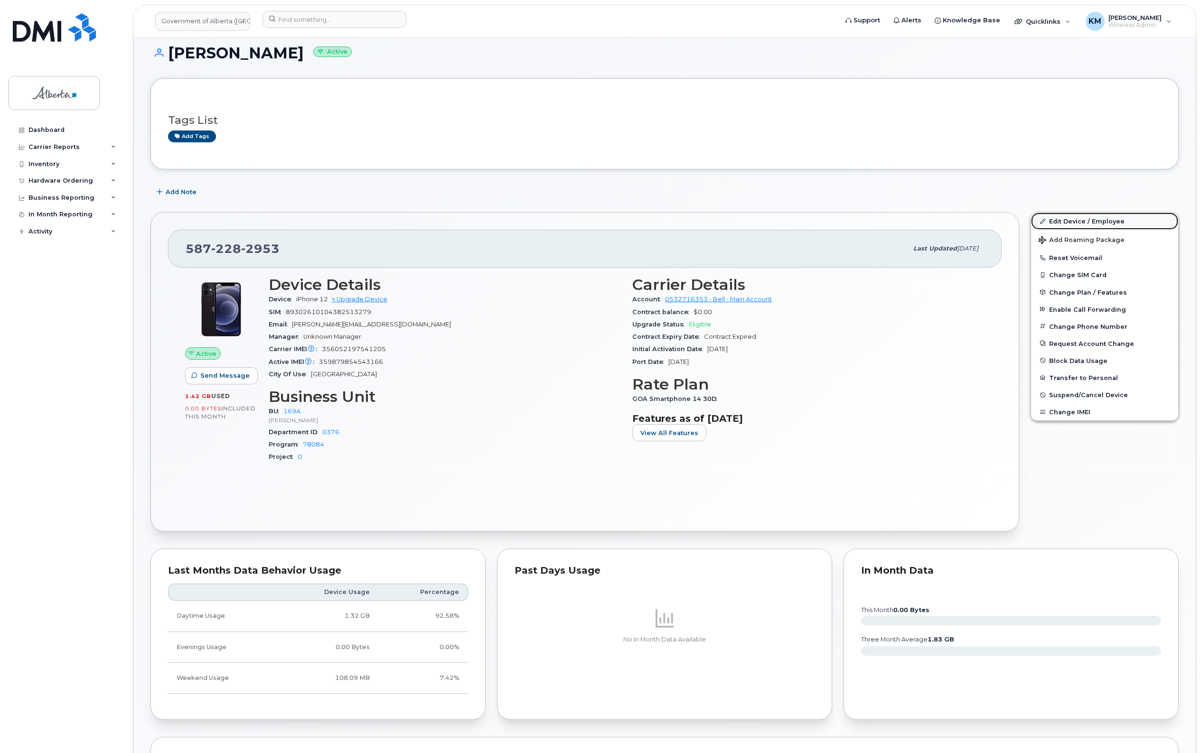
click at [1083, 219] on link "Edit Device / Employee" at bounding box center [1104, 221] width 147 height 17
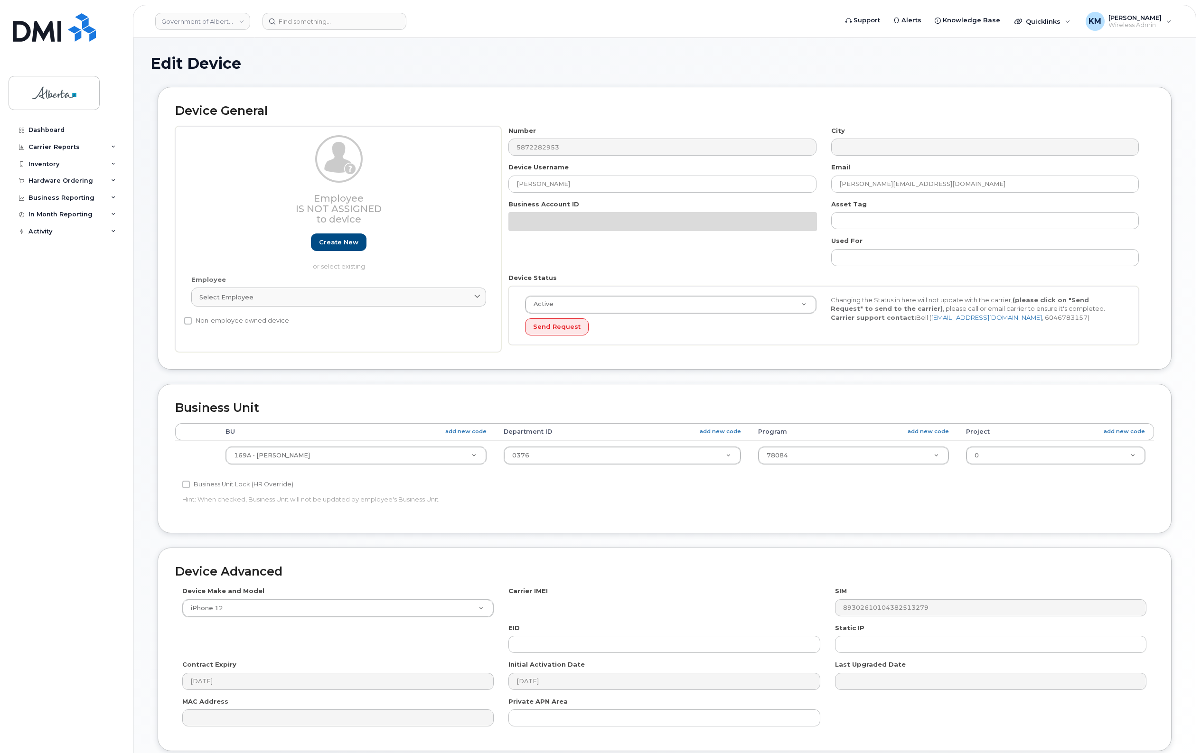
select select "4681667"
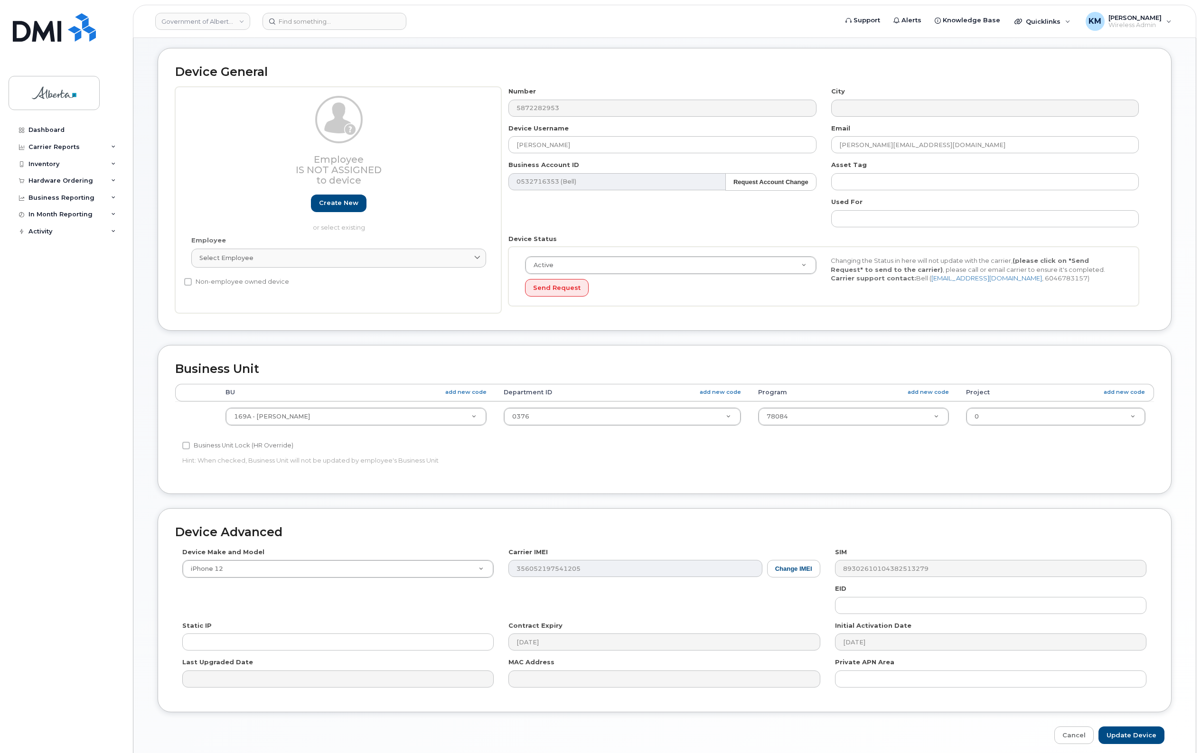
scroll to position [128, 0]
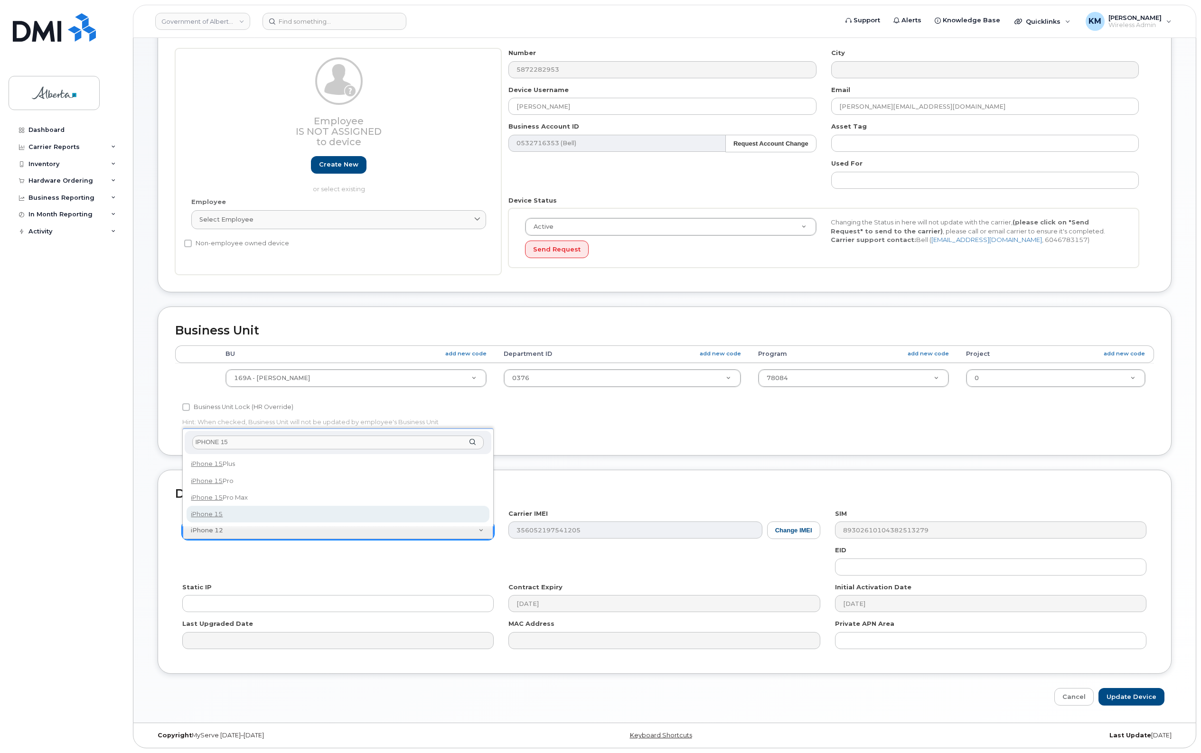
type input "IPHONE 15"
select select "3031"
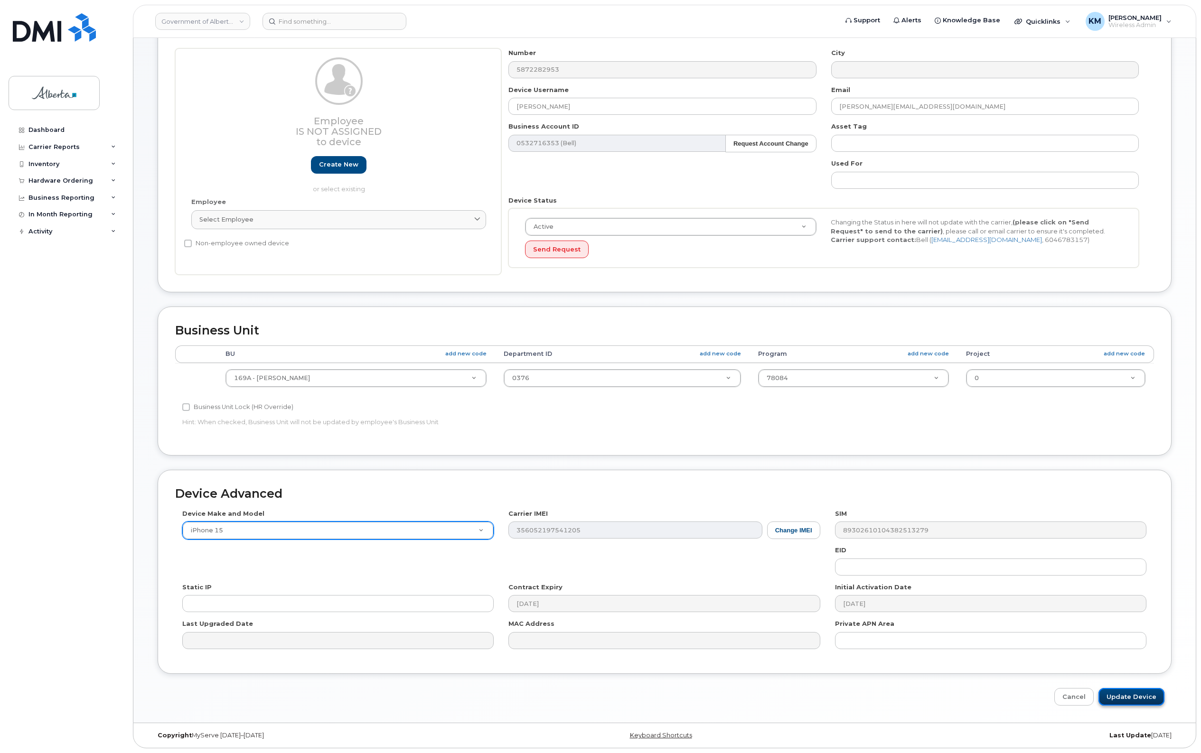
click at [1146, 691] on input "Update Device" at bounding box center [1131, 697] width 66 height 18
type input "Saving..."
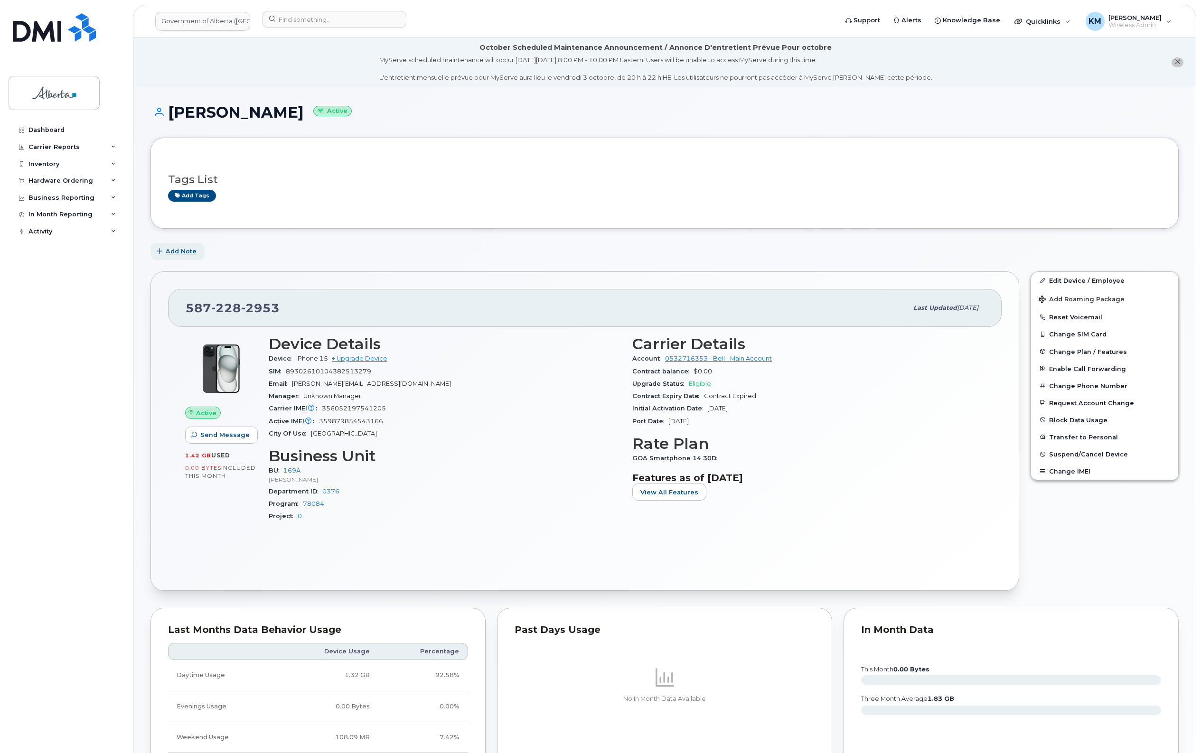
click at [176, 254] on span "Add Note" at bounding box center [181, 251] width 31 height 9
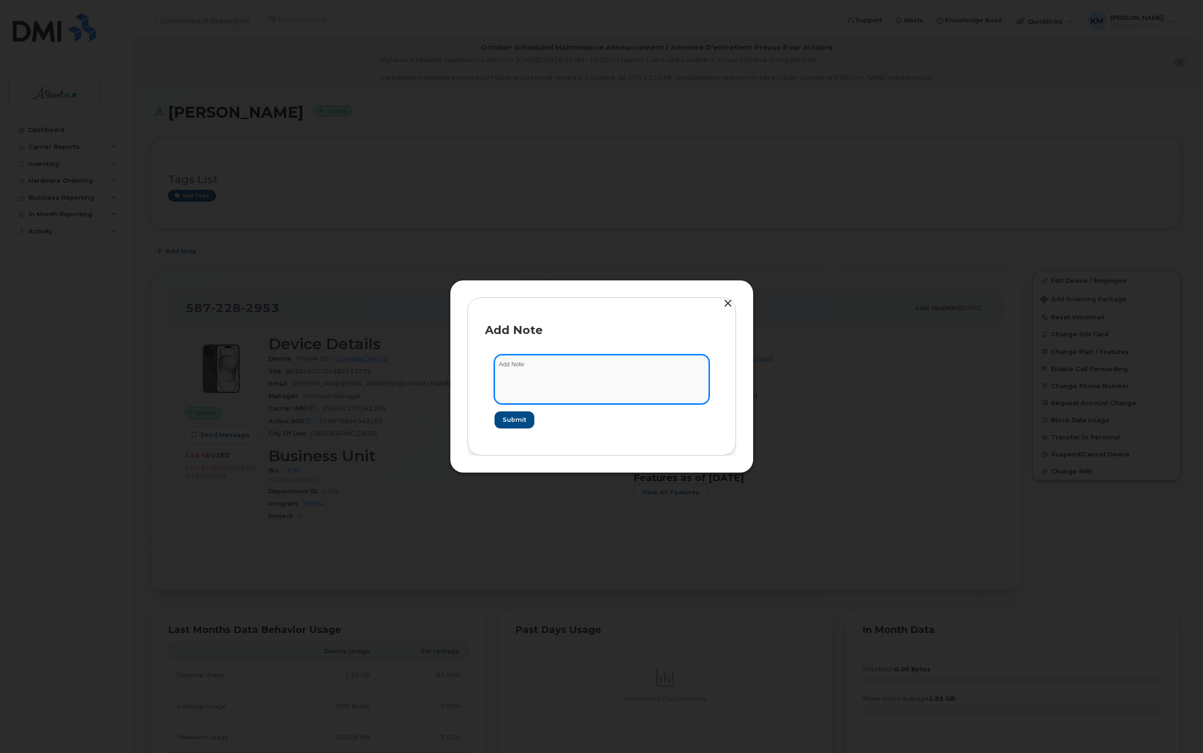
click at [528, 371] on textarea at bounding box center [602, 379] width 215 height 48
type textarea "s"
click at [584, 367] on textarea "SCTASK0860911 -" at bounding box center [602, 379] width 215 height 48
paste textarea "Device Assign Spare - (1)"
type textarea "SCTASK0860911 - Device Assign Spare - (1)"
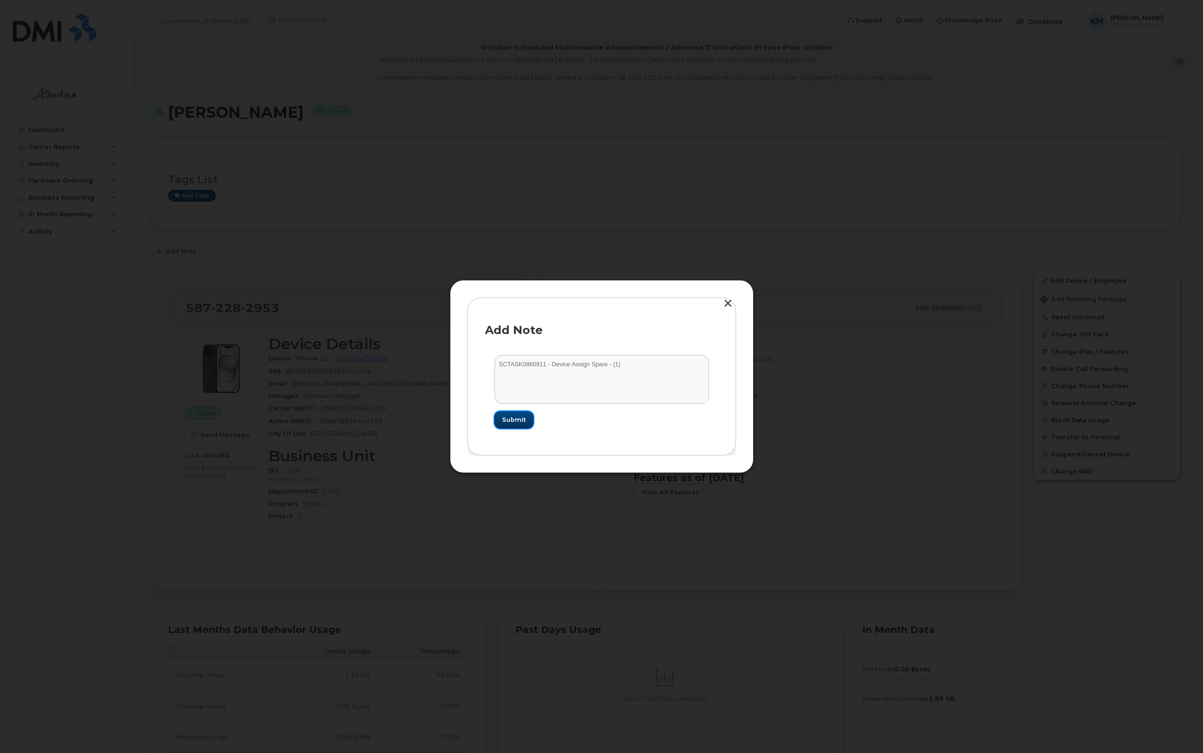
click at [521, 422] on span "Submit" at bounding box center [514, 419] width 24 height 9
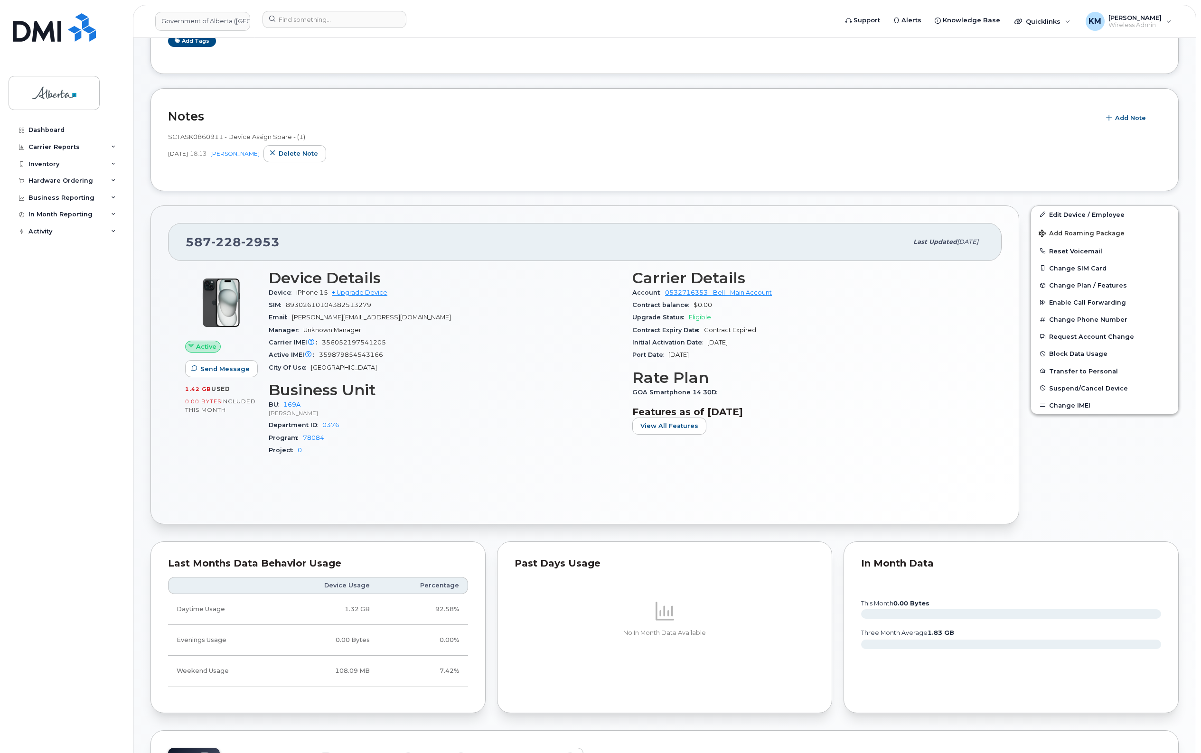
scroll to position [119, 0]
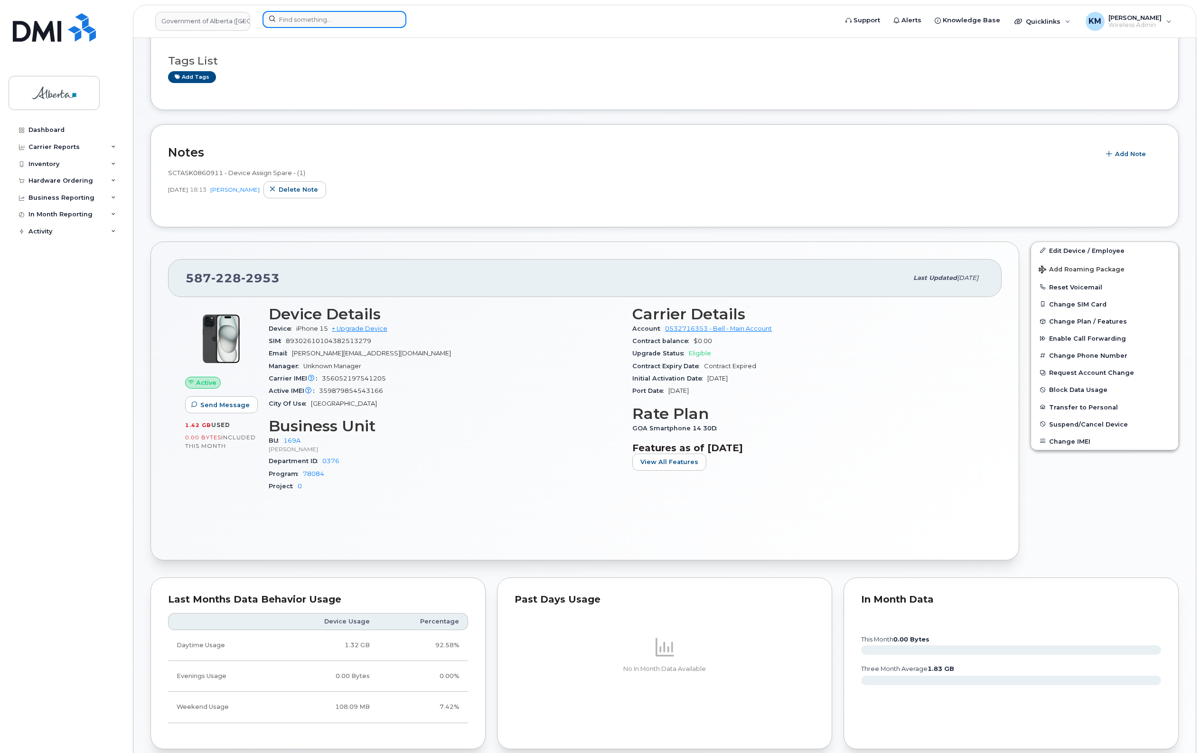
click at [352, 18] on input at bounding box center [334, 19] width 144 height 17
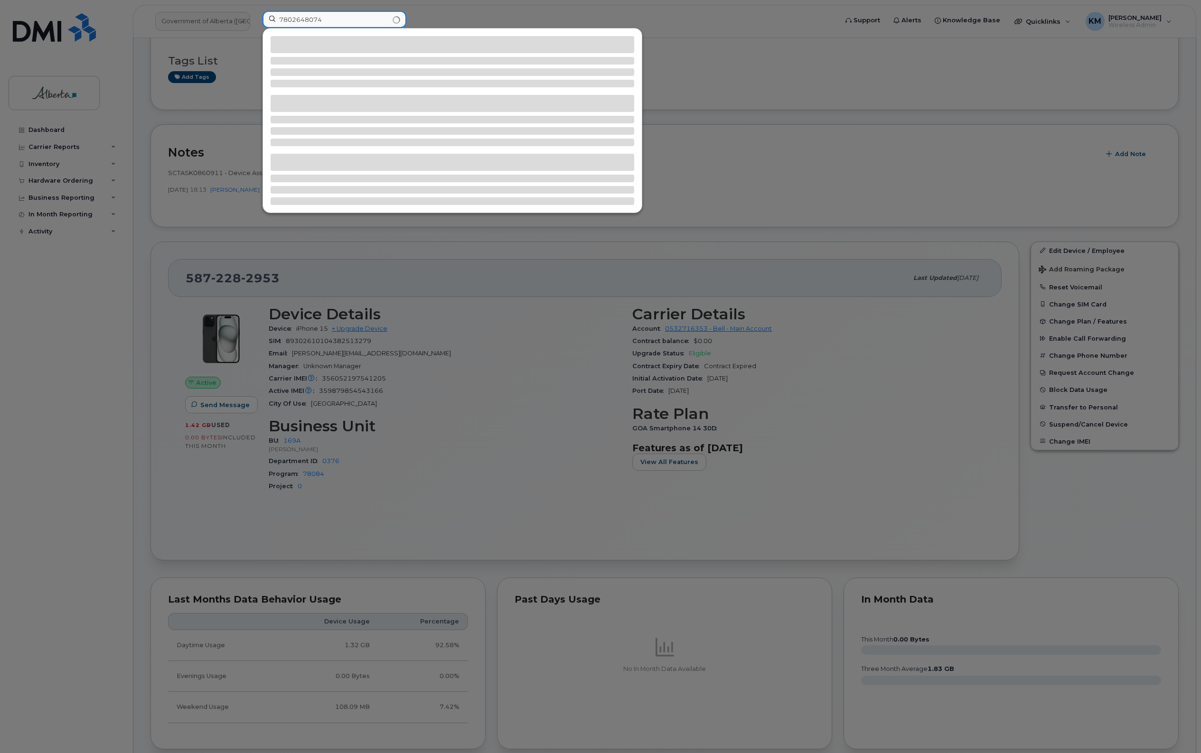
type input "7802648074"
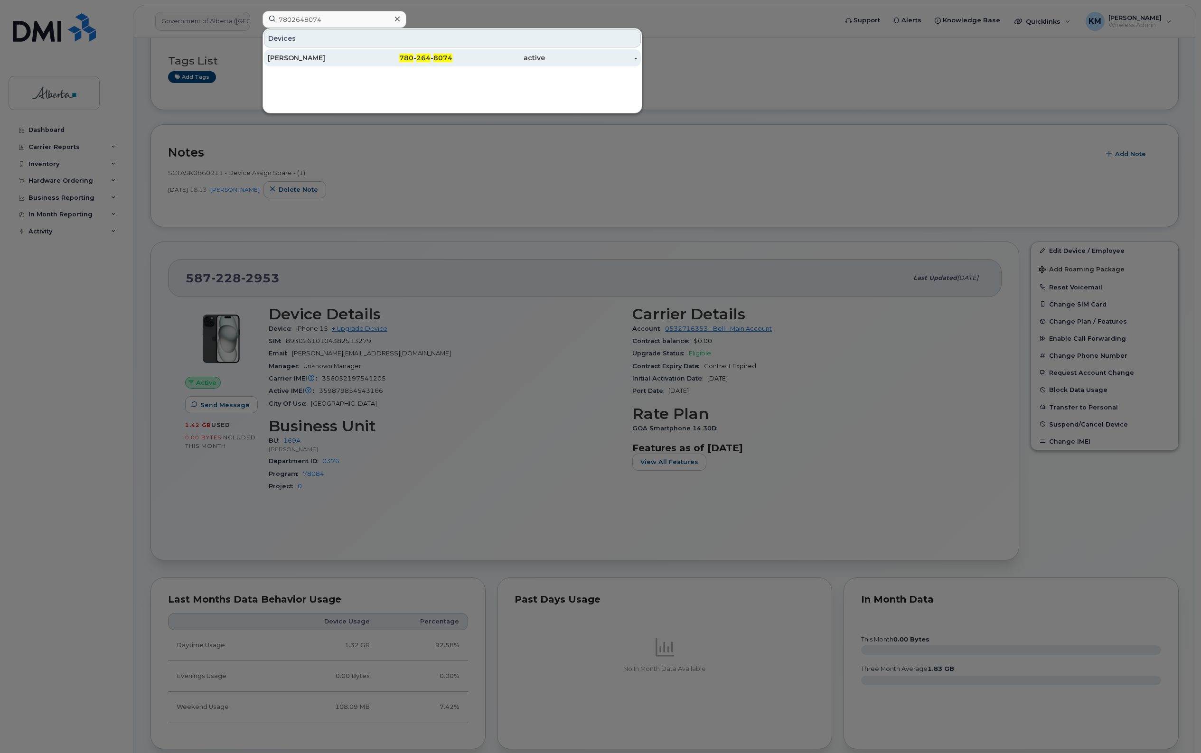
click at [349, 59] on div "[PERSON_NAME]" at bounding box center [314, 57] width 93 height 9
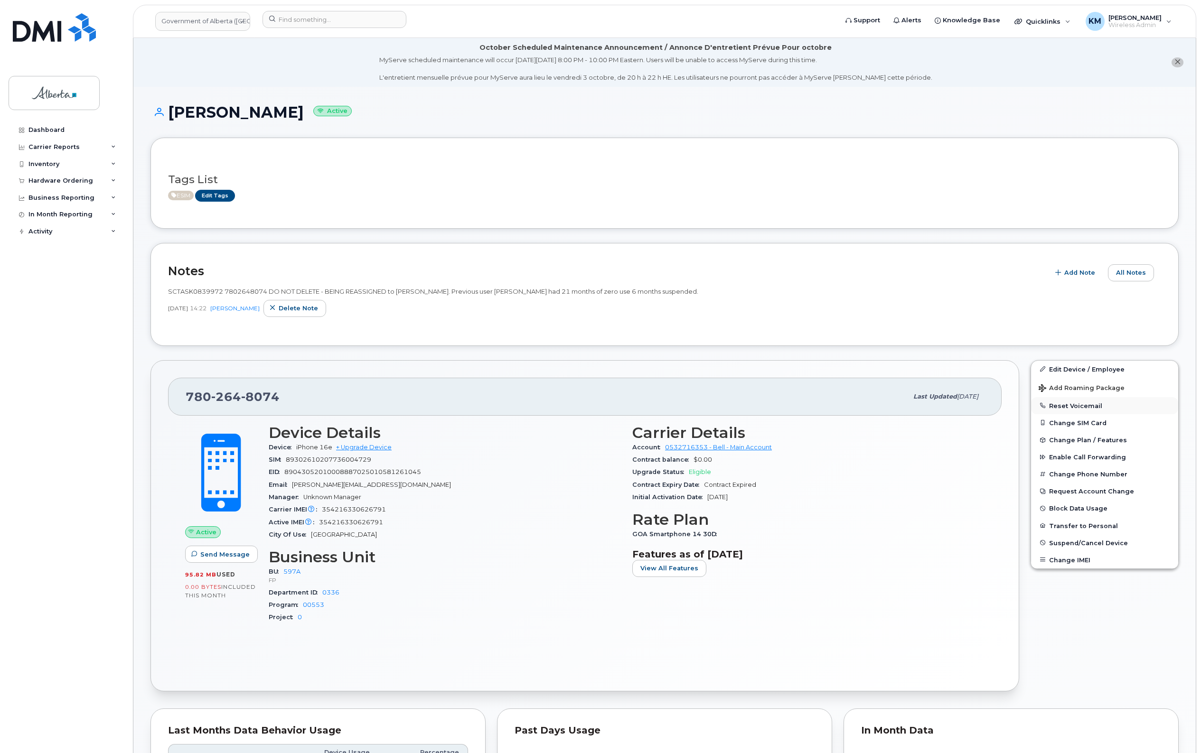
click at [1077, 402] on button "Reset Voicemail" at bounding box center [1104, 405] width 147 height 17
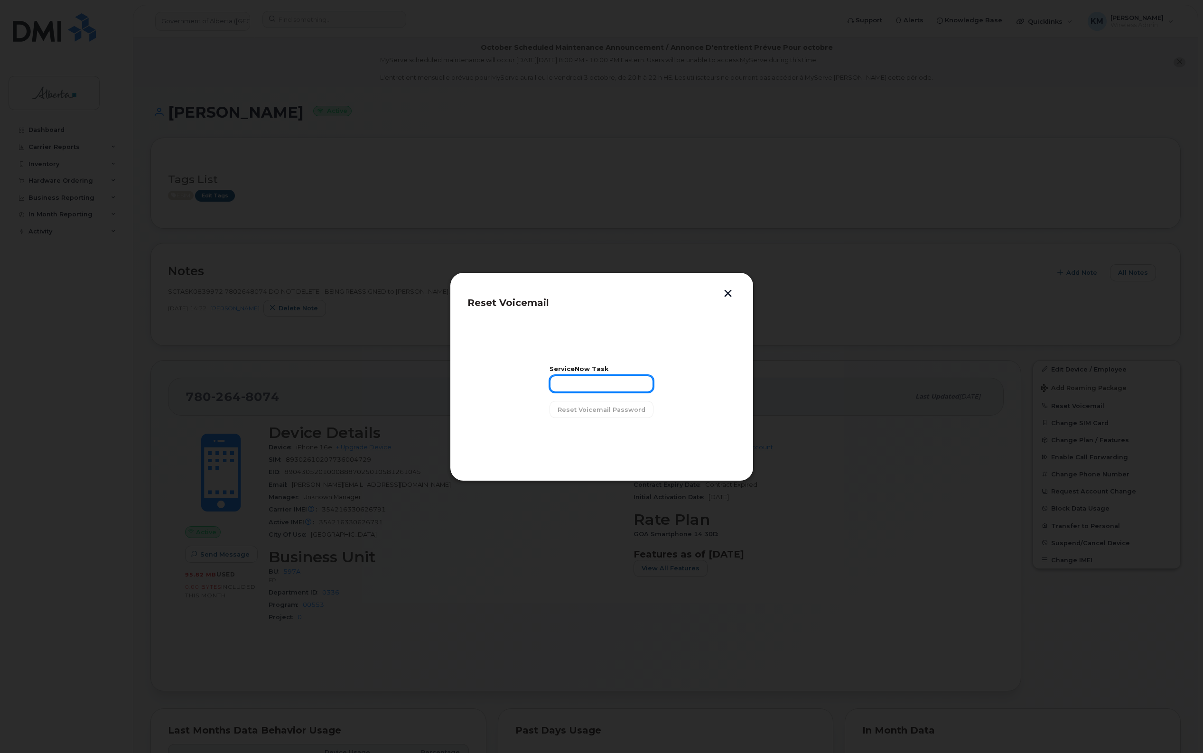
click at [588, 378] on input "text" at bounding box center [602, 383] width 104 height 17
type input "SCTASK0860265"
click at [606, 410] on span "Reset Voicemail Password" at bounding box center [602, 409] width 88 height 9
click at [613, 435] on button "Close" at bounding box center [602, 433] width 34 height 17
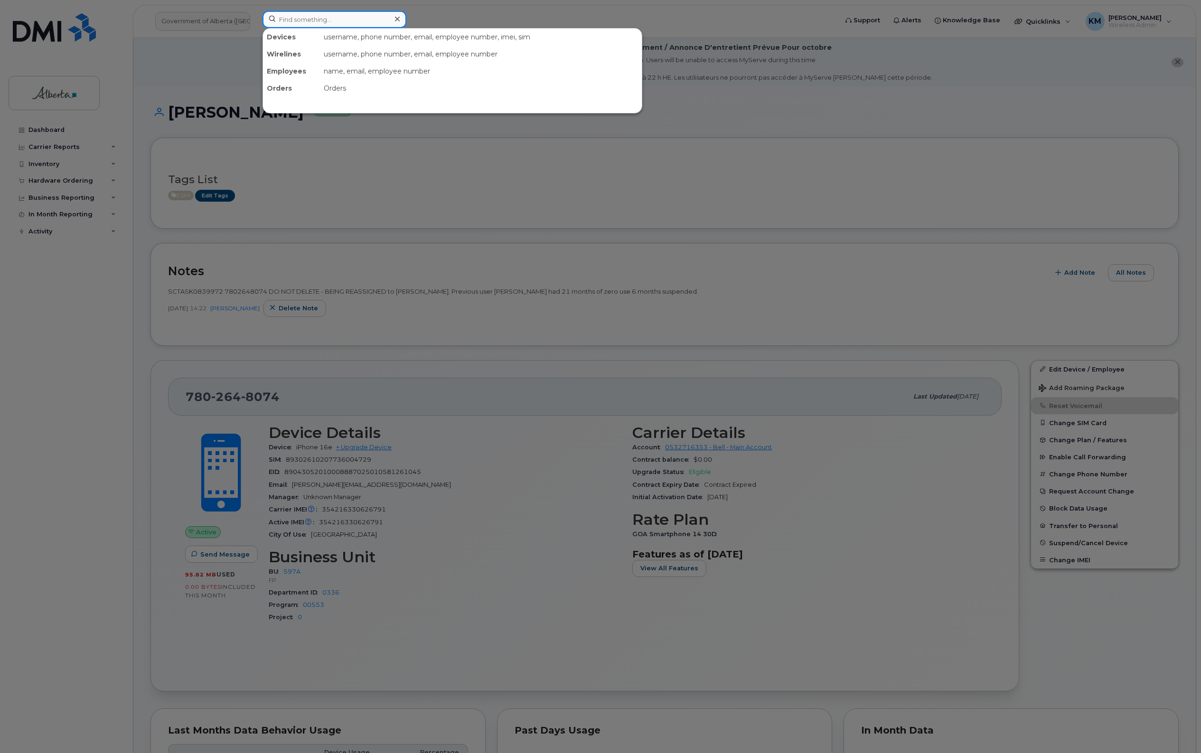
click at [357, 22] on input at bounding box center [334, 19] width 144 height 17
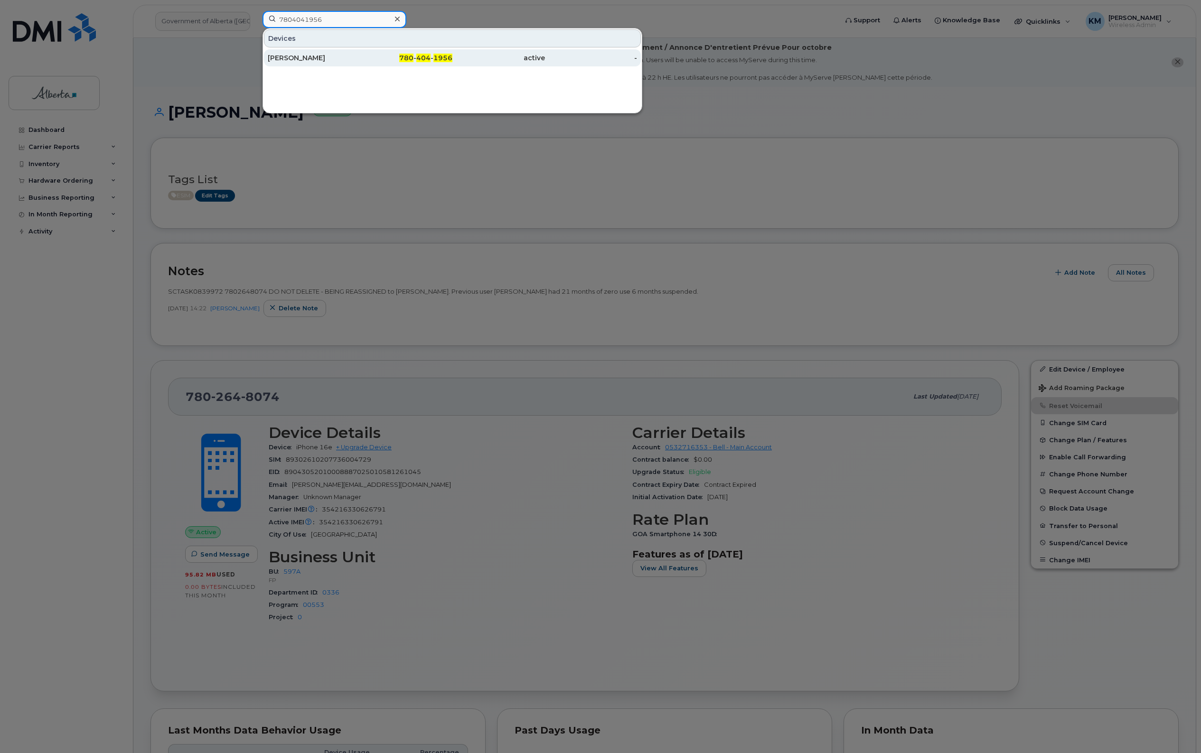
type input "7804041956"
click at [355, 65] on div "Tate Murphy" at bounding box center [314, 57] width 93 height 17
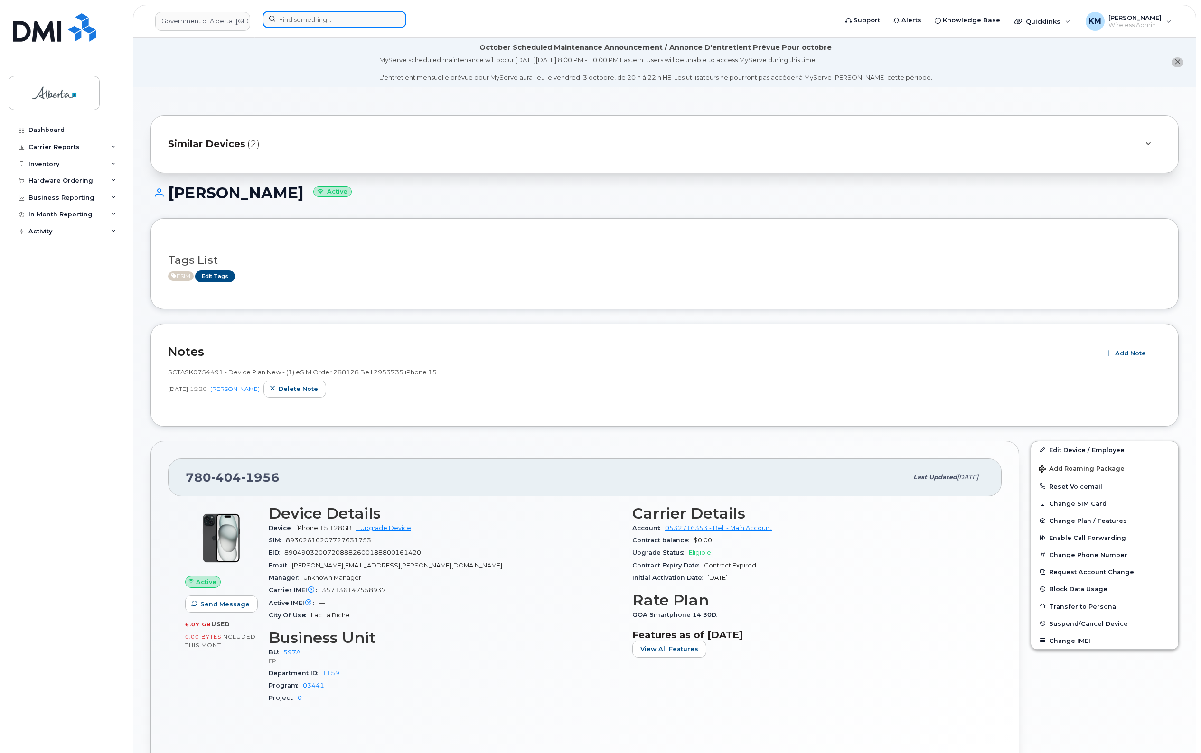
click at [360, 19] on input at bounding box center [334, 19] width 144 height 17
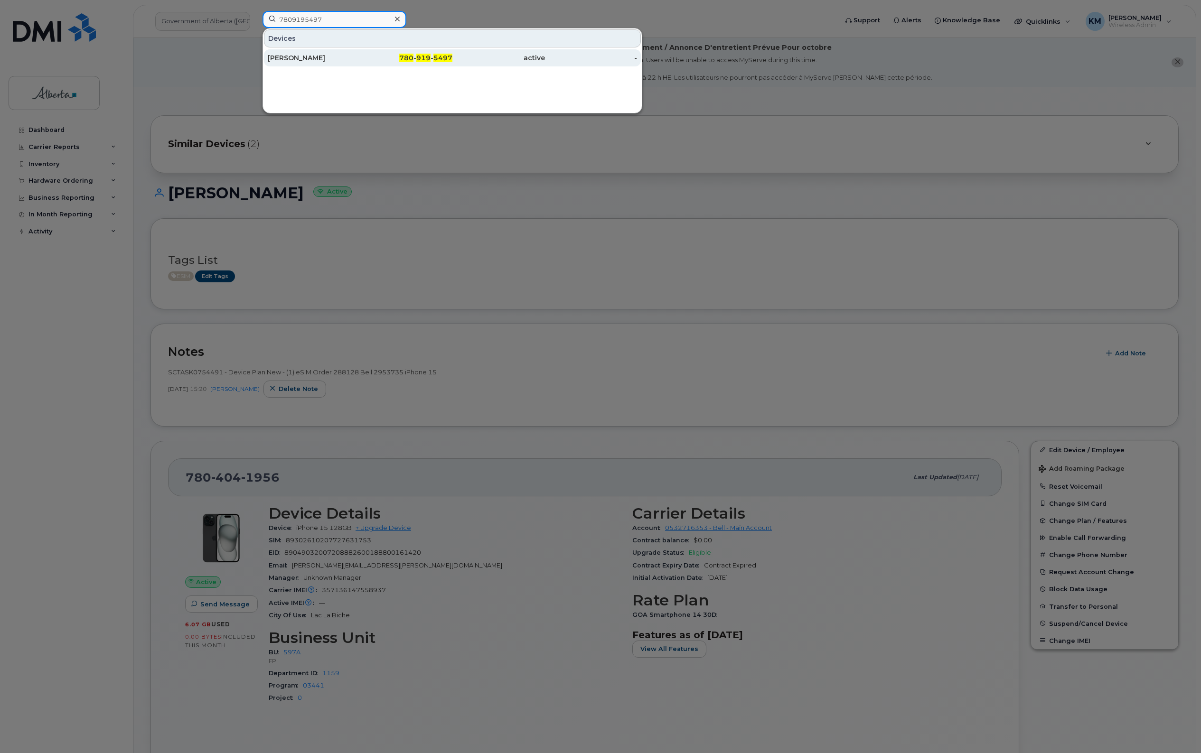
type input "7809195497"
click at [342, 57] on div "[PERSON_NAME]" at bounding box center [314, 57] width 93 height 9
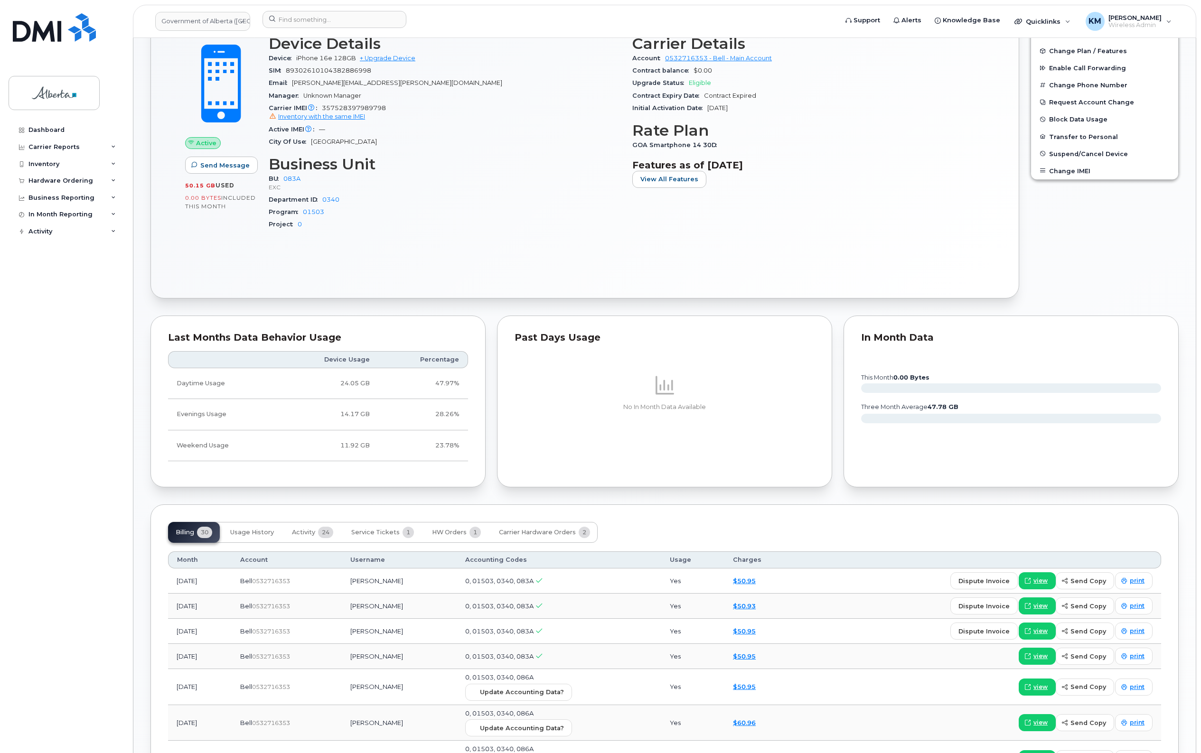
scroll to position [534, 0]
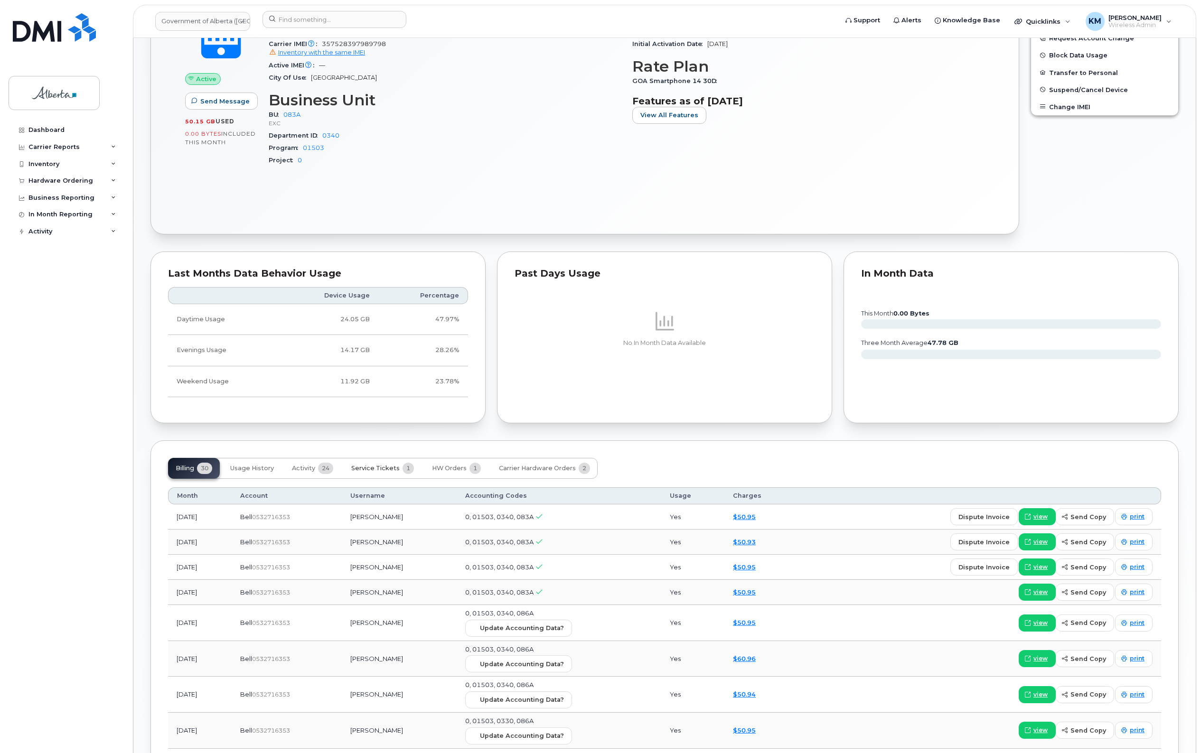
click at [392, 472] on span "Service Tickets" at bounding box center [375, 469] width 48 height 8
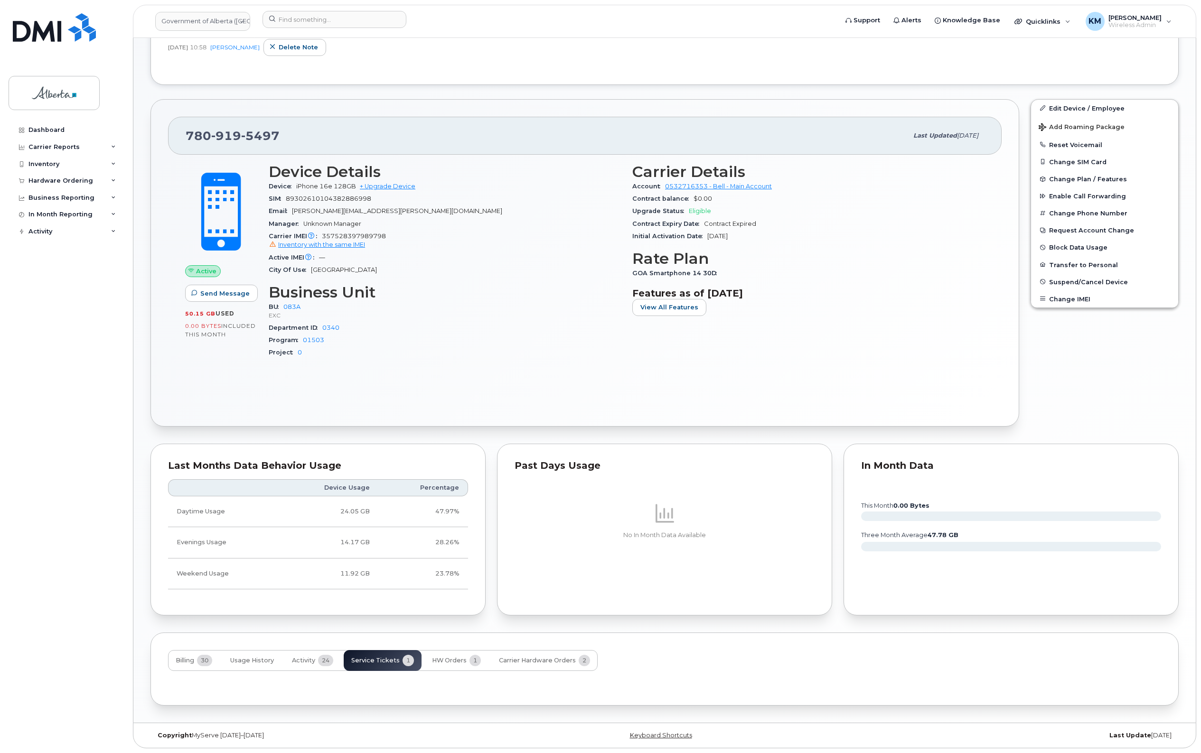
scroll to position [386, 0]
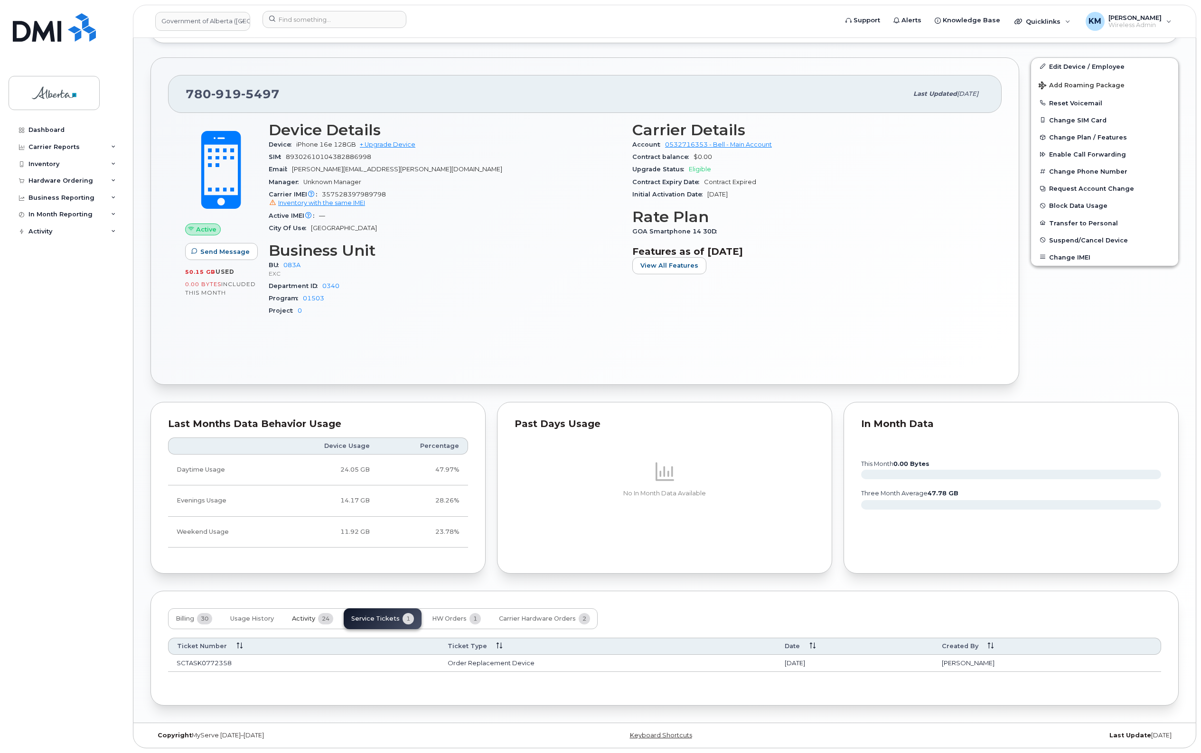
click at [306, 616] on span "Activity" at bounding box center [303, 619] width 23 height 8
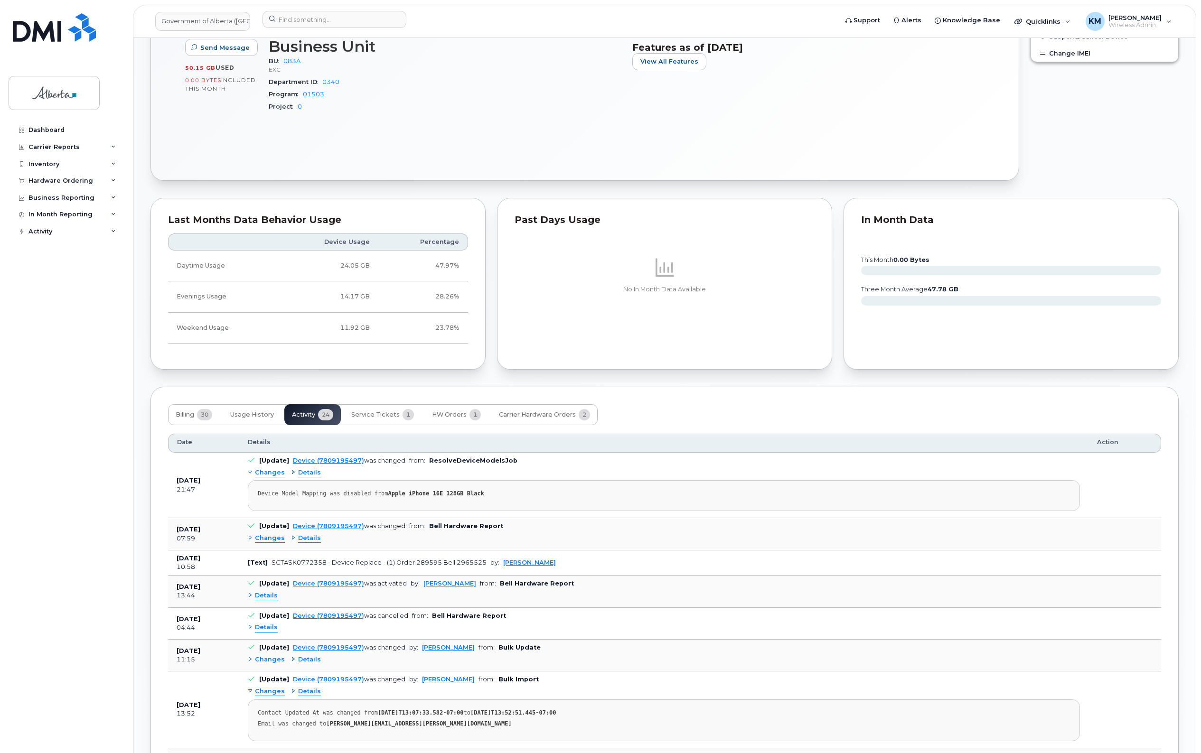
scroll to position [623, 0]
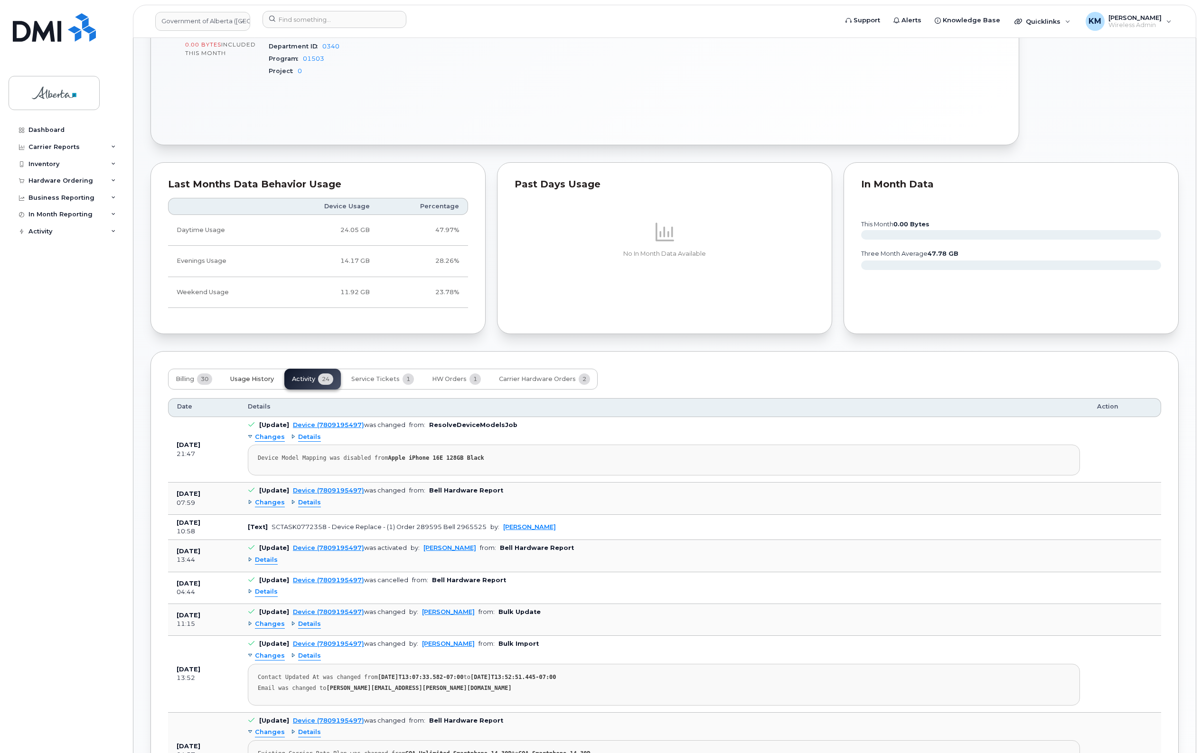
click at [247, 381] on span "Usage History" at bounding box center [252, 379] width 44 height 8
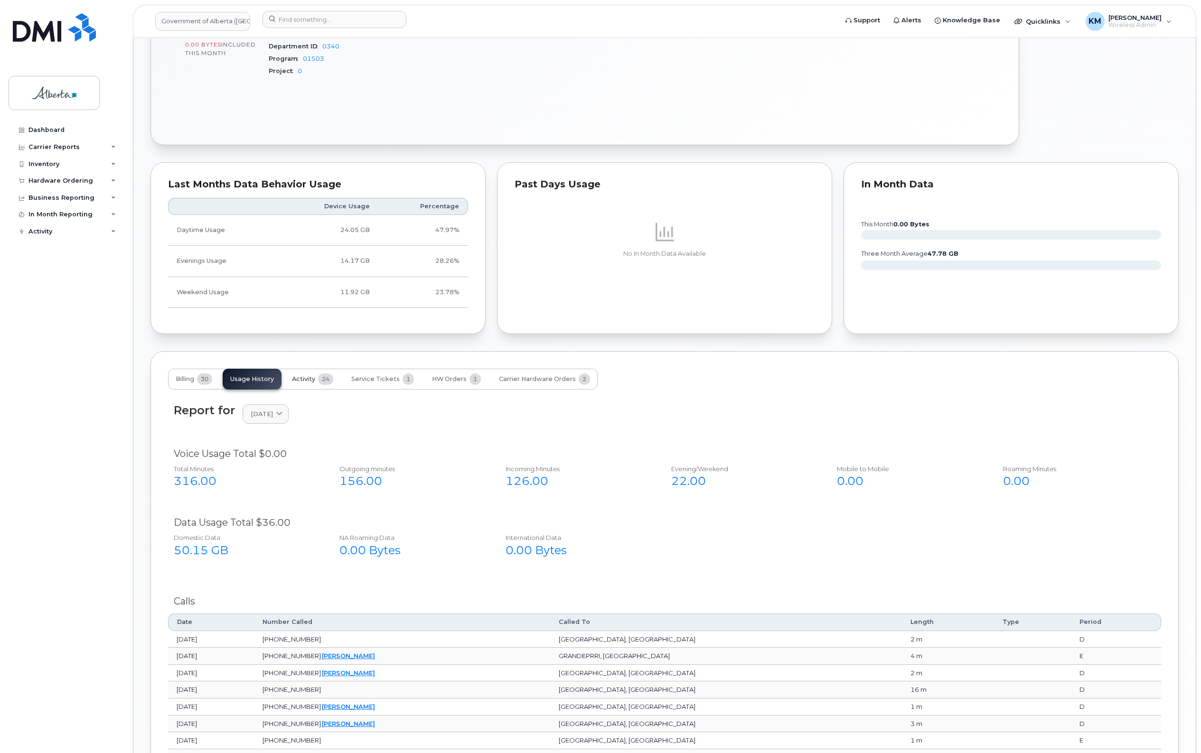
click at [304, 378] on span "Activity" at bounding box center [303, 379] width 23 height 8
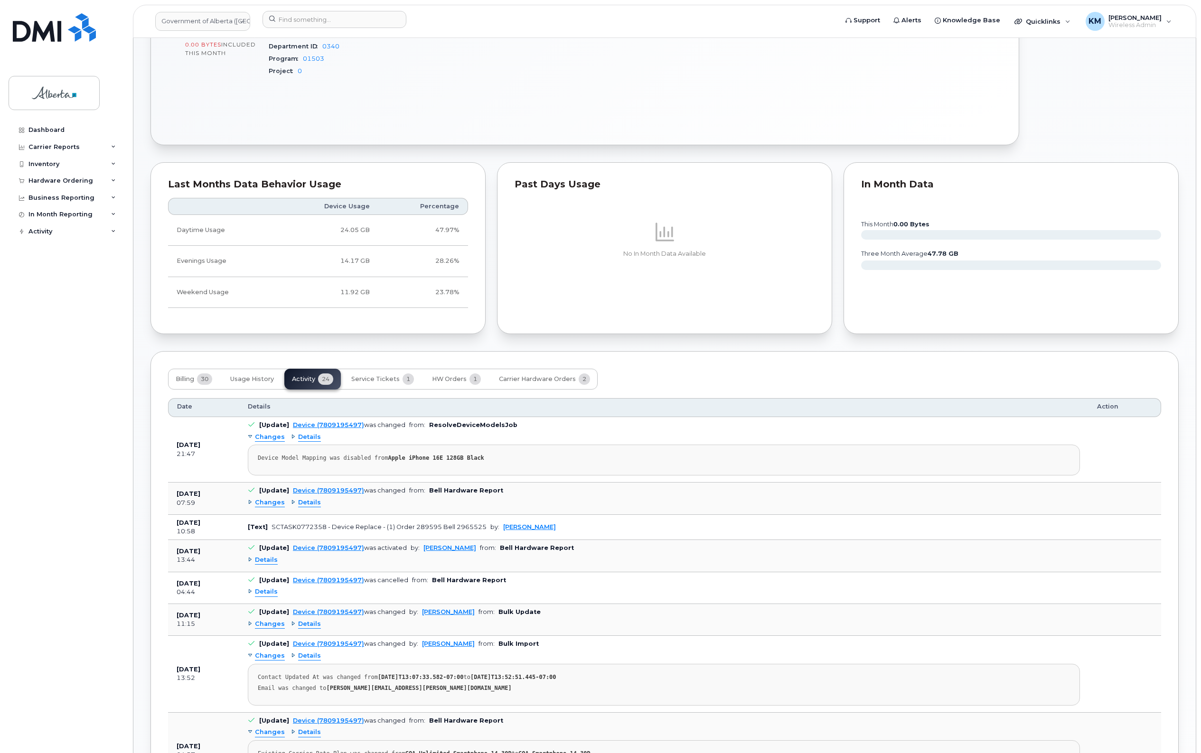
click at [273, 506] on span "Changes" at bounding box center [270, 502] width 30 height 9
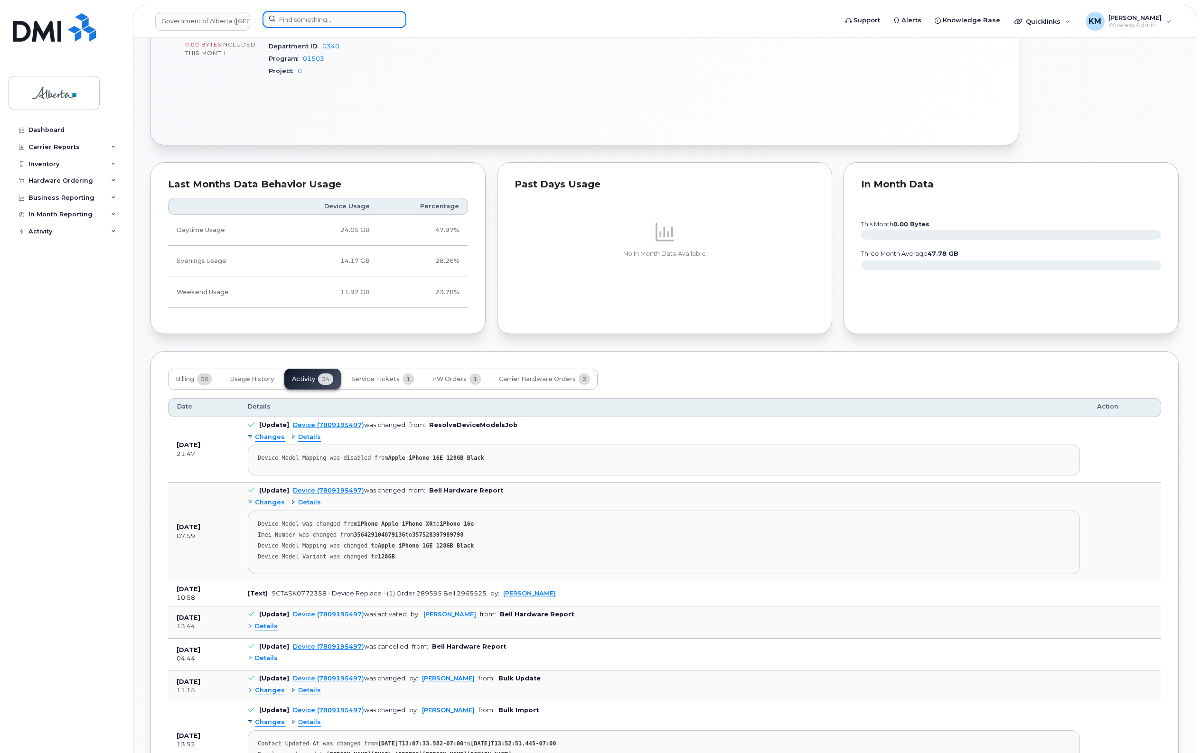
click at [287, 25] on input at bounding box center [334, 19] width 144 height 17
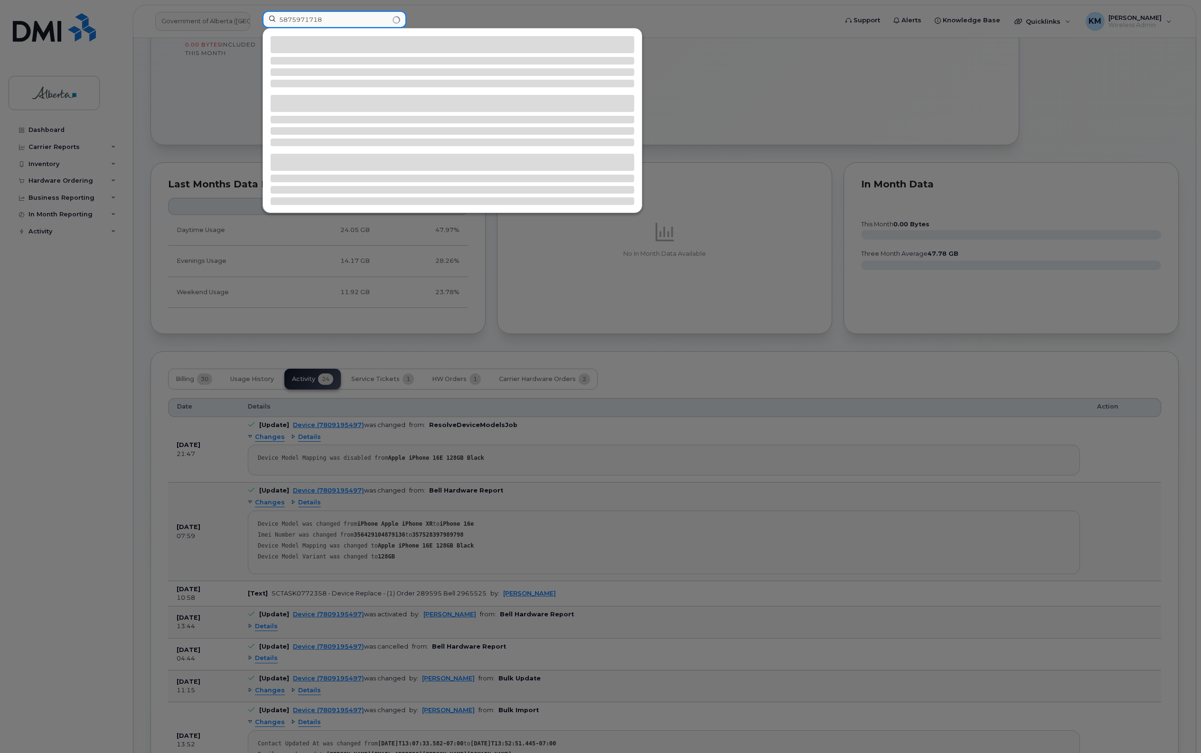
type input "5875971718"
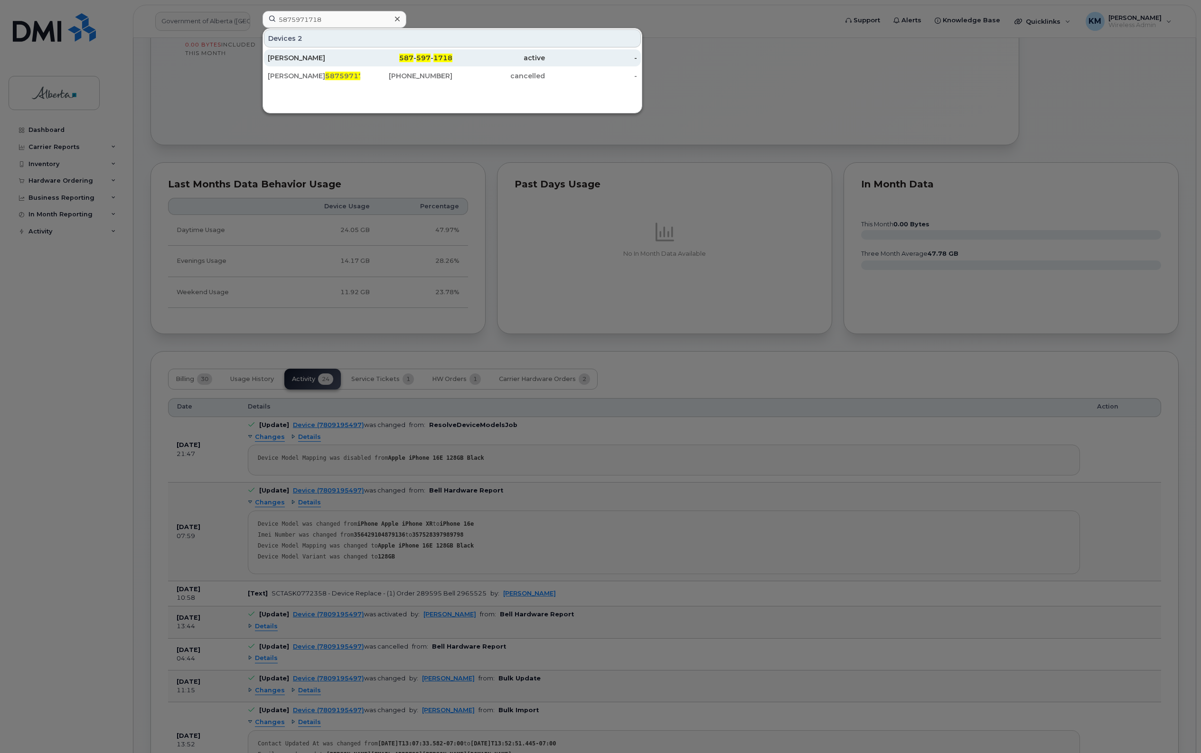
click at [309, 56] on div "[PERSON_NAME]" at bounding box center [314, 57] width 93 height 9
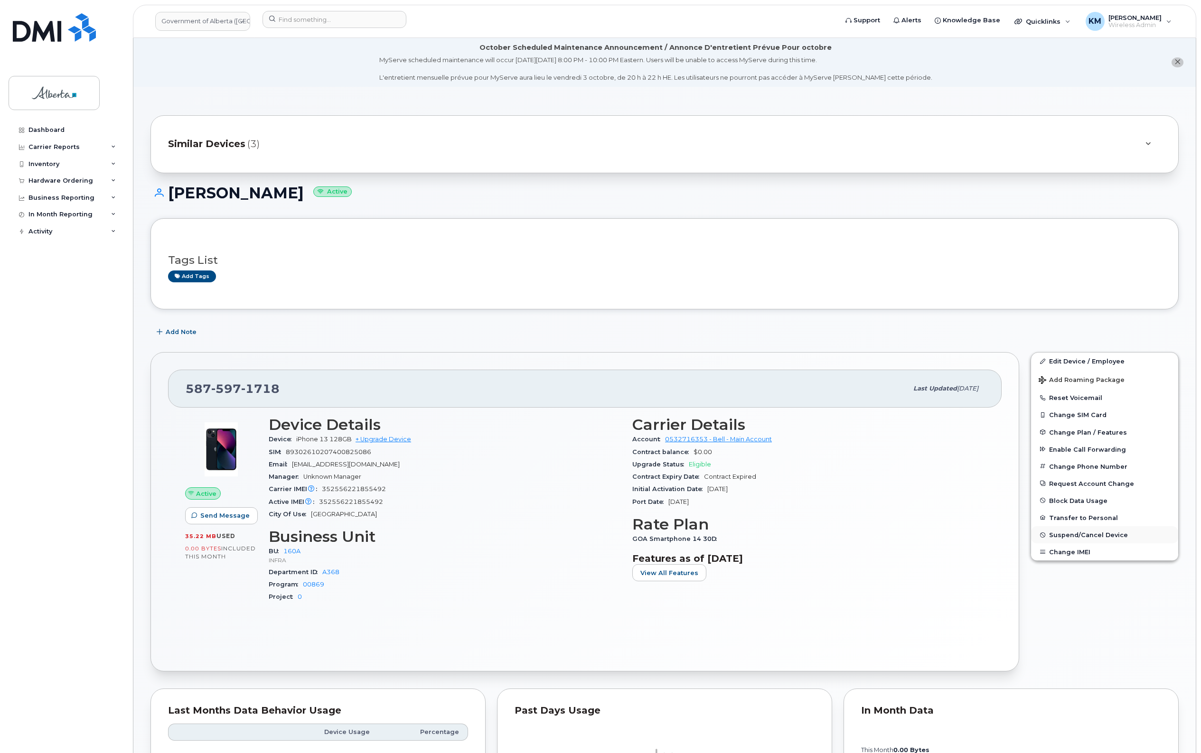
click at [1052, 535] on span "Suspend/Cancel Device" at bounding box center [1088, 535] width 79 height 7
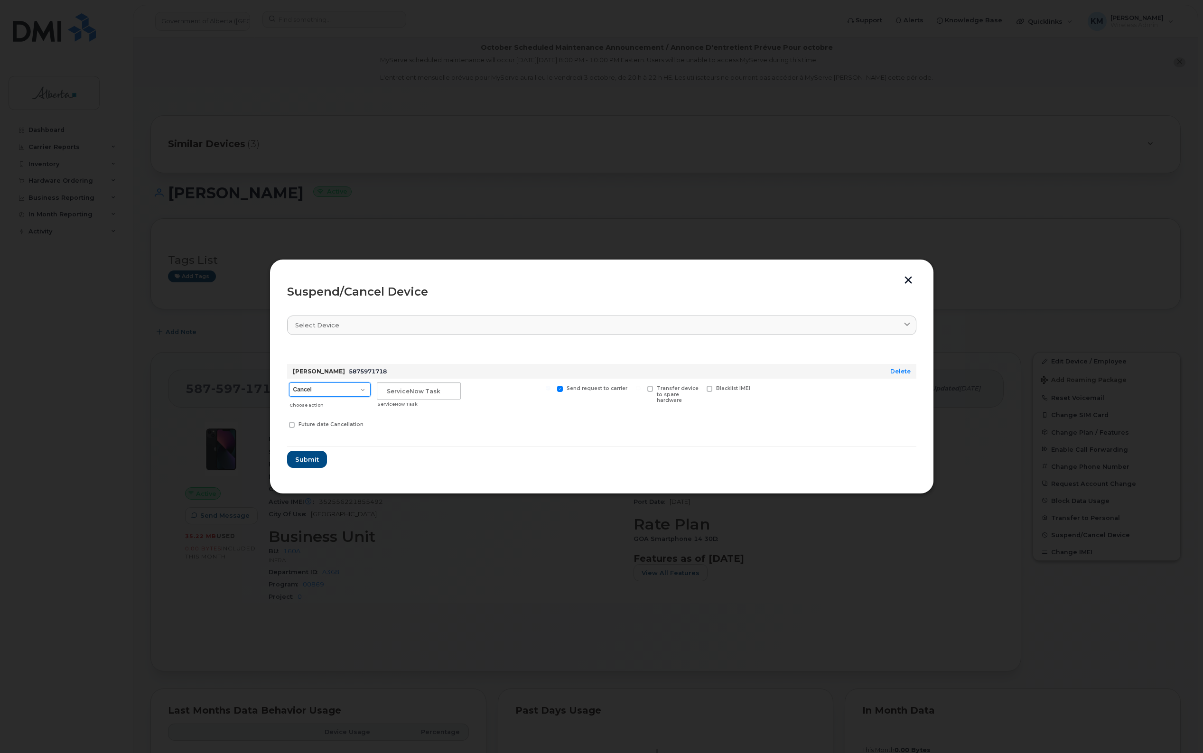
click at [359, 391] on select "Cancel Suspend - Extend Suspension Suspend - Reduced Rate Suspend - Lost Device…" at bounding box center [330, 390] width 82 height 14
select select "[object Object]"
click at [289, 383] on select "Cancel Suspend - Extend Suspension Suspend - Reduced Rate Suspend - Lost Device…" at bounding box center [330, 390] width 82 height 14
click at [406, 392] on input "text" at bounding box center [419, 391] width 84 height 17
type input "SCTASK0860771"
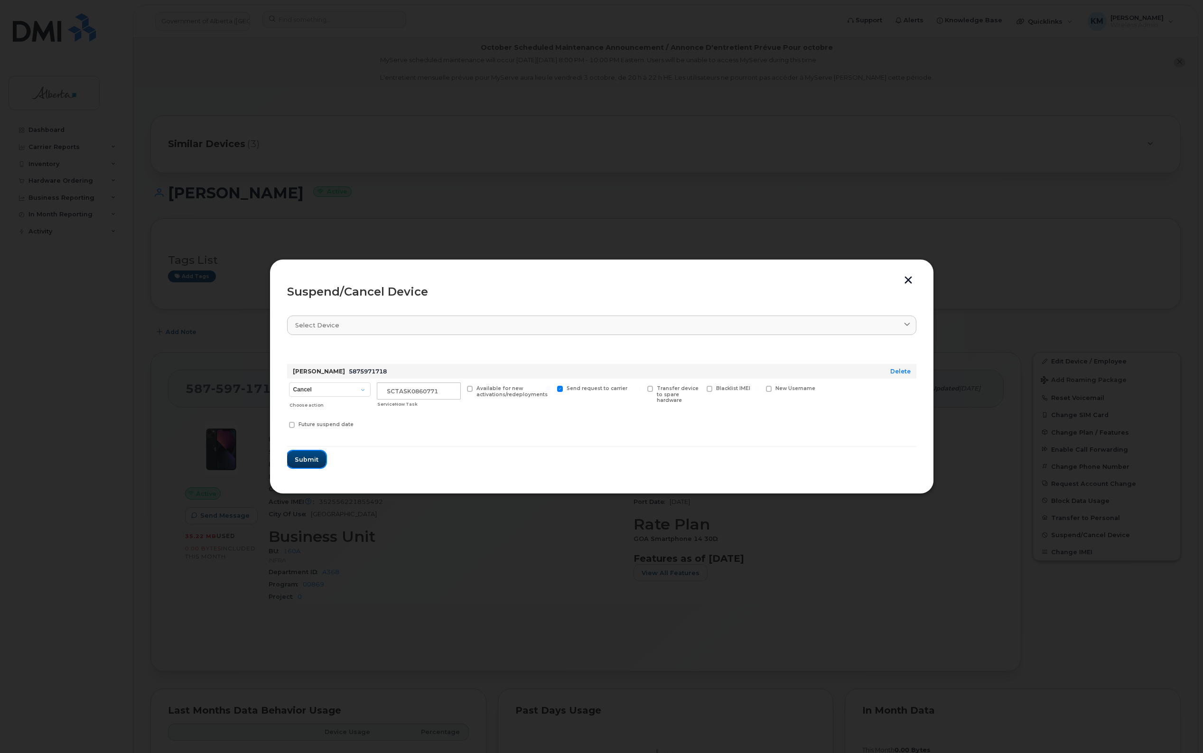
click at [299, 456] on span "Submit" at bounding box center [307, 459] width 24 height 9
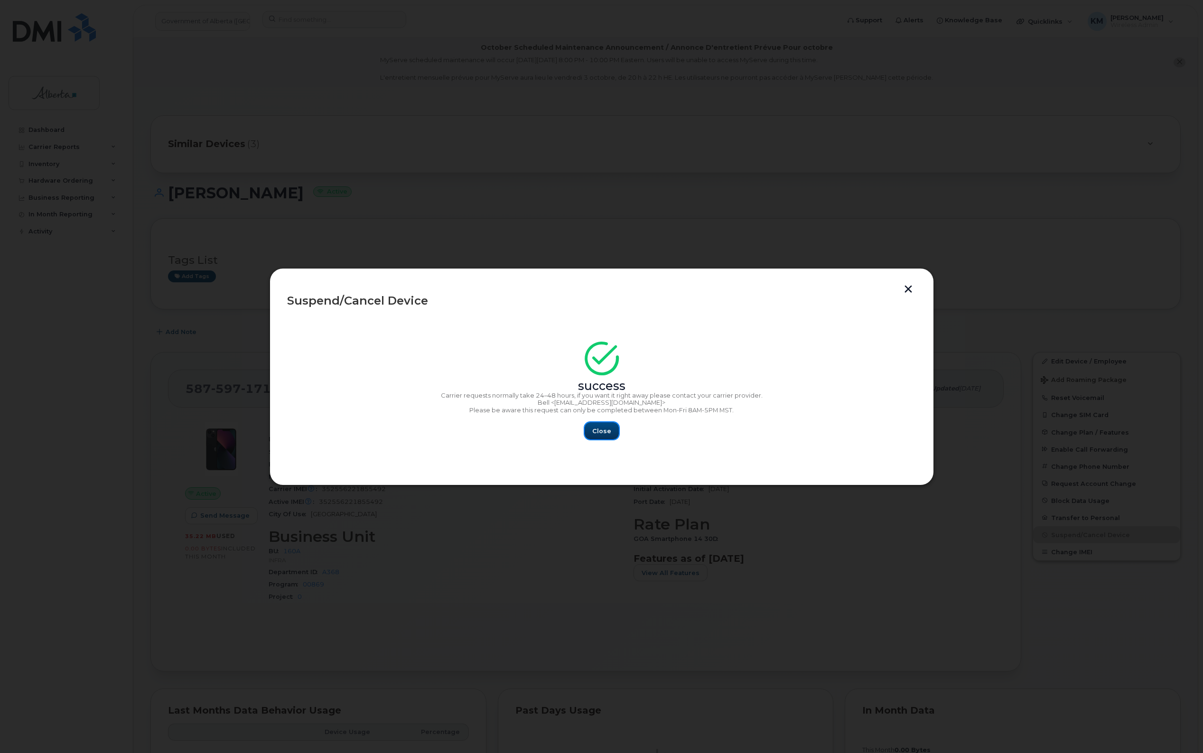
click at [608, 432] on span "Close" at bounding box center [601, 431] width 19 height 9
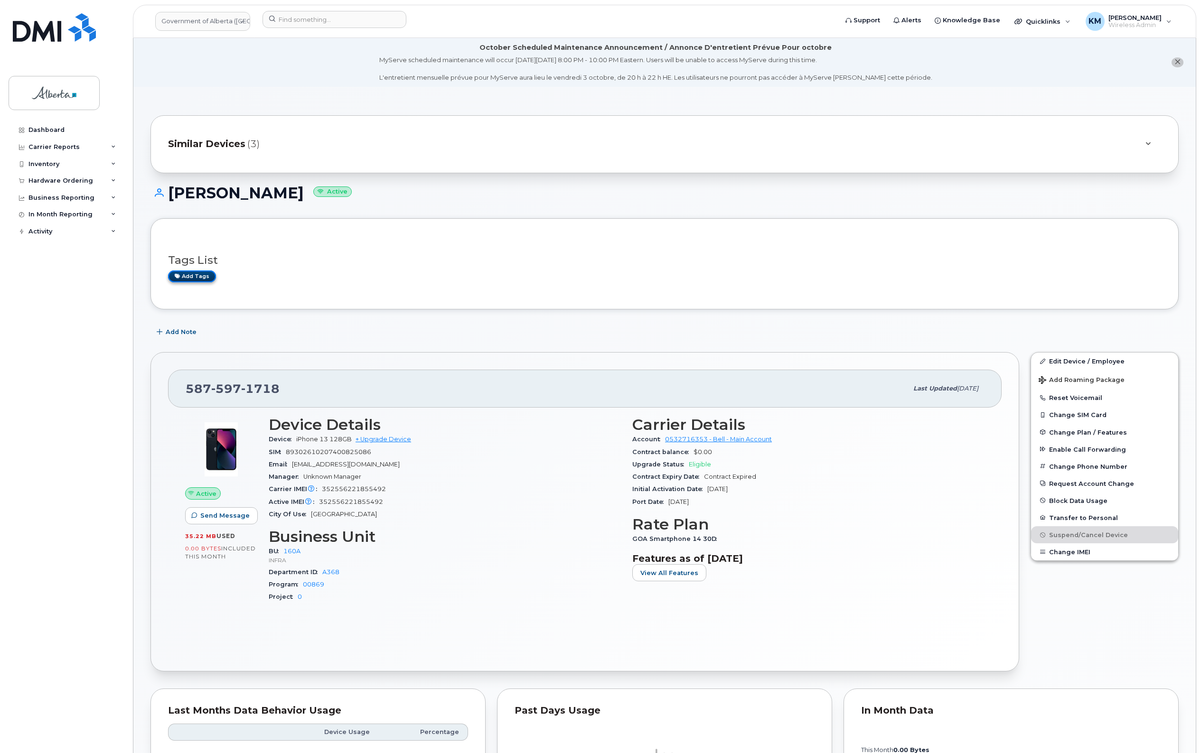
click at [203, 276] on link "Add tags" at bounding box center [192, 277] width 48 height 12
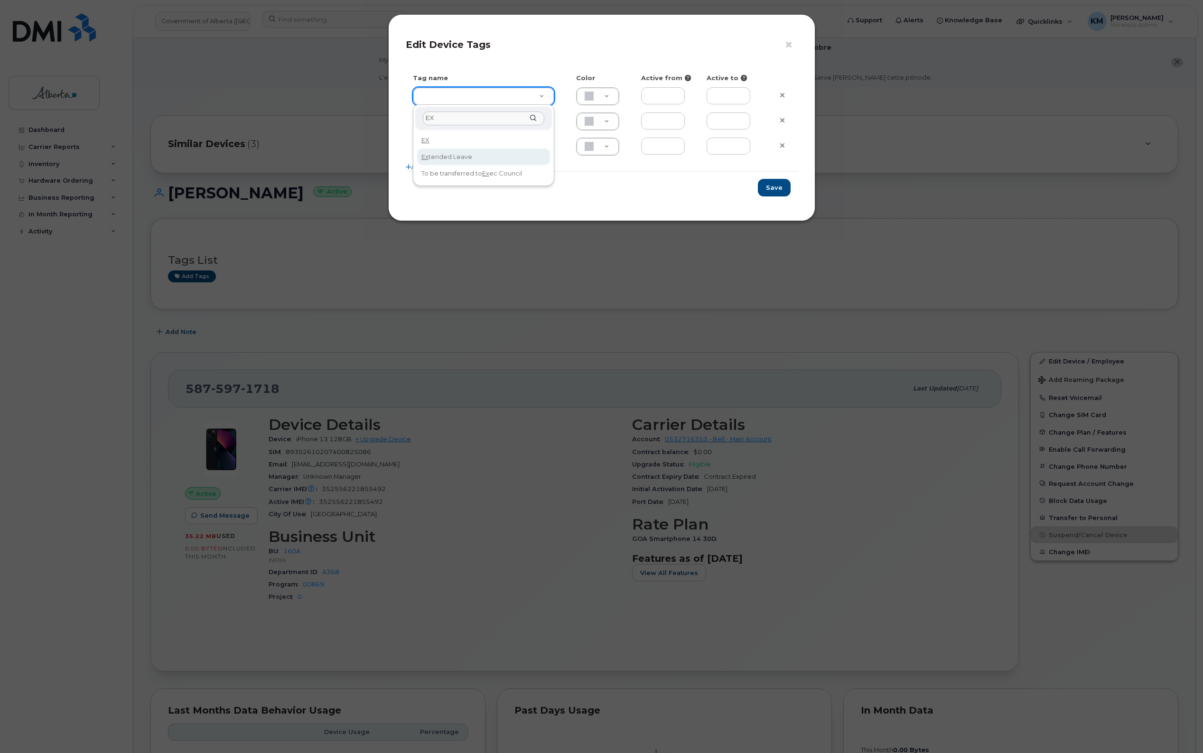
type input "EX"
type input "Extended Leave"
type input "F8C6C8"
click at [777, 186] on button "Save" at bounding box center [774, 188] width 33 height 18
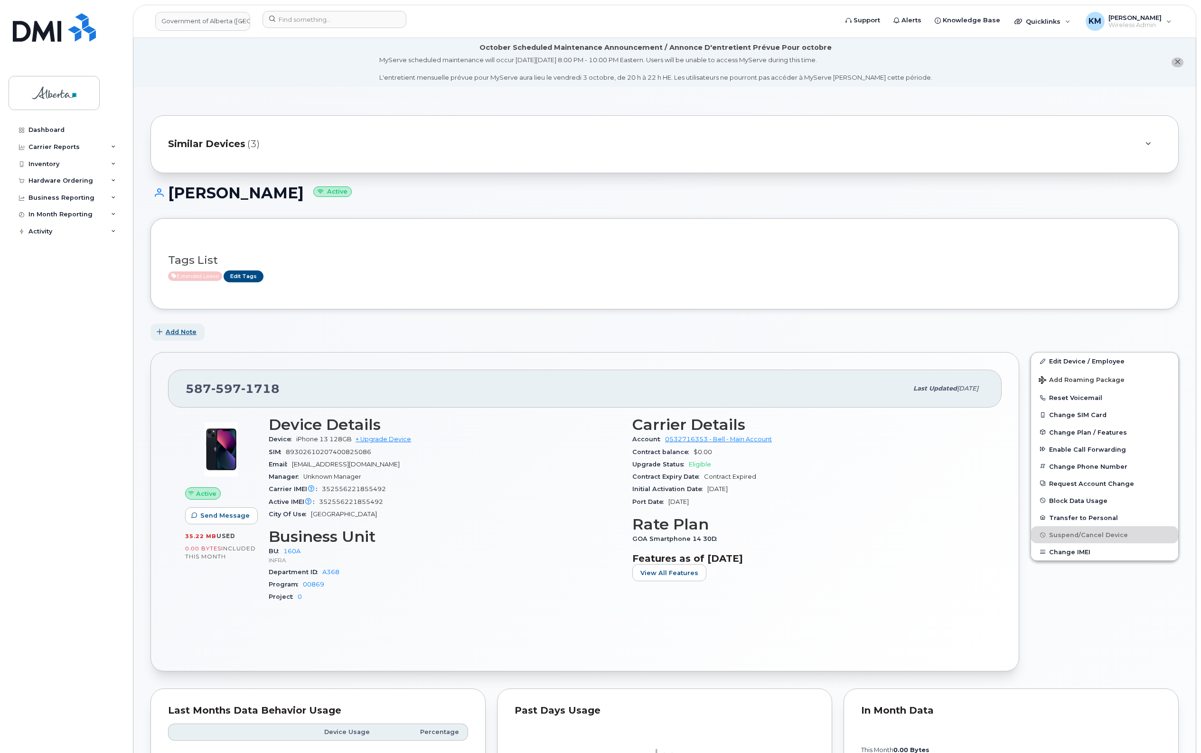
click at [190, 336] on span "Add Note" at bounding box center [181, 331] width 31 height 9
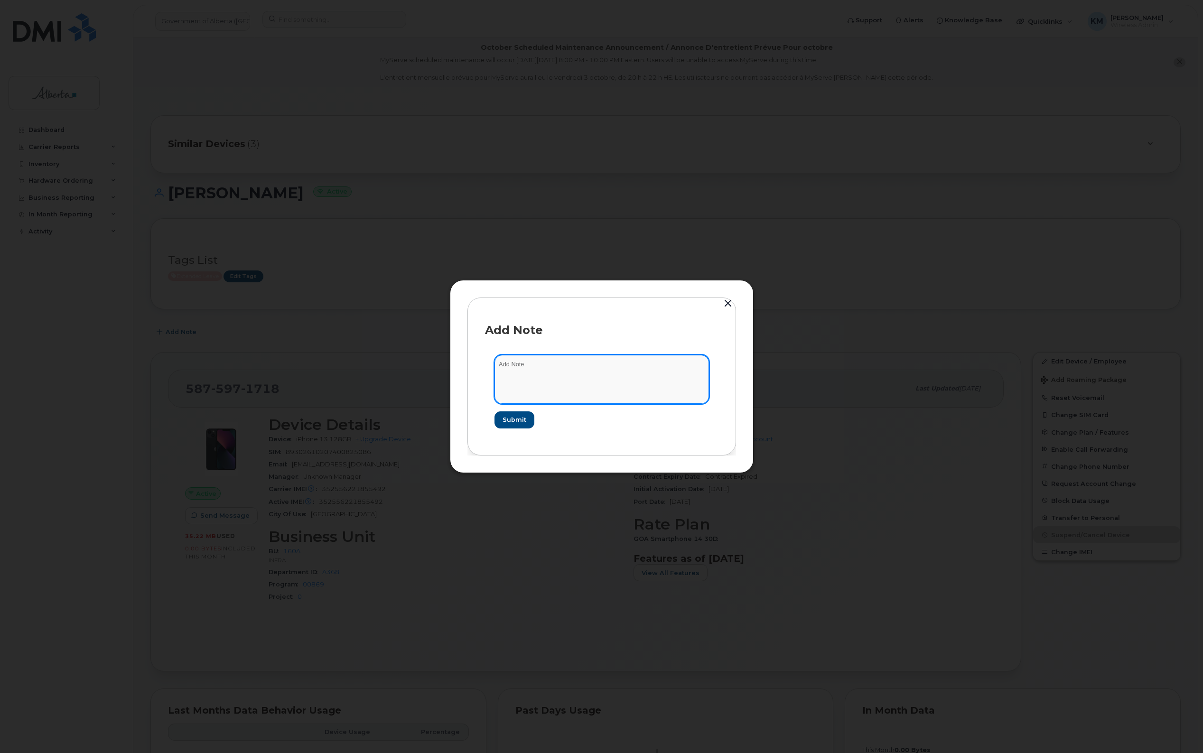
click at [580, 368] on textarea at bounding box center [602, 379] width 215 height 48
type textarea "s"
click at [634, 371] on textarea "SCTASK0860771 -" at bounding box center [602, 379] width 215 height 48
paste textarea "Plan Suspend - (1)"
type textarea "SCTASK0860771 - Plan Suspend - (1)"
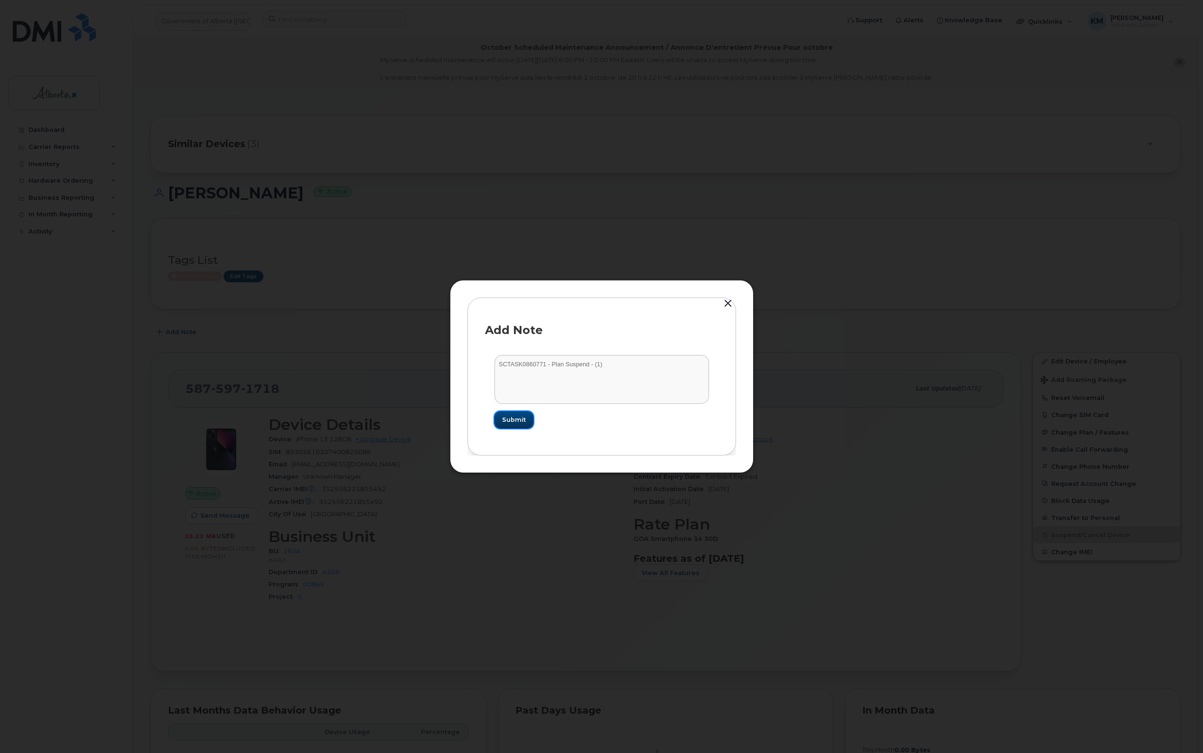
click at [506, 420] on span "Submit" at bounding box center [514, 419] width 24 height 9
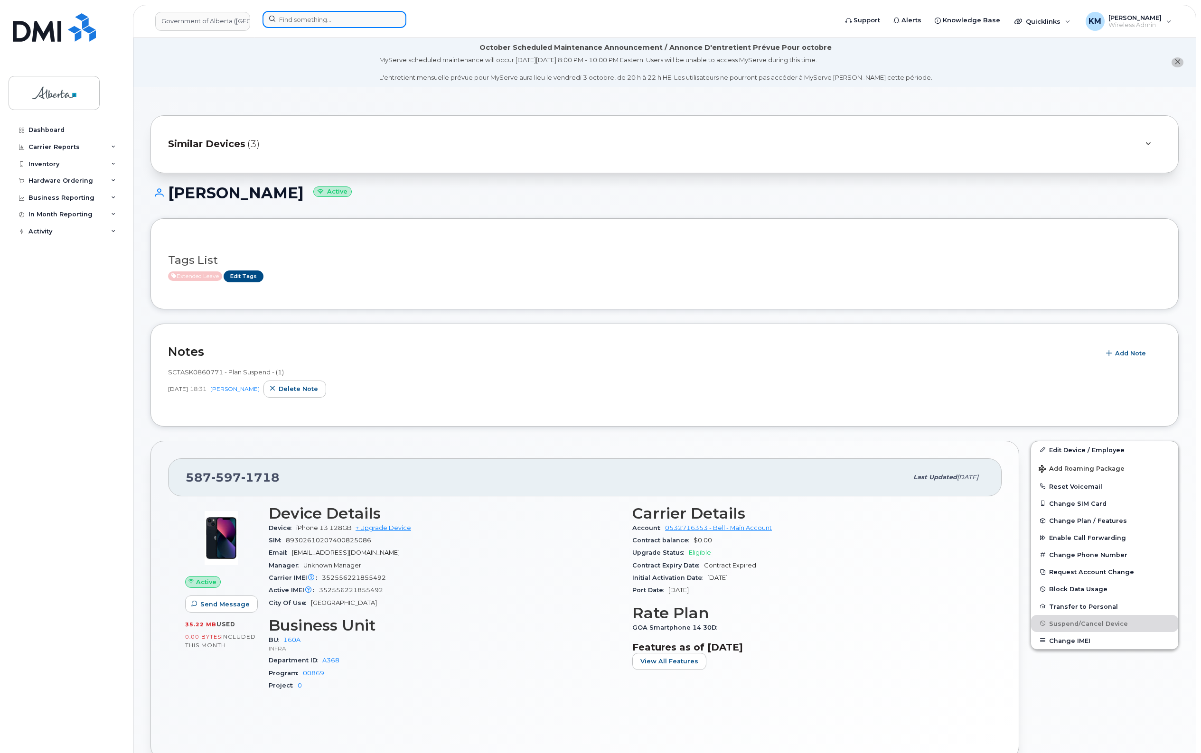
click at [303, 24] on input at bounding box center [334, 19] width 144 height 17
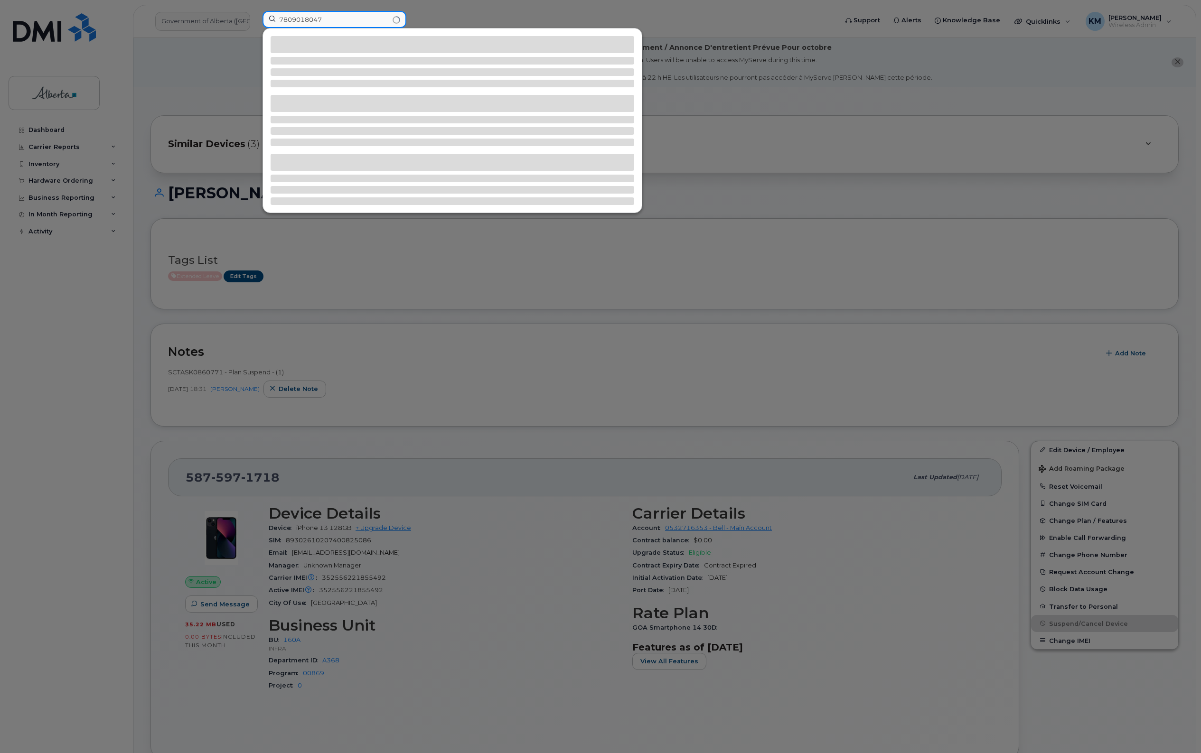
type input "7809018047"
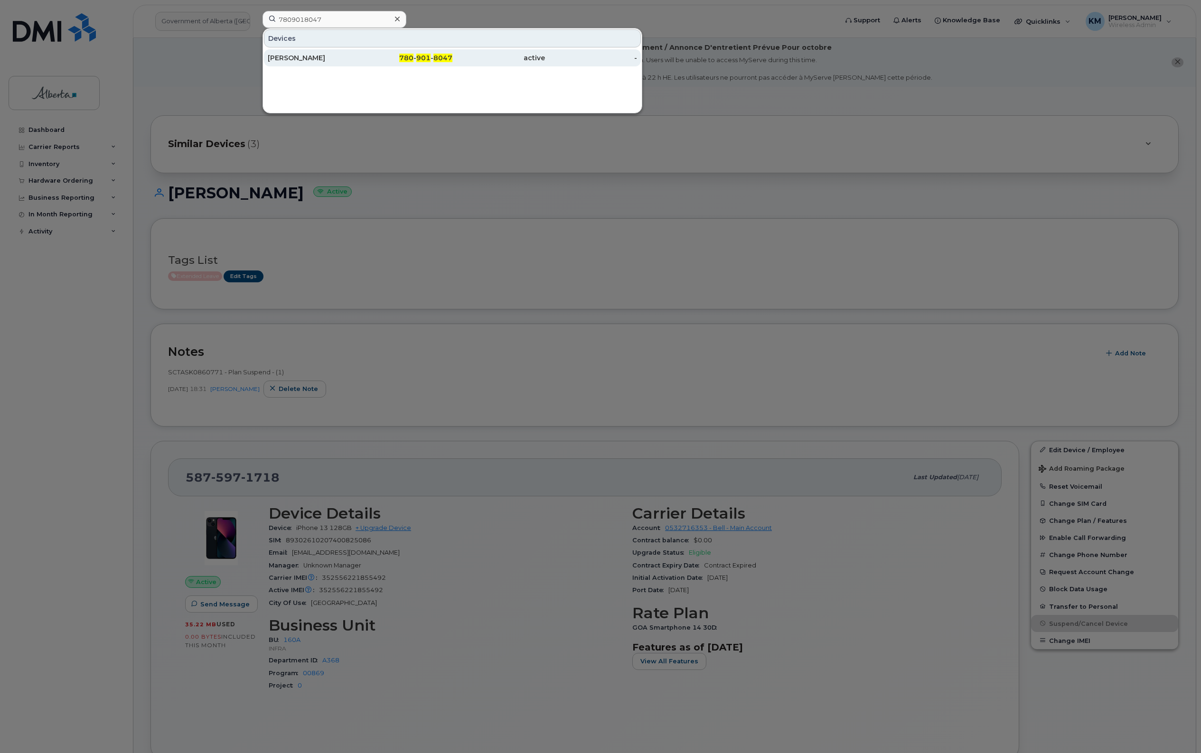
click at [307, 58] on div "Clay Golden" at bounding box center [314, 57] width 93 height 9
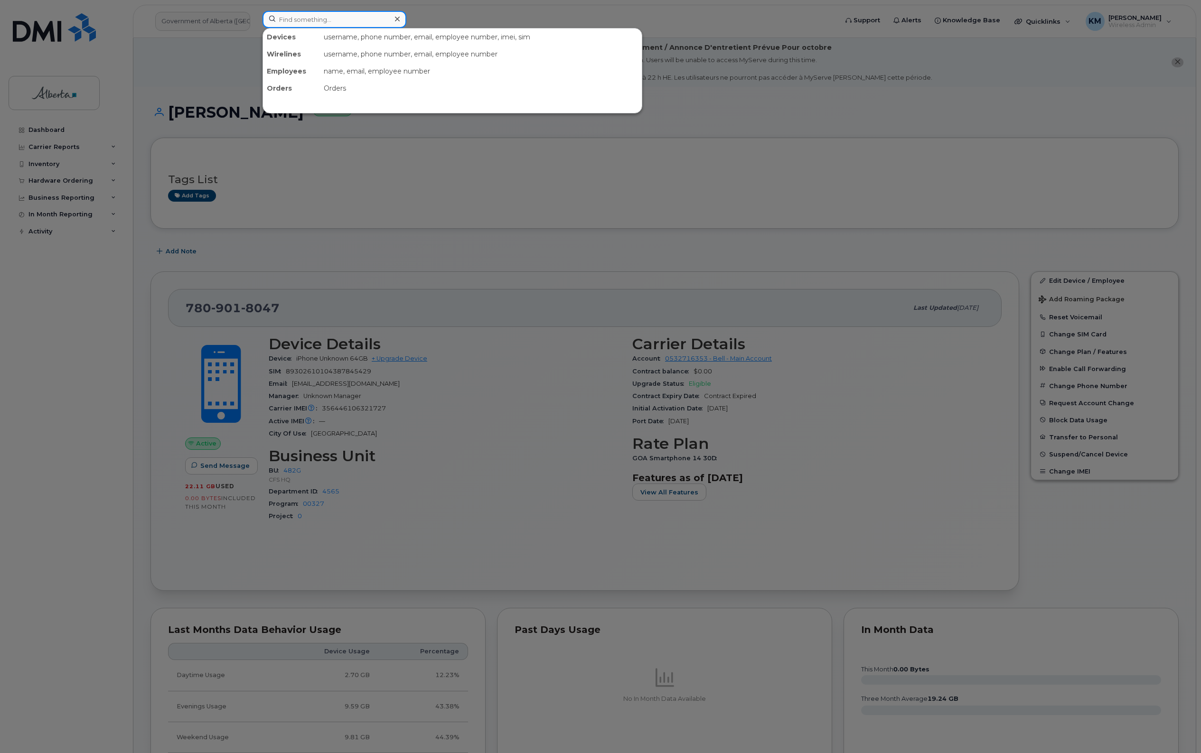
click at [361, 23] on input at bounding box center [334, 19] width 144 height 17
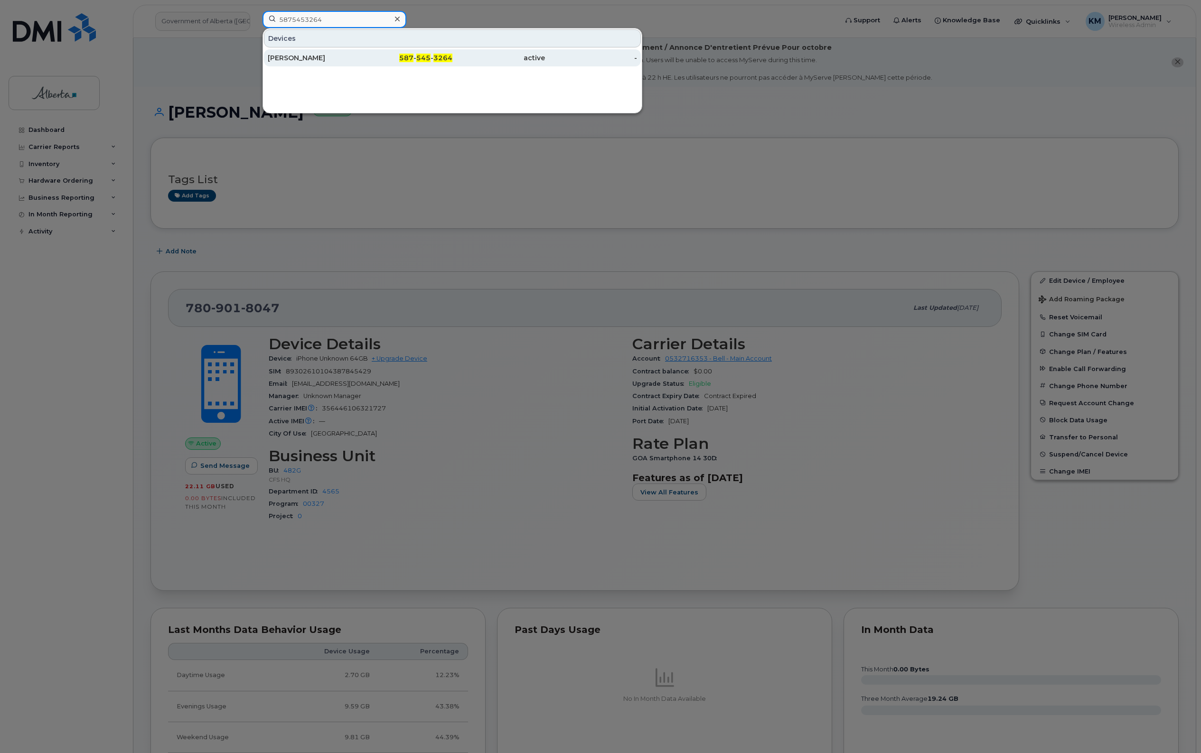
type input "5875453264"
click at [387, 60] on div "587 - 545 - 3264" at bounding box center [406, 57] width 93 height 9
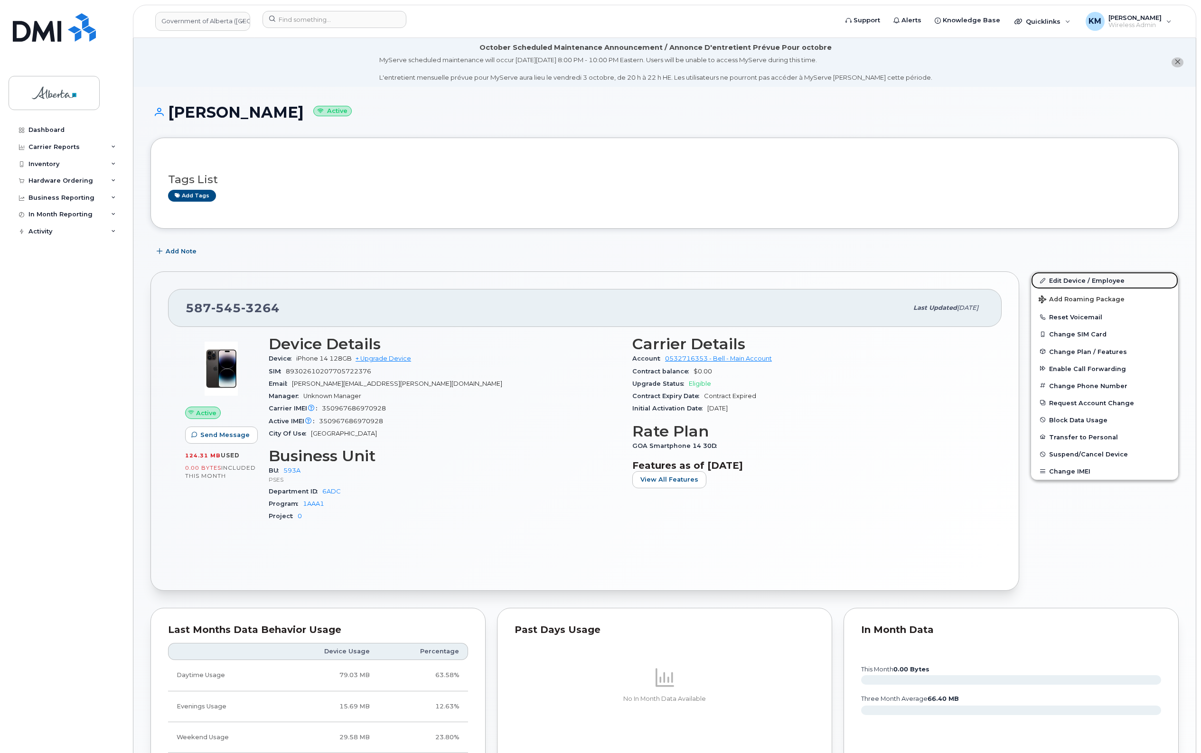
click at [1116, 279] on link "Edit Device / Employee" at bounding box center [1104, 280] width 147 height 17
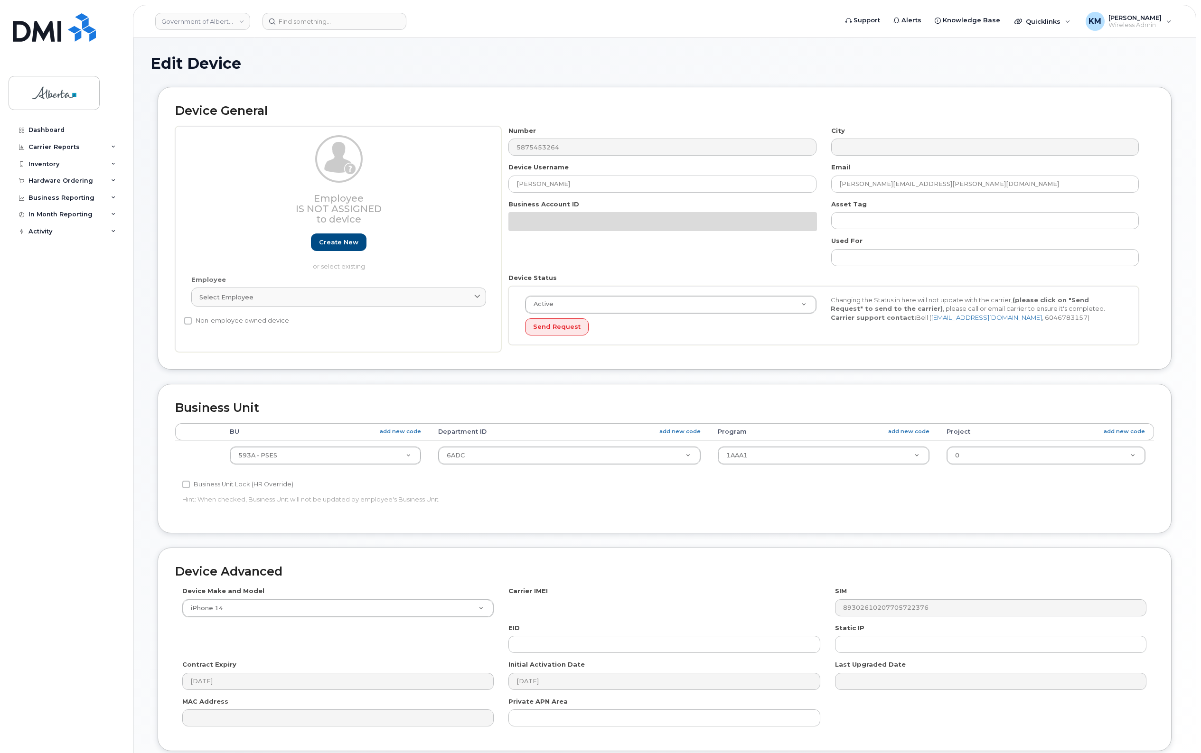
select select "4797682"
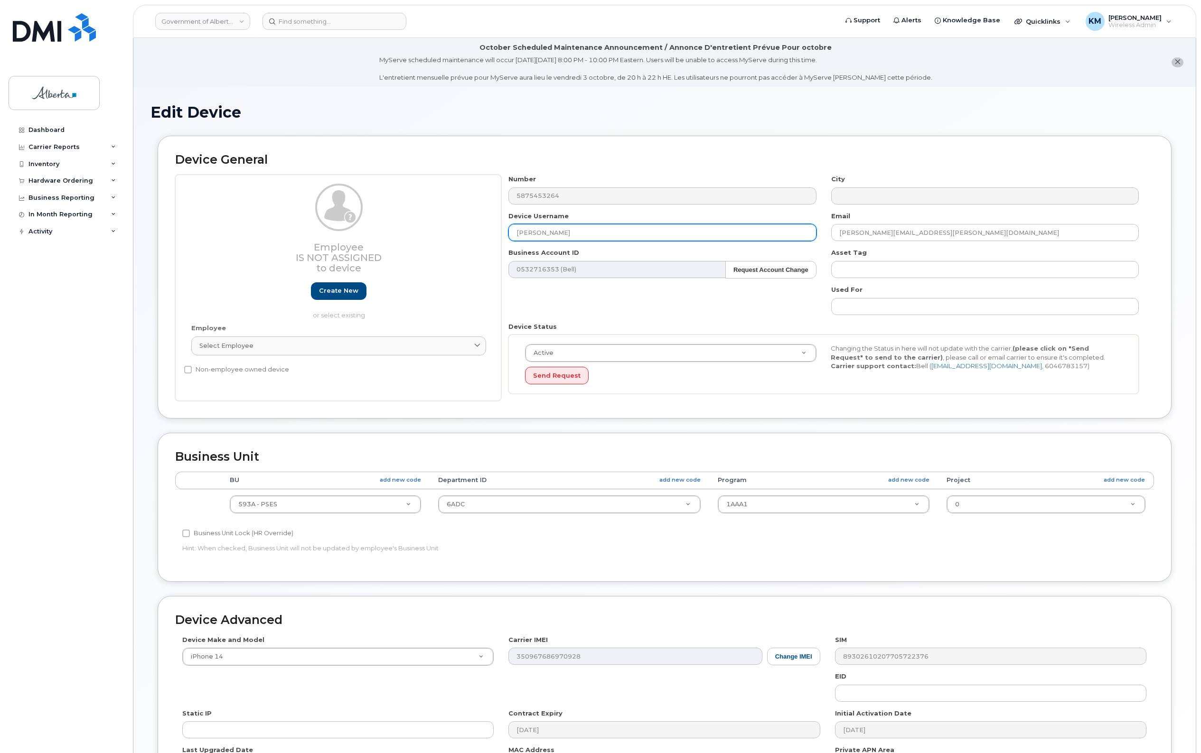
drag, startPoint x: 586, startPoint y: 235, endPoint x: 513, endPoint y: 235, distance: 73.1
click at [513, 235] on input "[PERSON_NAME]" at bounding box center [662, 232] width 308 height 17
paste input "[PERSON_NAME]"
type input "[PERSON_NAME]"
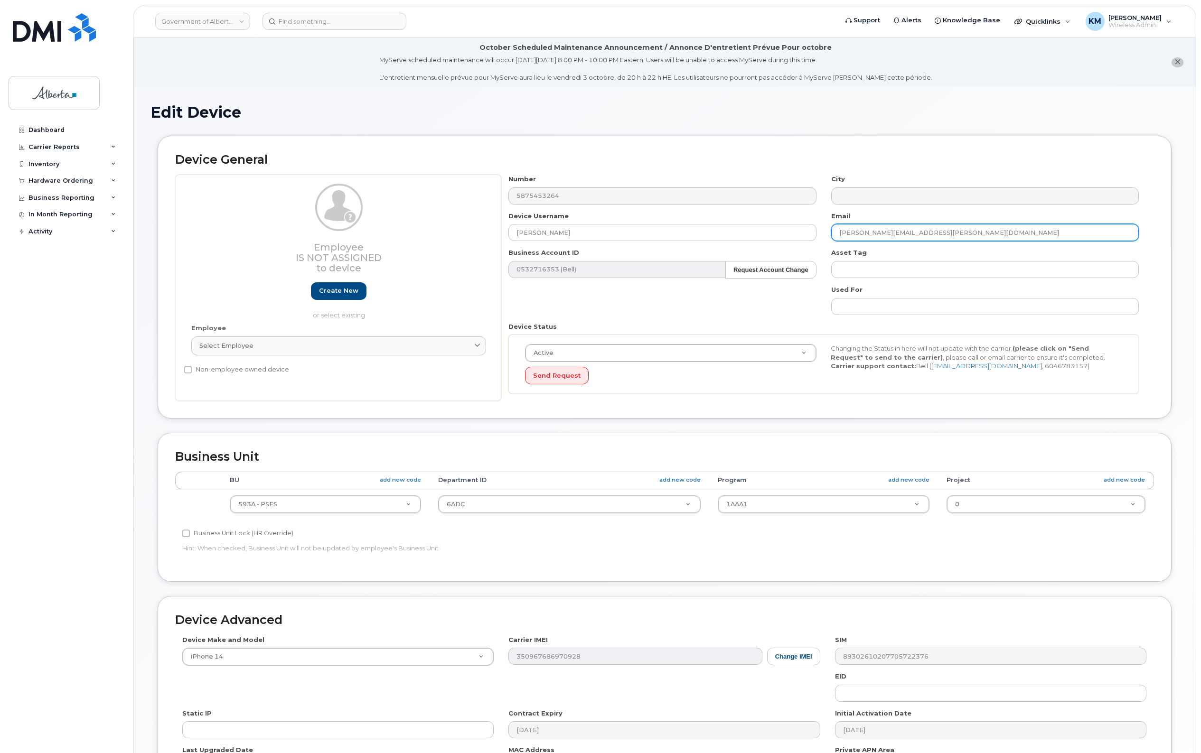
drag, startPoint x: 946, startPoint y: 233, endPoint x: 841, endPoint y: 228, distance: 104.5
click at [838, 228] on input "Suprabha.Shrestha@gov.ab.ca" at bounding box center [985, 232] width 308 height 17
paste input "Carissa.Hubbard"
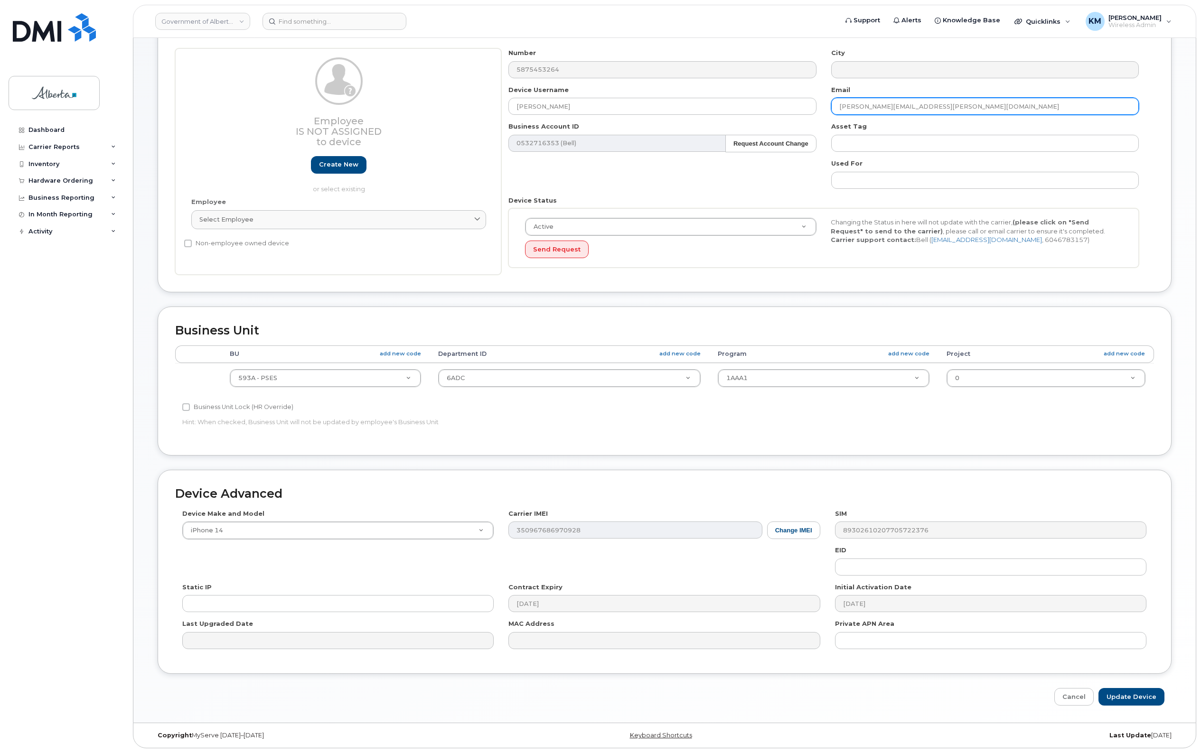
scroll to position [128, 0]
type input "[PERSON_NAME][EMAIL_ADDRESS][PERSON_NAME][DOMAIN_NAME]"
click at [1113, 691] on input "Update Device" at bounding box center [1131, 697] width 66 height 18
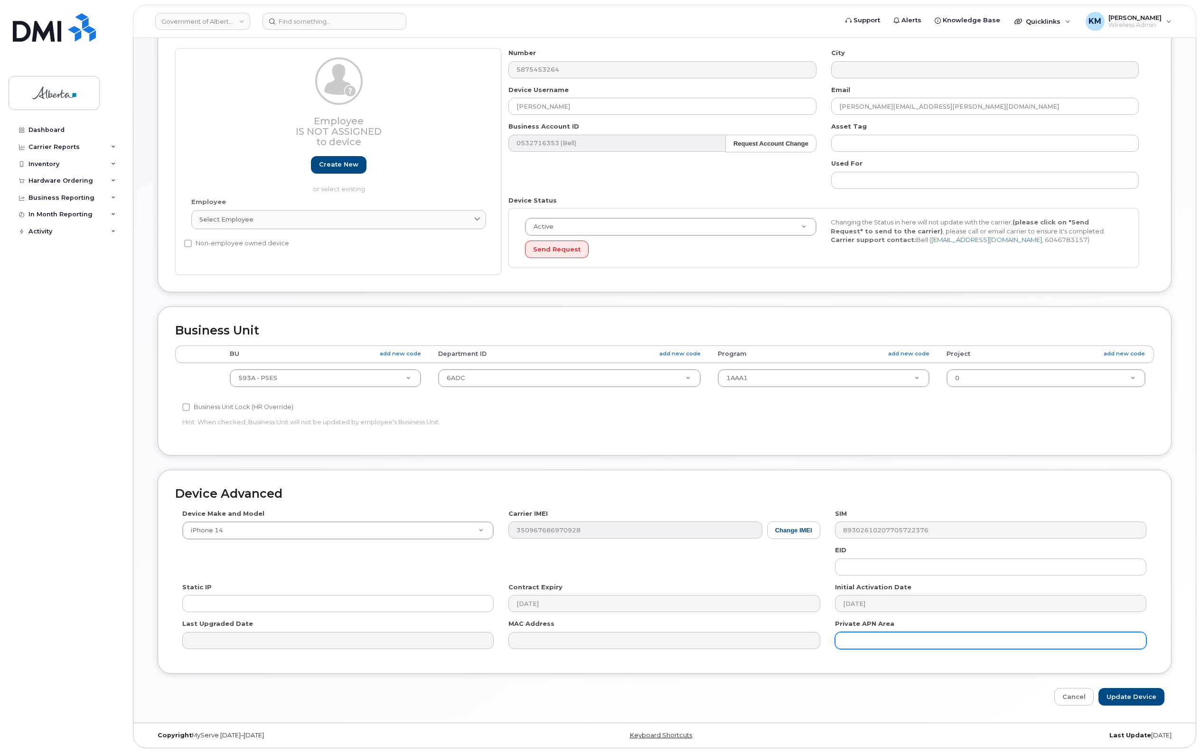
type input "Saving..."
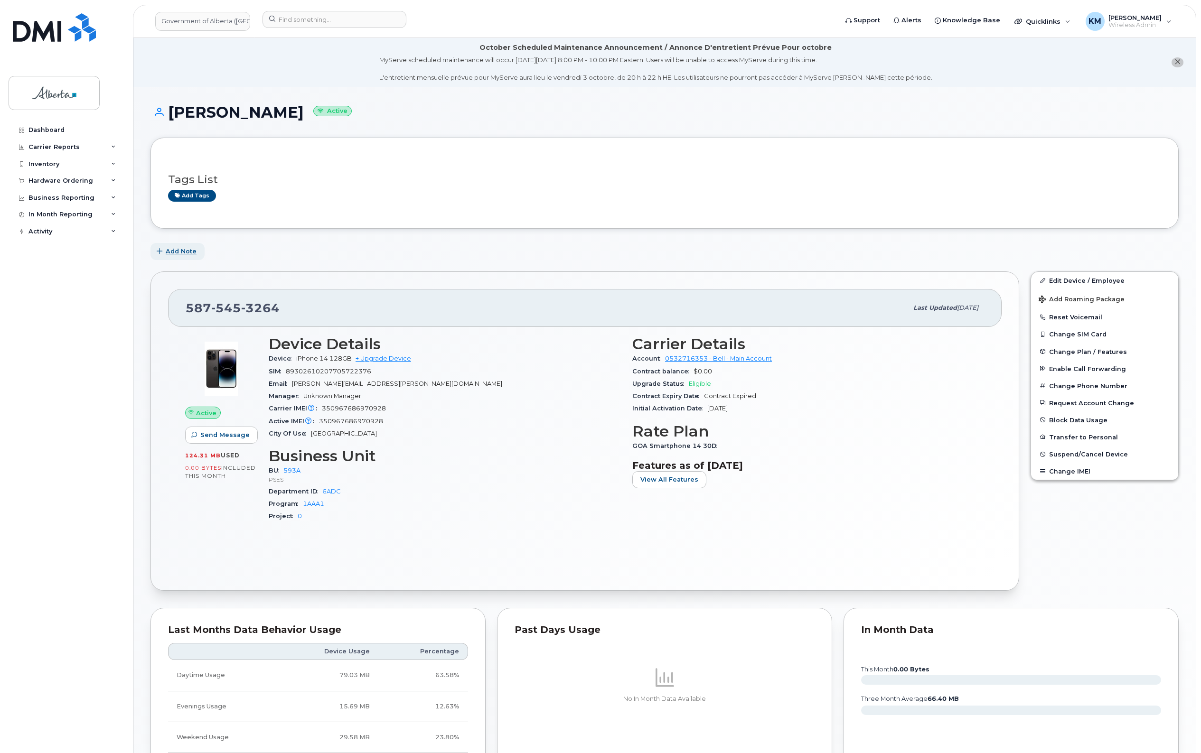
click at [179, 248] on span "Add Note" at bounding box center [181, 251] width 31 height 9
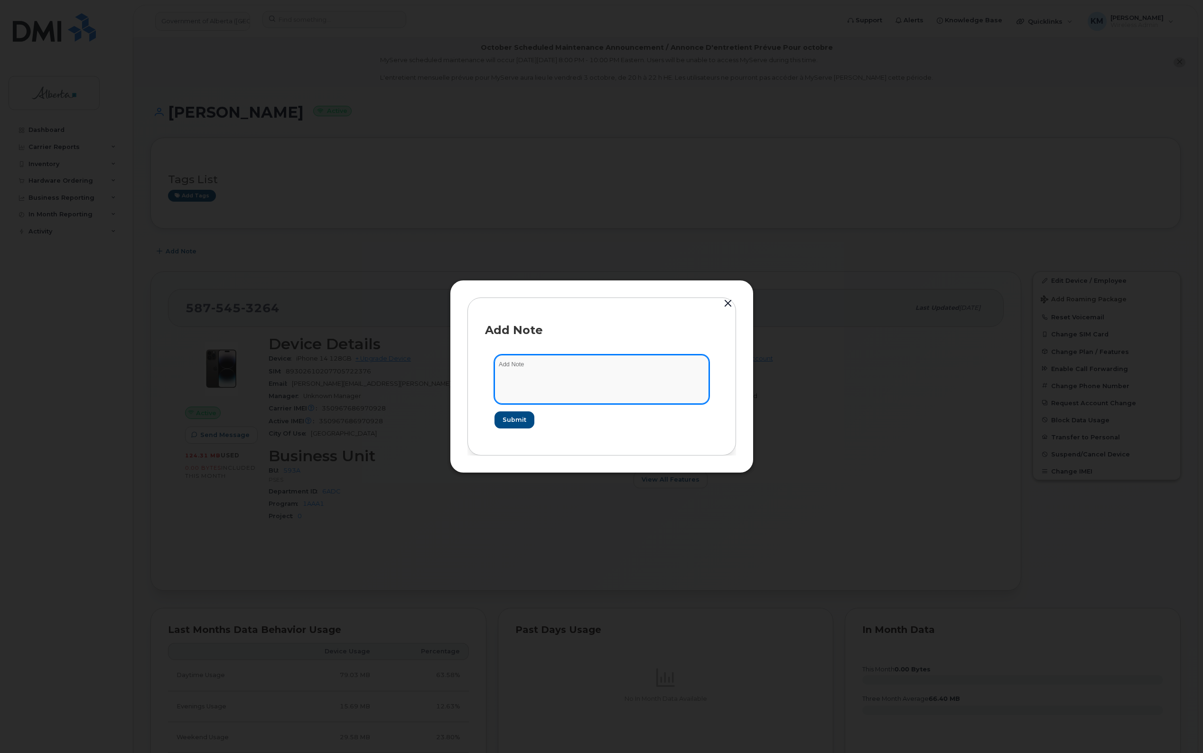
click at [565, 378] on textarea at bounding box center [602, 379] width 215 height 48
click at [592, 368] on textarea "SCTASK0860823 -" at bounding box center [602, 379] width 215 height 48
paste textarea "Device Plan Reassign - (1)"
type textarea "SCTASK0860823 - Device Plan Reassign - (1)"
click at [521, 420] on span "Submit" at bounding box center [514, 419] width 24 height 9
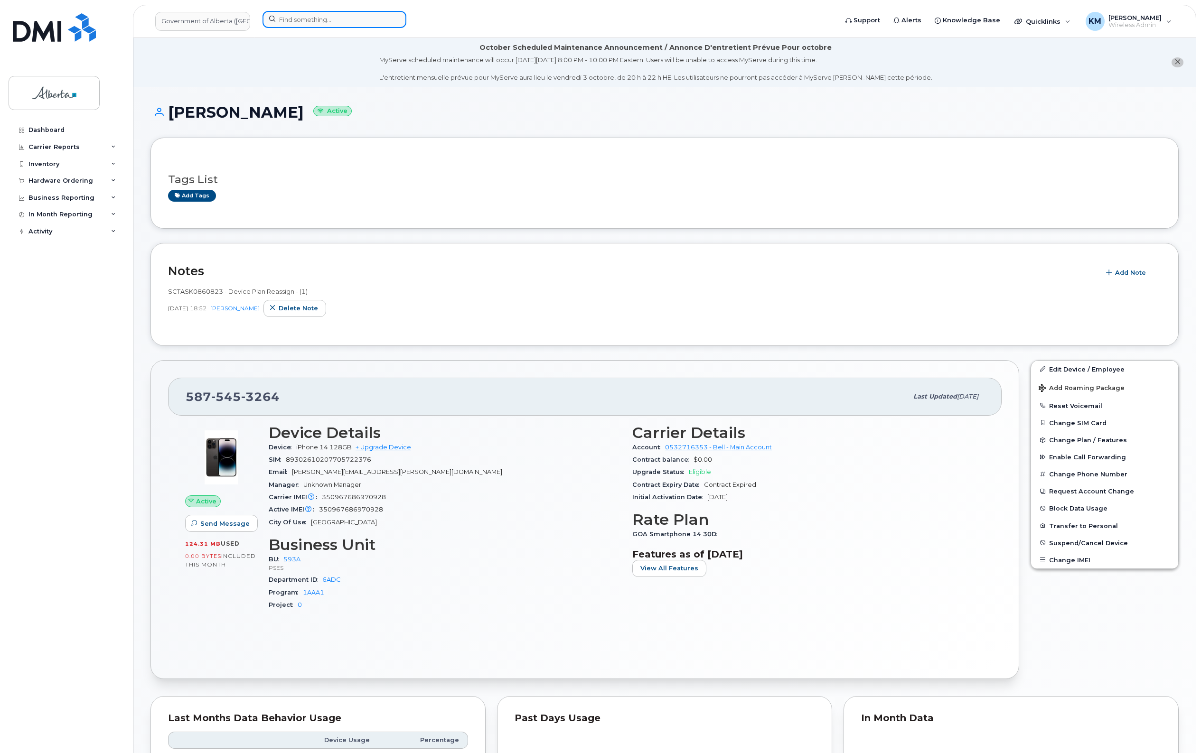
click at [311, 23] on input at bounding box center [334, 19] width 144 height 17
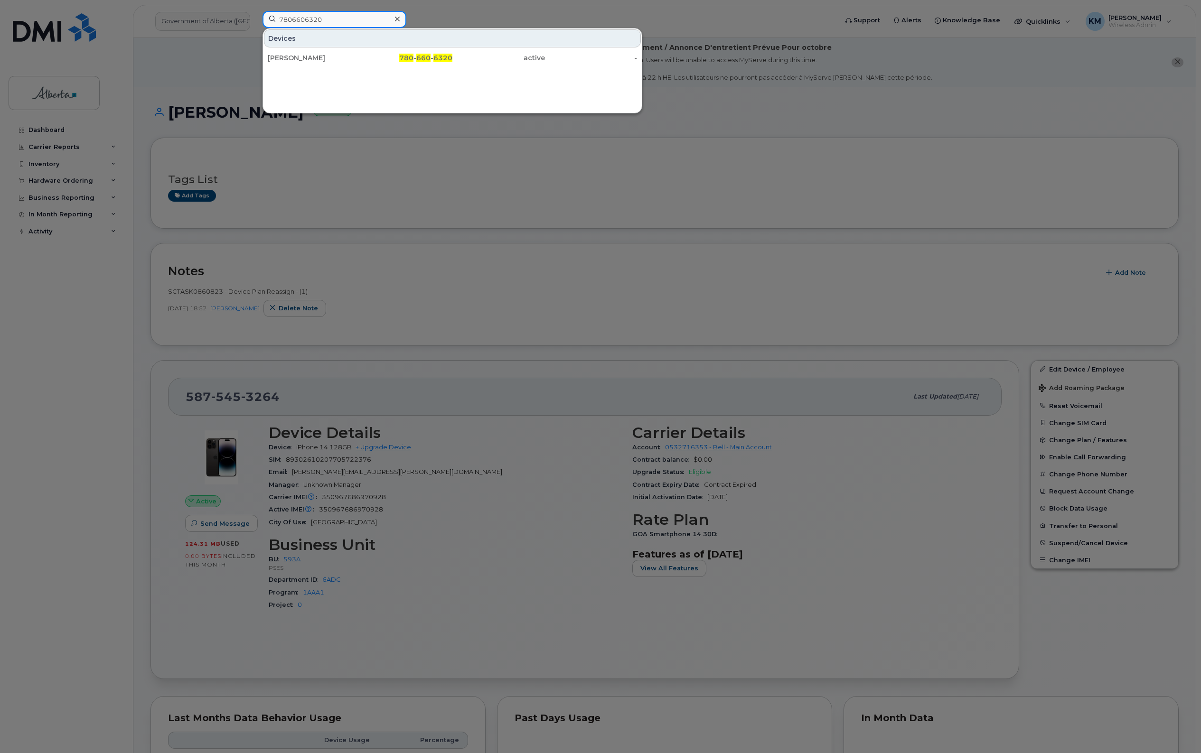
type input "7806606320"
click at [324, 57] on div "[PERSON_NAME]" at bounding box center [314, 57] width 93 height 9
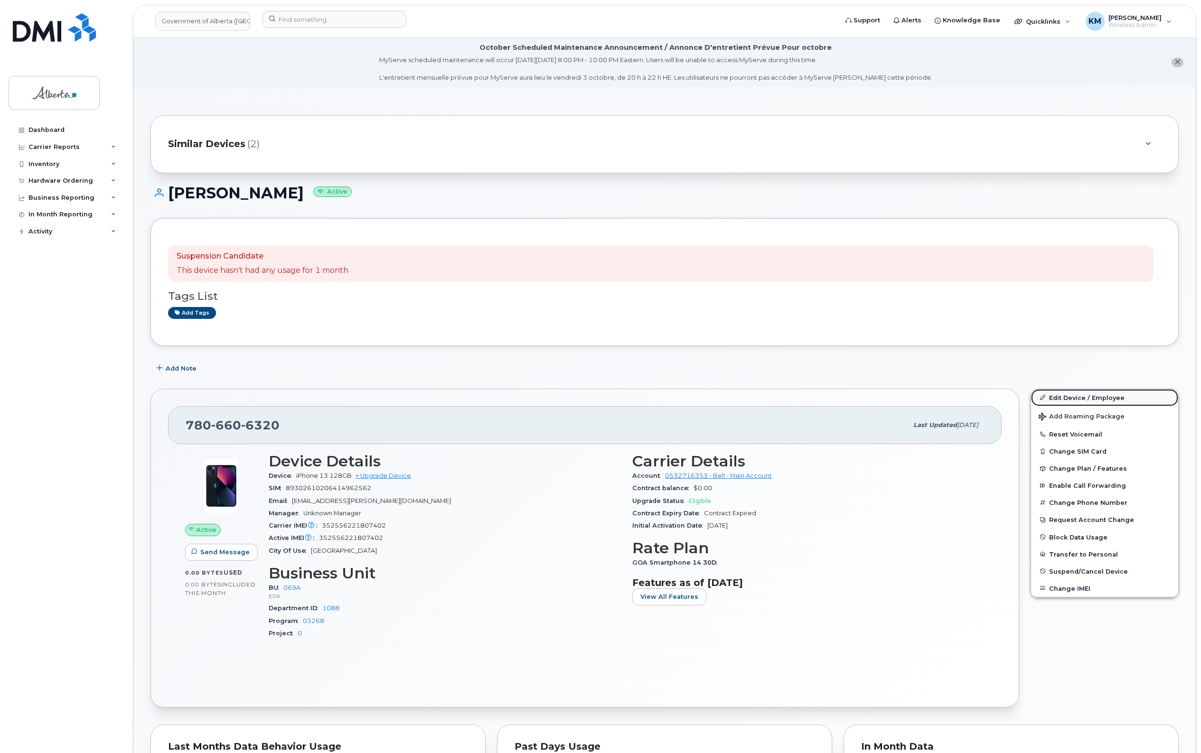
click link "Edit Device / Employee"
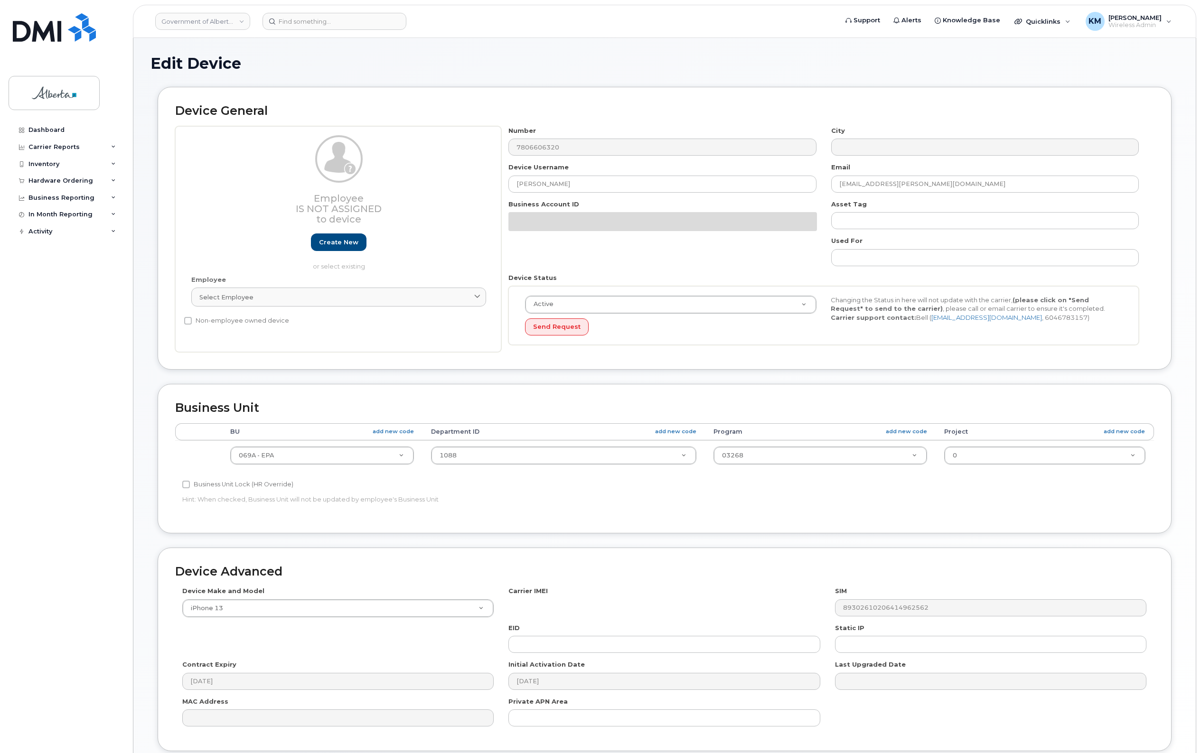
select select "4120331"
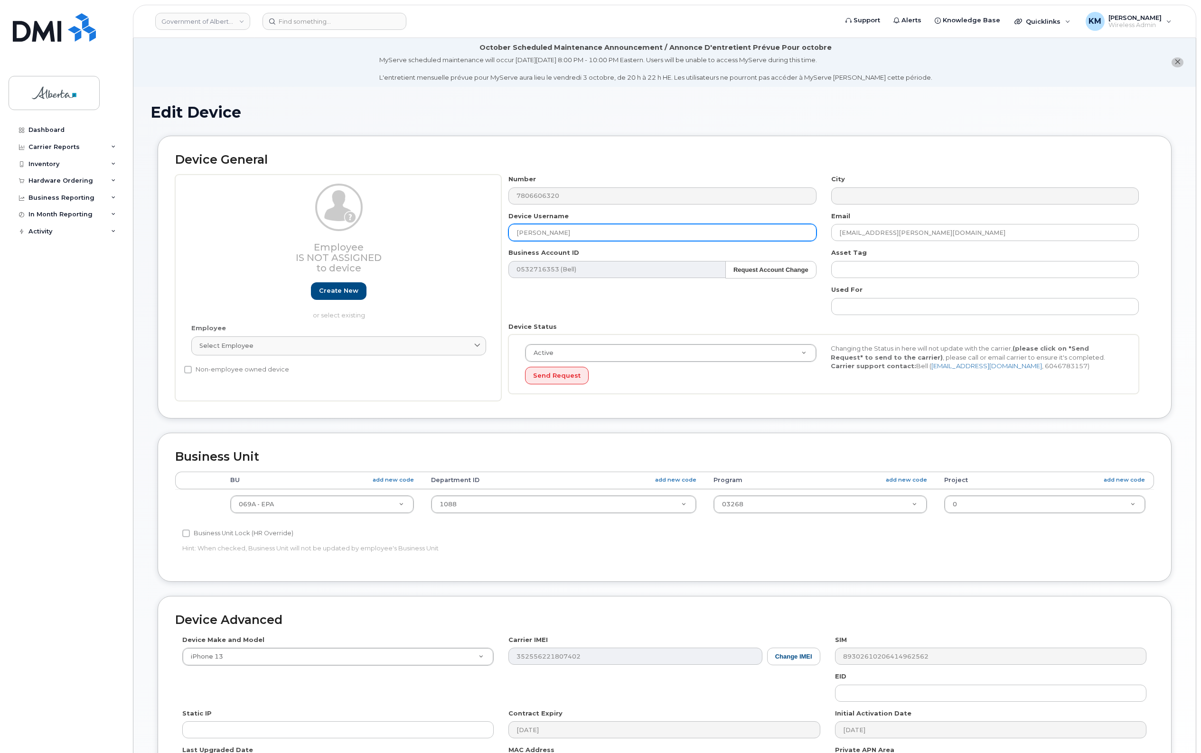
drag, startPoint x: 564, startPoint y: 229, endPoint x: 532, endPoint y: 227, distance: 31.4
click at [493, 227] on div "Employee Is not assigned to device Create new or select existing Employee Selec…" at bounding box center [664, 288] width 979 height 226
paste input "[PERSON_NAME]"
type input "[PERSON_NAME]"
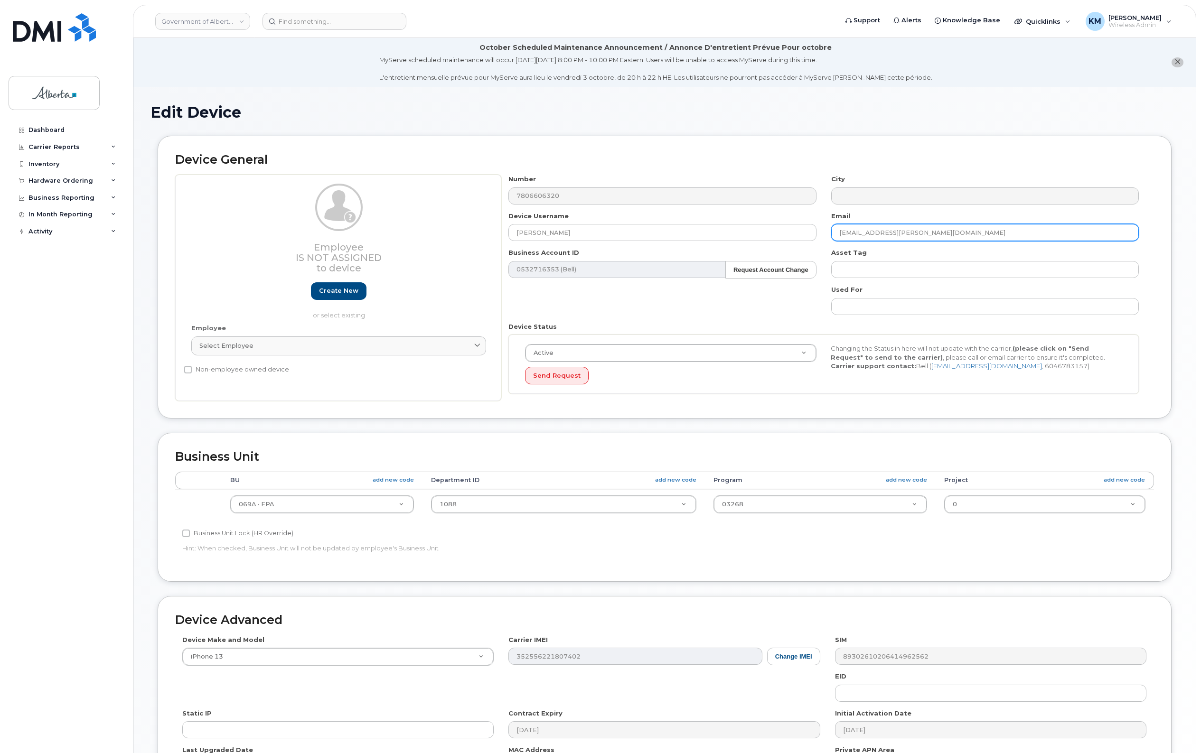
drag, startPoint x: 941, startPoint y: 233, endPoint x: 826, endPoint y: 226, distance: 115.5
click at [826, 226] on div "Email Crystal.parrell@gov.ab.ca" at bounding box center [985, 227] width 322 height 30
paste input "Kristin.Heizer"
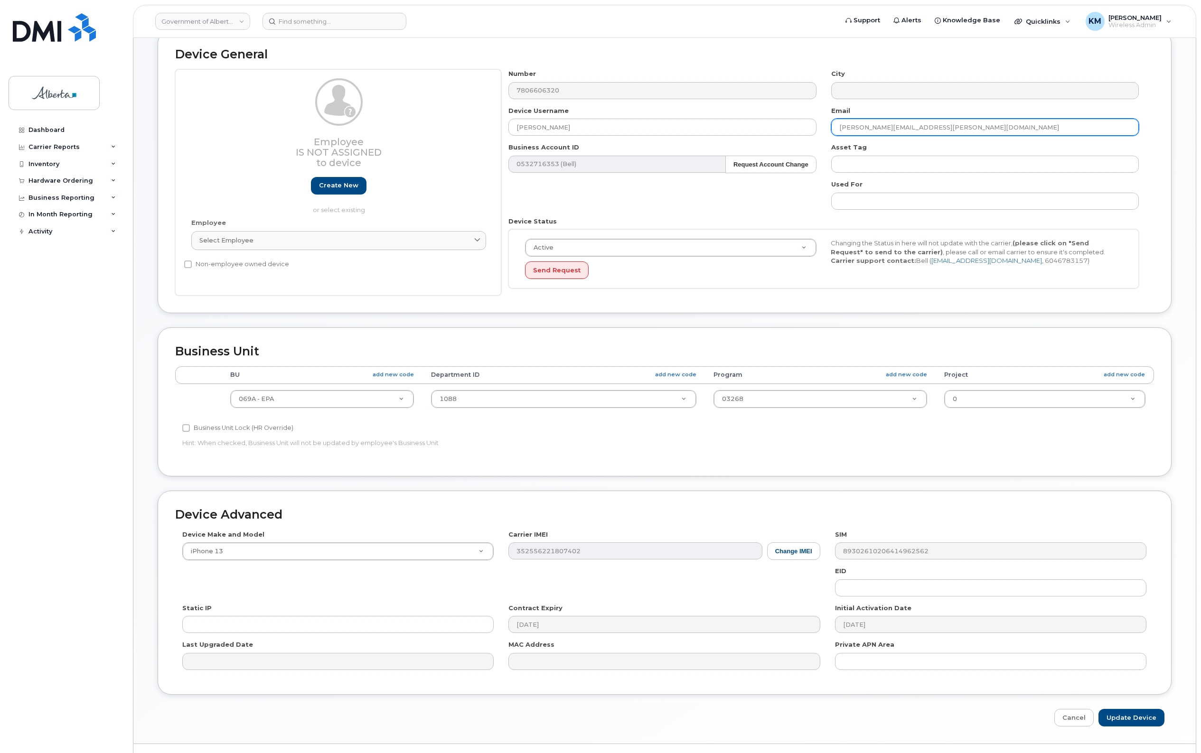
scroll to position [128, 0]
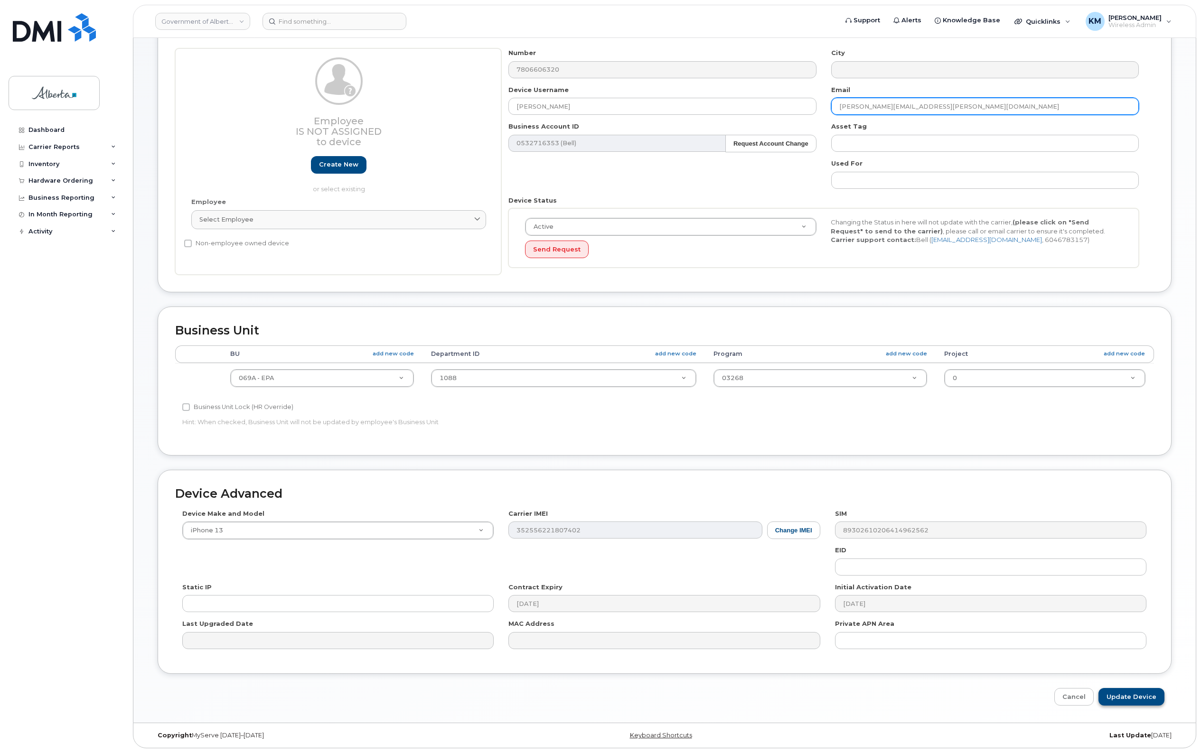
type input "Kristin.Heizer@gov.ab.ca"
click at [1119, 698] on input "Update Device" at bounding box center [1131, 697] width 66 height 18
type input "Saving..."
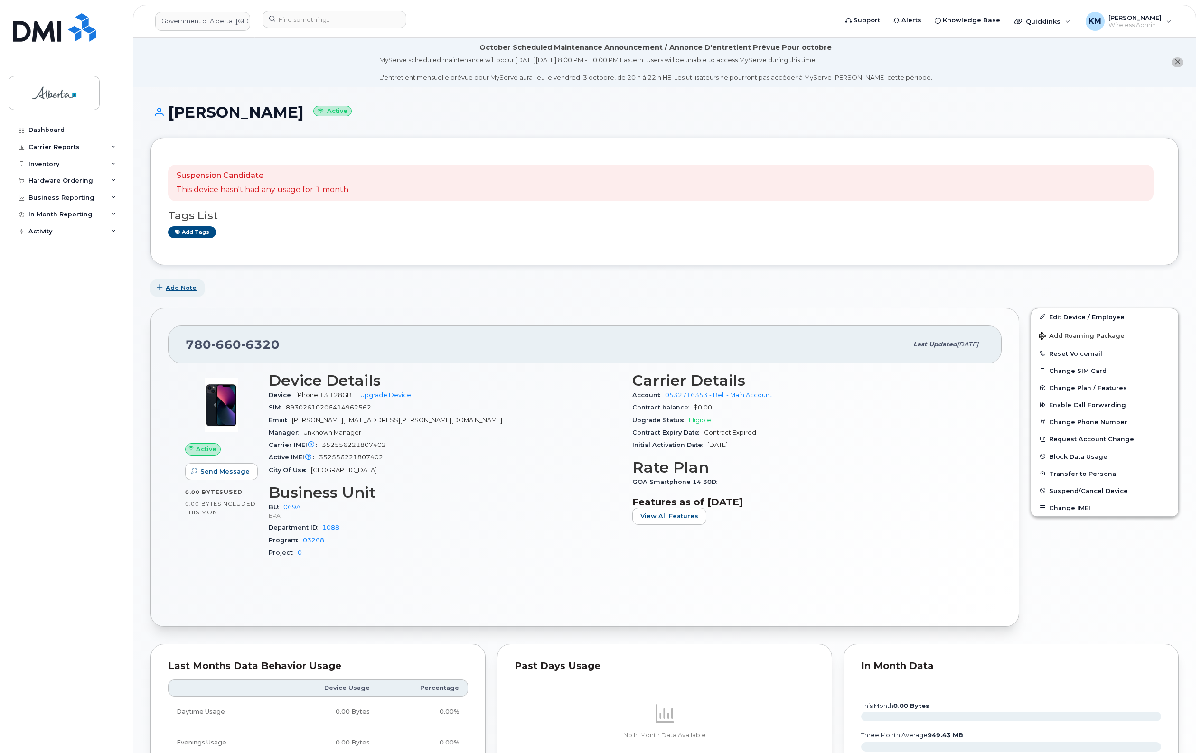
click at [176, 285] on span "Add Note" at bounding box center [181, 287] width 31 height 9
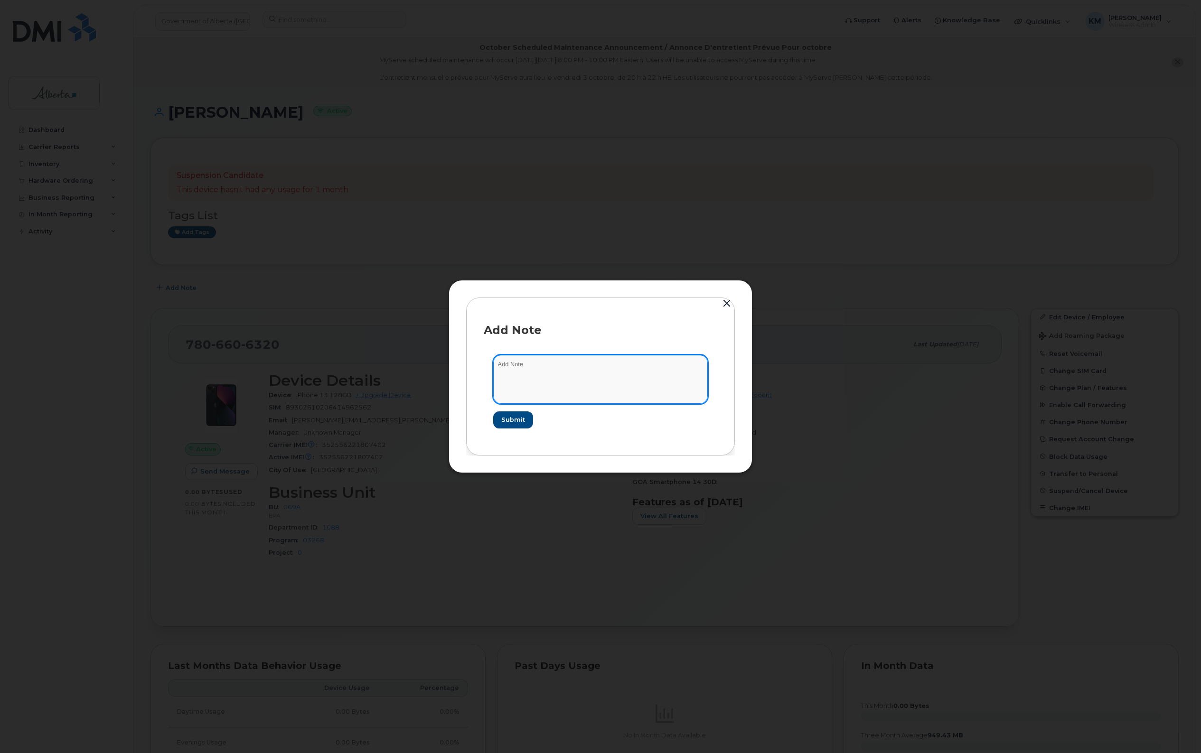
click at [573, 369] on textarea at bounding box center [600, 379] width 215 height 48
click at [592, 366] on textarea "SCTASK0860964 -" at bounding box center [600, 379] width 215 height 48
paste textarea "Device Plan Reassign - (1)"
type textarea "SCTASK0860964 - Device Plan Reassign - (1)"
click at [516, 409] on form "SCTASK0860964 - Device Plan Reassign - (1) Submit" at bounding box center [600, 391] width 233 height 92
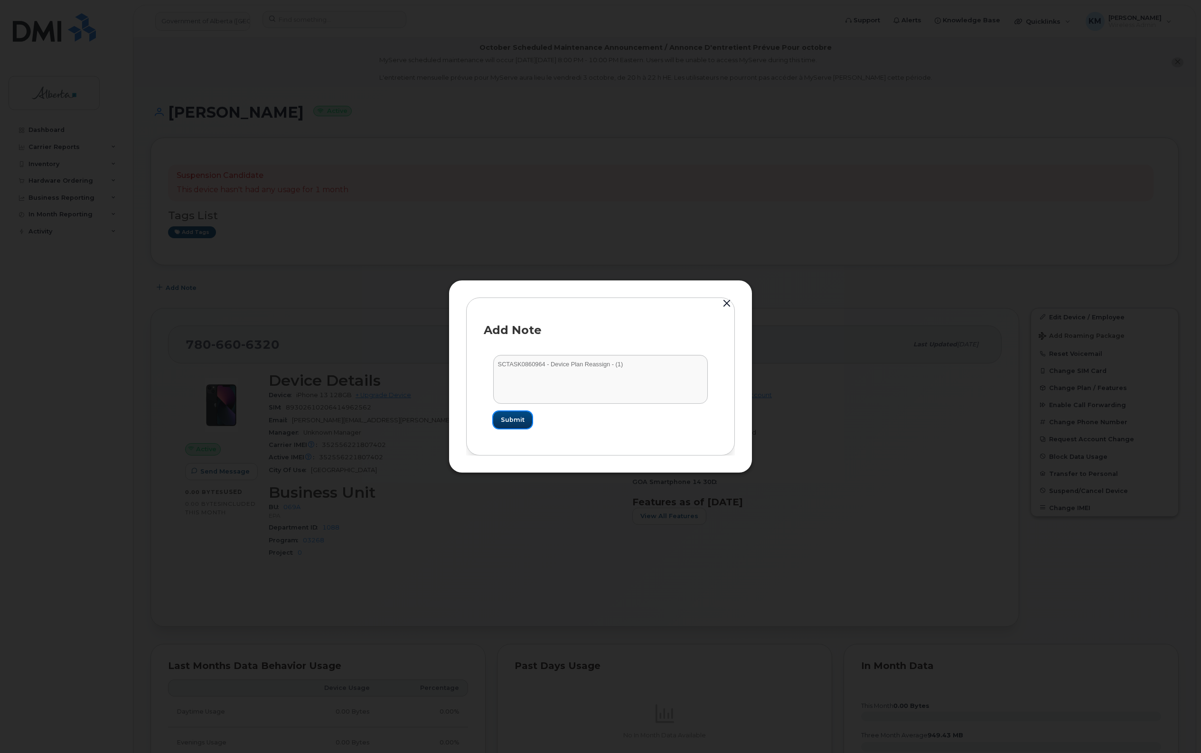
click at [523, 419] on span "Submit" at bounding box center [513, 419] width 24 height 9
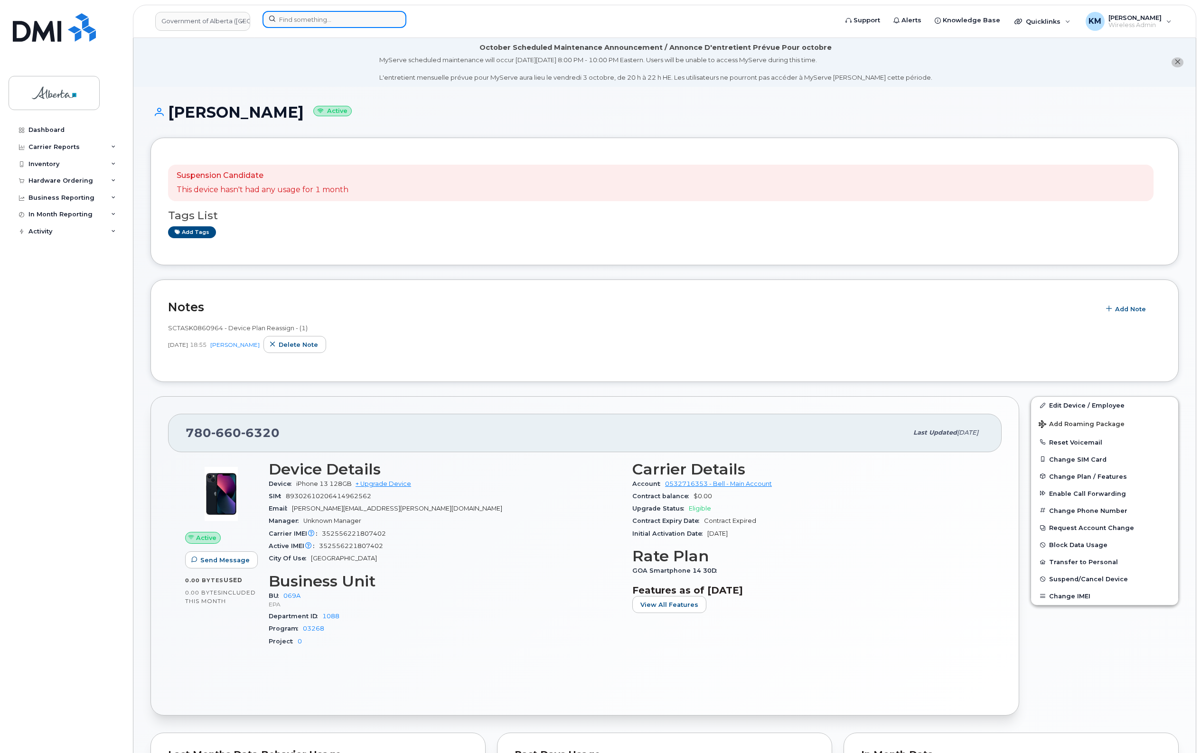
click at [352, 19] on input at bounding box center [334, 19] width 144 height 17
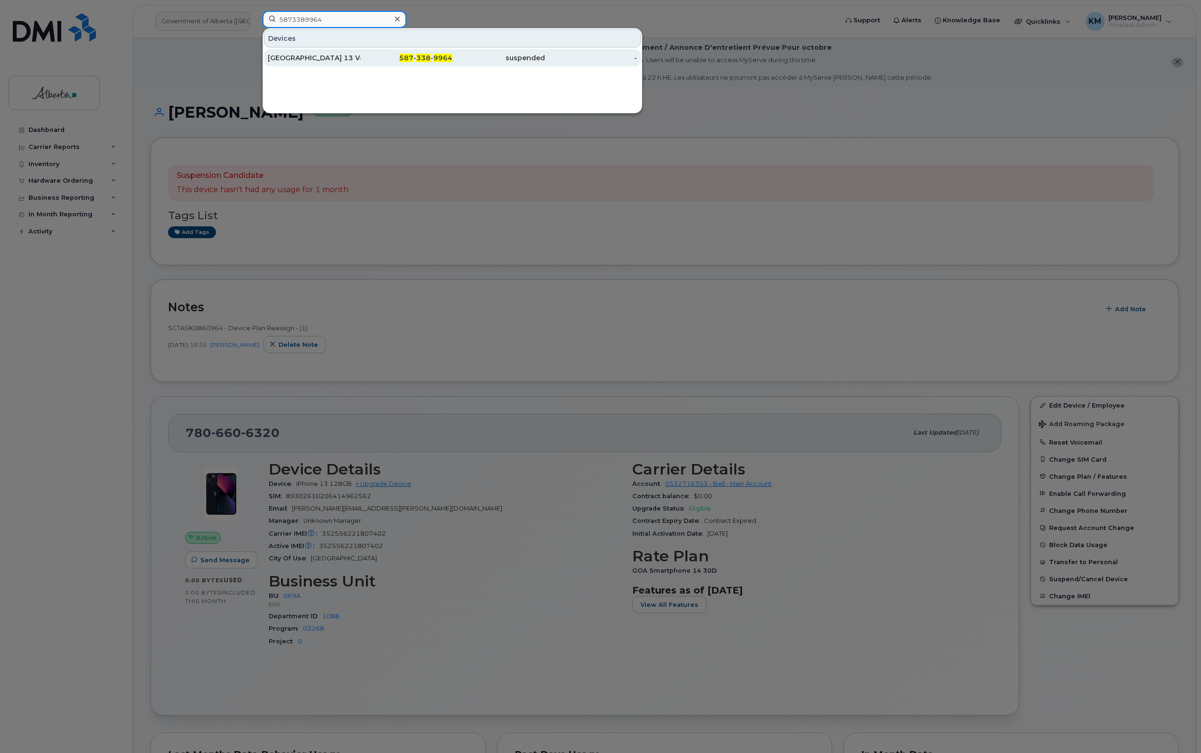
type input "5873389964"
click at [356, 53] on div "[GEOGRAPHIC_DATA] 13 Vacant" at bounding box center [314, 57] width 93 height 17
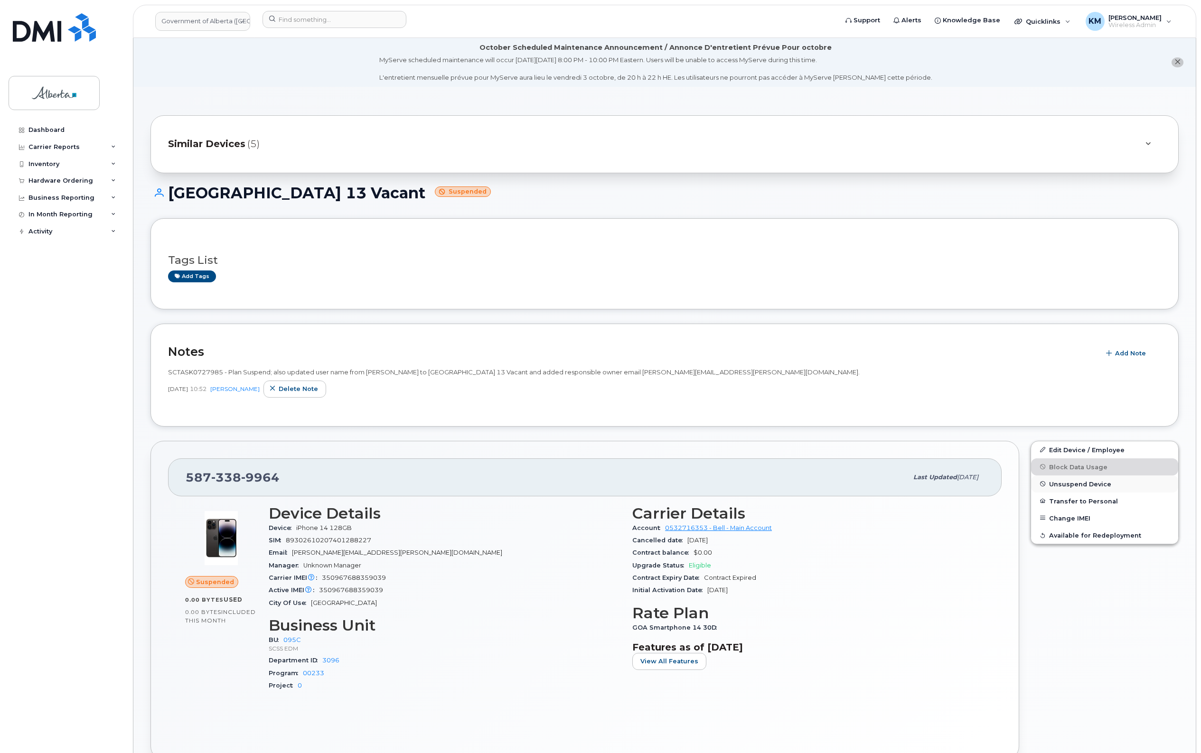
click at [1077, 482] on span "Unsuspend Device" at bounding box center [1080, 483] width 62 height 7
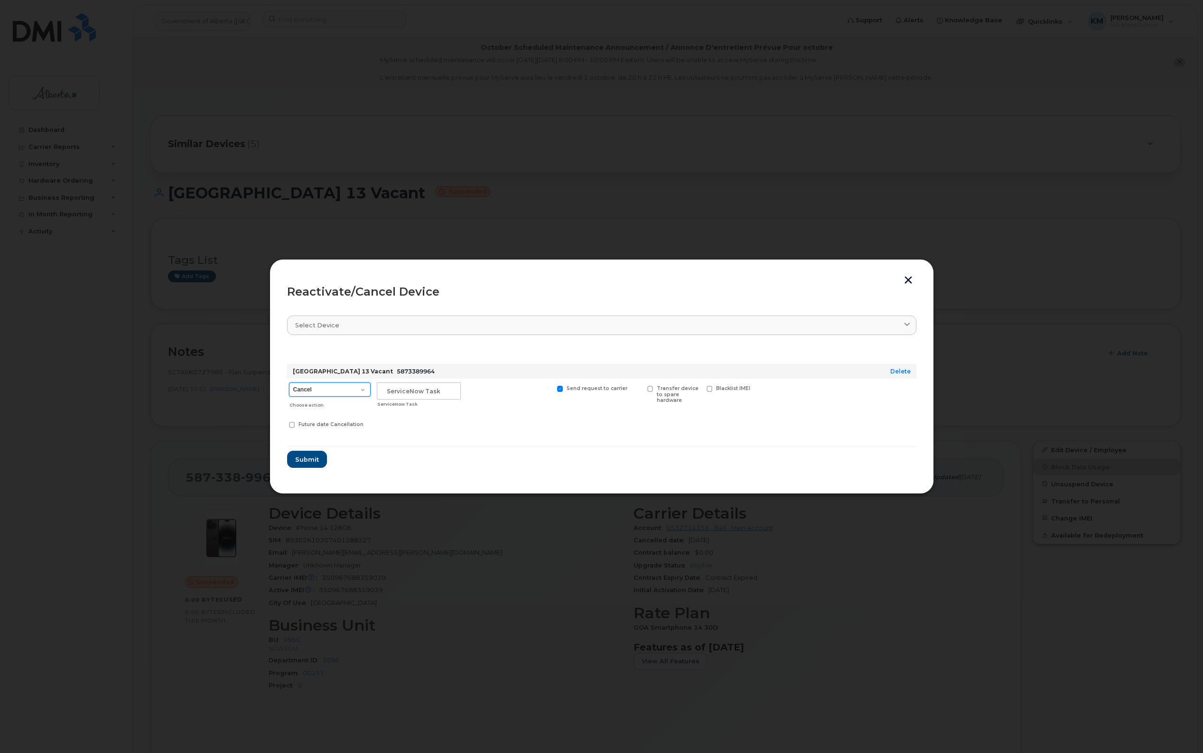
click at [363, 390] on select "Cancel Suspend - Extend Suspension Reactivate" at bounding box center [330, 390] width 82 height 14
select select "[object Object]"
click at [289, 383] on select "Cancel Suspend - Extend Suspension Reactivate" at bounding box center [330, 390] width 82 height 14
click at [401, 390] on input "text" at bounding box center [419, 391] width 84 height 17
type input "SCTASK0860350"
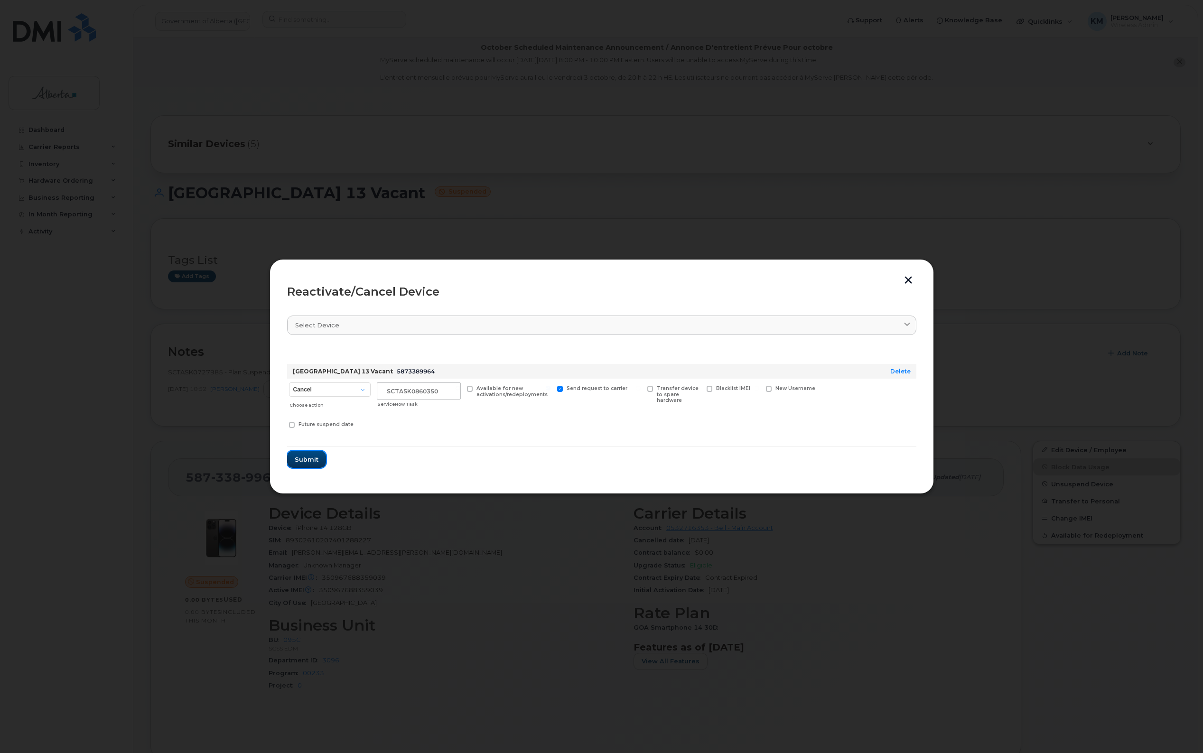
click at [298, 454] on button "Submit" at bounding box center [306, 459] width 39 height 17
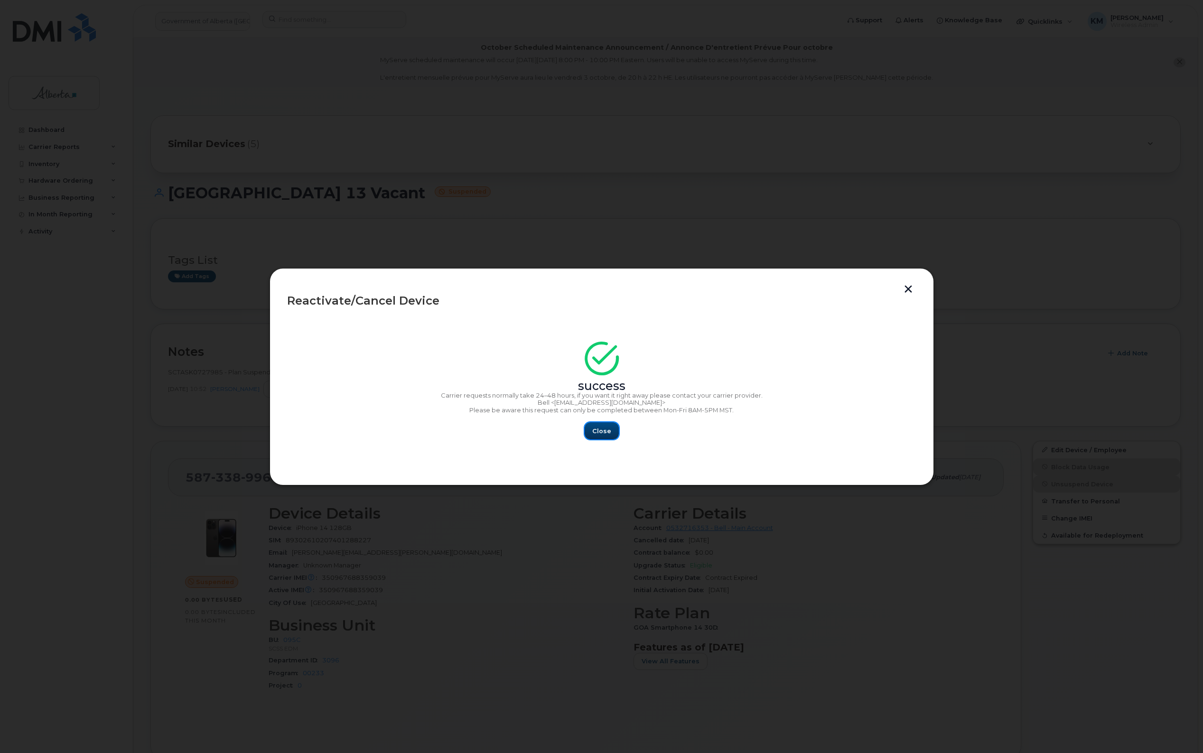
click at [589, 430] on button "Close" at bounding box center [602, 430] width 34 height 17
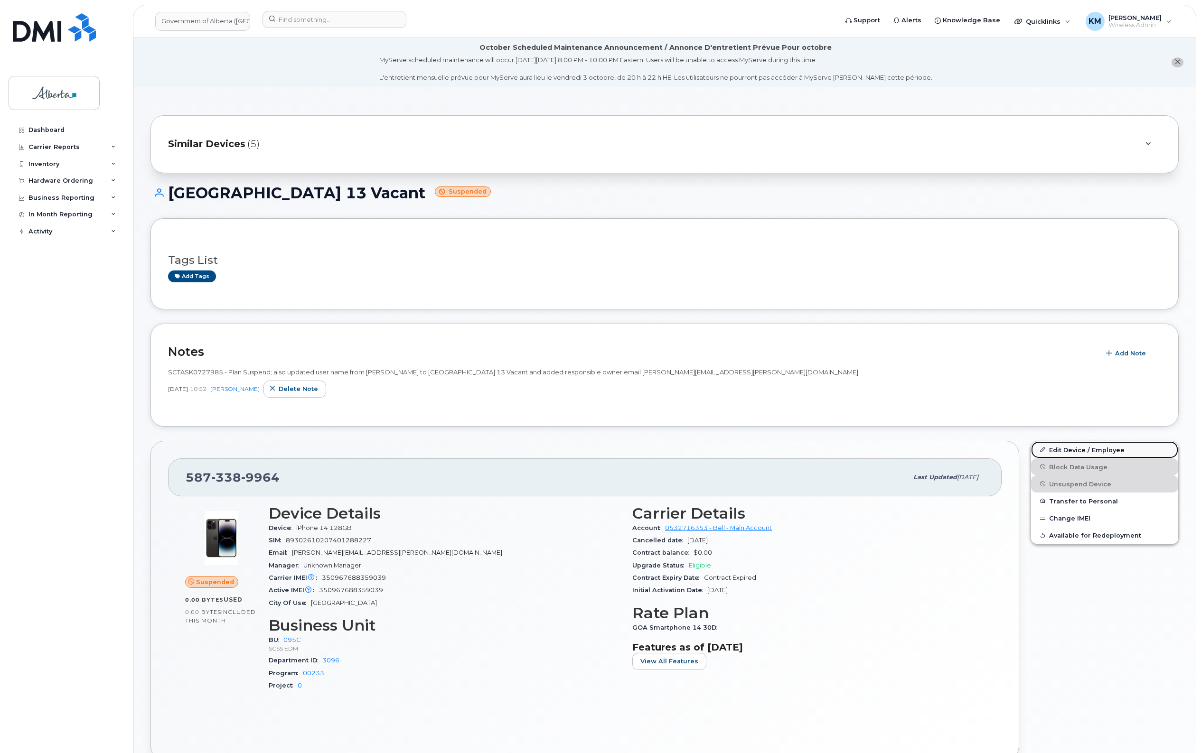
click at [1076, 448] on link "Edit Device / Employee" at bounding box center [1104, 449] width 147 height 17
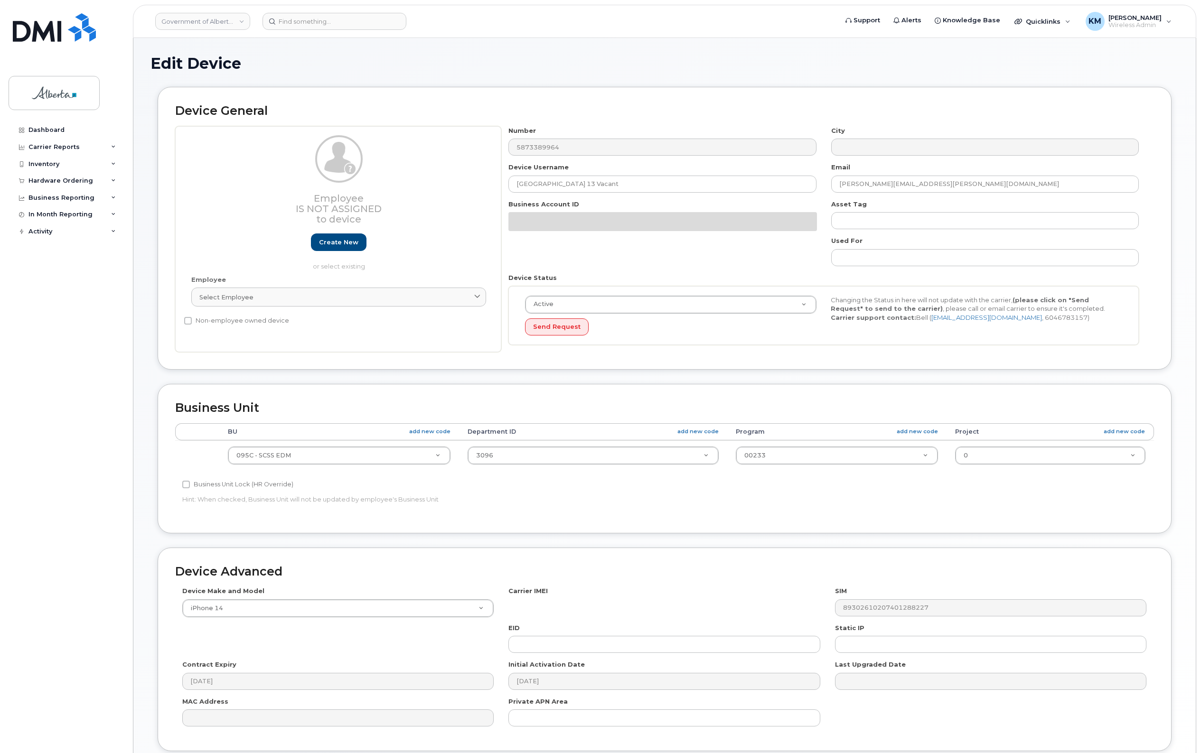
select select "4749748"
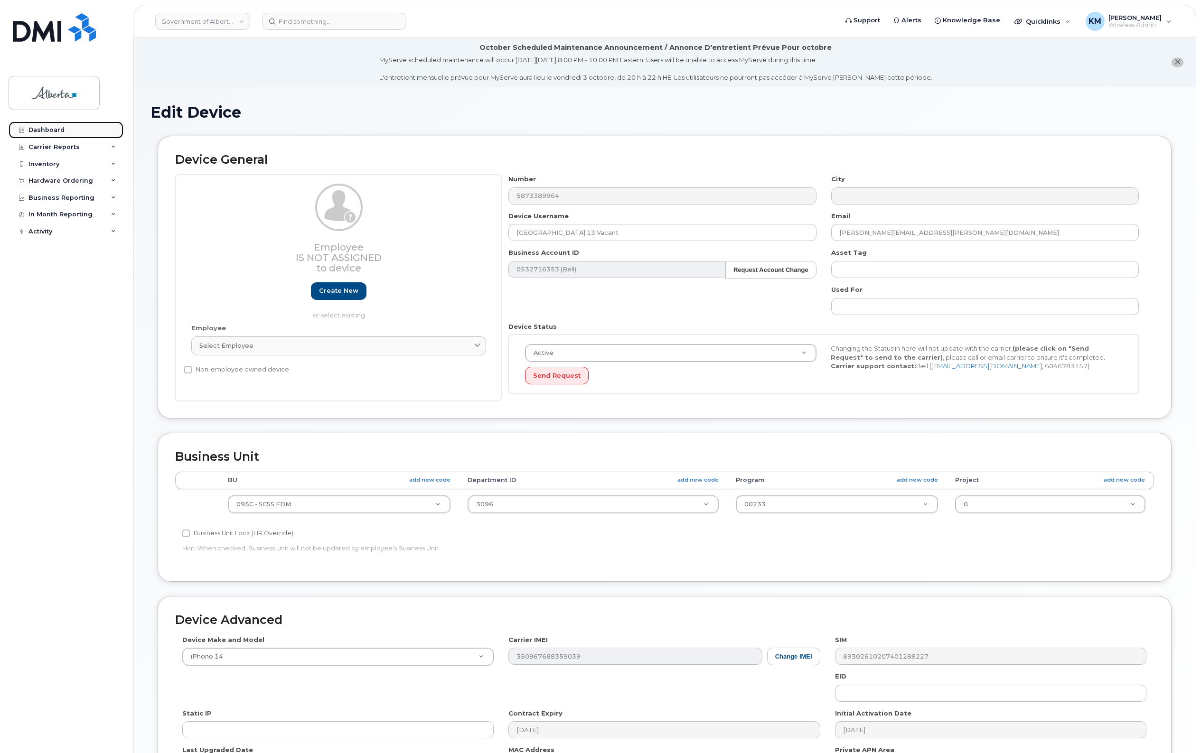
click at [65, 126] on link "Dashboard" at bounding box center [66, 129] width 115 height 17
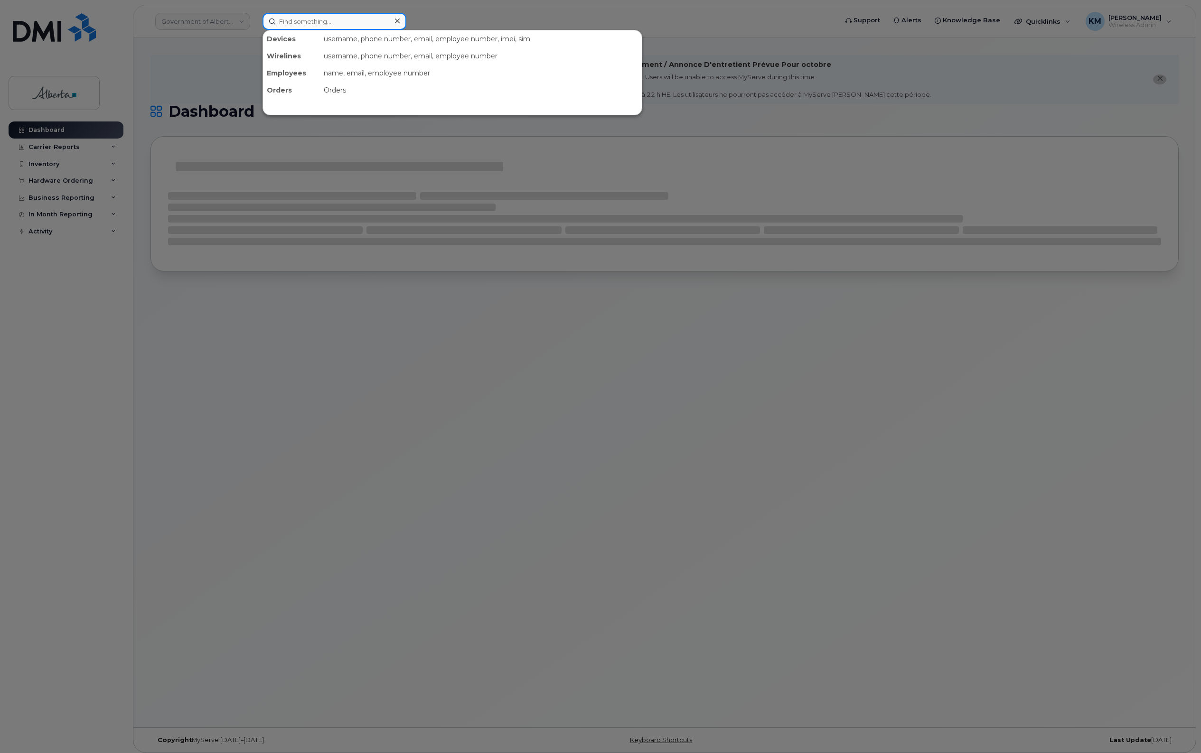
click at [350, 26] on input at bounding box center [334, 21] width 144 height 17
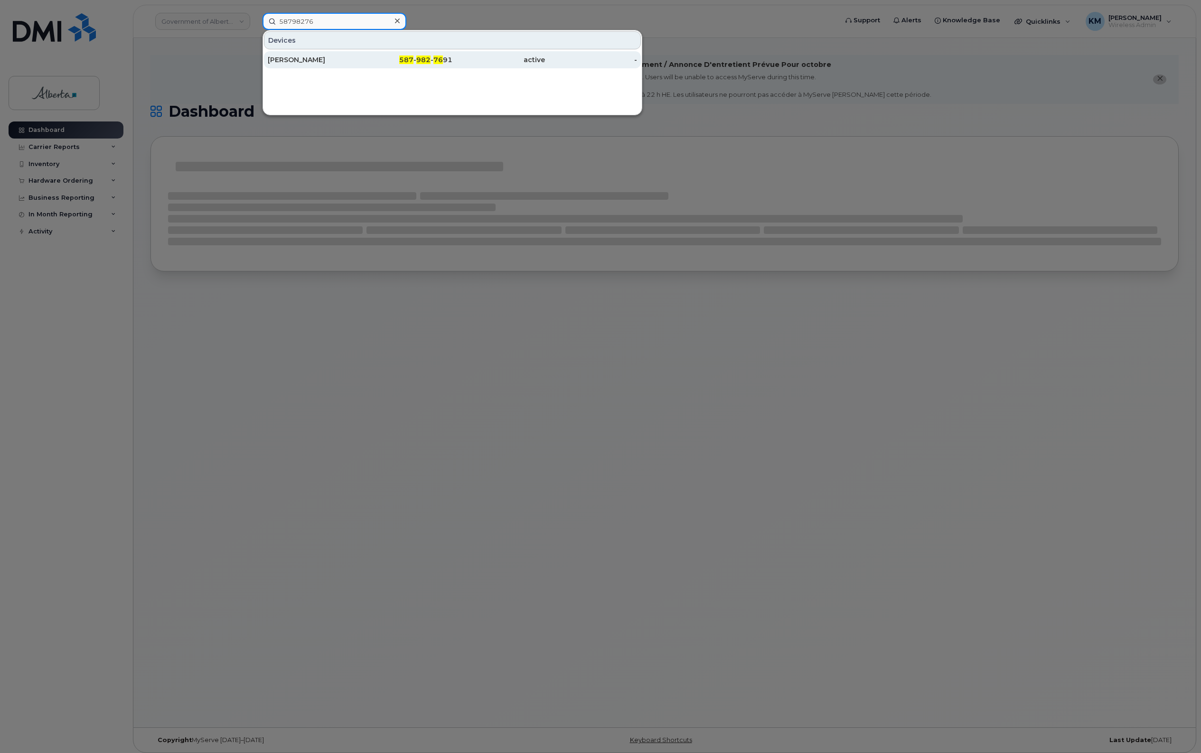
type input "58798276"
click at [342, 65] on div "[PERSON_NAME]" at bounding box center [314, 59] width 93 height 17
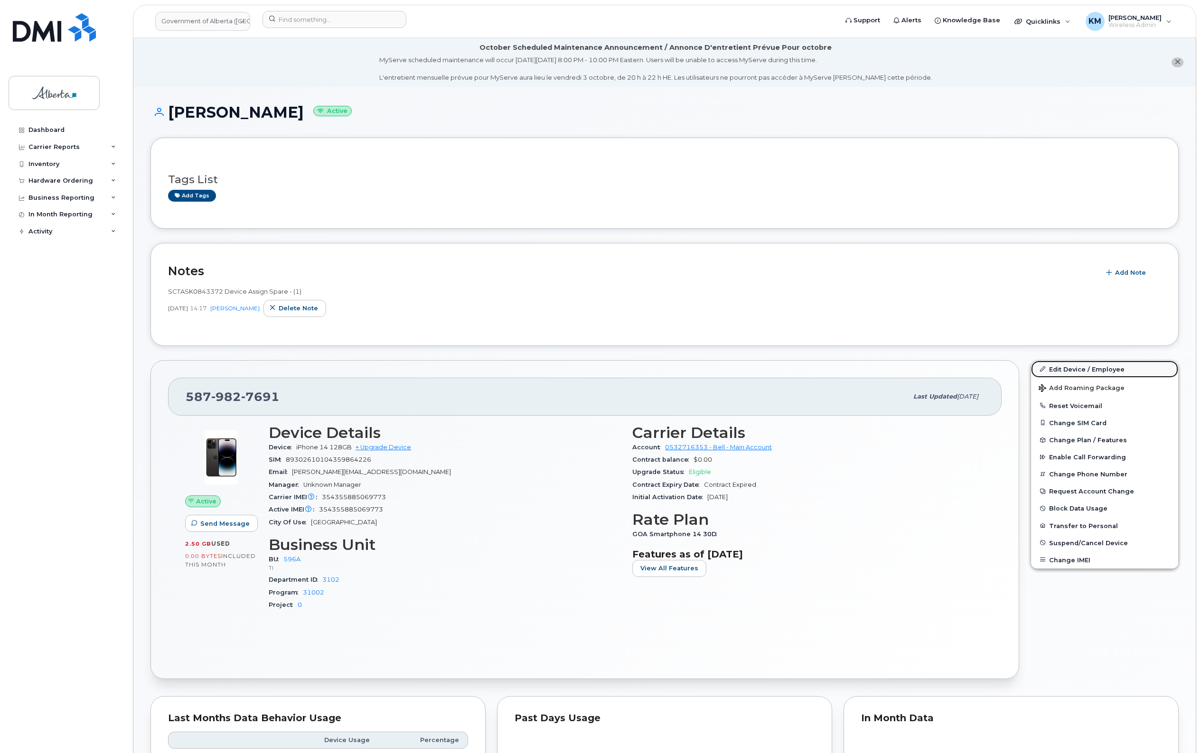
click at [1060, 369] on link "Edit Device / Employee" at bounding box center [1104, 369] width 147 height 17
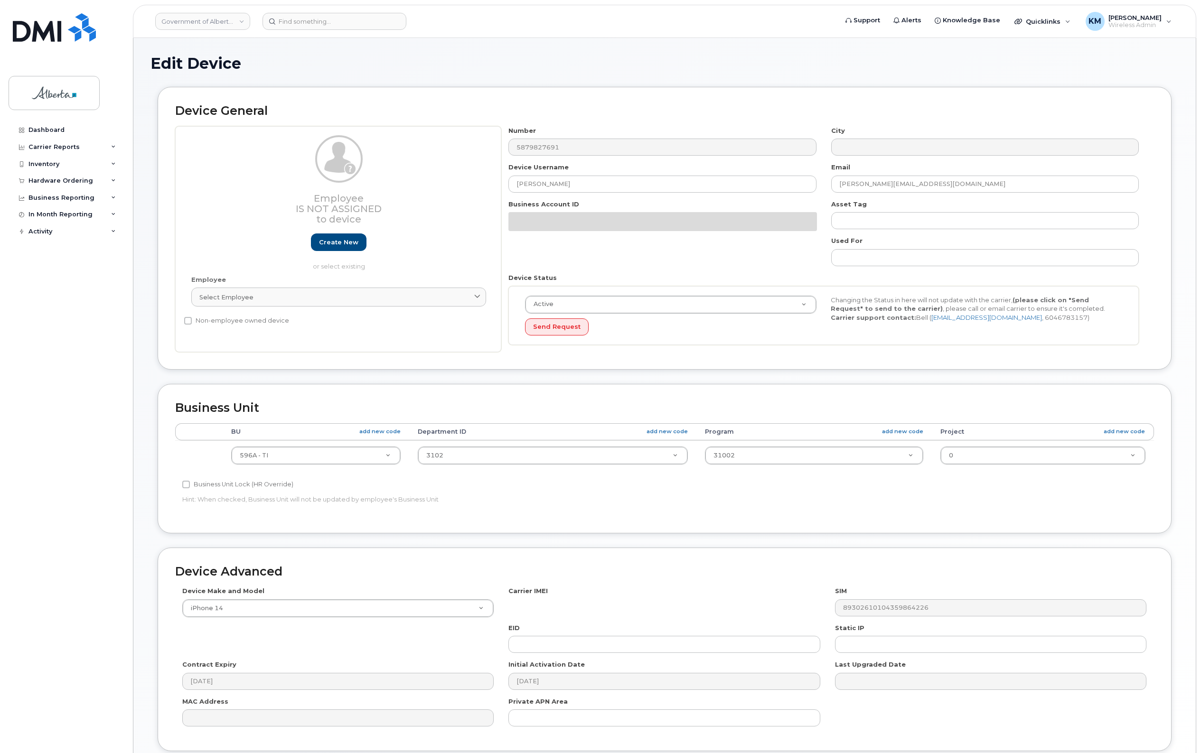
select select "4797729"
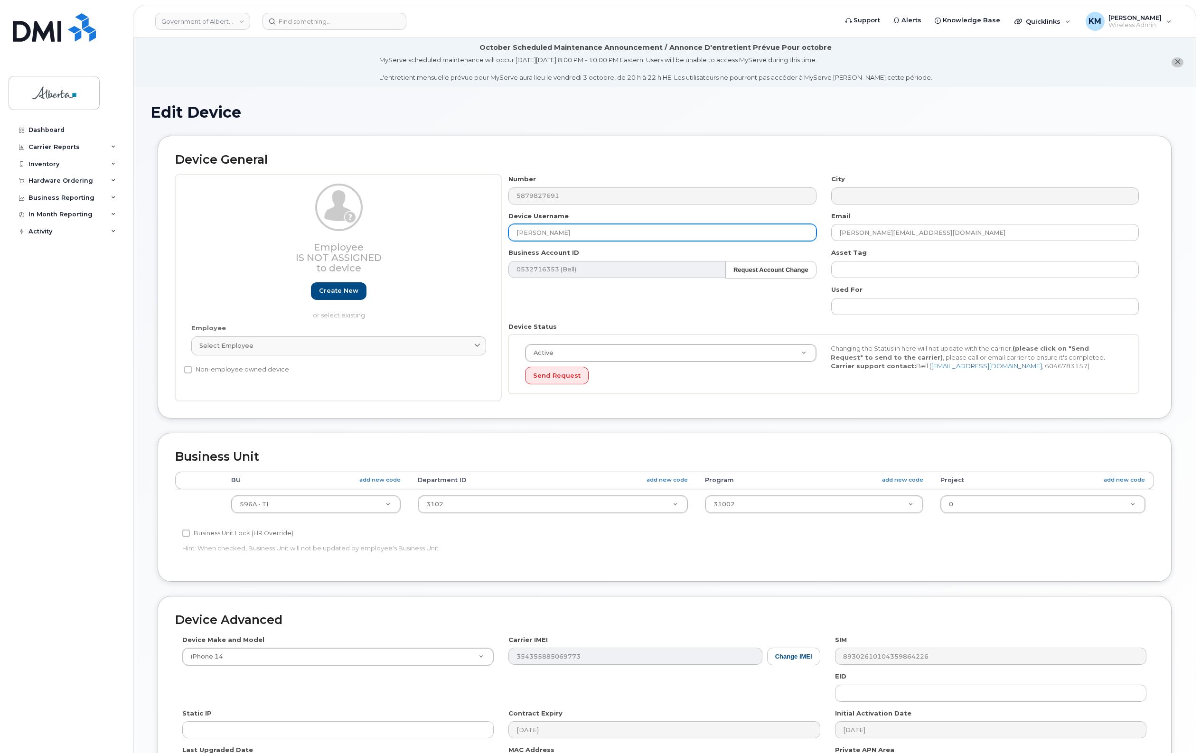
drag, startPoint x: 638, startPoint y: 229, endPoint x: 483, endPoint y: 239, distance: 156.0
click at [478, 239] on div "Employee Is not assigned to device Create new or select existing Employee Selec…" at bounding box center [664, 288] width 979 height 226
paste input "[PERSON_NAME]"
type input "[PERSON_NAME]"
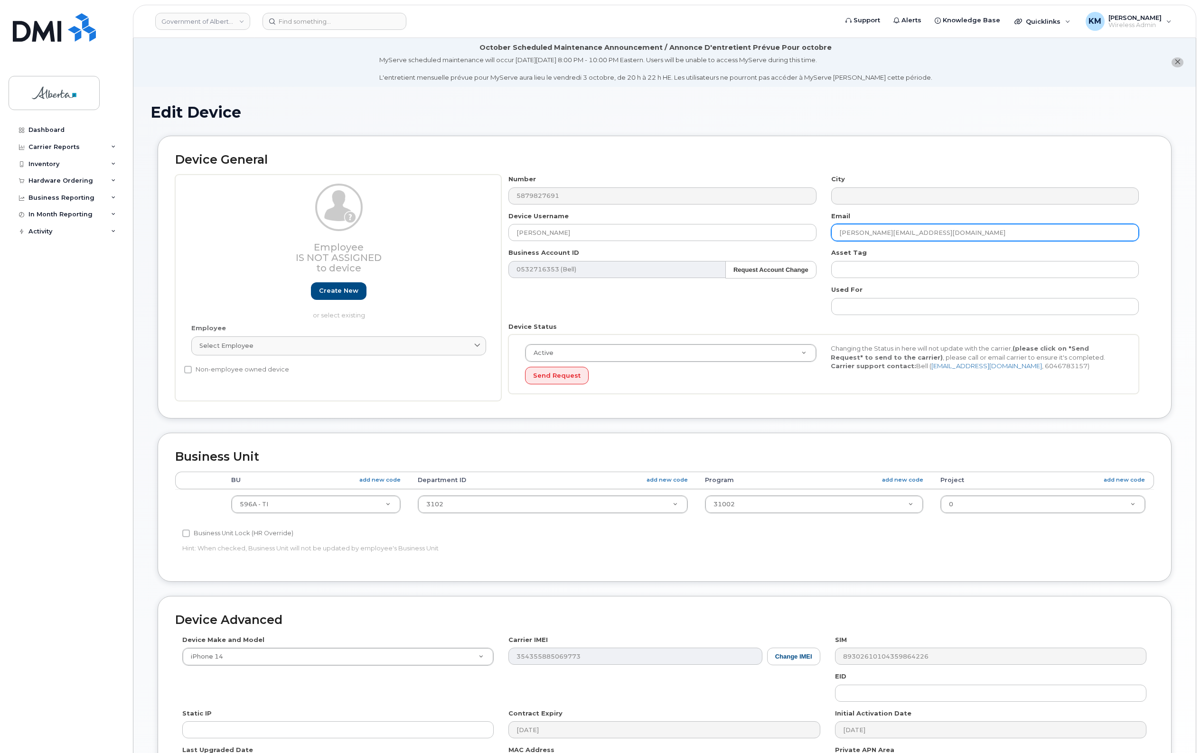
drag, startPoint x: 946, startPoint y: 233, endPoint x: 832, endPoint y: 235, distance: 113.9
click at [832, 235] on input "ella.danhulzhy@gov.ab.ca" at bounding box center [985, 232] width 308 height 17
paste input "Marilyn.Molina"
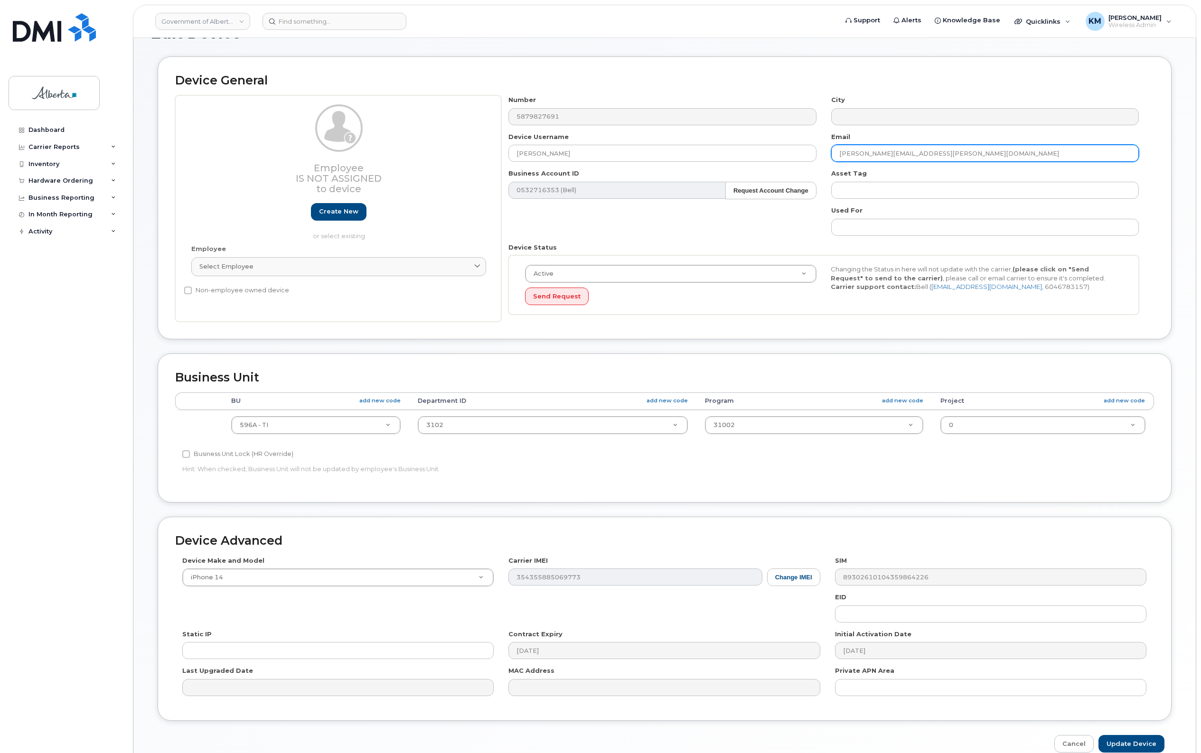
scroll to position [128, 0]
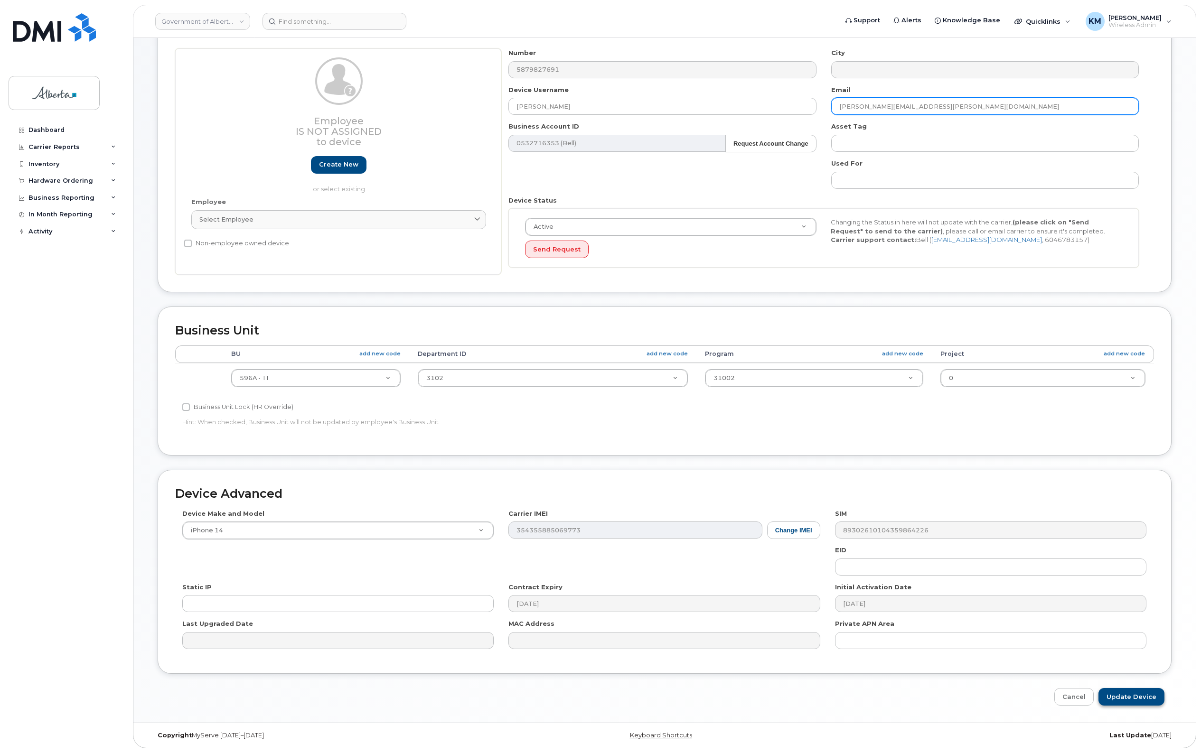
type input "Marilyn.Molina@gov.ab.ca"
click at [1135, 701] on input "Update Device" at bounding box center [1131, 697] width 66 height 18
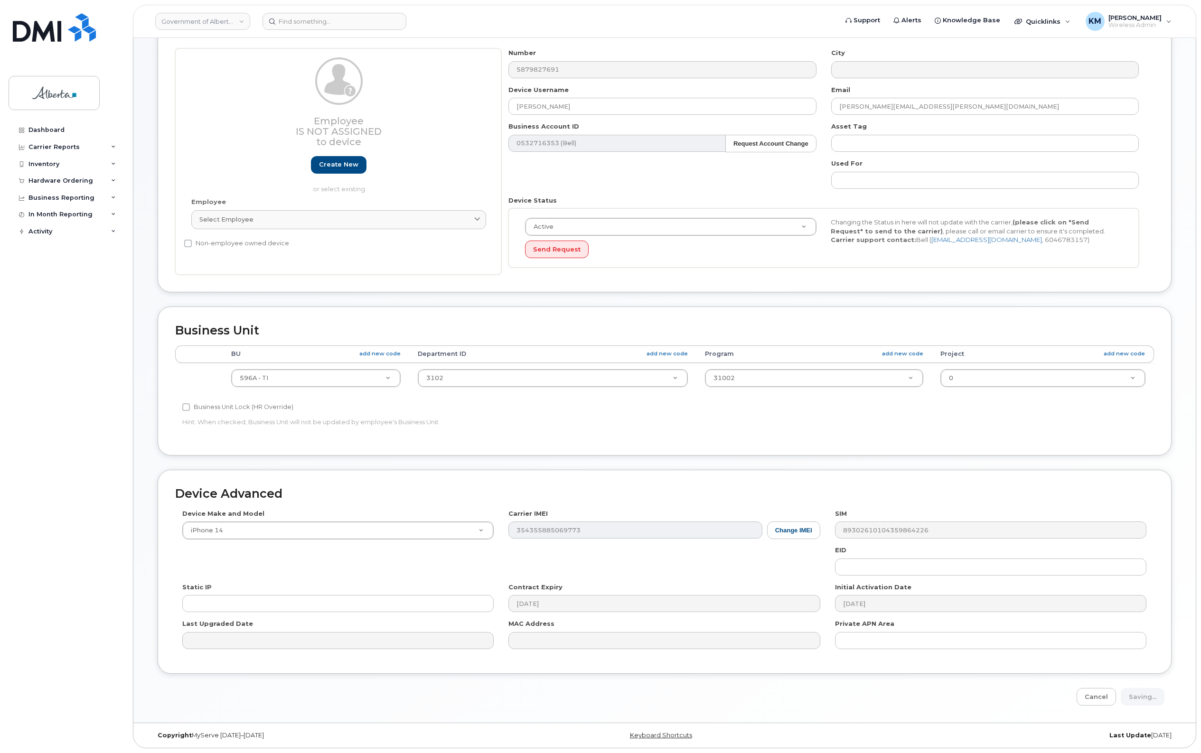
type input "Saving..."
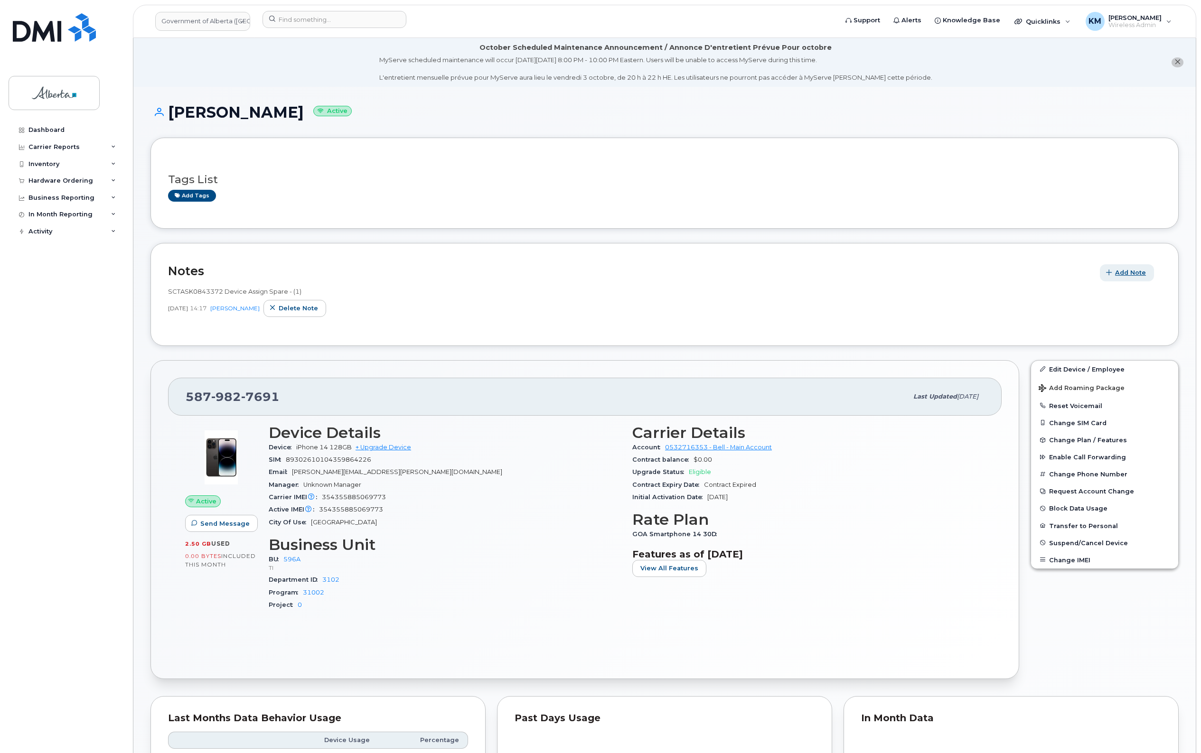
click at [1130, 270] on span "Add Note" at bounding box center [1130, 272] width 31 height 9
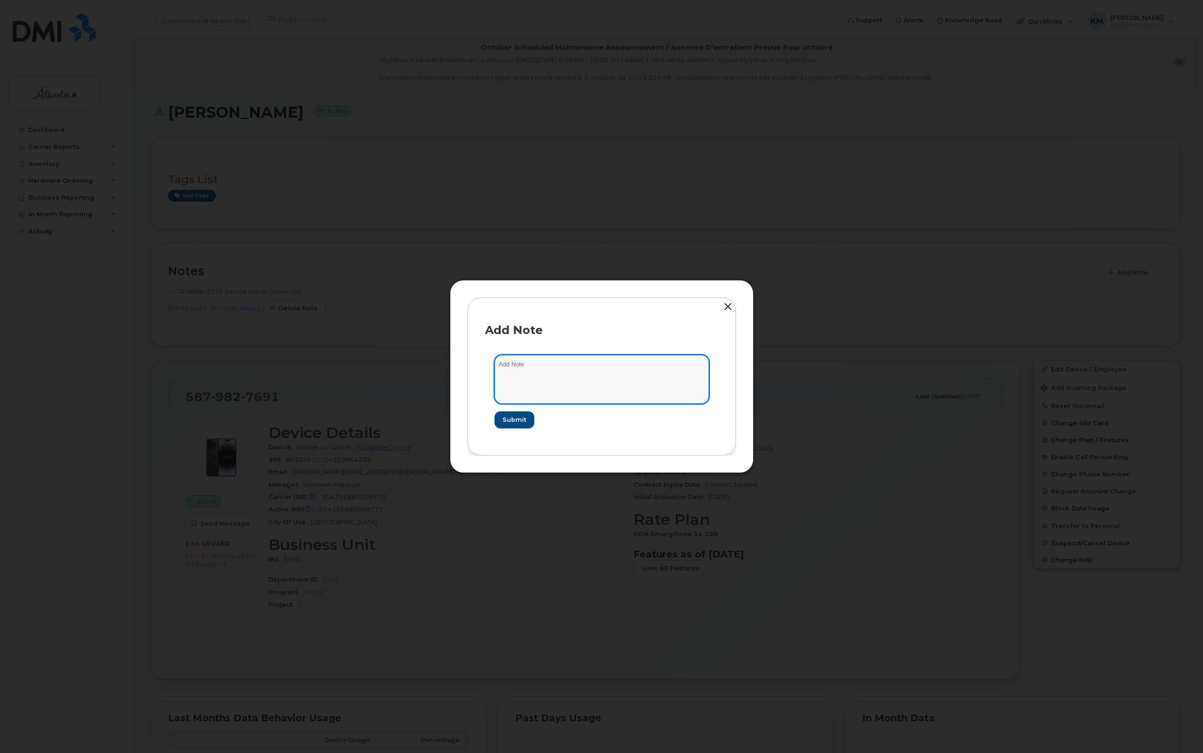
click at [617, 369] on textarea at bounding box center [602, 379] width 215 height 48
type textarea "s"
click at [641, 362] on textarea "SCTASK0860356 -" at bounding box center [602, 379] width 215 height 48
paste textarea "Device Plan Reassign - (1)"
type textarea "SCTASK0860356 - Device Plan Reassign - (1)"
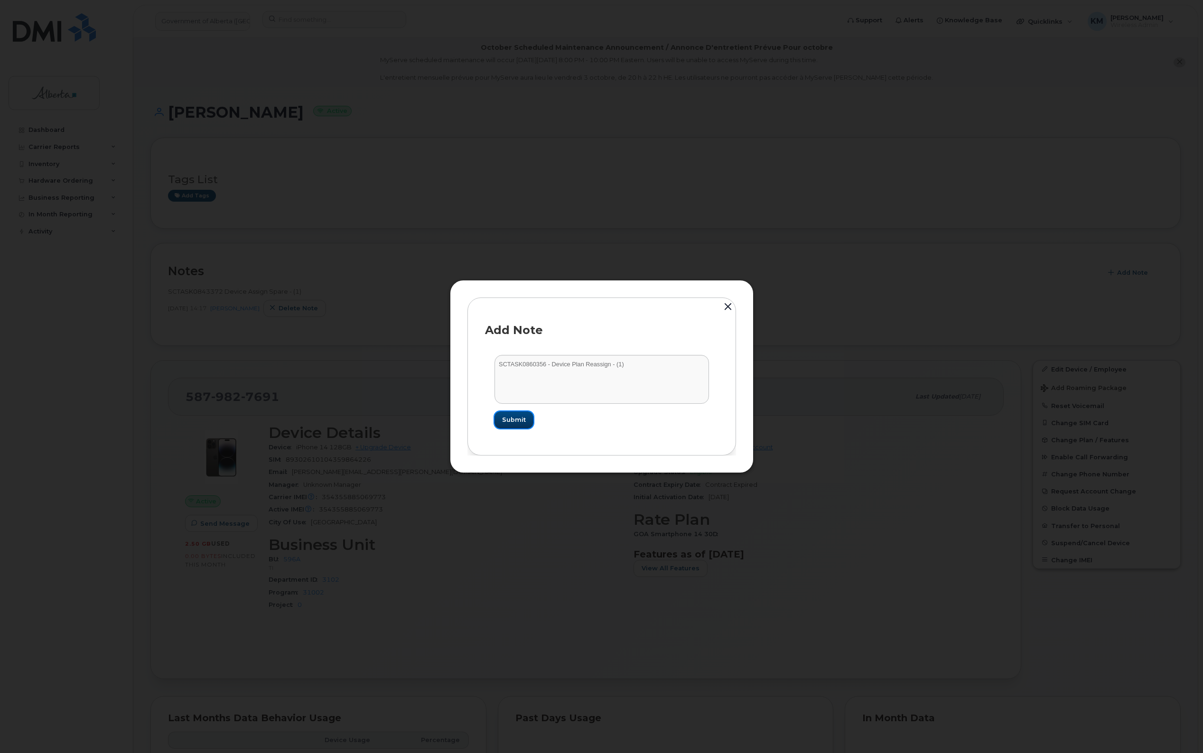
click at [520, 419] on span "Submit" at bounding box center [514, 419] width 24 height 9
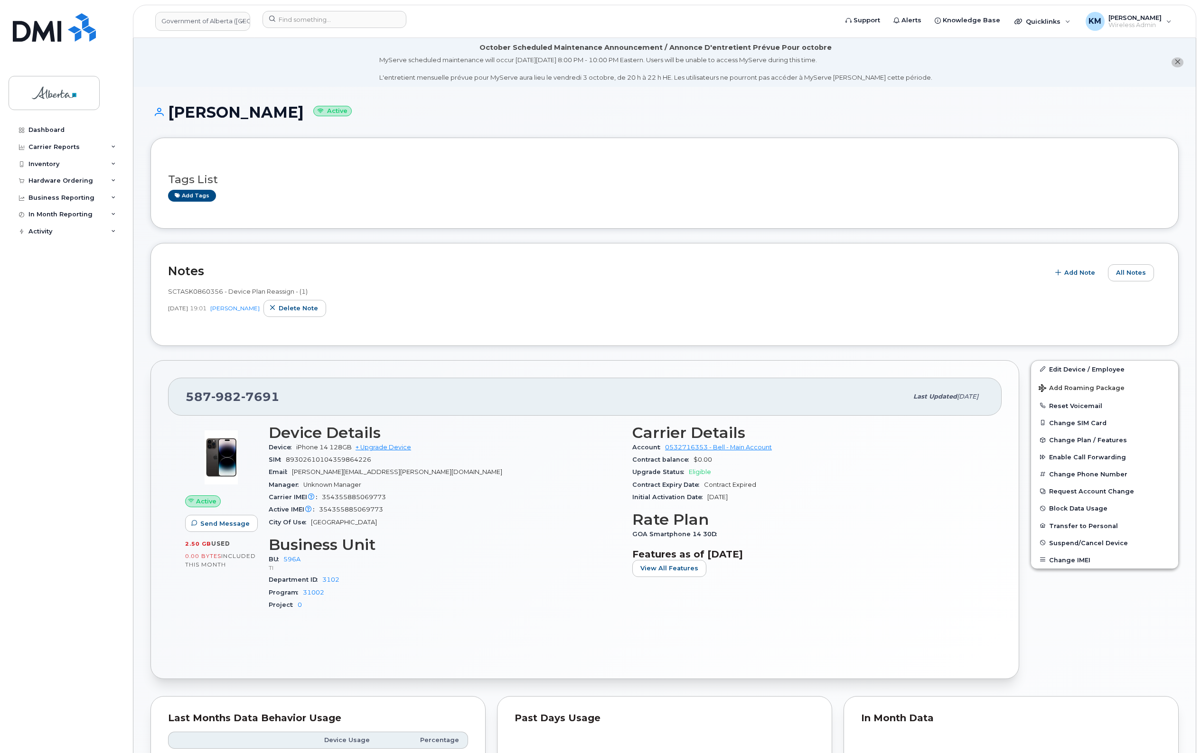
drag, startPoint x: 281, startPoint y: 115, endPoint x: 171, endPoint y: 115, distance: 110.1
click at [171, 115] on h1 "Marilyn Molina Active" at bounding box center [664, 112] width 1028 height 17
copy h1 "Marilyn Molina"
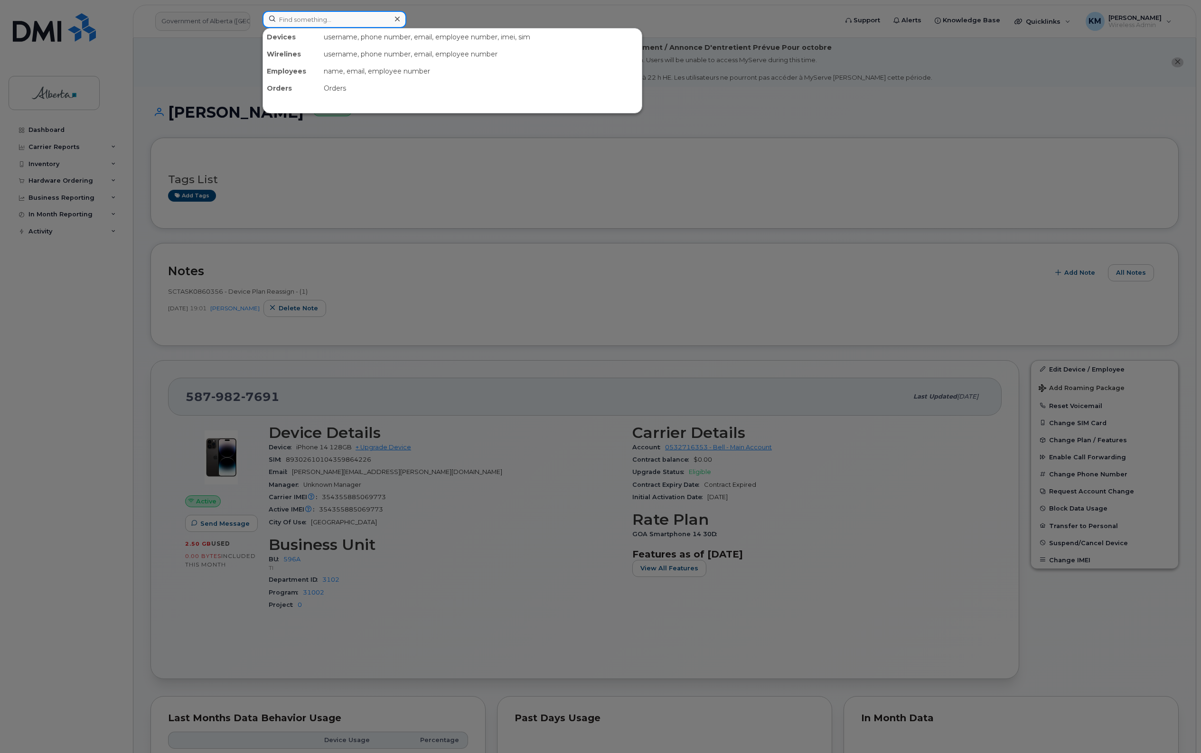
click at [328, 20] on input at bounding box center [334, 19] width 144 height 17
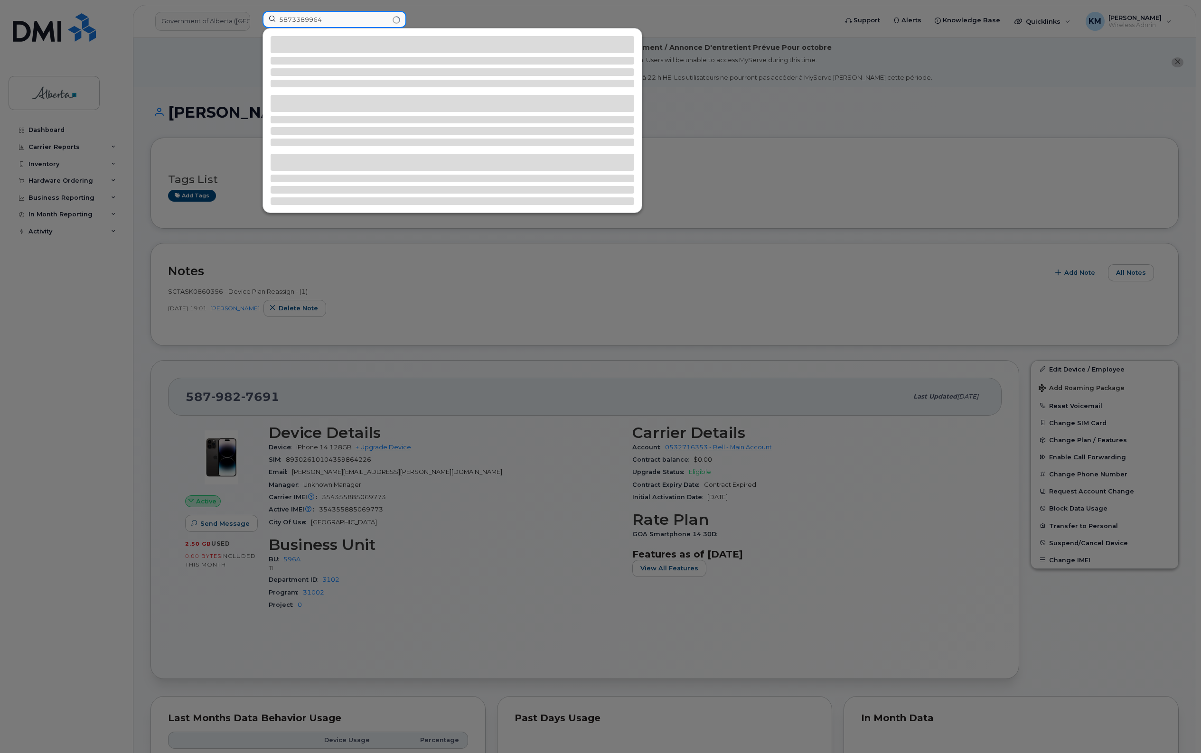
type input "5873389964"
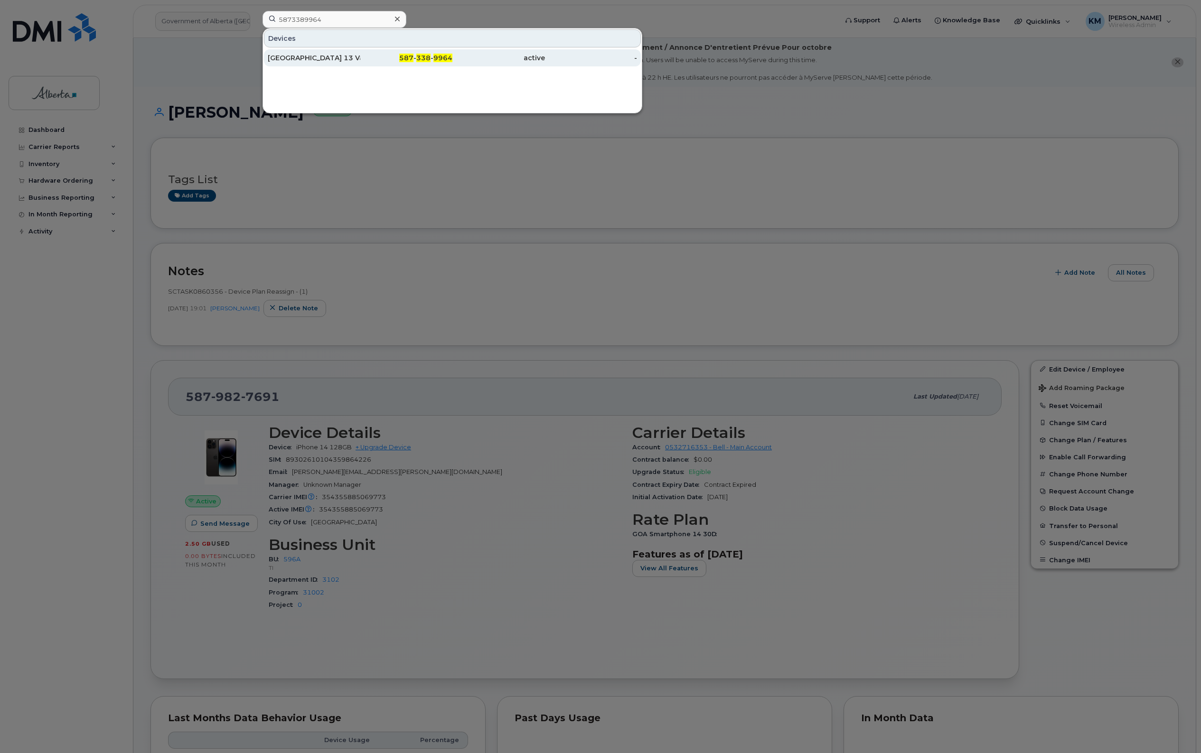
click at [345, 59] on div "[GEOGRAPHIC_DATA] 13 Vacant" at bounding box center [314, 57] width 93 height 9
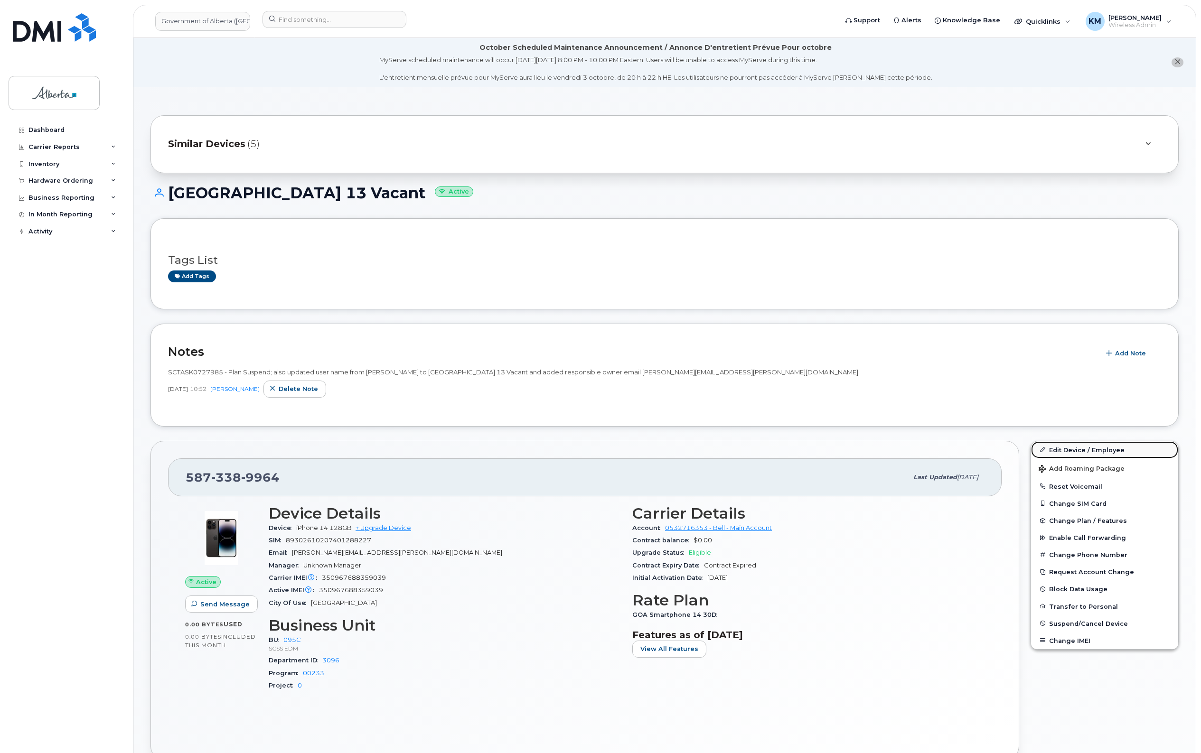
click at [1060, 445] on link "Edit Device / Employee" at bounding box center [1104, 449] width 147 height 17
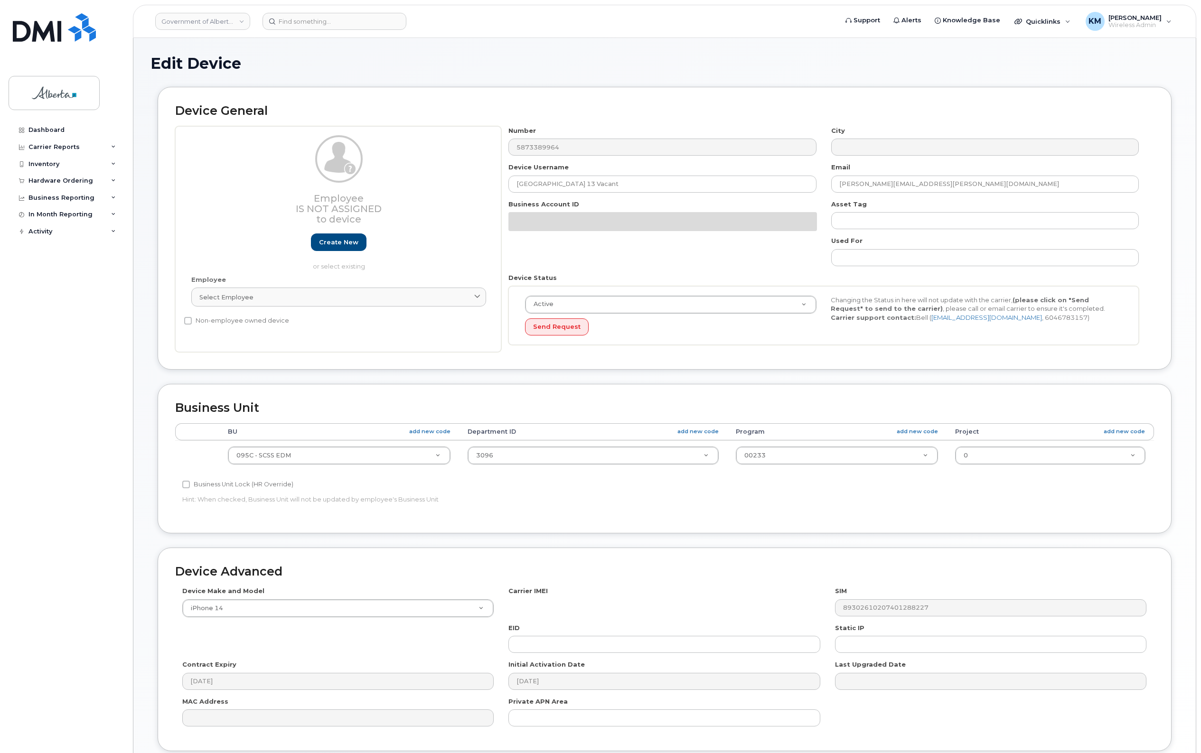
select select "4749748"
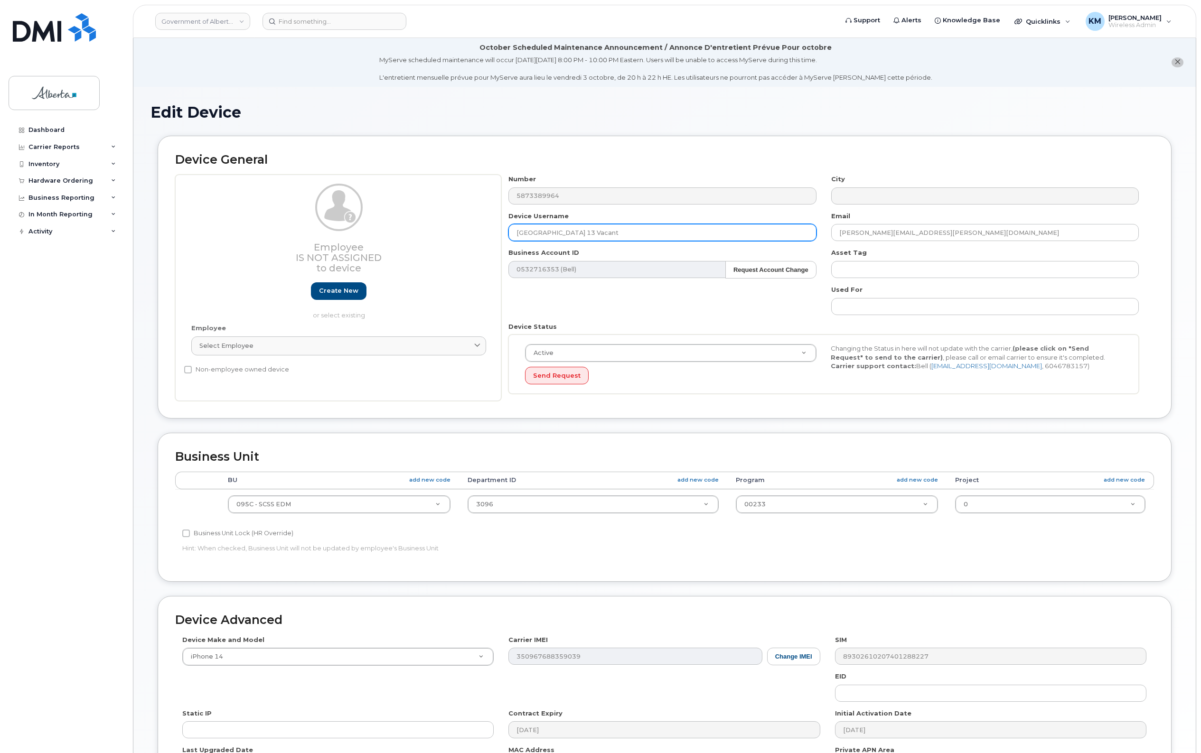
drag, startPoint x: 601, startPoint y: 233, endPoint x: 502, endPoint y: 235, distance: 99.2
click at [501, 235] on div "Device Username [GEOGRAPHIC_DATA] 13 Vacant" at bounding box center [662, 227] width 322 height 30
paste input "[PERSON_NAME]"
type input "[PERSON_NAME]"
drag, startPoint x: 954, startPoint y: 230, endPoint x: 796, endPoint y: 236, distance: 157.7
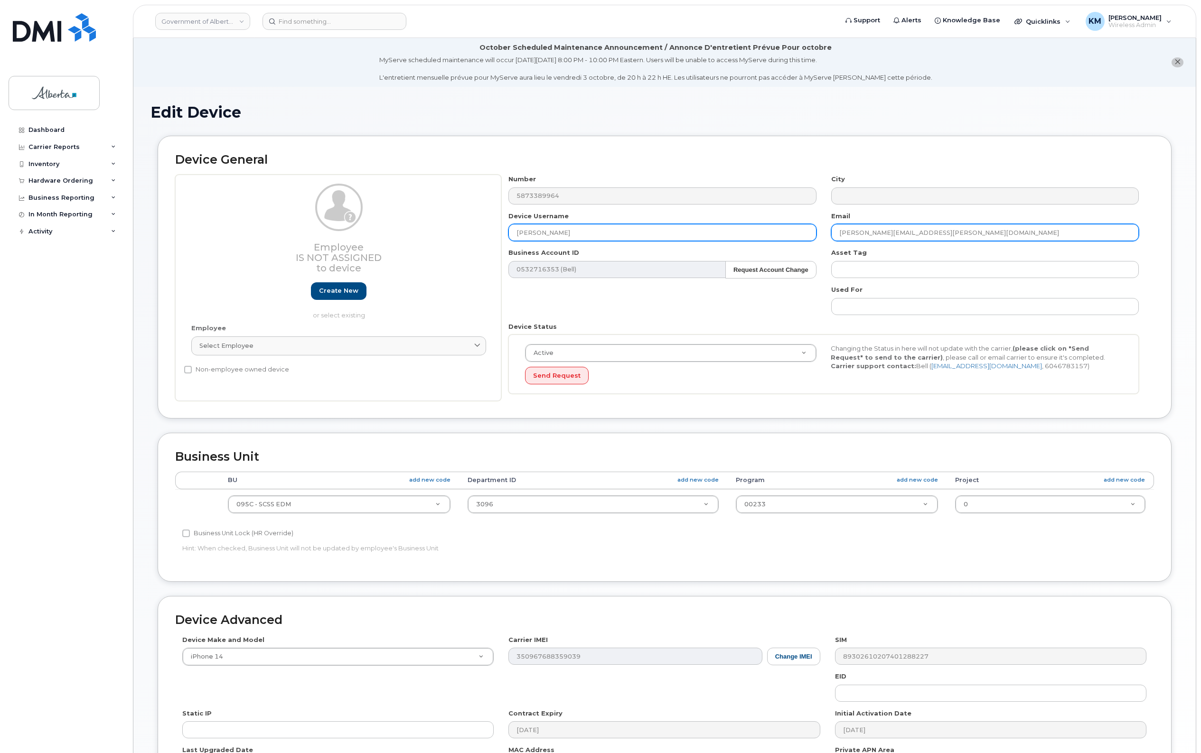
click at [796, 236] on div "Number 5873389964 City Device Username [PERSON_NAME] Email [PERSON_NAME][EMAIL_…" at bounding box center [823, 288] width 645 height 226
paste input "Ifeanyi.Izejiobi"
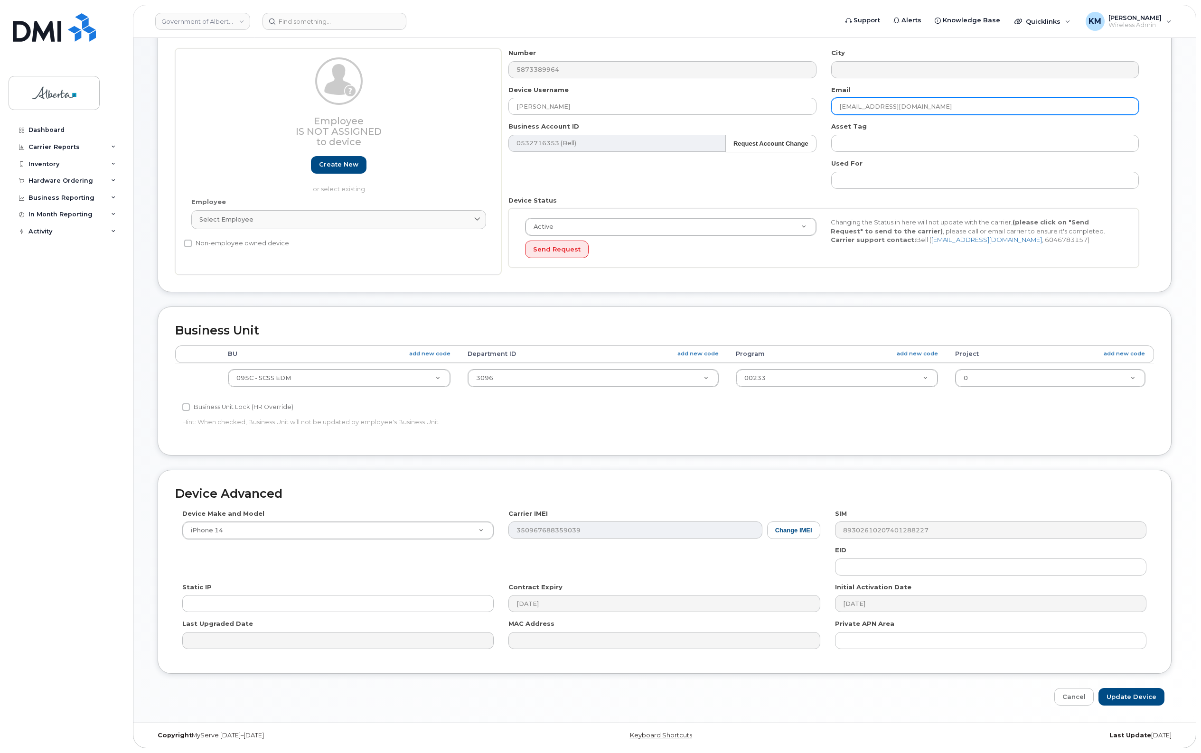
scroll to position [128, 0]
type input "Ifeanyi.Izejiobi@gov.ab.ca"
click at [1133, 699] on input "Update Device" at bounding box center [1131, 697] width 66 height 18
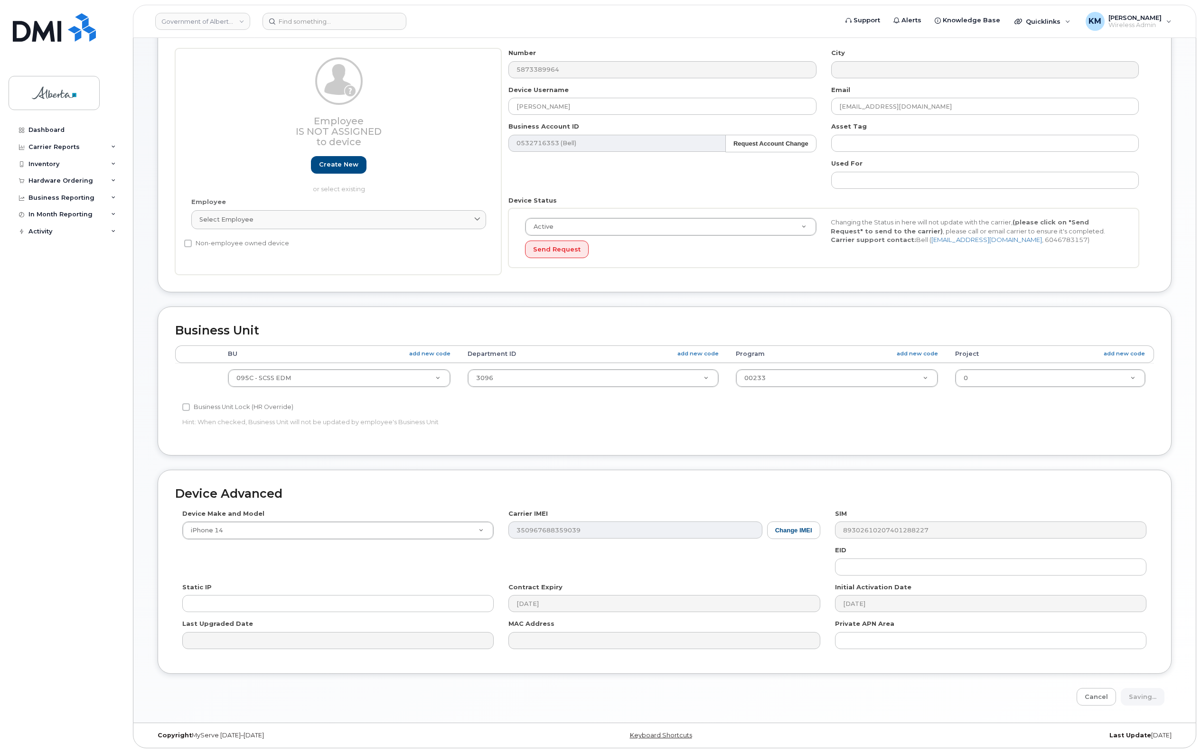
type input "Saving..."
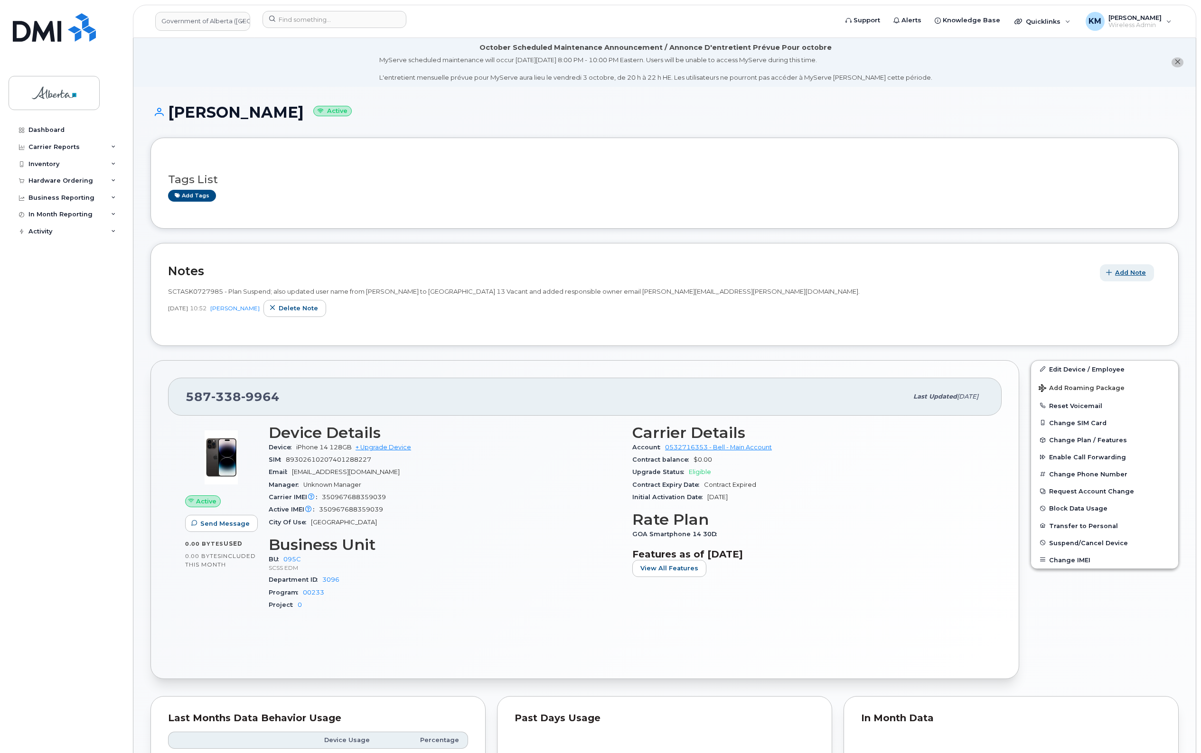
click span "Add Note"
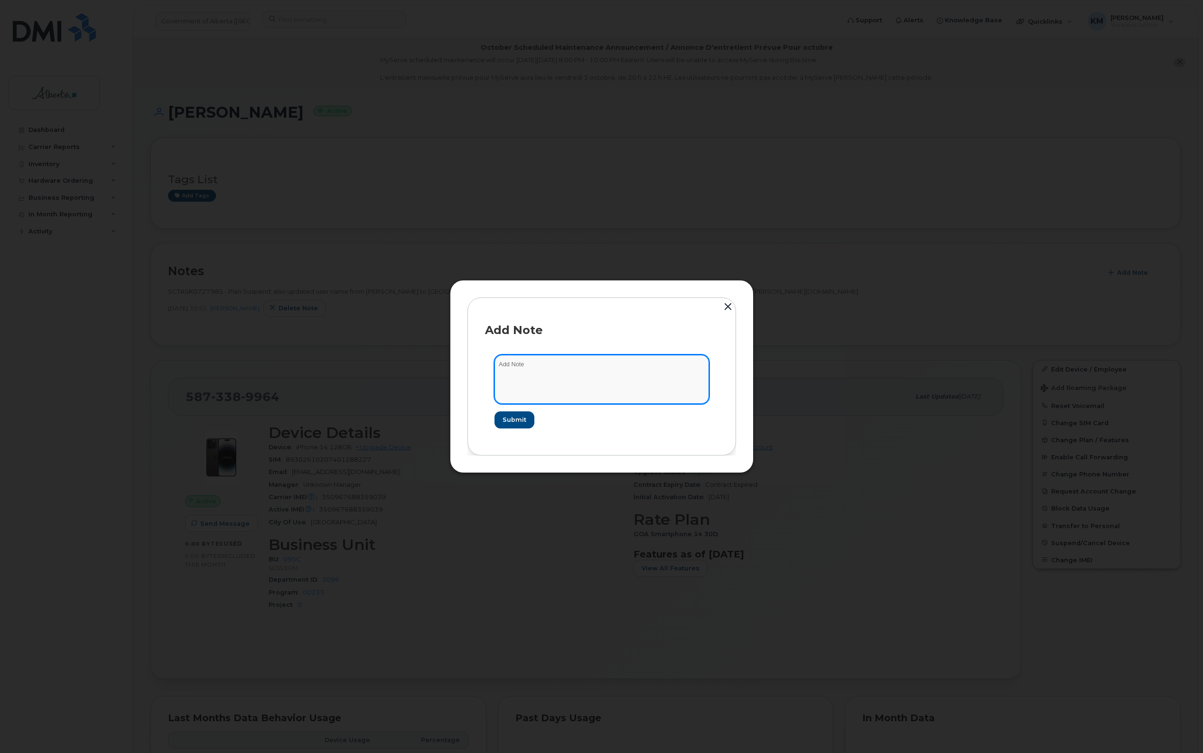
click textarea
click textarea "SCTASK0860350 -"
paste textarea "Device Plan Reassign - (1)"
type textarea "SCTASK0860350 - Device Plan Reassign - (1)"
click button "Submit"
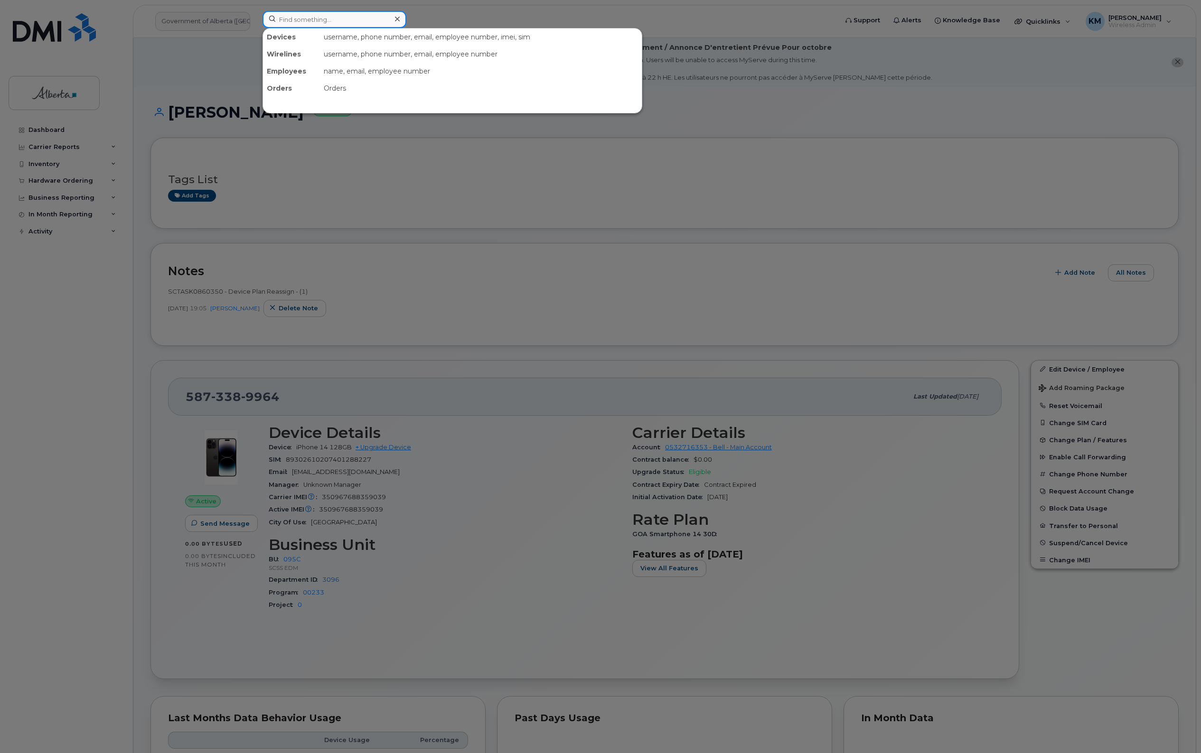
click input
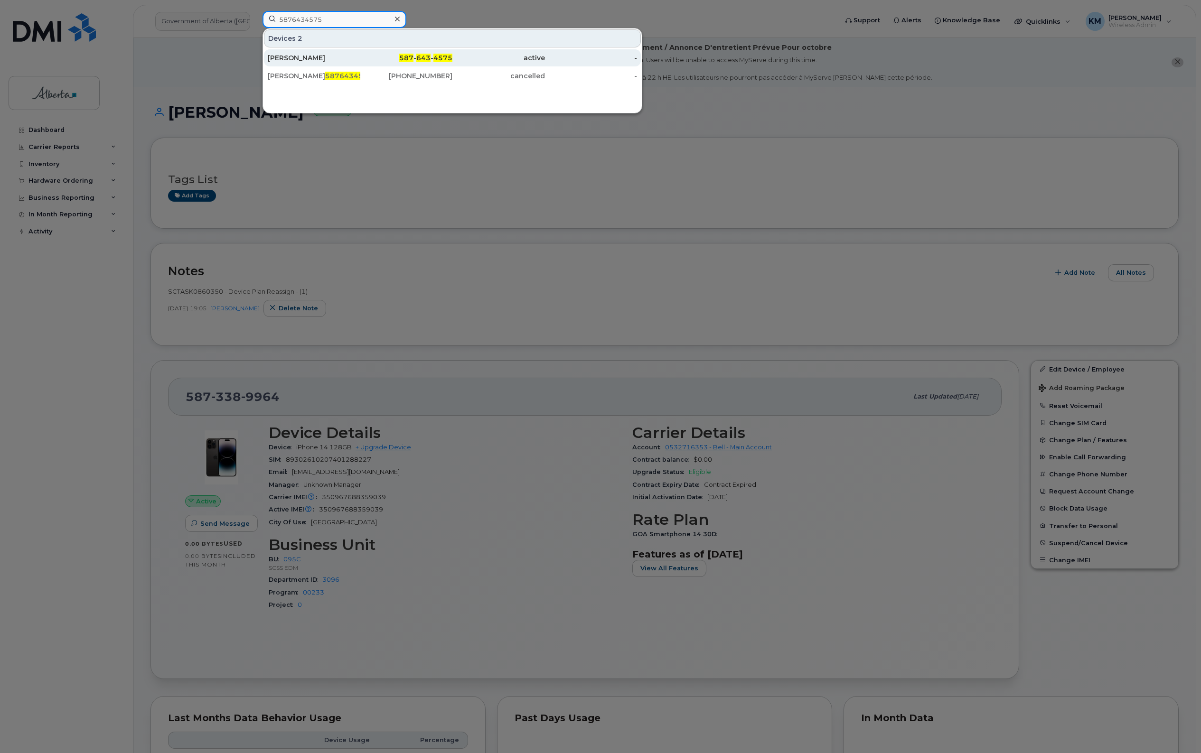
type input "5876434575"
click div "Kristin Obreiter"
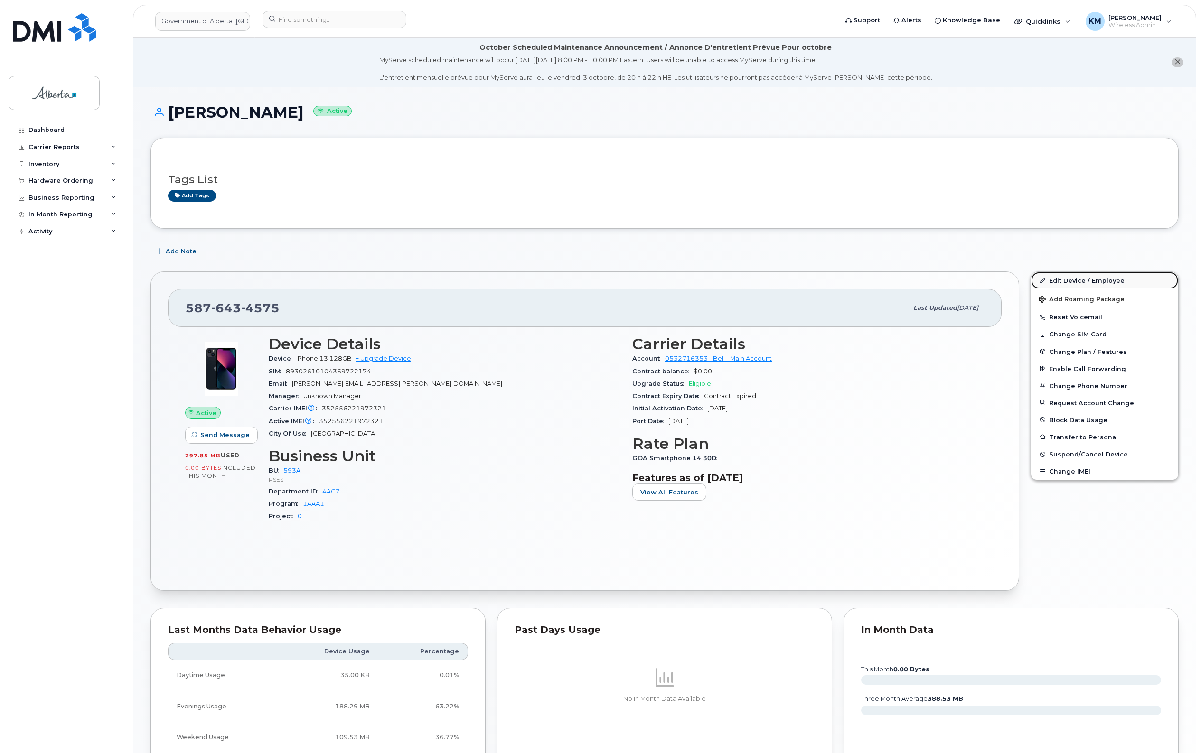
click at [1076, 278] on link "Edit Device / Employee" at bounding box center [1104, 280] width 147 height 17
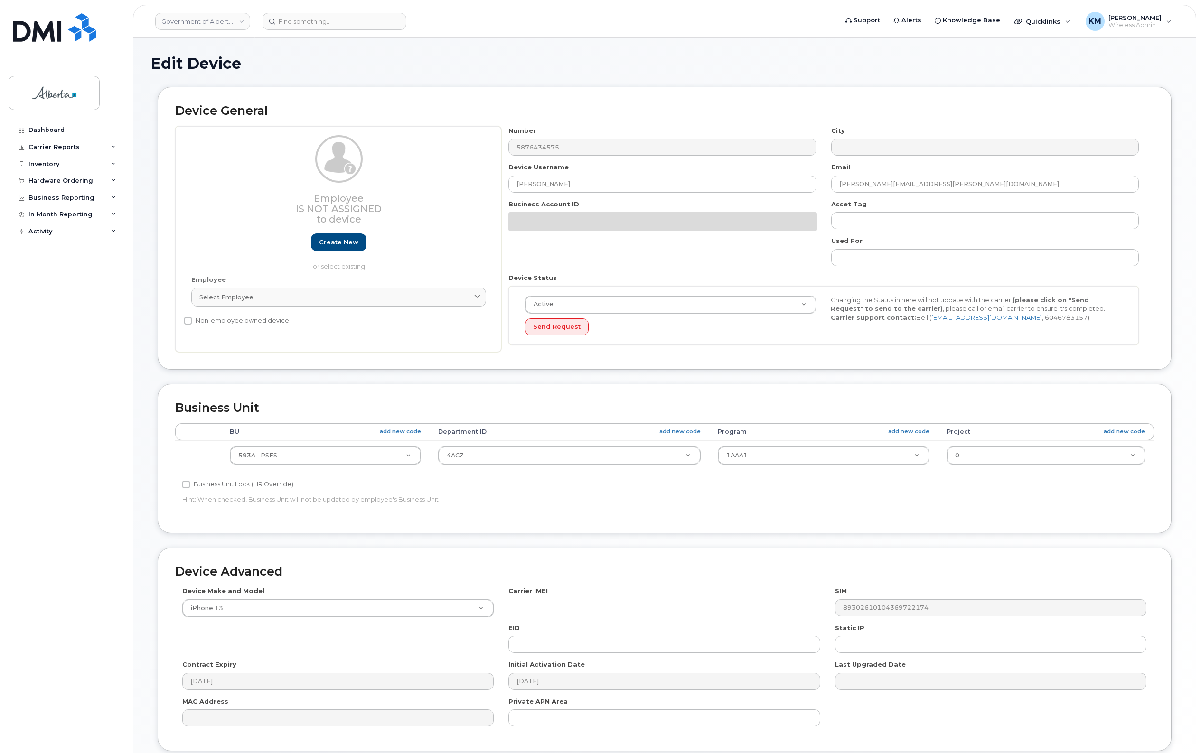
select select "4797682"
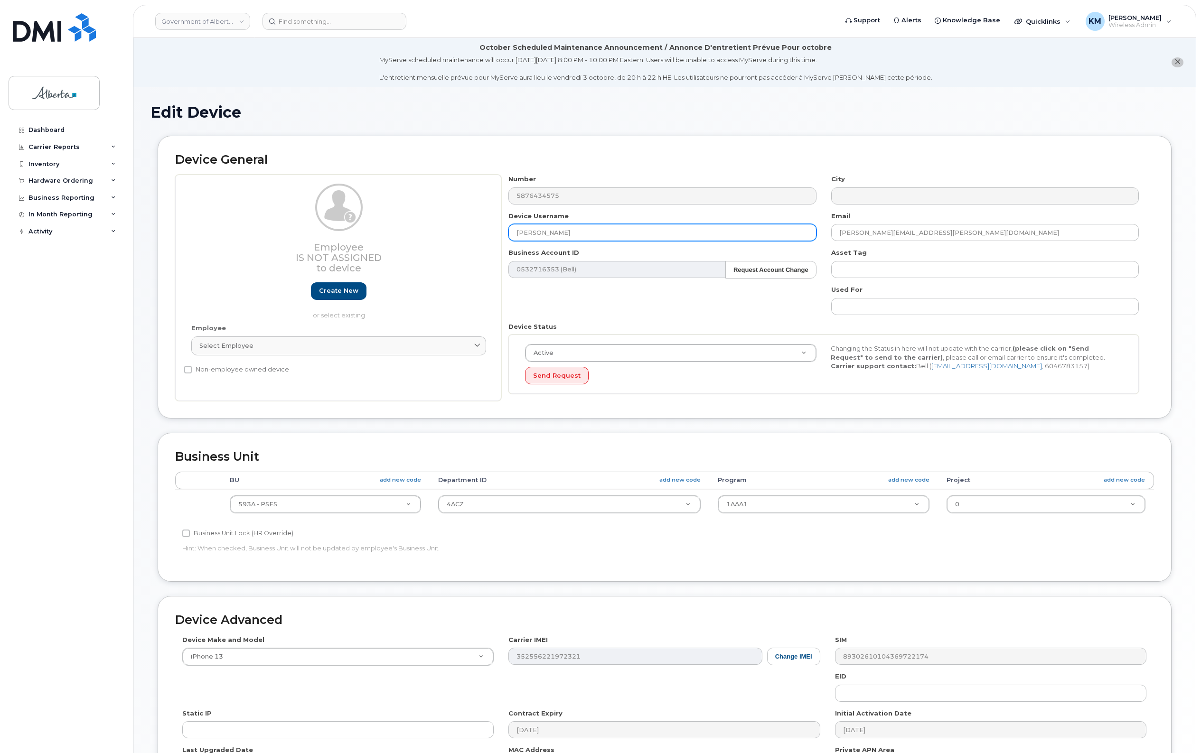
drag, startPoint x: 549, startPoint y: 229, endPoint x: 507, endPoint y: 233, distance: 42.4
click at [506, 233] on div "Device Username Kristin Obreiter" at bounding box center [662, 227] width 322 height 30
paste input "Amanjot Sekhon"
type input "Amanjot Sekhon"
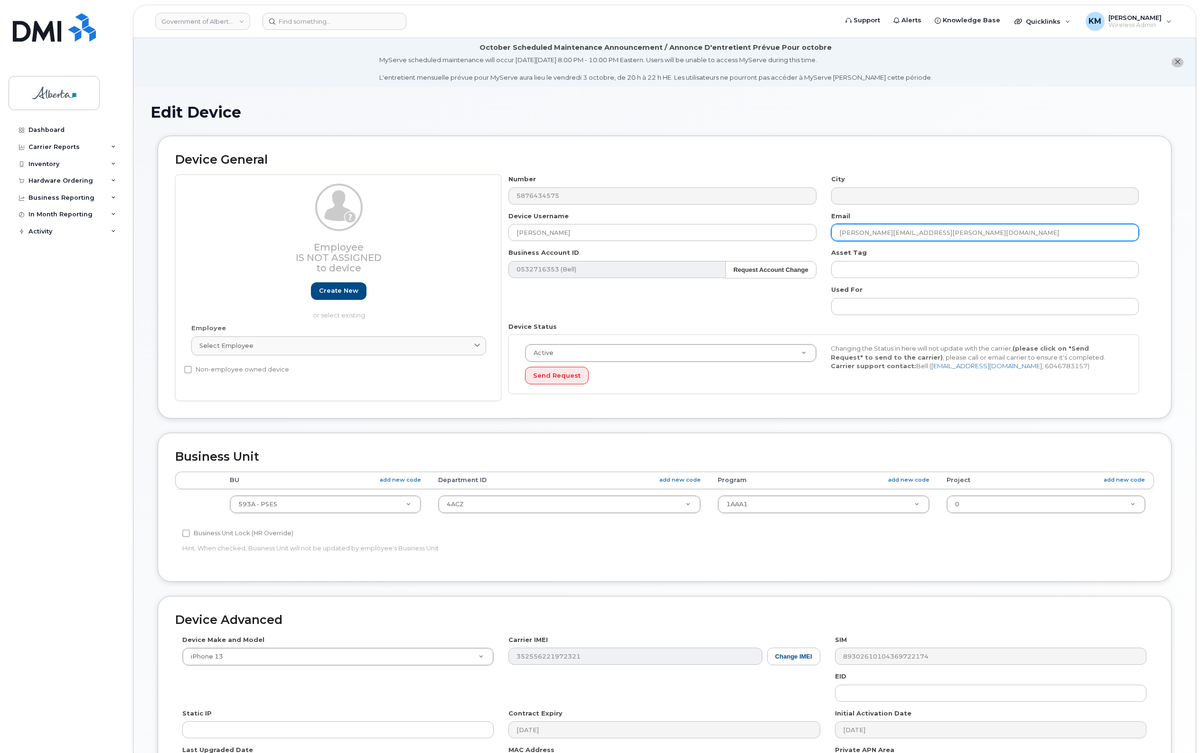
drag, startPoint x: 976, startPoint y: 235, endPoint x: 829, endPoint y: 241, distance: 147.7
click at [829, 241] on div "Email kristin.obreiter@gov.ab.ca" at bounding box center [985, 227] width 322 height 30
paste input "Amanjot.Sekhon"
type input "Amanjot.Sekhon@gov.ab.ca"
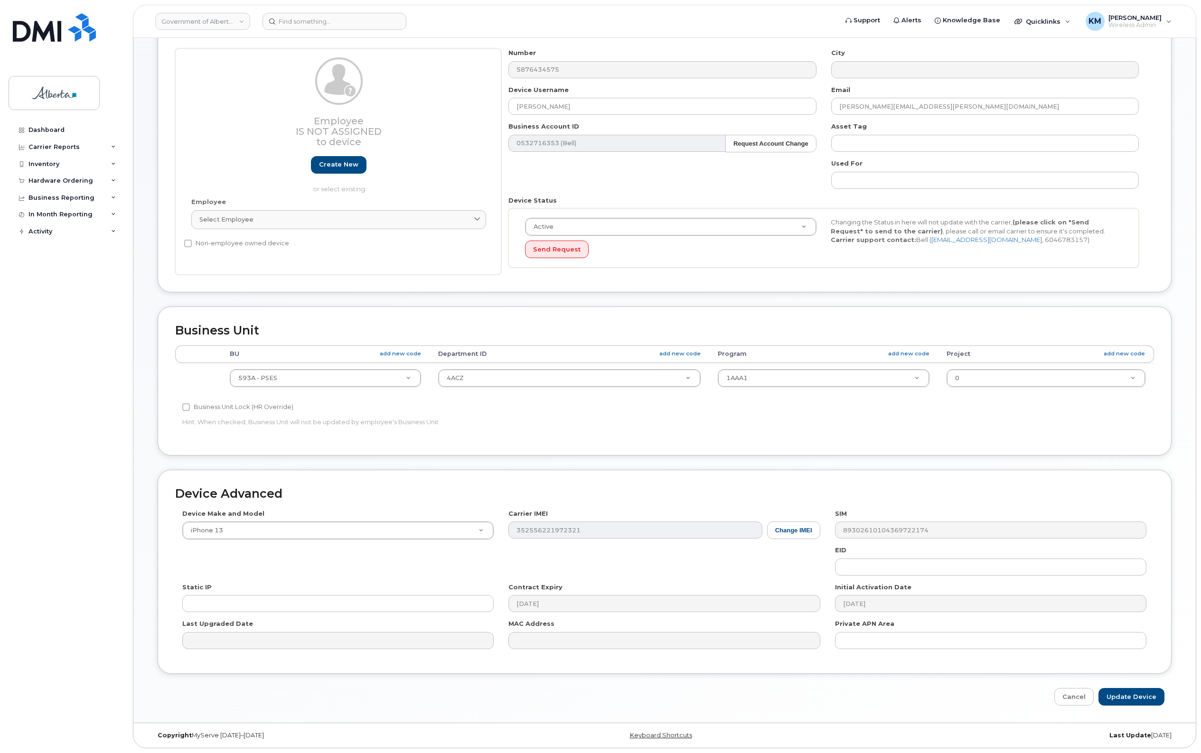
scroll to position [128, 0]
click at [1151, 701] on input "Update Device" at bounding box center [1131, 697] width 66 height 18
type input "Saving..."
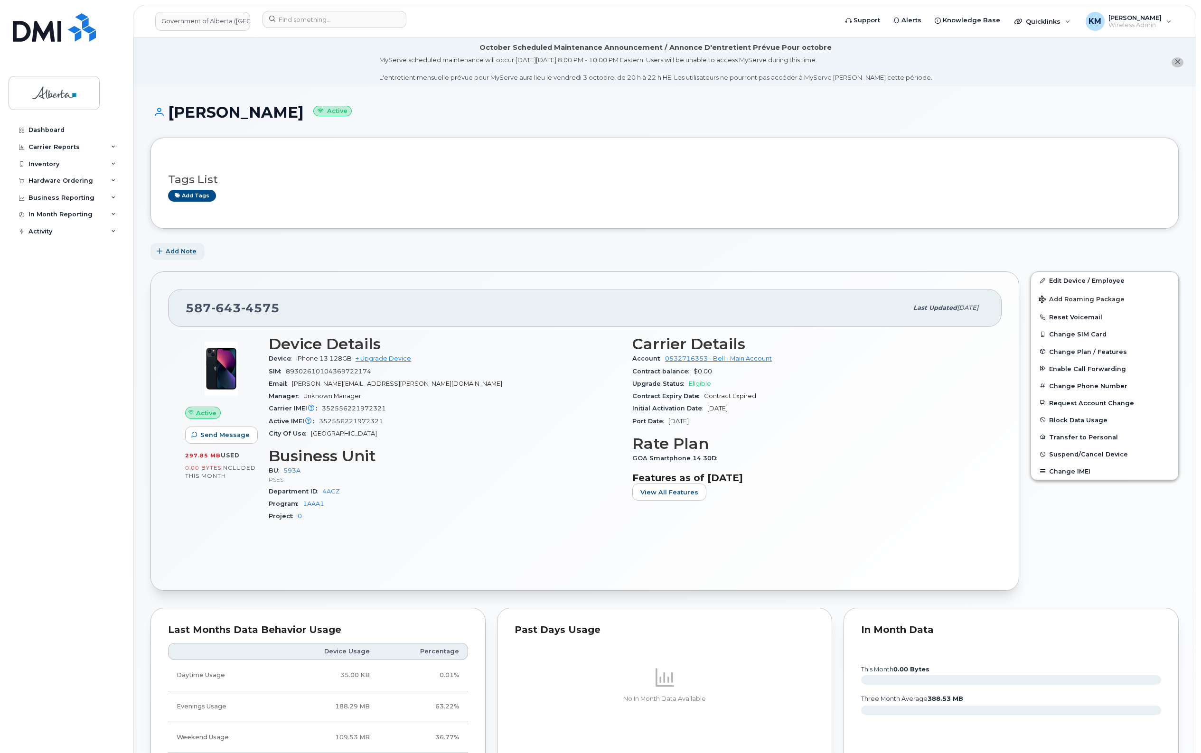
click at [179, 250] on span "Add Note" at bounding box center [181, 251] width 31 height 9
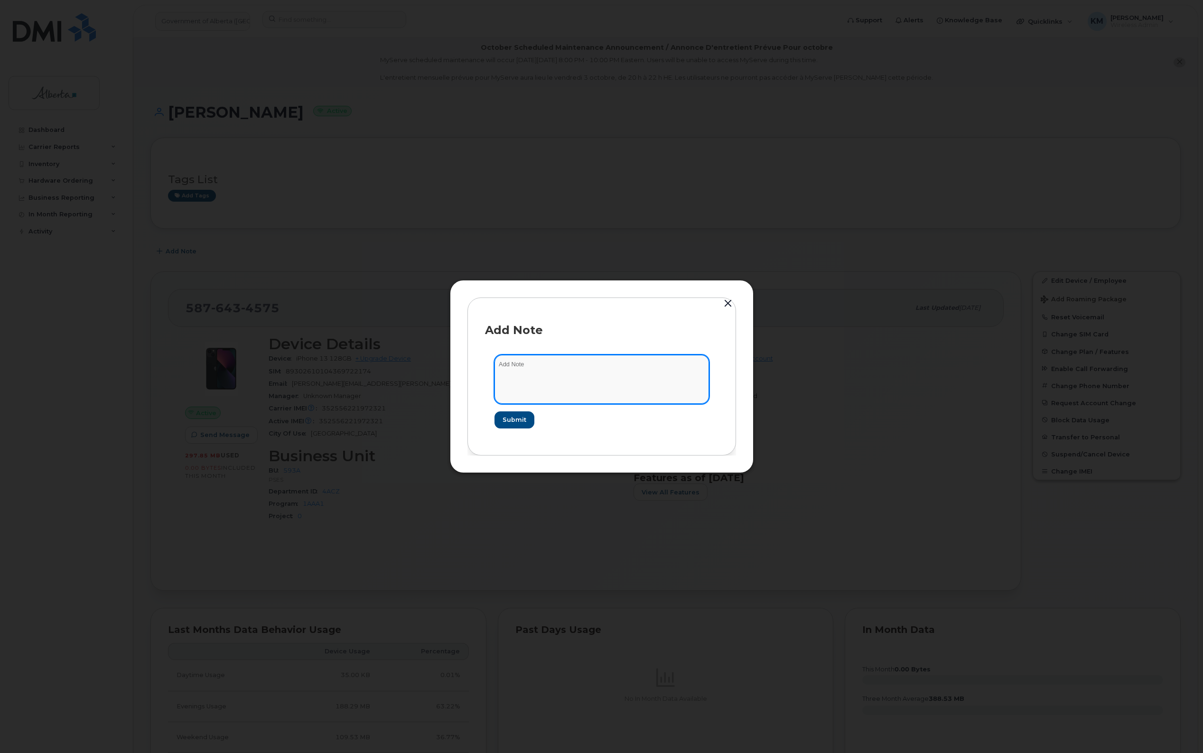
click at [591, 369] on textarea at bounding box center [602, 379] width 215 height 48
click at [653, 371] on textarea "SCTASK0860331 -" at bounding box center [602, 379] width 215 height 48
paste textarea "Device Plan Reassign - (1)"
type textarea "SCTASK0860331 - Device Plan Reassign - (1)"
click at [516, 416] on span "Submit" at bounding box center [514, 419] width 24 height 9
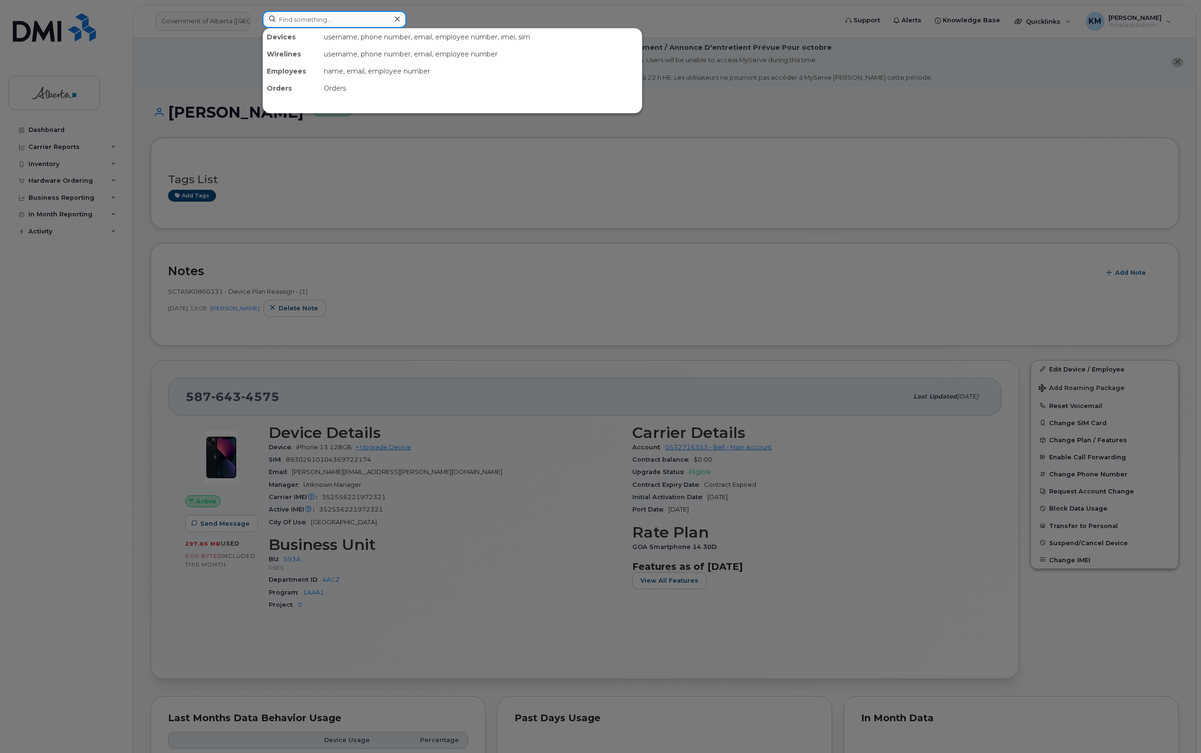
click at [321, 22] on input at bounding box center [334, 19] width 144 height 17
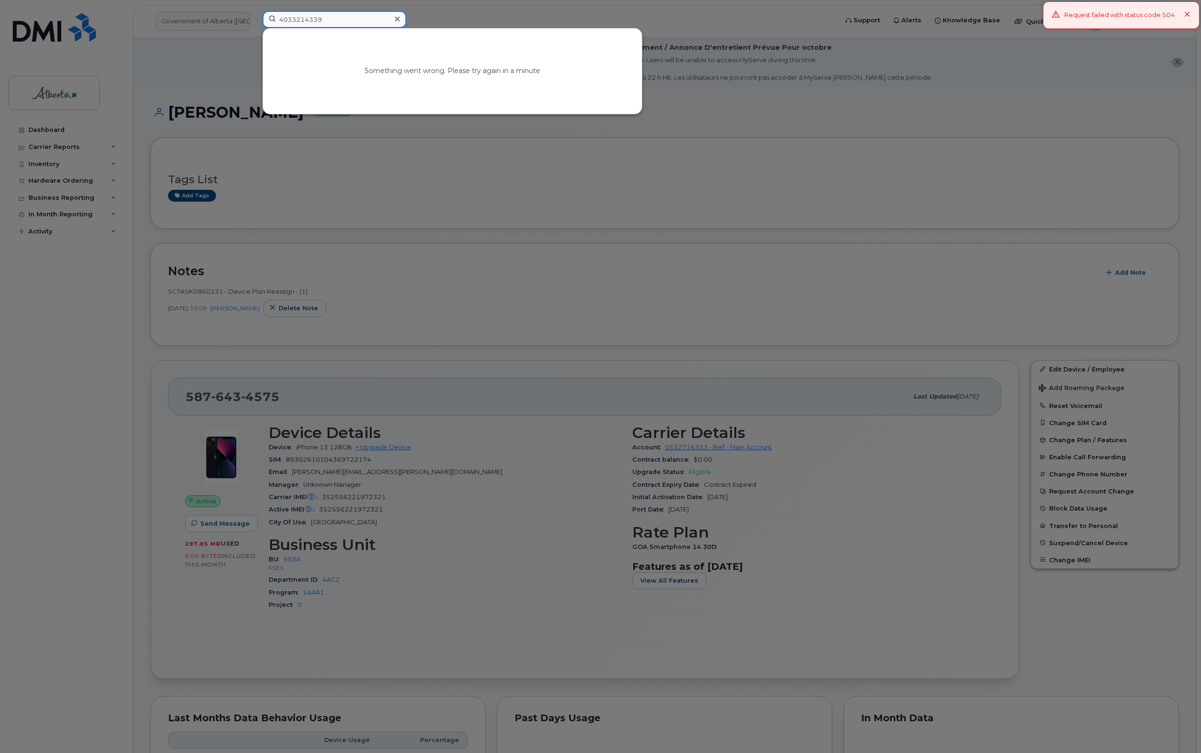
drag, startPoint x: 338, startPoint y: 25, endPoint x: 246, endPoint y: 23, distance: 92.6
click at [255, 23] on div "4033214339 Something went wrong. Please try again in a minute" at bounding box center [547, 21] width 584 height 21
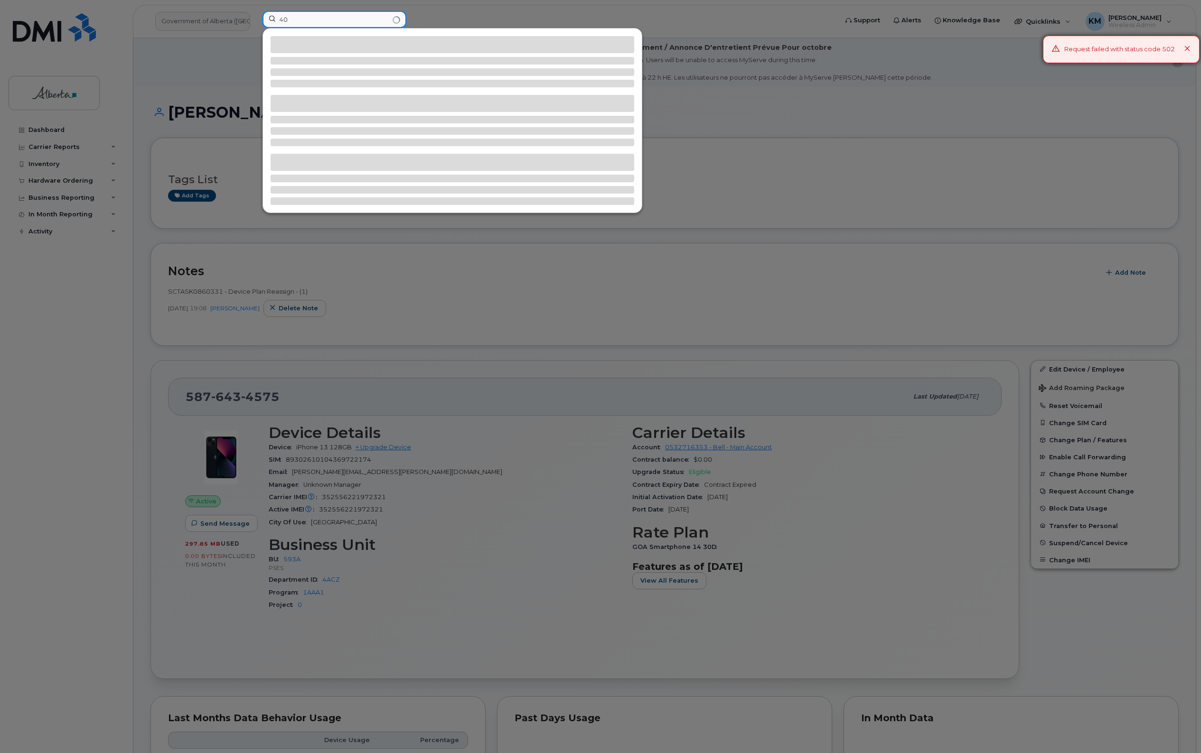
type input "4"
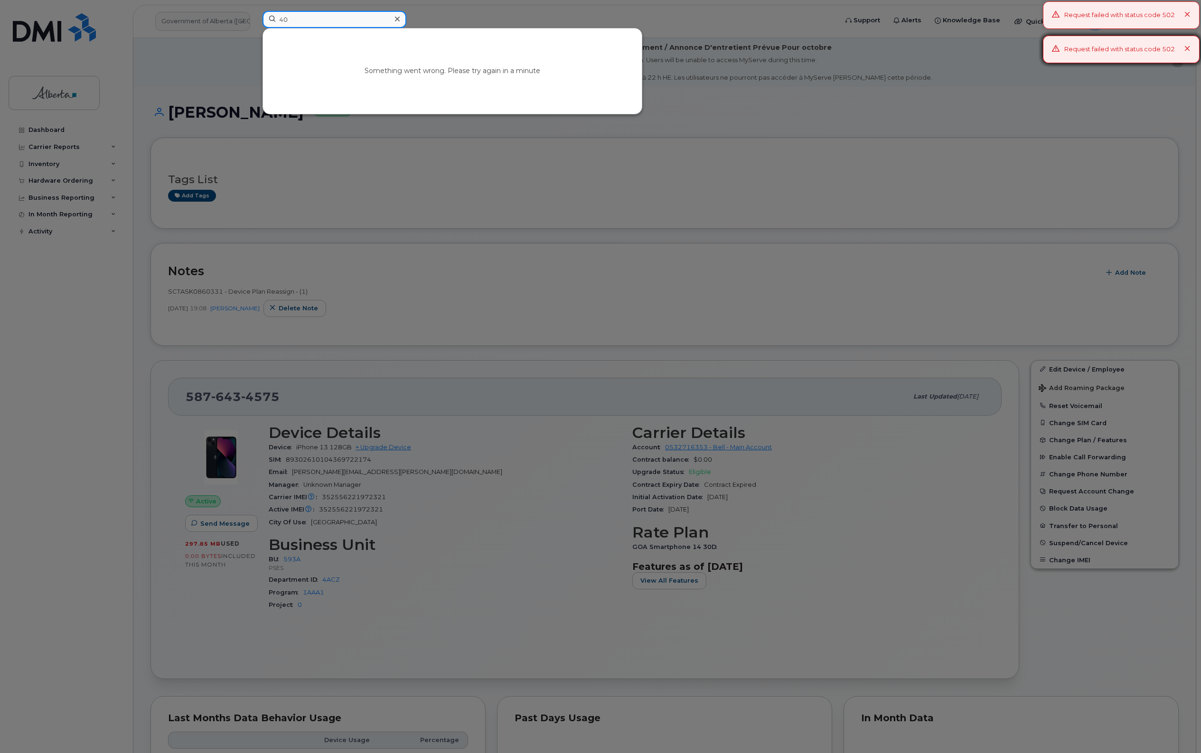
type input "4"
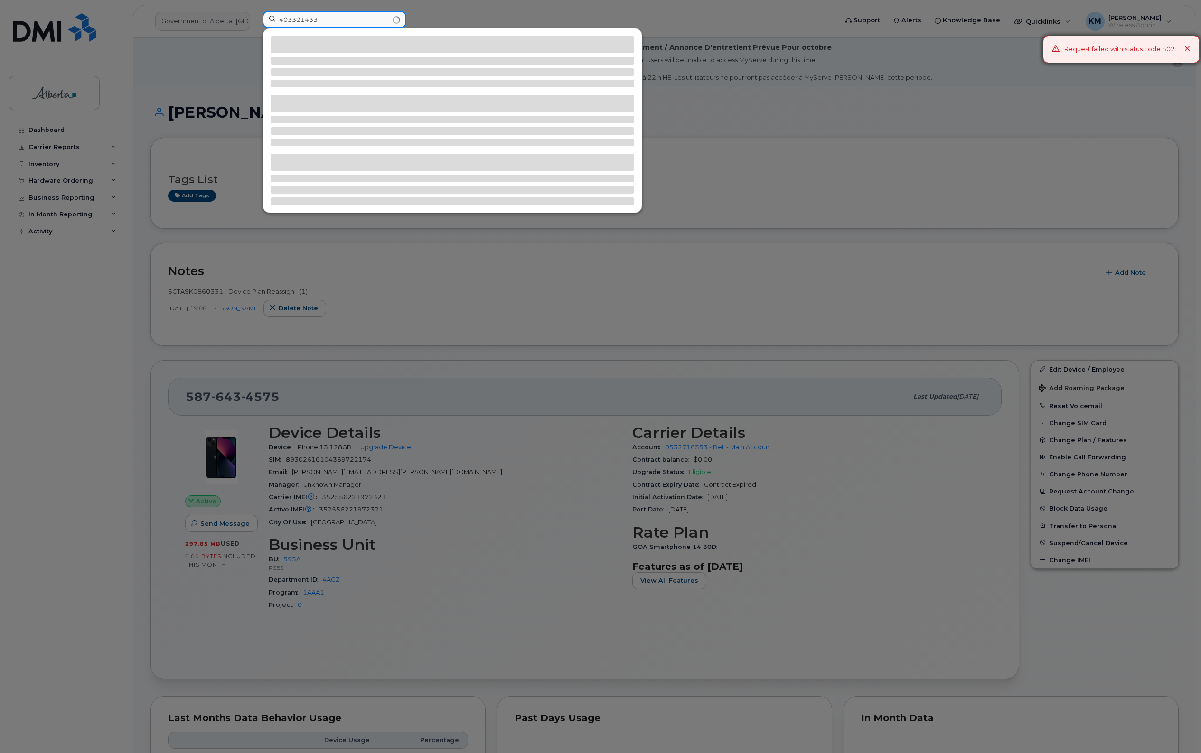
type input "4033214339"
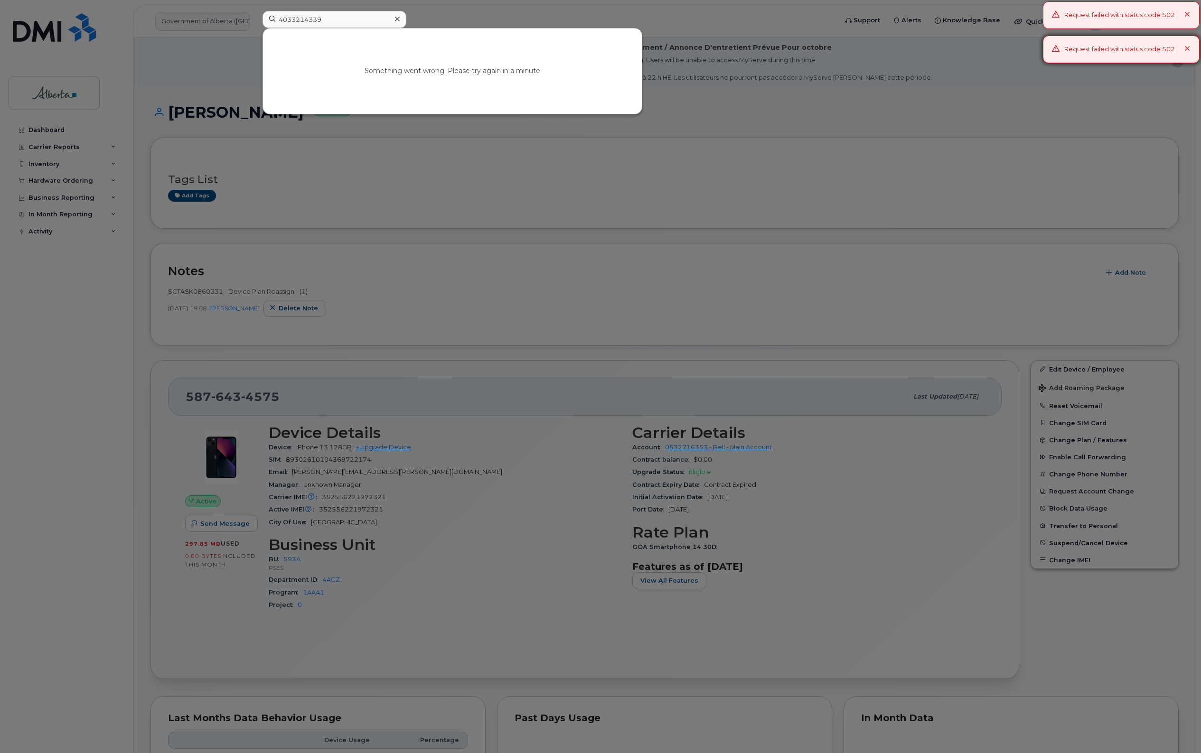
click at [36, 130] on div at bounding box center [600, 376] width 1201 height 753
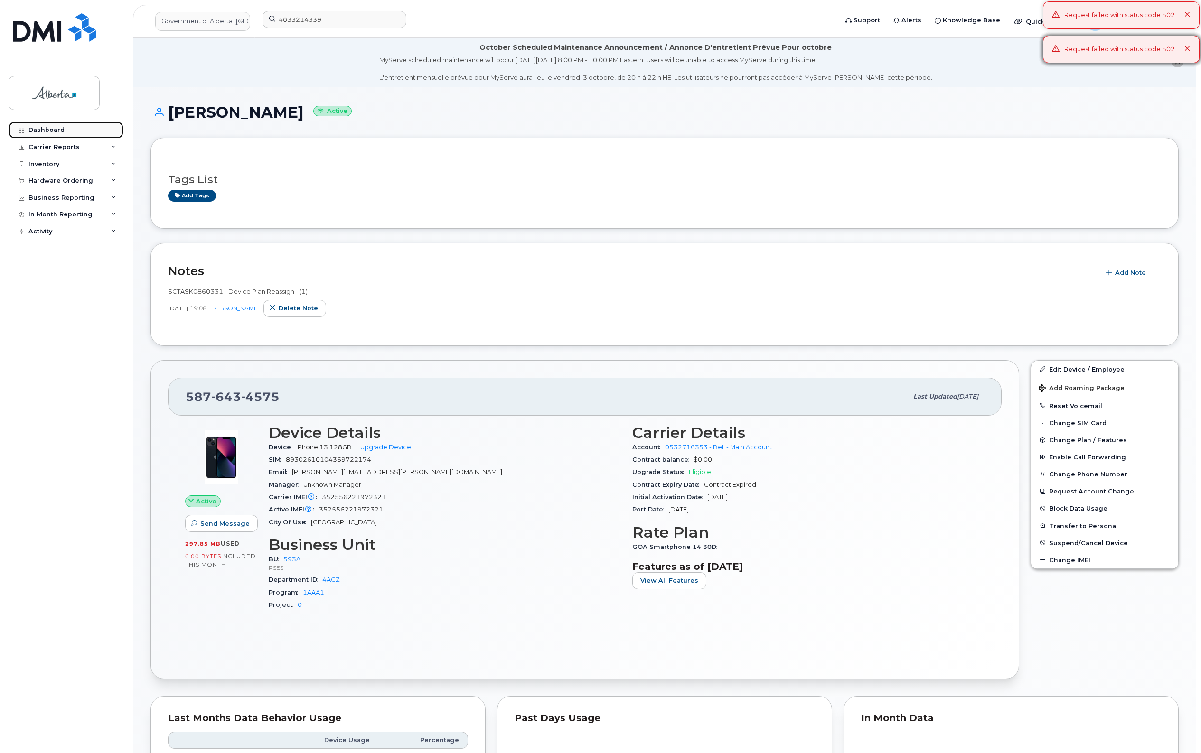
click at [39, 127] on div "Dashboard" at bounding box center [46, 130] width 36 height 8
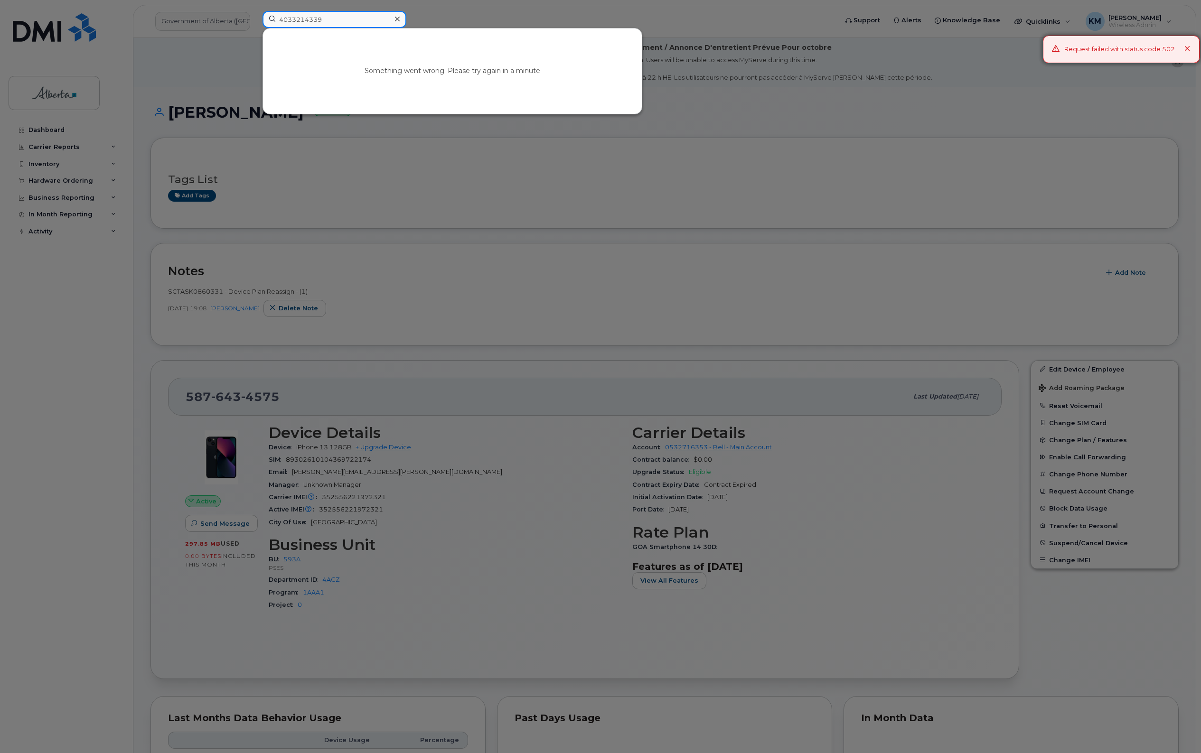
click at [349, 17] on input "4033214339" at bounding box center [334, 19] width 144 height 17
drag, startPoint x: 349, startPoint y: 17, endPoint x: 240, endPoint y: 25, distance: 109.9
click at [255, 25] on div "4033214339 Something went wrong. Please try again in a minute" at bounding box center [547, 21] width 584 height 21
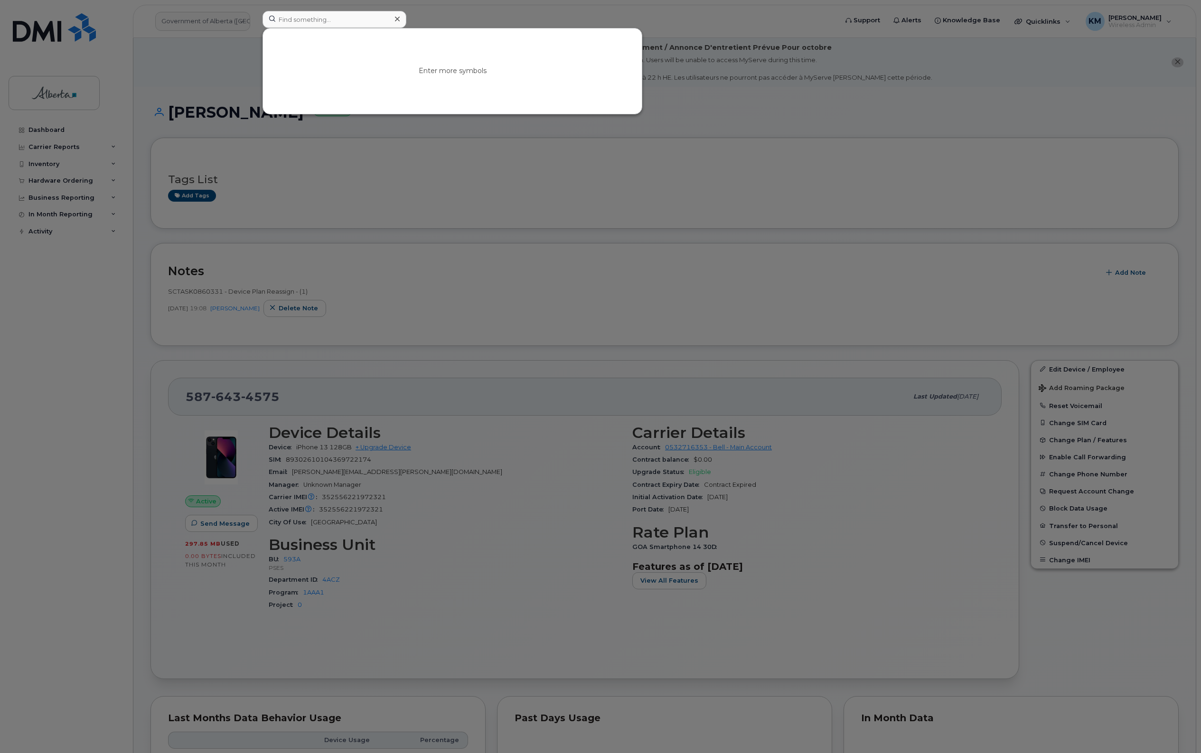
click at [69, 125] on div at bounding box center [600, 376] width 1201 height 753
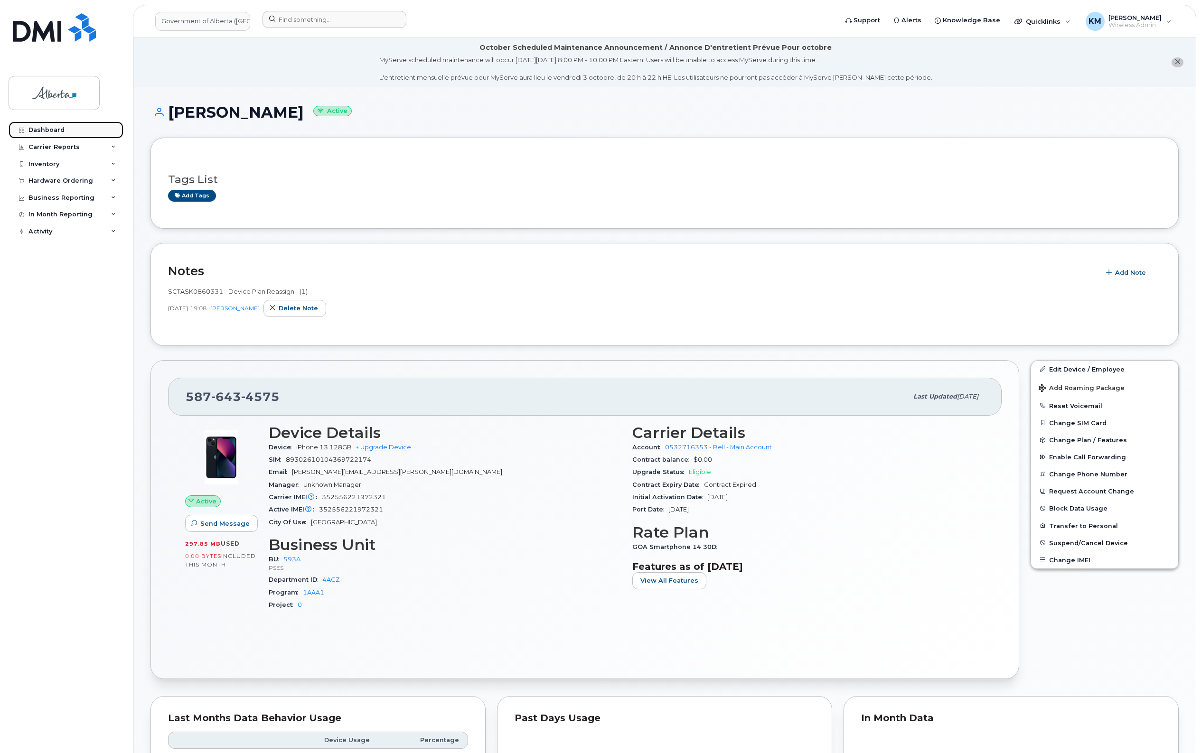
click at [58, 127] on div "Dashboard" at bounding box center [46, 130] width 36 height 8
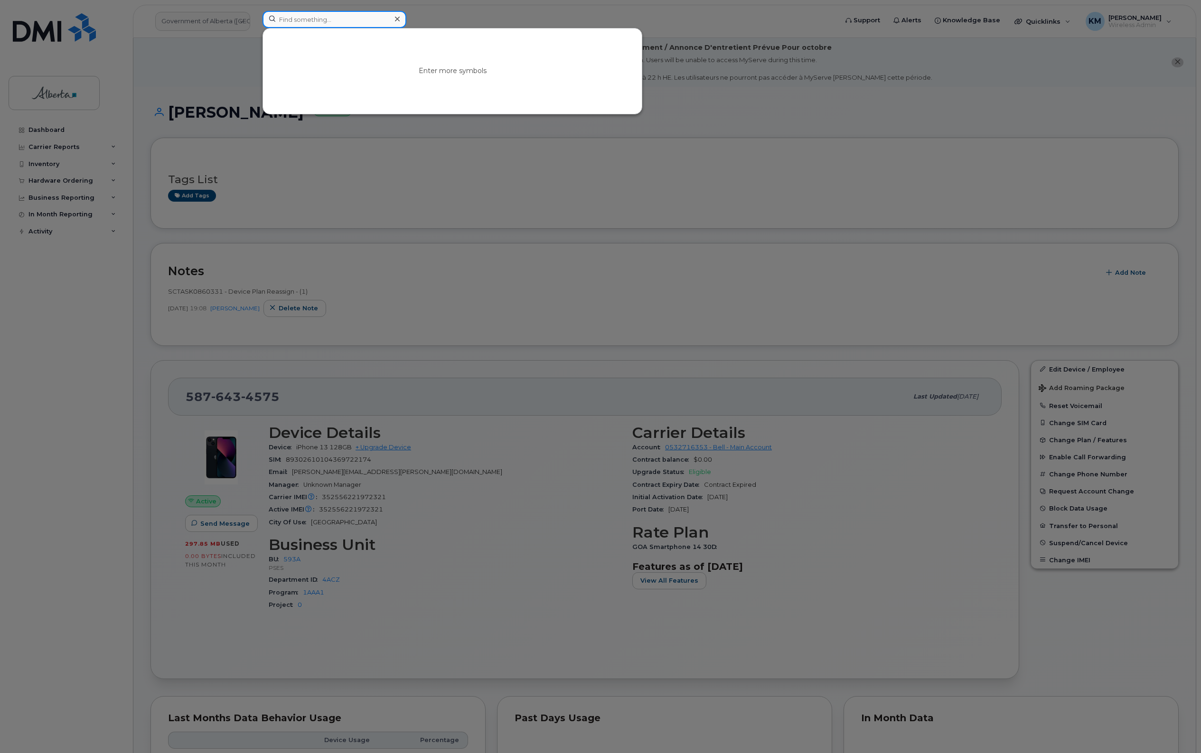
click at [292, 21] on input at bounding box center [334, 19] width 144 height 17
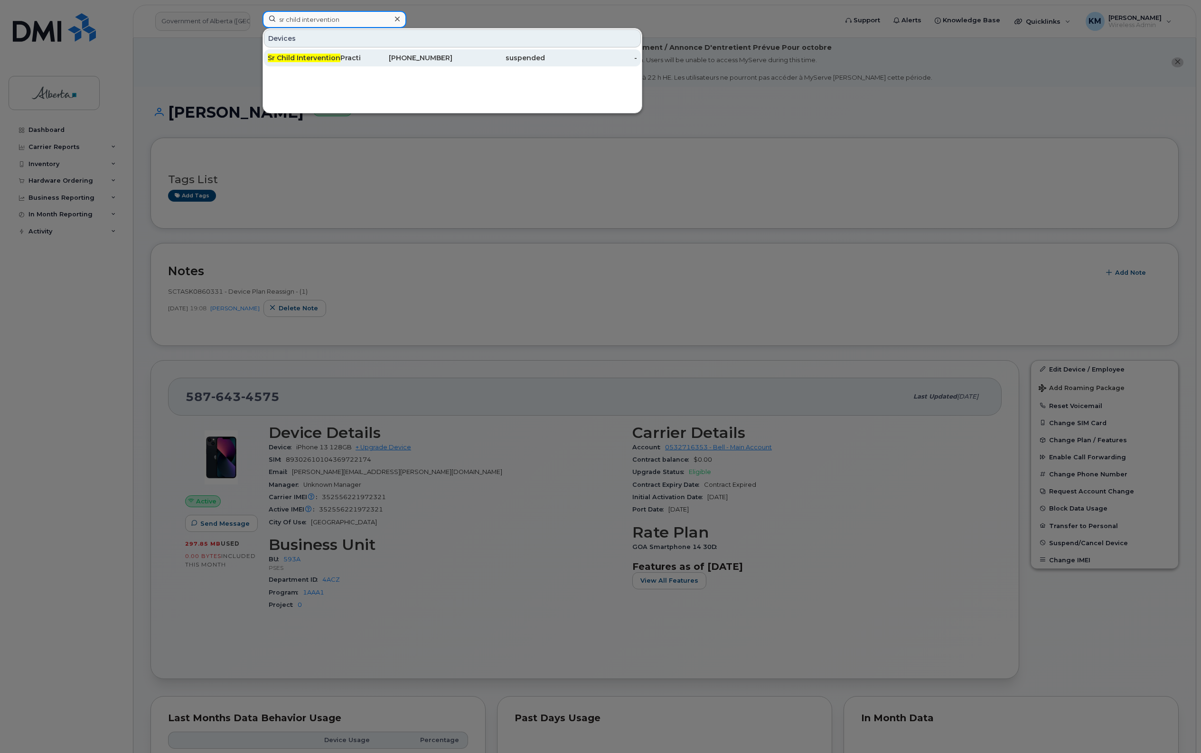
type input "sr child intervention"
click at [325, 58] on span "Sr Child Intervention" at bounding box center [304, 58] width 73 height 9
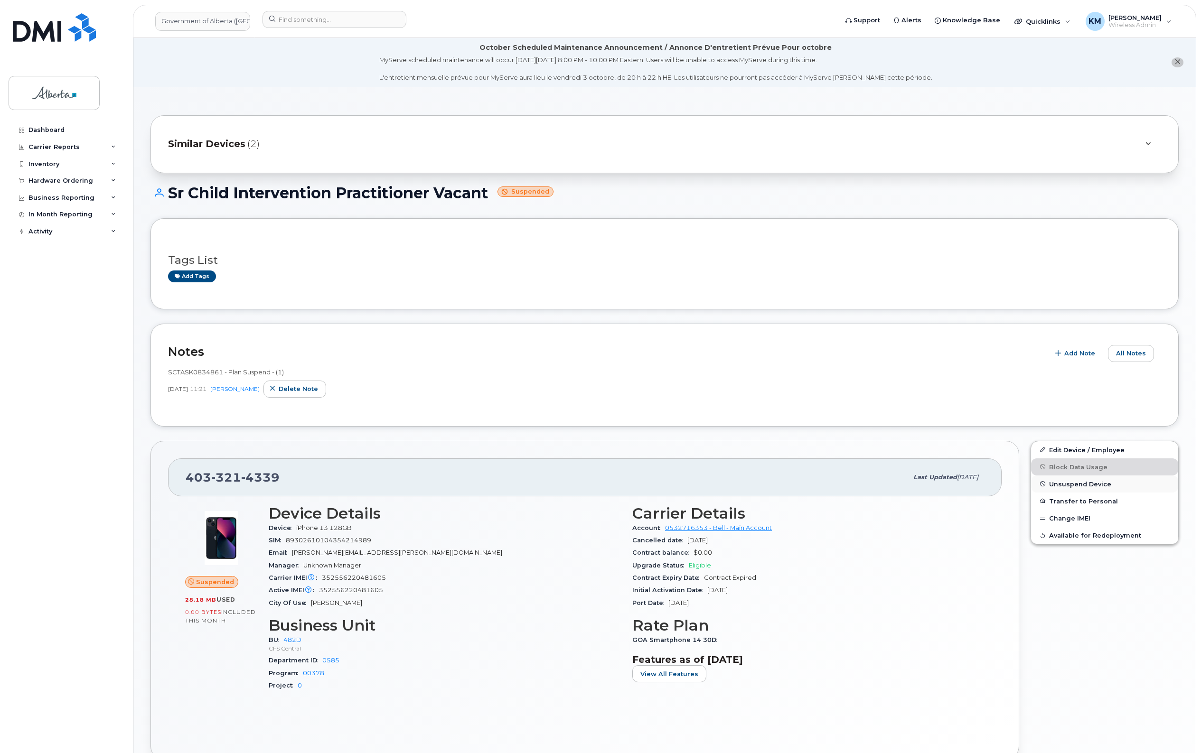
click at [1073, 485] on span "Unsuspend Device" at bounding box center [1080, 483] width 62 height 7
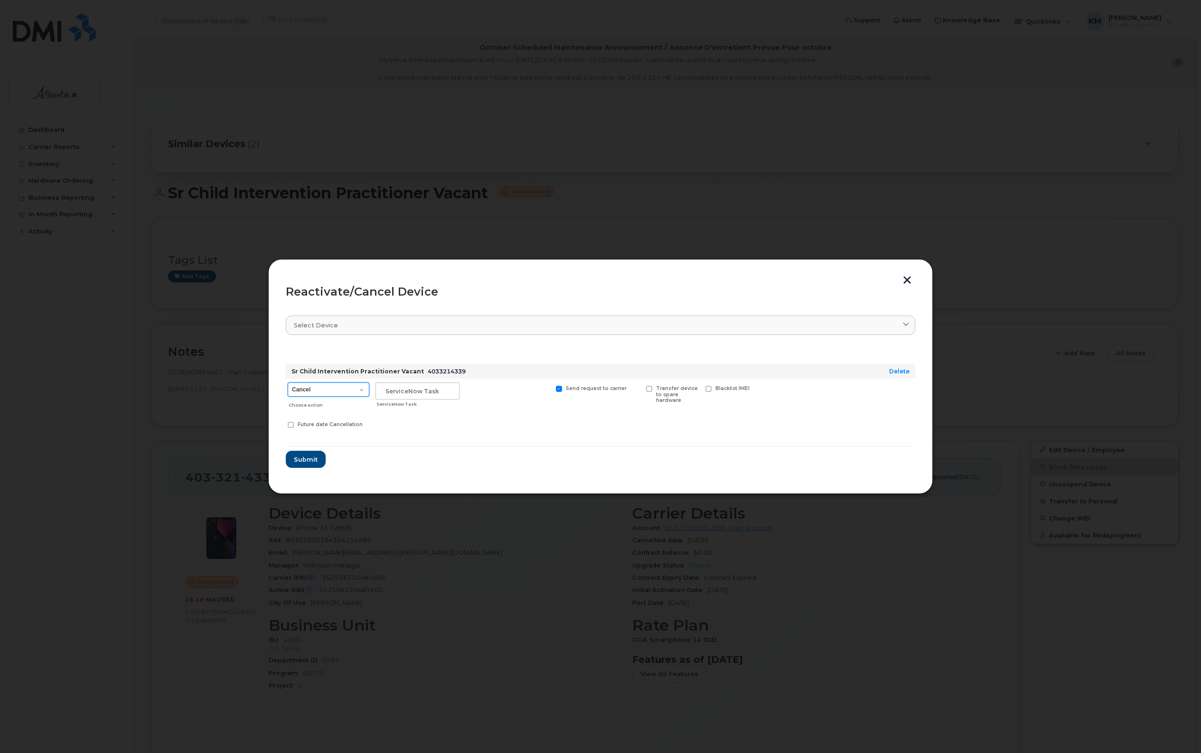
click at [349, 392] on select "Cancel Suspend - Extend Suspension Reactivate" at bounding box center [329, 390] width 82 height 14
select select "[object Object]"
click at [288, 383] on select "Cancel Suspend - Extend Suspension Reactivate" at bounding box center [329, 390] width 82 height 14
click at [426, 394] on input "text" at bounding box center [417, 391] width 84 height 17
type input "SCTASK0860909"
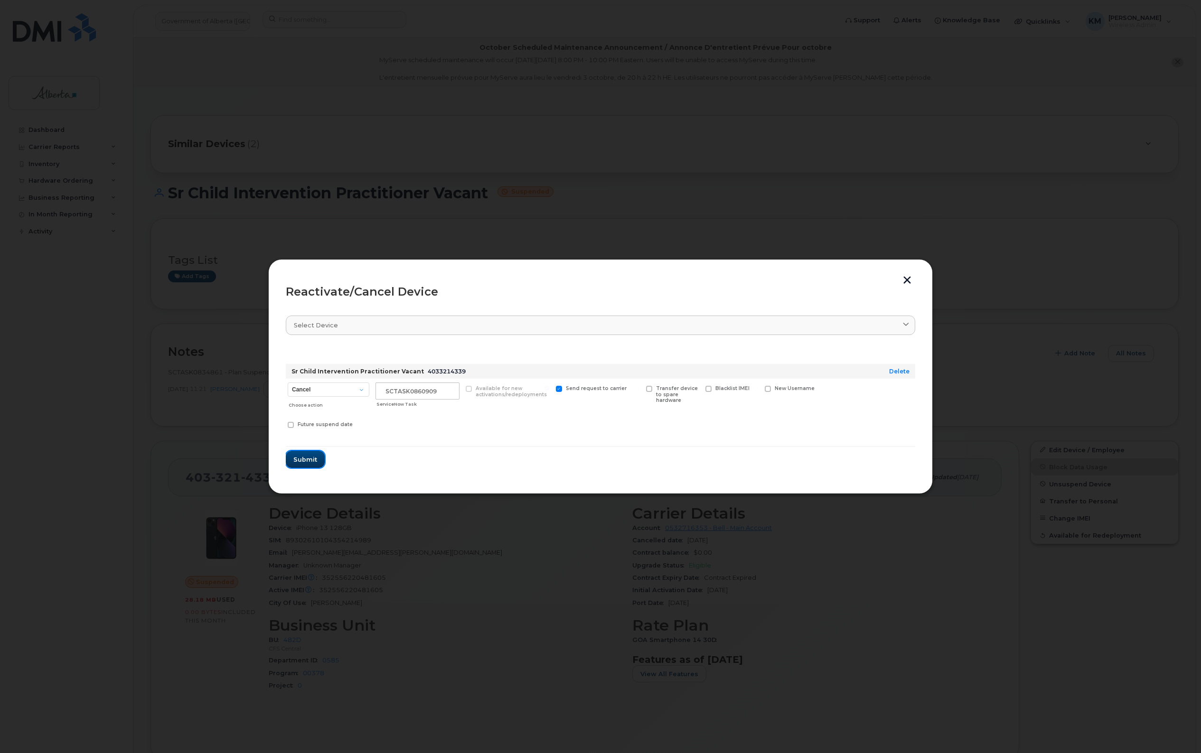
click at [318, 461] on button "Submit" at bounding box center [305, 459] width 39 height 17
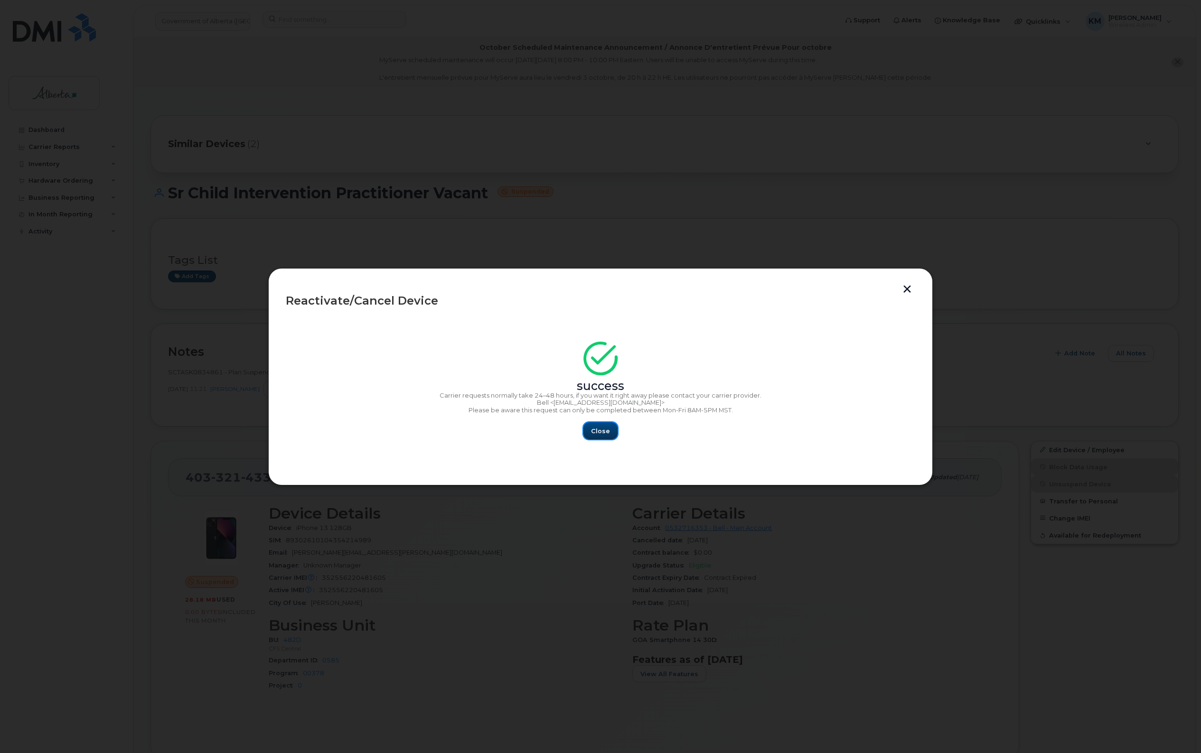
click at [608, 433] on span "Close" at bounding box center [600, 431] width 19 height 9
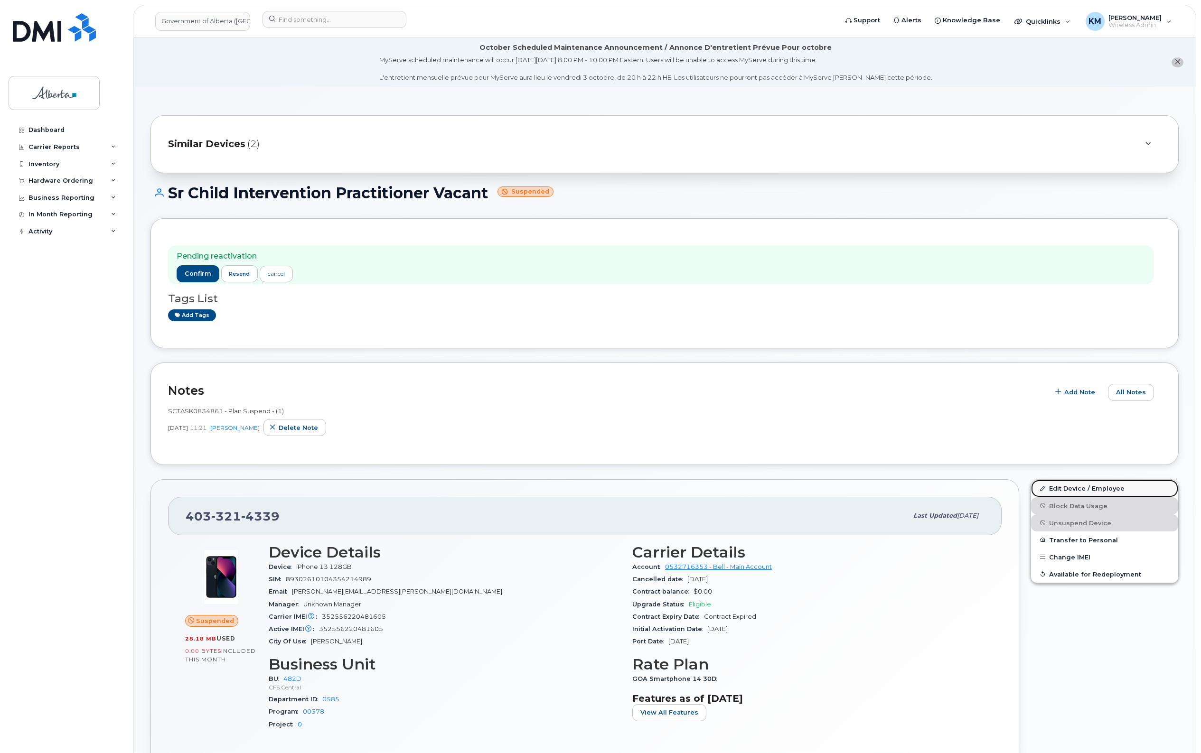
click at [1083, 486] on link "Edit Device / Employee" at bounding box center [1104, 488] width 147 height 17
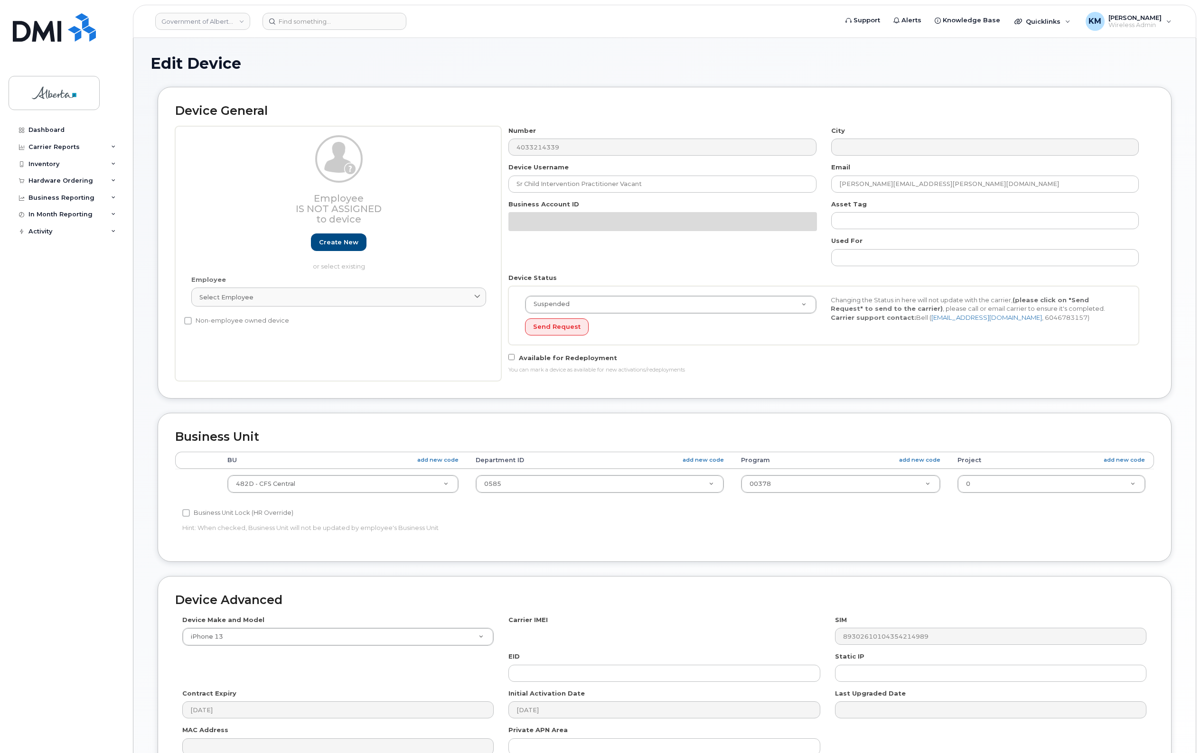
select select "4749742"
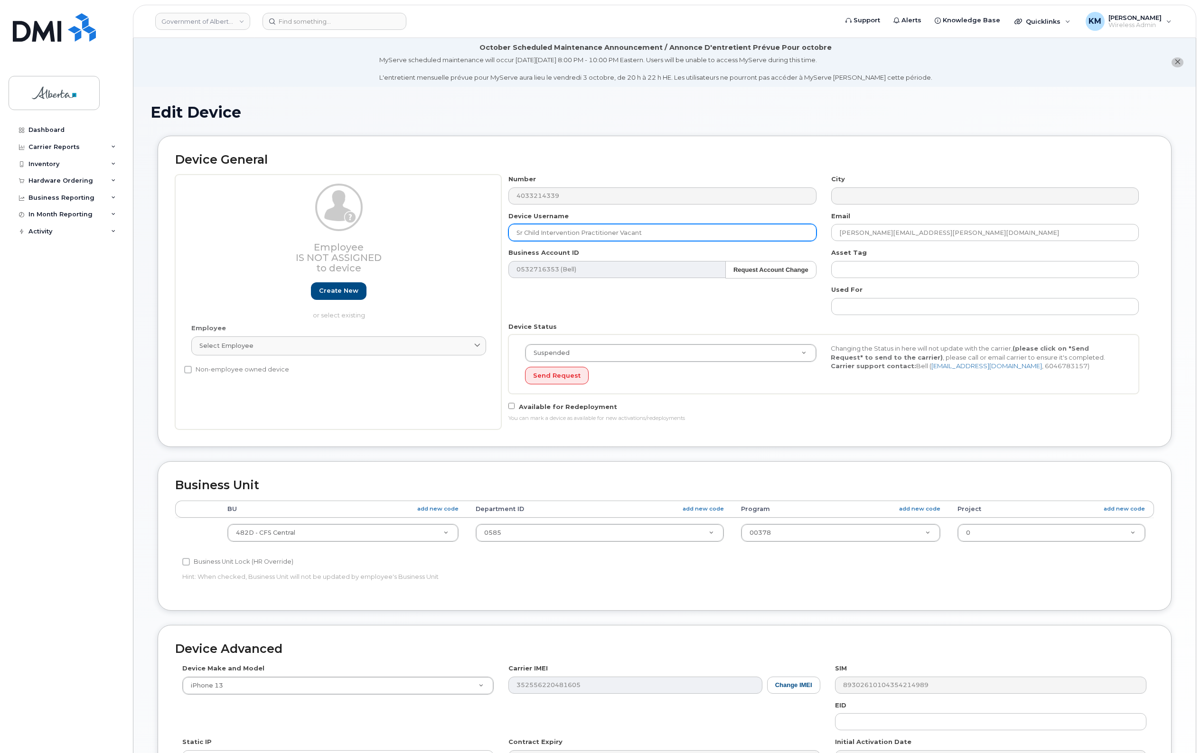
drag, startPoint x: 658, startPoint y: 233, endPoint x: 527, endPoint y: 231, distance: 131.0
click at [501, 231] on div "Employee Is not assigned to device Create new or select existing Employee Selec…" at bounding box center [664, 302] width 979 height 255
paste input "Jordanj Bell"
type input "Jordanj Bell"
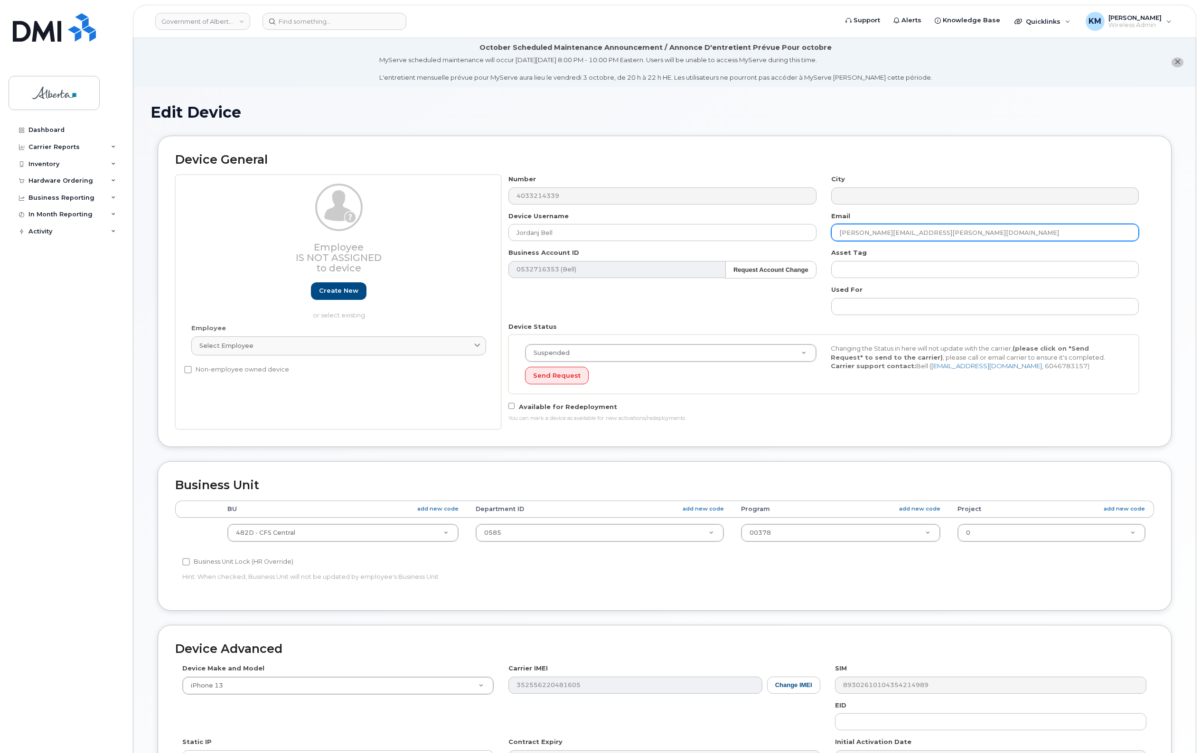
drag, startPoint x: 943, startPoint y: 233, endPoint x: 832, endPoint y: 226, distance: 111.7
click at [832, 226] on input "[PERSON_NAME][EMAIL_ADDRESS][PERSON_NAME][DOMAIN_NAME]" at bounding box center [985, 232] width 308 height 17
paste input "Jordanj.Bell"
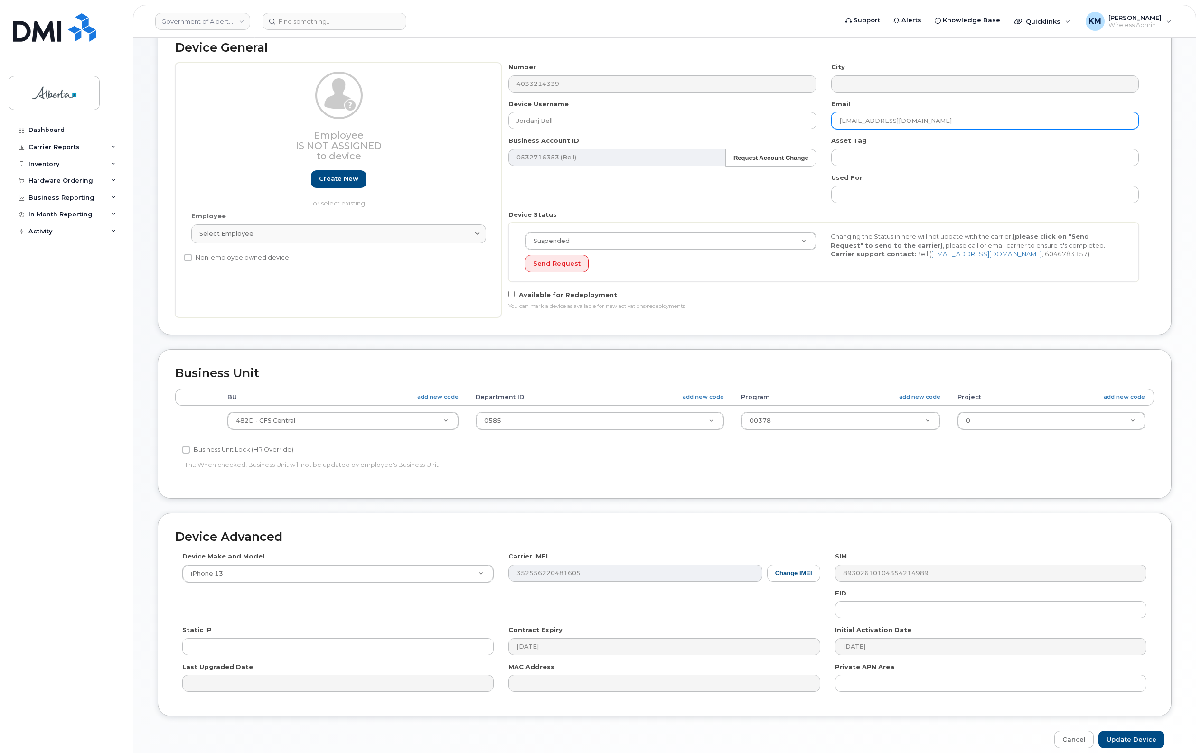
scroll to position [158, 0]
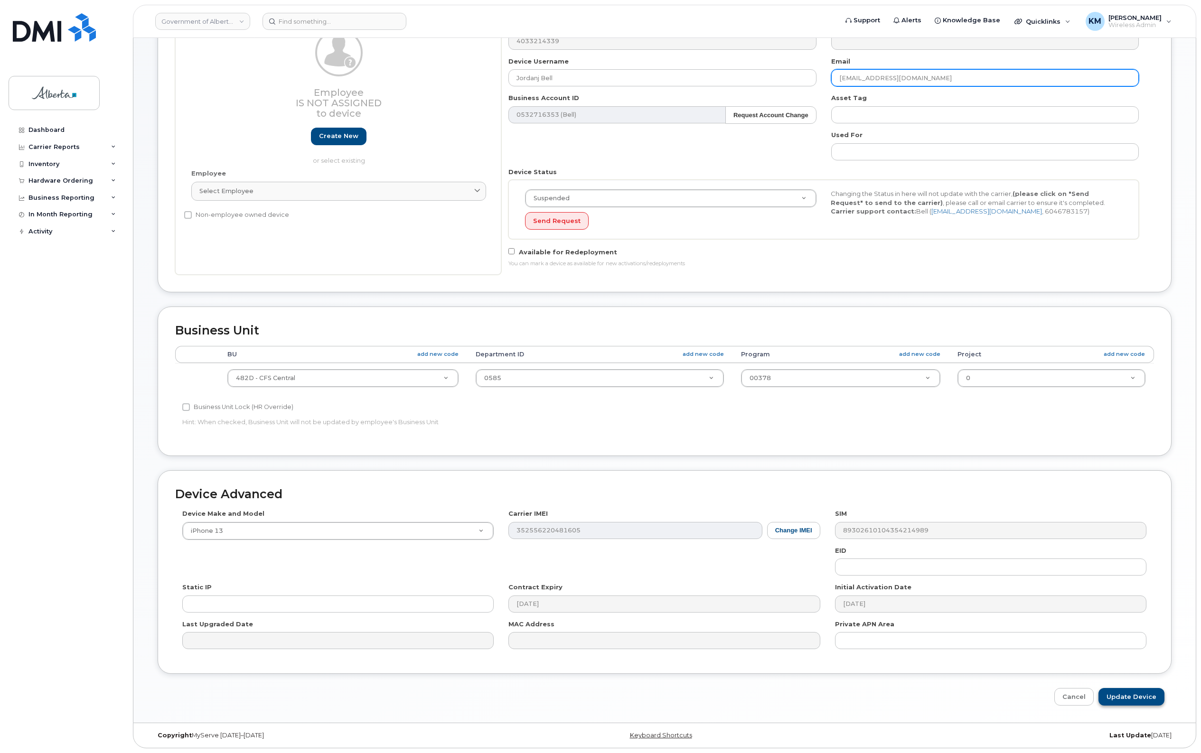
type input "[EMAIL_ADDRESS][DOMAIN_NAME]"
click at [1123, 697] on input "Update Device" at bounding box center [1131, 697] width 66 height 18
type input "Saving..."
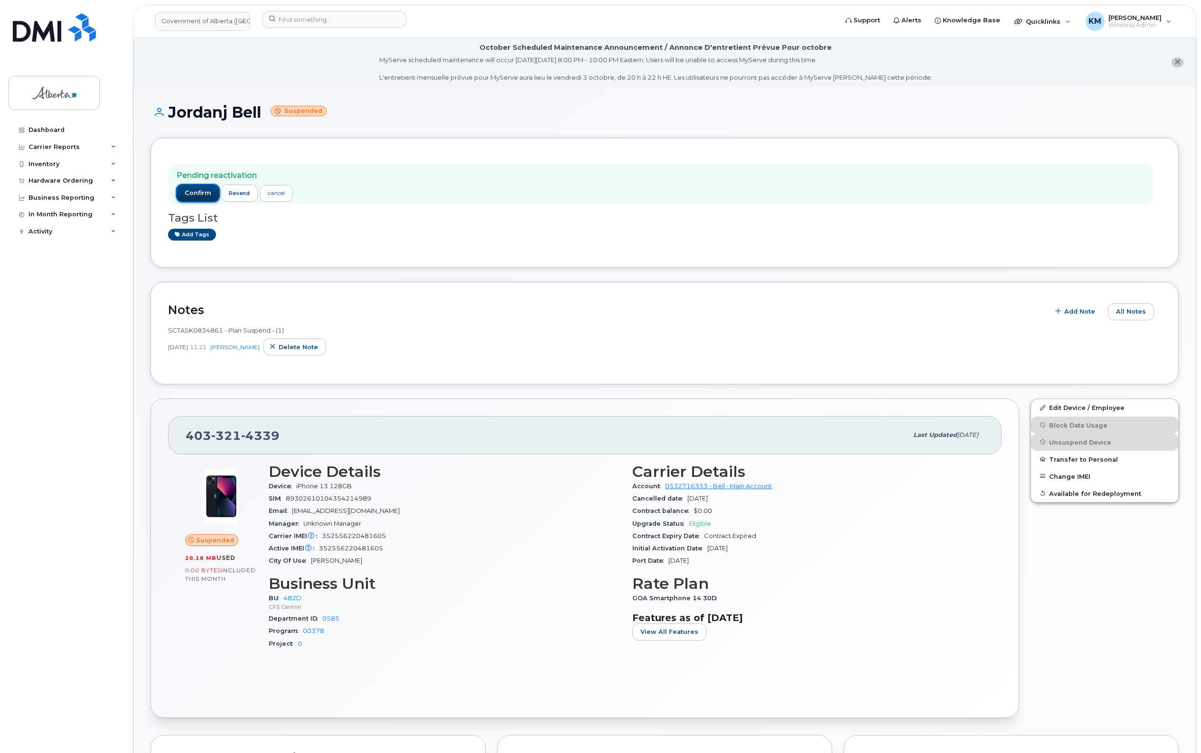
click at [199, 190] on span "confirm" at bounding box center [198, 193] width 27 height 9
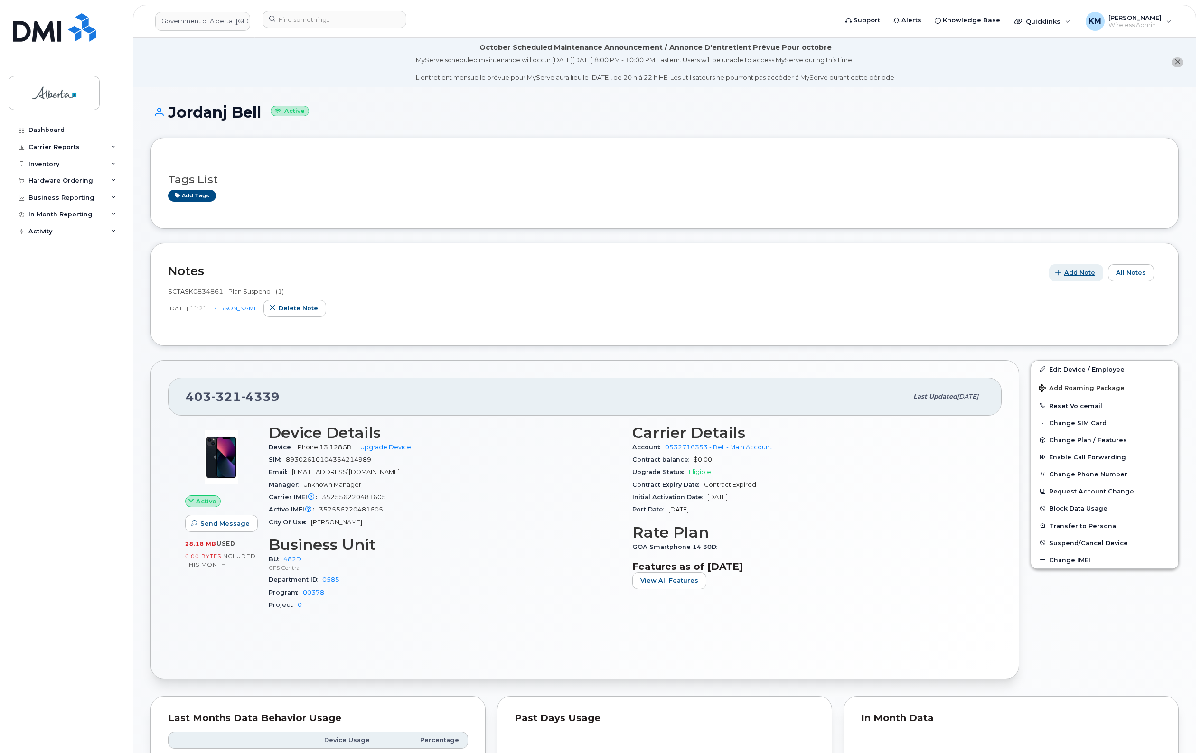
click at [1075, 270] on span "Add Note" at bounding box center [1079, 272] width 31 height 9
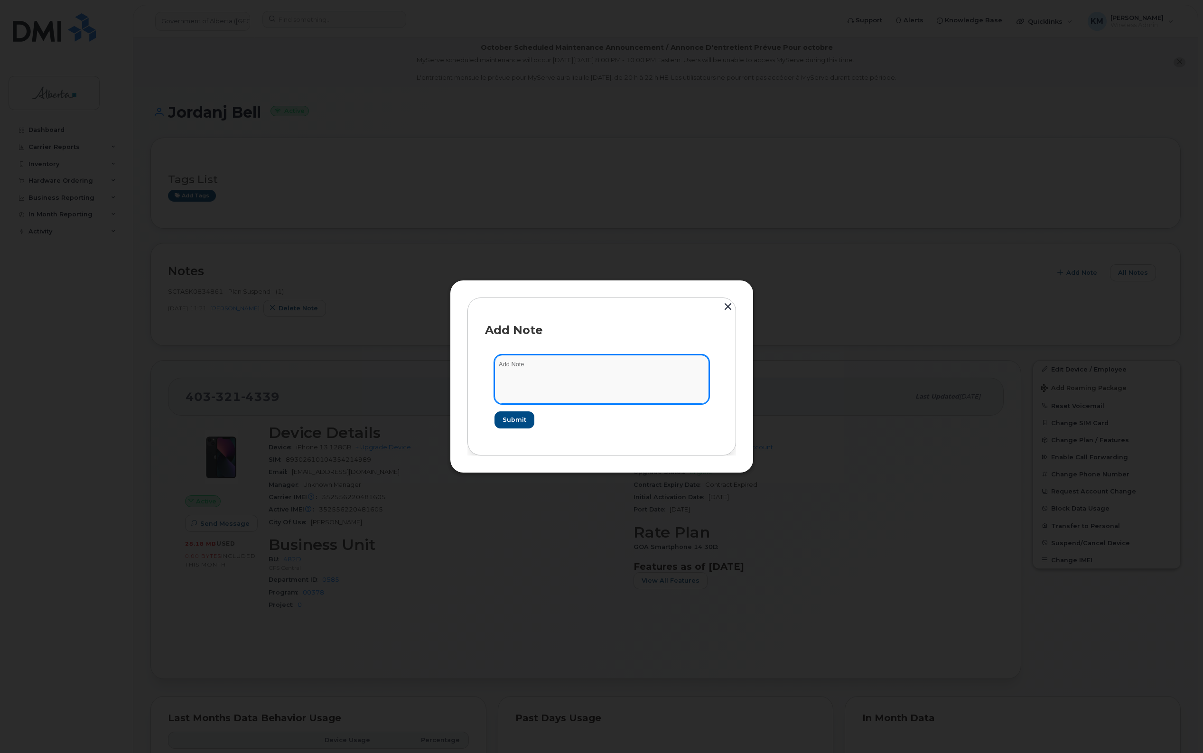
click at [632, 382] on textarea at bounding box center [602, 379] width 215 height 48
type textarea "s"
click at [623, 365] on textarea "SCTASK0860909 -" at bounding box center [602, 379] width 215 height 48
paste textarea "Device Plan Reassign - (1)"
type textarea "SCTASK0860909 - Device Plan Reassign - (1)"
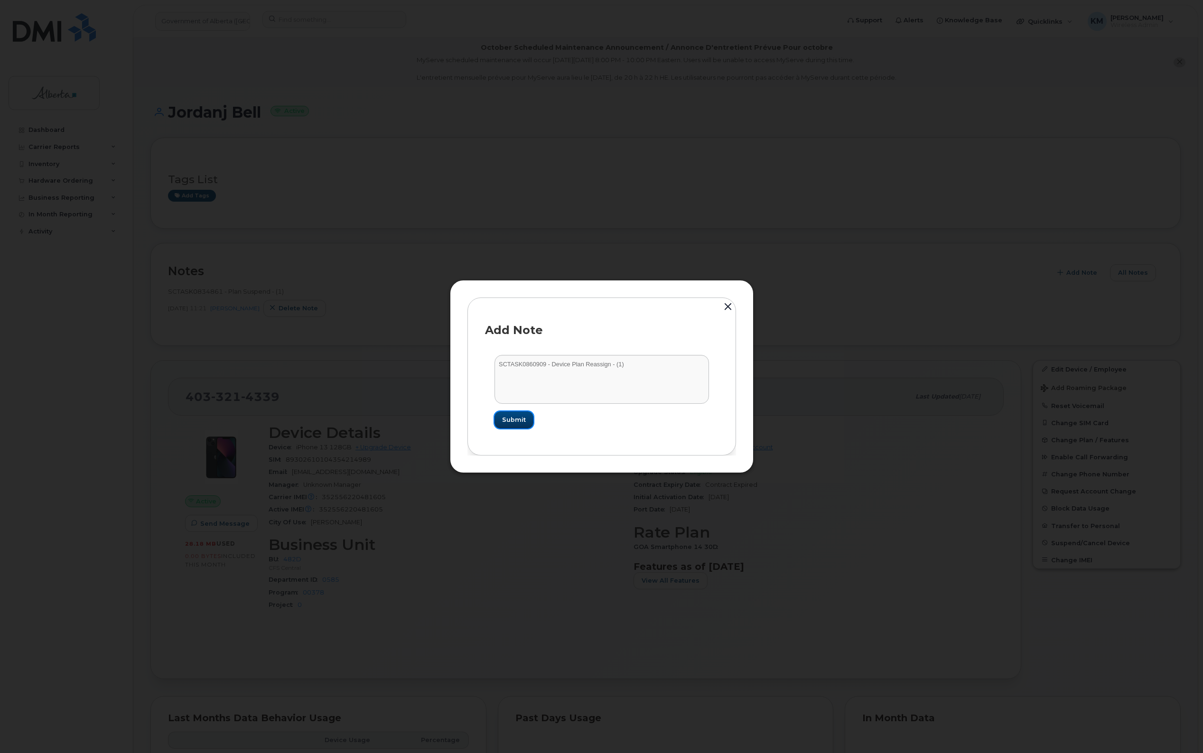
click at [530, 423] on button "Submit" at bounding box center [514, 419] width 39 height 17
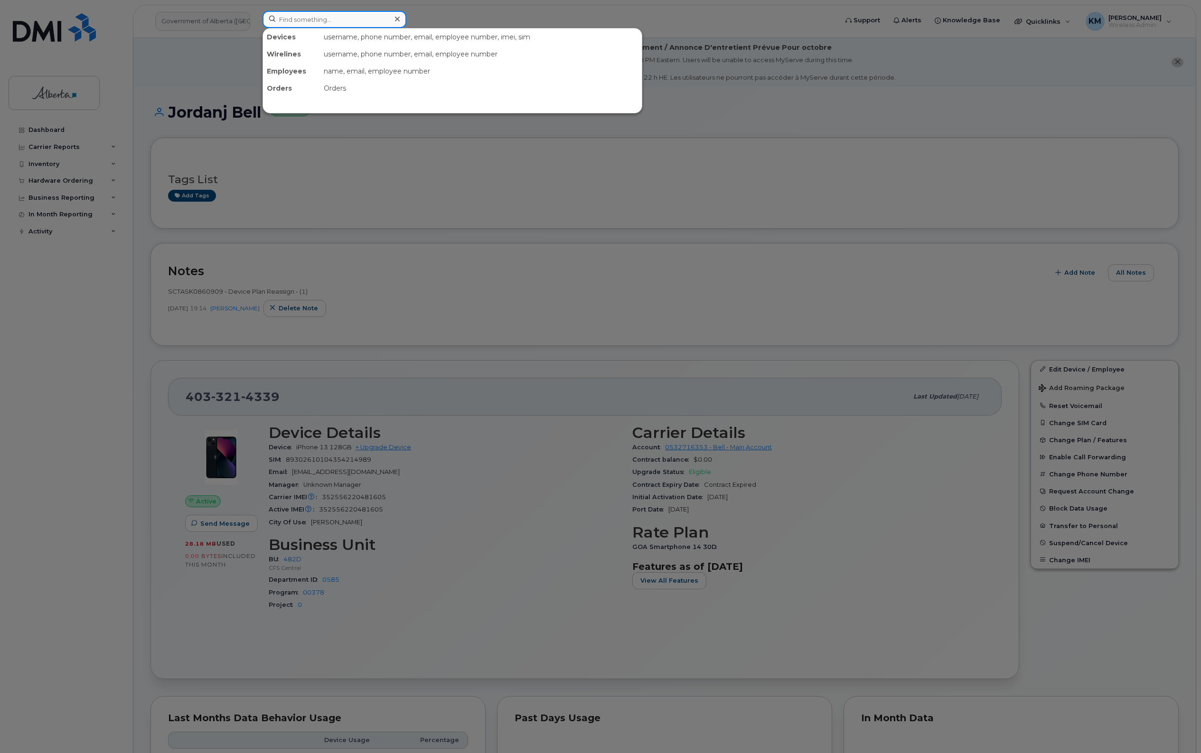
click at [319, 20] on input at bounding box center [334, 19] width 144 height 17
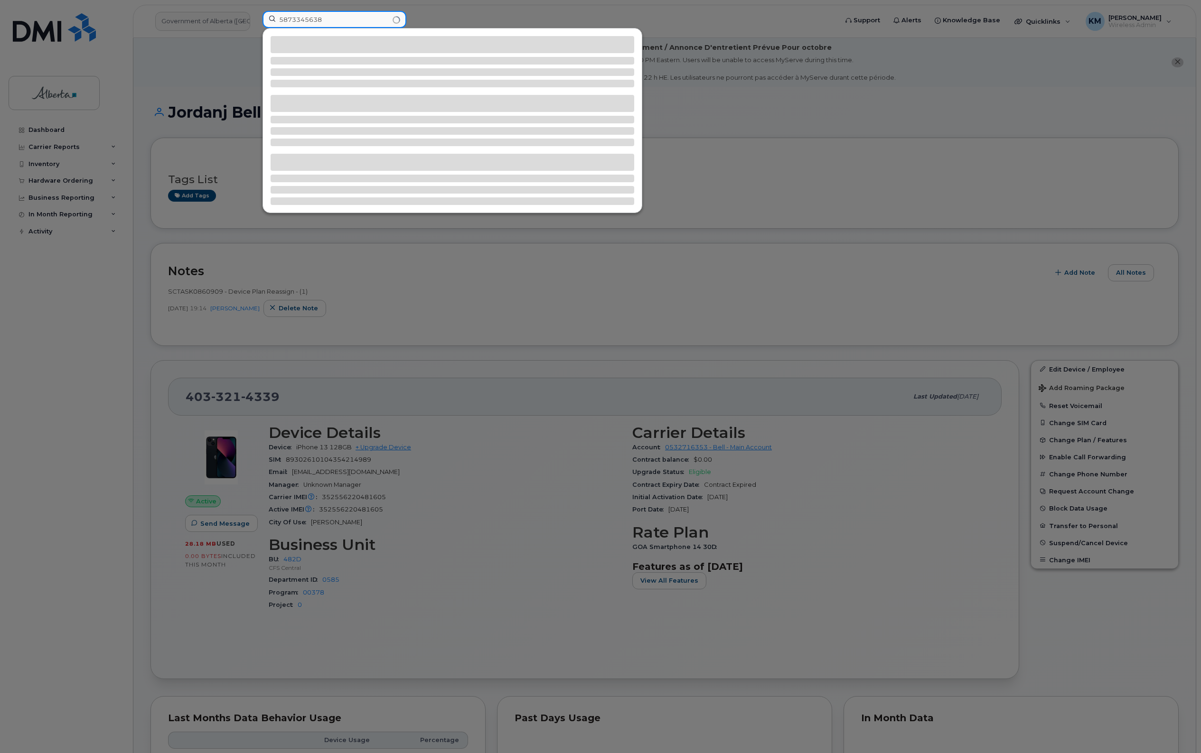
type input "5873345638"
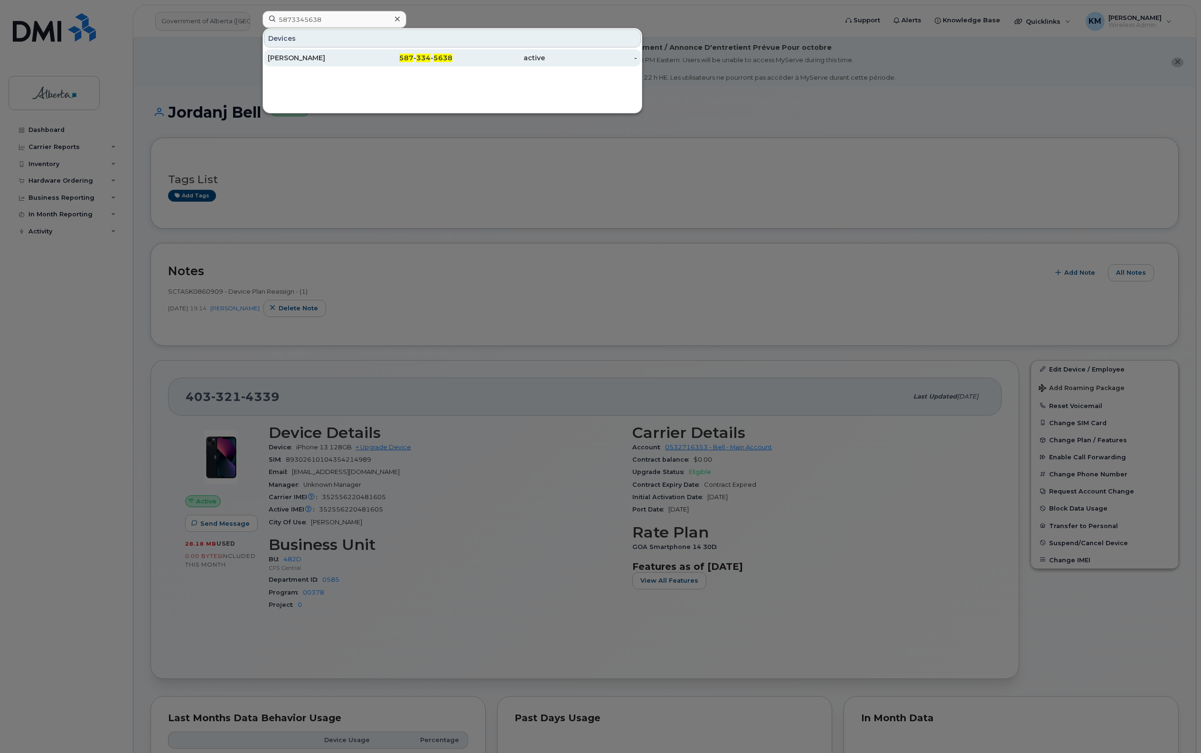
click at [331, 58] on div "Thurga Sachchithanantham" at bounding box center [314, 57] width 93 height 9
